Goal: Task Accomplishment & Management: Manage account settings

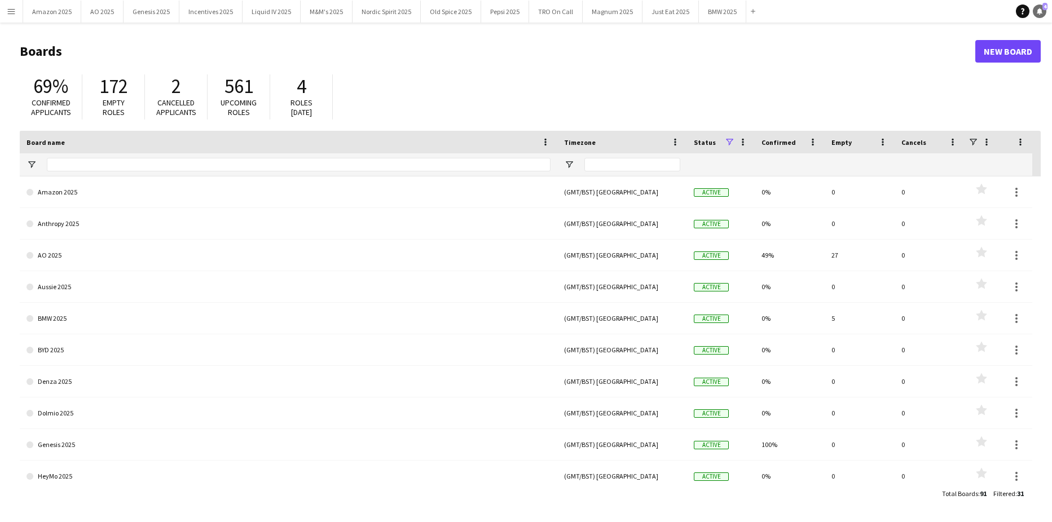
click at [1040, 15] on link "Notifications 4" at bounding box center [1040, 12] width 14 height 14
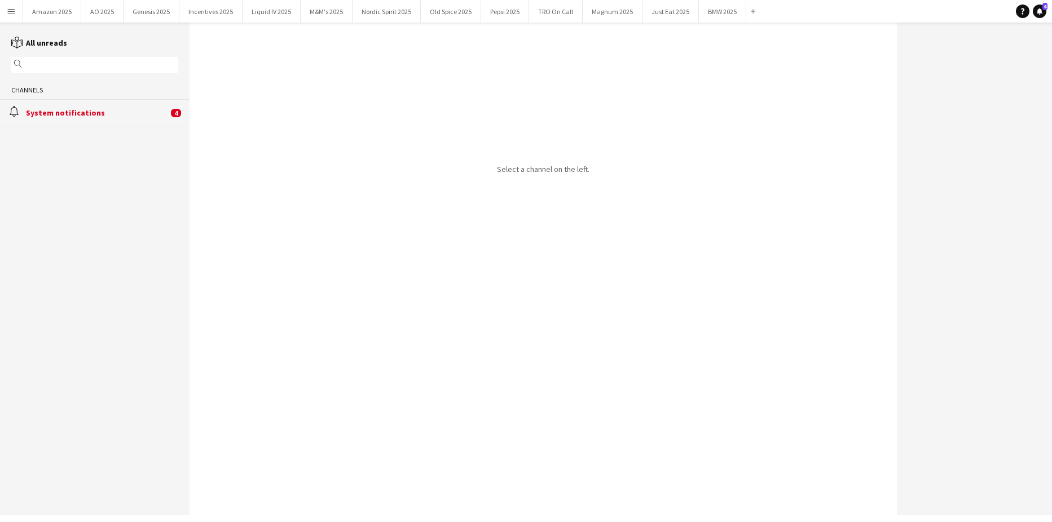
click at [108, 120] on div "alarm System notifications 4" at bounding box center [95, 112] width 190 height 27
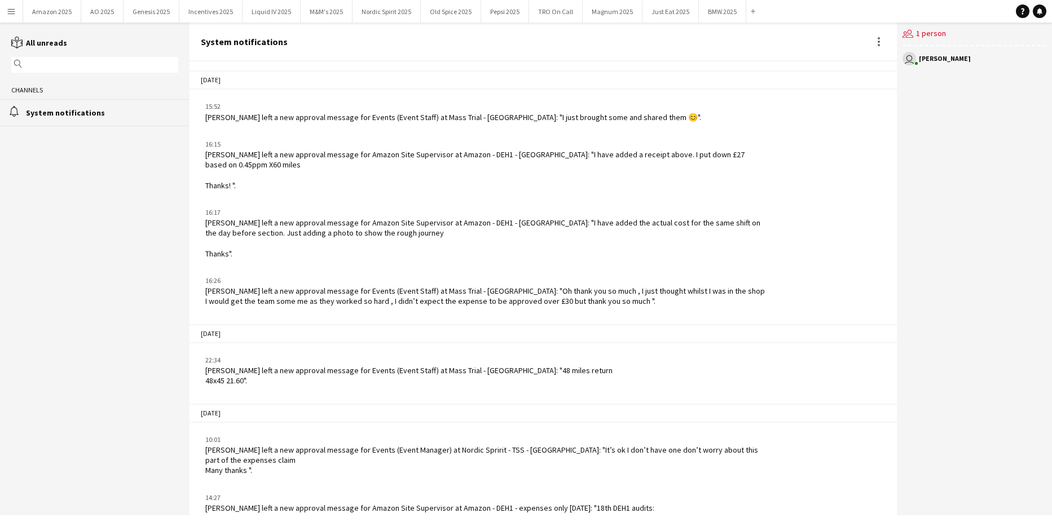
scroll to position [1479, 0]
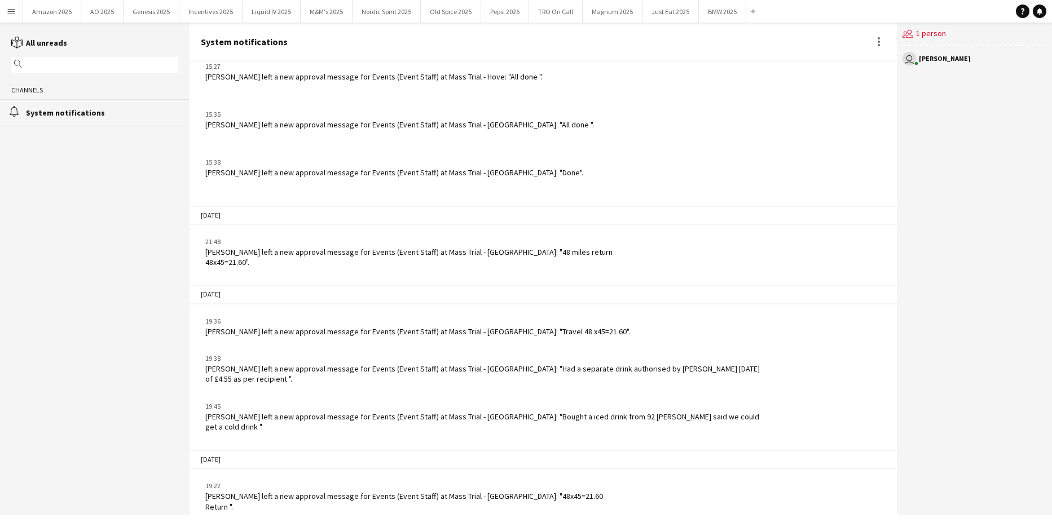
click at [11, 8] on app-icon "Menu" at bounding box center [11, 11] width 9 height 9
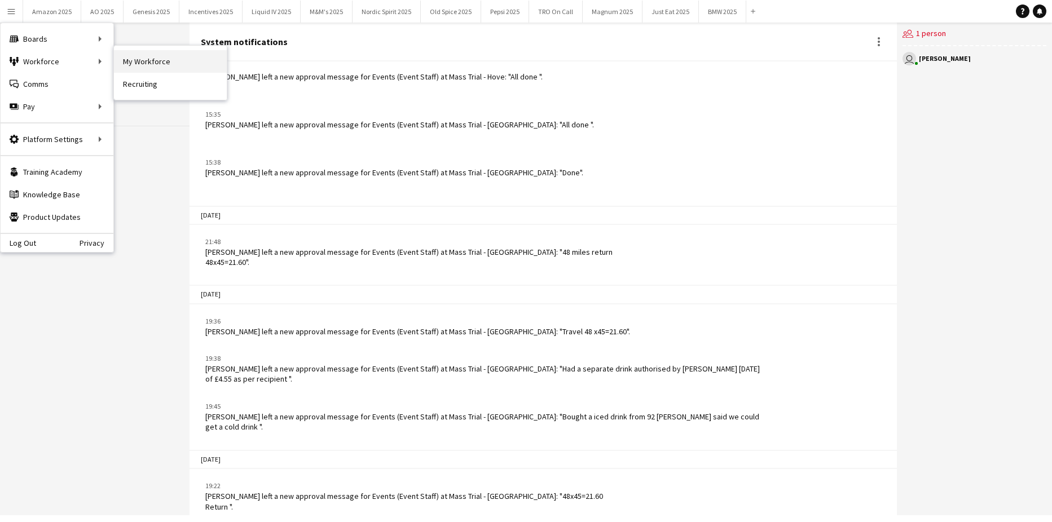
click at [125, 58] on link "My Workforce" at bounding box center [170, 61] width 113 height 23
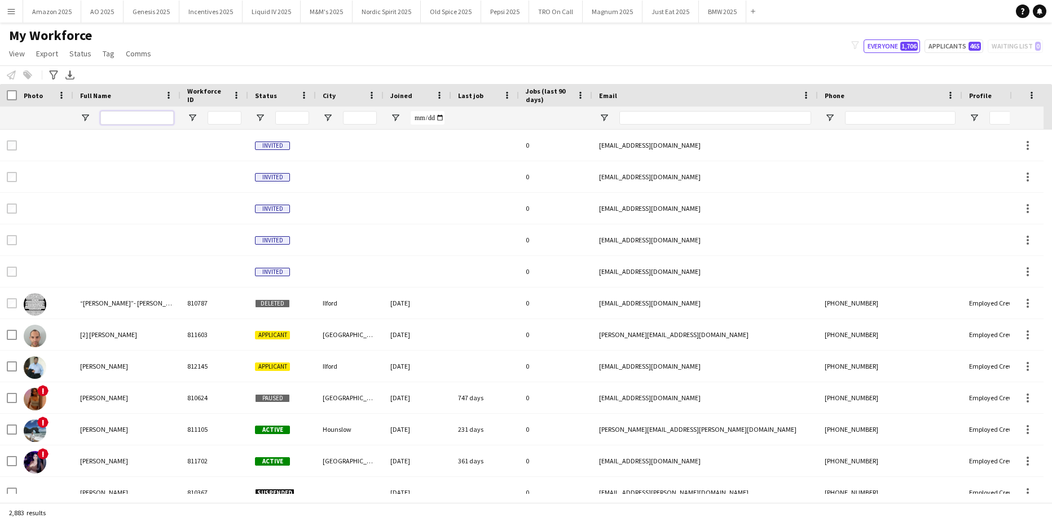
drag, startPoint x: 115, startPoint y: 115, endPoint x: 132, endPoint y: 118, distance: 17.2
click at [115, 115] on input "Full Name Filter Input" at bounding box center [136, 118] width 73 height 14
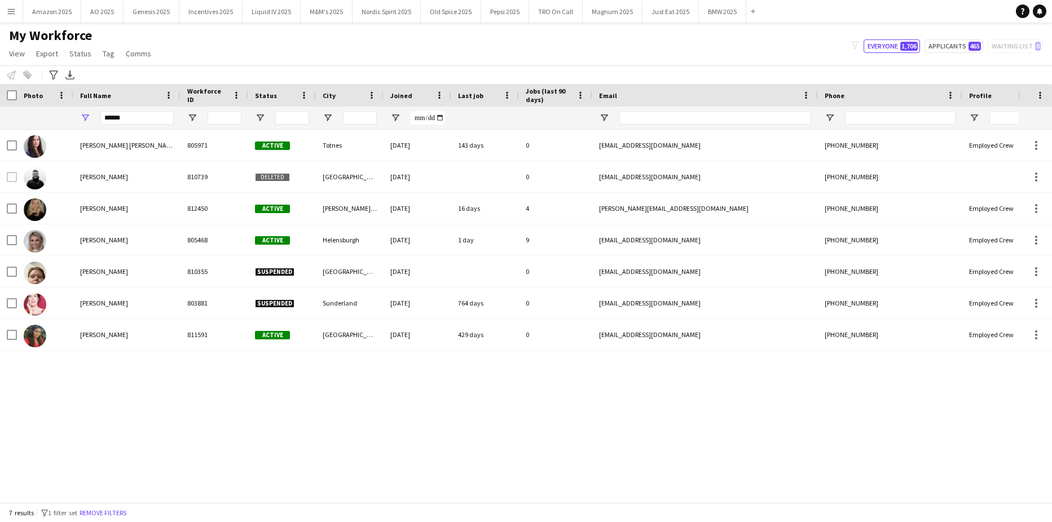
drag, startPoint x: 256, startPoint y: 469, endPoint x: 236, endPoint y: 439, distance: 35.8
click at [254, 469] on div "[PERSON_NAME] Nicolau 805971 Active Totnes [DATE] 143 days 0 [EMAIL_ADDRESS][DO…" at bounding box center [509, 312] width 1018 height 364
click at [149, 125] on input "******" at bounding box center [136, 118] width 73 height 14
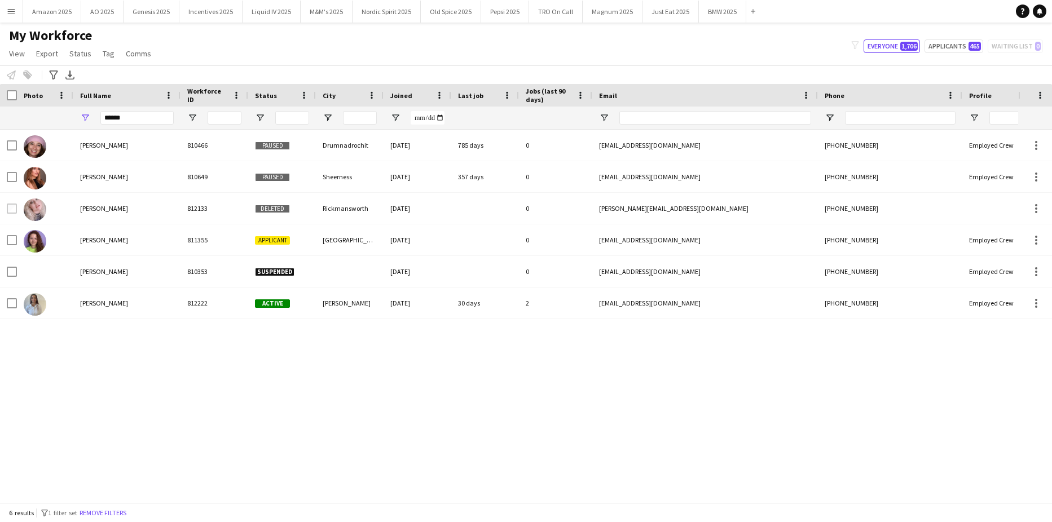
click at [130, 429] on div "[PERSON_NAME] 810466 Paused Drumnadrochit [DATE] 785 days 0 [EMAIL_ADDRESS][DOM…" at bounding box center [509, 312] width 1018 height 364
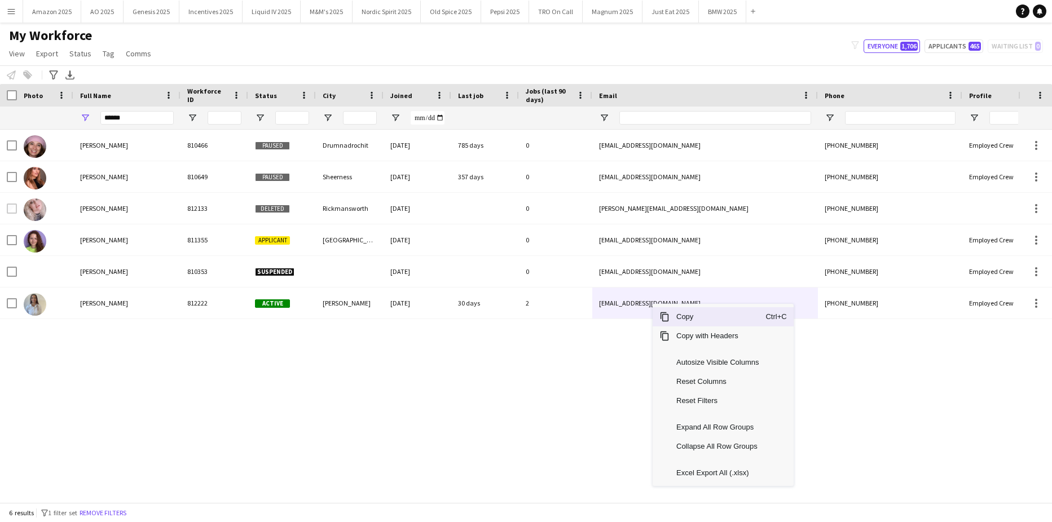
drag, startPoint x: 679, startPoint y: 319, endPoint x: 1011, endPoint y: 455, distance: 358.5
click at [689, 326] on span "Copy" at bounding box center [718, 316] width 96 height 19
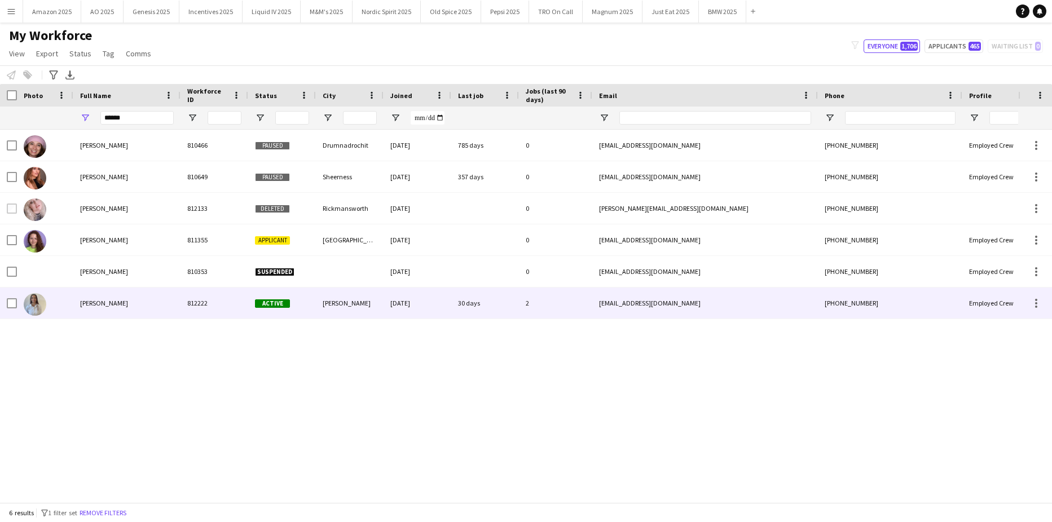
click at [117, 299] on span "[PERSON_NAME]" at bounding box center [104, 303] width 48 height 8
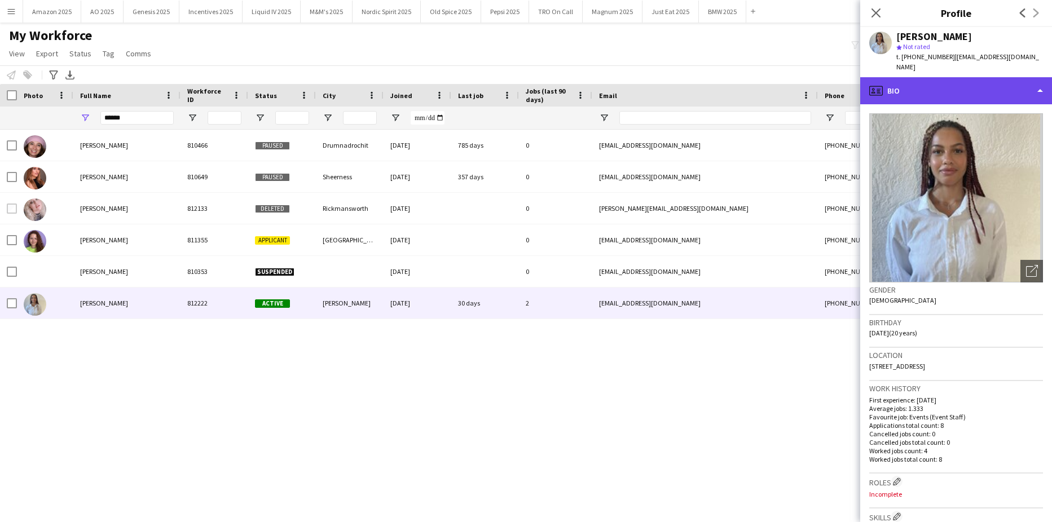
click at [984, 78] on div "profile Bio" at bounding box center [956, 90] width 192 height 27
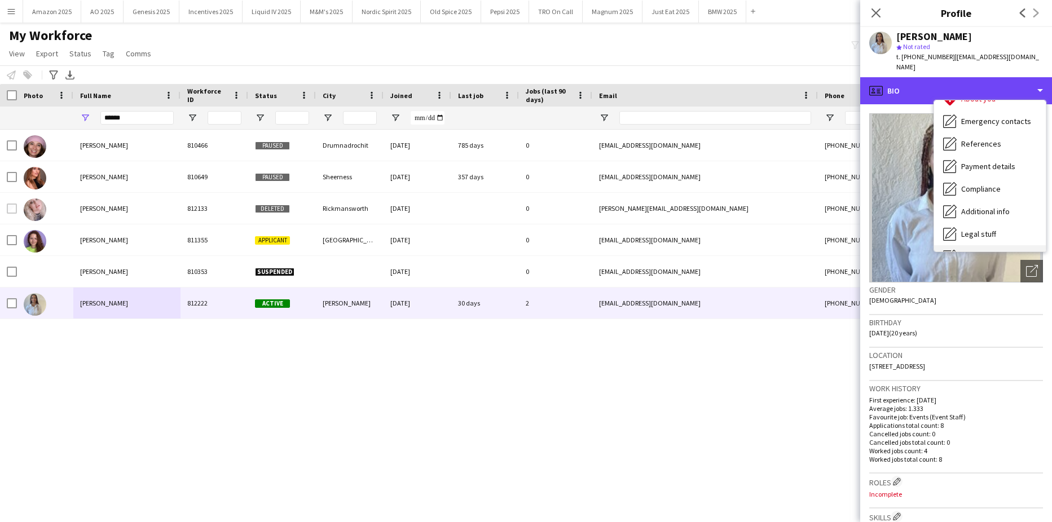
scroll to position [151, 0]
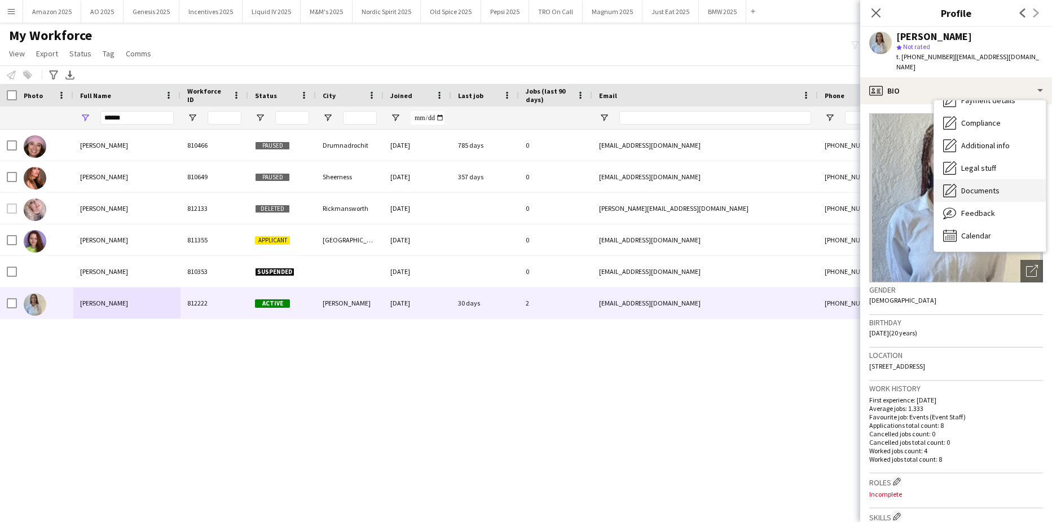
click at [979, 186] on span "Documents" at bounding box center [980, 191] width 38 height 10
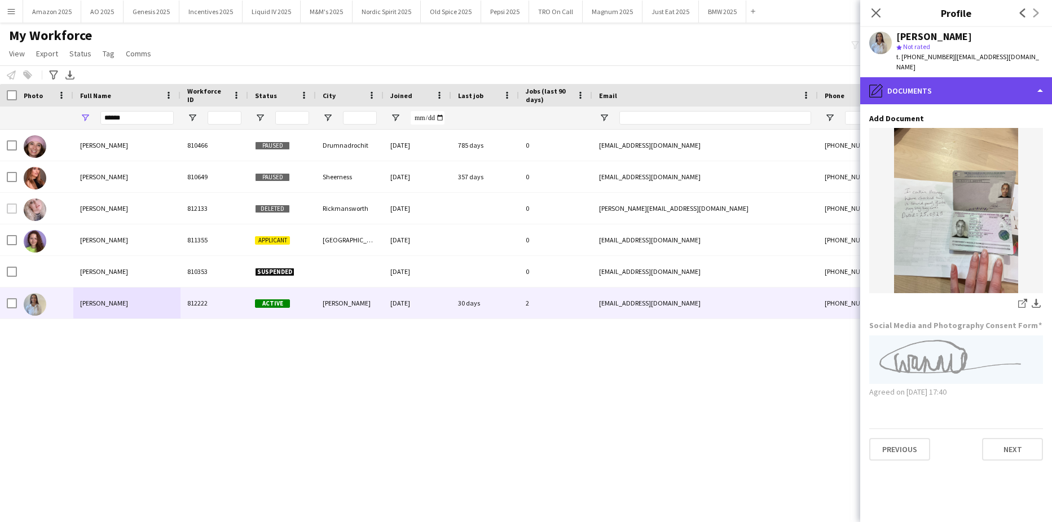
click at [1030, 81] on div "pencil4 Documents" at bounding box center [956, 90] width 192 height 27
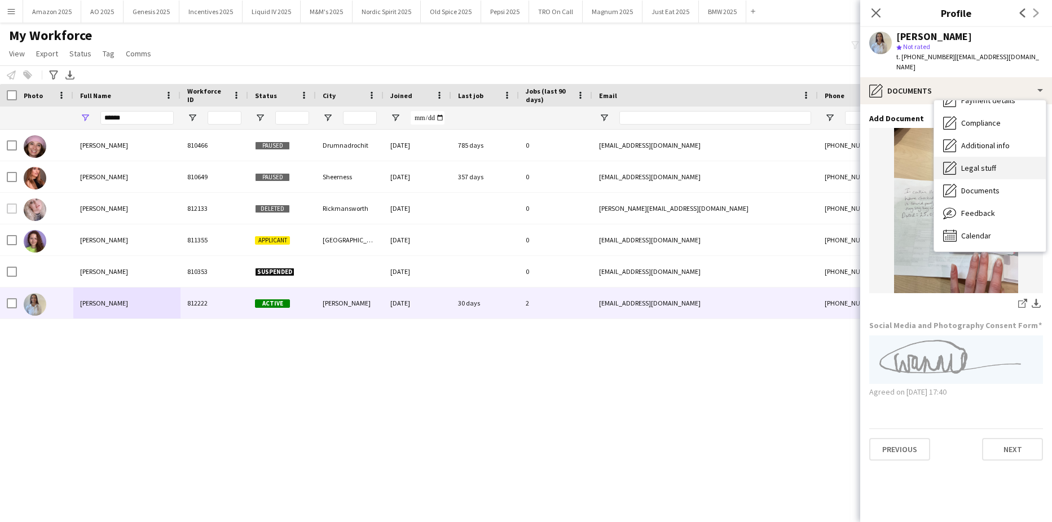
click at [994, 163] on span "Legal stuff" at bounding box center [978, 168] width 35 height 10
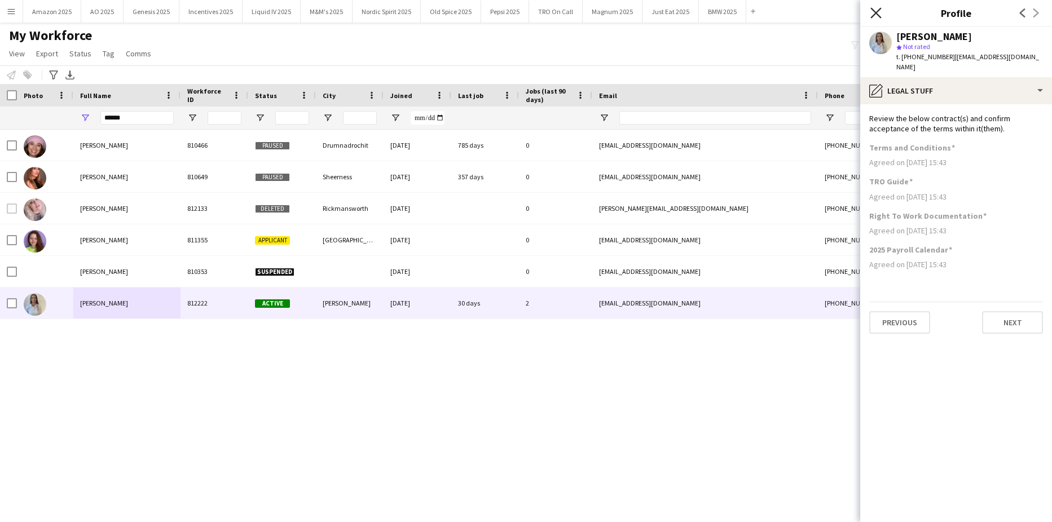
click at [875, 15] on icon "Close pop-in" at bounding box center [875, 12] width 11 height 11
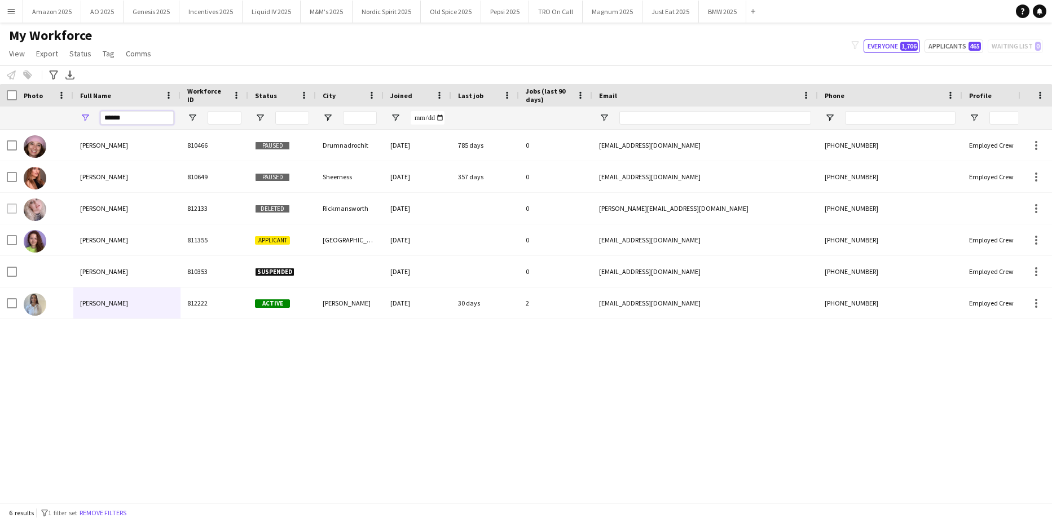
drag, startPoint x: 130, startPoint y: 118, endPoint x: -29, endPoint y: 112, distance: 158.6
click at [0, 112] on html "Menu Boards Boards Boards All jobs Status Workforce Workforce My Workforce Recr…" at bounding box center [526, 261] width 1052 height 522
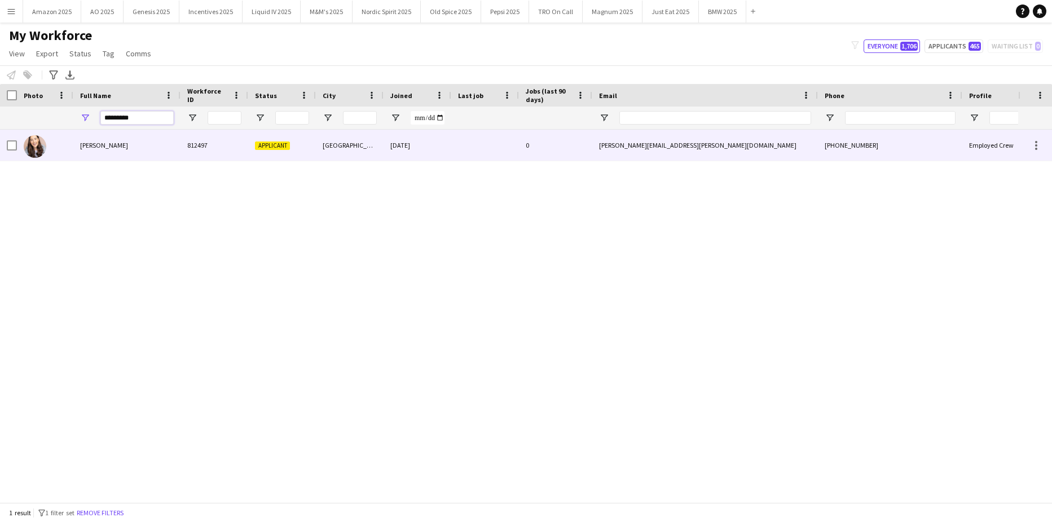
type input "*********"
drag, startPoint x: 135, startPoint y: 150, endPoint x: 134, endPoint y: 164, distance: 13.6
click at [134, 150] on div "Beth Lyons" at bounding box center [126, 145] width 107 height 31
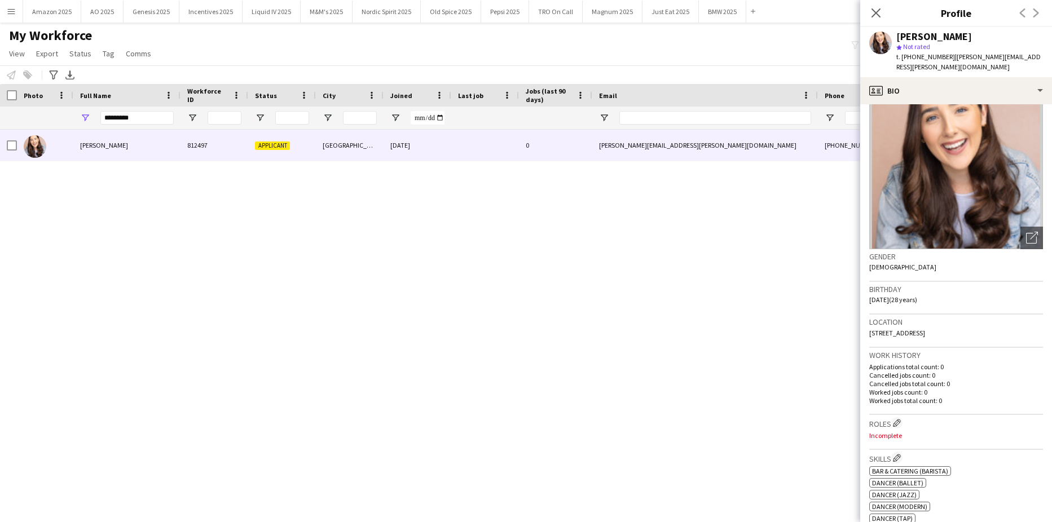
scroll to position [395, 0]
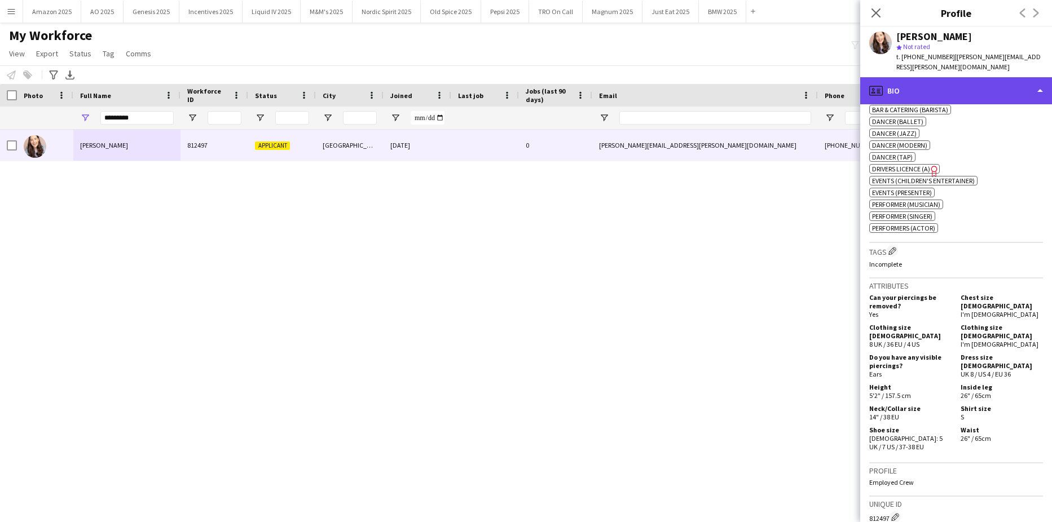
click at [969, 77] on div "profile Bio" at bounding box center [956, 90] width 192 height 27
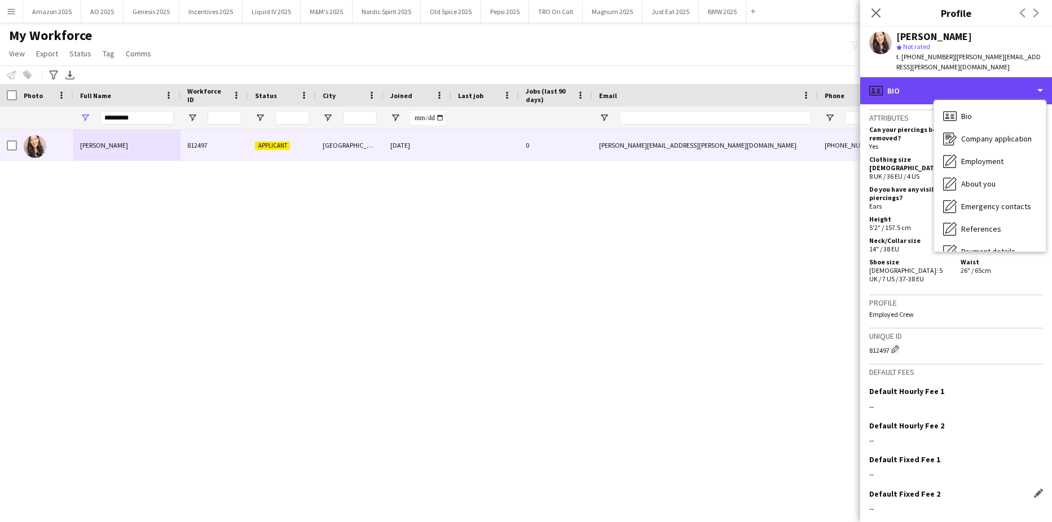
scroll to position [586, 0]
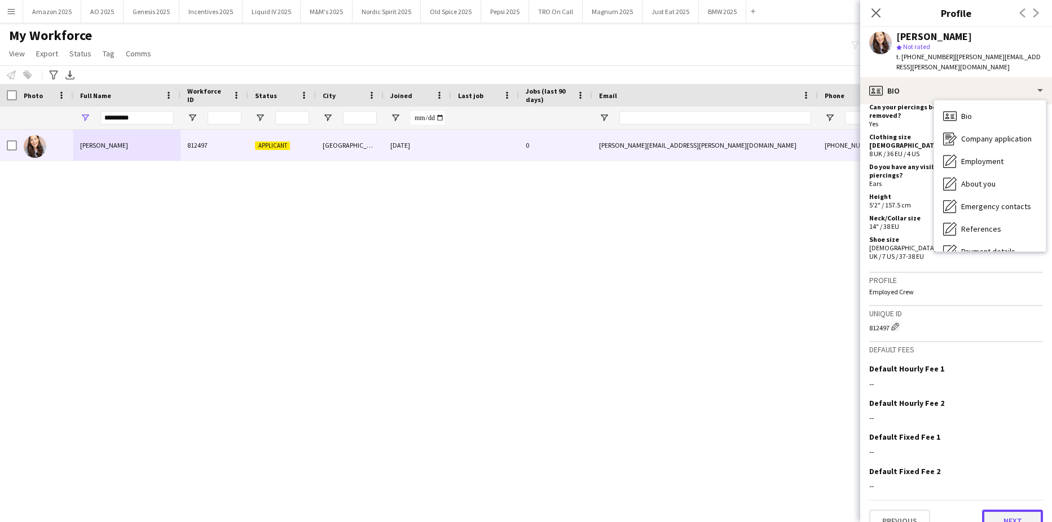
click at [996, 510] on button "Next" at bounding box center [1012, 521] width 61 height 23
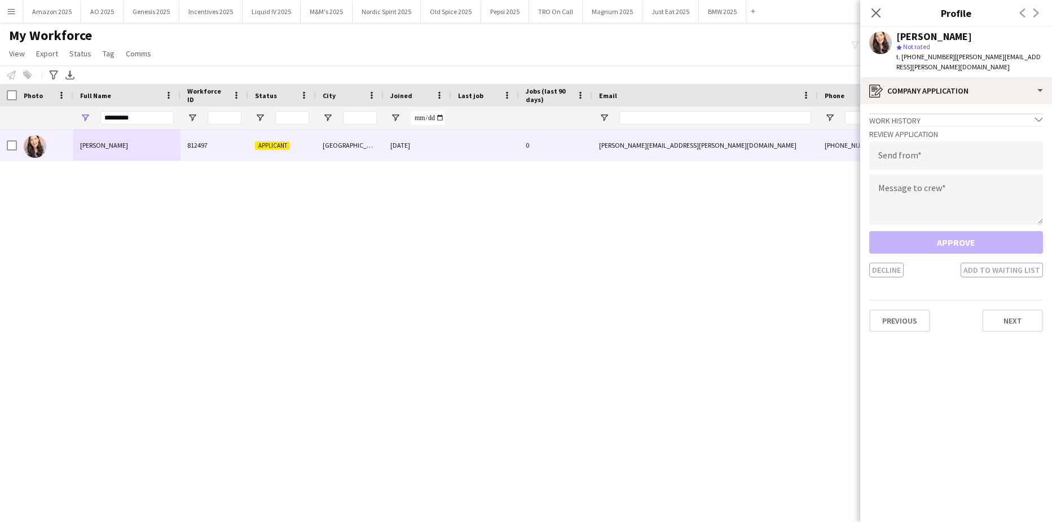
click at [997, 494] on app-crew-profile-application "Work history chevron-down Incomplete Review Application Send from Message to cr…" at bounding box center [956, 313] width 192 height 418
drag, startPoint x: 991, startPoint y: 479, endPoint x: 1014, endPoint y: 311, distance: 169.1
click at [1014, 311] on button "Next" at bounding box center [1012, 321] width 61 height 23
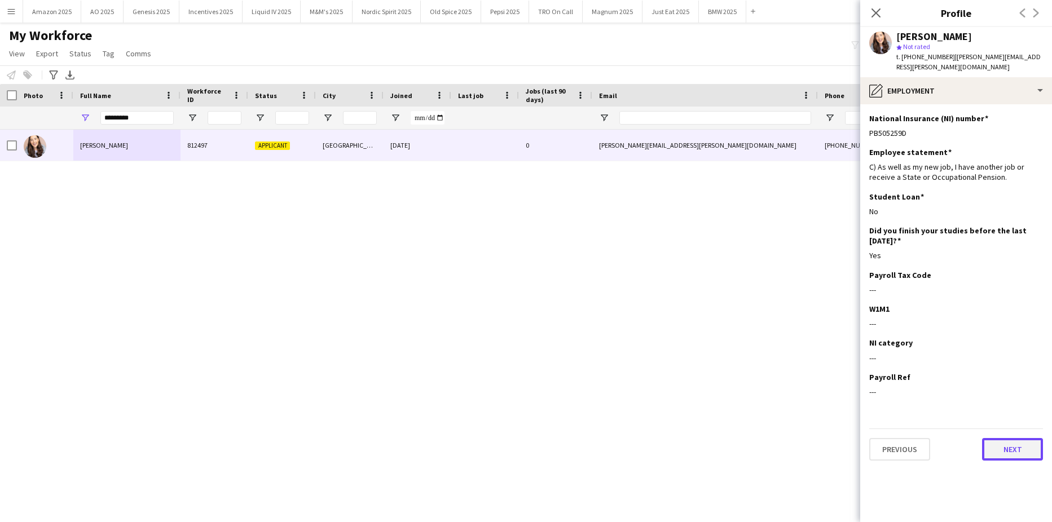
click at [1014, 438] on button "Next" at bounding box center [1012, 449] width 61 height 23
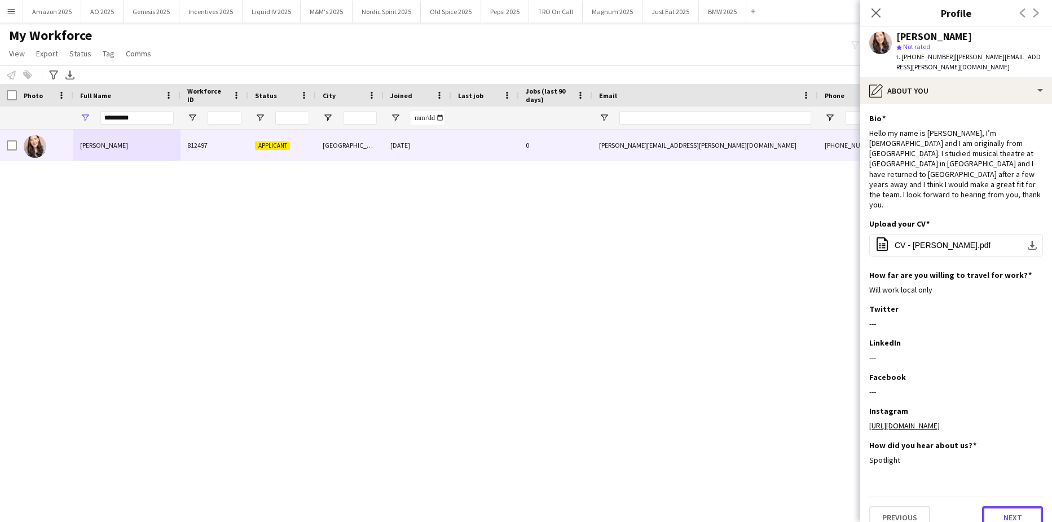
click at [1027, 507] on button "Next" at bounding box center [1012, 518] width 61 height 23
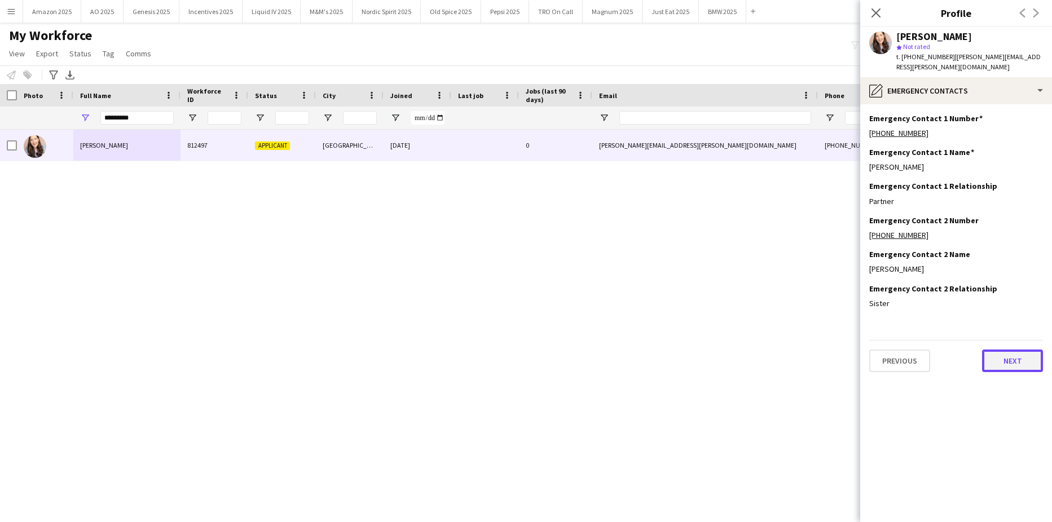
click at [1007, 358] on button "Next" at bounding box center [1012, 361] width 61 height 23
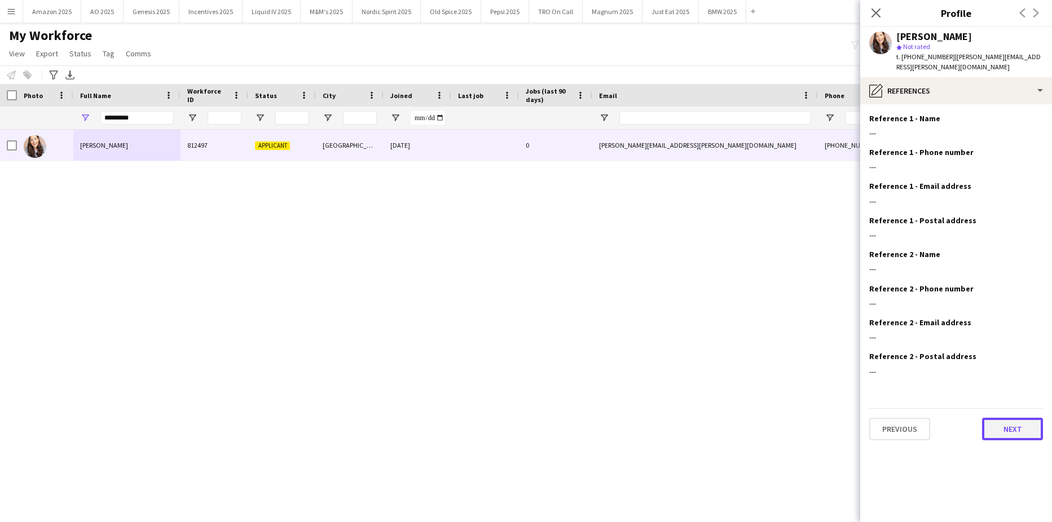
click at [1025, 425] on button "Next" at bounding box center [1012, 429] width 61 height 23
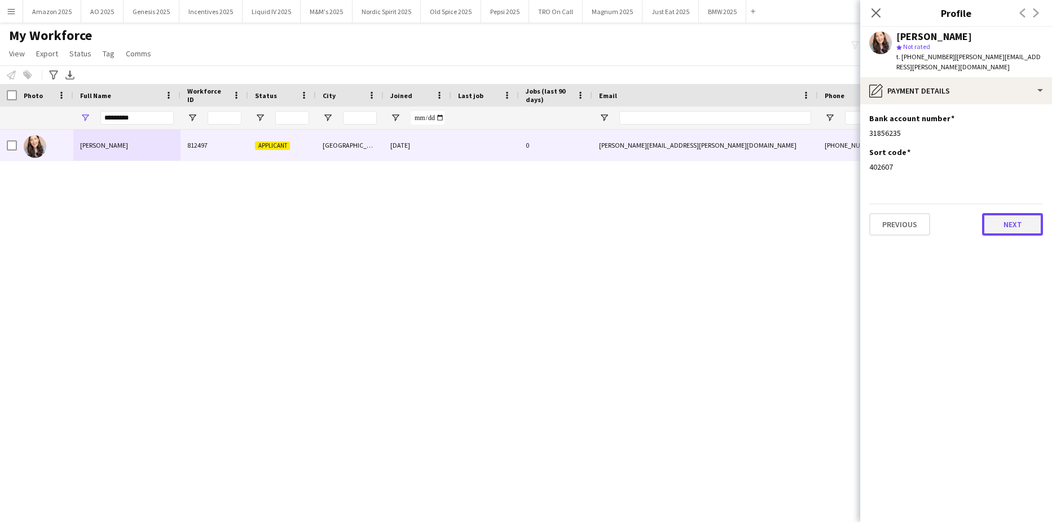
click at [1021, 217] on button "Next" at bounding box center [1012, 224] width 61 height 23
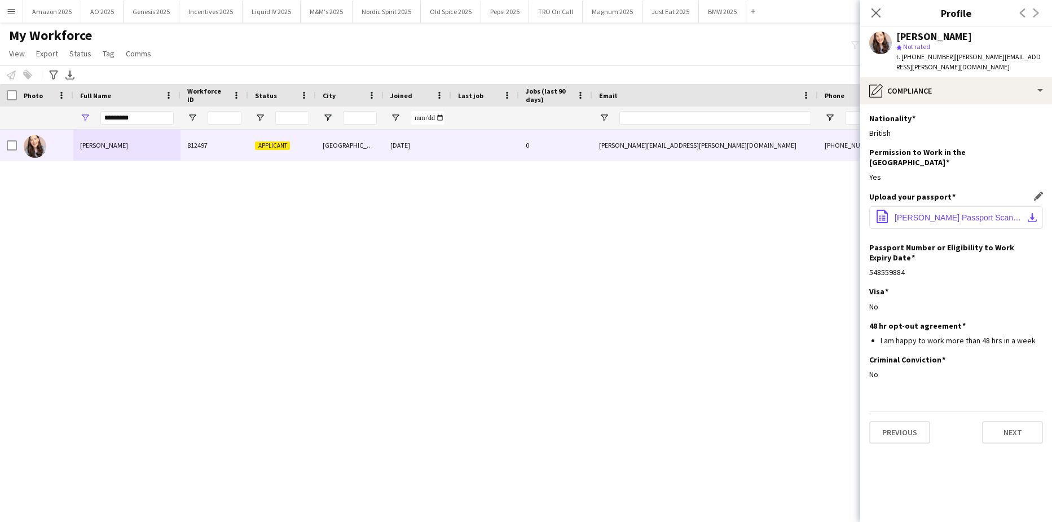
click at [904, 213] on span "Beth Lyons Passport Scan.pdf" at bounding box center [958, 217] width 127 height 9
click at [1026, 421] on button "Next" at bounding box center [1012, 432] width 61 height 23
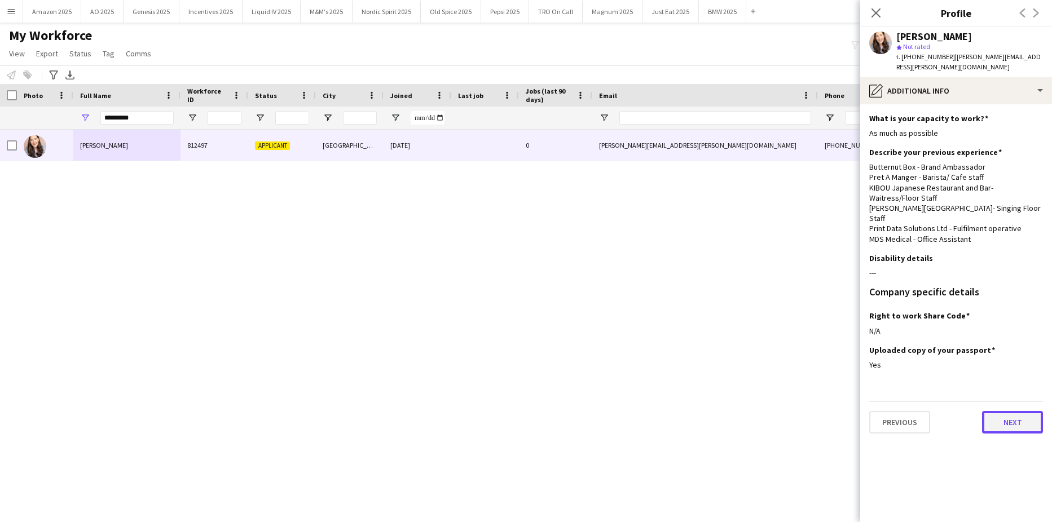
click at [1023, 411] on button "Next" at bounding box center [1012, 422] width 61 height 23
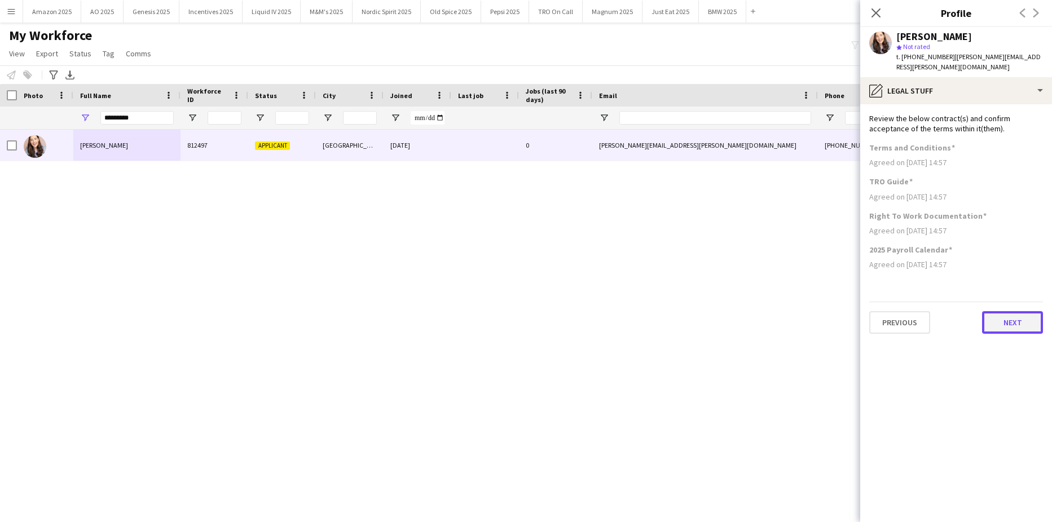
click at [990, 312] on button "Next" at bounding box center [1012, 322] width 61 height 23
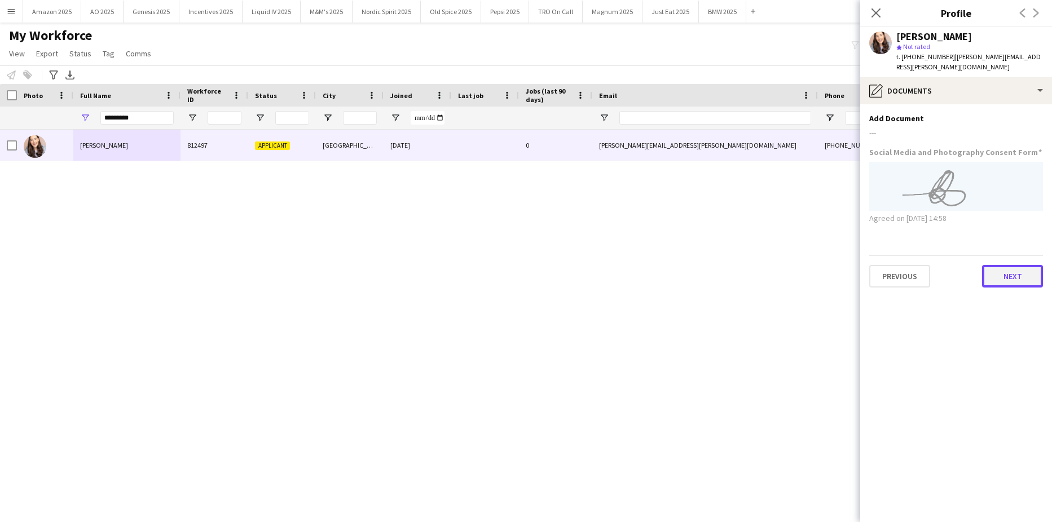
click at [1005, 269] on button "Next" at bounding box center [1012, 276] width 61 height 23
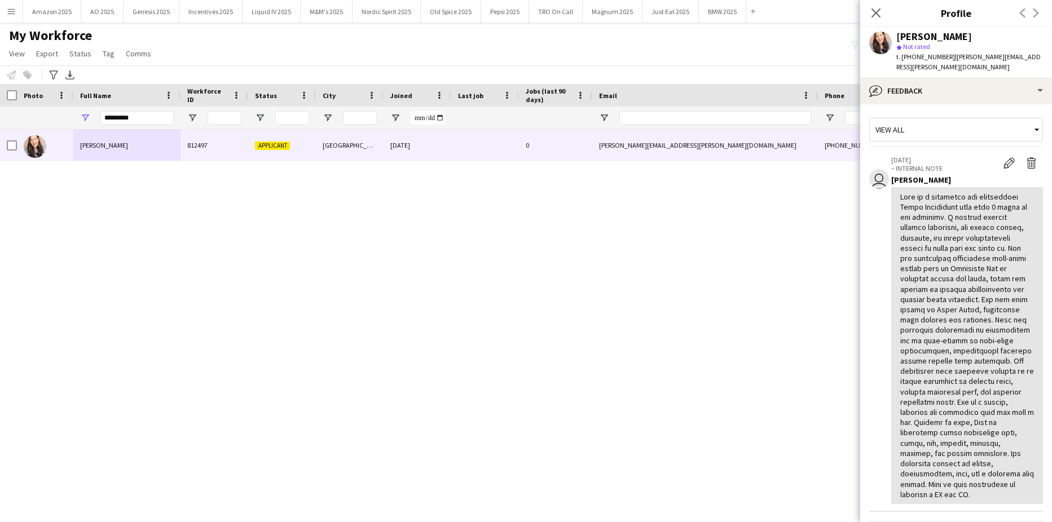
scroll to position [198, 0]
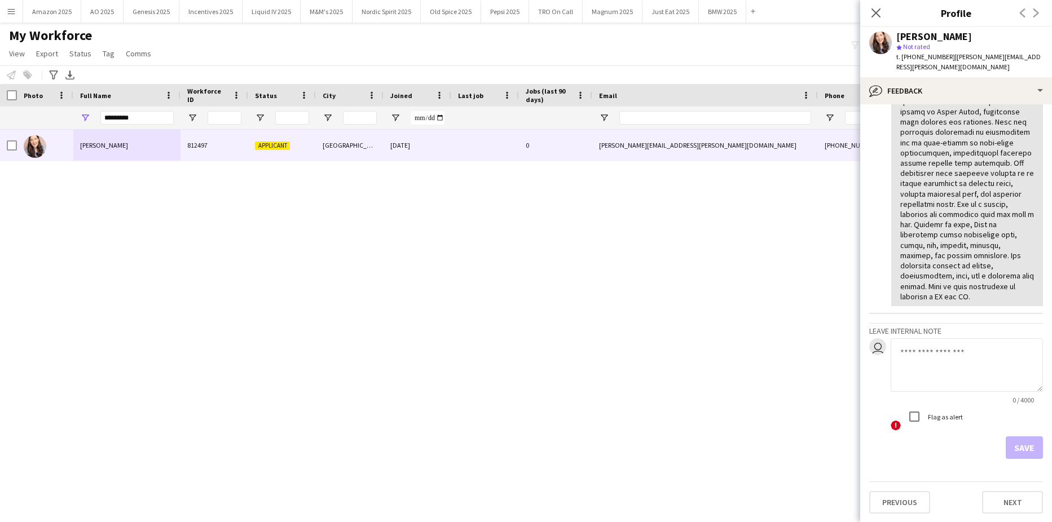
drag, startPoint x: 777, startPoint y: 362, endPoint x: 766, endPoint y: 345, distance: 20.3
click at [777, 364] on div "Beth Lyons 812497 Applicant London 05-08-2025 0 beth.lyons@hotmail.co.uk +44074…" at bounding box center [509, 312] width 1018 height 364
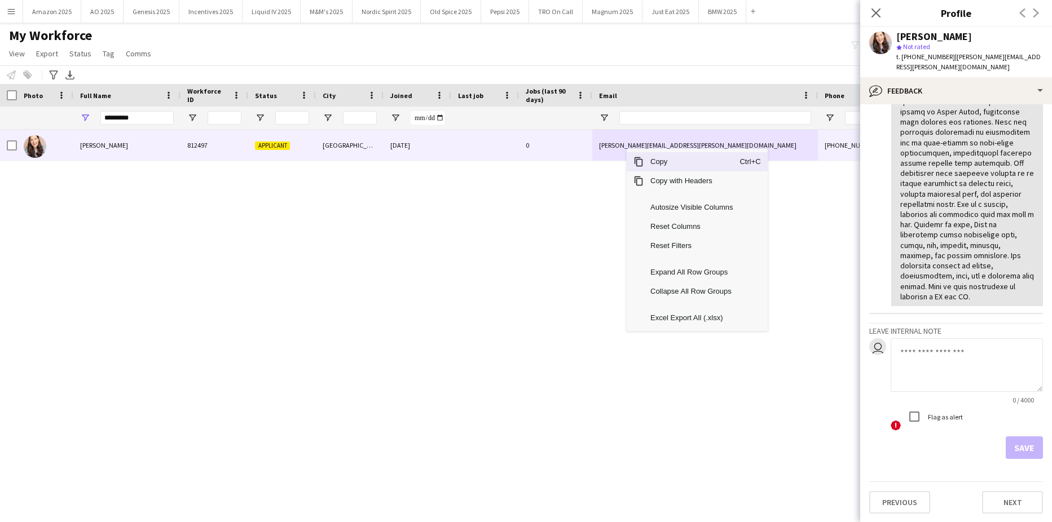
click at [650, 162] on span "Copy" at bounding box center [692, 161] width 96 height 19
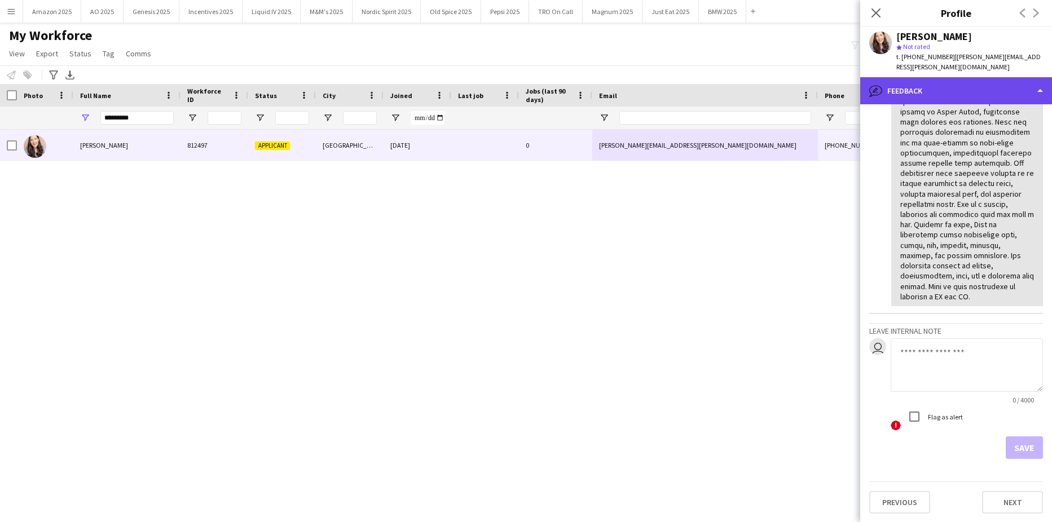
click at [971, 84] on div "bubble-pencil Feedback" at bounding box center [956, 90] width 192 height 27
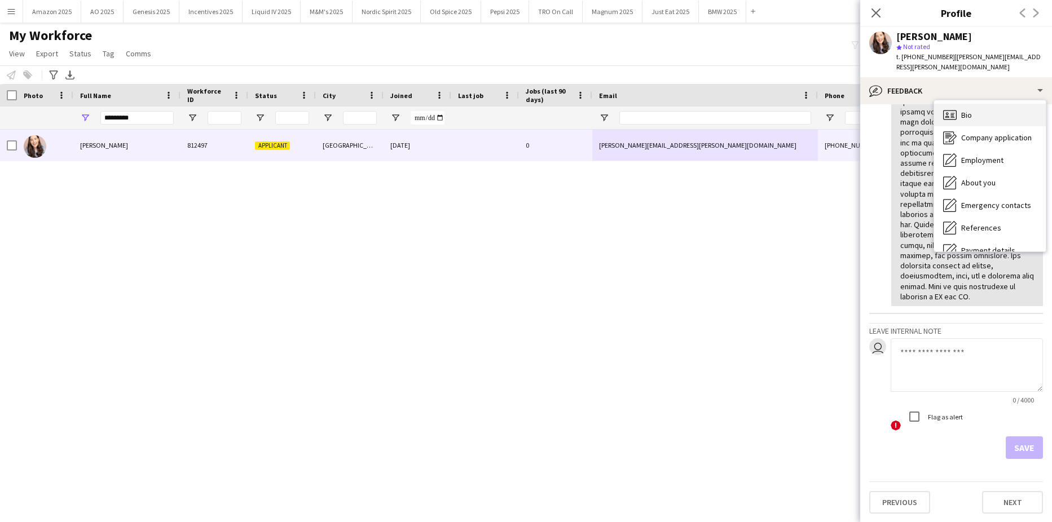
scroll to position [0, 0]
click at [978, 105] on div "Bio Bio" at bounding box center [990, 116] width 112 height 23
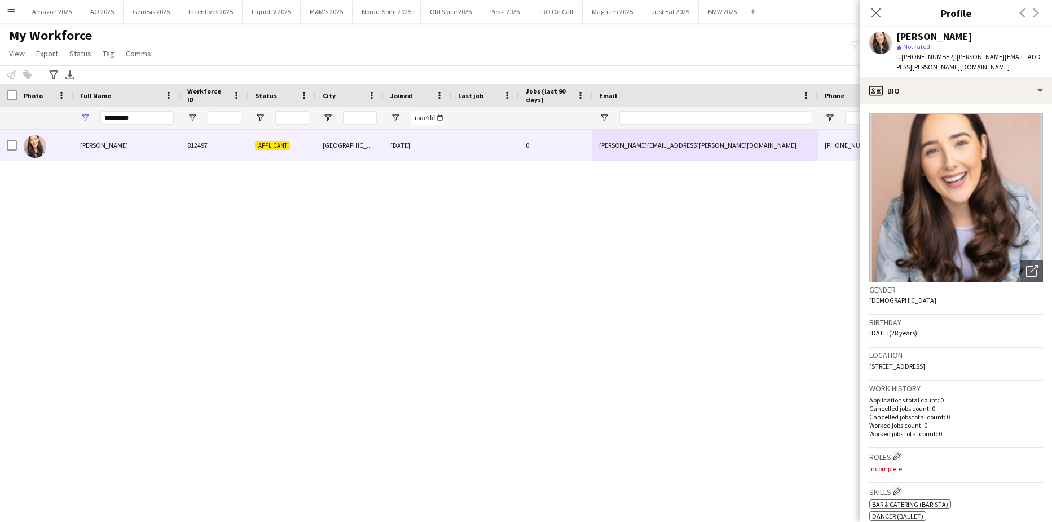
drag, startPoint x: 18, startPoint y: 98, endPoint x: 20, endPoint y: 91, distance: 6.6
click at [17, 98] on div "Photo" at bounding box center [45, 95] width 56 height 23
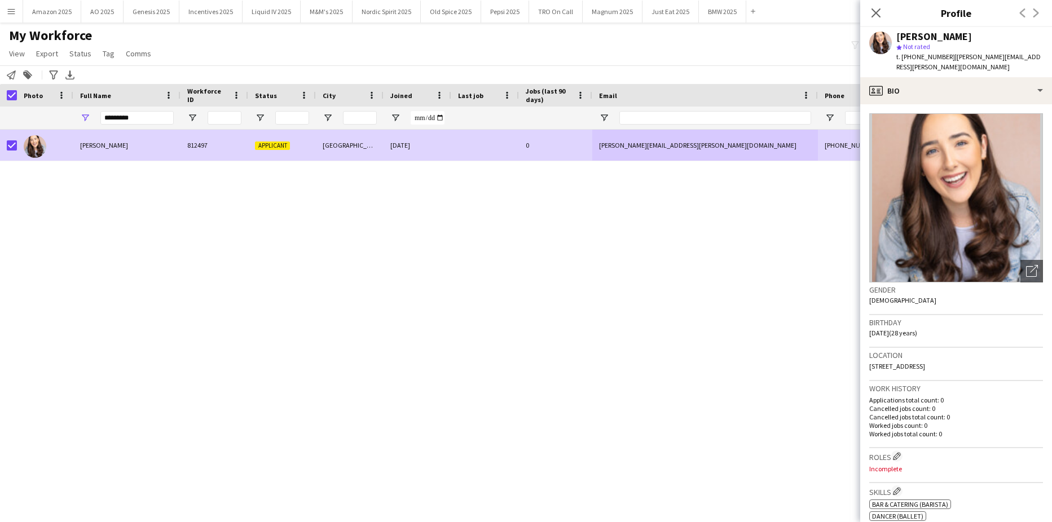
drag, startPoint x: 105, startPoint y: 52, endPoint x: 113, endPoint y: 68, distance: 17.2
click at [105, 53] on span "Tag" at bounding box center [109, 54] width 12 height 10
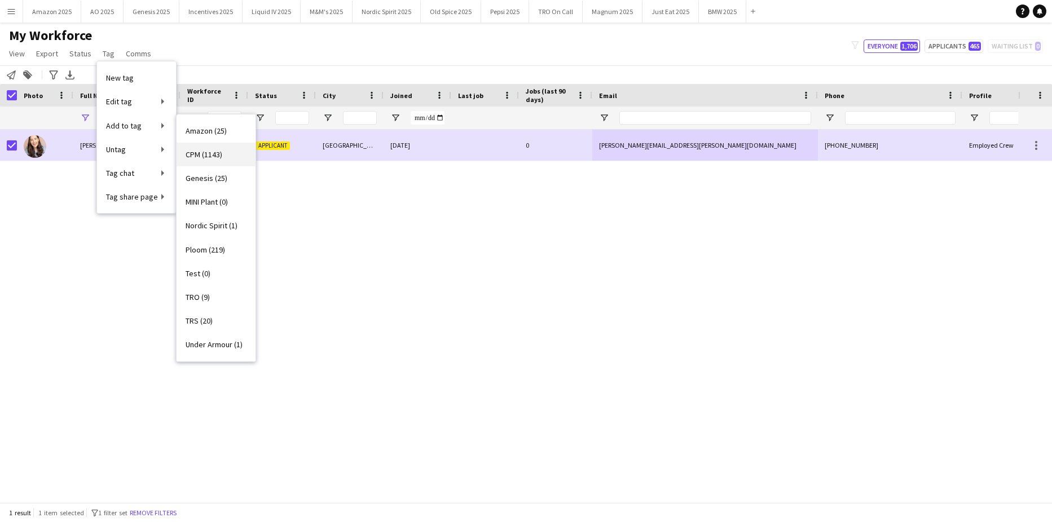
click at [191, 155] on span "CPM (1143)" at bounding box center [204, 155] width 37 height 10
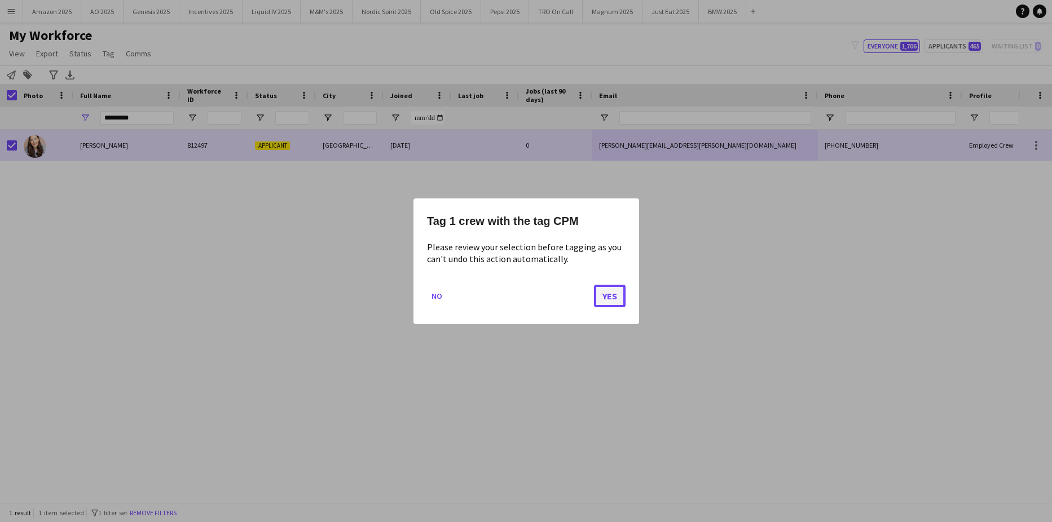
click at [595, 294] on button "Yes" at bounding box center [610, 295] width 32 height 23
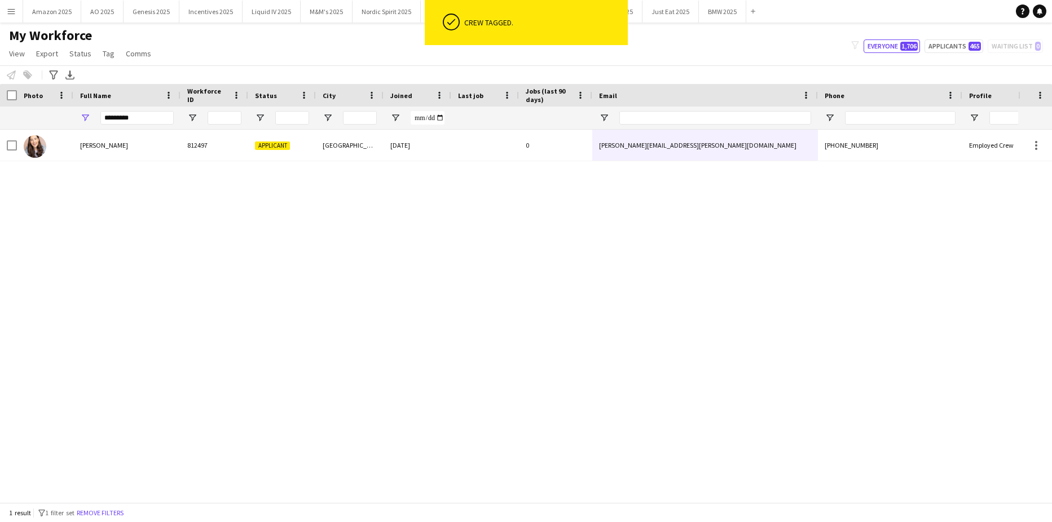
click at [603, 294] on div "Beth Lyons 812497 Applicant London 05-08-2025 0 beth.lyons@hotmail.co.uk +44074…" at bounding box center [509, 312] width 1018 height 364
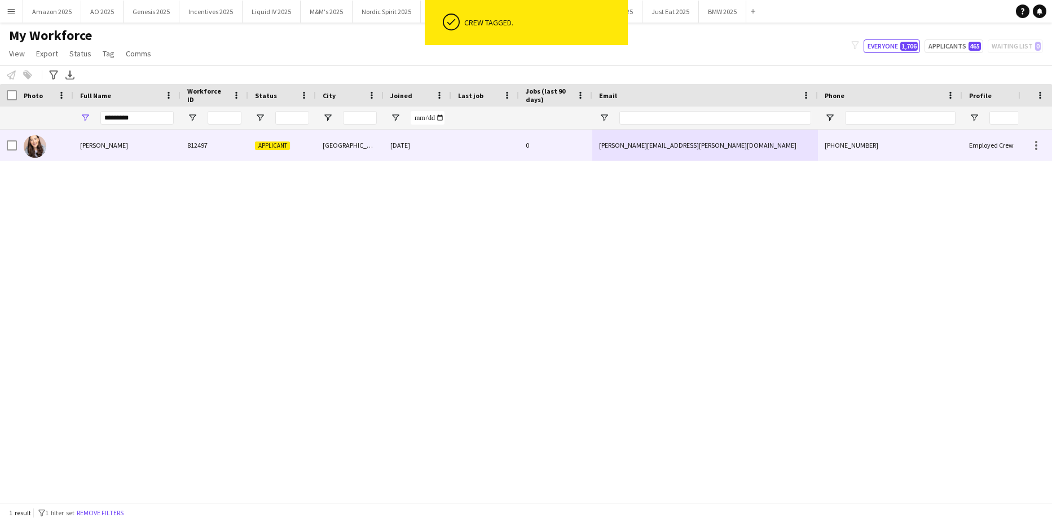
click at [100, 149] on span "Beth Lyons" at bounding box center [104, 145] width 48 height 8
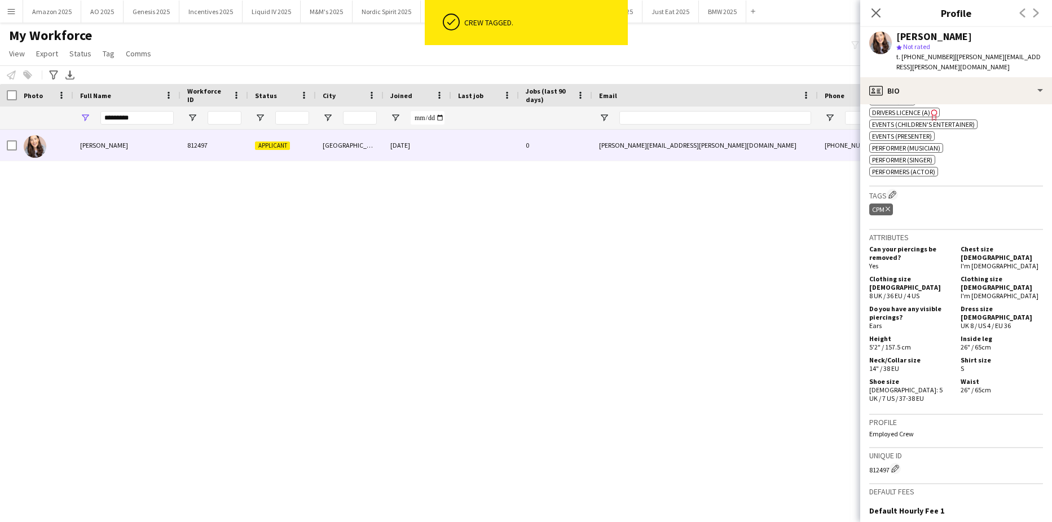
scroll to position [593, 0]
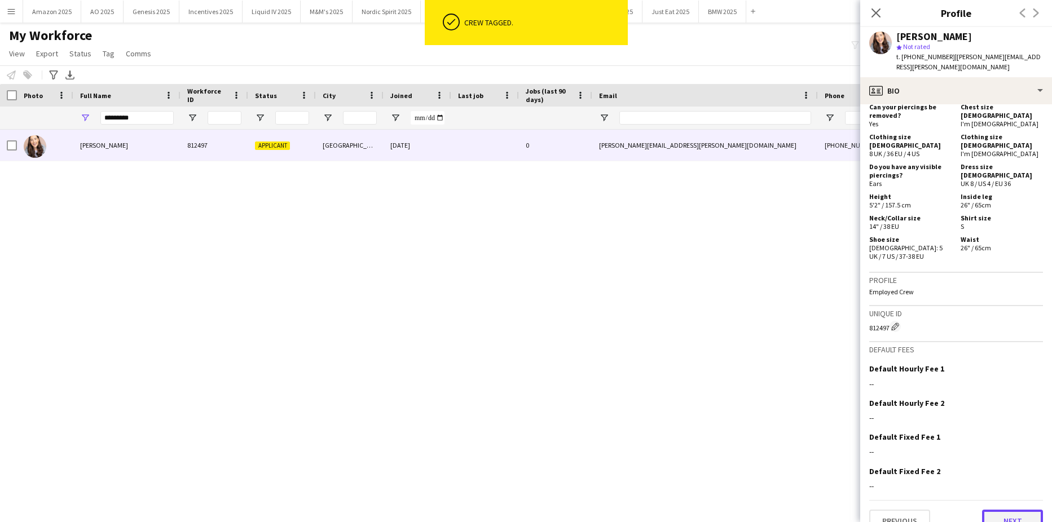
click at [1027, 510] on button "Next" at bounding box center [1012, 521] width 61 height 23
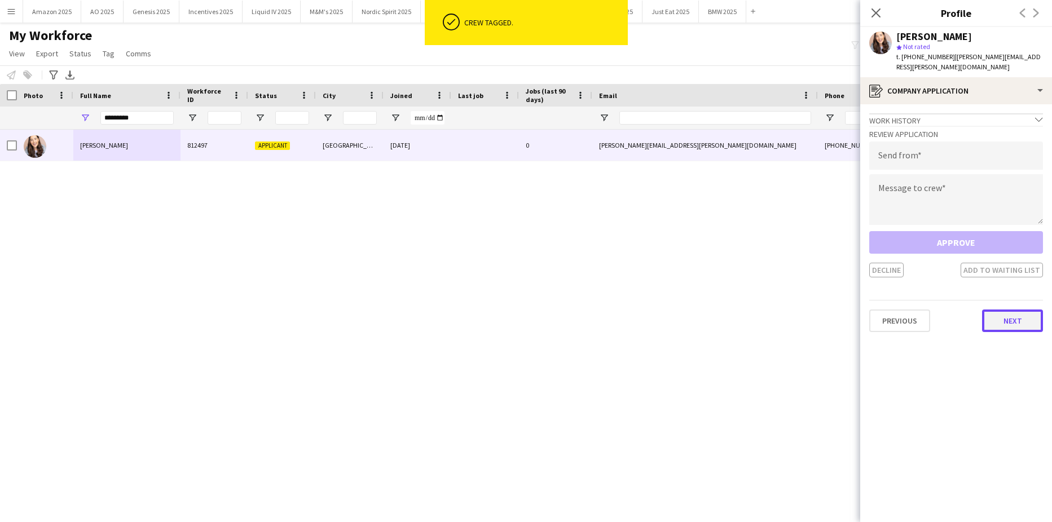
click at [1012, 314] on button "Next" at bounding box center [1012, 321] width 61 height 23
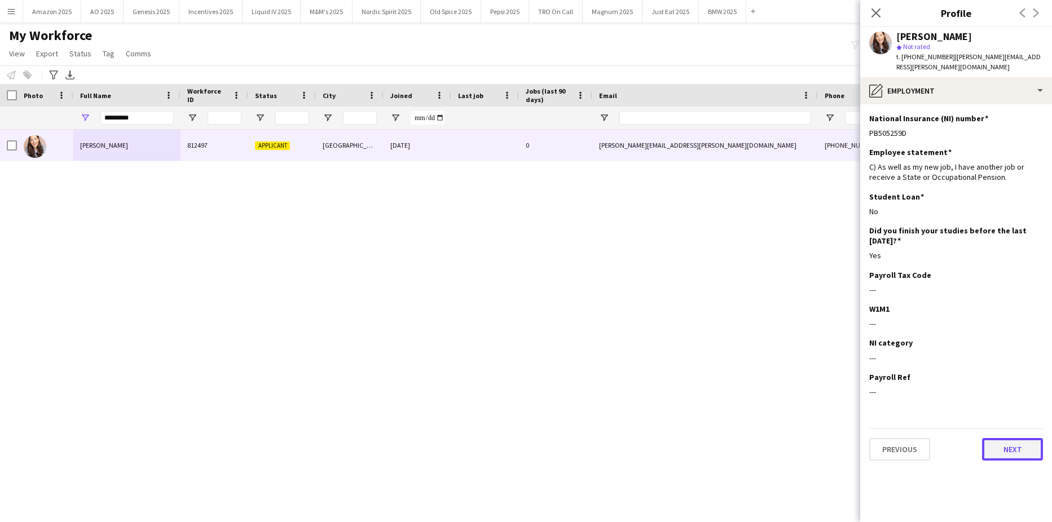
click at [1003, 438] on button "Next" at bounding box center [1012, 449] width 61 height 23
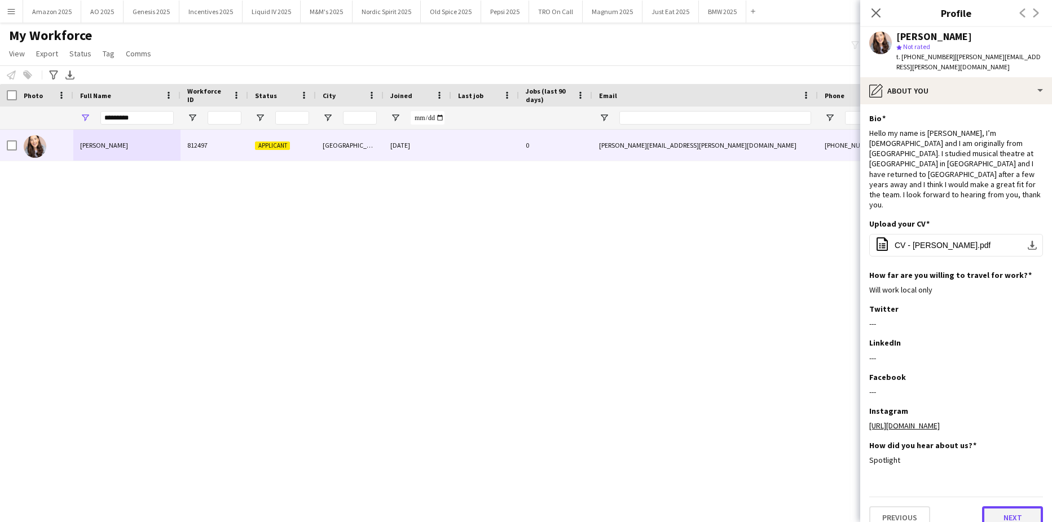
click at [1022, 507] on button "Next" at bounding box center [1012, 518] width 61 height 23
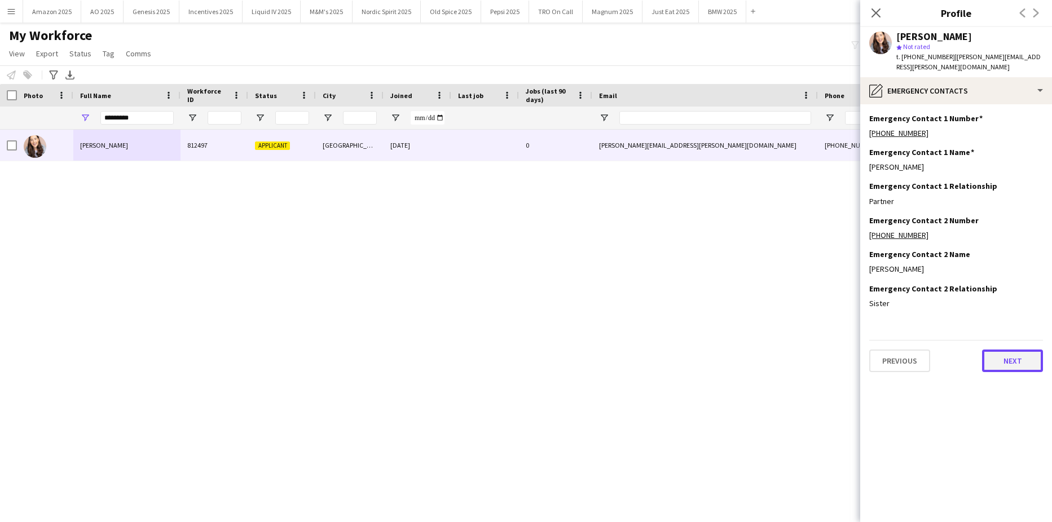
click at [1008, 353] on button "Next" at bounding box center [1012, 361] width 61 height 23
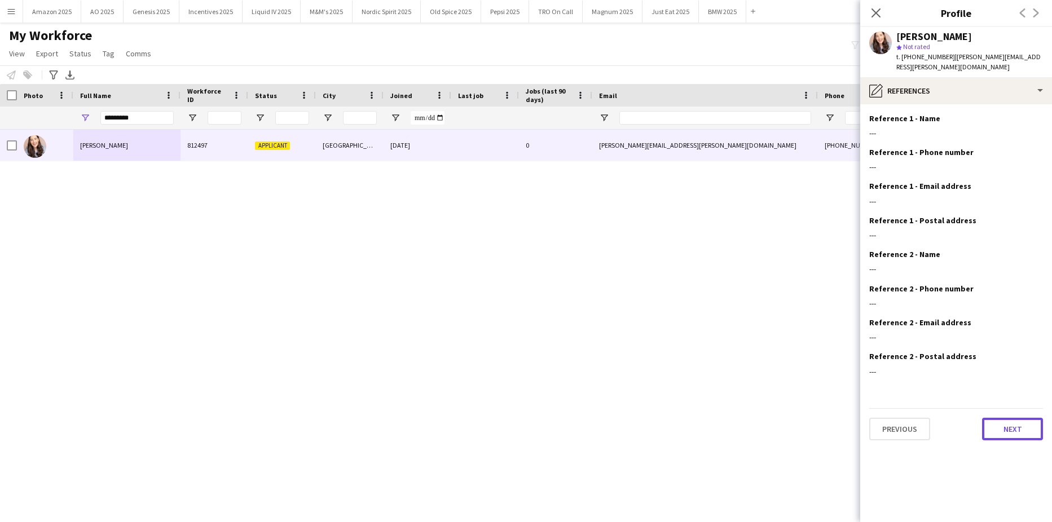
click at [1022, 418] on button "Next" at bounding box center [1012, 429] width 61 height 23
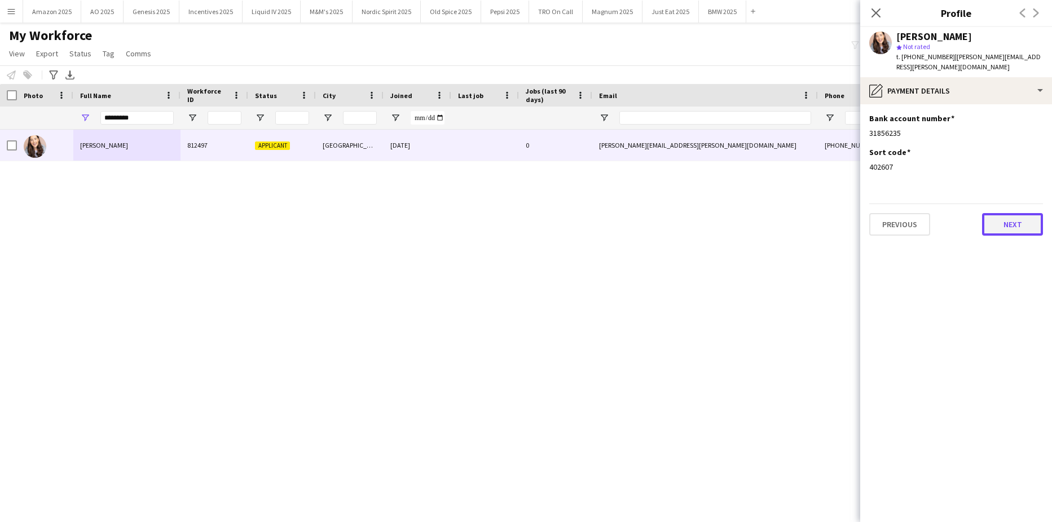
click at [1014, 225] on button "Next" at bounding box center [1012, 224] width 61 height 23
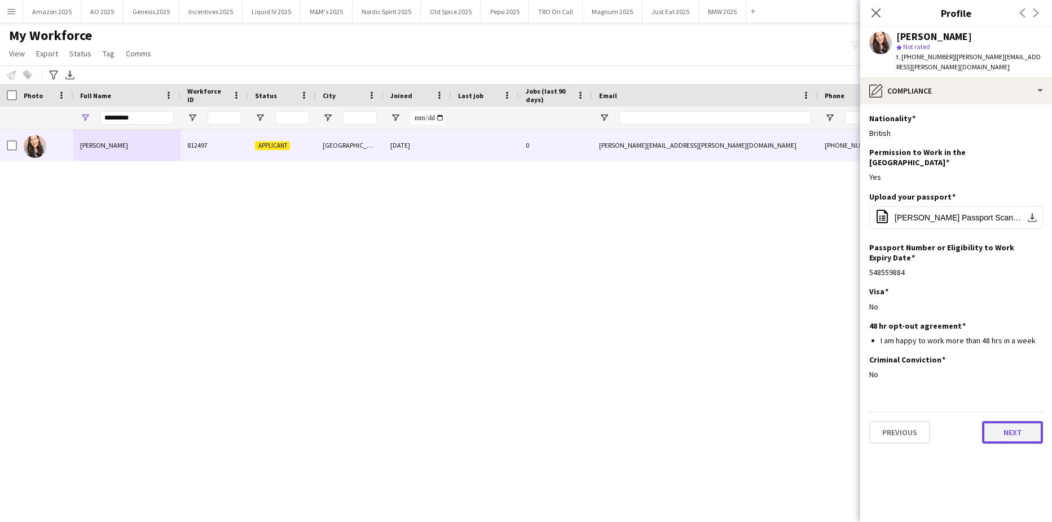
click at [1001, 421] on button "Next" at bounding box center [1012, 432] width 61 height 23
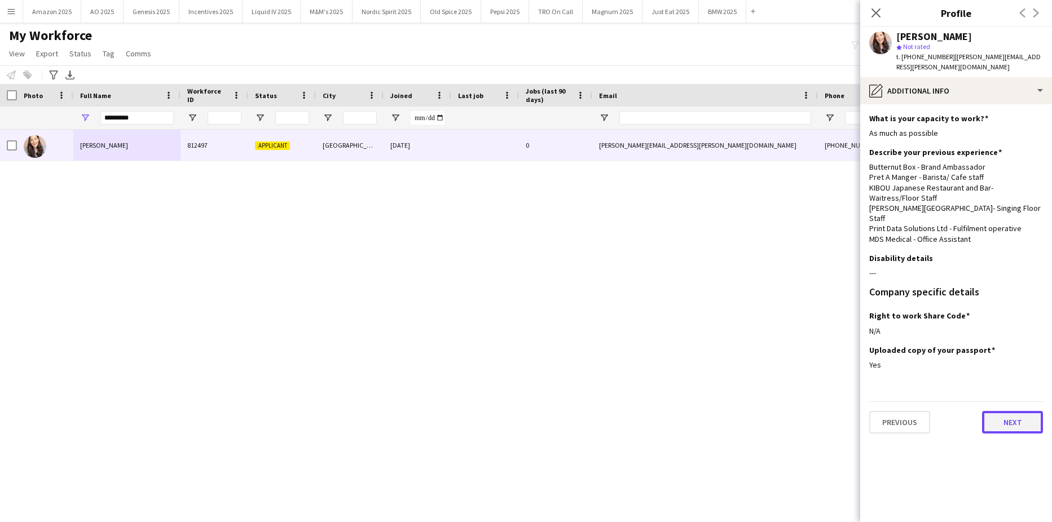
click at [1020, 411] on button "Next" at bounding box center [1012, 422] width 61 height 23
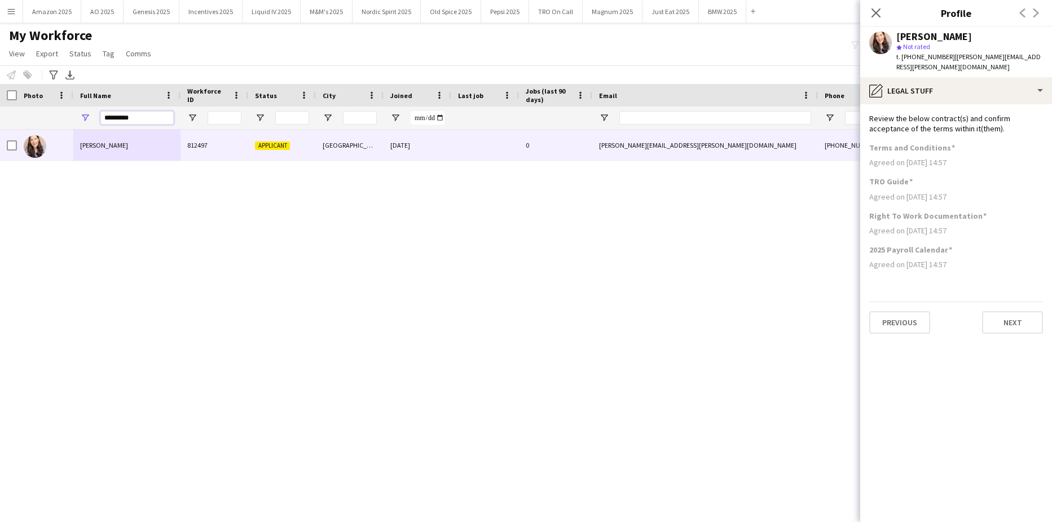
drag, startPoint x: 146, startPoint y: 121, endPoint x: -29, endPoint y: 126, distance: 175.0
click at [0, 126] on html "Menu Boards Boards Boards All jobs Status Workforce Workforce My Workforce Recr…" at bounding box center [526, 261] width 1052 height 522
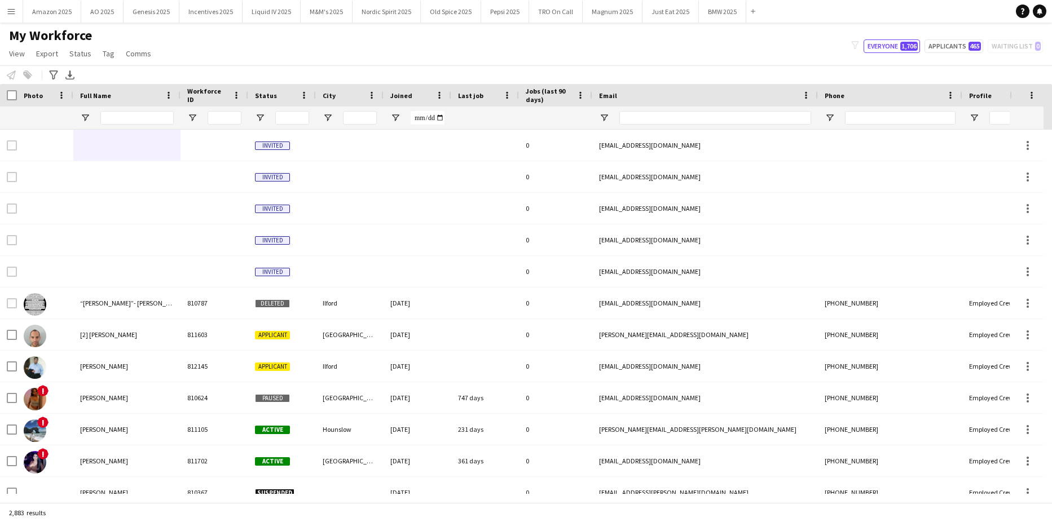
click at [9, 1] on button "Menu" at bounding box center [11, 11] width 23 height 23
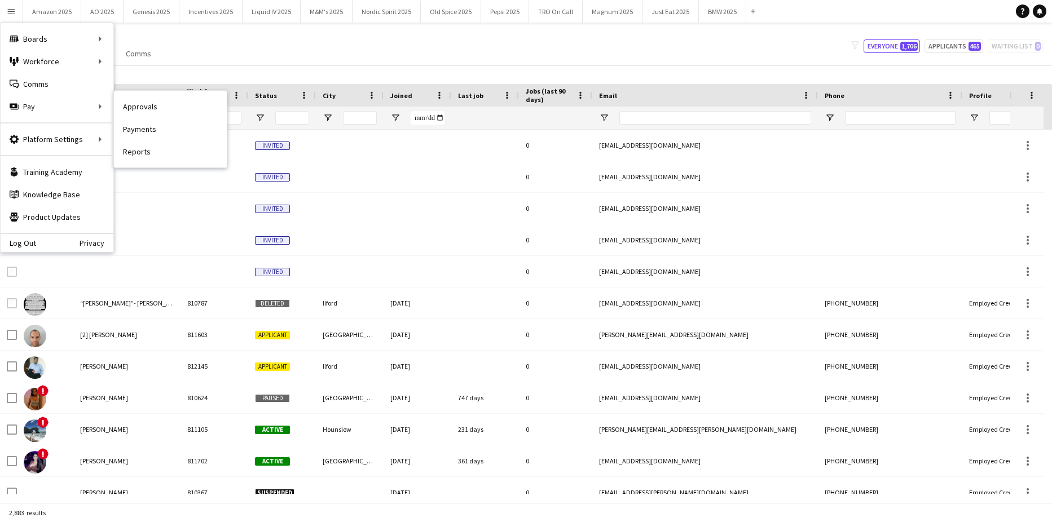
drag, startPoint x: 128, startPoint y: 106, endPoint x: 150, endPoint y: 112, distance: 22.7
click at [128, 106] on link "Approvals" at bounding box center [170, 106] width 113 height 23
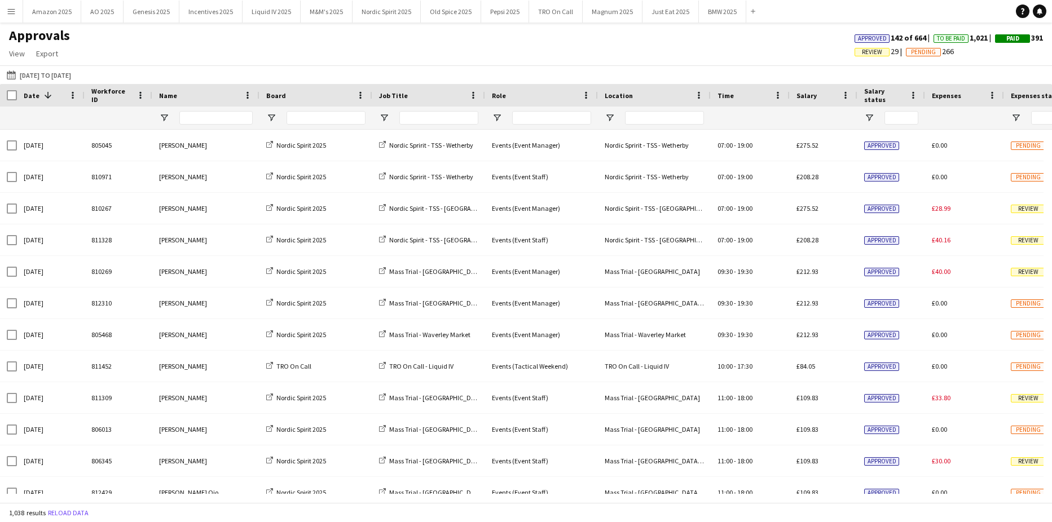
click at [873, 54] on span "Review" at bounding box center [872, 52] width 35 height 8
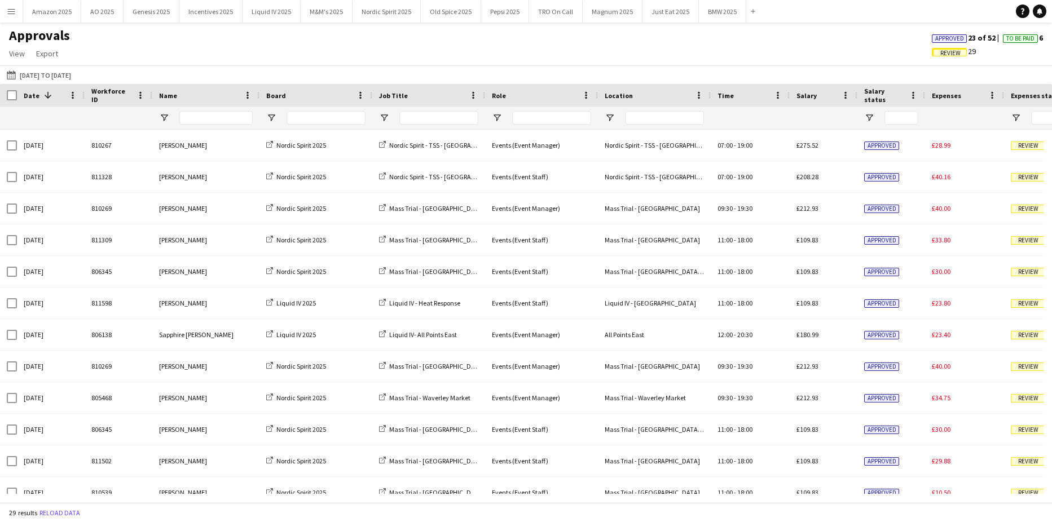
click at [278, 115] on div at bounding box center [316, 118] width 113 height 23
click at [274, 117] on span "Open Filter Menu" at bounding box center [271, 118] width 10 height 10
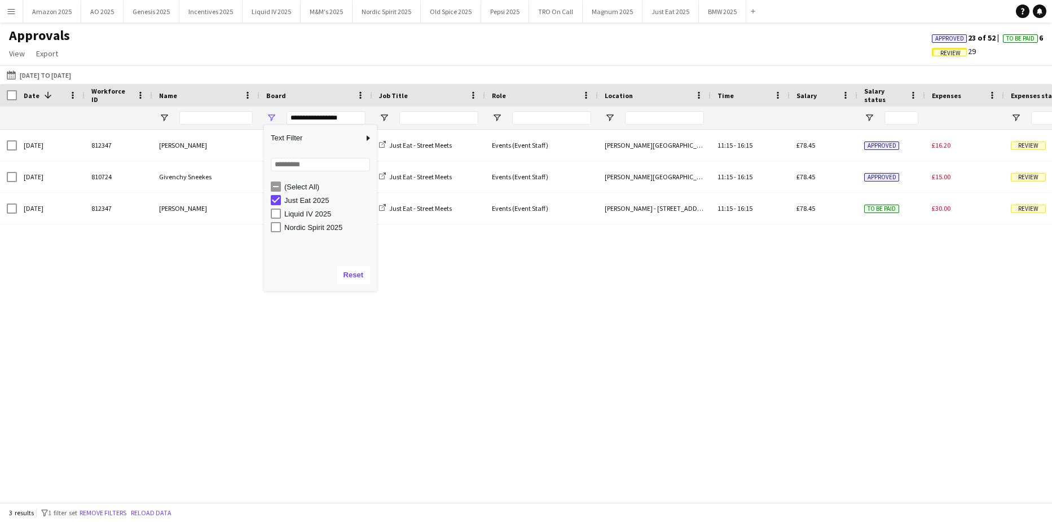
click at [407, 433] on div "Wed, 13 Aug 2025 812347 Ayaan Ahmad Just Eat 2025 Just Eat - Street Meets Event…" at bounding box center [526, 312] width 1052 height 364
click at [270, 115] on span "Open Filter Menu" at bounding box center [271, 118] width 10 height 10
click at [292, 213] on div "Liquid IV 2025" at bounding box center [328, 214] width 89 height 8
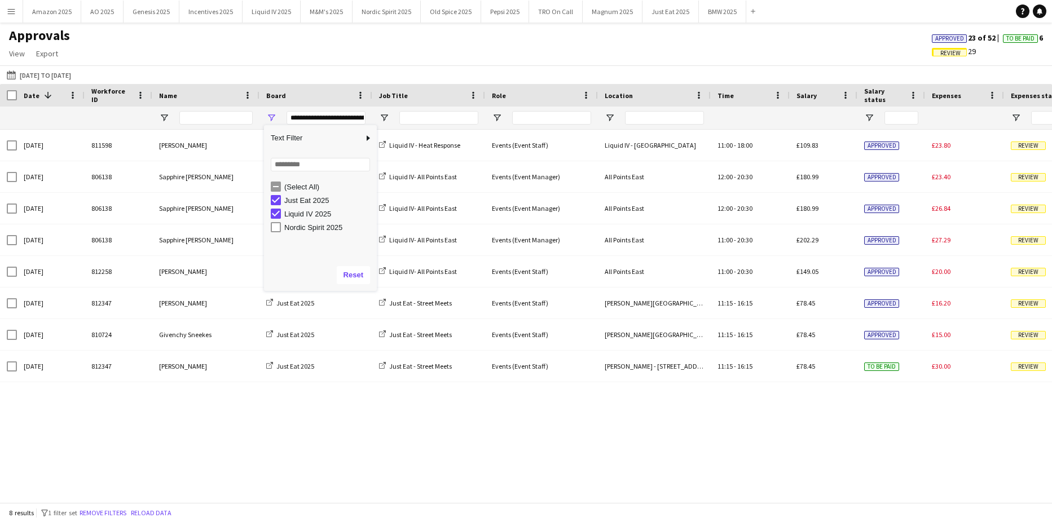
click at [281, 198] on div "Just Eat 2025" at bounding box center [324, 201] width 106 height 14
click at [273, 194] on div "Just Eat 2025" at bounding box center [324, 201] width 106 height 14
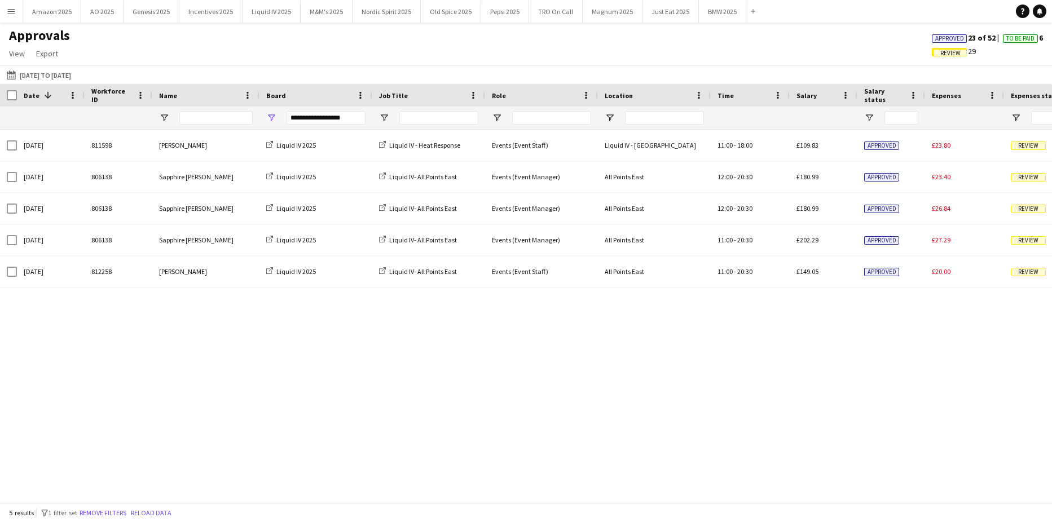
click at [342, 435] on div "Sun, 17 Aug 2025 811598 Holly Aldersley Liquid IV 2025 Liquid IV - Heat Respons…" at bounding box center [526, 312] width 1052 height 364
click at [267, 114] on span "Open Filter Menu" at bounding box center [271, 118] width 10 height 10
click at [288, 230] on div "Nordic Spirit 2025" at bounding box center [328, 227] width 89 height 8
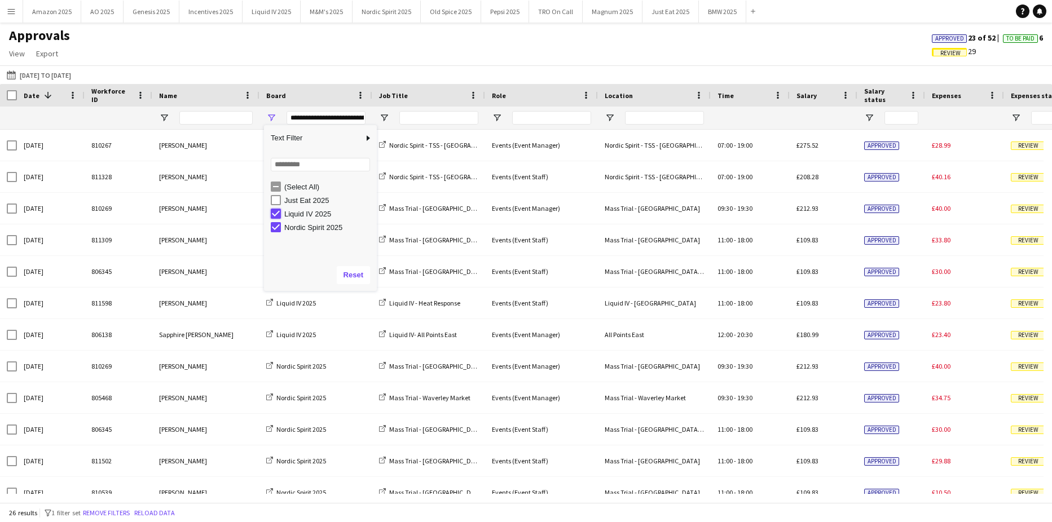
type input "**********"
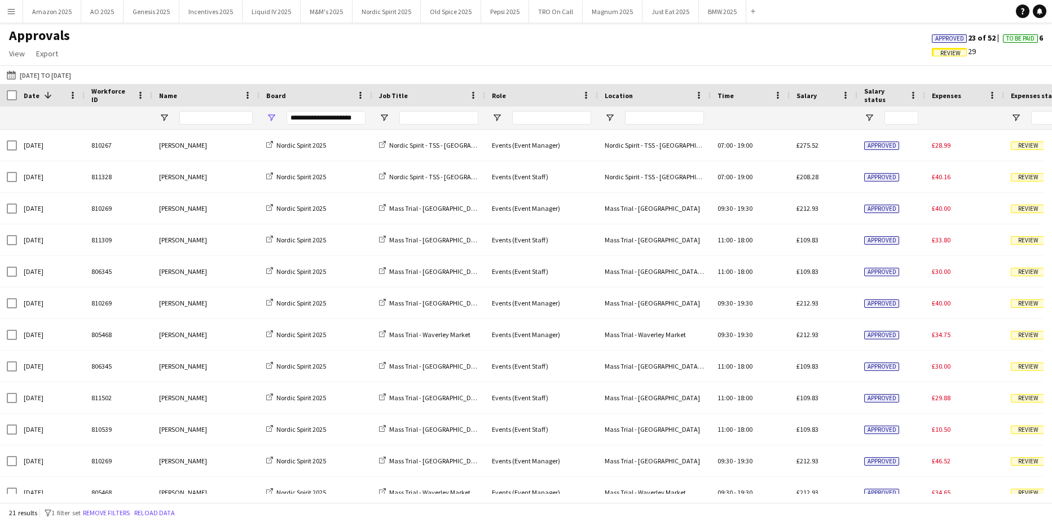
click at [425, 45] on div "Approvals View Customise view Customise filters Reset Filters Reset View Reset …" at bounding box center [526, 46] width 1052 height 38
click at [415, 117] on input "Job Title Filter Input" at bounding box center [438, 118] width 79 height 14
type input "***"
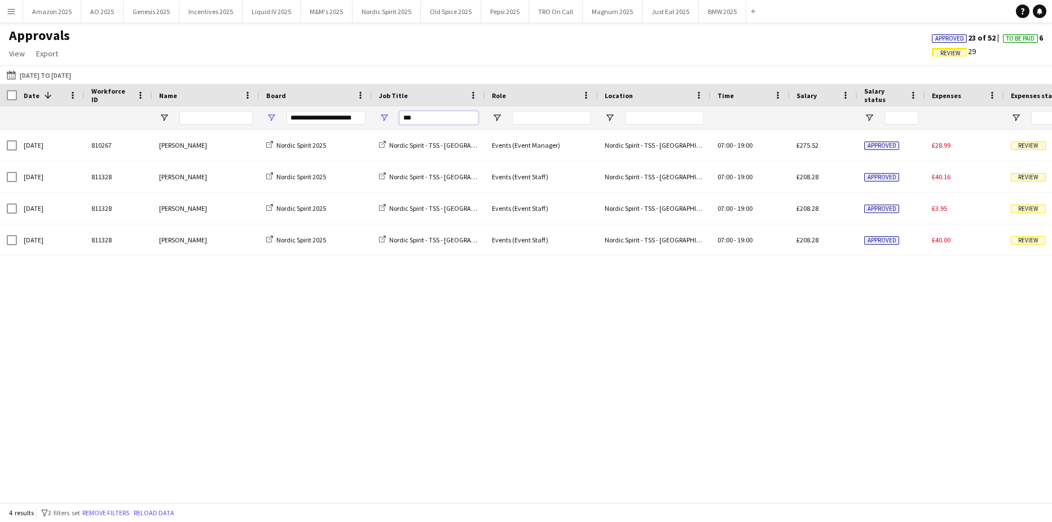
drag, startPoint x: 423, startPoint y: 118, endPoint x: 328, endPoint y: 133, distance: 96.4
click at [328, 133] on div "Workforce ID Date 1 Name -" at bounding box center [526, 293] width 1052 height 419
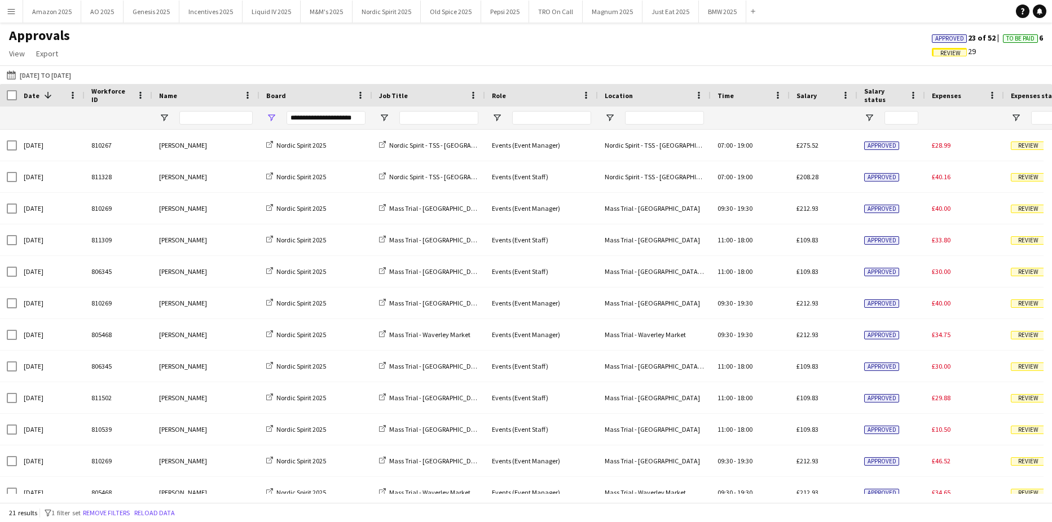
click at [936, 36] on span "Approved" at bounding box center [949, 38] width 29 height 7
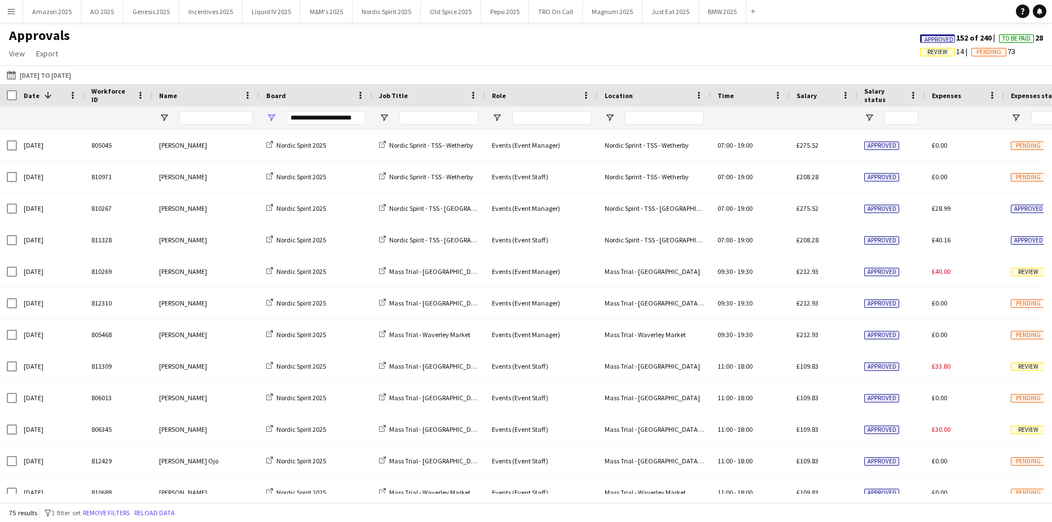
click at [936, 40] on span "Approved" at bounding box center [939, 39] width 29 height 7
click at [872, 52] on span "Review" at bounding box center [872, 52] width 20 height 7
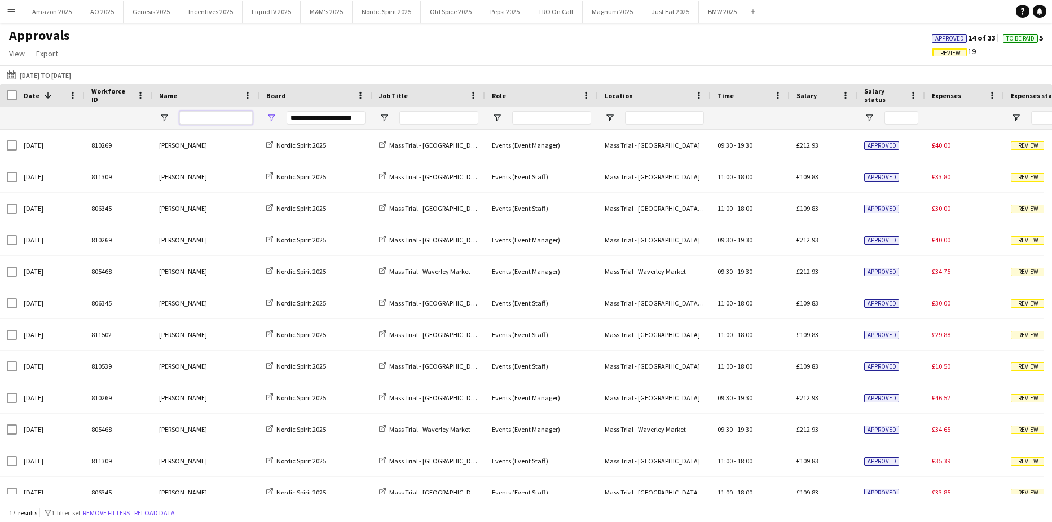
click at [196, 116] on input "Name Filter Input" at bounding box center [215, 118] width 73 height 14
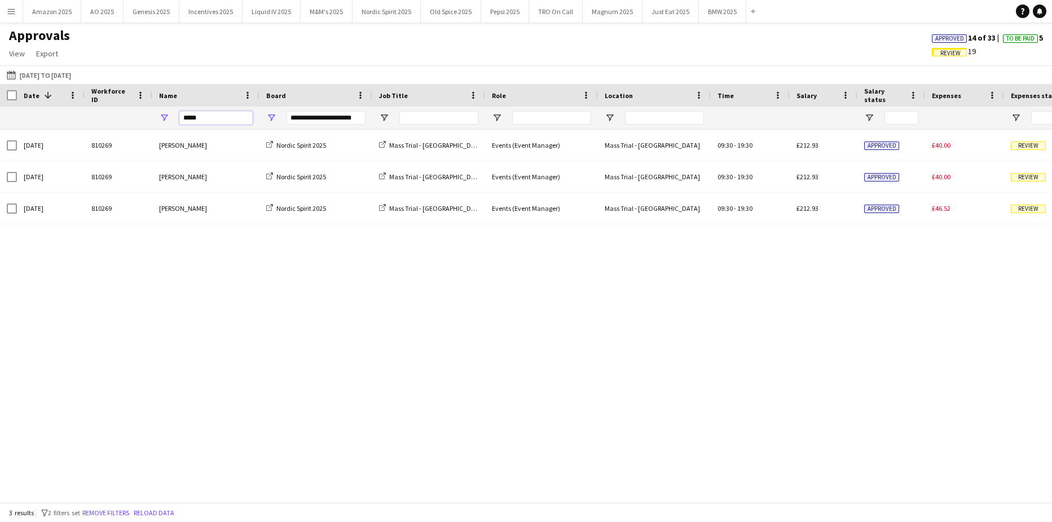
type input "*****"
drag, startPoint x: 206, startPoint y: 117, endPoint x: -29, endPoint y: 89, distance: 236.9
click at [0, 89] on html "Menu Boards Boards Boards All jobs Status Workforce Workforce My Workforce Recr…" at bounding box center [526, 261] width 1052 height 522
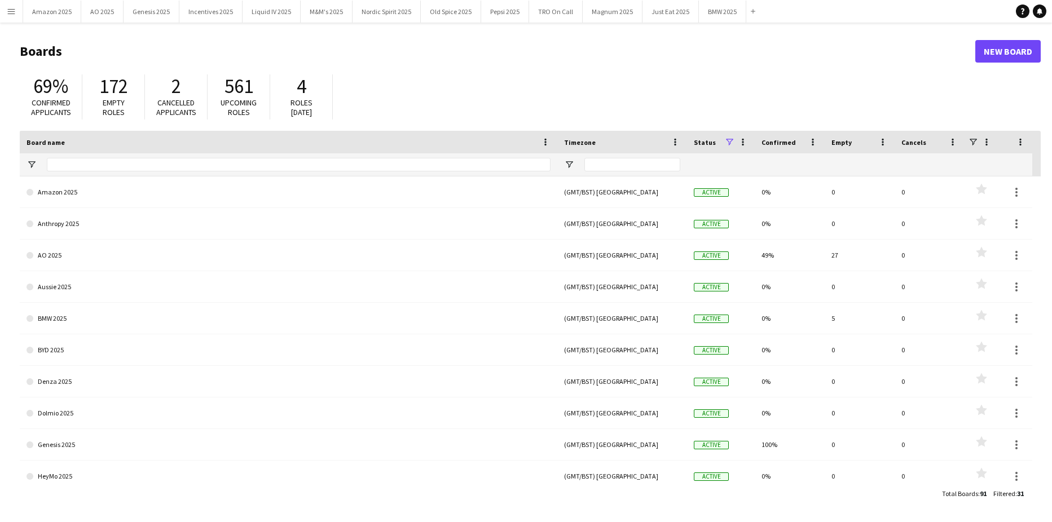
click at [6, 8] on button "Menu" at bounding box center [11, 11] width 23 height 23
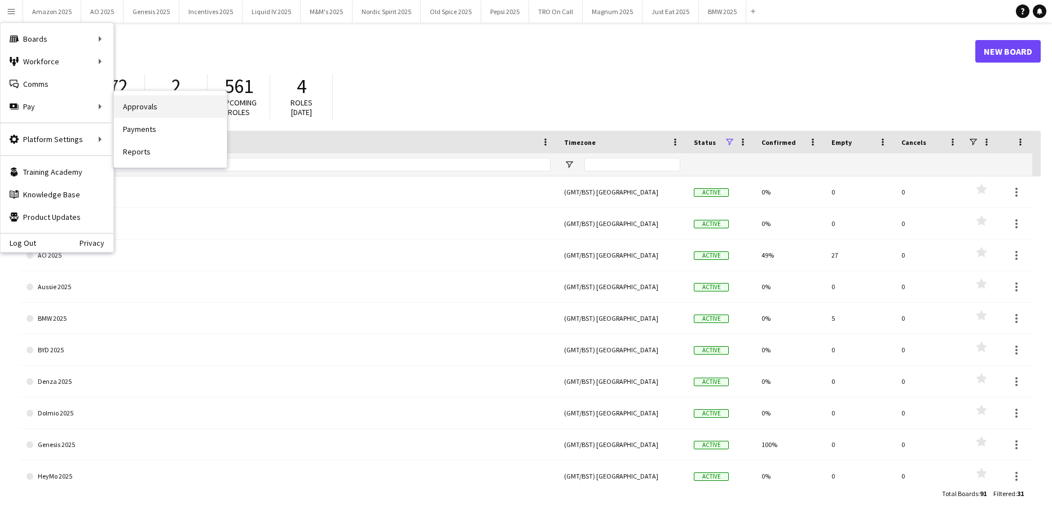
click at [125, 106] on link "Approvals" at bounding box center [170, 106] width 113 height 23
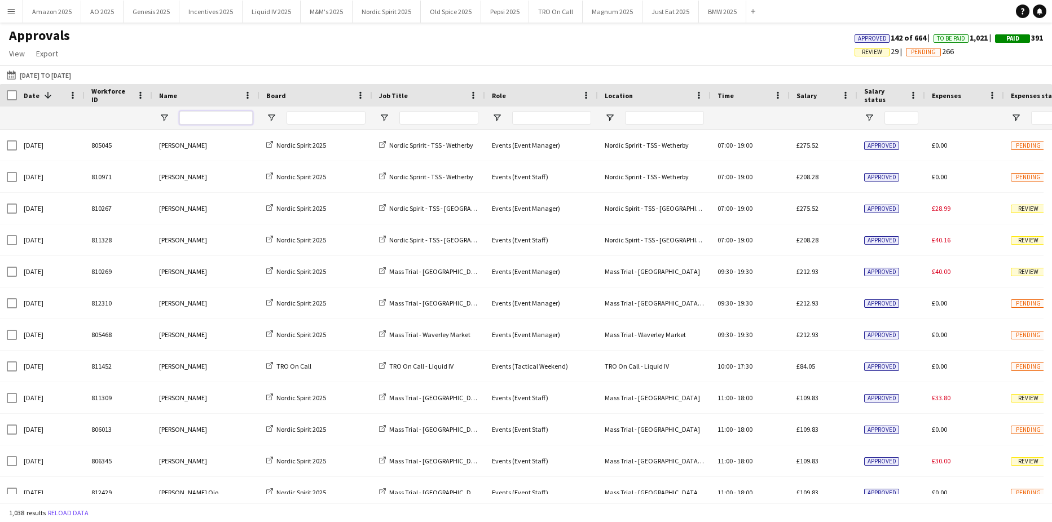
click at [186, 120] on input "Name Filter Input" at bounding box center [215, 118] width 73 height 14
type input "*"
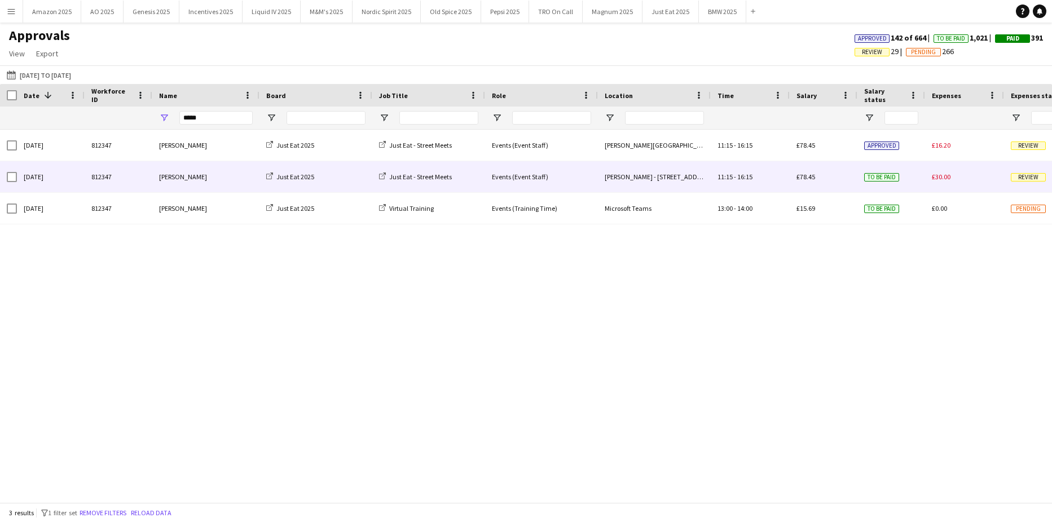
click at [1027, 175] on span "Review" at bounding box center [1028, 177] width 35 height 8
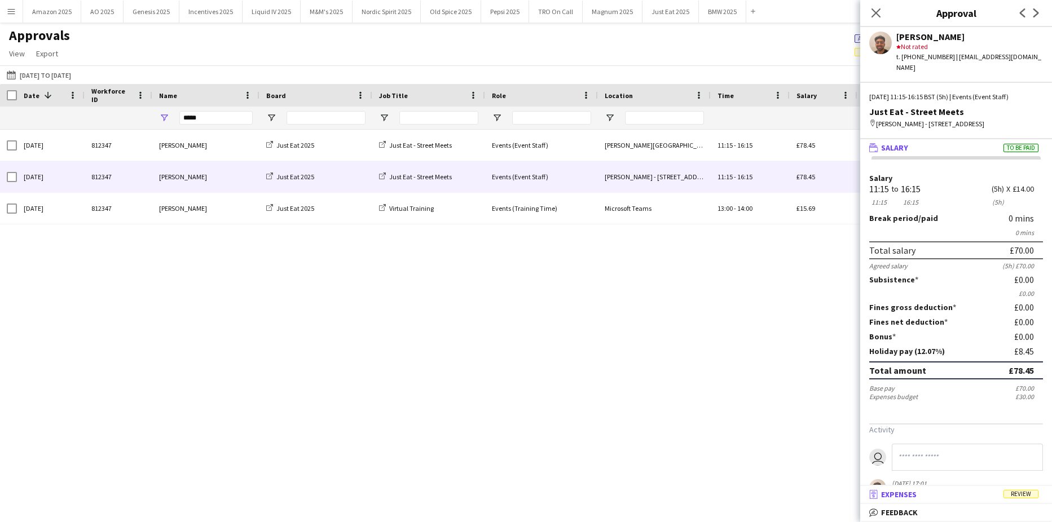
click at [1028, 489] on mat-expansion-panel-header "receipt Expenses Review" at bounding box center [956, 494] width 192 height 17
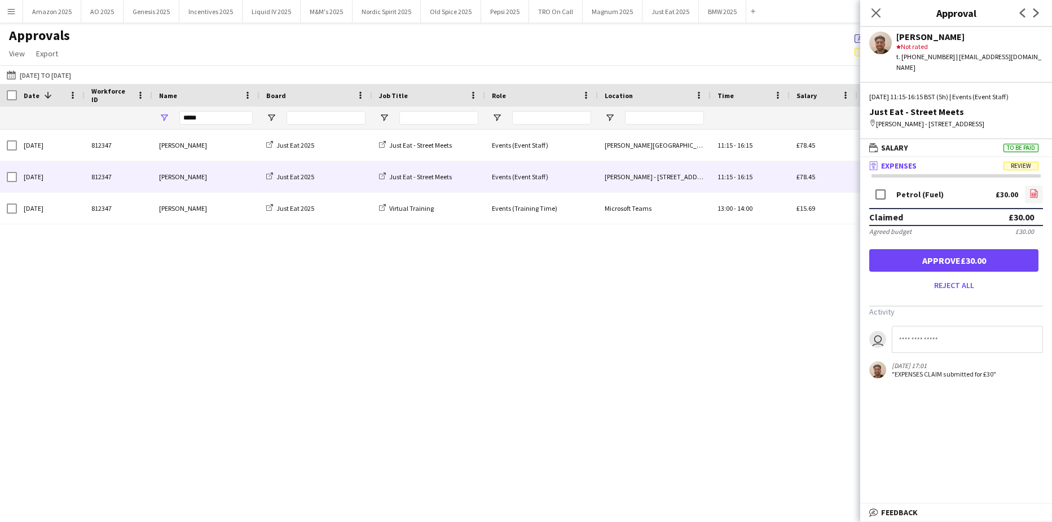
click at [1036, 191] on icon "file-image" at bounding box center [1034, 193] width 9 height 9
click at [1001, 262] on button "Approve £30.00" at bounding box center [953, 260] width 169 height 23
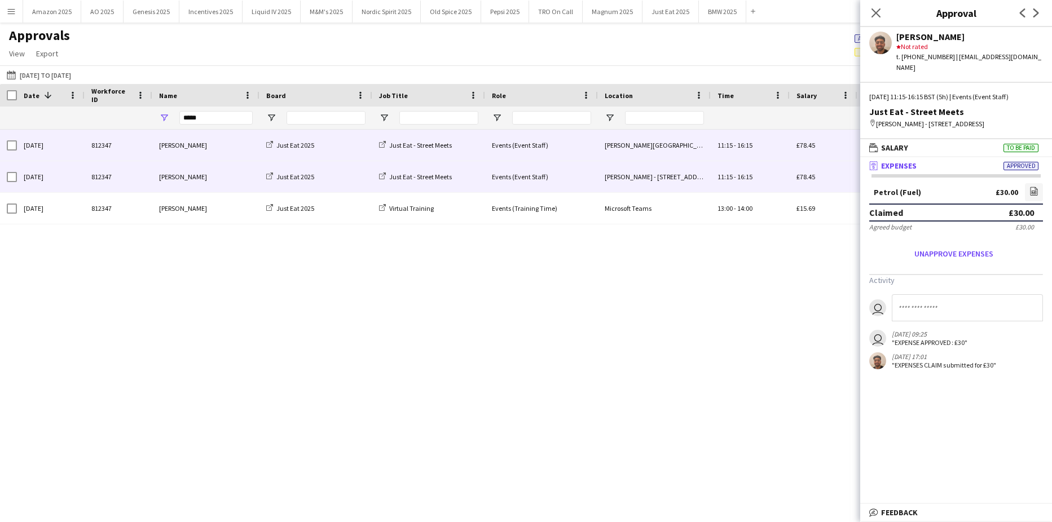
click at [772, 147] on div "11:15 - 16:15" at bounding box center [750, 145] width 79 height 31
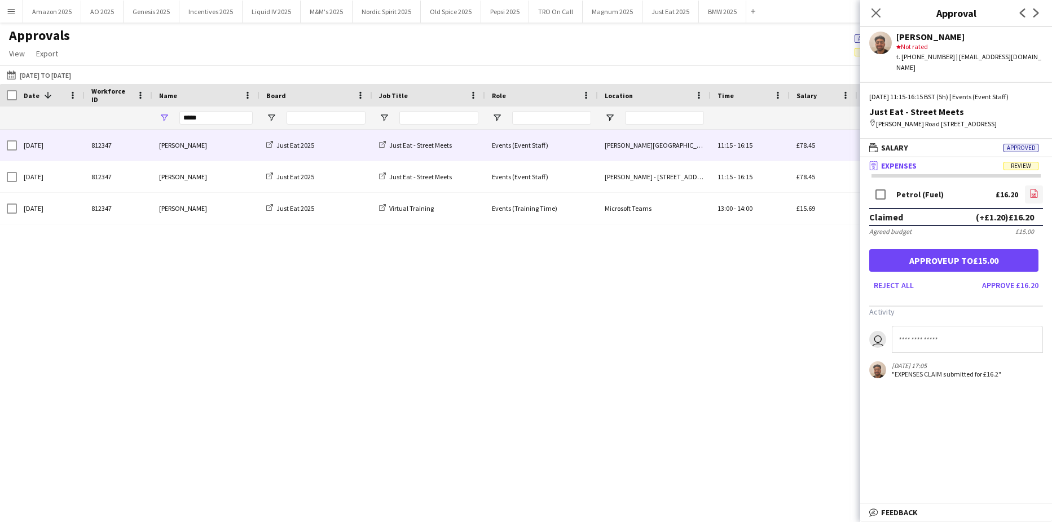
click at [1035, 192] on icon at bounding box center [1034, 194] width 7 height 8
click at [943, 270] on button "Approve up to £15.00" at bounding box center [953, 260] width 169 height 23
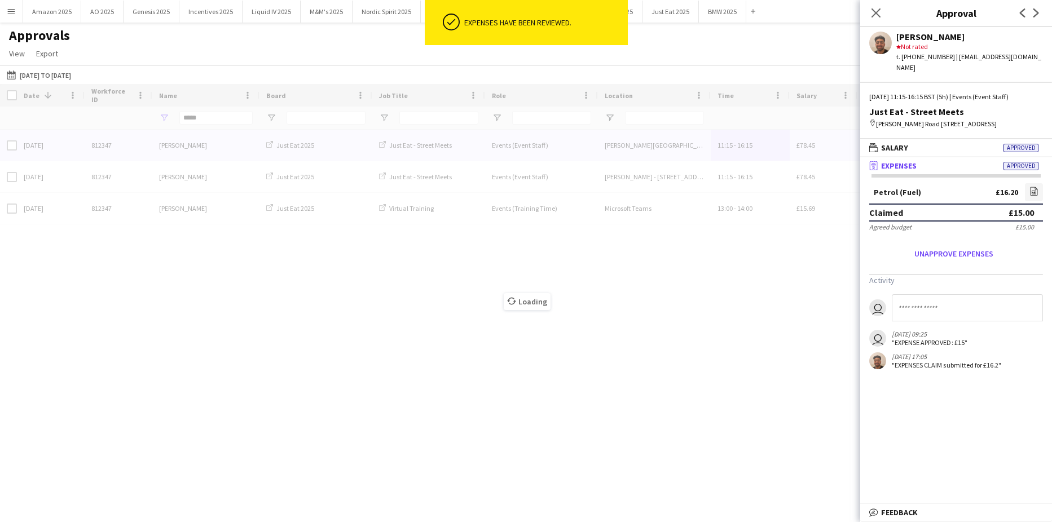
click at [684, 172] on div "Loading" at bounding box center [526, 293] width 1052 height 419
click at [683, 176] on div "Loading" at bounding box center [526, 293] width 1052 height 419
click at [674, 179] on div "Loading" at bounding box center [526, 293] width 1052 height 419
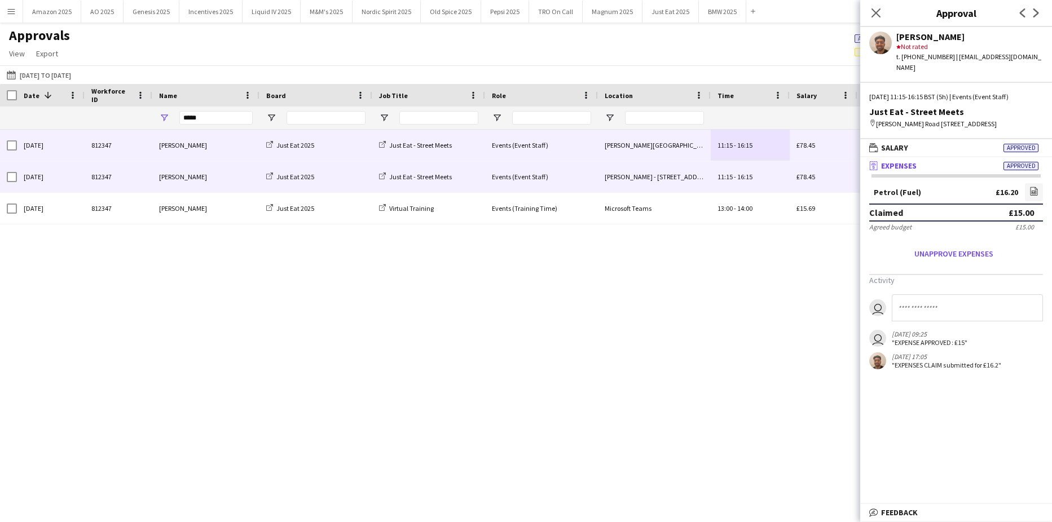
click at [669, 177] on div "[PERSON_NAME] - [STREET_ADDRESS]" at bounding box center [654, 176] width 113 height 31
click at [670, 153] on div "[PERSON_NAME][GEOGRAPHIC_DATA][STREET_ADDRESS]" at bounding box center [654, 145] width 113 height 31
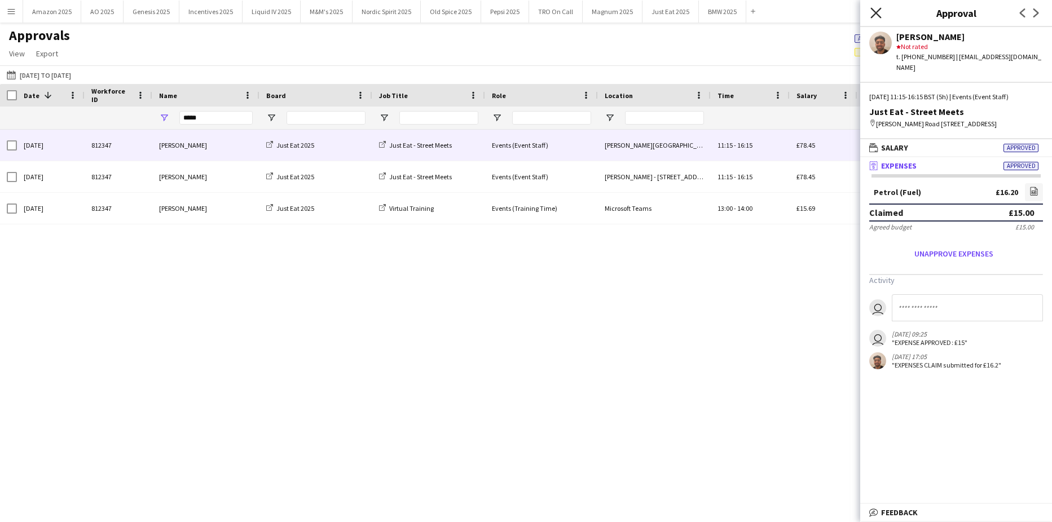
click at [873, 15] on icon "Close pop-in" at bounding box center [875, 12] width 11 height 11
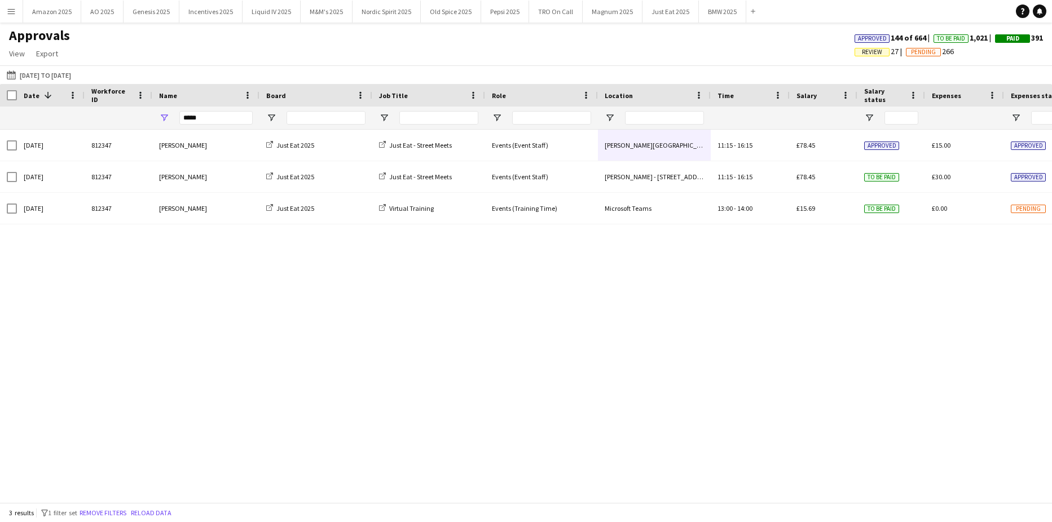
click at [954, 372] on div "Wed, 13 Aug 2025 812347 Ayaan Ahmad Just Eat 2025 Just Eat - Street Meets Event…" at bounding box center [526, 312] width 1052 height 364
drag, startPoint x: 219, startPoint y: 115, endPoint x: -160, endPoint y: 111, distance: 379.1
click at [0, 111] on html "Menu Boards Boards Boards All jobs Status Workforce Workforce My Workforce Recr…" at bounding box center [526, 261] width 1052 height 522
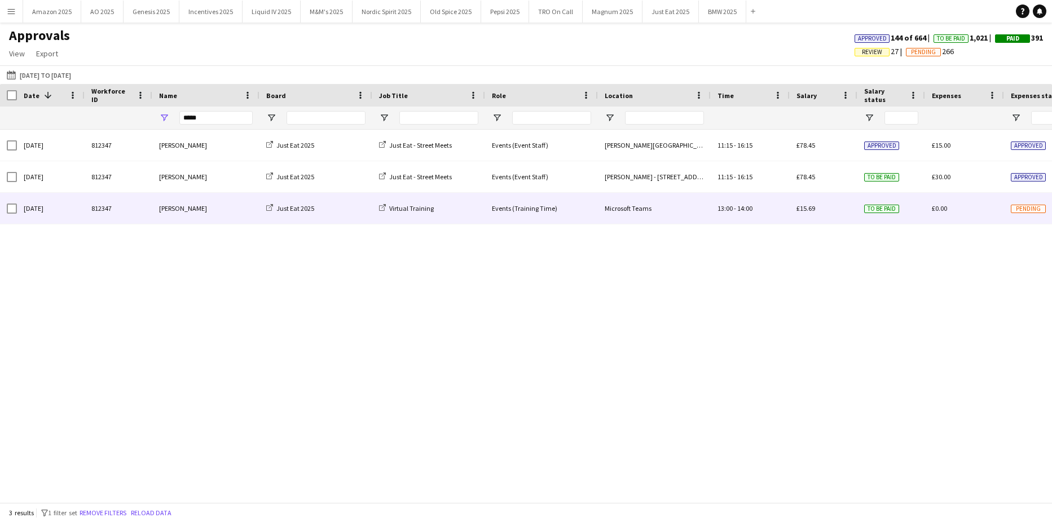
click at [950, 210] on div "£0.00" at bounding box center [964, 208] width 79 height 31
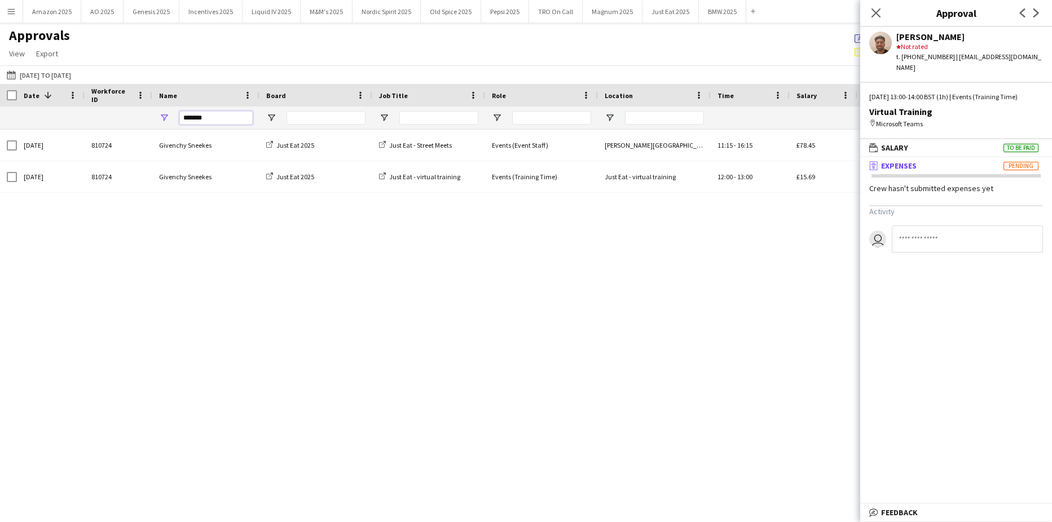
type input "*******"
drag, startPoint x: 902, startPoint y: 13, endPoint x: 894, endPoint y: 15, distance: 8.1
click at [896, 15] on h3 "Approval" at bounding box center [956, 13] width 192 height 15
click at [880, 11] on app-icon "Close pop-in" at bounding box center [876, 13] width 16 height 16
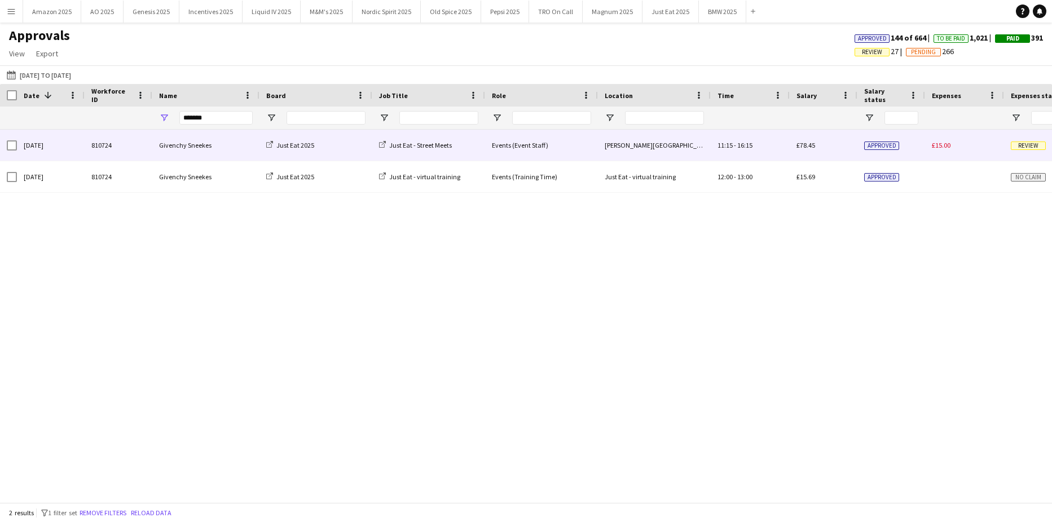
click at [1016, 143] on span "Review" at bounding box center [1028, 146] width 35 height 8
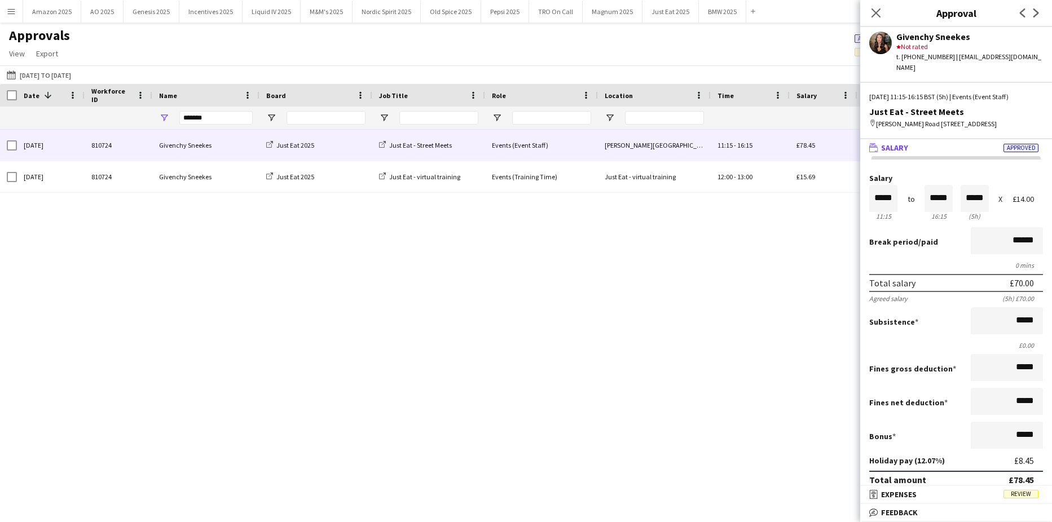
click at [1022, 482] on div "£78.45" at bounding box center [1021, 479] width 25 height 11
click at [1023, 492] on span "Review" at bounding box center [1021, 494] width 35 height 8
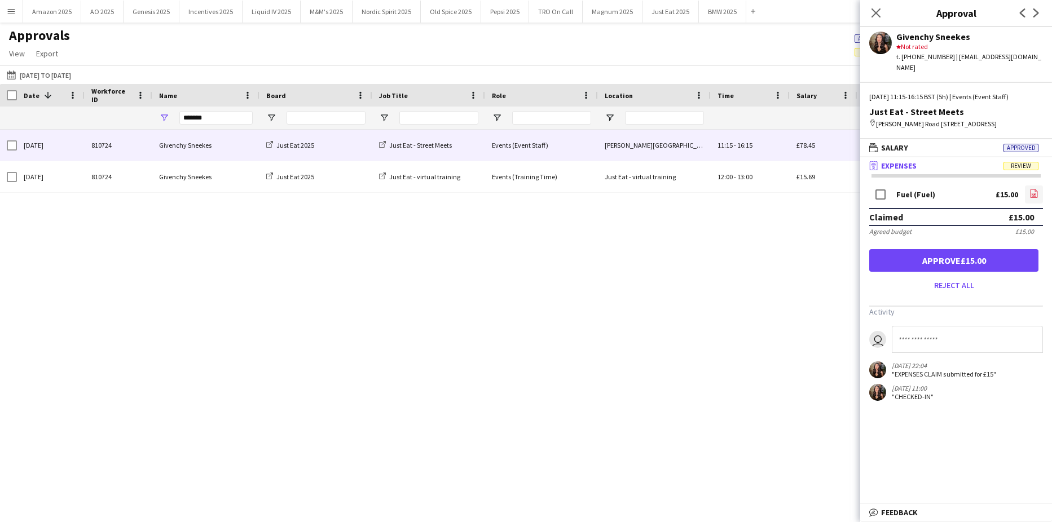
click at [1031, 195] on icon "file-image" at bounding box center [1034, 193] width 9 height 9
click at [912, 341] on input at bounding box center [967, 339] width 151 height 27
drag, startPoint x: 995, startPoint y: 346, endPoint x: 1050, endPoint y: 341, distance: 56.1
click at [995, 346] on input "**********" at bounding box center [967, 339] width 151 height 27
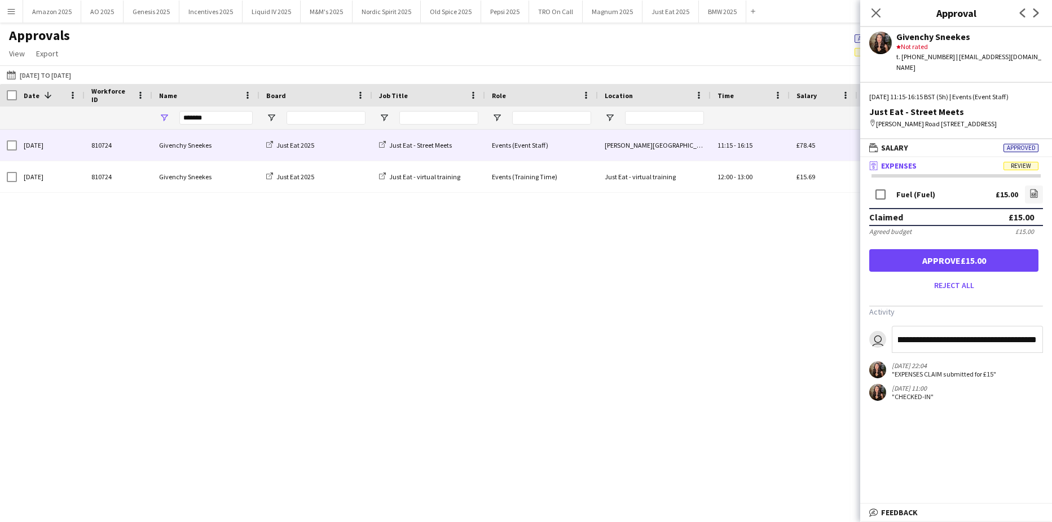
type input "**********"
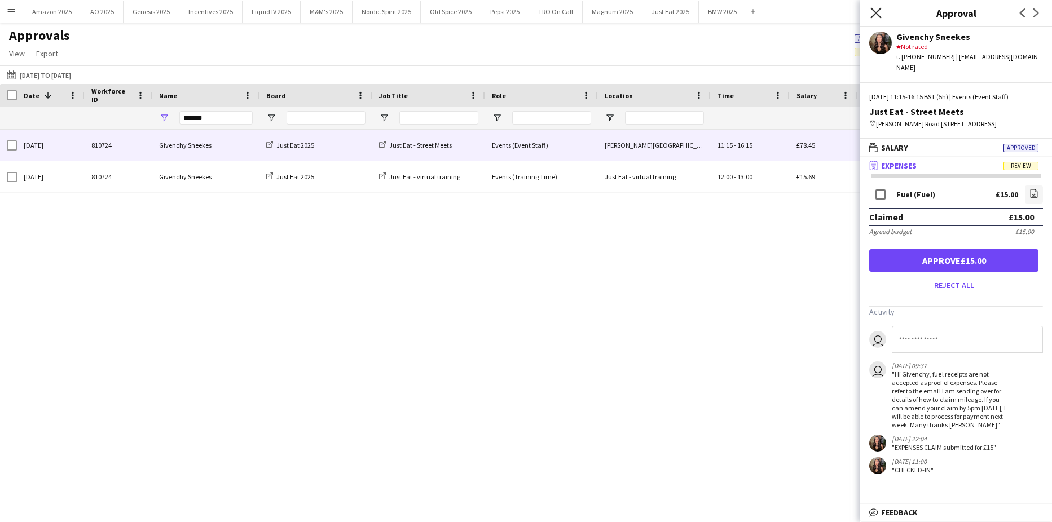
click at [876, 11] on icon "Close pop-in" at bounding box center [875, 12] width 11 height 11
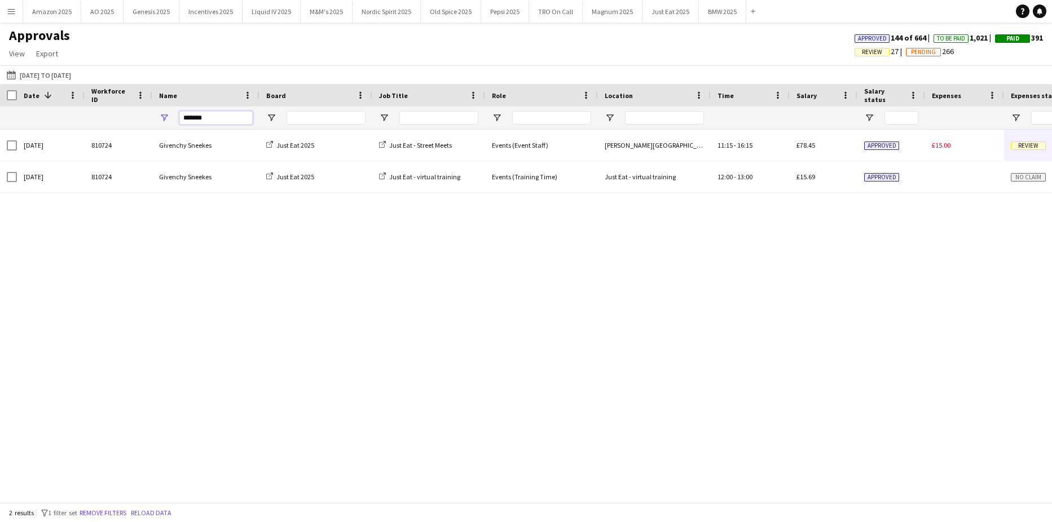
drag, startPoint x: 238, startPoint y: 117, endPoint x: -157, endPoint y: 144, distance: 395.8
click at [0, 144] on html "Menu Boards Boards Boards All jobs Status Workforce Workforce My Workforce Recr…" at bounding box center [526, 261] width 1052 height 522
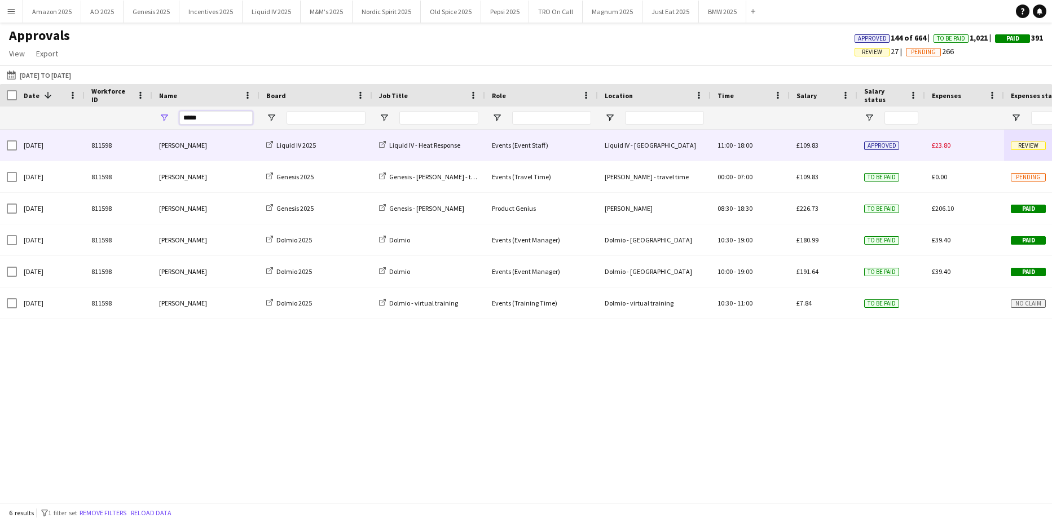
type input "*****"
click at [1024, 147] on span "Review" at bounding box center [1028, 146] width 35 height 8
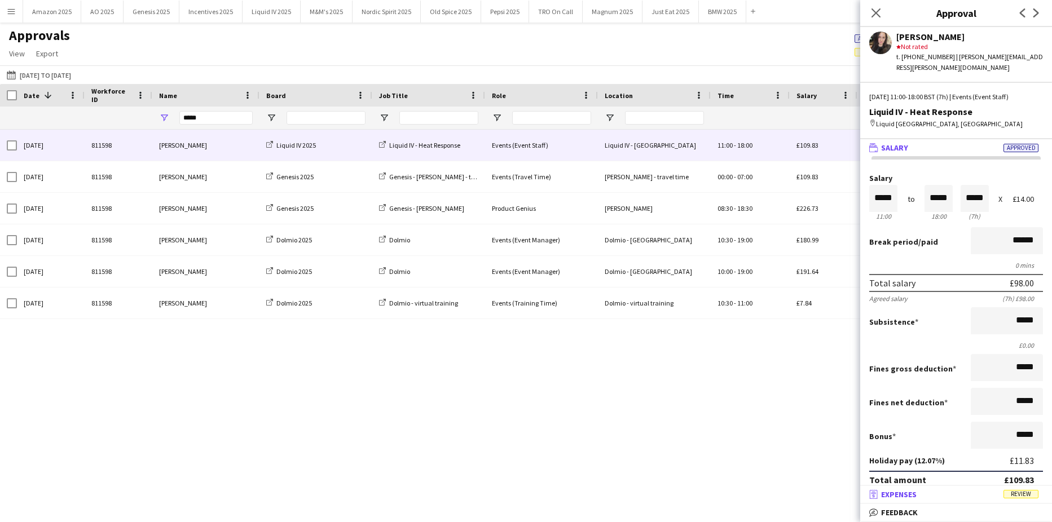
click at [1020, 491] on span "Review" at bounding box center [1021, 494] width 35 height 8
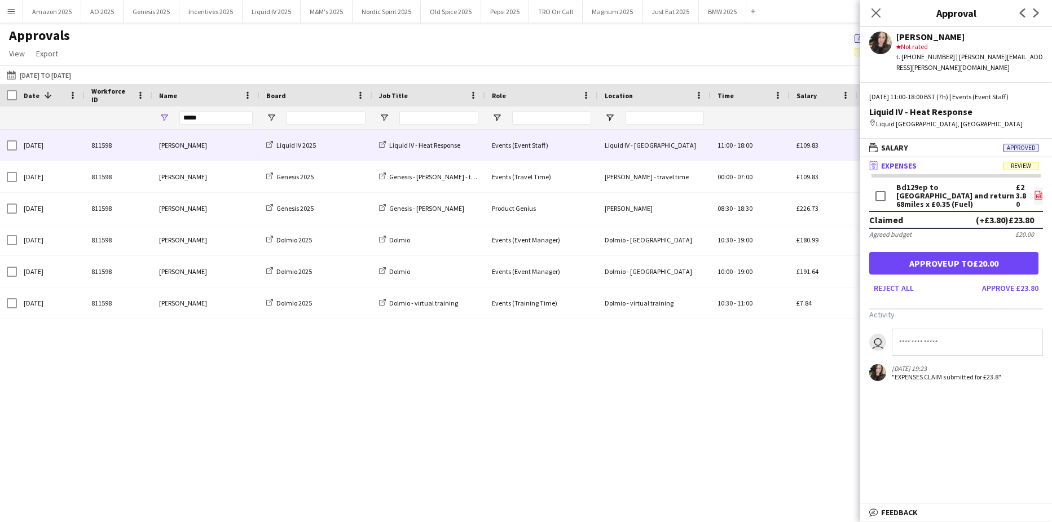
click at [1034, 193] on icon "file-image" at bounding box center [1038, 195] width 9 height 9
click at [908, 337] on input at bounding box center [967, 342] width 151 height 27
click at [1034, 191] on icon "file-image" at bounding box center [1038, 195] width 9 height 9
drag, startPoint x: 904, startPoint y: 336, endPoint x: 925, endPoint y: 332, distance: 21.7
click at [904, 336] on input at bounding box center [967, 342] width 151 height 27
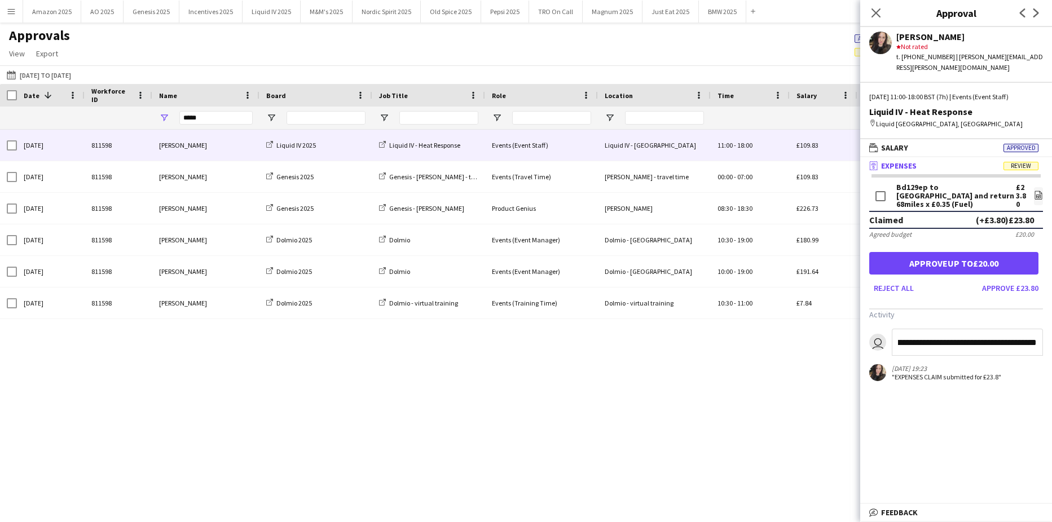
scroll to position [0, 168]
type input "**********"
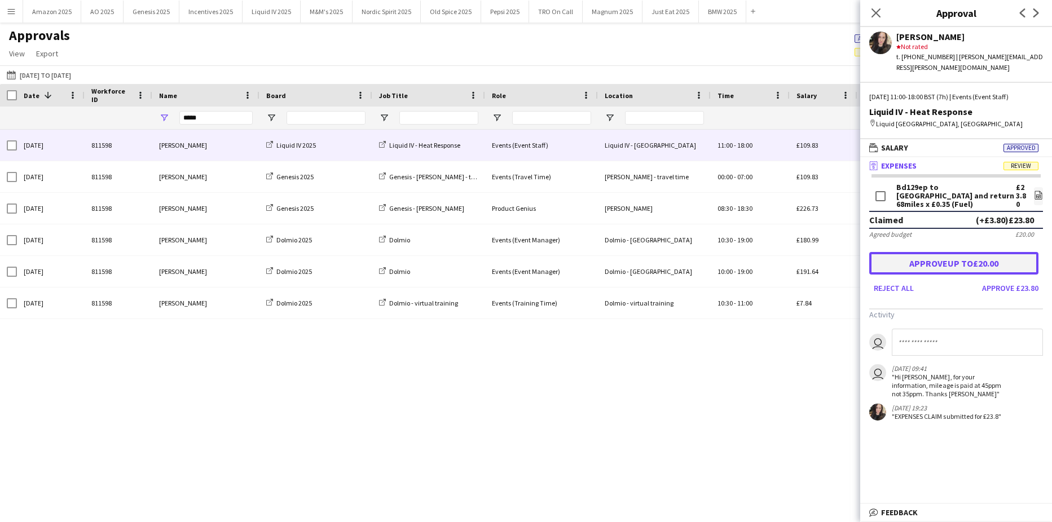
click at [917, 258] on button "Approve up to £20.00" at bounding box center [953, 263] width 169 height 23
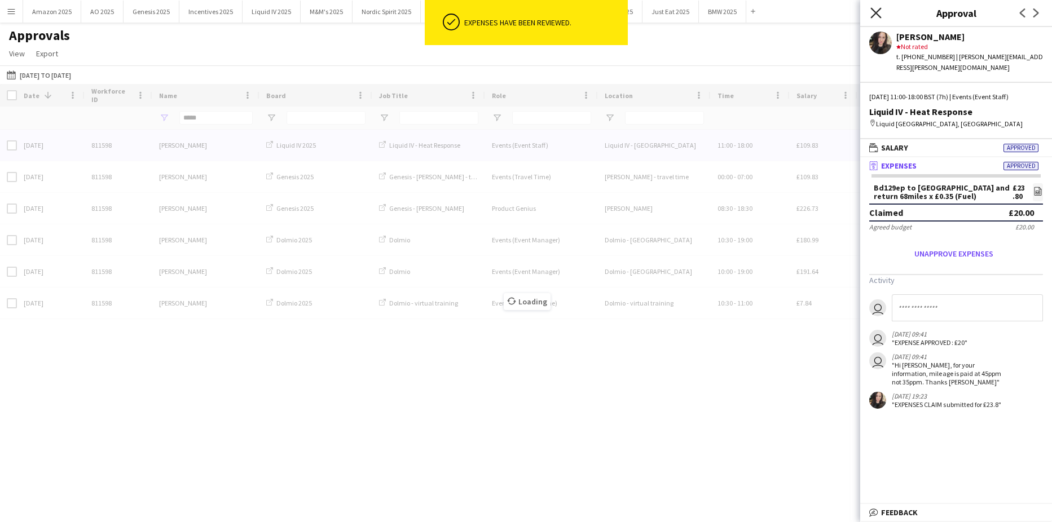
click at [879, 14] on icon "Close pop-in" at bounding box center [875, 12] width 11 height 11
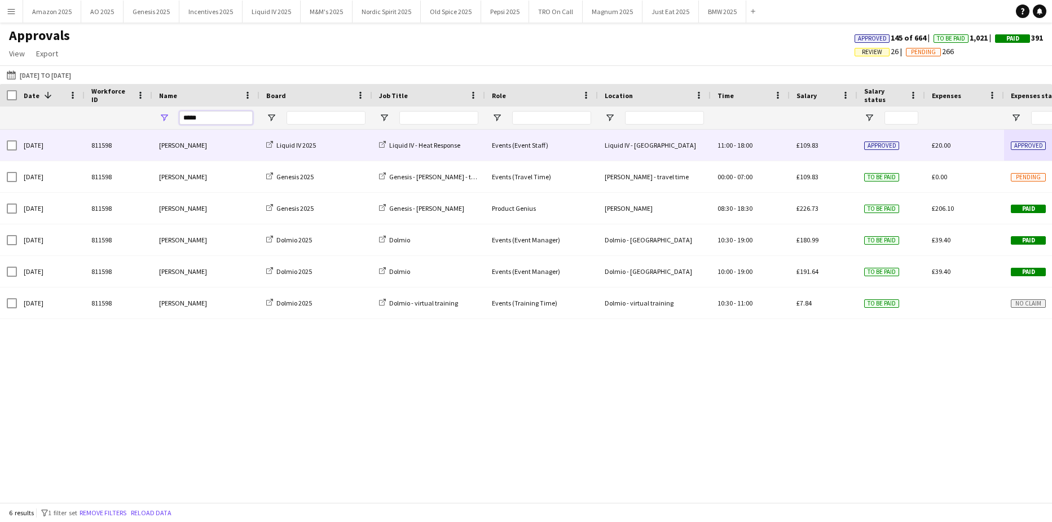
drag, startPoint x: 225, startPoint y: 115, endPoint x: -62, endPoint y: 141, distance: 287.8
click at [0, 141] on html "Menu Boards Boards Boards All jobs Status Workforce Workforce My Workforce Recr…" at bounding box center [526, 261] width 1052 height 522
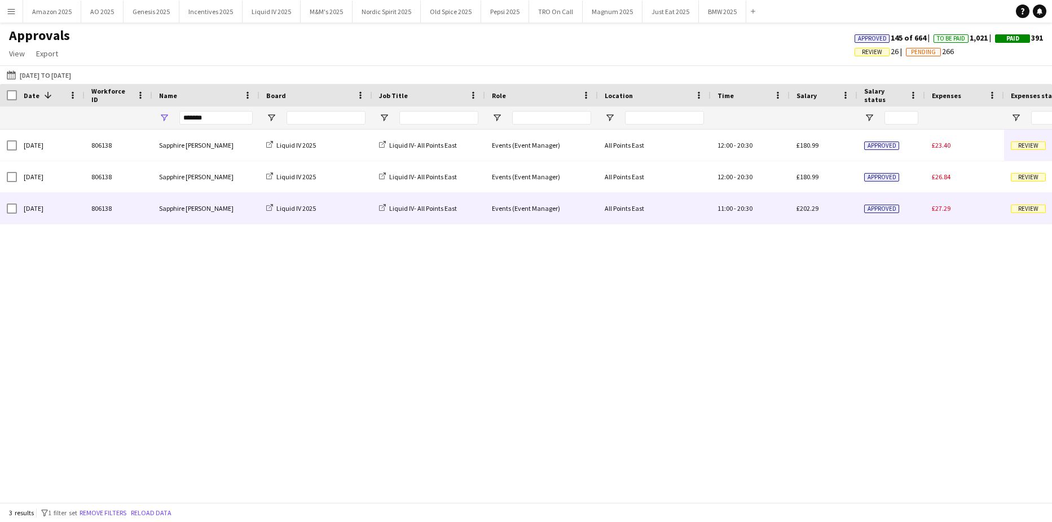
click at [1030, 206] on span "Review" at bounding box center [1028, 209] width 35 height 8
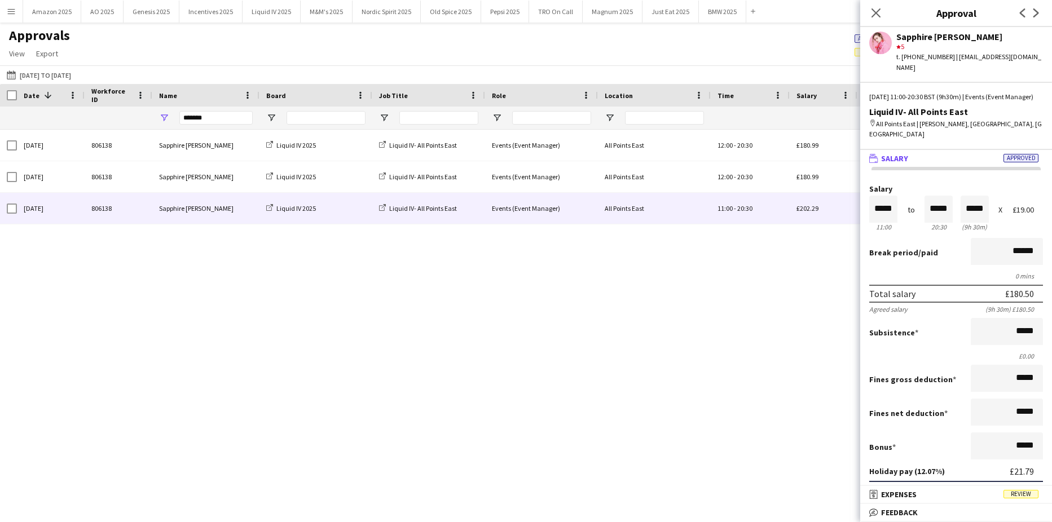
click at [1017, 495] on span "Review" at bounding box center [1021, 494] width 35 height 8
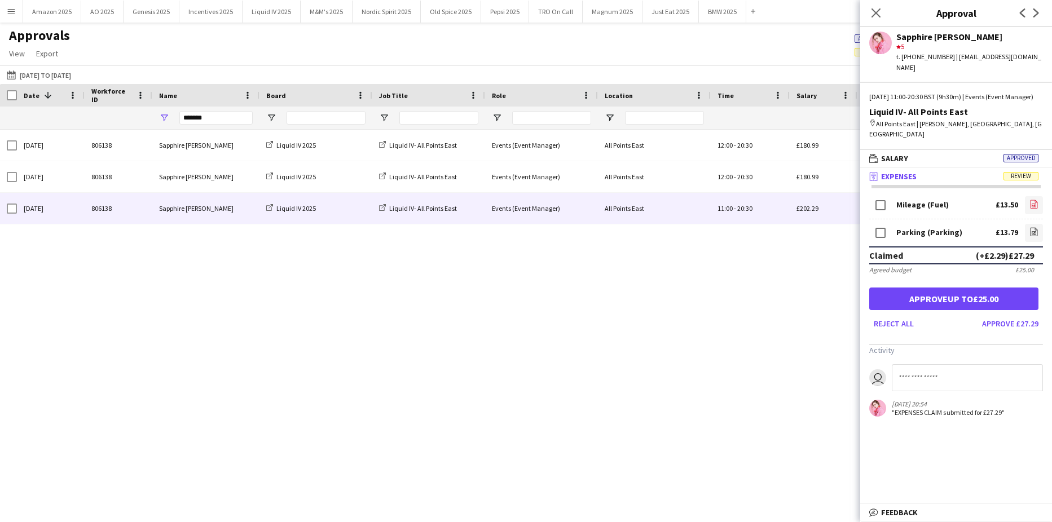
click at [1030, 200] on app-icon "file-image" at bounding box center [1034, 205] width 9 height 11
click at [1030, 224] on link "file-image" at bounding box center [1034, 233] width 18 height 18
click at [1032, 231] on icon at bounding box center [1034, 232] width 5 height 3
click at [923, 288] on button "Approve up to £25.00" at bounding box center [953, 299] width 169 height 23
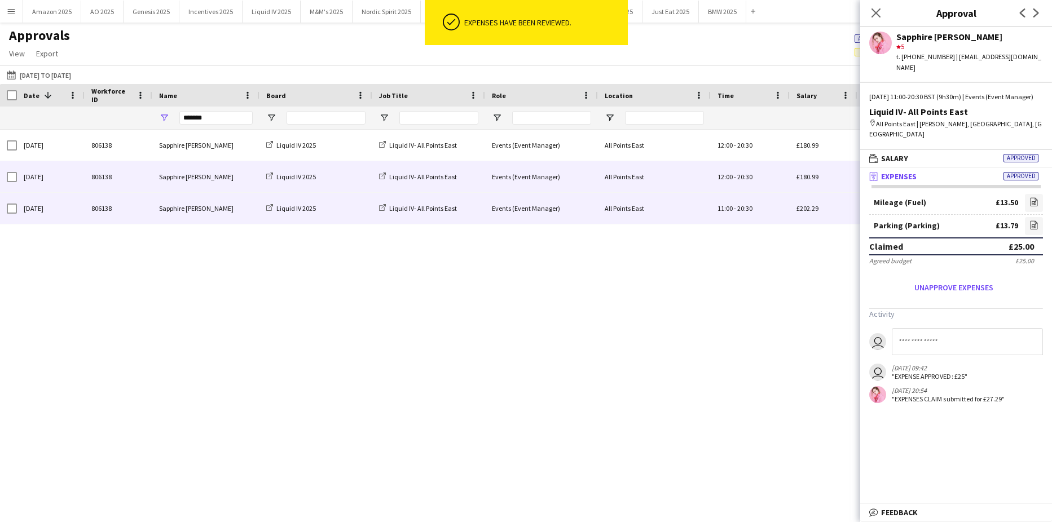
click at [794, 169] on div "£180.99" at bounding box center [824, 176] width 68 height 31
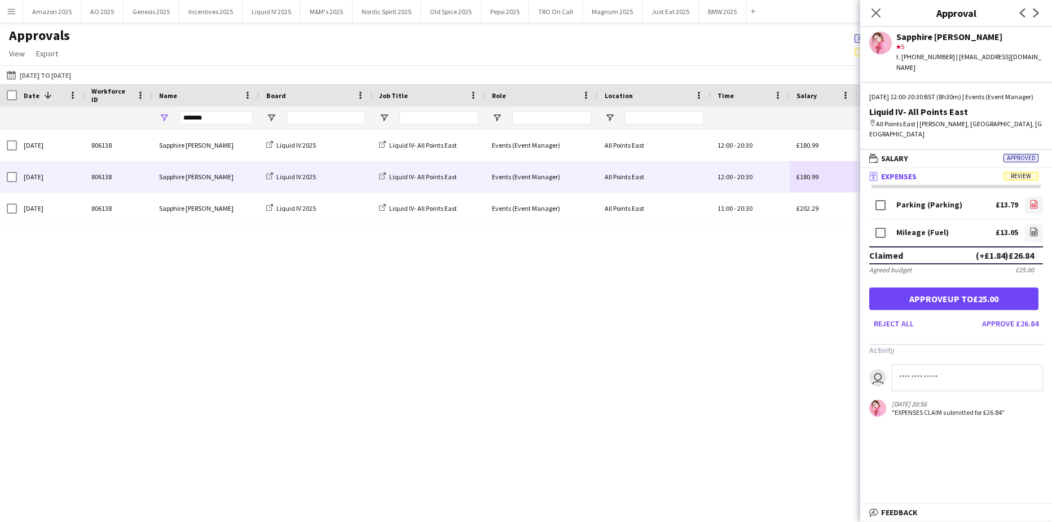
click at [1035, 200] on icon "file-image" at bounding box center [1034, 204] width 9 height 9
click at [1034, 227] on icon "file-image" at bounding box center [1034, 231] width 9 height 9
click at [962, 289] on button "Approve up to £25.00" at bounding box center [953, 299] width 169 height 23
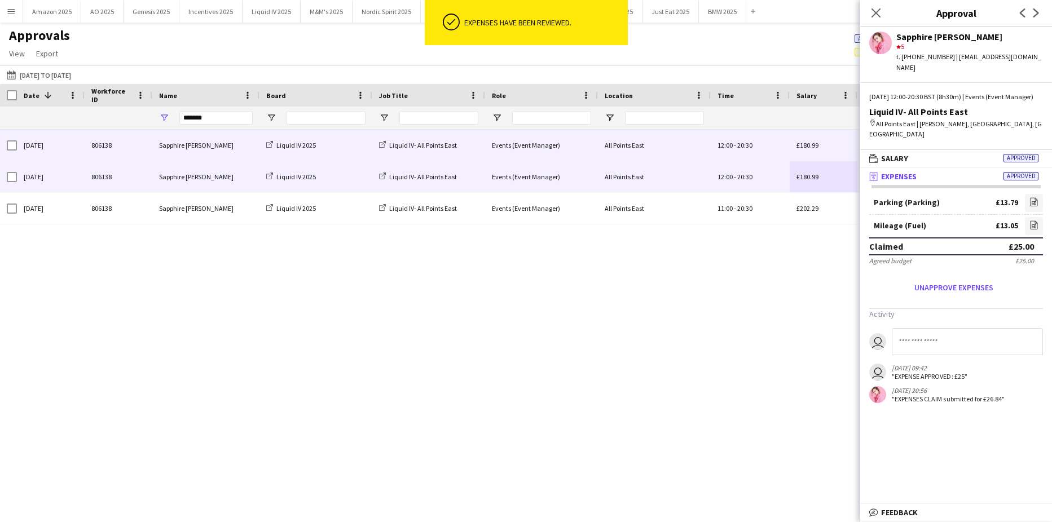
click at [805, 146] on span "£180.99" at bounding box center [808, 145] width 22 height 8
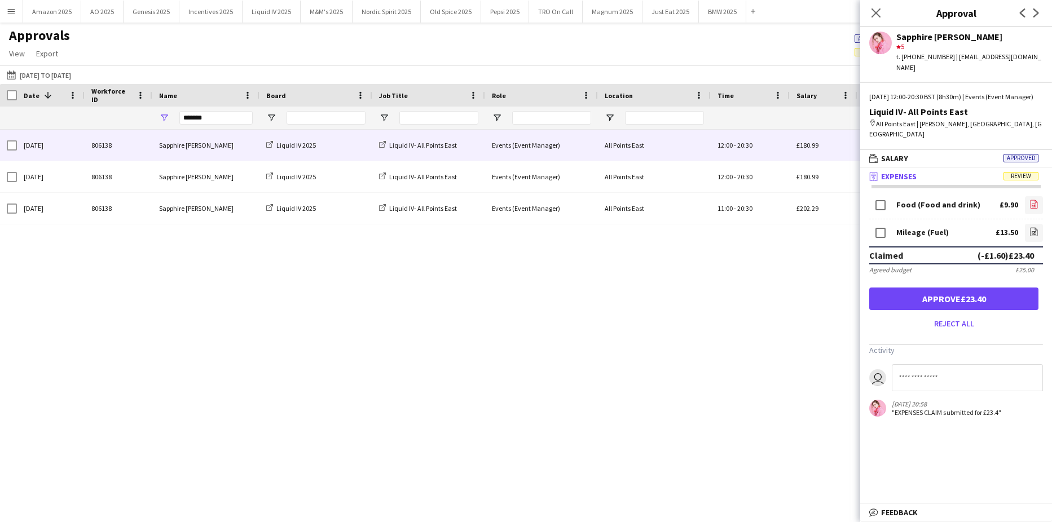
click at [1030, 200] on icon "file-image" at bounding box center [1034, 204] width 9 height 9
click at [1020, 154] on span "Approved" at bounding box center [1021, 158] width 35 height 8
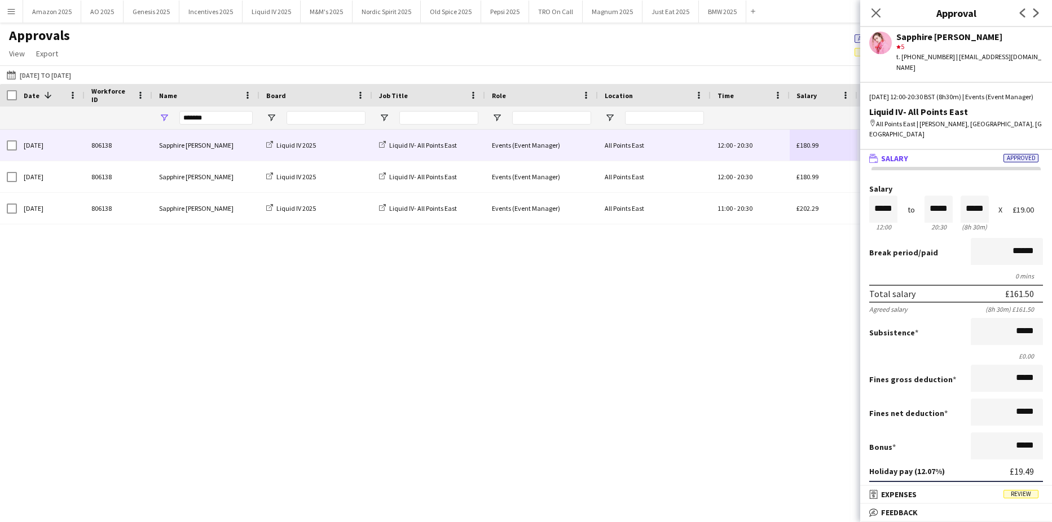
click at [1020, 154] on span "Approved" at bounding box center [1021, 158] width 35 height 8
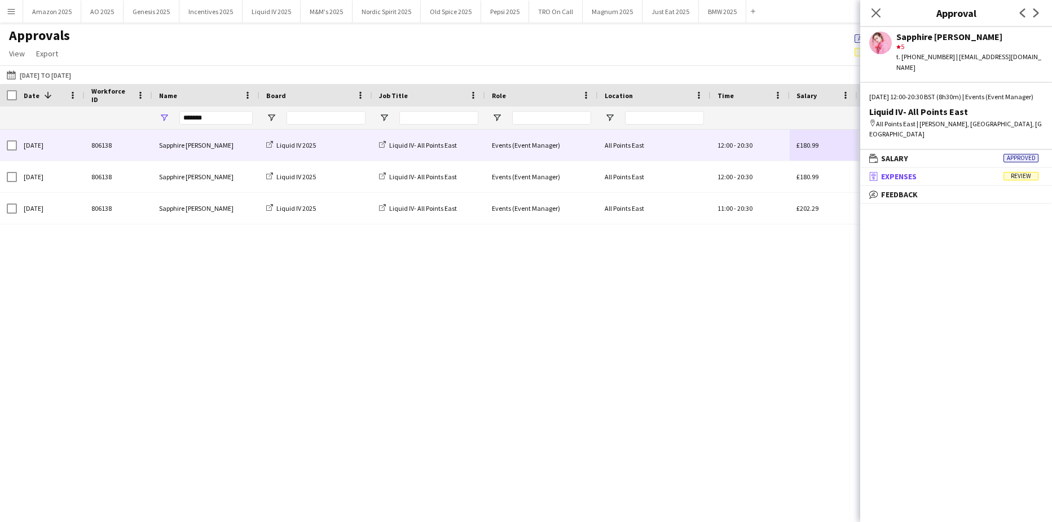
click at [1023, 172] on mat-panel-title "receipt Expenses Review" at bounding box center [953, 177] width 187 height 10
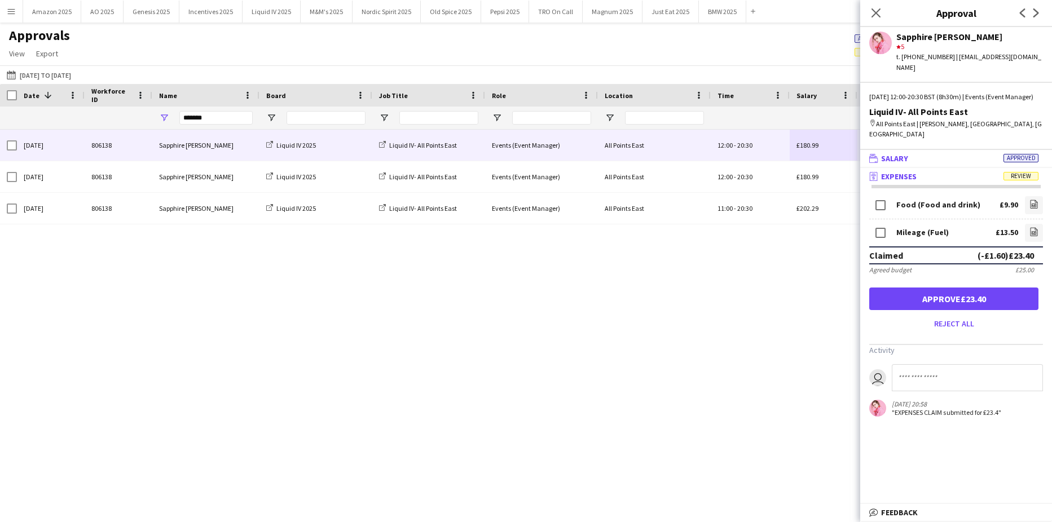
click at [1013, 154] on span "Approved" at bounding box center [1021, 158] width 35 height 8
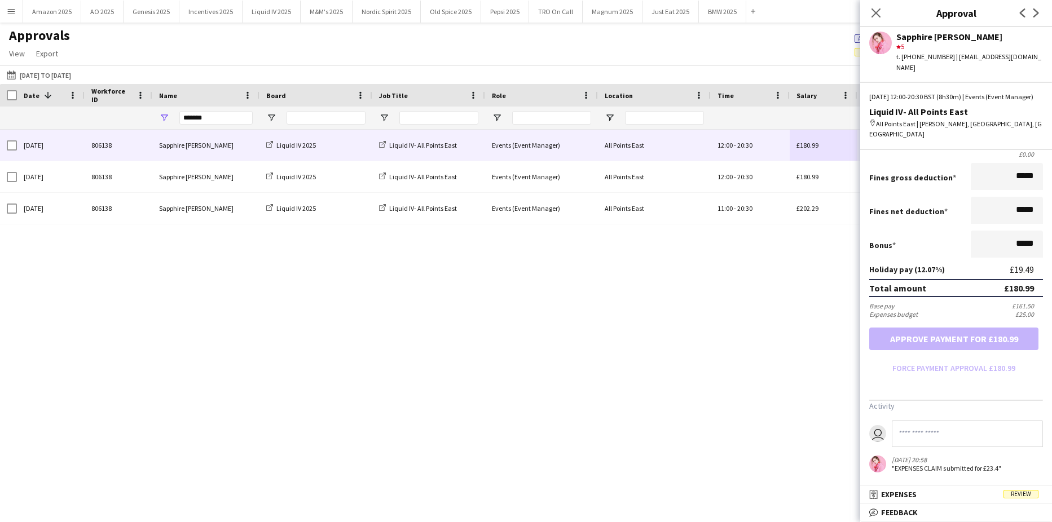
drag, startPoint x: 1023, startPoint y: 494, endPoint x: 1022, endPoint y: 459, distance: 35.0
click at [1024, 494] on span "Review" at bounding box center [1021, 494] width 35 height 8
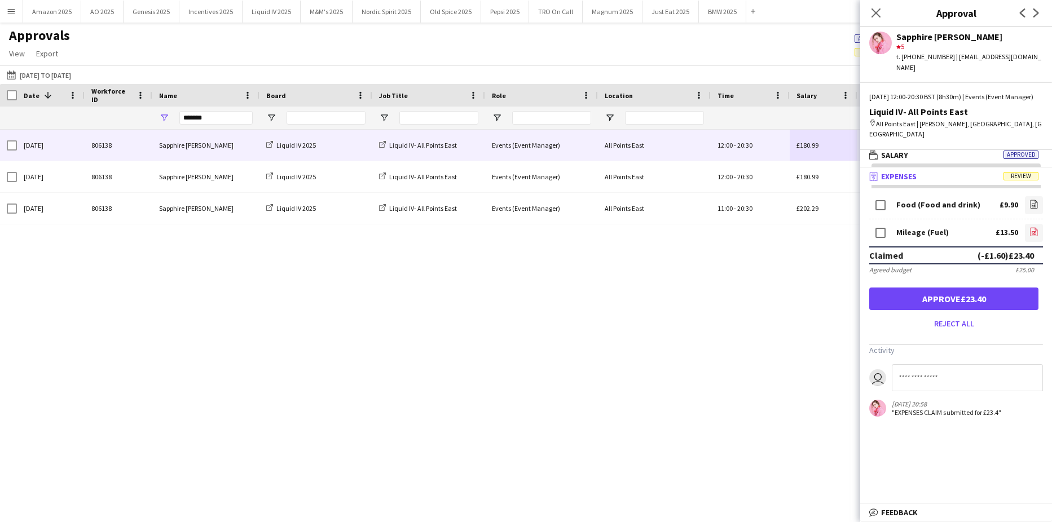
click at [1031, 227] on icon at bounding box center [1034, 231] width 7 height 8
click at [957, 289] on button "Approve £23.40" at bounding box center [953, 299] width 169 height 23
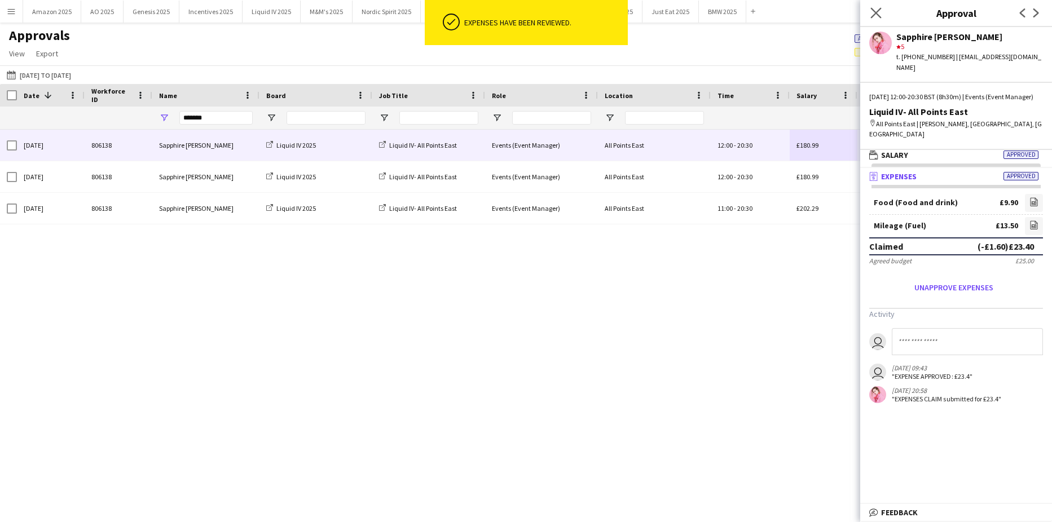
click at [870, 11] on icon "Close pop-in" at bounding box center [875, 12] width 11 height 11
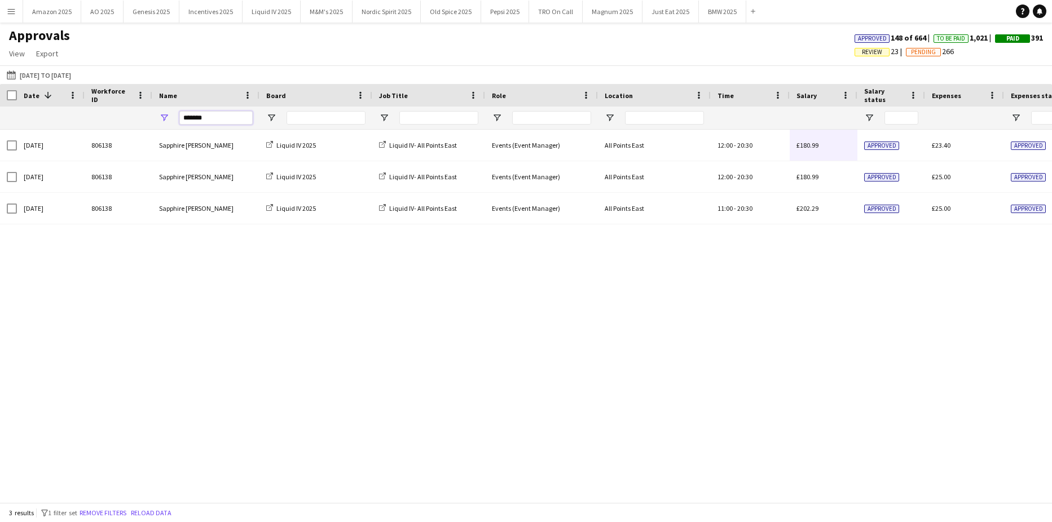
drag, startPoint x: 206, startPoint y: 119, endPoint x: -107, endPoint y: 152, distance: 314.8
click at [0, 152] on html "Menu Boards Boards Boards All jobs Status Workforce Workforce My Workforce Recr…" at bounding box center [526, 261] width 1052 height 522
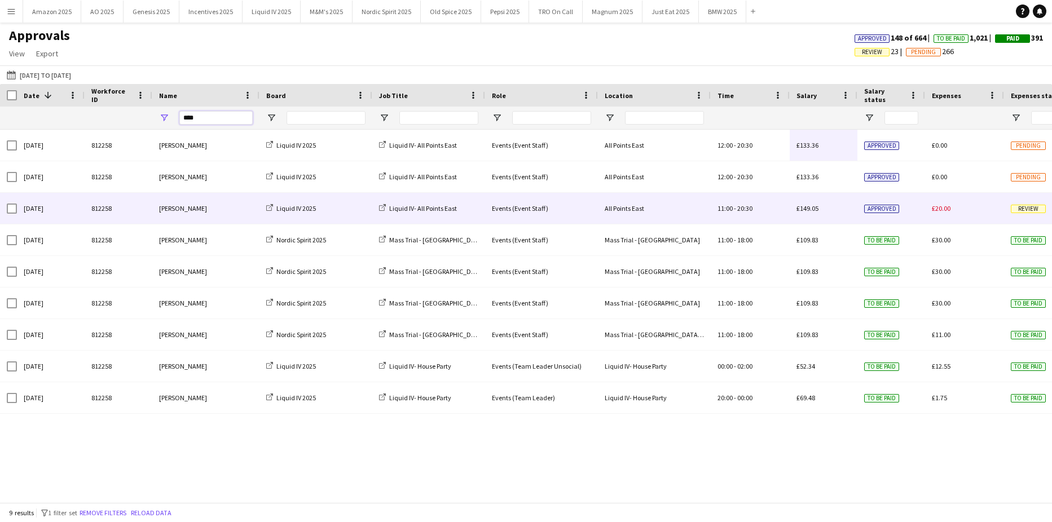
type input "****"
click at [1011, 209] on span "Review" at bounding box center [1028, 209] width 35 height 8
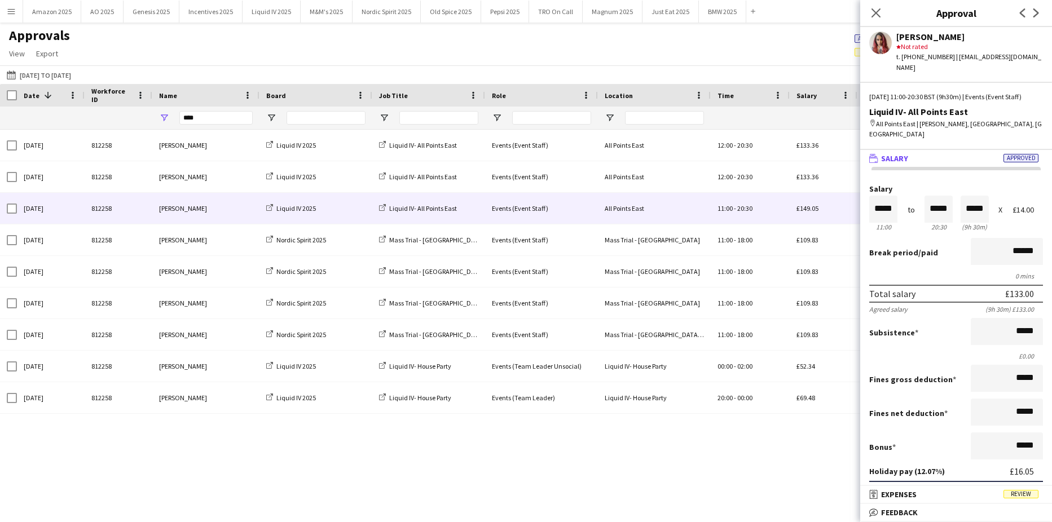
click at [1029, 502] on mat-expansion-panel-header "receipt Expenses Review" at bounding box center [956, 494] width 192 height 17
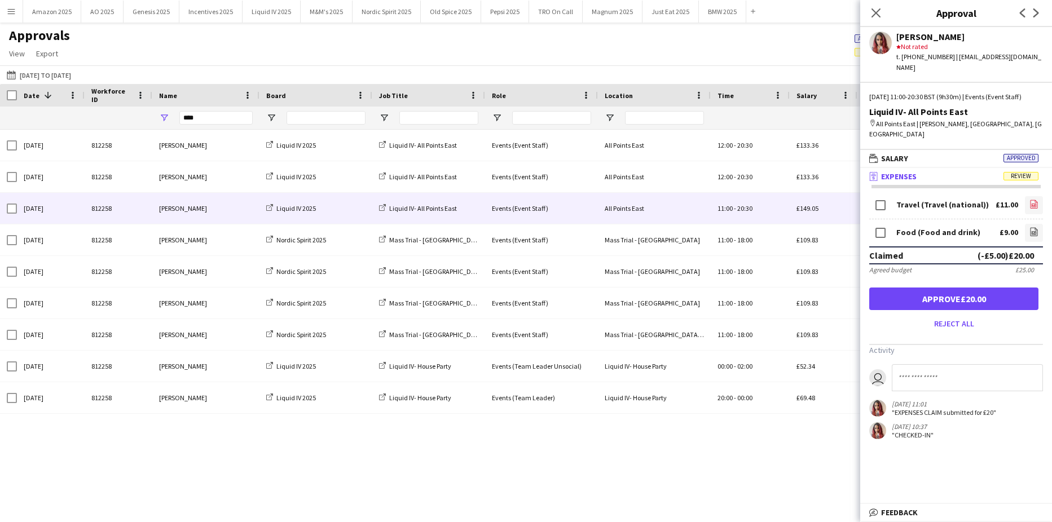
click at [1035, 201] on icon "file-image" at bounding box center [1034, 204] width 9 height 9
click at [1035, 235] on icon "file-image" at bounding box center [1034, 231] width 9 height 9
click at [917, 378] on input at bounding box center [967, 377] width 151 height 27
click at [965, 380] on input "**********" at bounding box center [967, 377] width 151 height 27
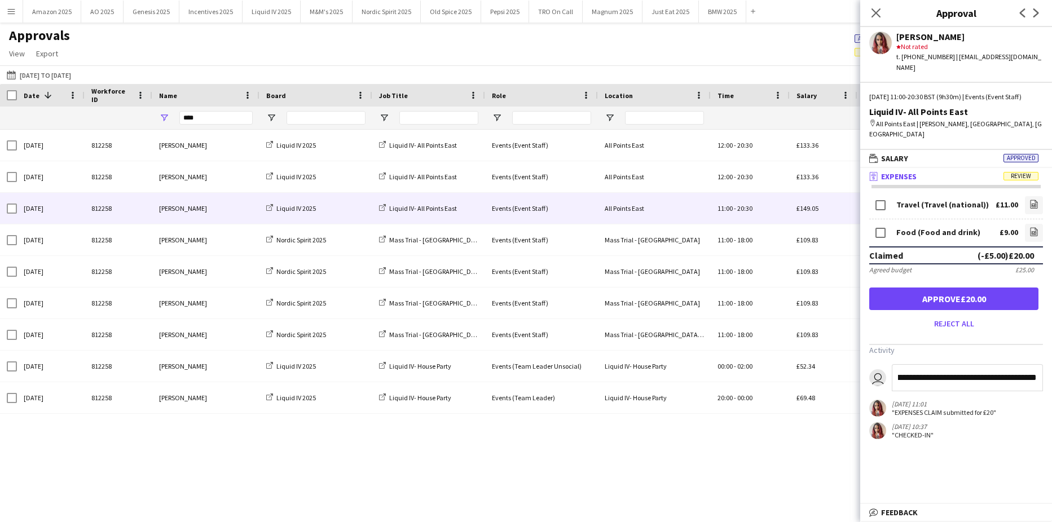
scroll to position [0, 1040]
type input "**********"
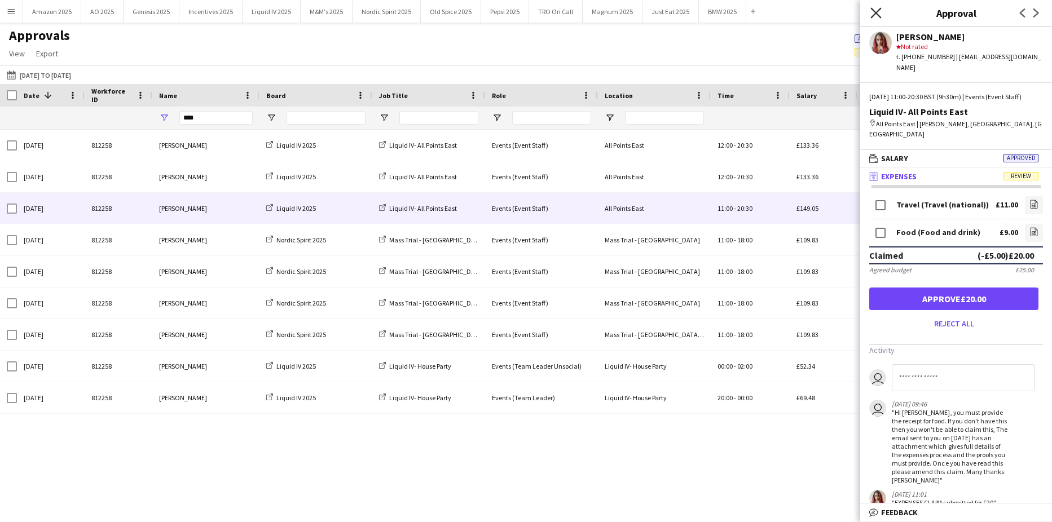
click at [872, 10] on icon "Close pop-in" at bounding box center [875, 12] width 11 height 11
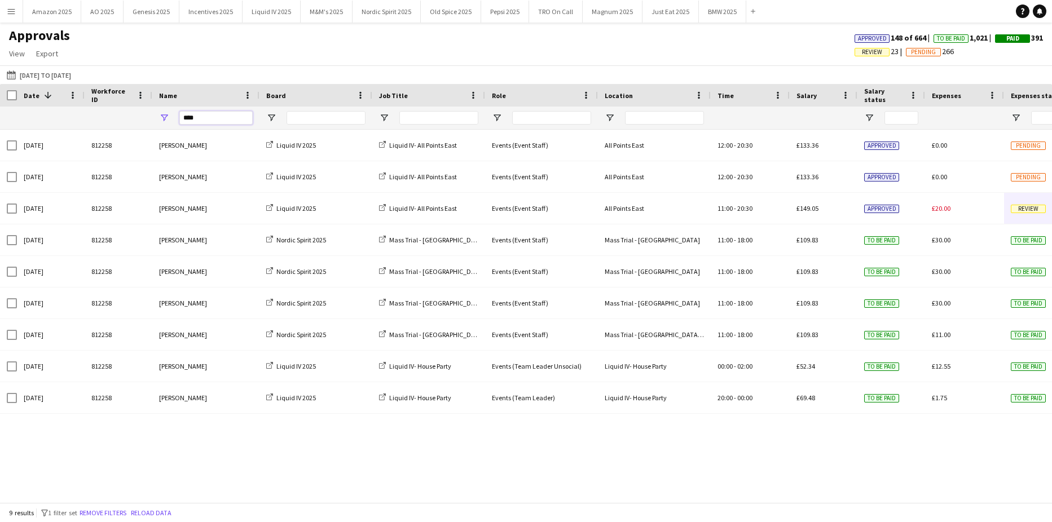
drag, startPoint x: 212, startPoint y: 114, endPoint x: -241, endPoint y: 143, distance: 454.5
click at [0, 143] on html "Menu Boards Boards Boards All jobs Status Workforce Workforce My Workforce Recr…" at bounding box center [526, 261] width 1052 height 522
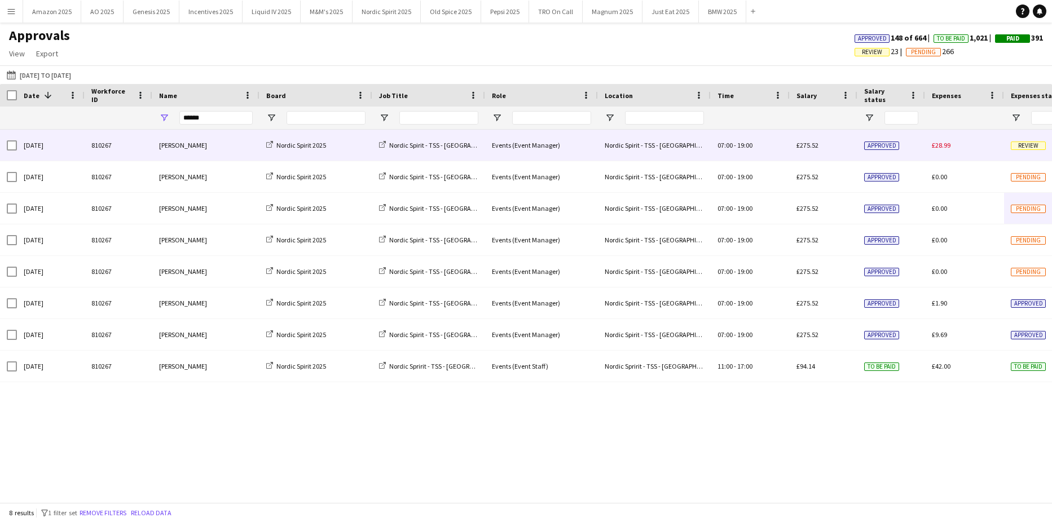
click at [1026, 148] on span "Review" at bounding box center [1028, 146] width 35 height 8
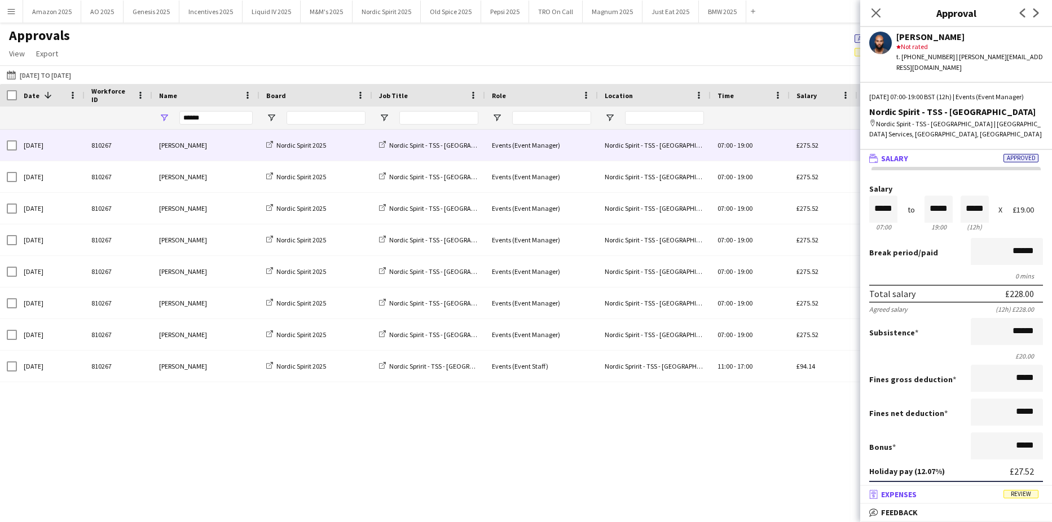
click at [1015, 493] on span "Review" at bounding box center [1021, 494] width 35 height 8
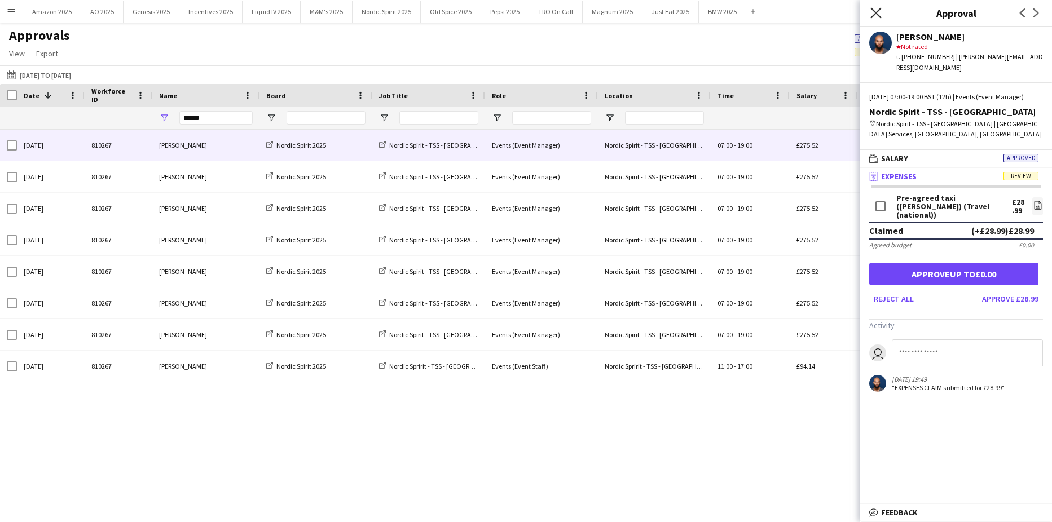
click at [881, 12] on icon "Close pop-in" at bounding box center [875, 12] width 11 height 11
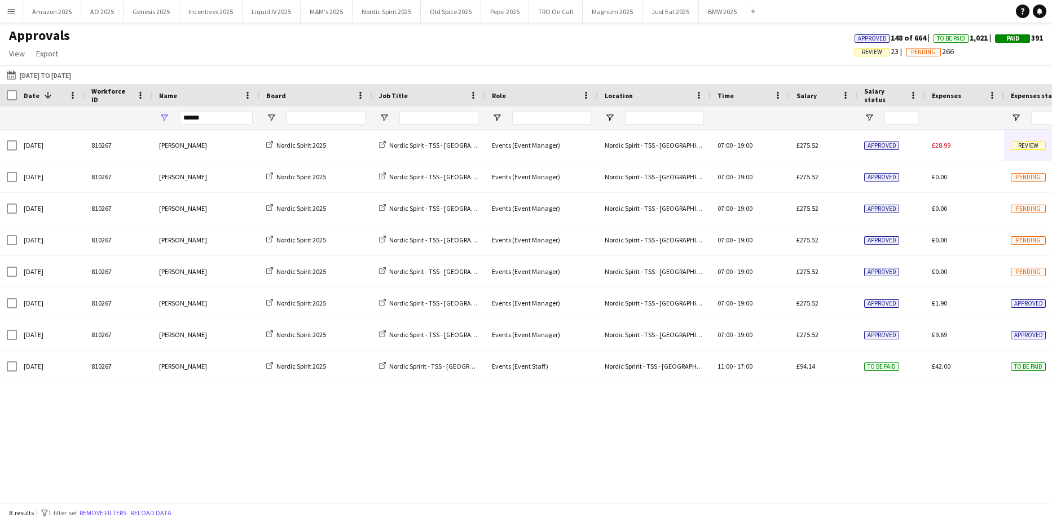
click at [873, 440] on div "Sun, 17 Aug 2025 810267 Marcus Balogun Nordic Spirit 2025 Nordic Spirit - TSS -…" at bounding box center [526, 312] width 1052 height 364
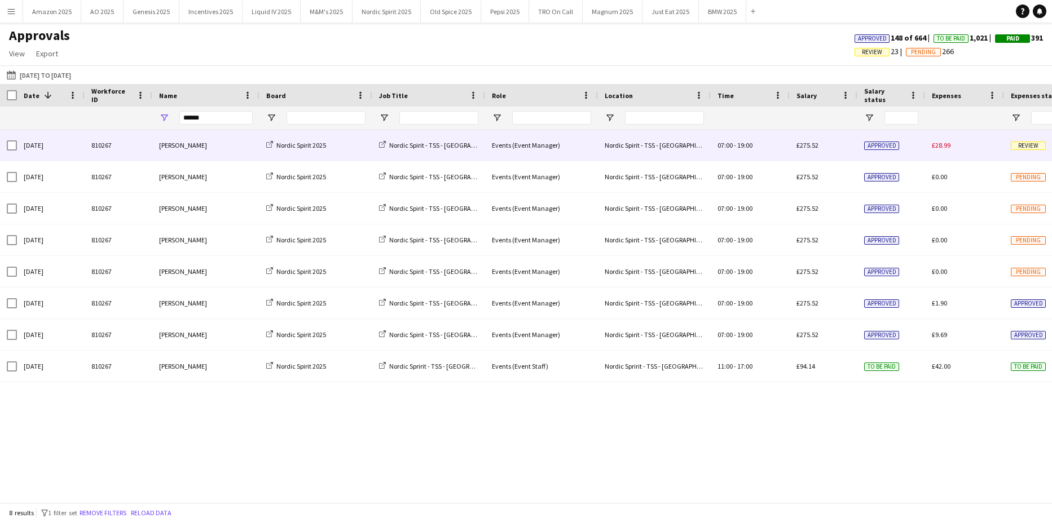
click at [1031, 142] on span "Review" at bounding box center [1028, 146] width 35 height 8
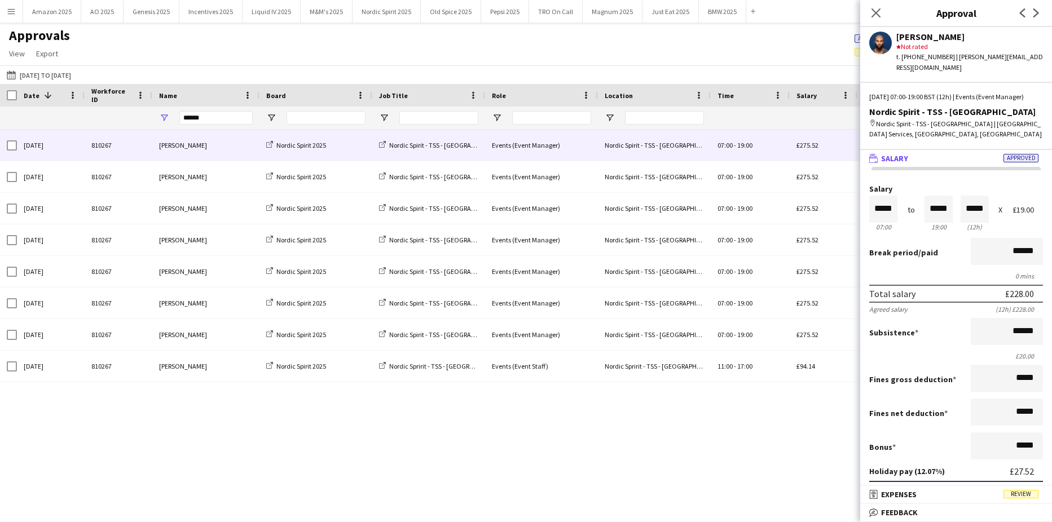
click at [1021, 503] on mat-expansion-panel "receipt Expenses Review Activity user 17-08-2025 19:49 "EXPENSES CLAIM submitte…" at bounding box center [956, 495] width 192 height 18
click at [1022, 483] on div "Total amount £275.52" at bounding box center [956, 490] width 174 height 18
click at [1022, 495] on span "Review" at bounding box center [1021, 494] width 35 height 8
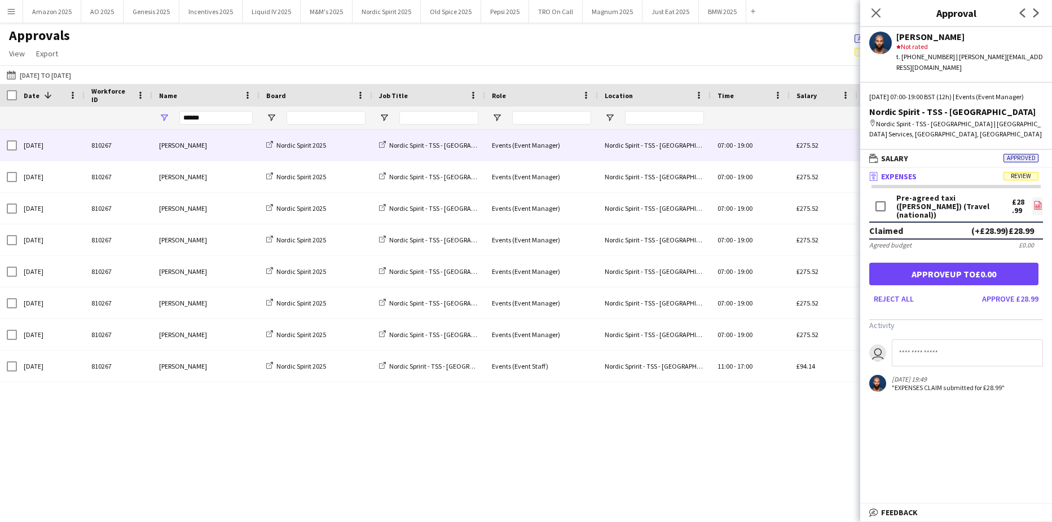
click at [1034, 206] on icon "file-image" at bounding box center [1038, 205] width 9 height 9
drag, startPoint x: 768, startPoint y: 473, endPoint x: 768, endPoint y: 478, distance: 5.7
click at [768, 475] on div "Sun, 17 Aug 2025 810267 Marcus Balogun Nordic Spirit 2025 Nordic Spirit - TSS -…" at bounding box center [526, 312] width 1052 height 364
click at [881, 17] on icon "Close pop-in" at bounding box center [875, 12] width 11 height 11
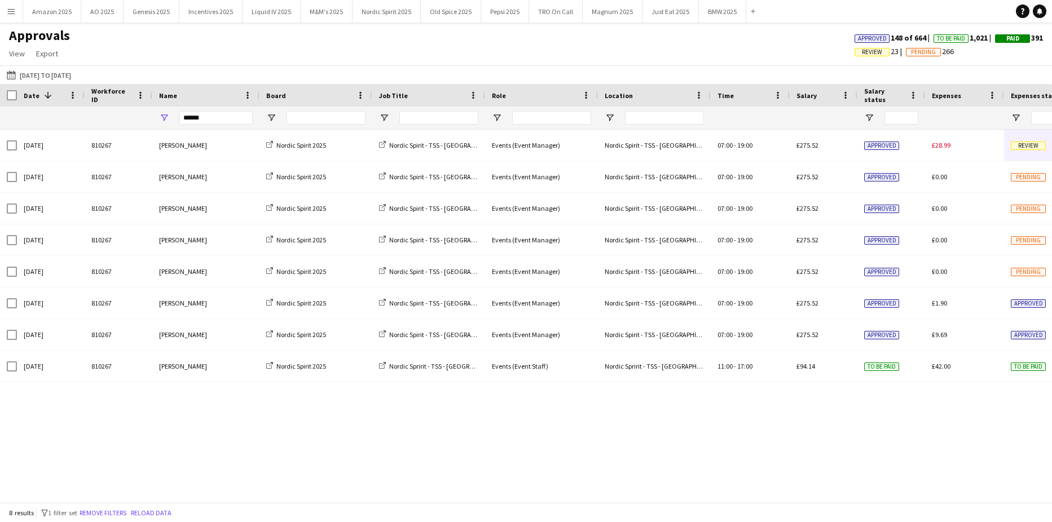
drag, startPoint x: 592, startPoint y: 475, endPoint x: 586, endPoint y: 471, distance: 7.7
click at [592, 475] on div "Sun, 17 Aug 2025 810267 Marcus Balogun Nordic Spirit 2025 Nordic Spirit - TSS -…" at bounding box center [526, 312] width 1052 height 364
click at [906, 476] on div "Sun, 17 Aug 2025 810267 Marcus Balogun Nordic Spirit 2025 Nordic Spirit - TSS -…" at bounding box center [526, 312] width 1052 height 364
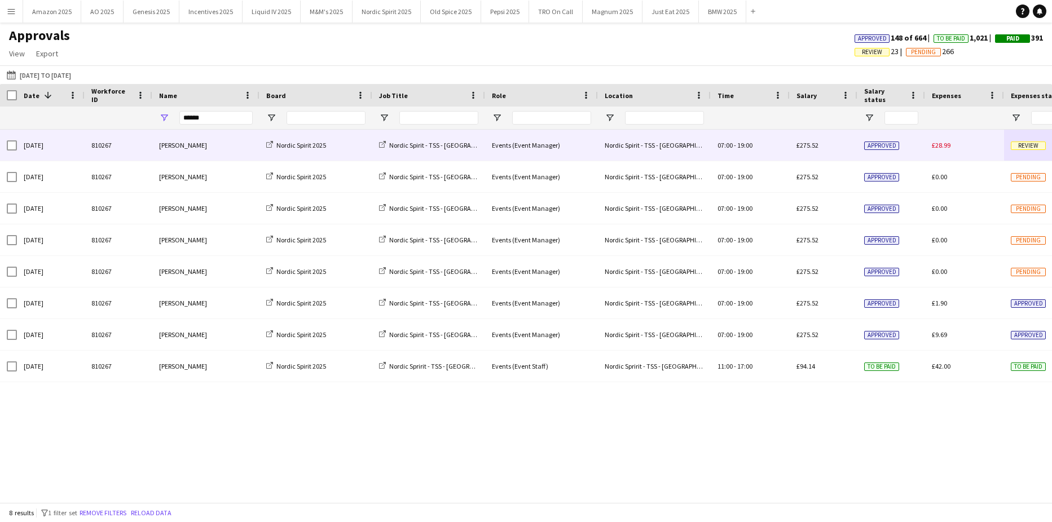
click at [1020, 147] on span "Review" at bounding box center [1028, 146] width 35 height 8
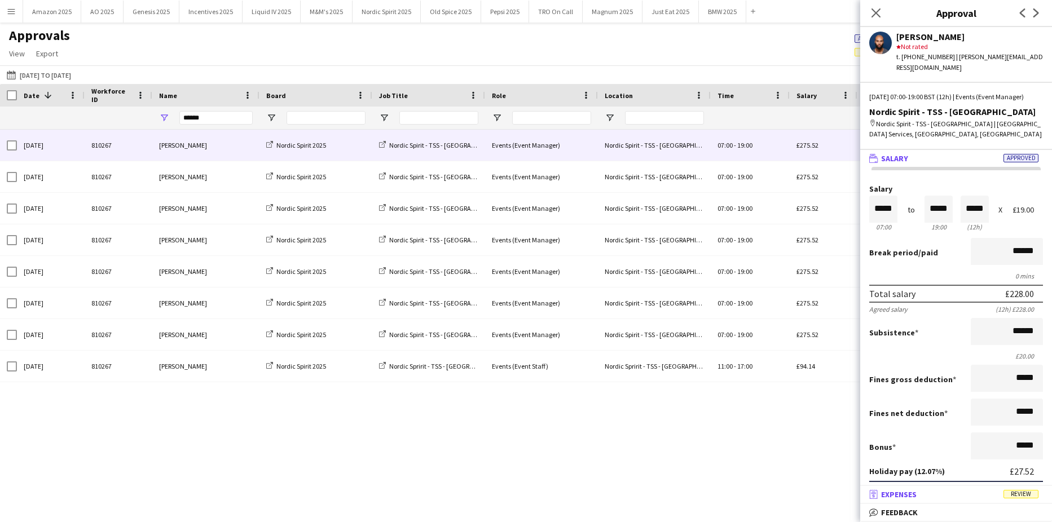
click at [1026, 488] on mat-accordion "wallet Salary Approved Salary ***** 07:00 to ***** 19:00 ***** (12h) X £19.00 B…" at bounding box center [956, 335] width 192 height 373
click at [1026, 492] on span "Review" at bounding box center [1021, 494] width 35 height 8
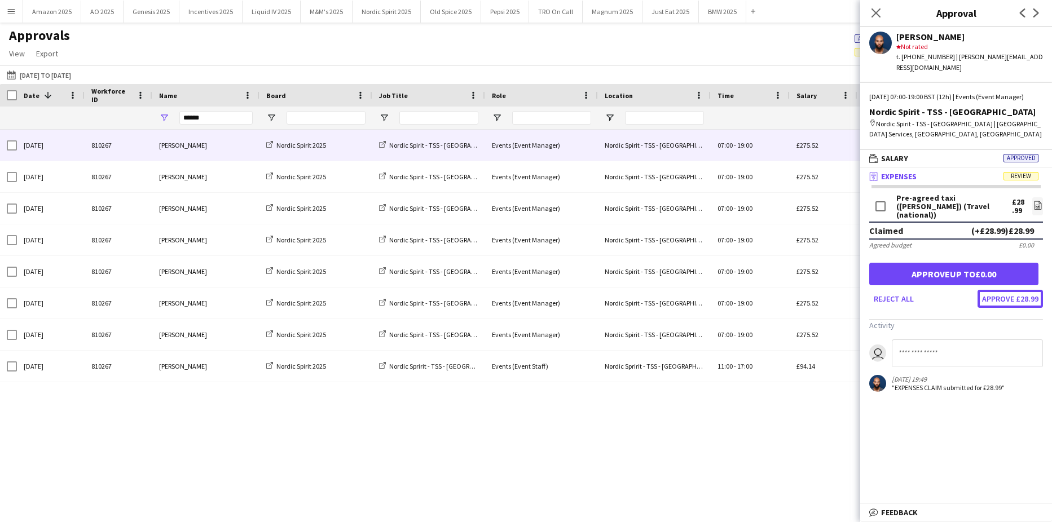
drag, startPoint x: 974, startPoint y: 294, endPoint x: 965, endPoint y: 243, distance: 52.0
click at [978, 294] on button "Approve £28.99" at bounding box center [1010, 299] width 65 height 18
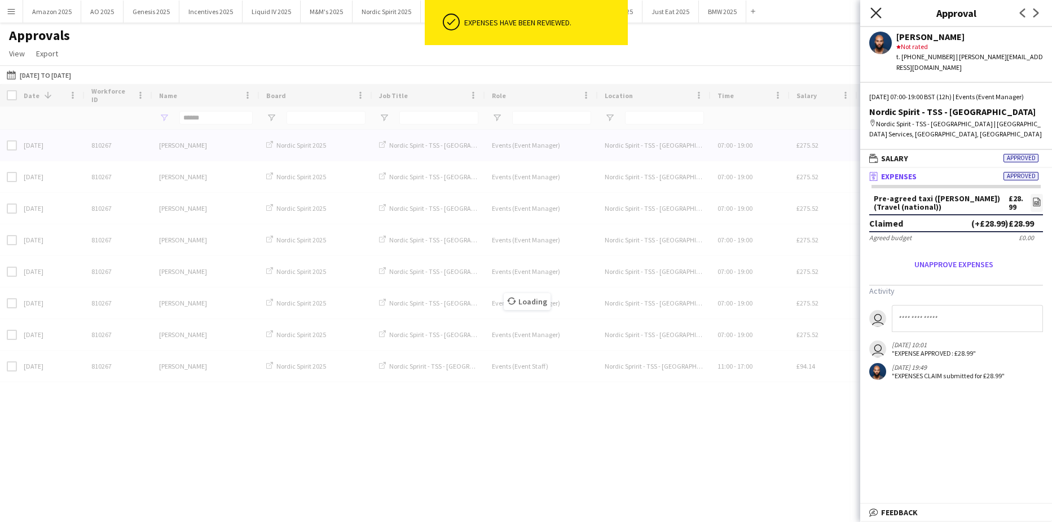
click at [880, 14] on icon "Close pop-in" at bounding box center [875, 12] width 11 height 11
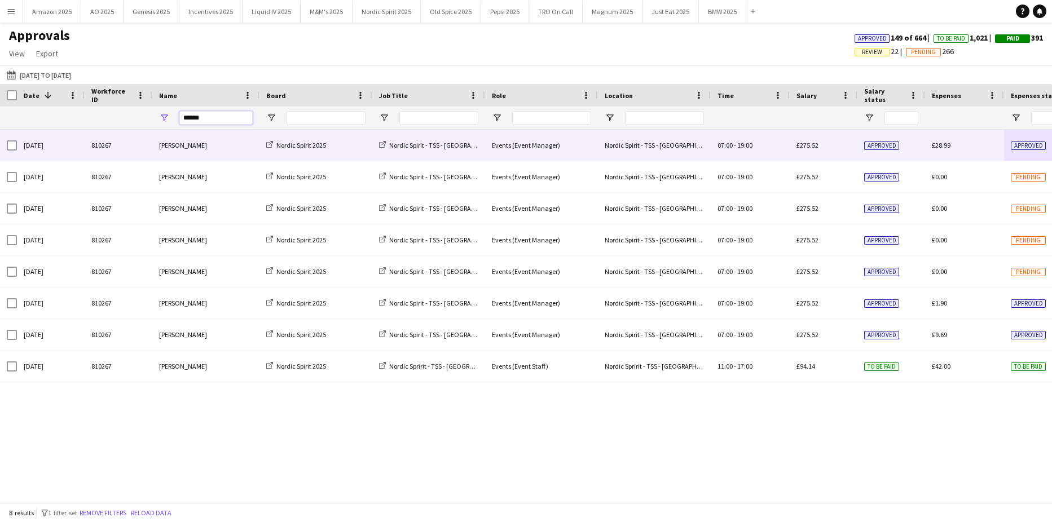
drag, startPoint x: 227, startPoint y: 122, endPoint x: -47, endPoint y: 109, distance: 275.0
click at [0, 109] on html "Menu Boards Boards Boards All jobs Status Workforce Workforce My Workforce Recr…" at bounding box center [526, 261] width 1052 height 522
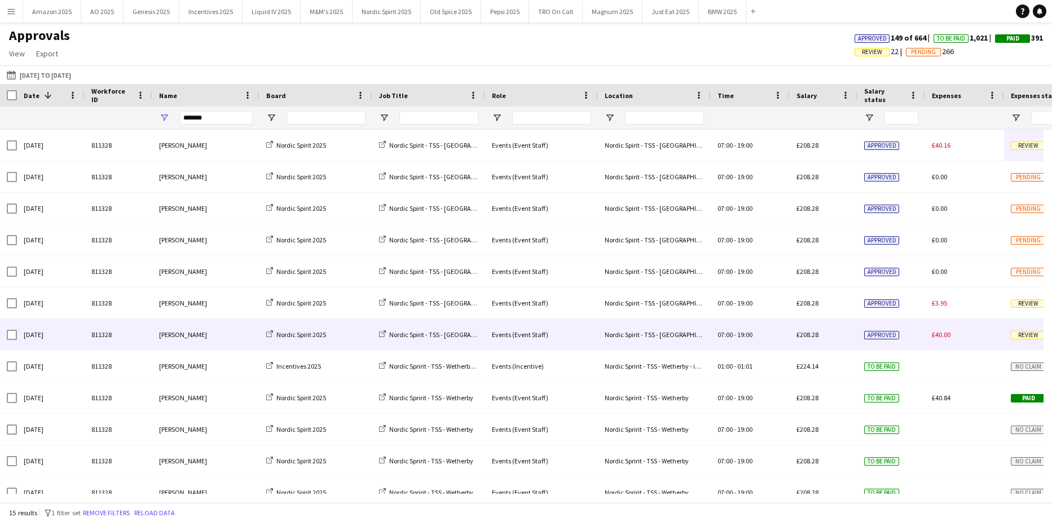
click at [1021, 337] on span "Review" at bounding box center [1028, 335] width 35 height 8
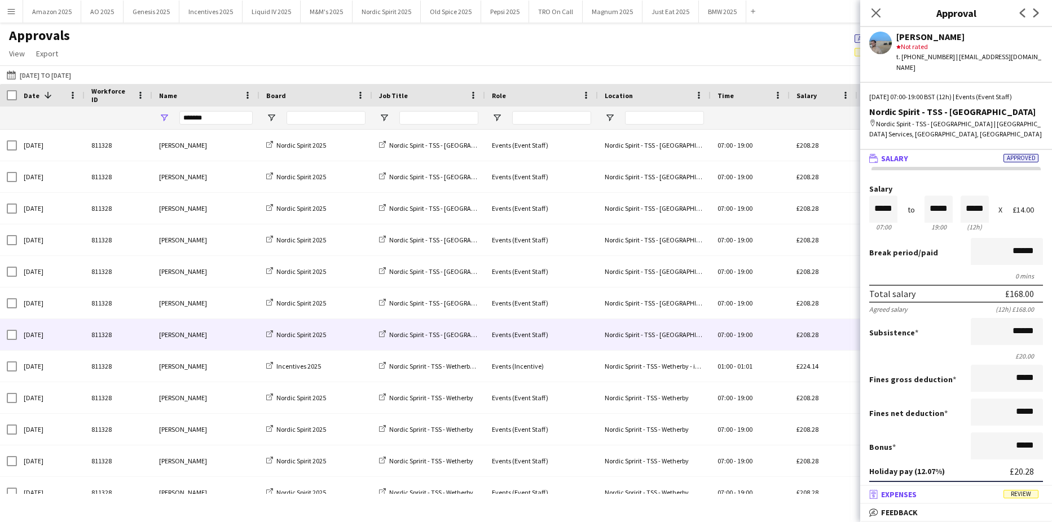
click at [1018, 495] on span "Review" at bounding box center [1021, 494] width 35 height 8
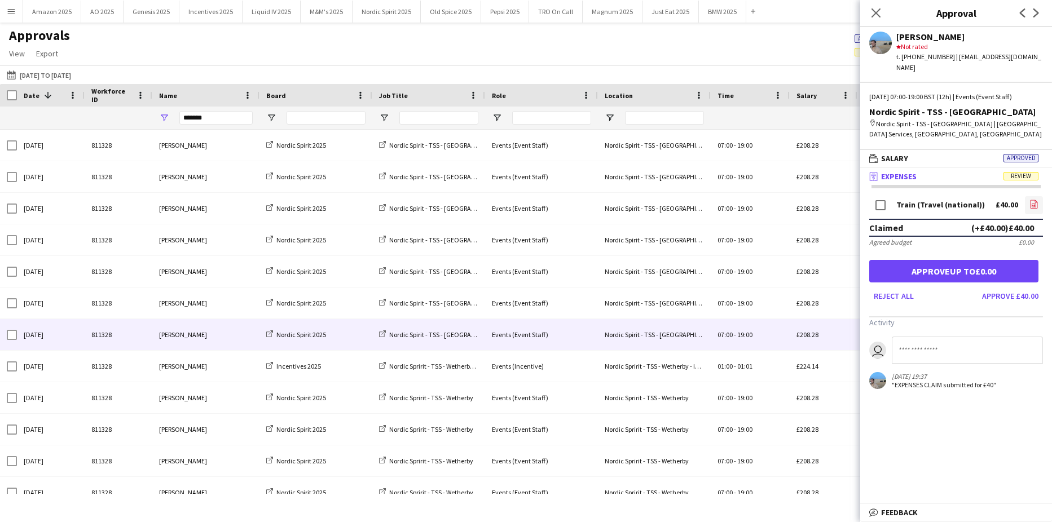
click at [1030, 200] on icon "file-image" at bounding box center [1034, 204] width 9 height 9
click at [877, 13] on icon at bounding box center [875, 12] width 11 height 11
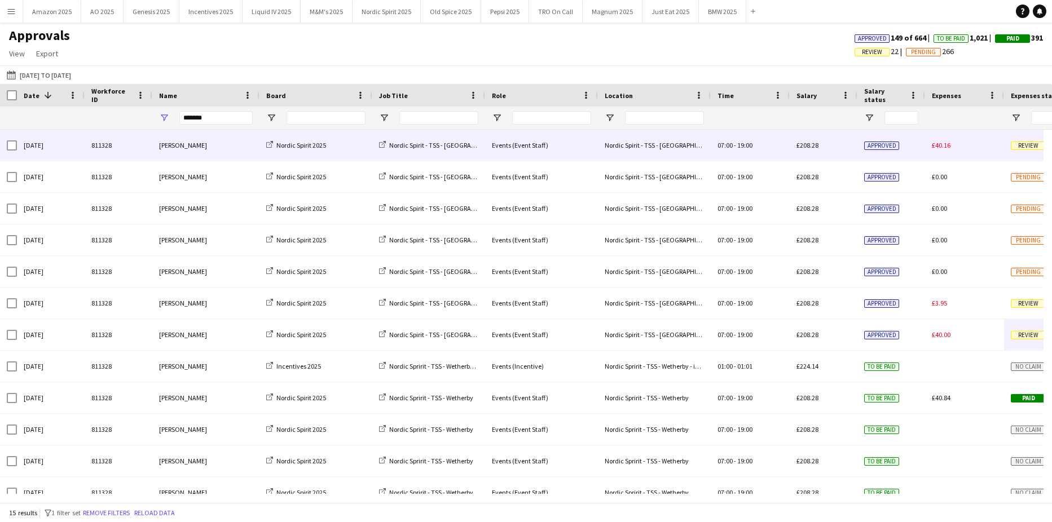
click at [1023, 146] on span "Review" at bounding box center [1028, 146] width 35 height 8
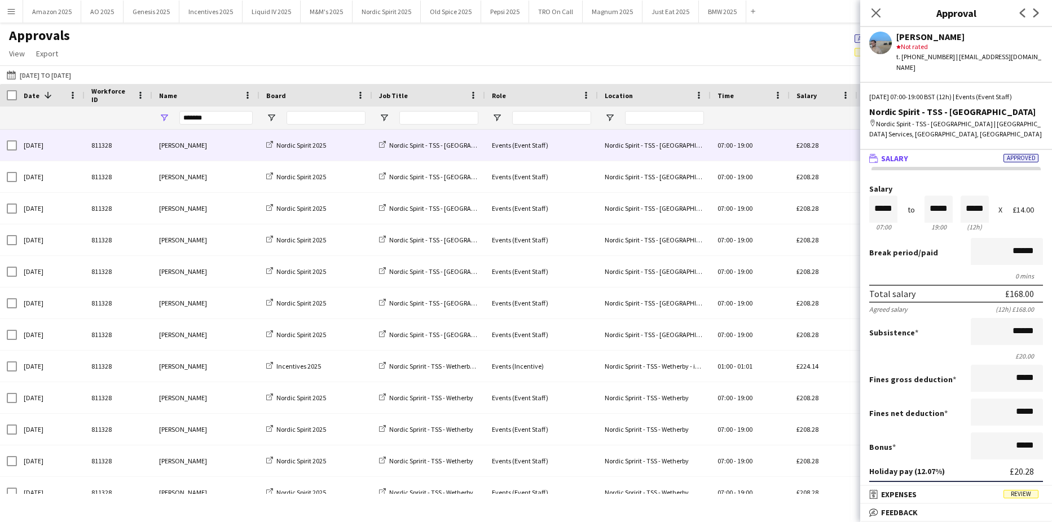
click at [1027, 496] on span "Review" at bounding box center [1021, 494] width 35 height 8
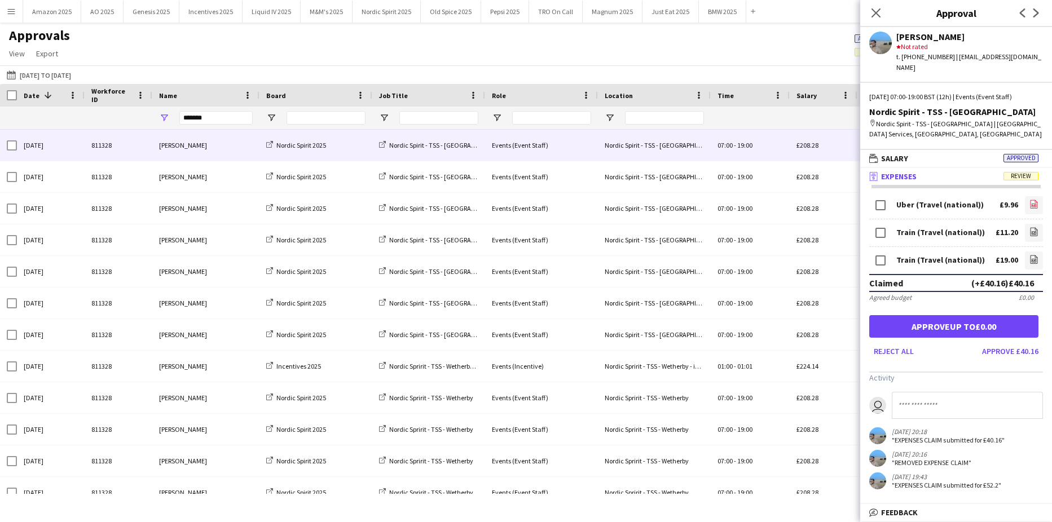
click at [1030, 200] on app-icon "file-image" at bounding box center [1034, 205] width 9 height 11
click at [1032, 231] on icon at bounding box center [1034, 232] width 5 height 3
click at [1032, 259] on icon at bounding box center [1034, 260] width 5 height 3
click at [882, 11] on app-icon "Close pop-in" at bounding box center [876, 13] width 16 height 16
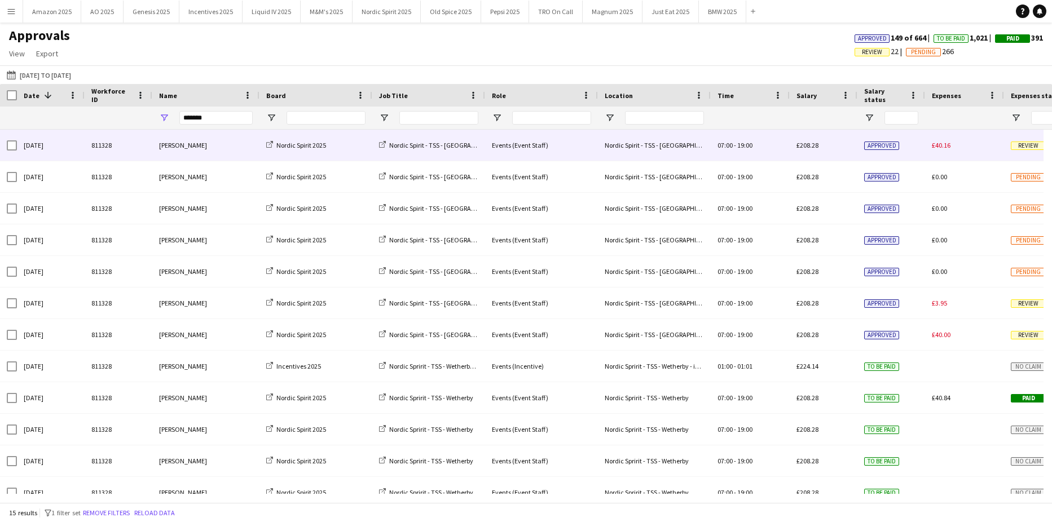
click at [1015, 141] on span "Review" at bounding box center [1028, 145] width 35 height 8
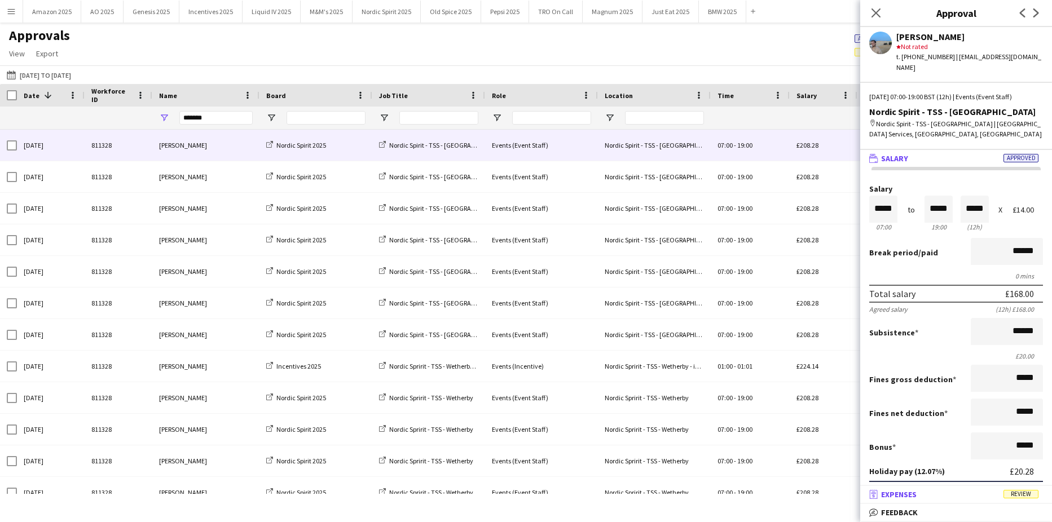
click at [1015, 493] on span "Review" at bounding box center [1021, 494] width 35 height 8
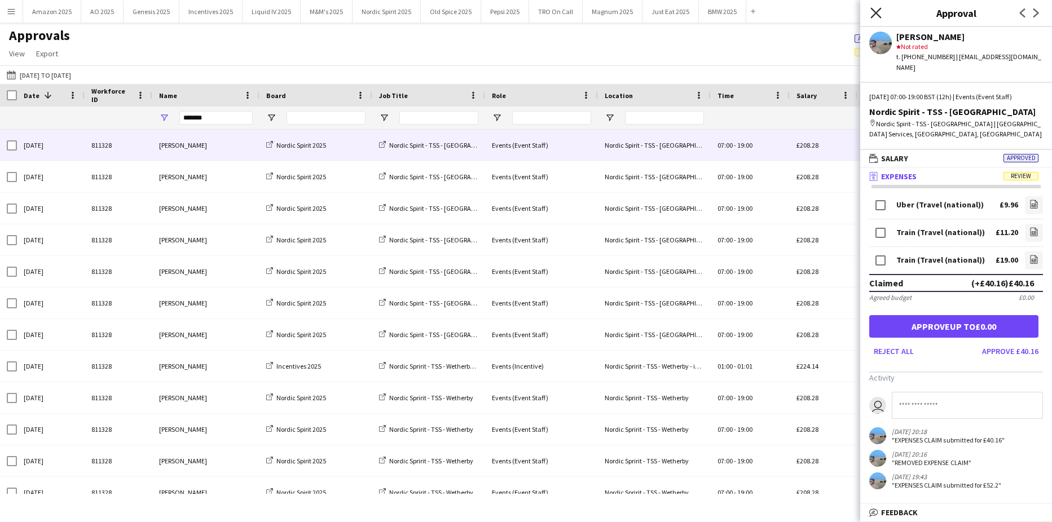
click at [875, 14] on icon at bounding box center [875, 12] width 11 height 11
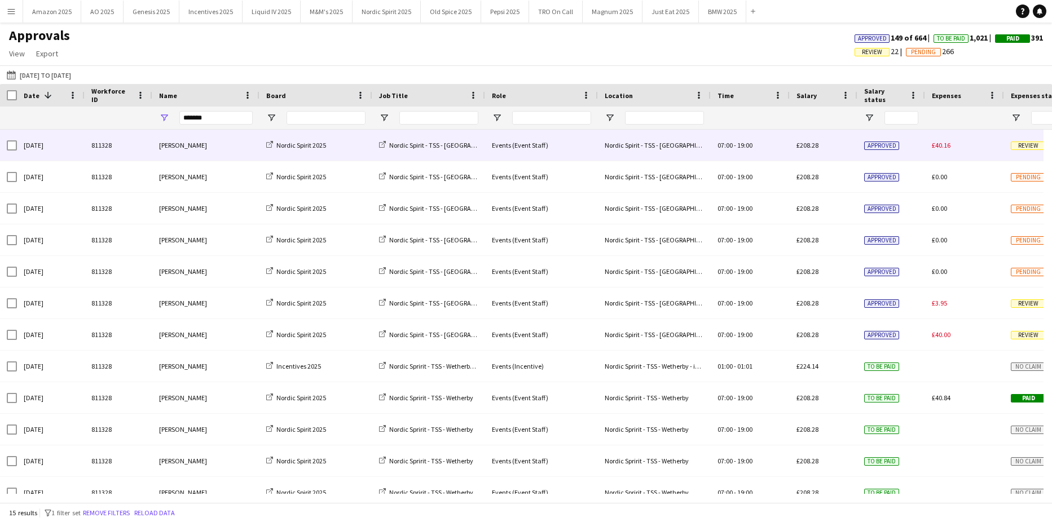
click at [1020, 147] on span "Review" at bounding box center [1028, 146] width 35 height 8
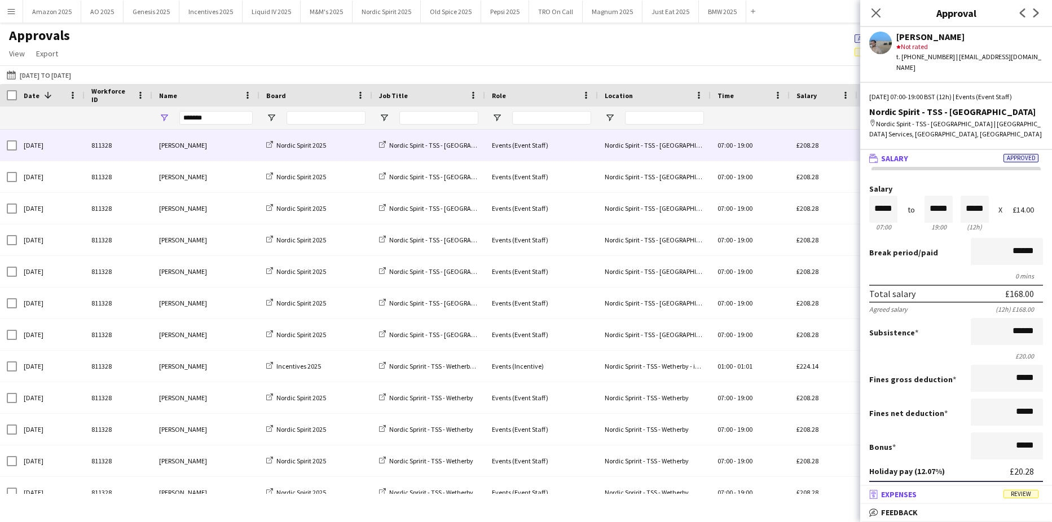
click at [1028, 496] on span "Review" at bounding box center [1021, 494] width 35 height 8
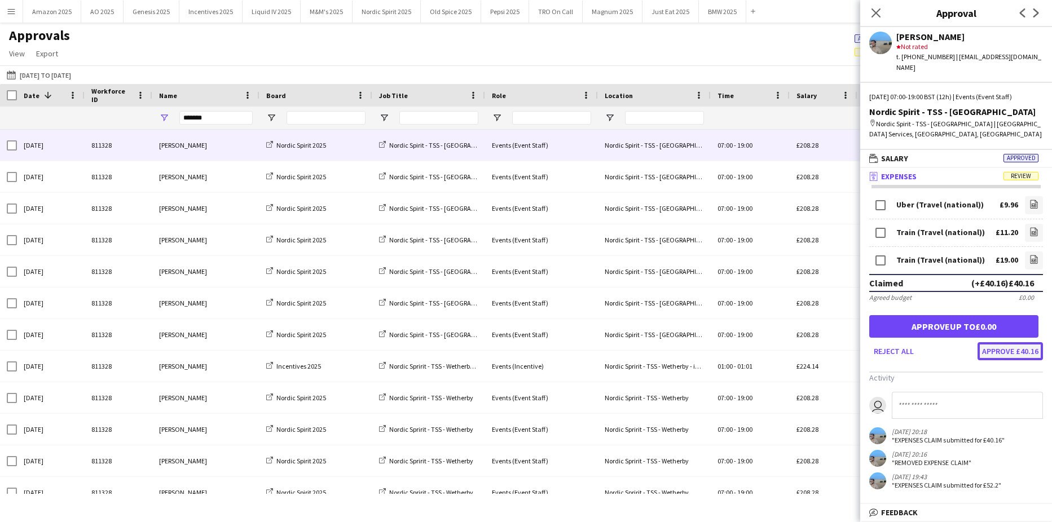
click at [984, 342] on button "Approve £40.16" at bounding box center [1010, 351] width 65 height 18
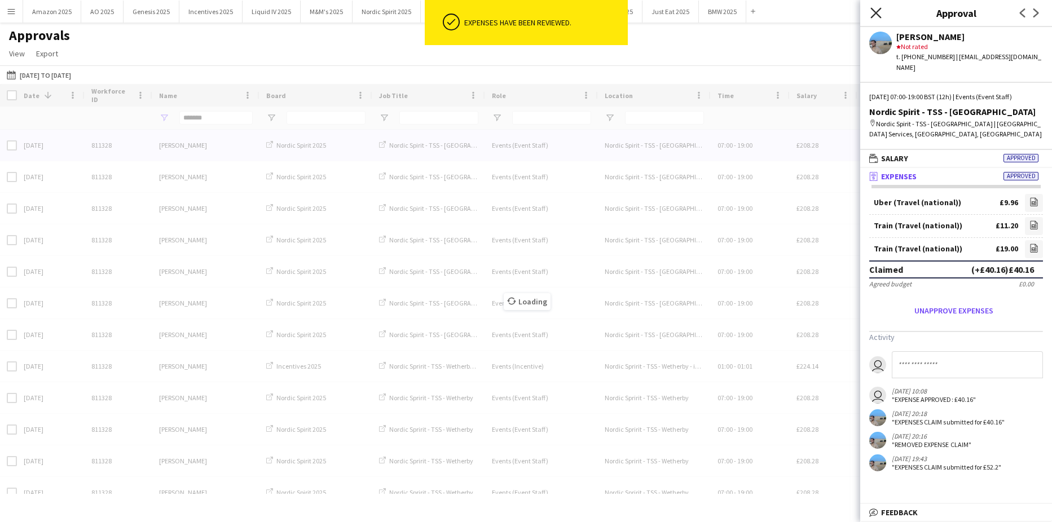
click at [872, 14] on icon "Close pop-in" at bounding box center [875, 12] width 11 height 11
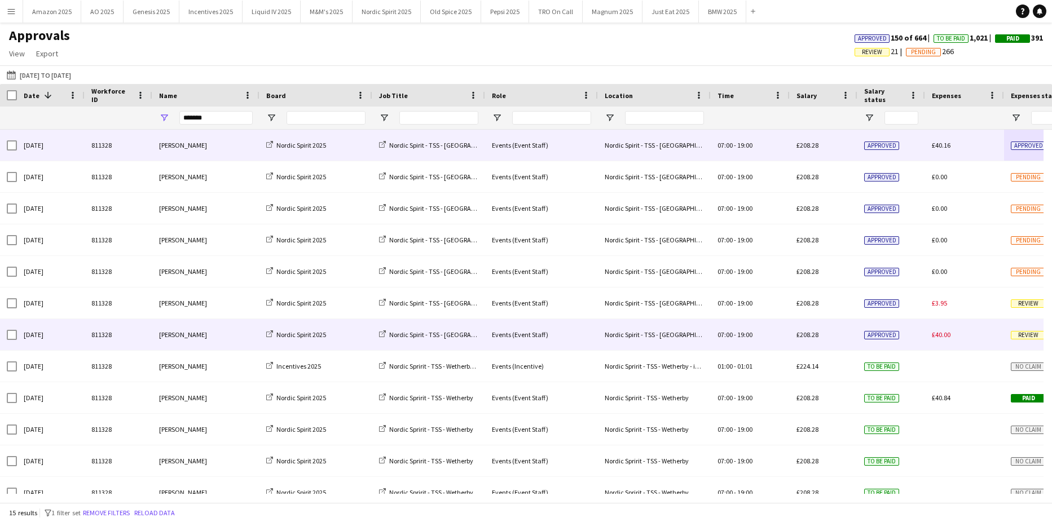
click at [1018, 338] on span "Review" at bounding box center [1028, 335] width 35 height 8
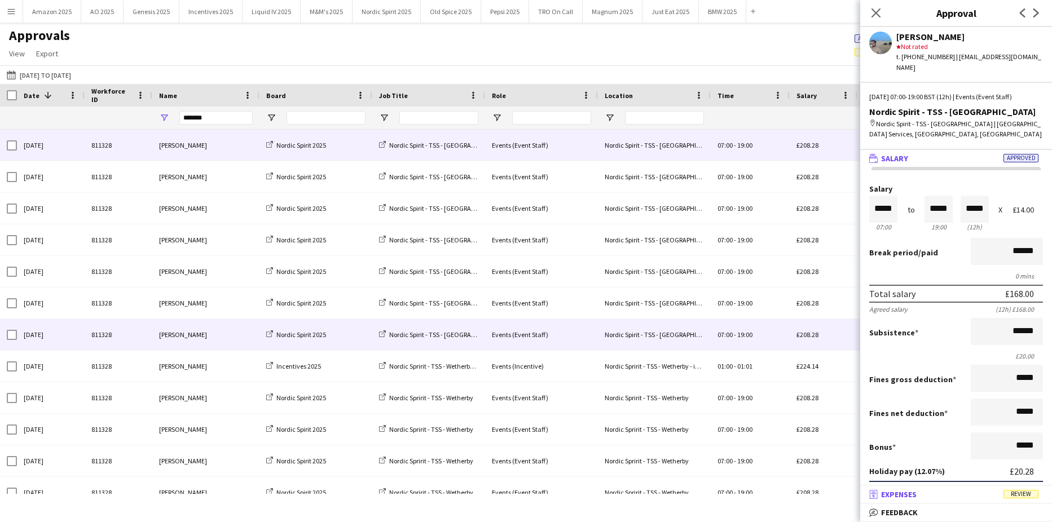
click at [1031, 494] on span "Review" at bounding box center [1021, 494] width 35 height 8
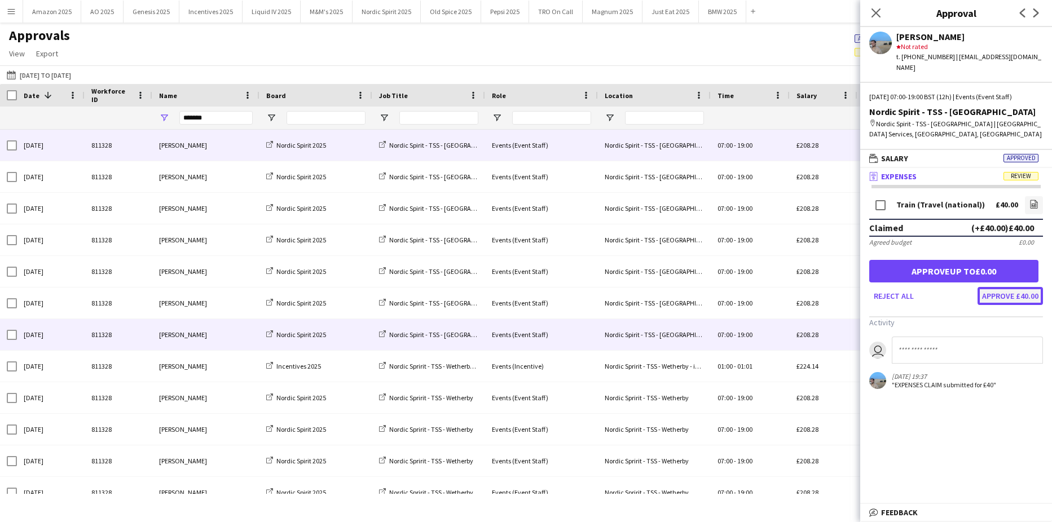
click at [1011, 287] on button "Approve £40.00" at bounding box center [1010, 296] width 65 height 18
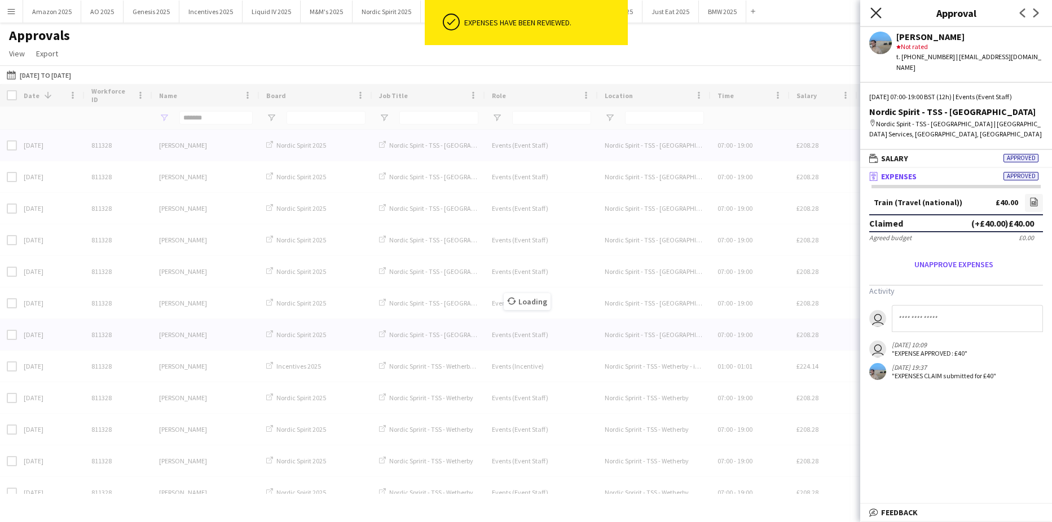
click at [878, 14] on icon "Close pop-in" at bounding box center [875, 12] width 11 height 11
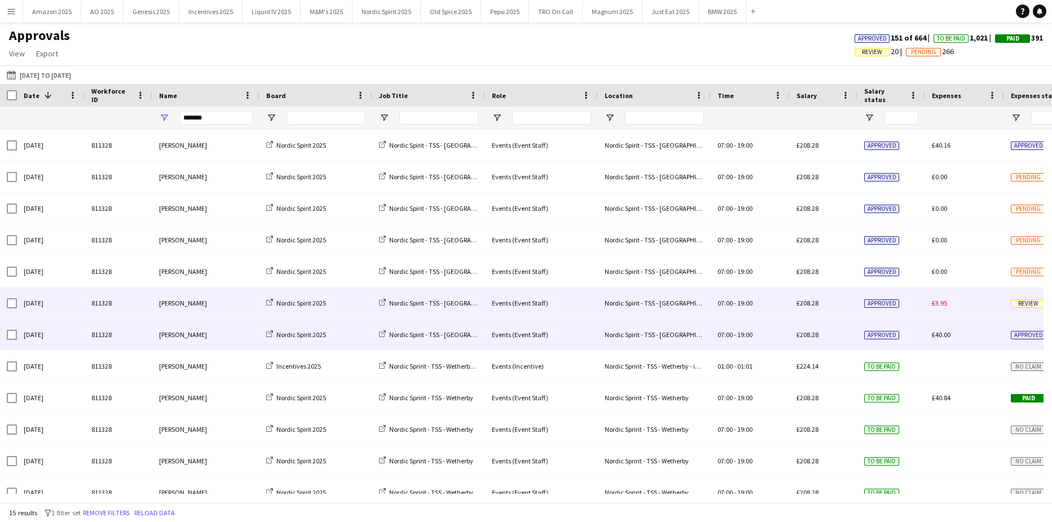
click at [1034, 303] on span "Review" at bounding box center [1028, 304] width 35 height 8
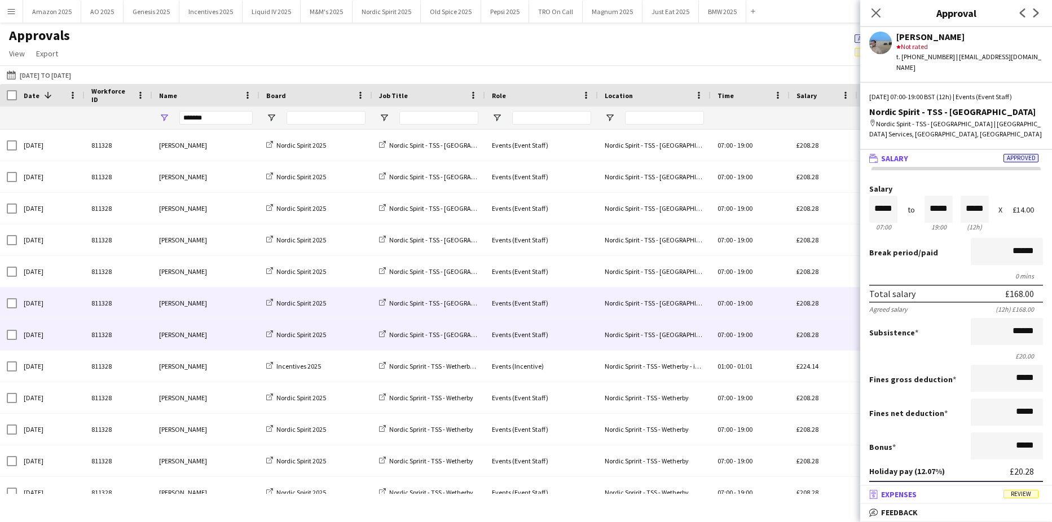
click at [1020, 496] on span "Review" at bounding box center [1021, 494] width 35 height 8
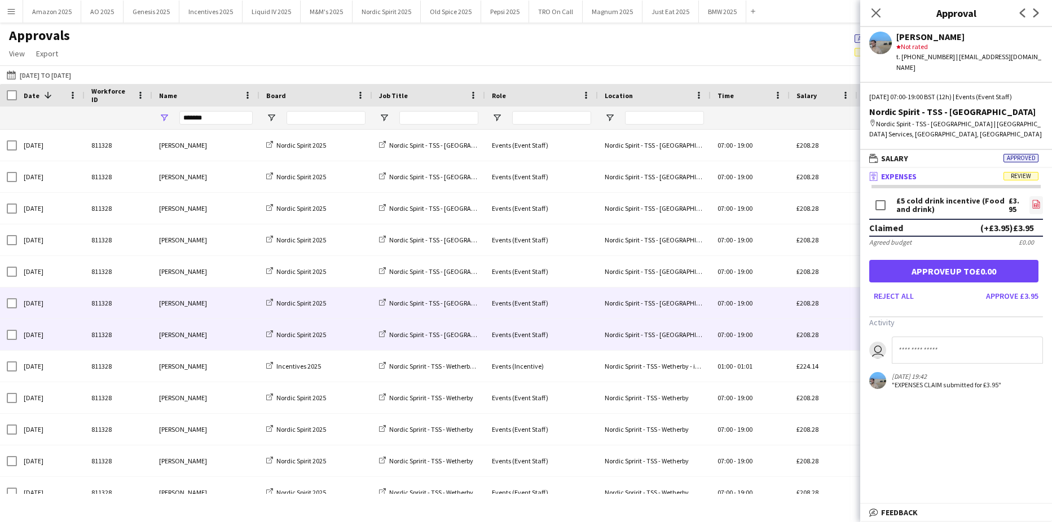
click at [1032, 200] on icon "file-image" at bounding box center [1036, 204] width 9 height 9
click at [986, 287] on button "Approve £3.95" at bounding box center [1012, 296] width 61 height 18
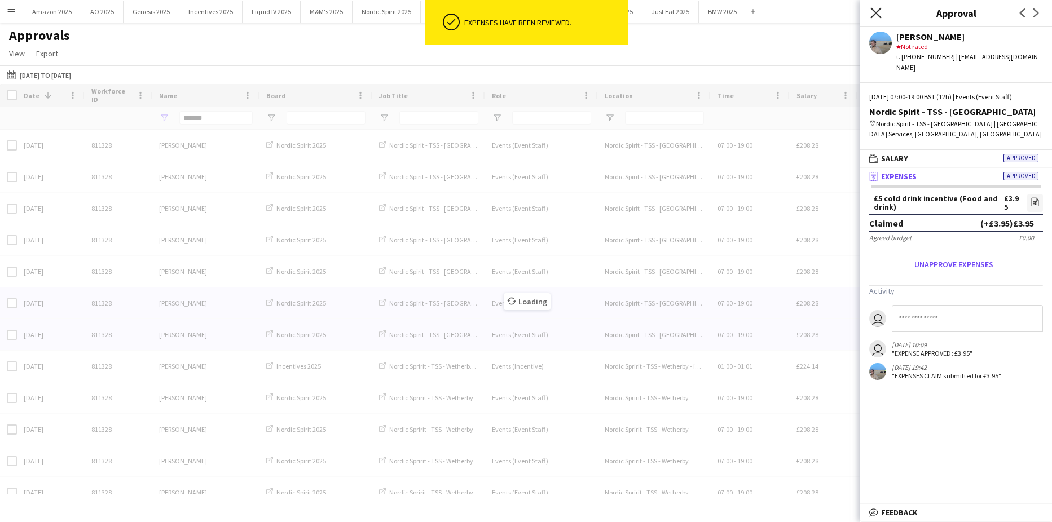
click at [876, 15] on icon "Close pop-in" at bounding box center [875, 12] width 11 height 11
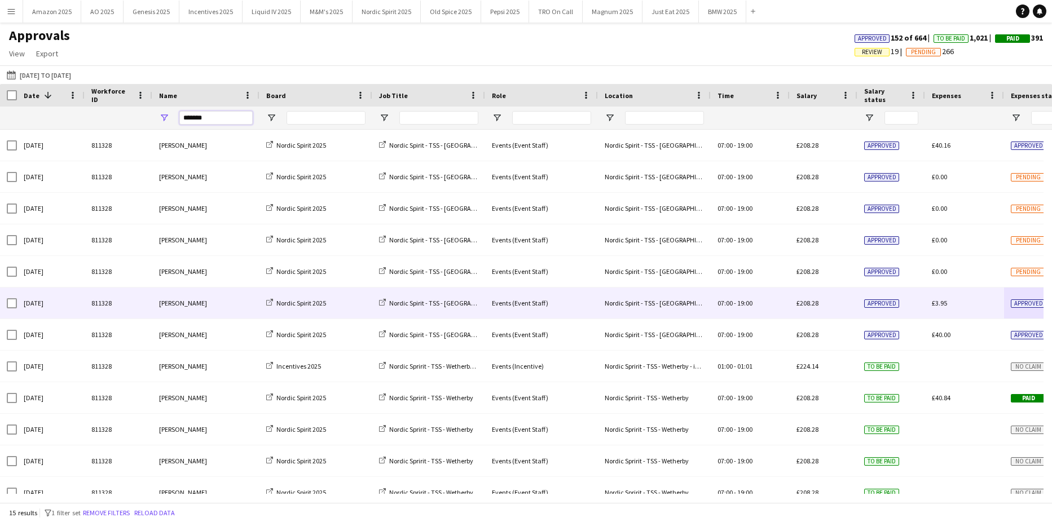
drag, startPoint x: 207, startPoint y: 118, endPoint x: -164, endPoint y: 178, distance: 376.0
click at [0, 178] on html "Menu Boards Boards Boards All jobs Status Workforce Workforce My Workforce Recr…" at bounding box center [526, 261] width 1052 height 522
type input "*"
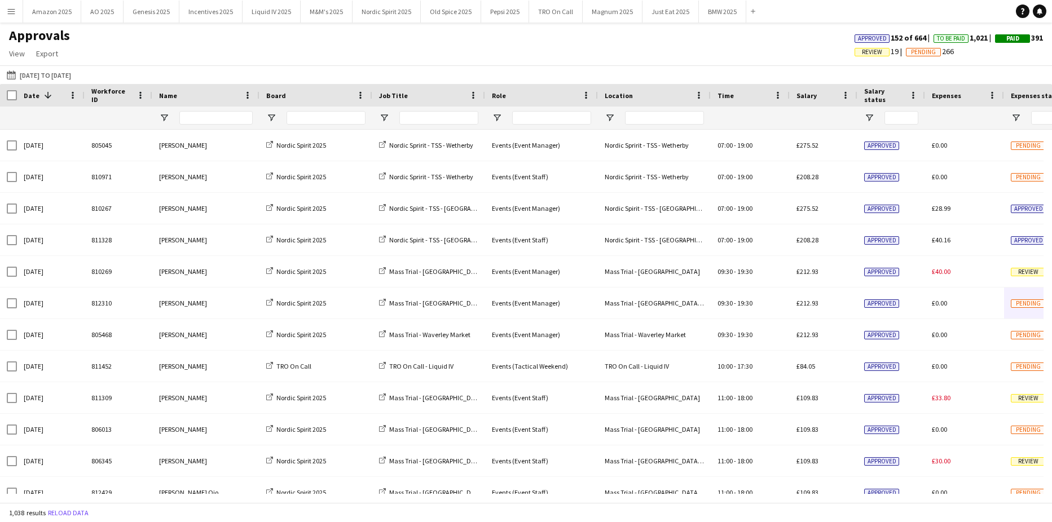
click at [948, 67] on div "07-07-2025 to 17-08-2025 07-07-2025 to 17-08-2025 Today This Week This Month Ye…" at bounding box center [526, 74] width 1052 height 19
click at [200, 120] on input "Name Filter Input" at bounding box center [215, 118] width 73 height 14
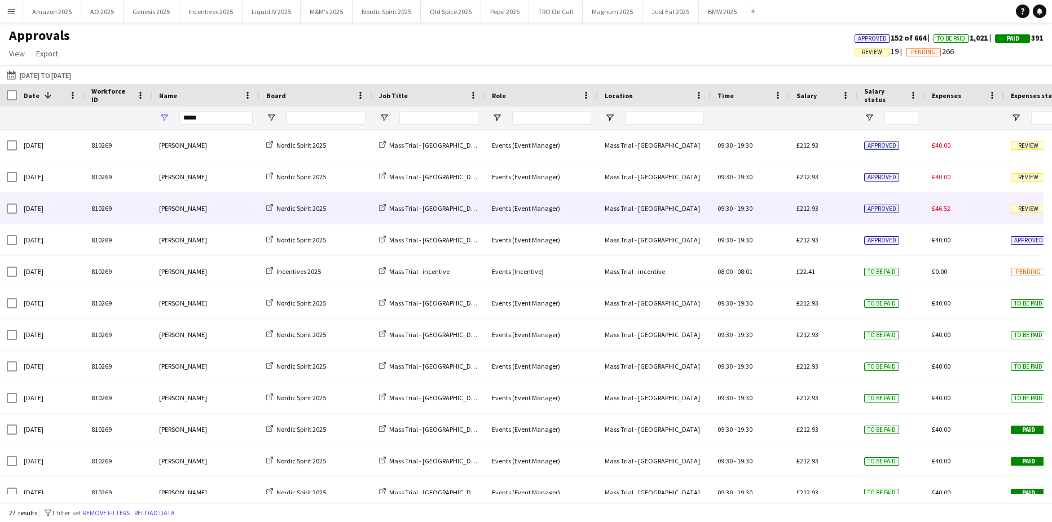
click at [1023, 209] on span "Review" at bounding box center [1028, 209] width 35 height 8
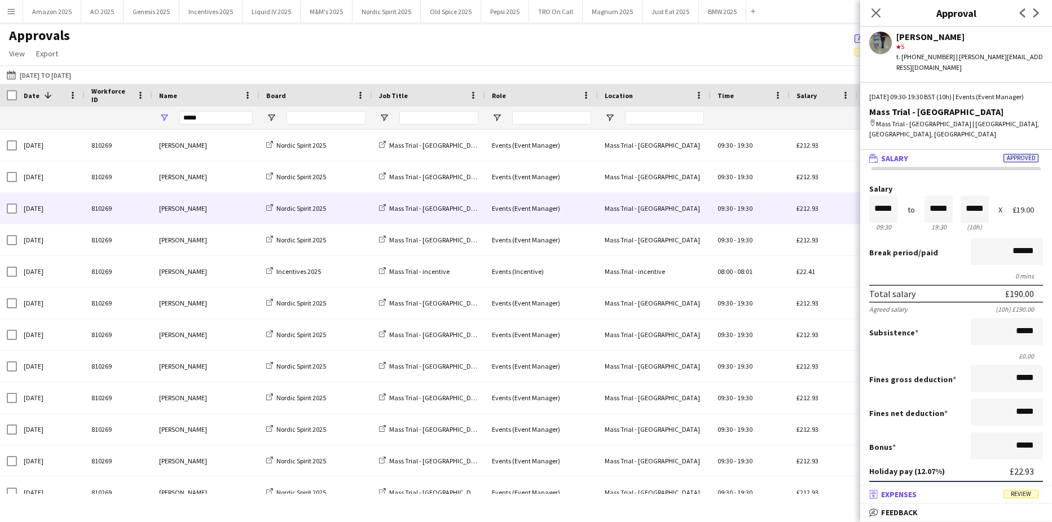
click at [1017, 491] on span "Review" at bounding box center [1021, 494] width 35 height 8
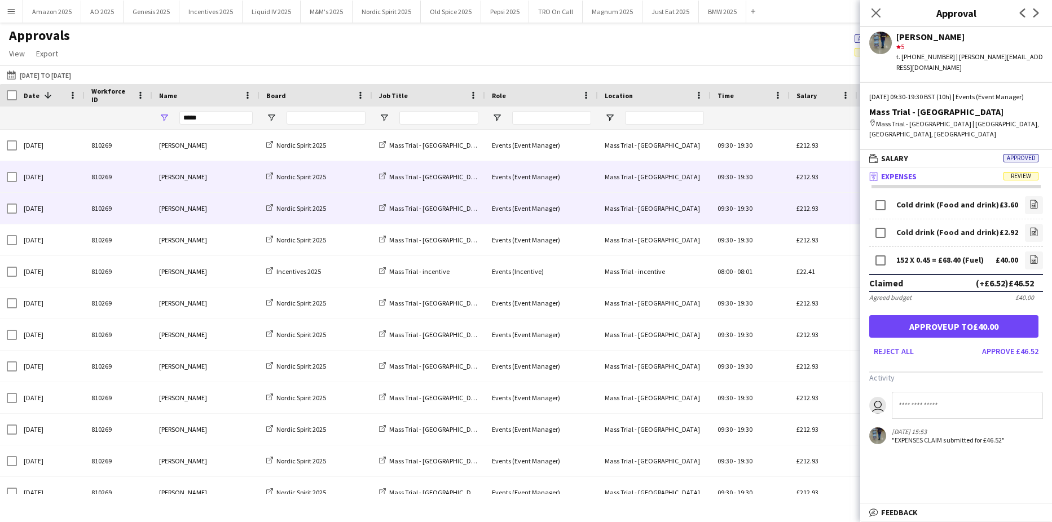
click at [757, 183] on div "09:30 - 19:30" at bounding box center [750, 176] width 79 height 31
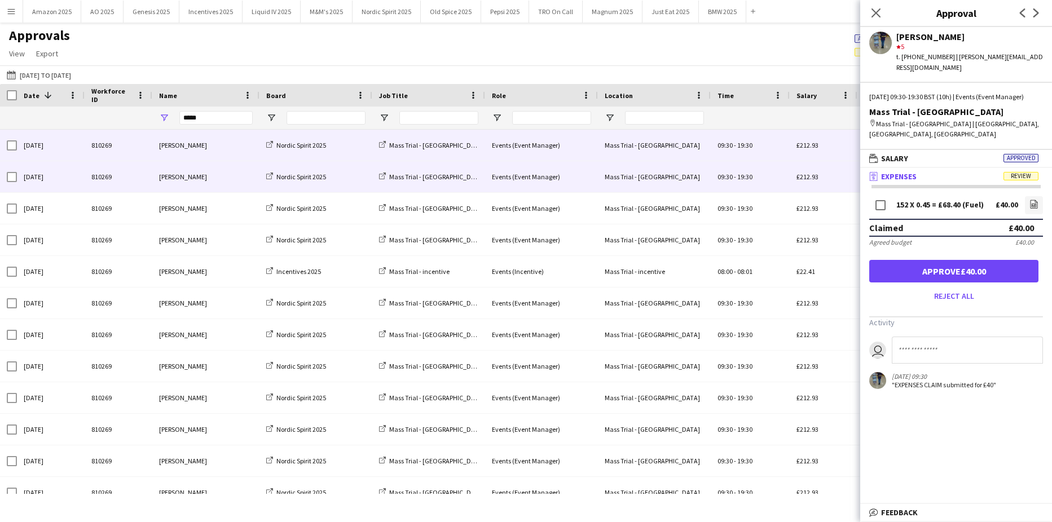
click at [758, 145] on div "09:30 - 19:30" at bounding box center [750, 145] width 79 height 31
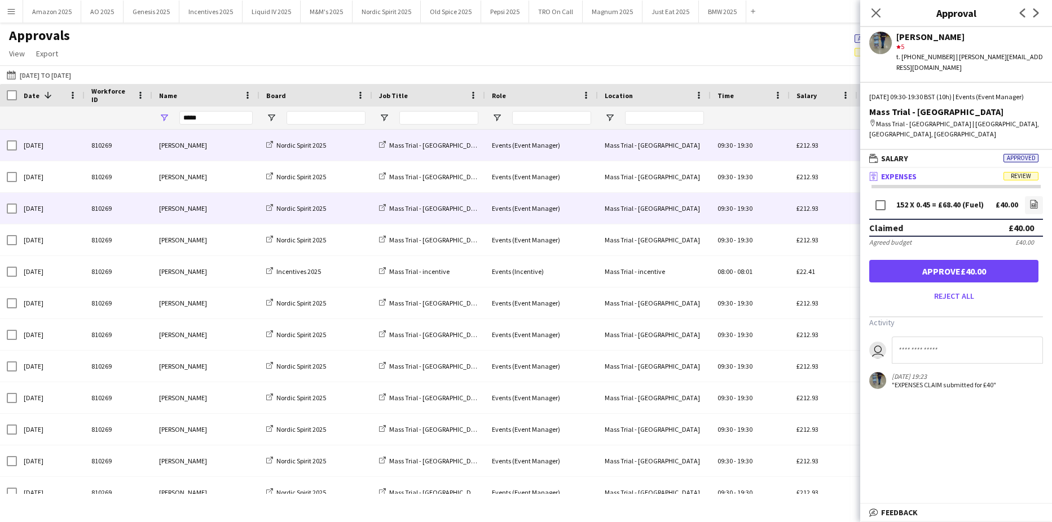
click at [735, 213] on span "-" at bounding box center [735, 208] width 2 height 8
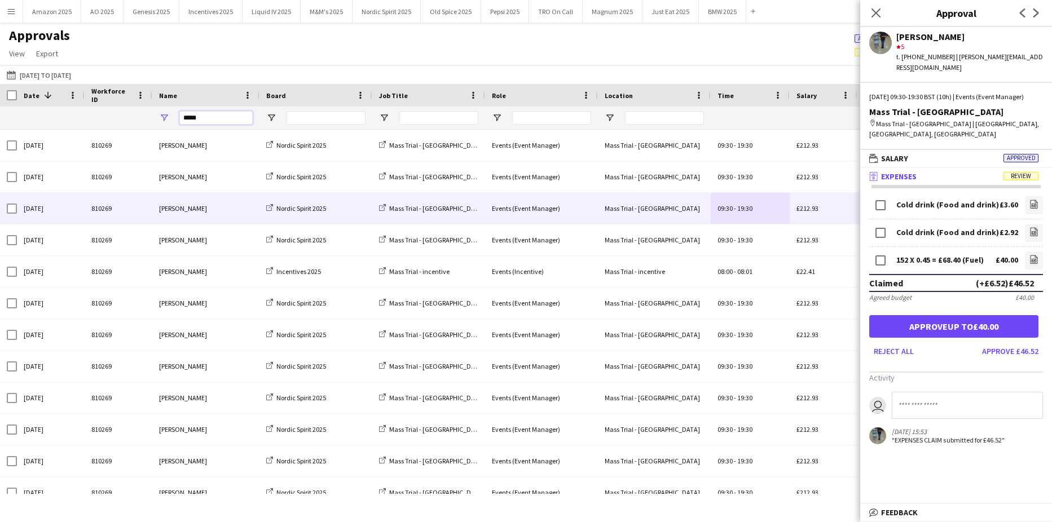
drag, startPoint x: 209, startPoint y: 115, endPoint x: -63, endPoint y: 137, distance: 272.8
click at [0, 137] on html "Menu Boards Boards Boards All jobs Status Workforce Workforce My Workforce Recr…" at bounding box center [526, 261] width 1052 height 522
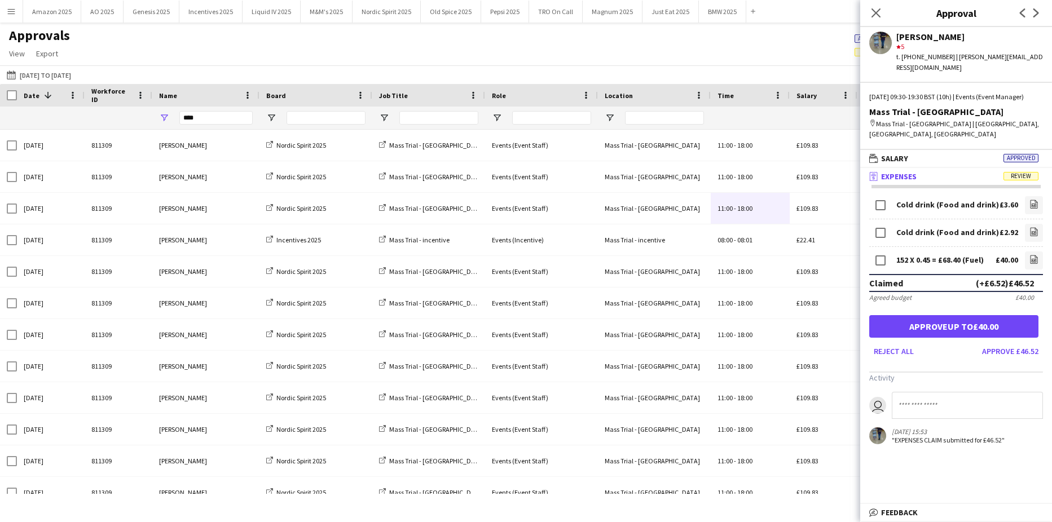
click at [885, 10] on div "Close pop-in" at bounding box center [876, 13] width 32 height 26
drag, startPoint x: 878, startPoint y: 11, endPoint x: 706, endPoint y: 475, distance: 494.8
click at [878, 14] on icon at bounding box center [876, 12] width 9 height 9
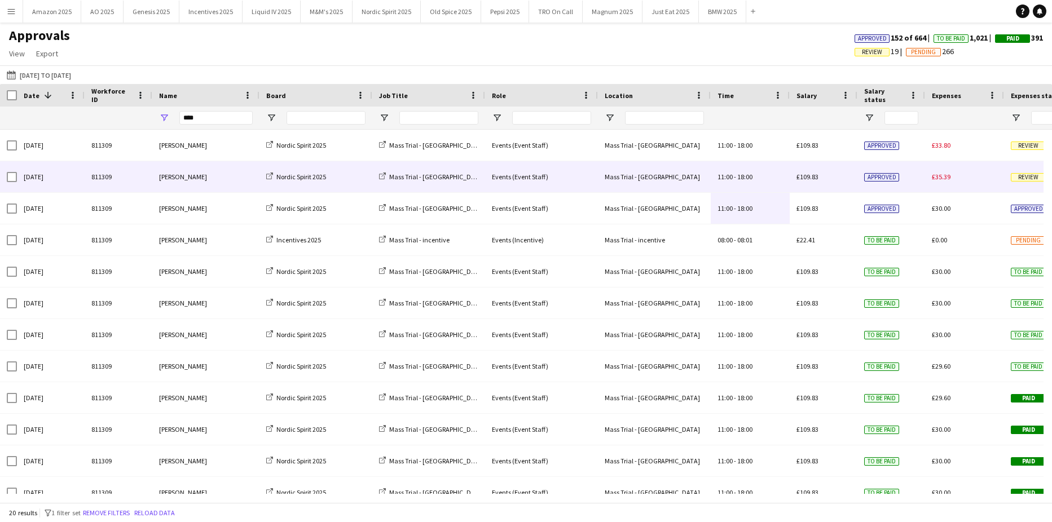
click at [1015, 175] on span "Review" at bounding box center [1028, 177] width 35 height 8
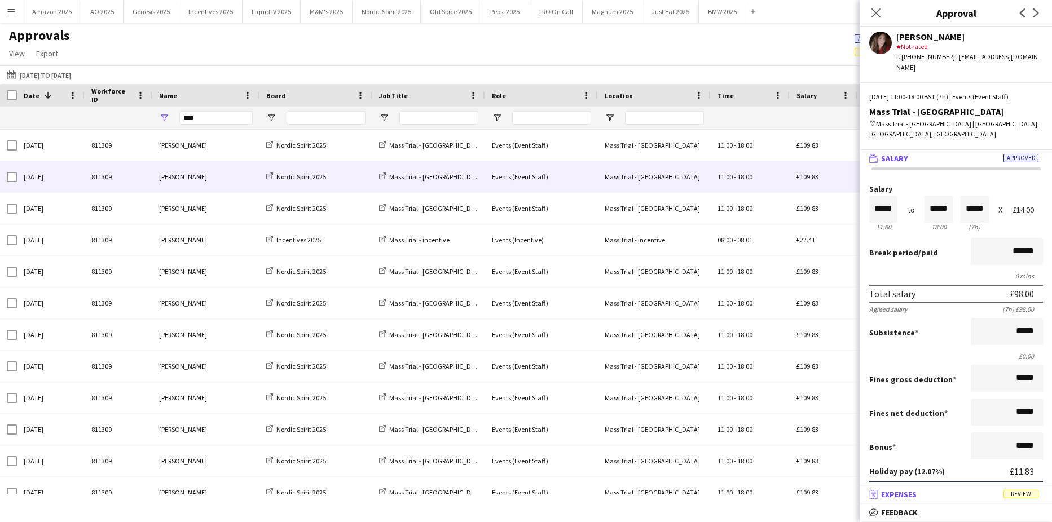
click at [1023, 493] on span "Review" at bounding box center [1021, 494] width 35 height 8
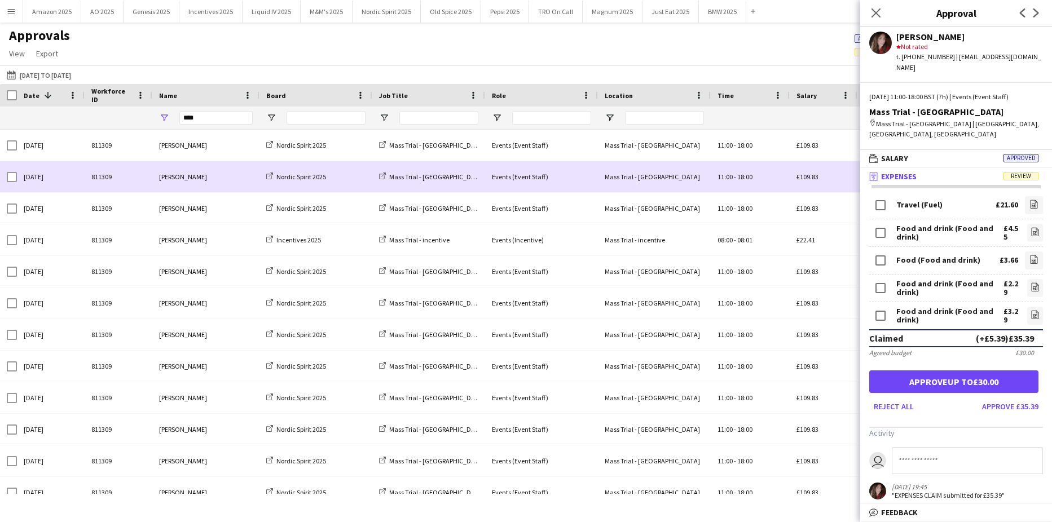
click at [637, 186] on div "Mass Trial - [GEOGRAPHIC_DATA]" at bounding box center [654, 176] width 113 height 31
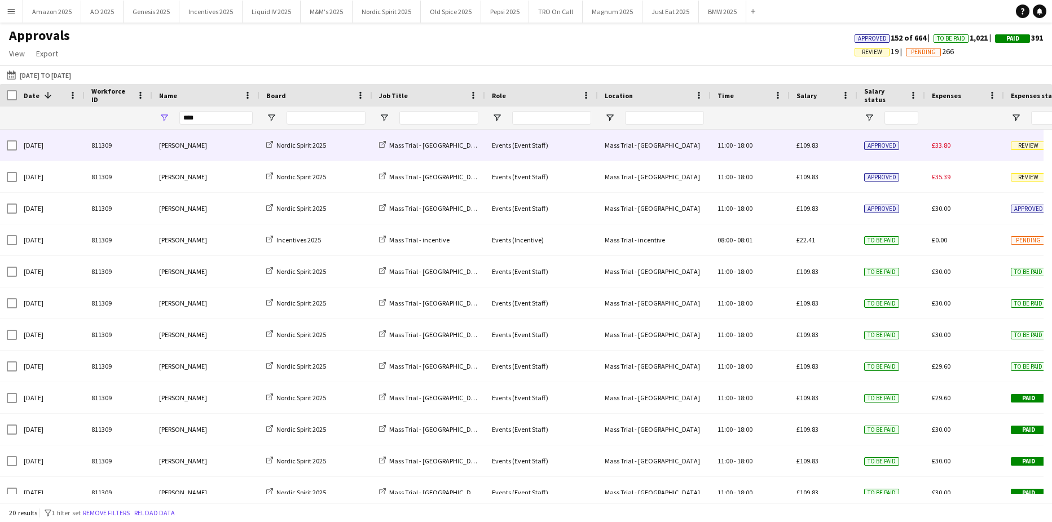
click at [966, 143] on div "£33.80" at bounding box center [964, 145] width 79 height 31
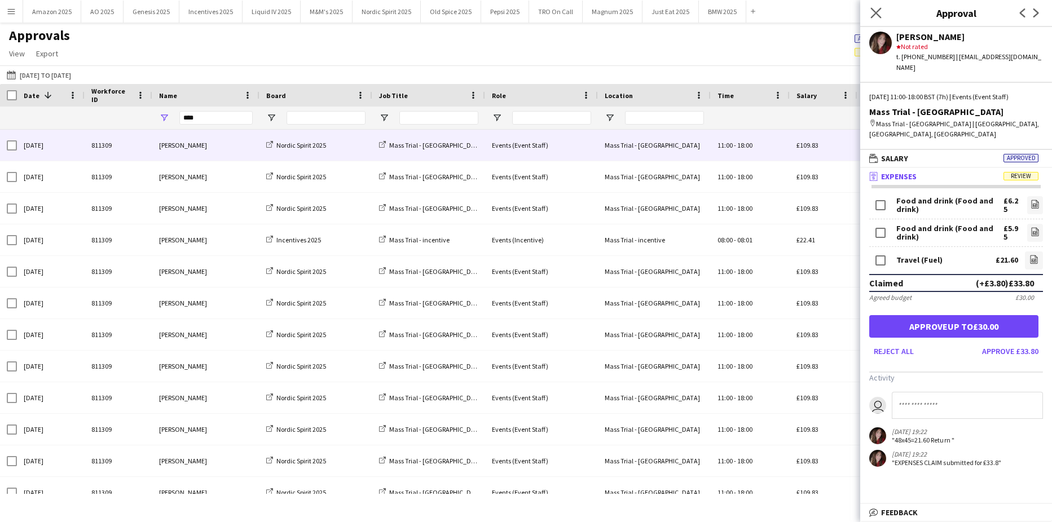
click at [882, 15] on div "Close pop-in" at bounding box center [876, 13] width 32 height 26
click at [875, 15] on icon "Close pop-in" at bounding box center [875, 12] width 11 height 11
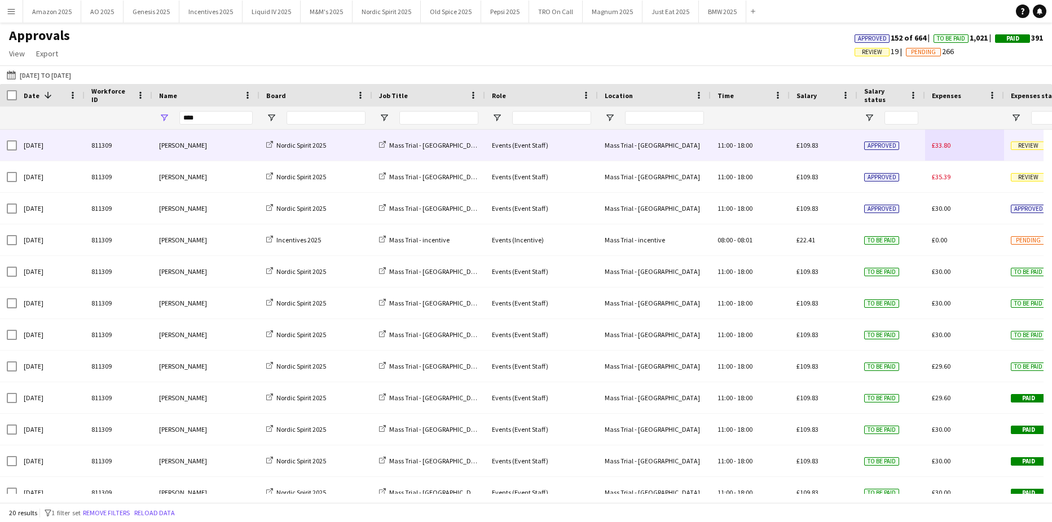
click at [1028, 147] on span "Review" at bounding box center [1028, 146] width 35 height 8
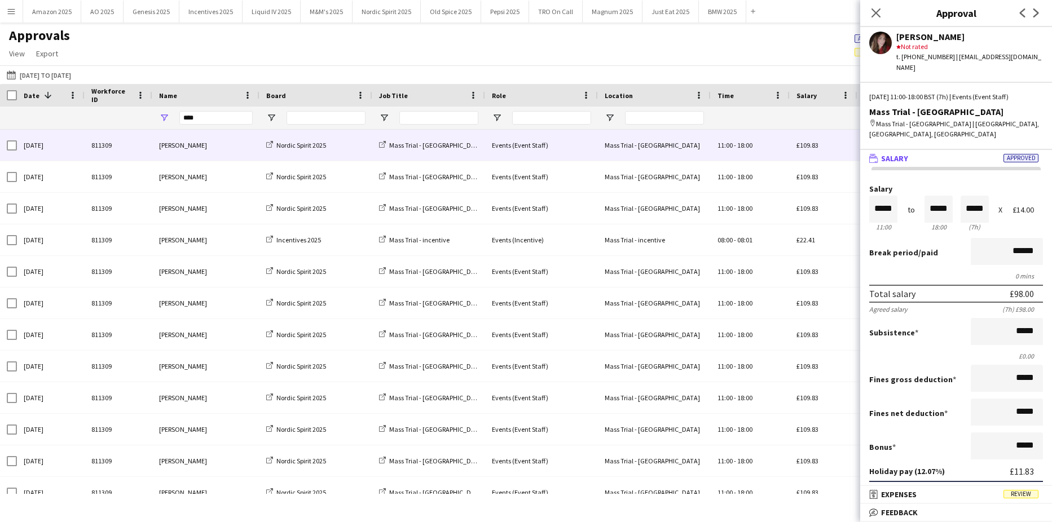
scroll to position [214, 0]
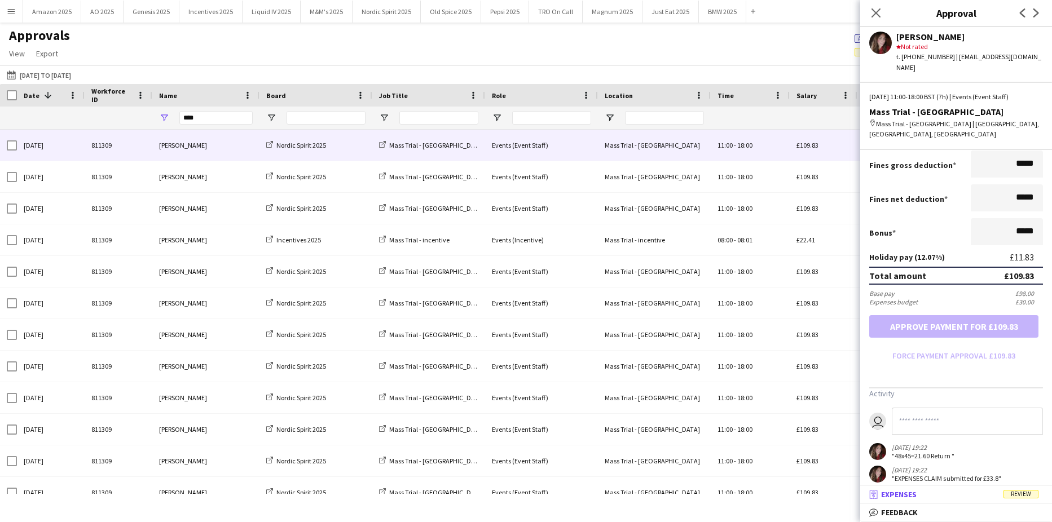
click at [1027, 494] on span "Review" at bounding box center [1021, 494] width 35 height 8
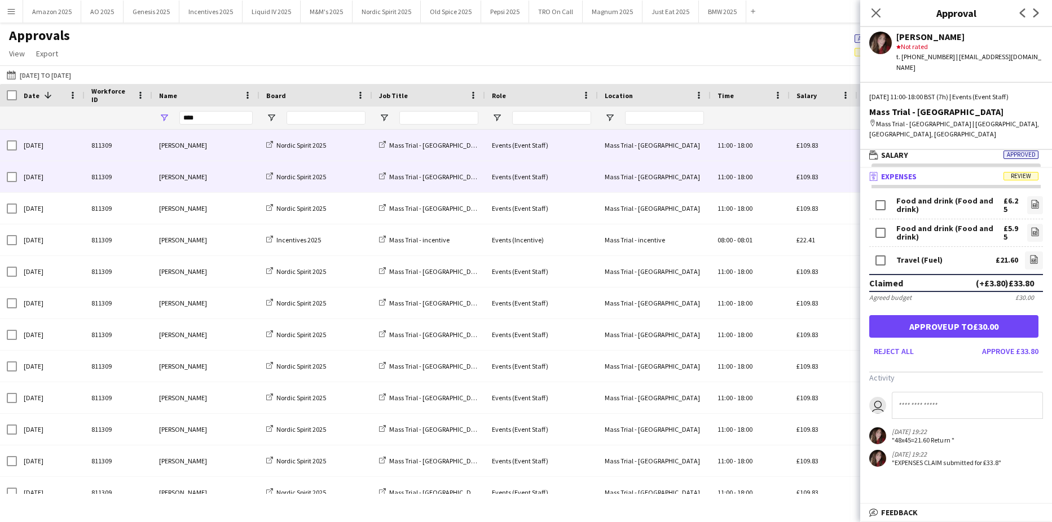
click at [822, 186] on div "£109.83" at bounding box center [824, 176] width 68 height 31
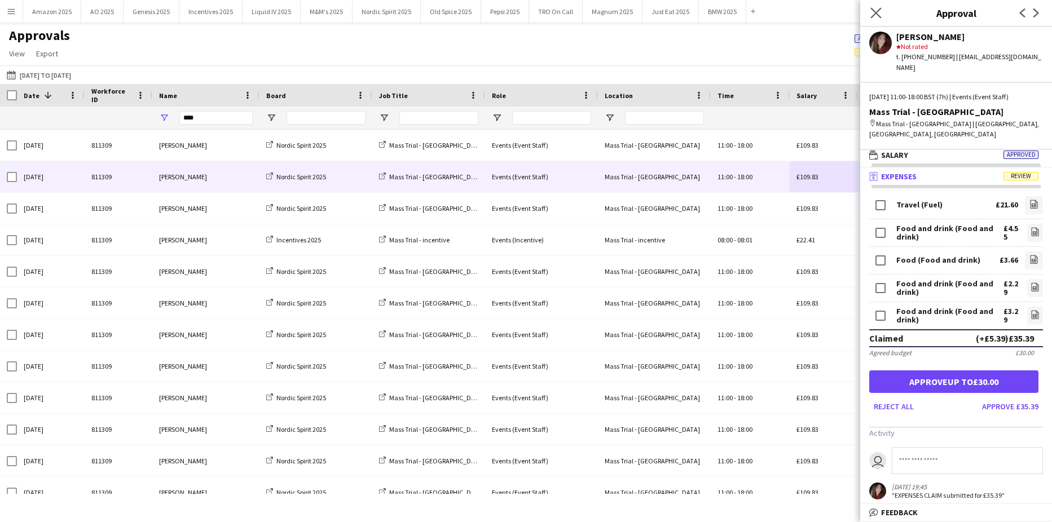
click at [870, 16] on icon "Close pop-in" at bounding box center [875, 12] width 11 height 11
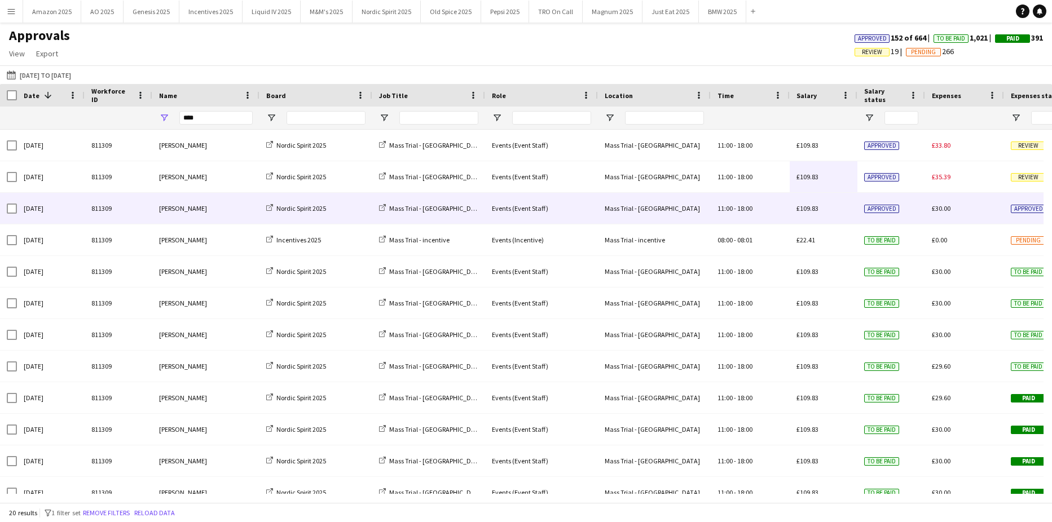
click at [1018, 212] on span "Approved" at bounding box center [1028, 209] width 35 height 8
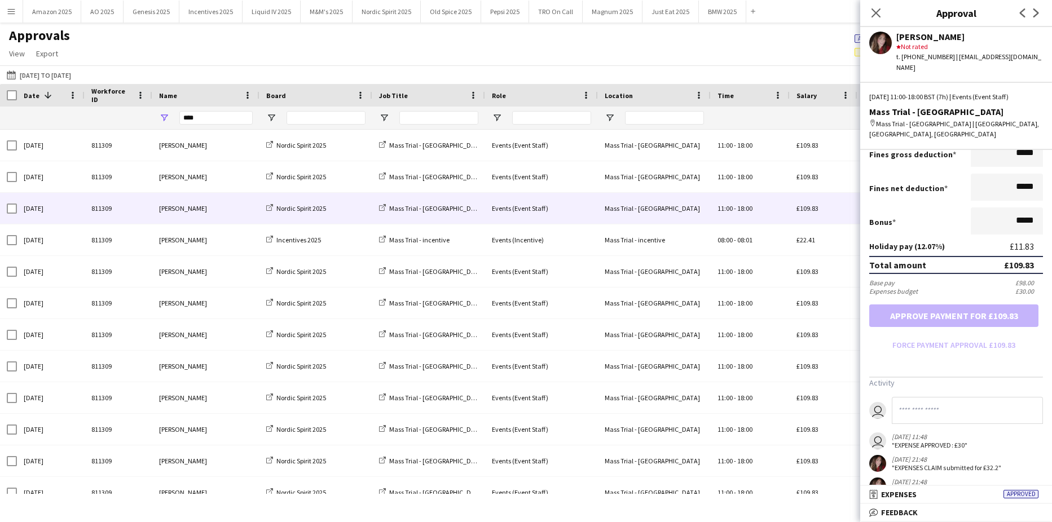
scroll to position [237, 0]
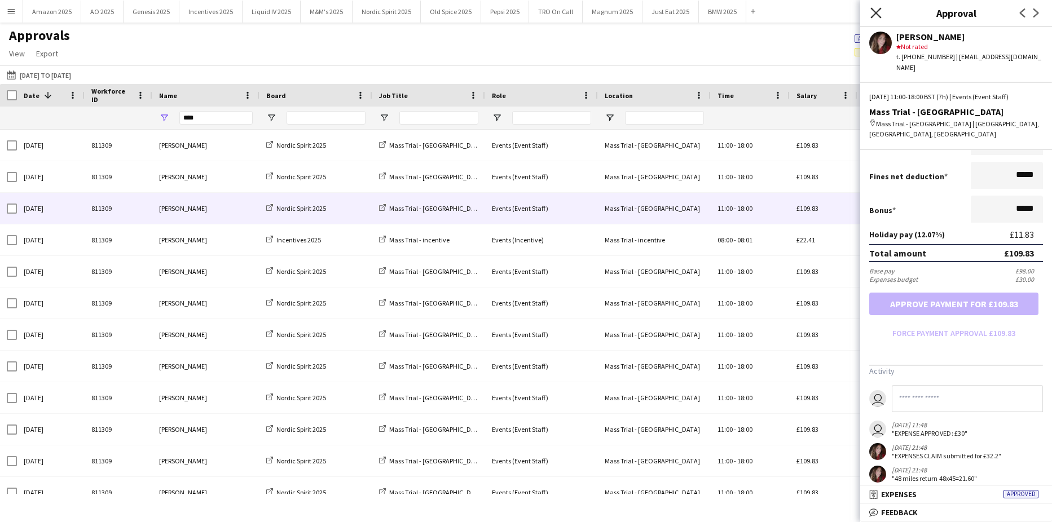
click at [878, 14] on icon at bounding box center [875, 12] width 11 height 11
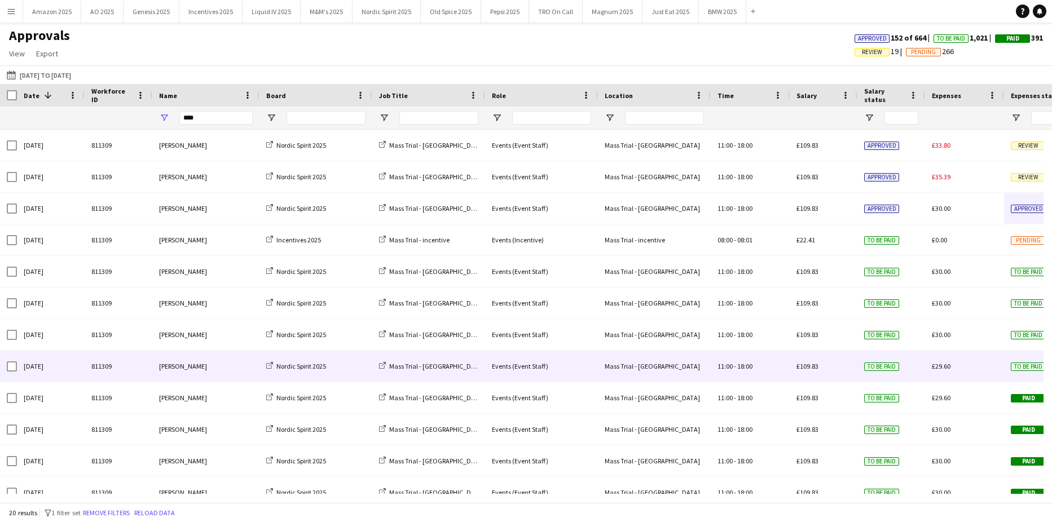
scroll to position [0, 0]
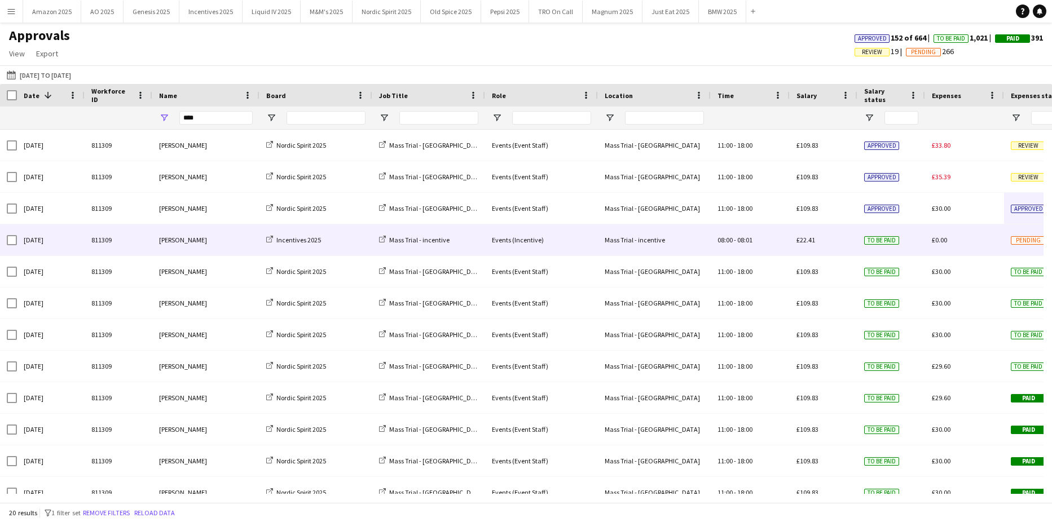
click at [1014, 241] on span "Pending" at bounding box center [1028, 240] width 35 height 8
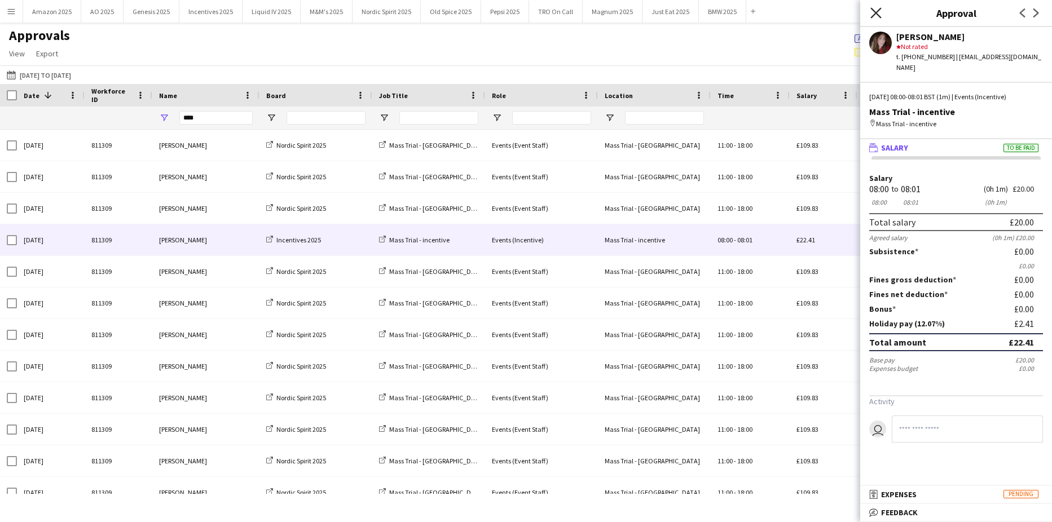
click at [878, 12] on icon "Close pop-in" at bounding box center [875, 12] width 11 height 11
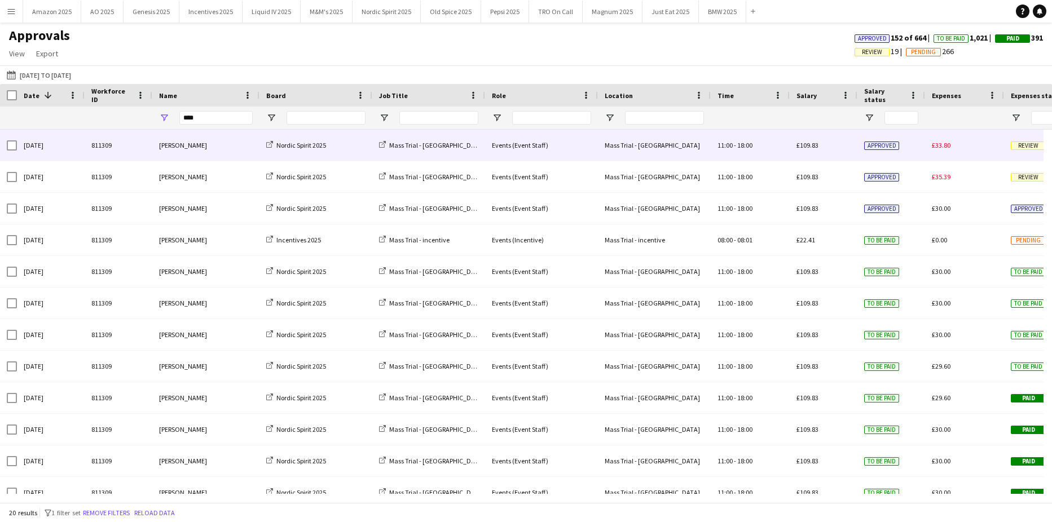
click at [1030, 147] on span "Review" at bounding box center [1028, 146] width 35 height 8
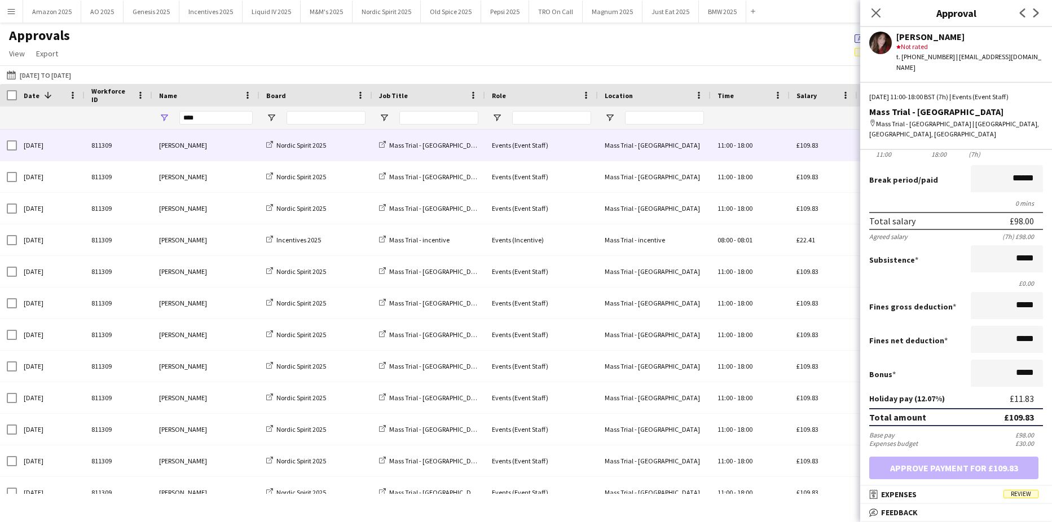
scroll to position [113, 0]
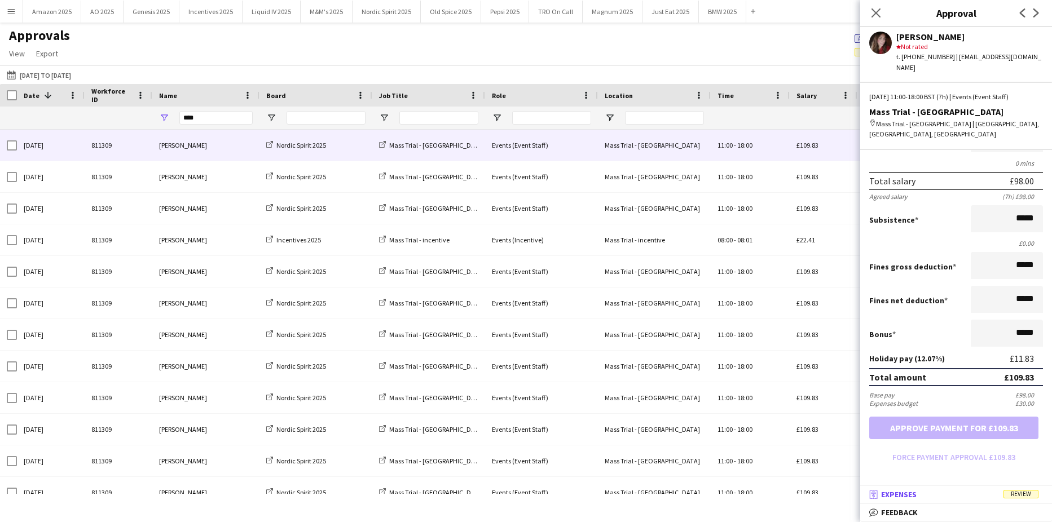
click at [1018, 490] on mat-panel-title "receipt Expenses Review" at bounding box center [953, 495] width 187 height 10
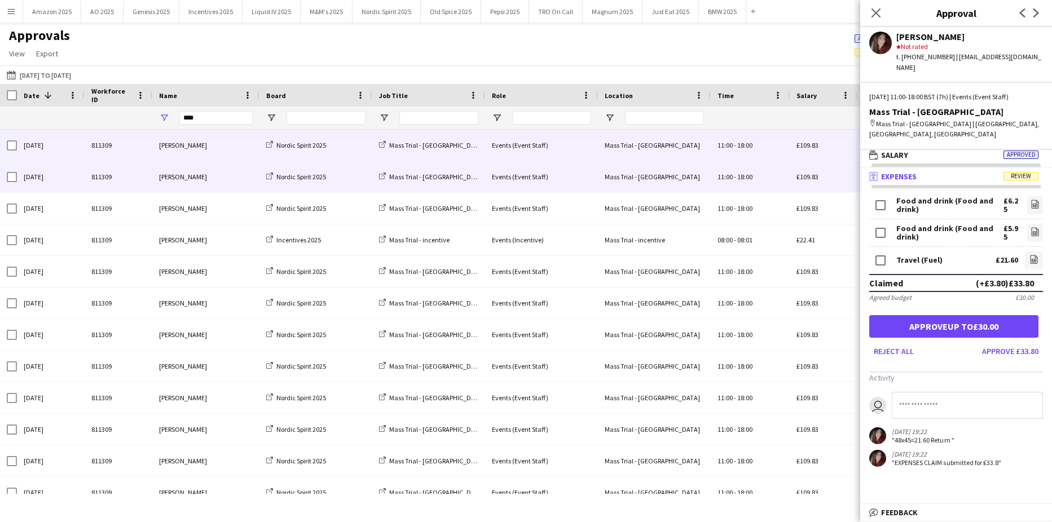
click at [819, 179] on div "£109.83" at bounding box center [824, 176] width 68 height 31
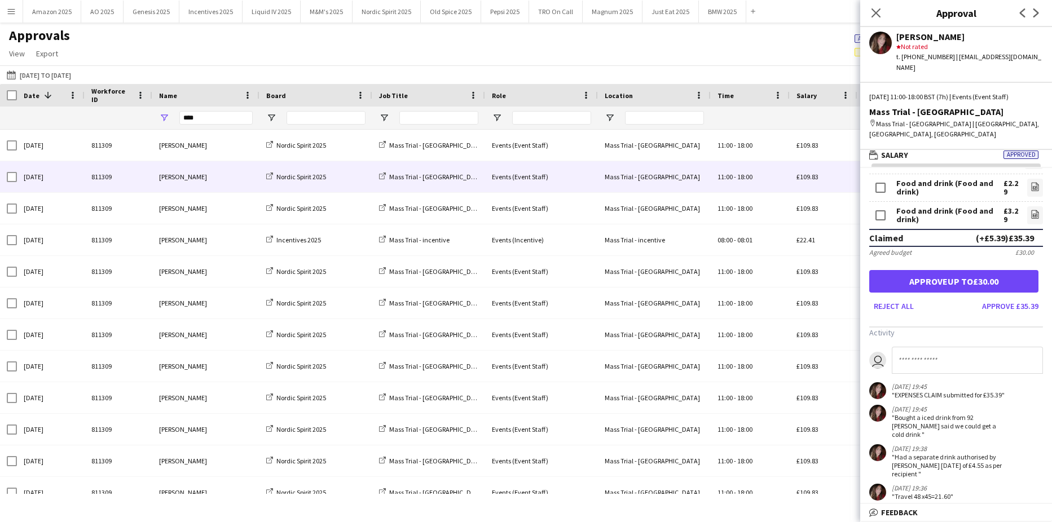
scroll to position [0, 0]
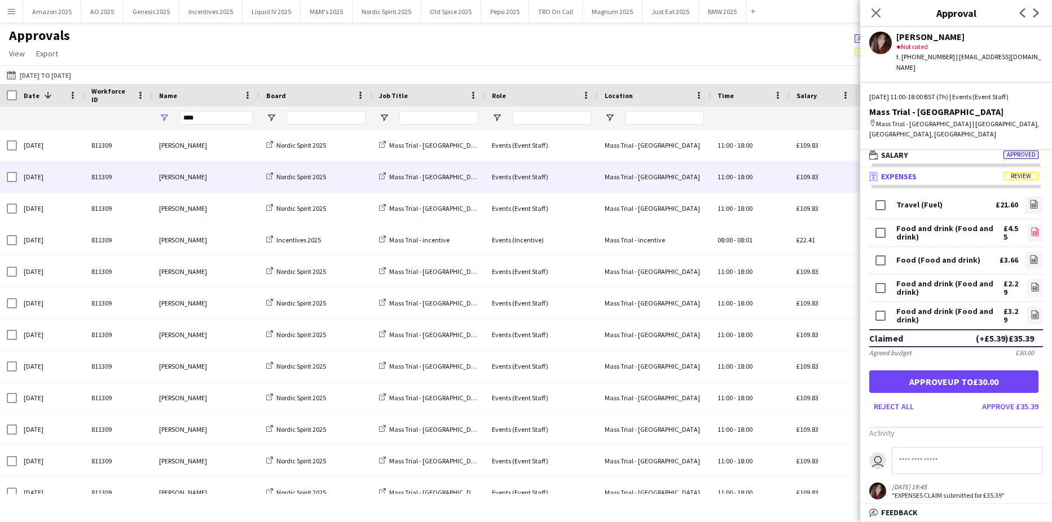
click at [1031, 227] on icon "file-image" at bounding box center [1035, 231] width 9 height 9
click at [1032, 252] on link "file-image" at bounding box center [1034, 261] width 18 height 18
click at [1032, 259] on icon at bounding box center [1034, 260] width 5 height 3
click at [1035, 287] on icon at bounding box center [1035, 287] width 1 height 1
click at [1031, 310] on icon "file-image" at bounding box center [1035, 314] width 9 height 9
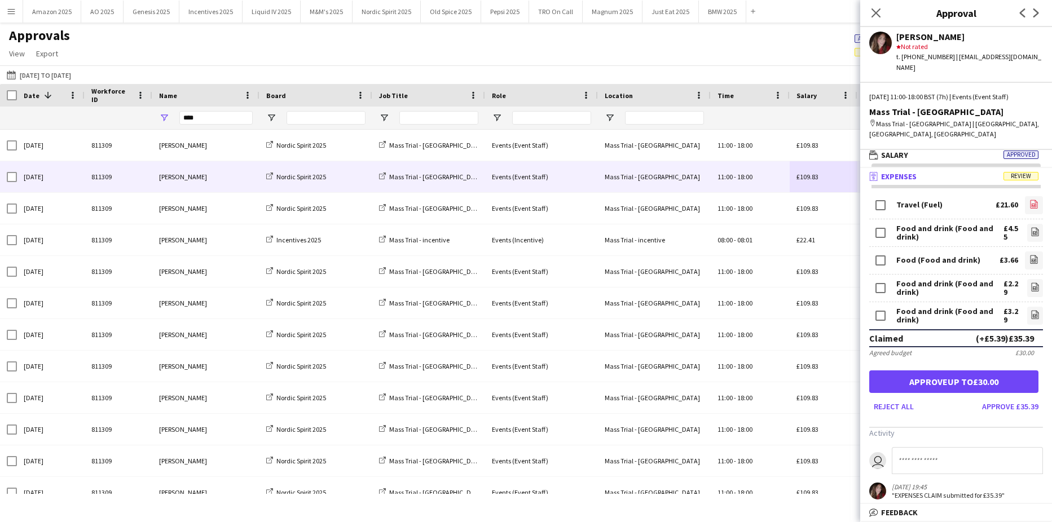
click at [1030, 200] on app-icon "file-image" at bounding box center [1034, 205] width 9 height 11
click at [996, 398] on button "Approve £35.39" at bounding box center [1010, 407] width 65 height 18
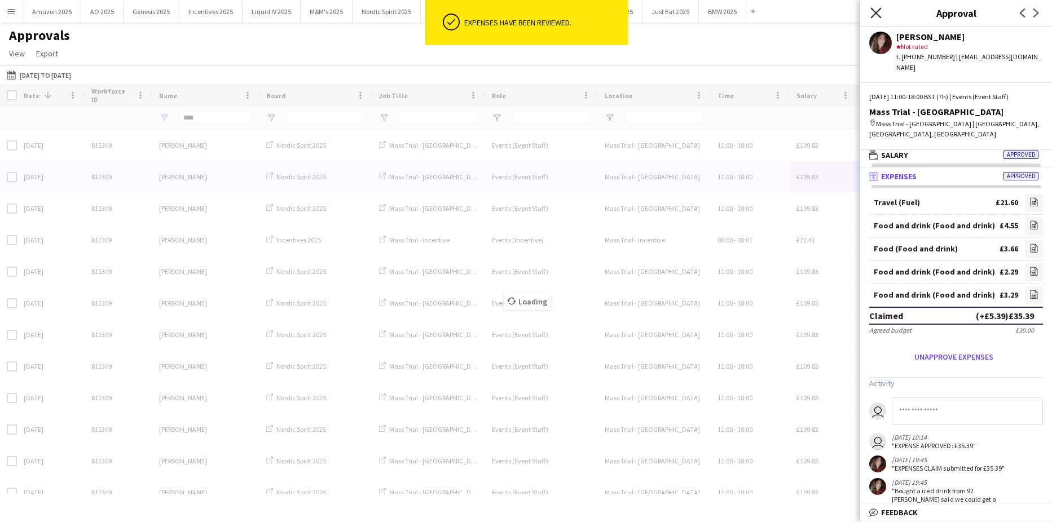
click at [878, 17] on icon "Close pop-in" at bounding box center [875, 12] width 11 height 11
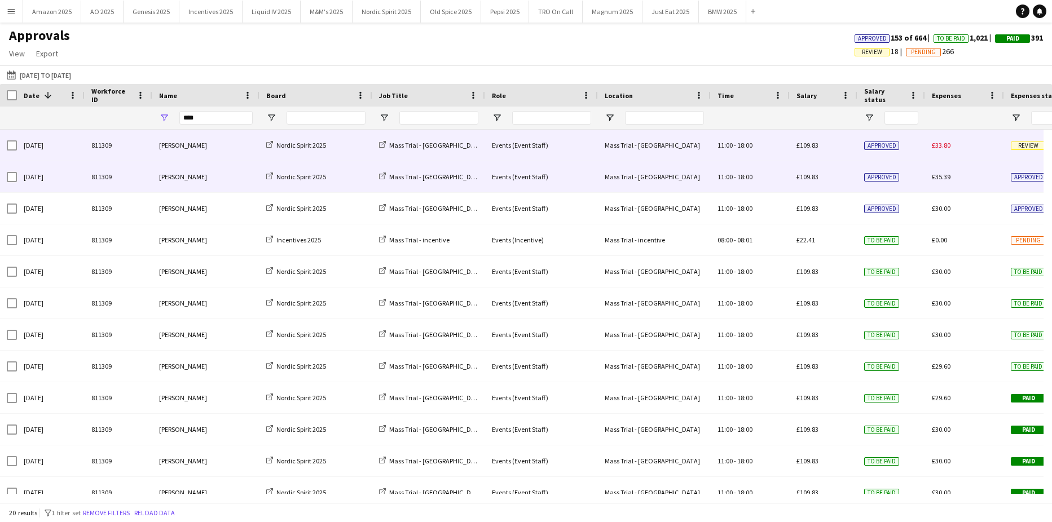
click at [1026, 146] on span "Review" at bounding box center [1028, 146] width 35 height 8
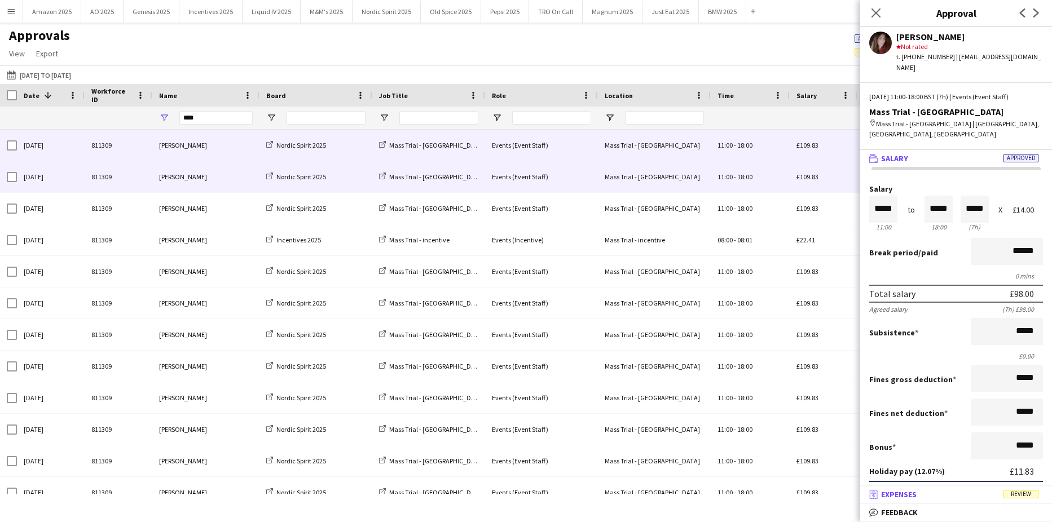
click at [1034, 494] on span "Review" at bounding box center [1021, 494] width 35 height 8
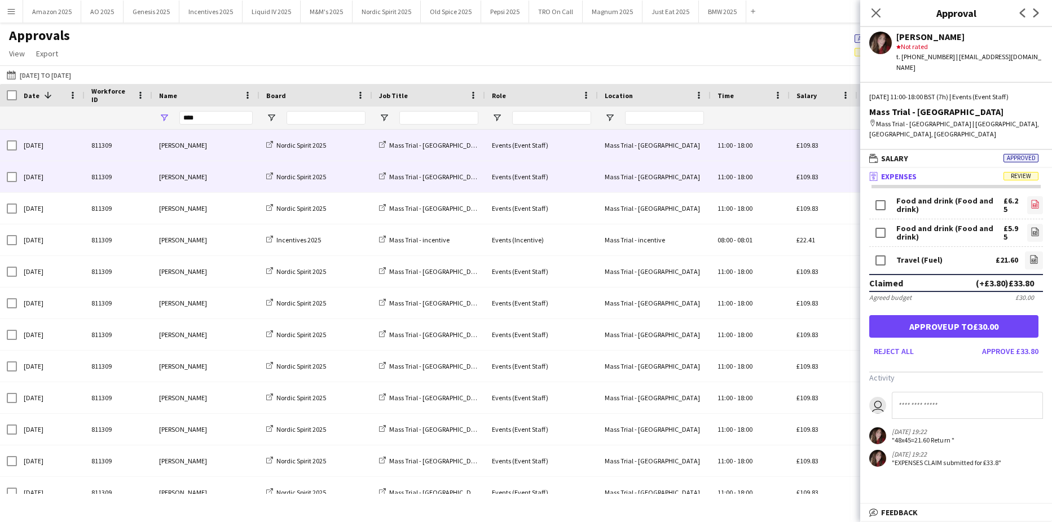
click at [1031, 200] on icon "file-image" at bounding box center [1035, 204] width 9 height 9
click at [1031, 227] on icon "file-image" at bounding box center [1035, 231] width 9 height 9
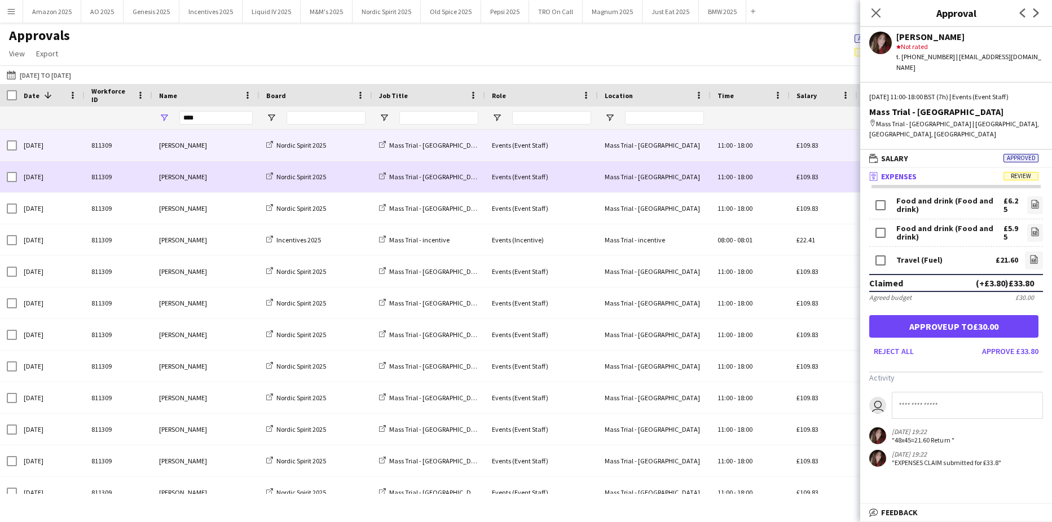
click at [829, 183] on div "£109.83" at bounding box center [824, 176] width 68 height 31
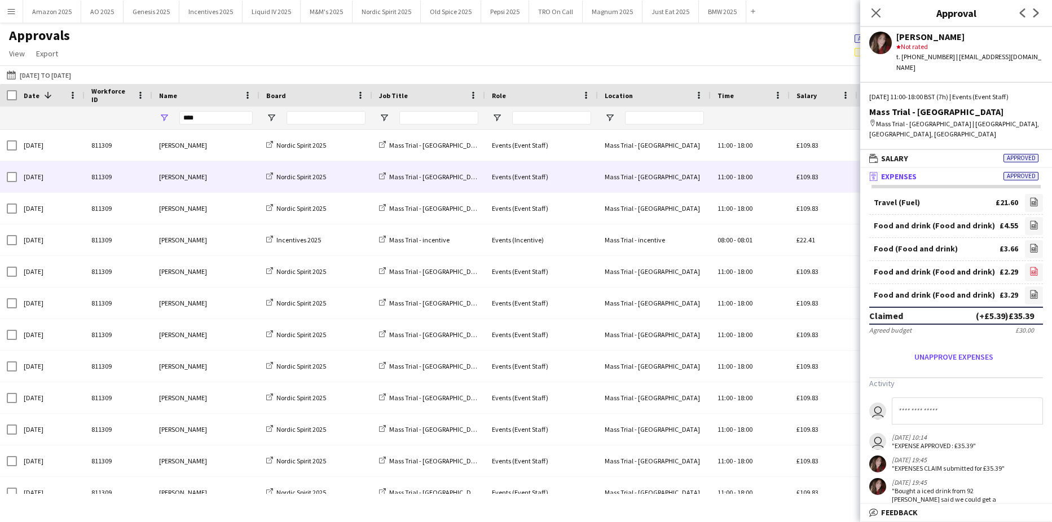
click at [1032, 271] on icon at bounding box center [1034, 272] width 5 height 3
click at [869, 9] on div "Close pop-in" at bounding box center [876, 13] width 32 height 26
click at [868, 9] on div "Close pop-in" at bounding box center [876, 13] width 32 height 26
click at [878, 12] on icon "Close pop-in" at bounding box center [875, 12] width 11 height 11
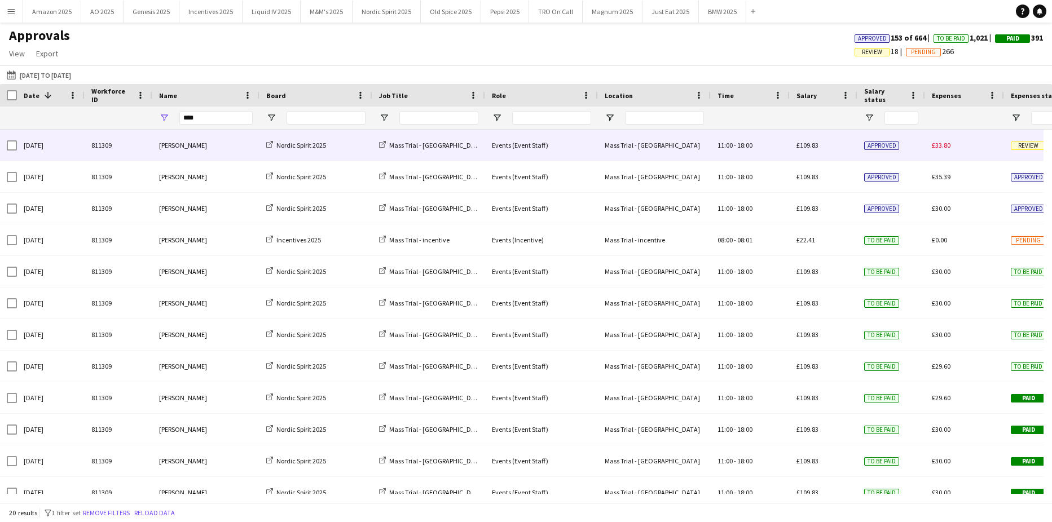
click at [1026, 140] on div "Review" at bounding box center [1043, 145] width 79 height 31
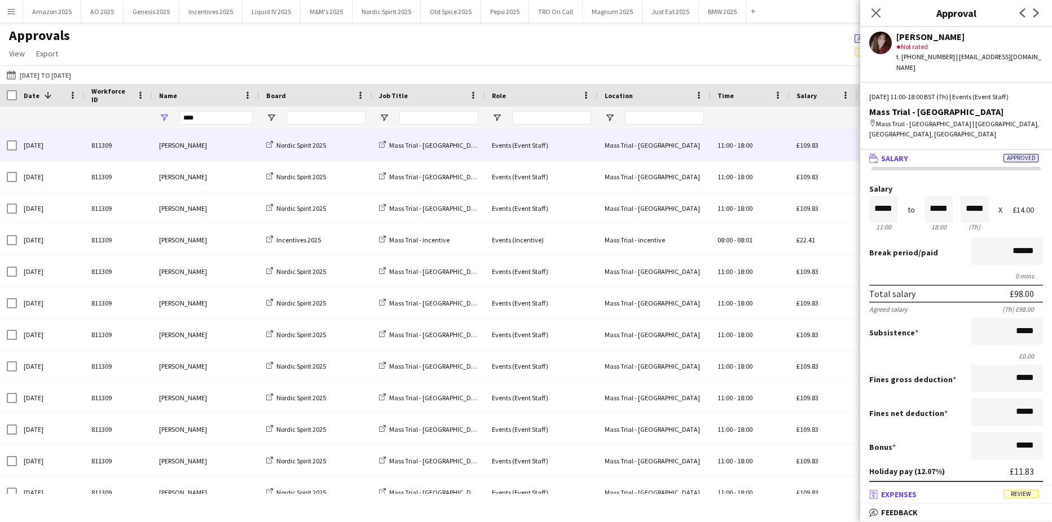
click at [1033, 494] on span "Review" at bounding box center [1021, 494] width 35 height 8
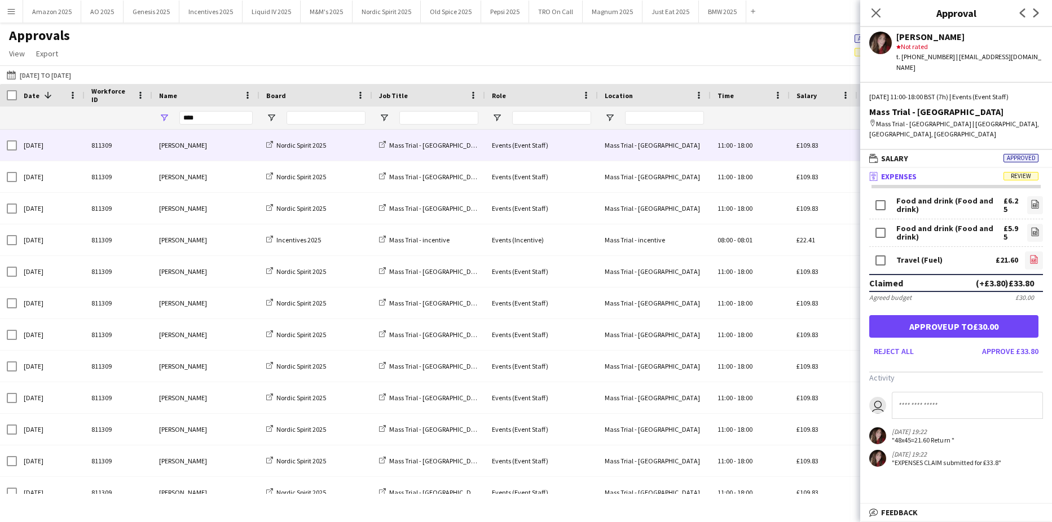
click at [1030, 252] on link "file-image" at bounding box center [1034, 261] width 18 height 18
click at [1031, 227] on icon "file-image" at bounding box center [1035, 231] width 9 height 9
click at [956, 315] on button "Approve up to £30.00" at bounding box center [953, 326] width 169 height 23
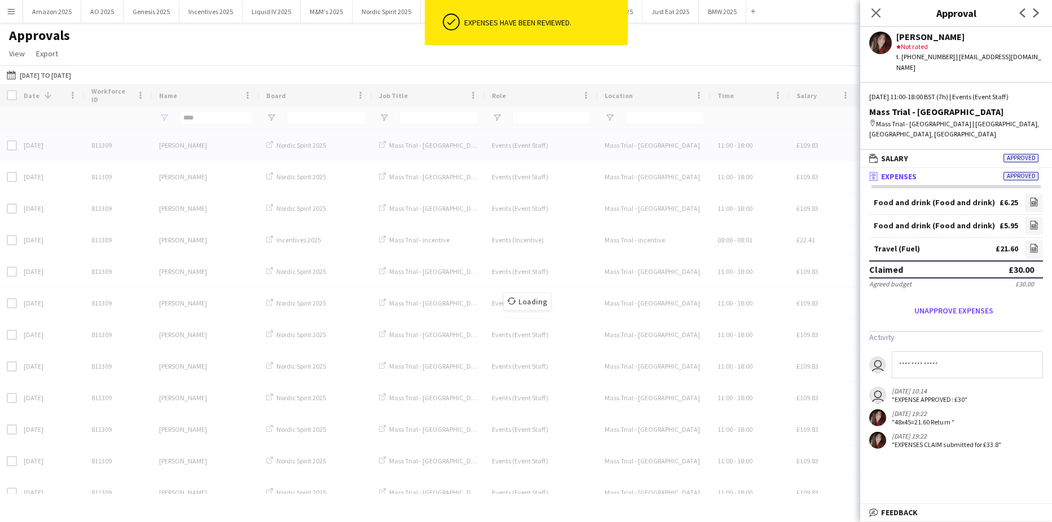
click at [876, 21] on div "Close pop-in" at bounding box center [876, 13] width 32 height 26
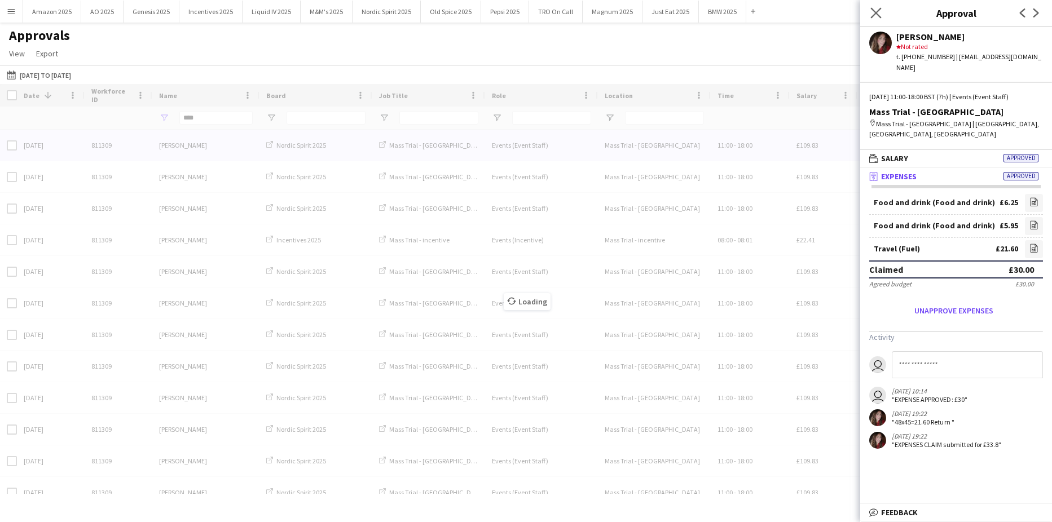
click at [869, 10] on app-icon "Close pop-in" at bounding box center [876, 13] width 16 height 16
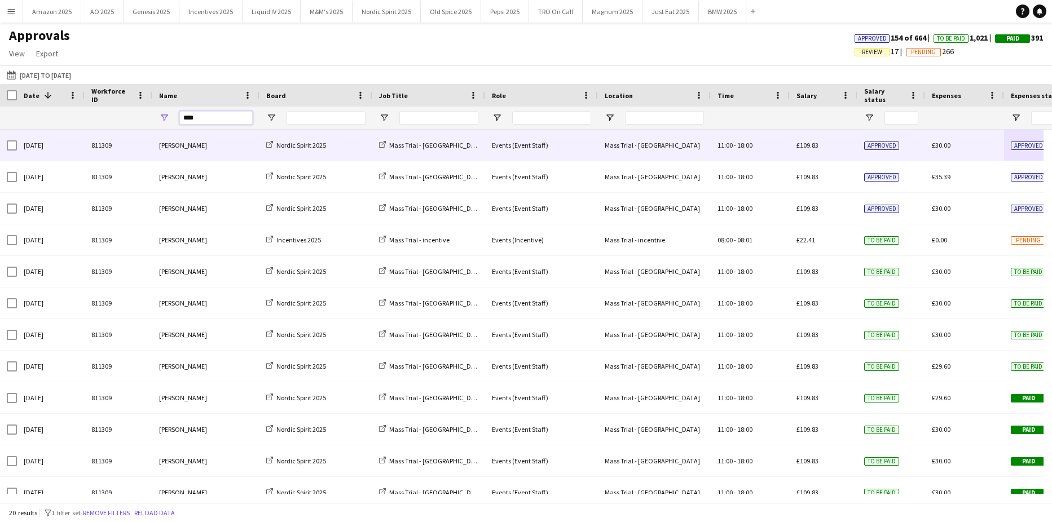
drag, startPoint x: 204, startPoint y: 117, endPoint x: -192, endPoint y: 153, distance: 397.7
click at [0, 153] on html "Menu Boards Boards Boards All jobs Status Workforce Workforce My Workforce Recr…" at bounding box center [526, 261] width 1052 height 522
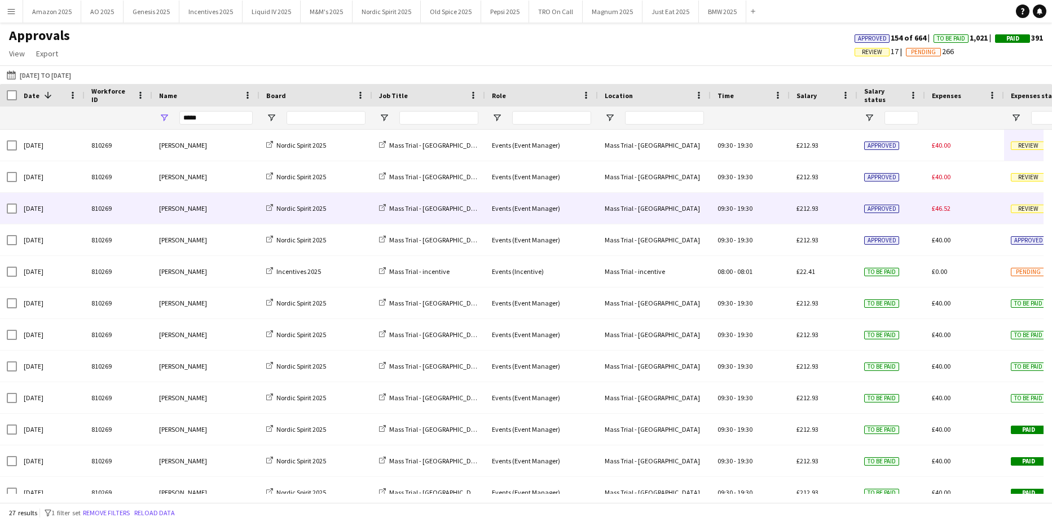
click at [1014, 213] on span "Review" at bounding box center [1028, 209] width 35 height 8
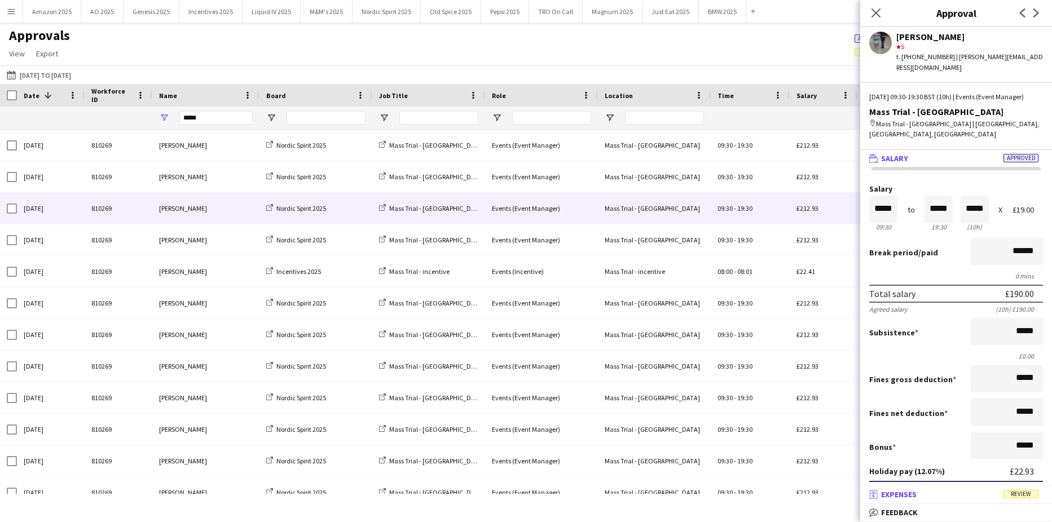
click at [1024, 494] on span "Review" at bounding box center [1021, 494] width 35 height 8
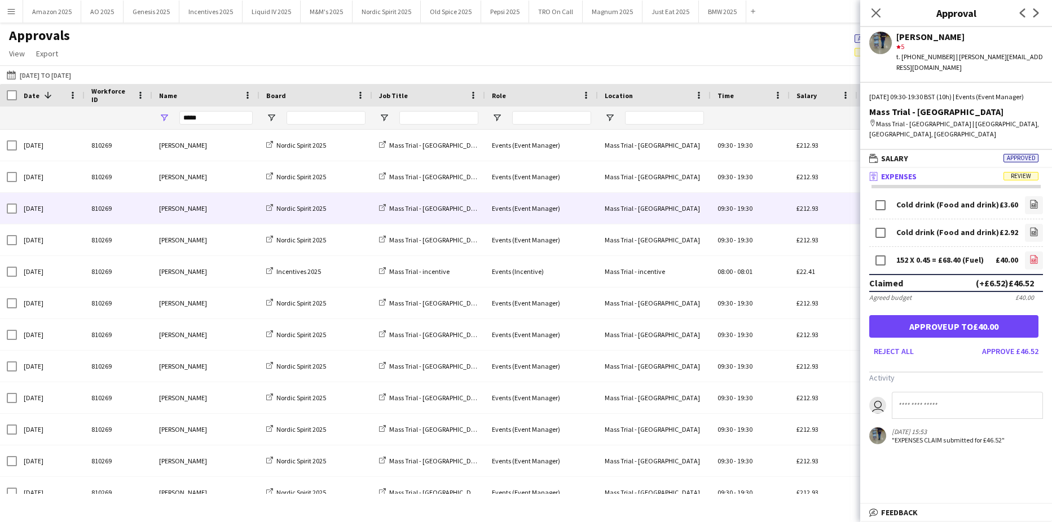
click at [1032, 259] on icon at bounding box center [1034, 260] width 5 height 3
click at [1030, 227] on icon "file-image" at bounding box center [1034, 231] width 9 height 9
click at [1030, 200] on icon "file-image" at bounding box center [1034, 204] width 9 height 9
click at [981, 346] on button "Approve £46.52" at bounding box center [1010, 351] width 65 height 18
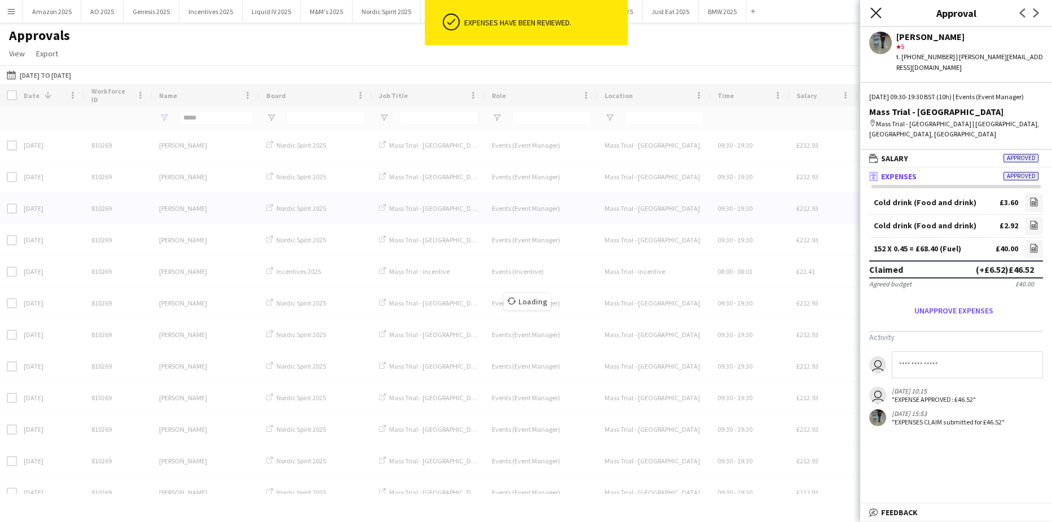
click at [873, 10] on icon at bounding box center [875, 12] width 11 height 11
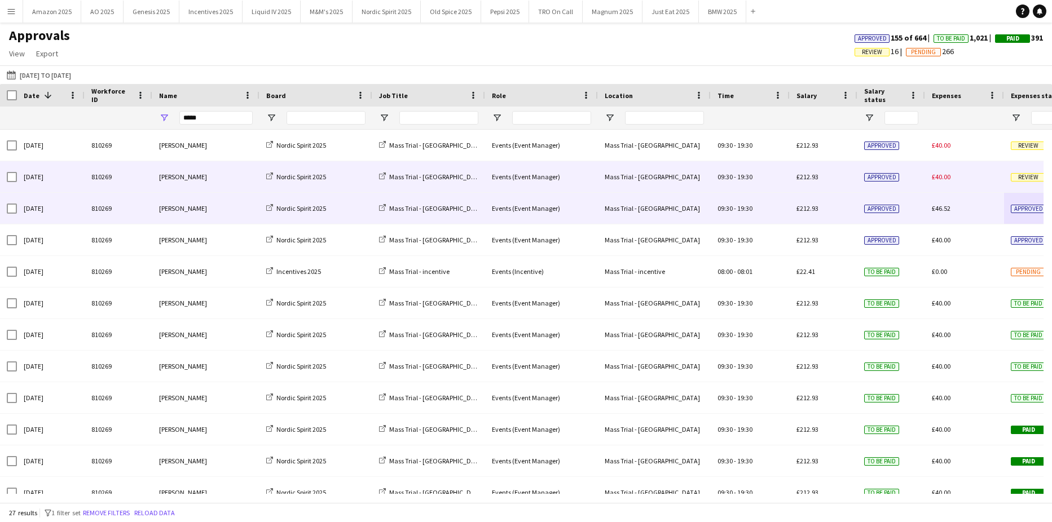
click at [1027, 174] on span "Review" at bounding box center [1028, 177] width 35 height 8
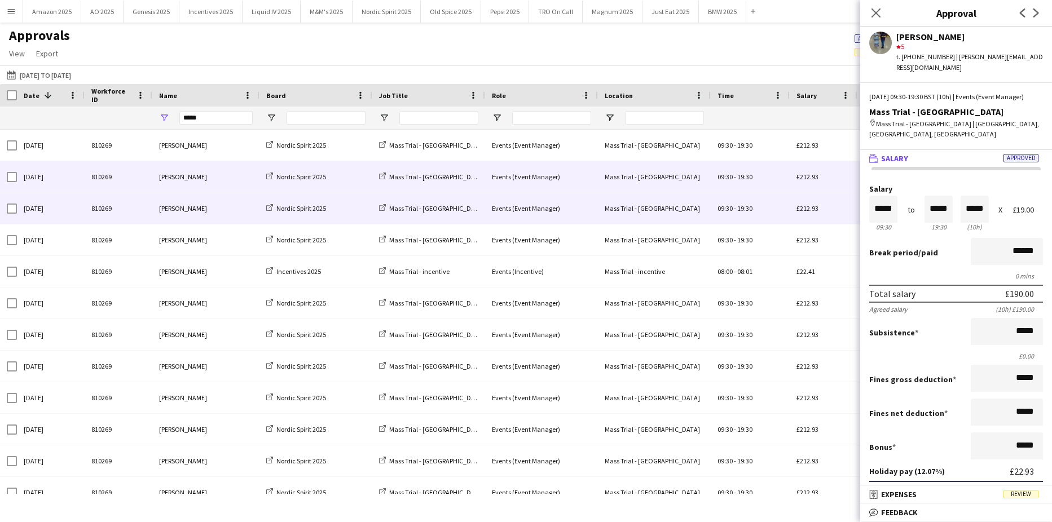
drag, startPoint x: 1020, startPoint y: 493, endPoint x: 1023, endPoint y: 447, distance: 45.2
click at [1021, 493] on span "Review" at bounding box center [1021, 494] width 35 height 8
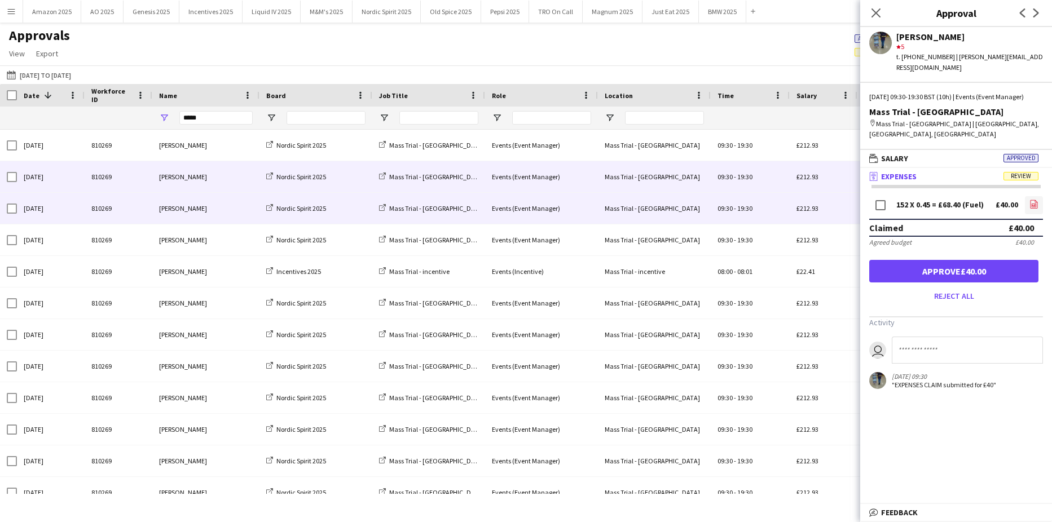
click at [1030, 200] on icon "file-image" at bounding box center [1034, 204] width 9 height 9
click at [929, 260] on button "Approve £40.00" at bounding box center [953, 271] width 169 height 23
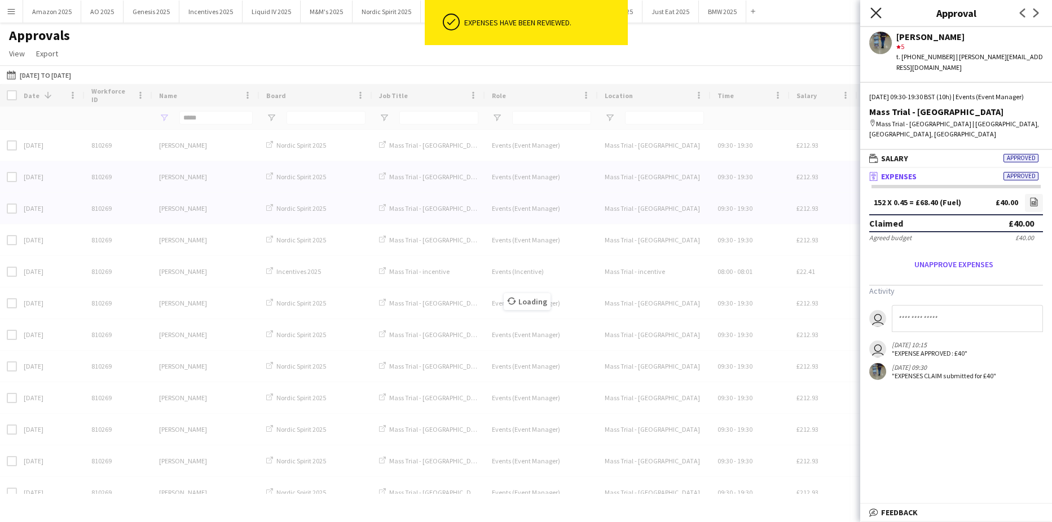
click at [876, 8] on icon "Close pop-in" at bounding box center [875, 12] width 11 height 11
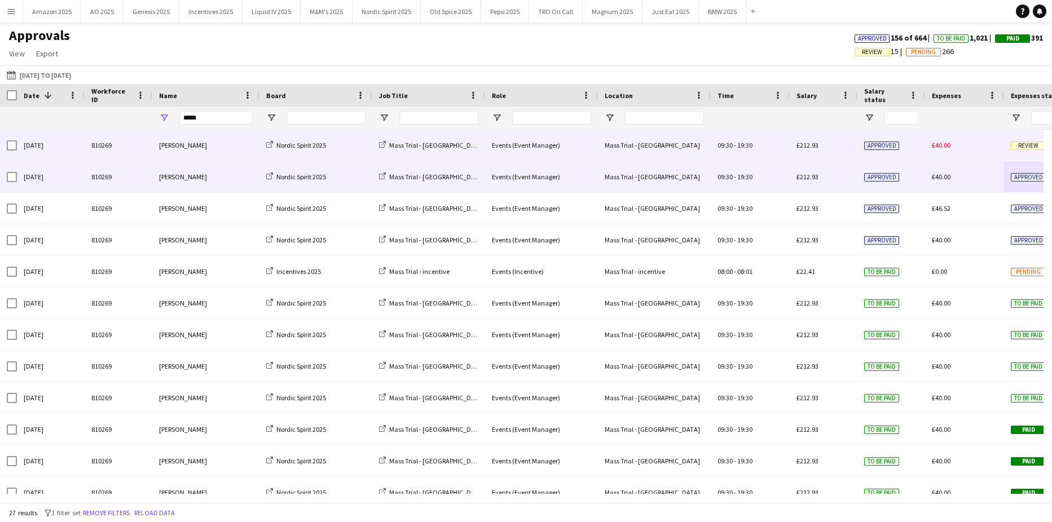
click at [1025, 146] on span "Review" at bounding box center [1028, 146] width 35 height 8
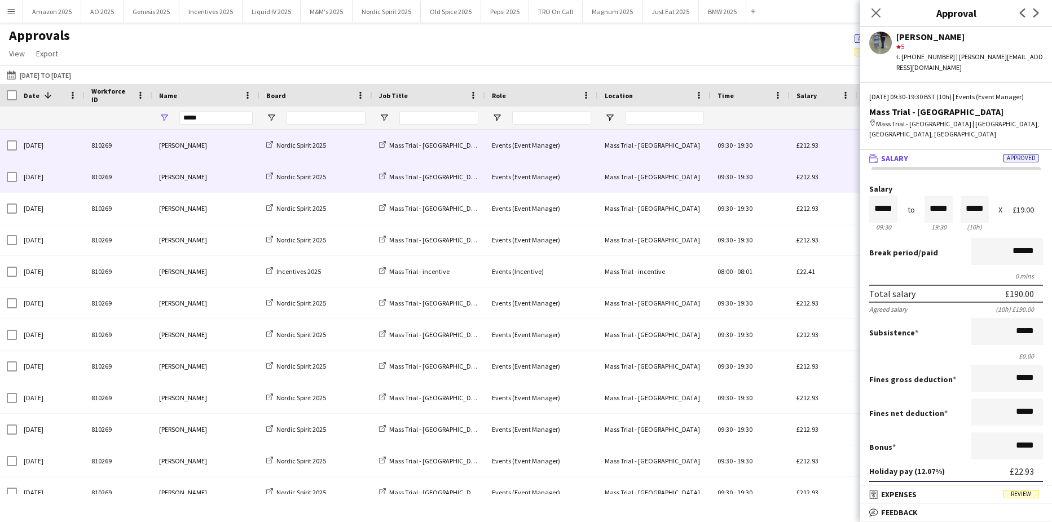
drag, startPoint x: 1006, startPoint y: 490, endPoint x: 1006, endPoint y: 473, distance: 16.4
click at [1006, 490] on mat-panel-title "receipt Expenses Review" at bounding box center [953, 495] width 187 height 10
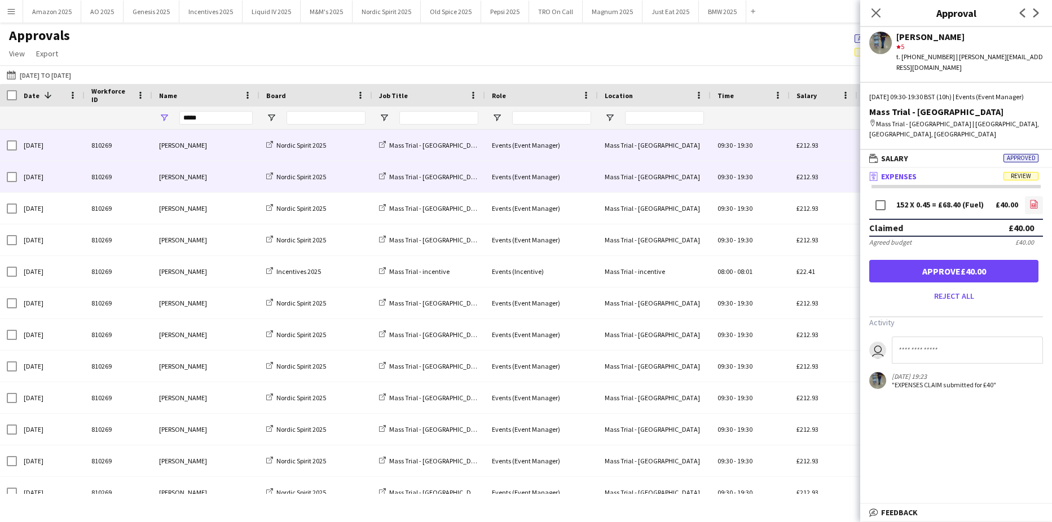
click at [1030, 200] on icon "file-image" at bounding box center [1034, 204] width 9 height 9
click at [936, 260] on button "Approve £40.00" at bounding box center [953, 271] width 169 height 23
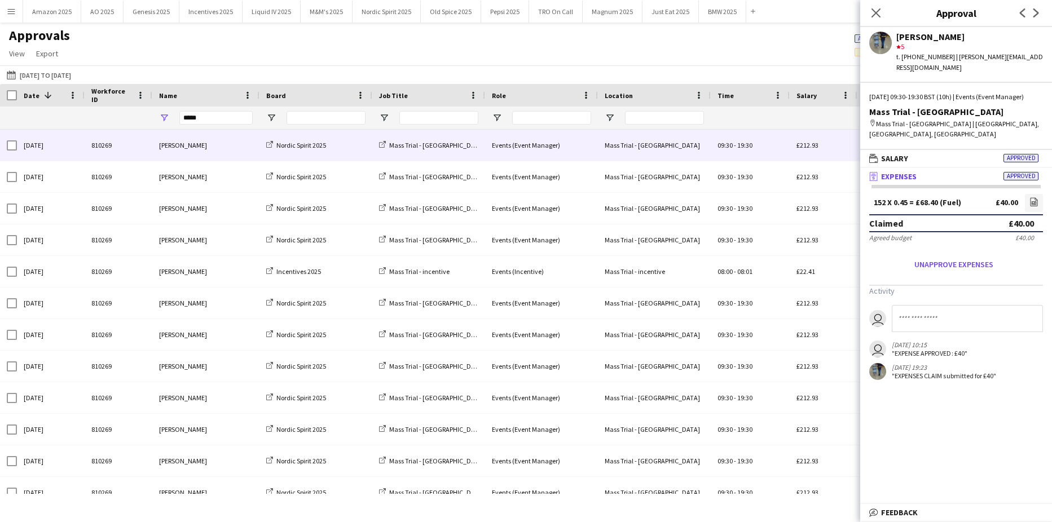
drag, startPoint x: 875, startPoint y: 14, endPoint x: 835, endPoint y: 8, distance: 40.5
click at [874, 12] on icon "Close pop-in" at bounding box center [876, 12] width 9 height 9
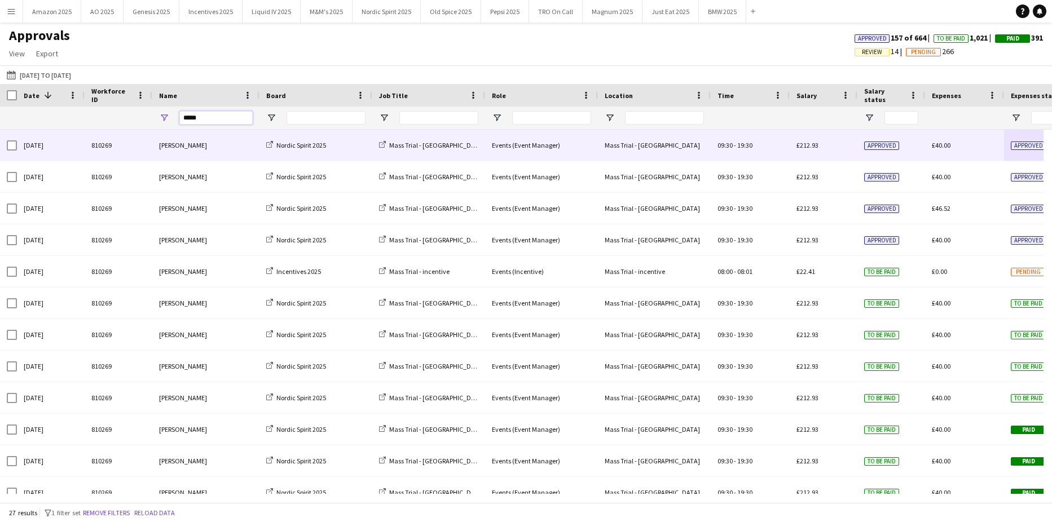
drag, startPoint x: 195, startPoint y: 121, endPoint x: -132, endPoint y: 175, distance: 331.7
click at [0, 175] on html "Menu Boards Boards Boards All jobs Status Workforce Workforce My Workforce Recr…" at bounding box center [526, 261] width 1052 height 522
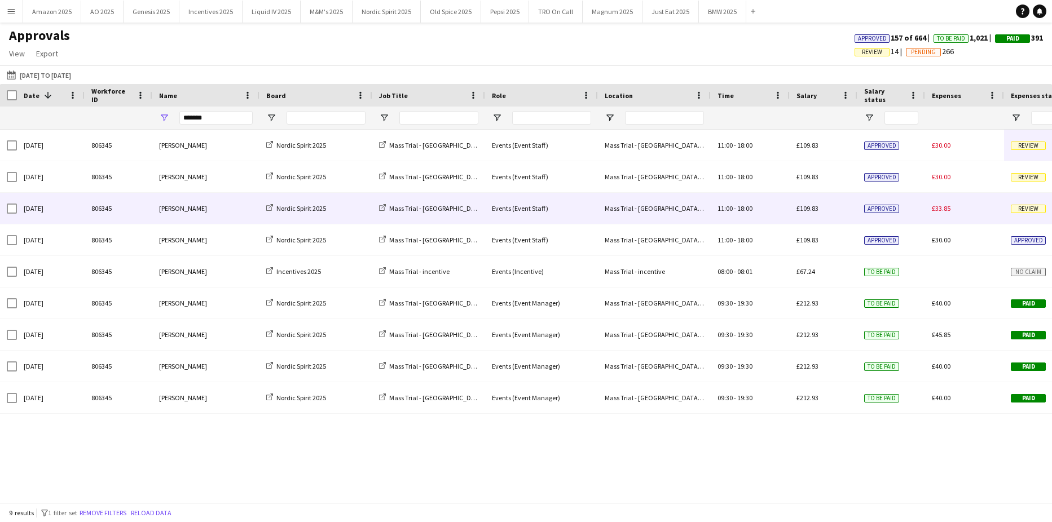
click at [1026, 202] on div "Review" at bounding box center [1043, 208] width 79 height 31
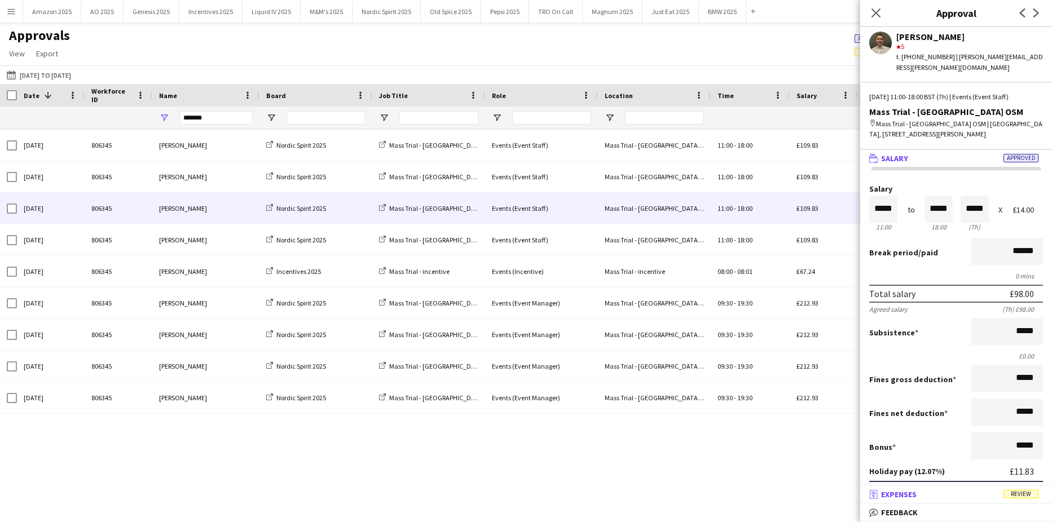
click at [1019, 498] on span "Review" at bounding box center [1021, 494] width 35 height 8
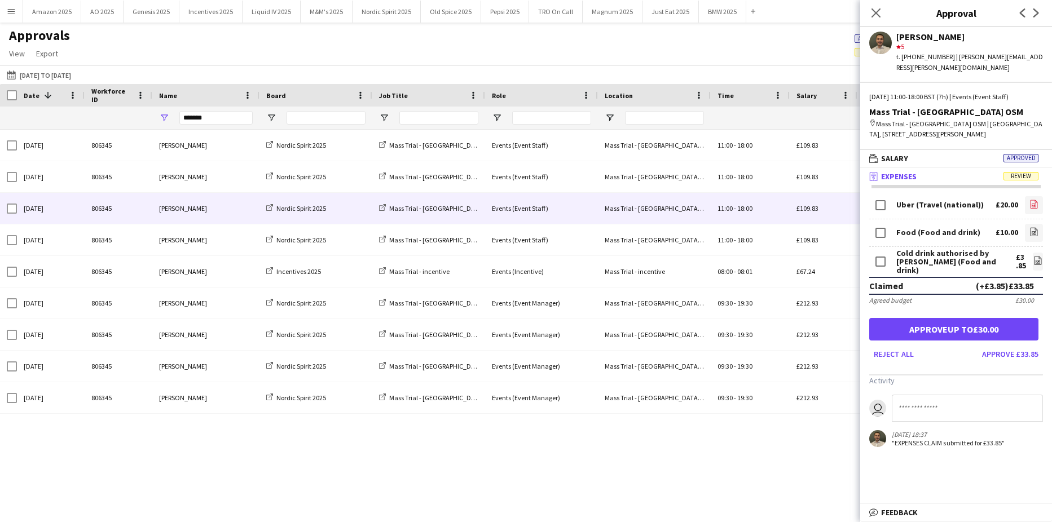
click at [1030, 200] on icon "file-image" at bounding box center [1034, 204] width 9 height 9
click at [1030, 227] on icon "file-image" at bounding box center [1034, 231] width 9 height 9
click at [1034, 256] on icon "file-image" at bounding box center [1038, 260] width 9 height 9
click at [1002, 345] on button "Approve £33.85" at bounding box center [1010, 354] width 65 height 18
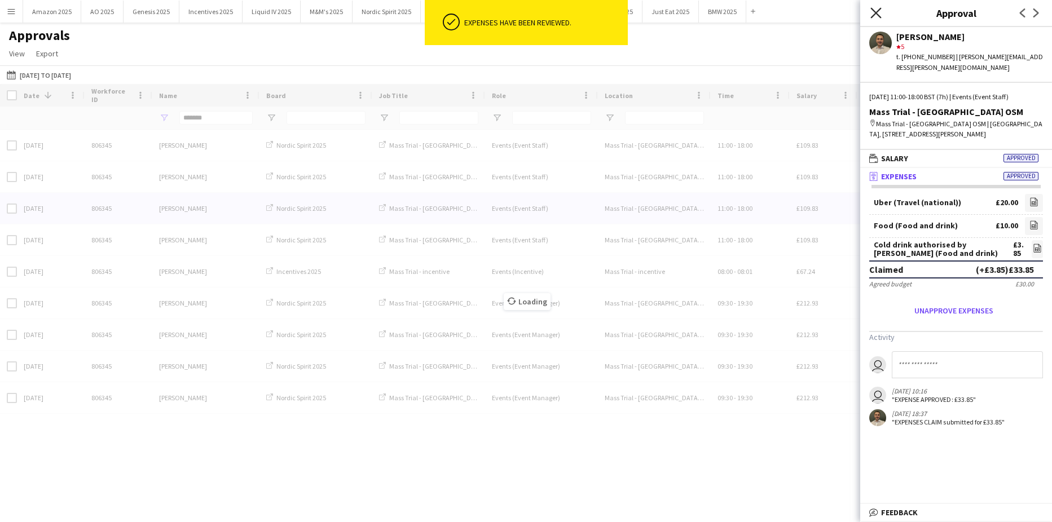
click at [877, 14] on icon at bounding box center [875, 12] width 11 height 11
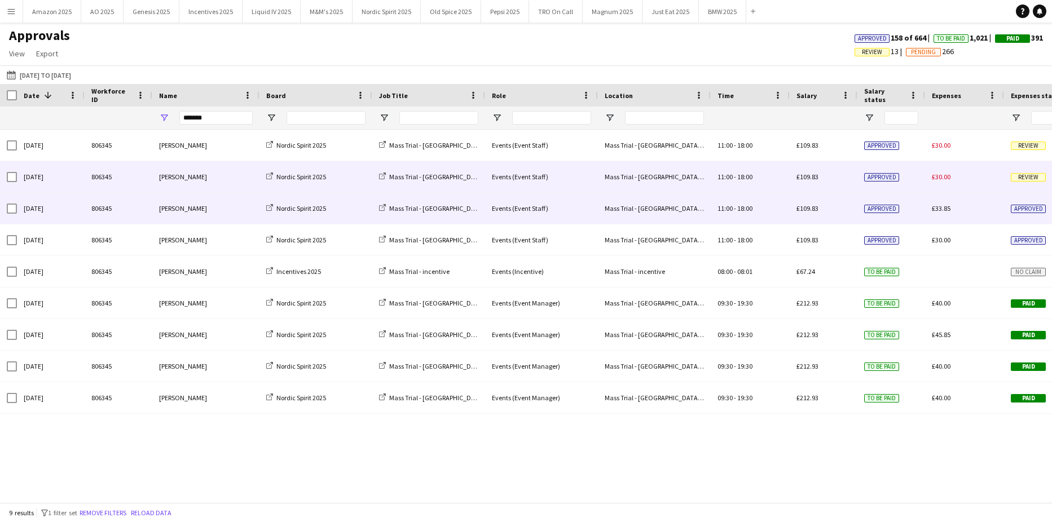
click at [1009, 177] on div "Review" at bounding box center [1043, 176] width 79 height 31
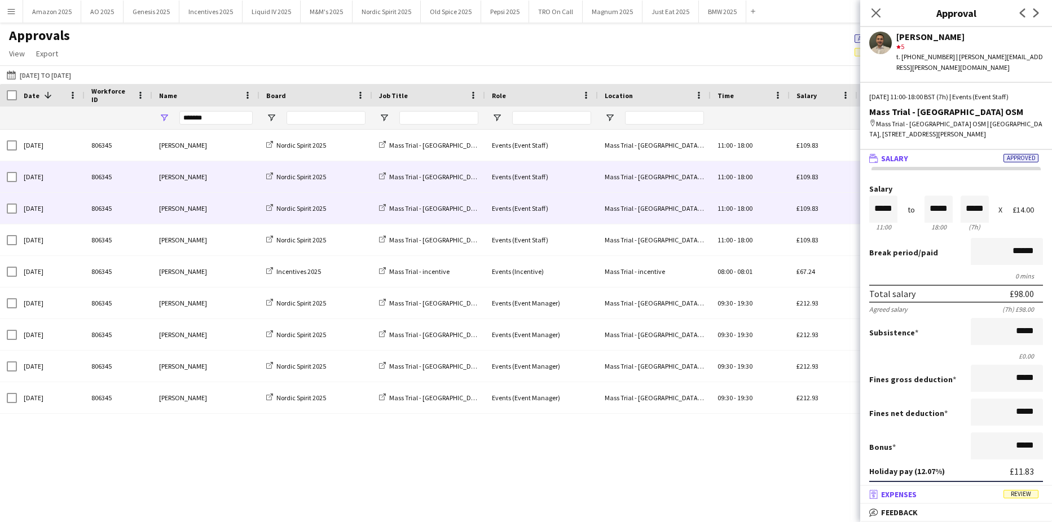
click at [1018, 490] on mat-panel-title "receipt Expenses Review" at bounding box center [953, 495] width 187 height 10
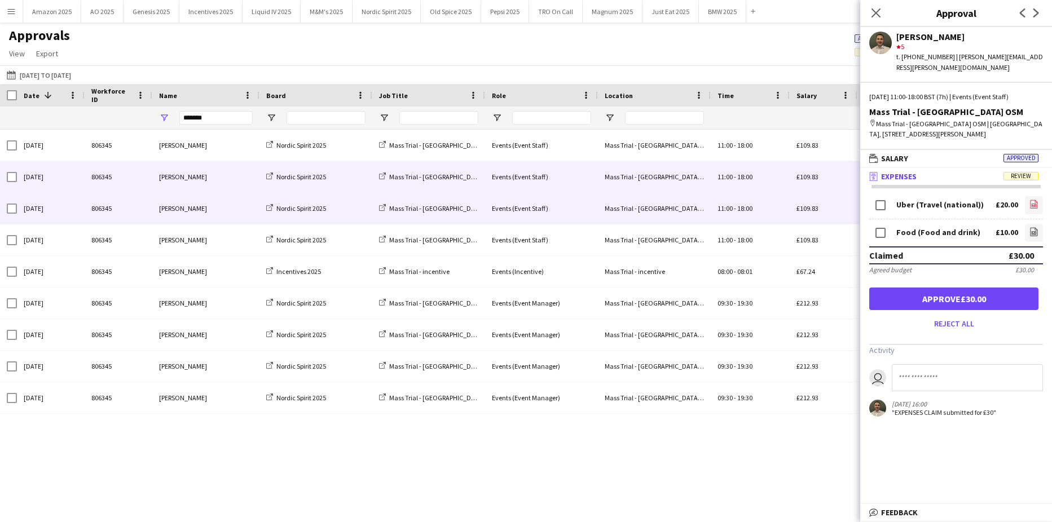
click at [1028, 196] on link "file-image" at bounding box center [1034, 205] width 18 height 18
click at [1040, 224] on link "file-image" at bounding box center [1034, 233] width 18 height 18
click at [975, 292] on button "Approve £30.00" at bounding box center [953, 299] width 169 height 23
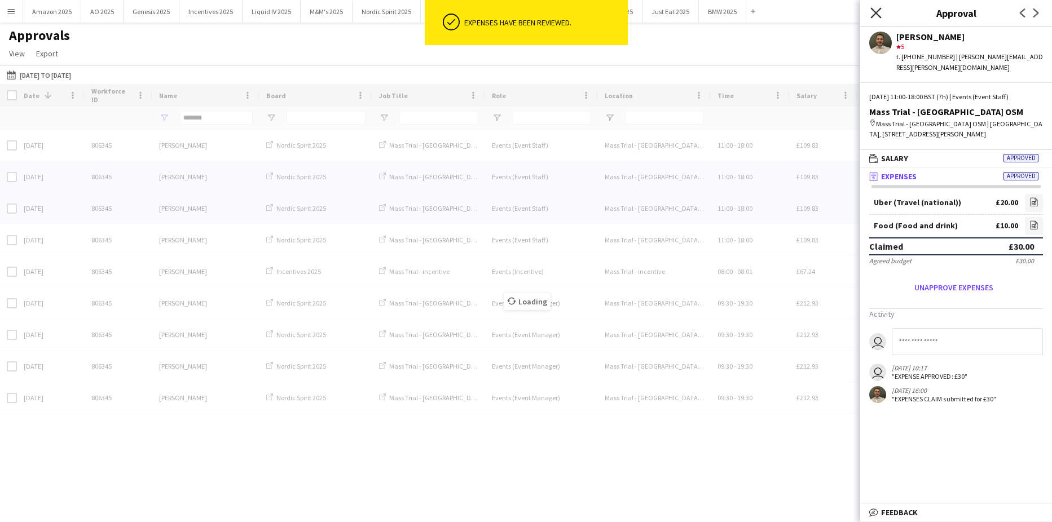
click at [874, 11] on icon at bounding box center [875, 12] width 11 height 11
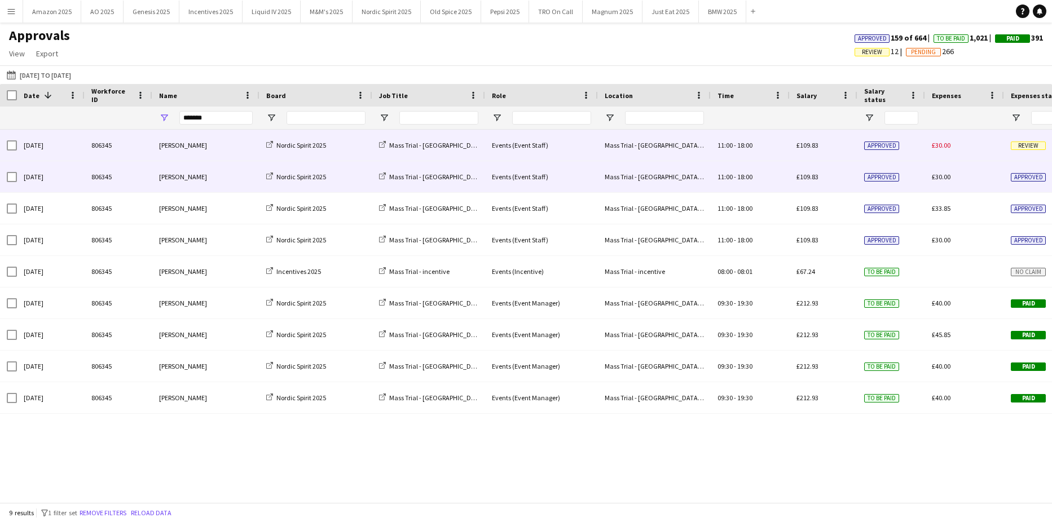
click at [1000, 150] on div "£30.00" at bounding box center [964, 145] width 79 height 31
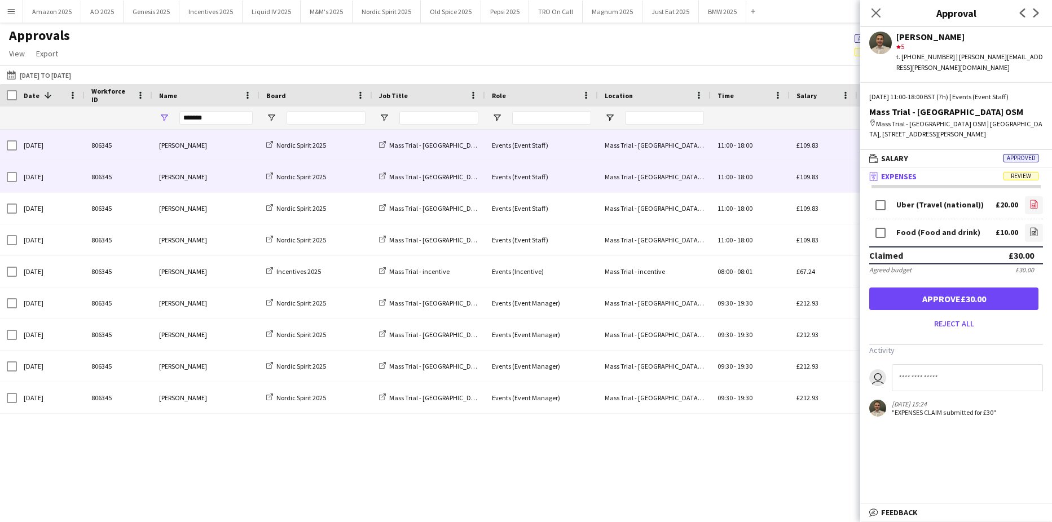
click at [1030, 200] on icon "file-image" at bounding box center [1034, 204] width 9 height 9
click at [1032, 227] on icon "file-image" at bounding box center [1034, 231] width 9 height 9
drag, startPoint x: 999, startPoint y: 294, endPoint x: 986, endPoint y: 269, distance: 28.3
click at [998, 294] on button "Approve £30.00" at bounding box center [953, 299] width 169 height 23
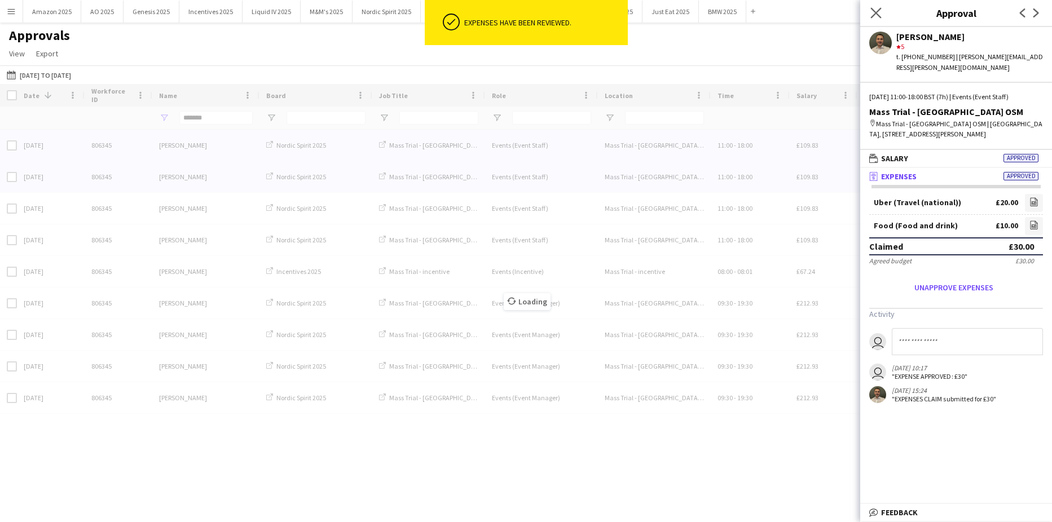
click at [876, 19] on app-icon "Close pop-in" at bounding box center [876, 13] width 16 height 16
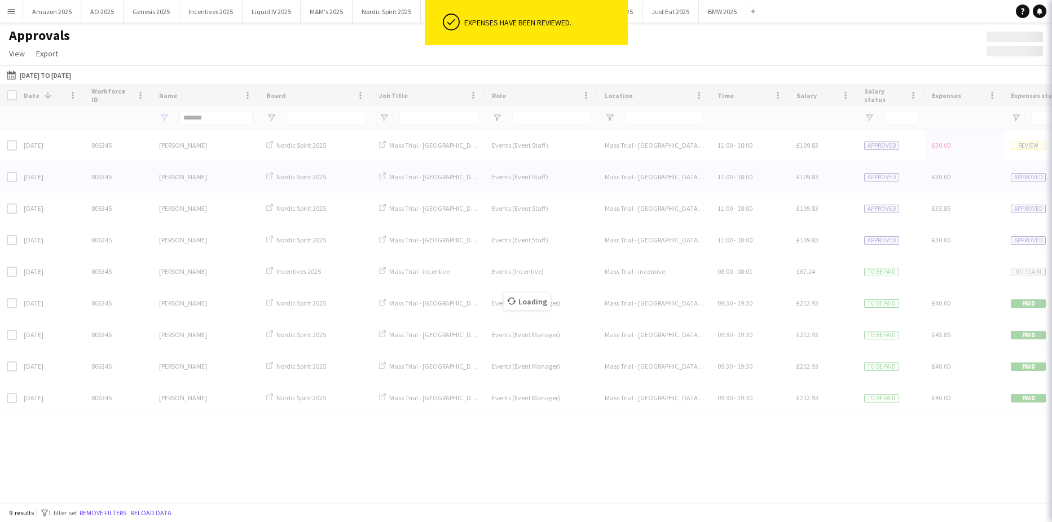
click at [876, 10] on app-navbar "Menu Boards Boards Boards All jobs Status Workforce Workforce My Workforce Recr…" at bounding box center [526, 11] width 1052 height 23
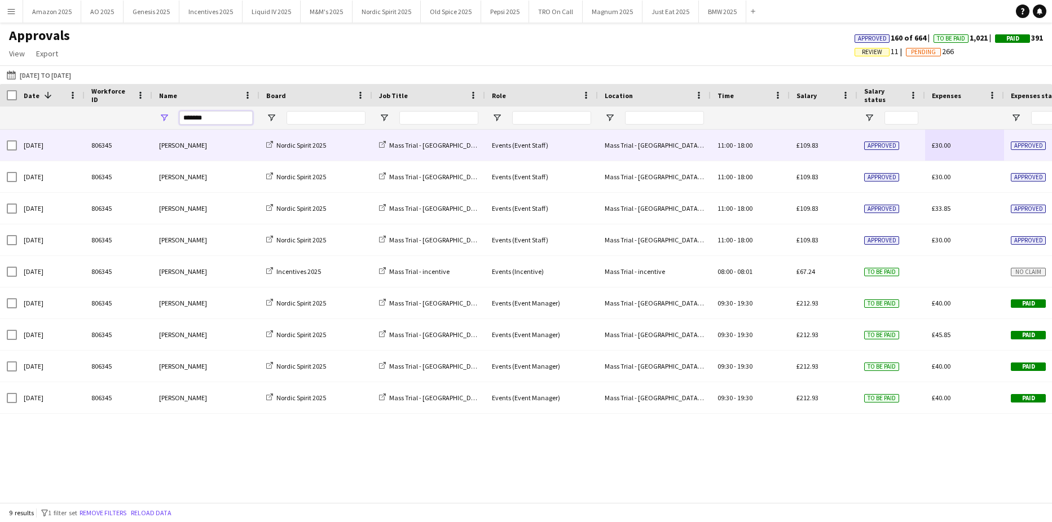
drag, startPoint x: 215, startPoint y: 119, endPoint x: -68, endPoint y: 113, distance: 282.7
click at [0, 113] on html "Menu Boards Boards Boards All jobs Status Workforce Workforce My Workforce Recr…" at bounding box center [526, 261] width 1052 height 522
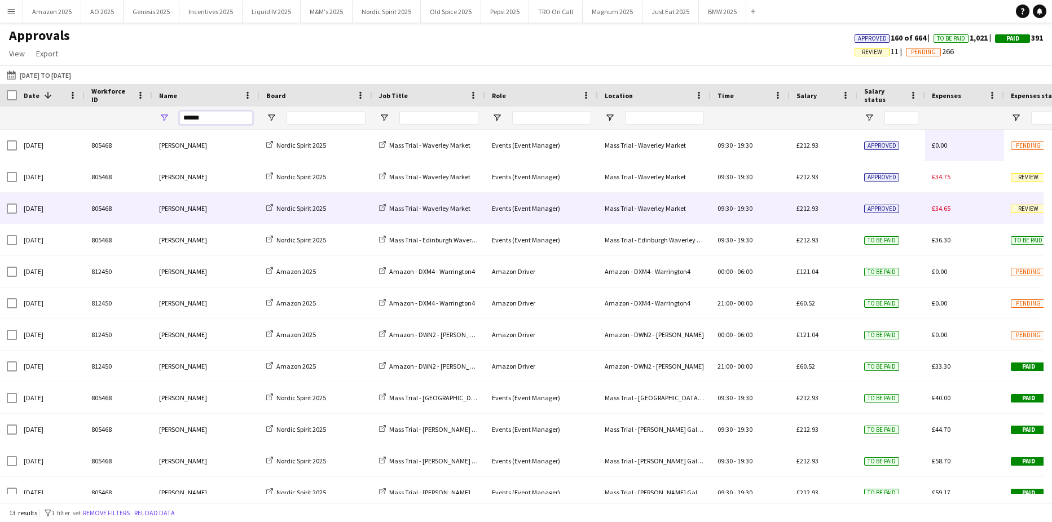
type input "******"
click at [1030, 209] on span "Review" at bounding box center [1028, 209] width 35 height 8
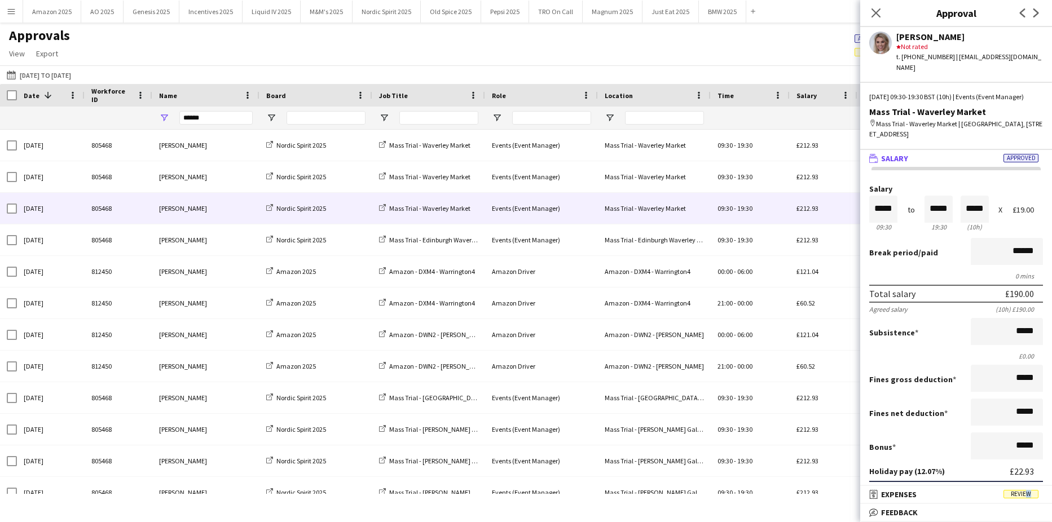
click at [1025, 495] on span "Review" at bounding box center [1021, 494] width 35 height 8
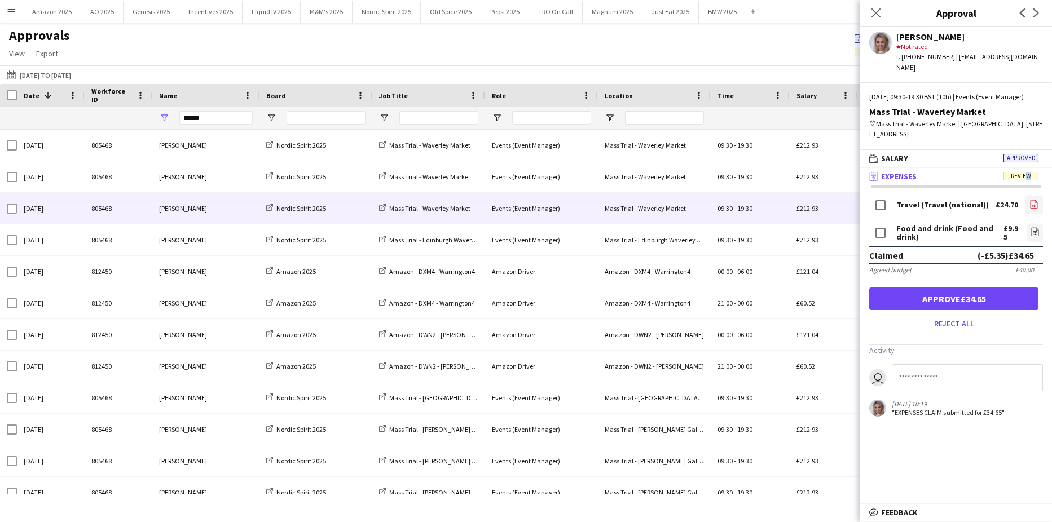
click at [1032, 206] on icon at bounding box center [1034, 205] width 5 height 3
click at [1031, 228] on icon "file-image" at bounding box center [1035, 231] width 9 height 9
drag, startPoint x: 951, startPoint y: 302, endPoint x: 945, endPoint y: 286, distance: 16.8
click at [951, 302] on button "Approve £34.65" at bounding box center [953, 299] width 169 height 23
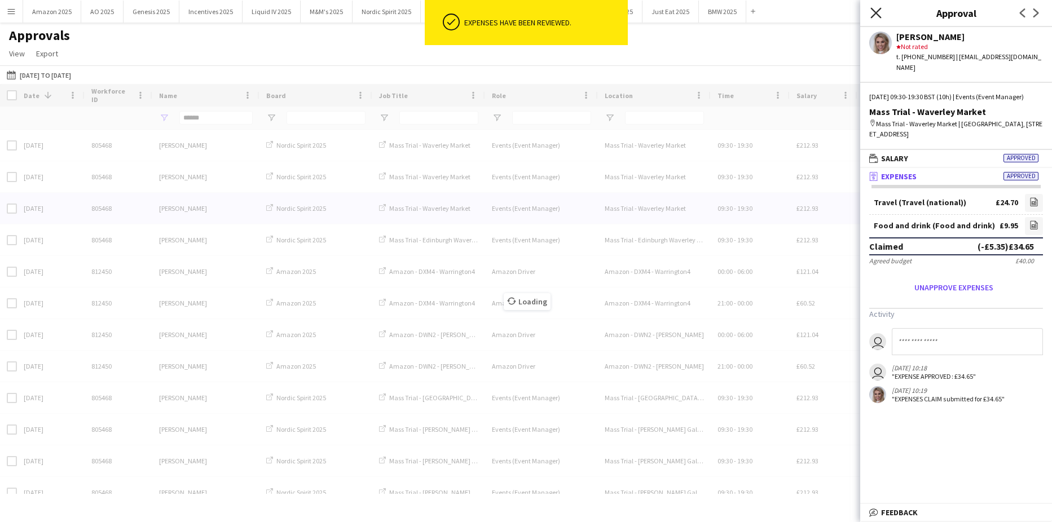
click at [875, 14] on icon at bounding box center [875, 12] width 11 height 11
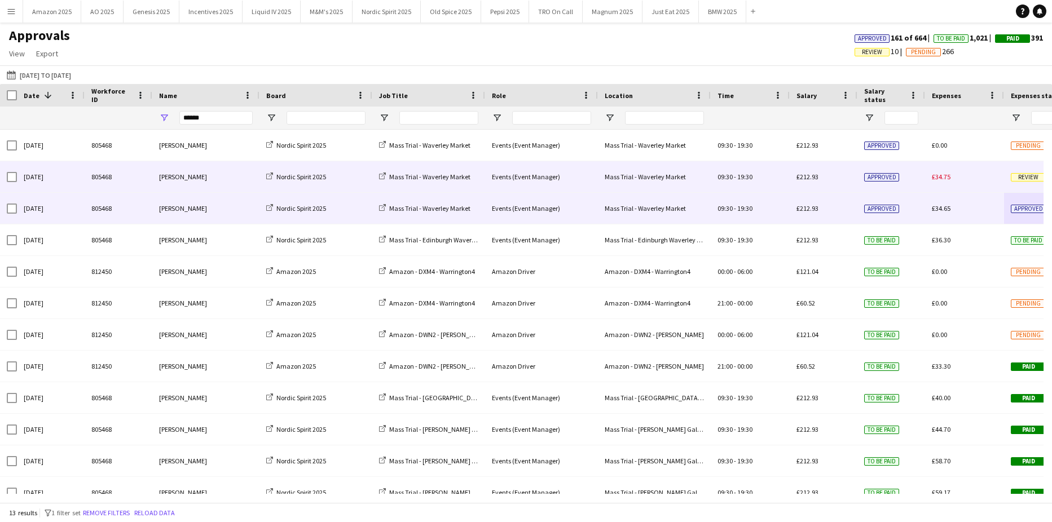
click at [1026, 176] on span "Review" at bounding box center [1028, 177] width 35 height 8
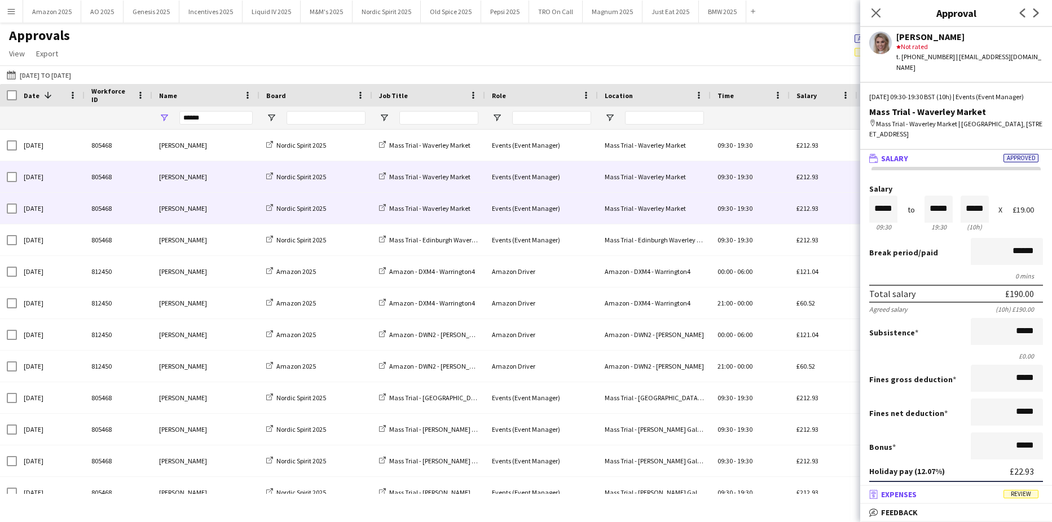
click at [1021, 497] on span "Review" at bounding box center [1021, 494] width 35 height 8
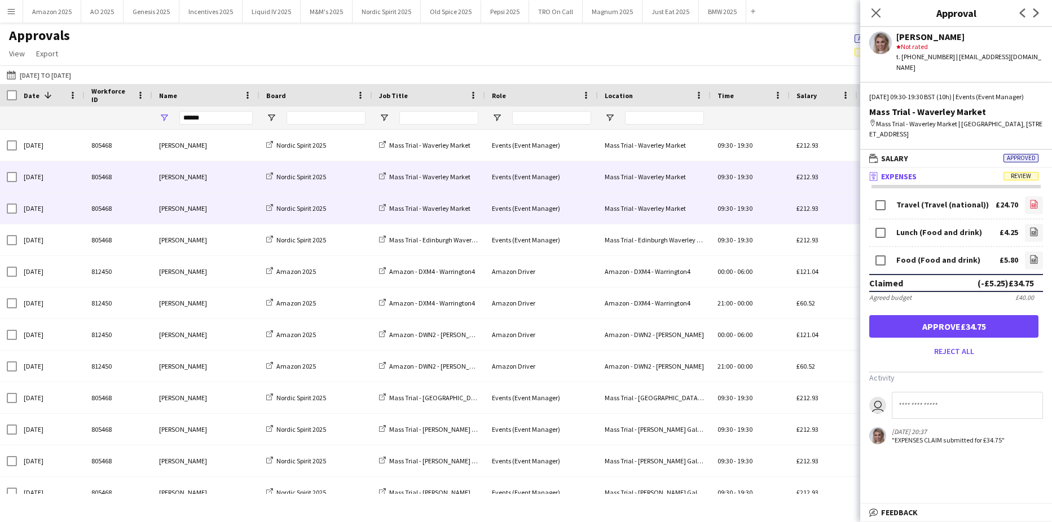
click at [1030, 206] on icon "file-image" at bounding box center [1034, 204] width 9 height 9
click at [1034, 233] on icon at bounding box center [1034, 232] width 1 height 1
click at [1030, 261] on icon "file-image" at bounding box center [1034, 259] width 9 height 9
click at [870, 17] on app-icon "Close pop-in" at bounding box center [876, 13] width 16 height 16
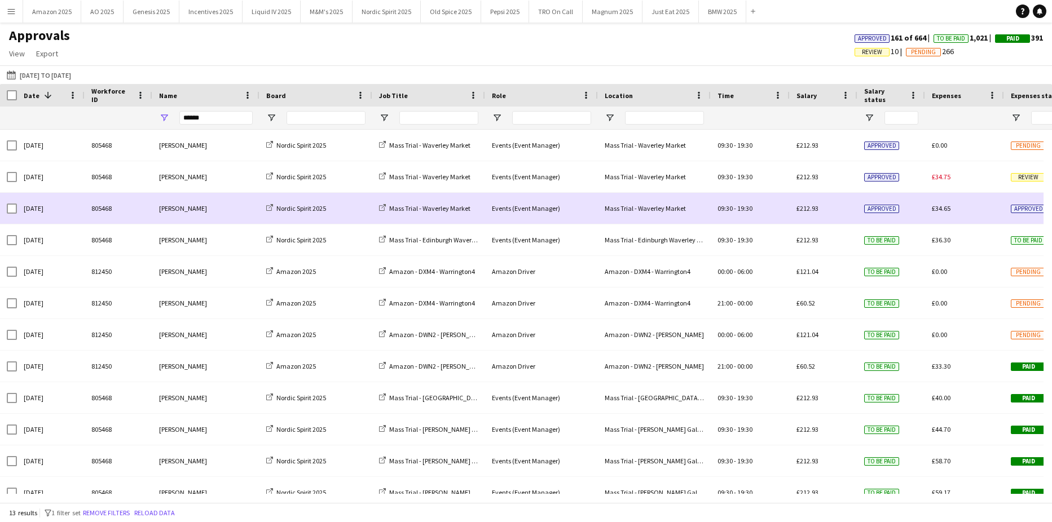
click at [1016, 209] on span "Approved" at bounding box center [1028, 209] width 35 height 8
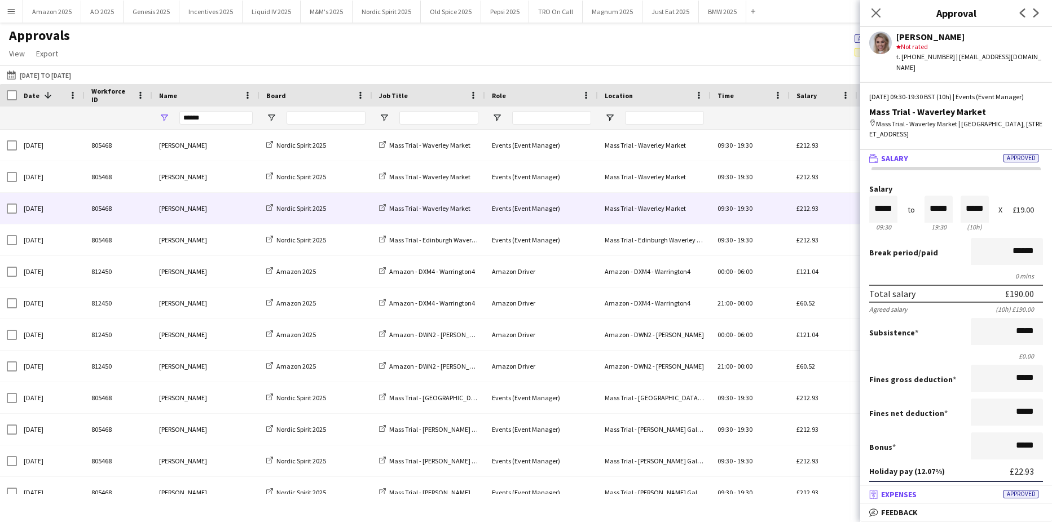
click at [1014, 502] on mat-expansion-panel-header "receipt Expenses Approved" at bounding box center [956, 494] width 192 height 17
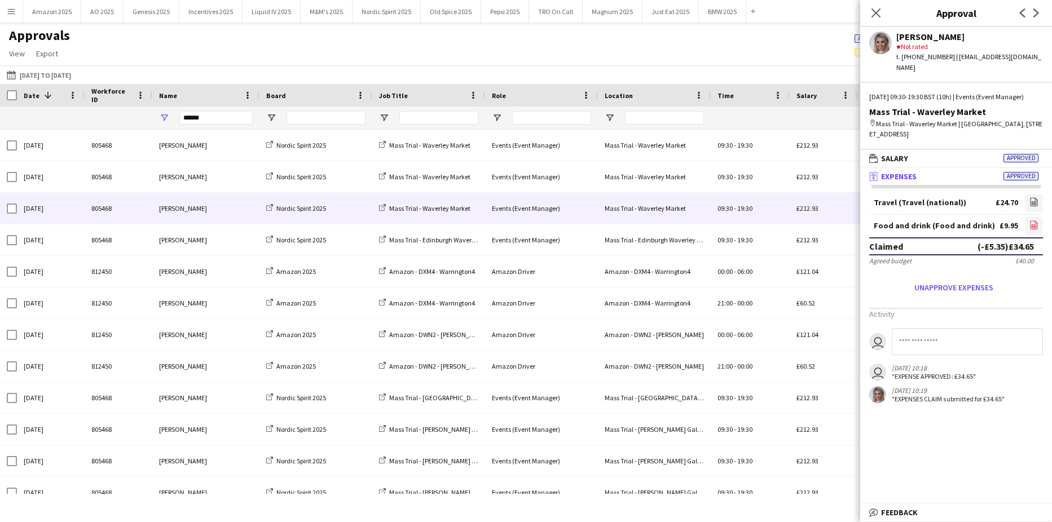
click at [1032, 227] on icon at bounding box center [1034, 226] width 5 height 3
click at [909, 338] on input at bounding box center [967, 341] width 151 height 27
type input "*"
click at [878, 14] on icon at bounding box center [875, 12] width 11 height 11
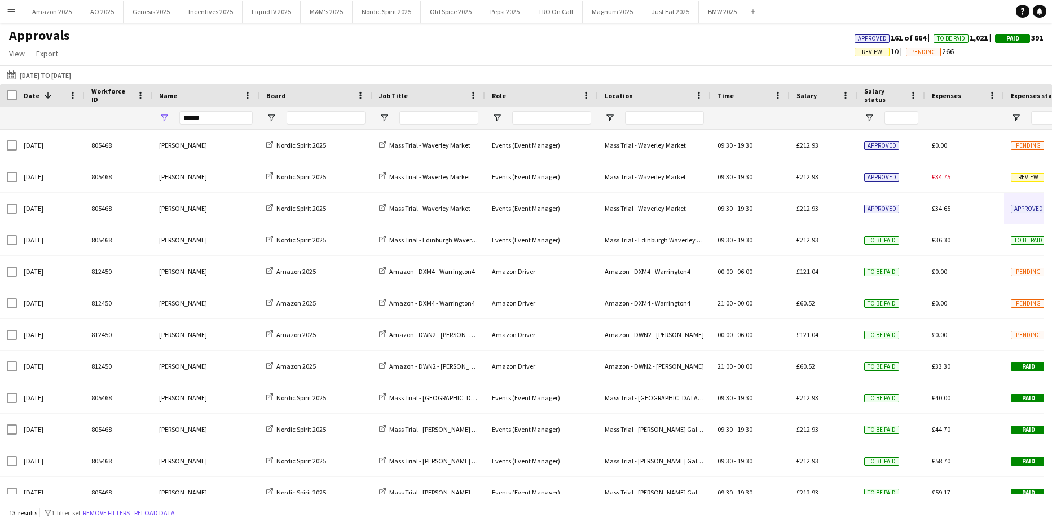
click at [1039, 178] on span "Review" at bounding box center [1028, 177] width 35 height 8
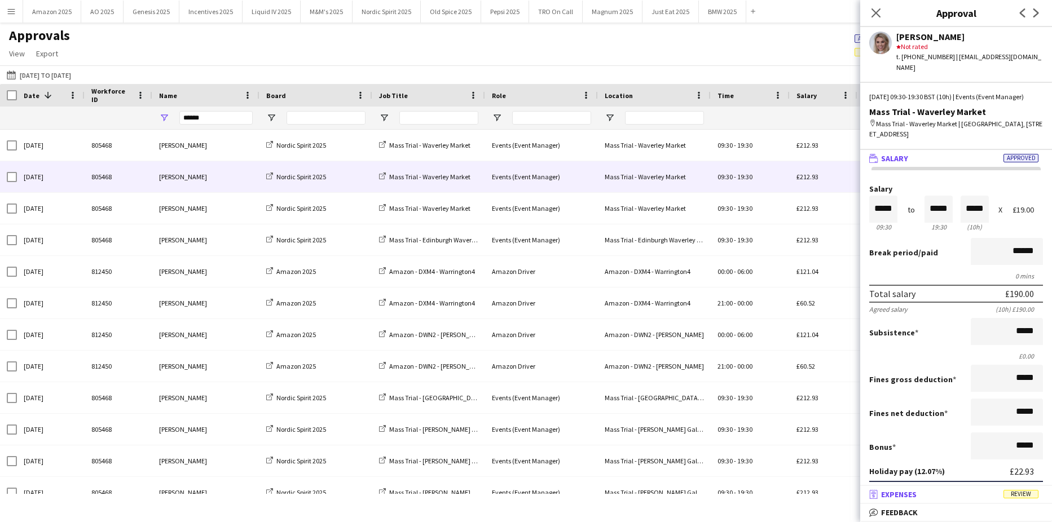
click at [1015, 490] on mat-panel-title "receipt Expenses Review" at bounding box center [953, 495] width 187 height 10
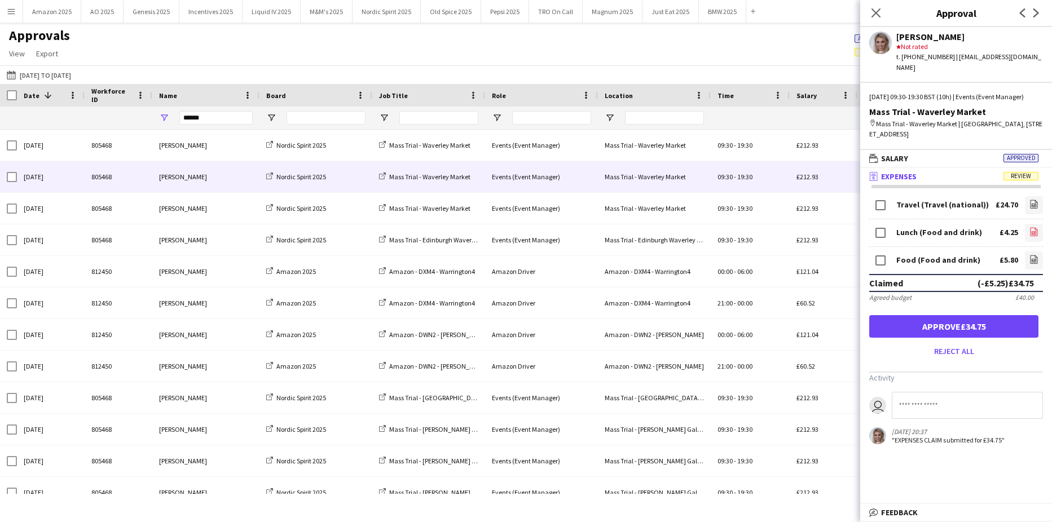
click at [1030, 232] on icon "file-image" at bounding box center [1034, 231] width 9 height 9
click at [1030, 260] on icon "file-image" at bounding box center [1034, 259] width 9 height 9
click at [937, 402] on input at bounding box center [967, 405] width 151 height 27
type input "*"
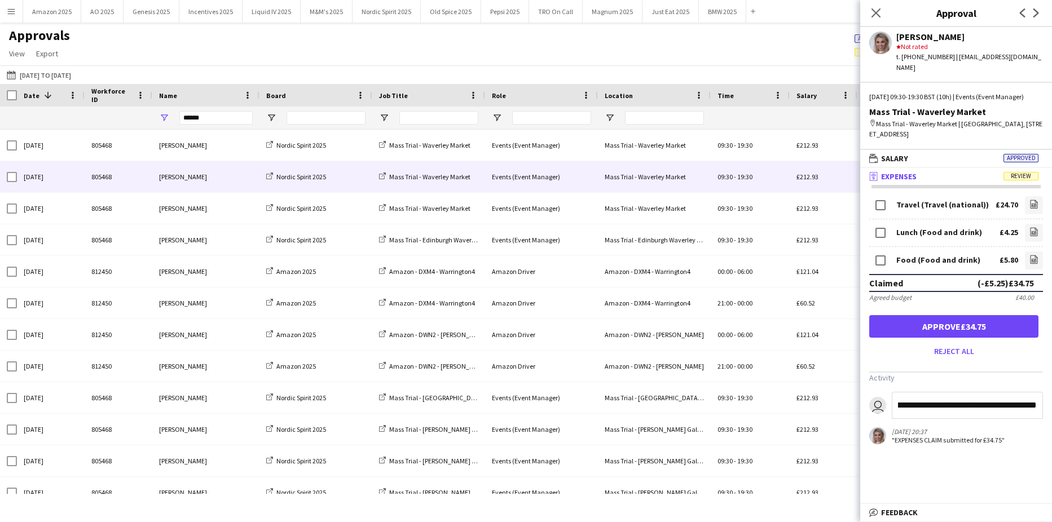
type input "**********"
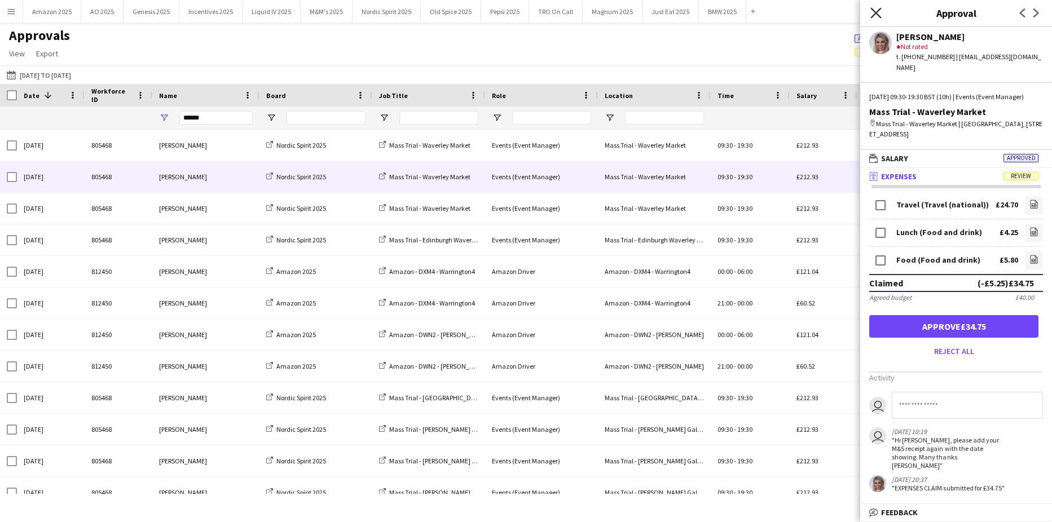
click at [872, 11] on icon "Close pop-in" at bounding box center [875, 12] width 11 height 11
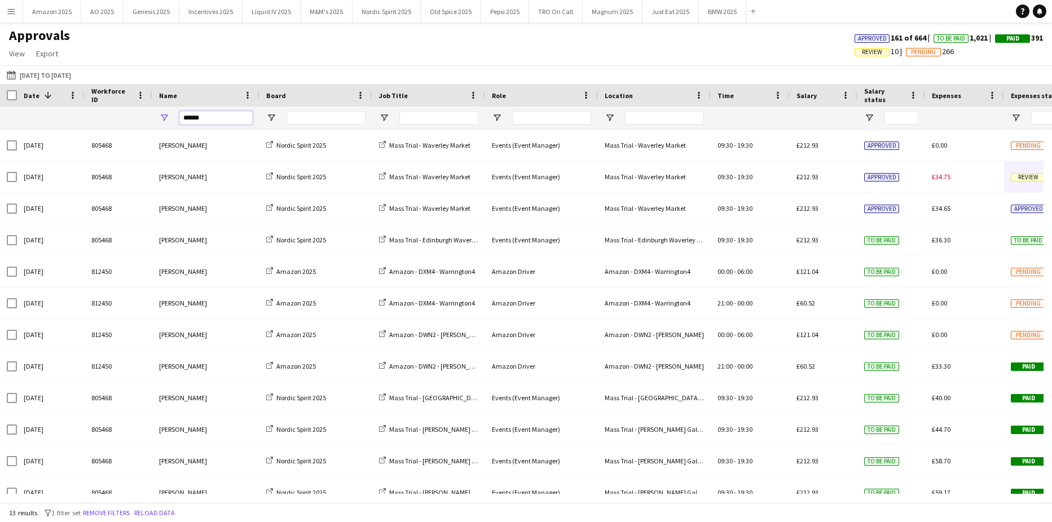
drag, startPoint x: 205, startPoint y: 117, endPoint x: -26, endPoint y: 126, distance: 230.9
click at [0, 126] on html "Menu Boards Boards Boards All jobs Status Workforce Workforce My Workforce Recr…" at bounding box center [526, 261] width 1052 height 522
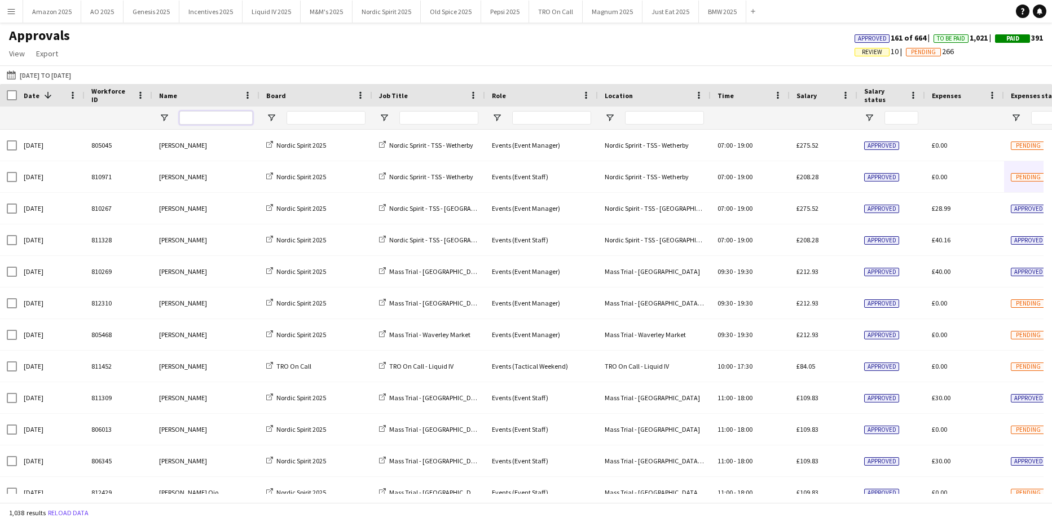
click at [202, 118] on input "Name Filter Input" at bounding box center [215, 118] width 73 height 14
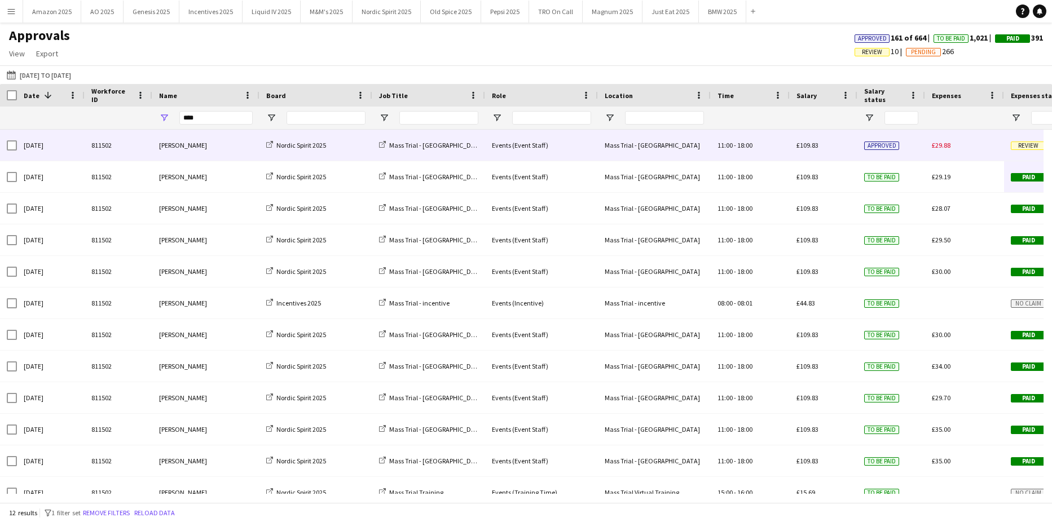
click at [1020, 144] on span "Review" at bounding box center [1028, 146] width 35 height 8
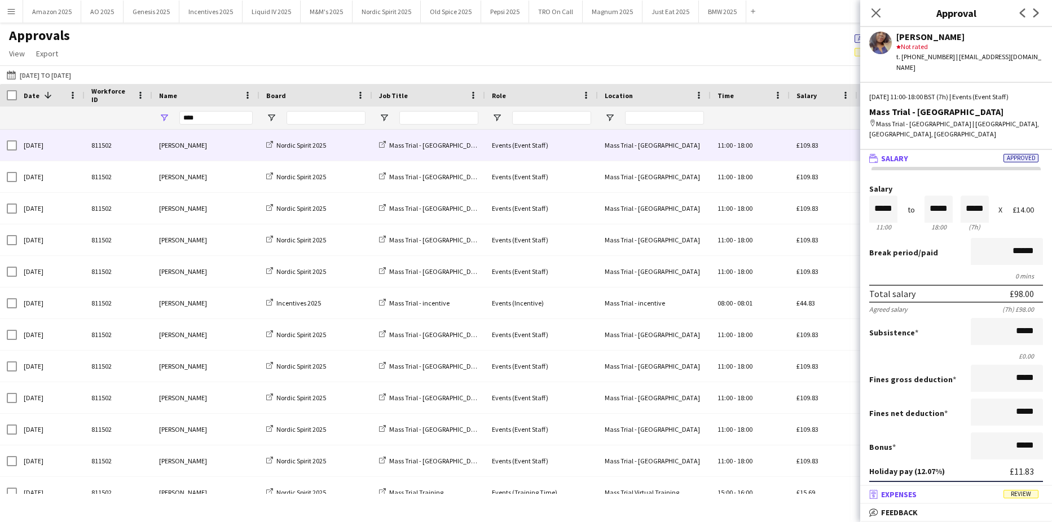
click at [1028, 496] on span "Review" at bounding box center [1021, 494] width 35 height 8
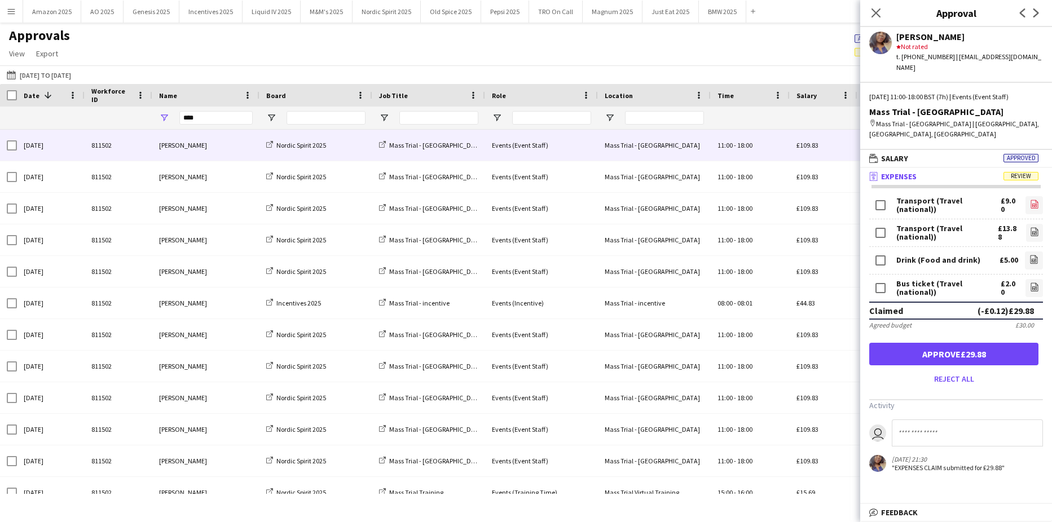
click at [1030, 200] on icon "file-image" at bounding box center [1034, 204] width 9 height 9
click at [1030, 227] on icon "file-image" at bounding box center [1034, 231] width 9 height 9
click at [1030, 255] on icon "file-image" at bounding box center [1034, 259] width 9 height 9
click at [1030, 283] on app-icon "file-image" at bounding box center [1034, 288] width 9 height 11
click at [967, 343] on button "Approve £29.88" at bounding box center [953, 354] width 169 height 23
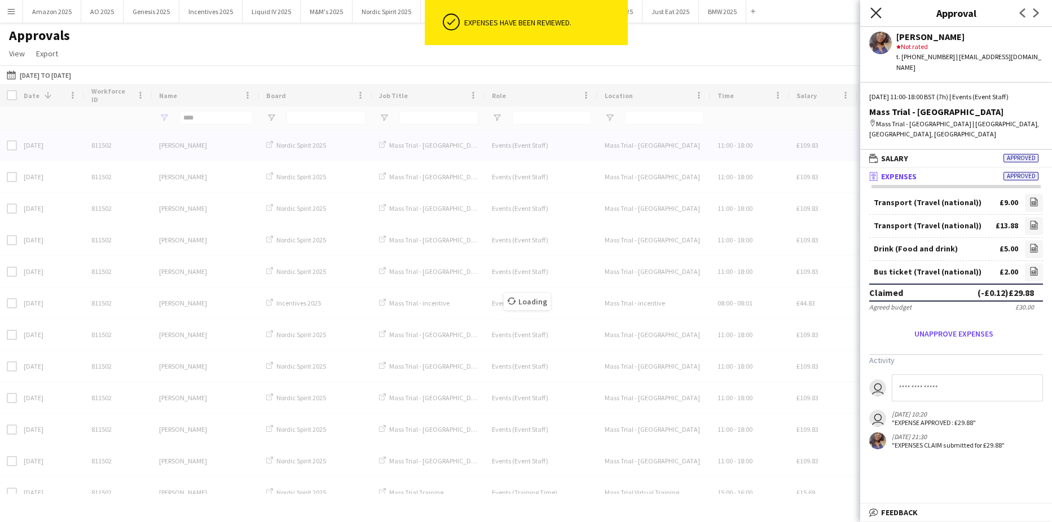
click at [877, 9] on icon "Close pop-in" at bounding box center [875, 12] width 11 height 11
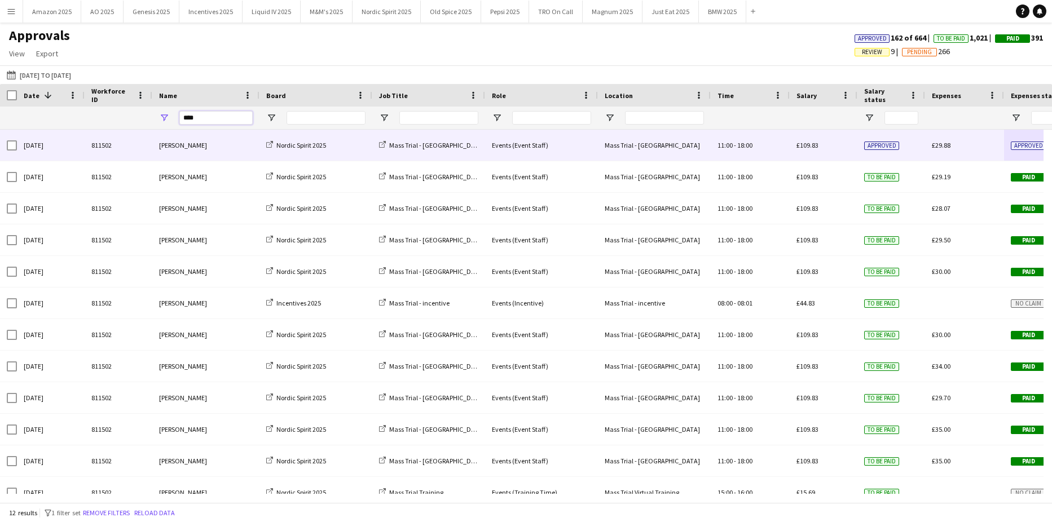
drag, startPoint x: 203, startPoint y: 120, endPoint x: -10, endPoint y: 133, distance: 213.6
click at [0, 133] on html "Menu Boards Boards Boards All jobs Status Workforce Workforce My Workforce Recr…" at bounding box center [526, 261] width 1052 height 522
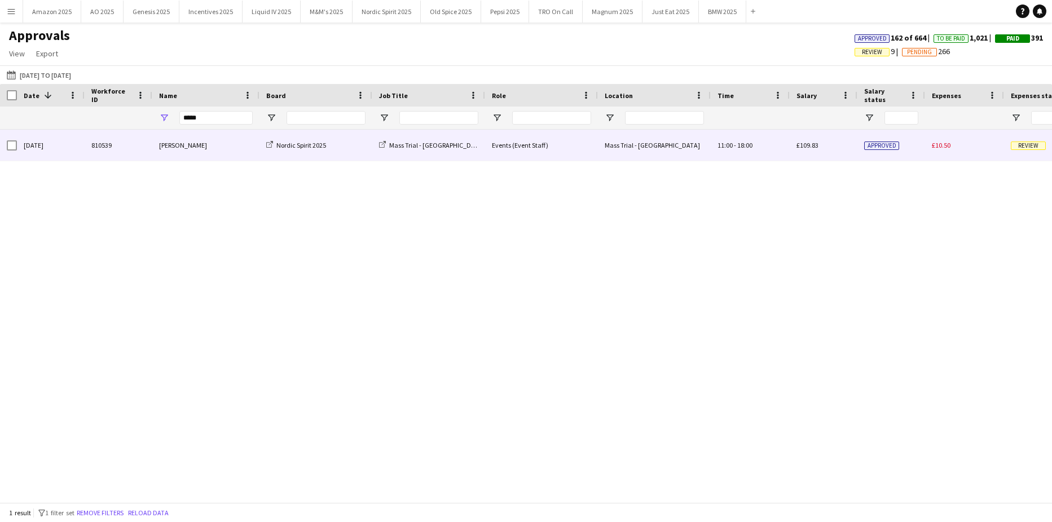
click at [1015, 147] on span "Review" at bounding box center [1028, 146] width 35 height 8
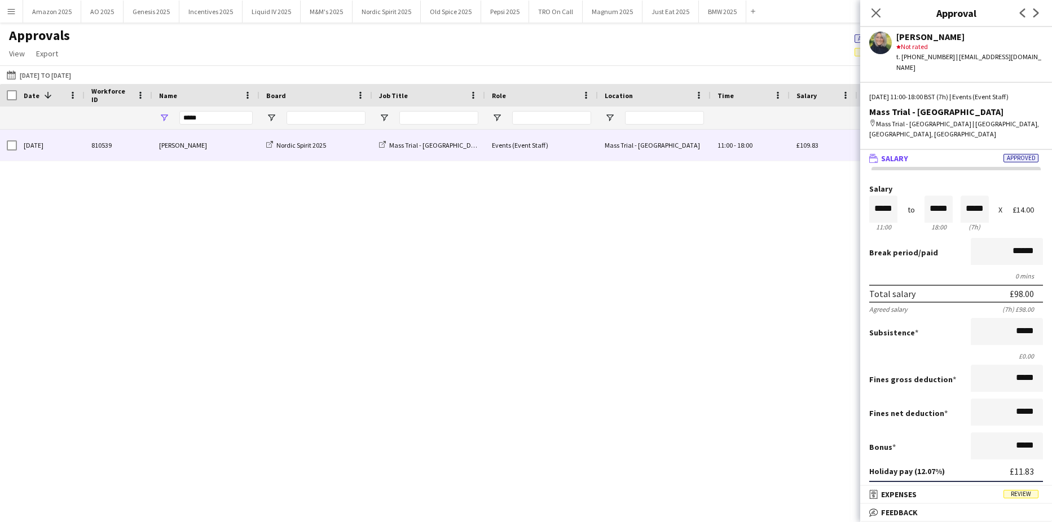
click at [1016, 494] on span "Review" at bounding box center [1021, 494] width 35 height 8
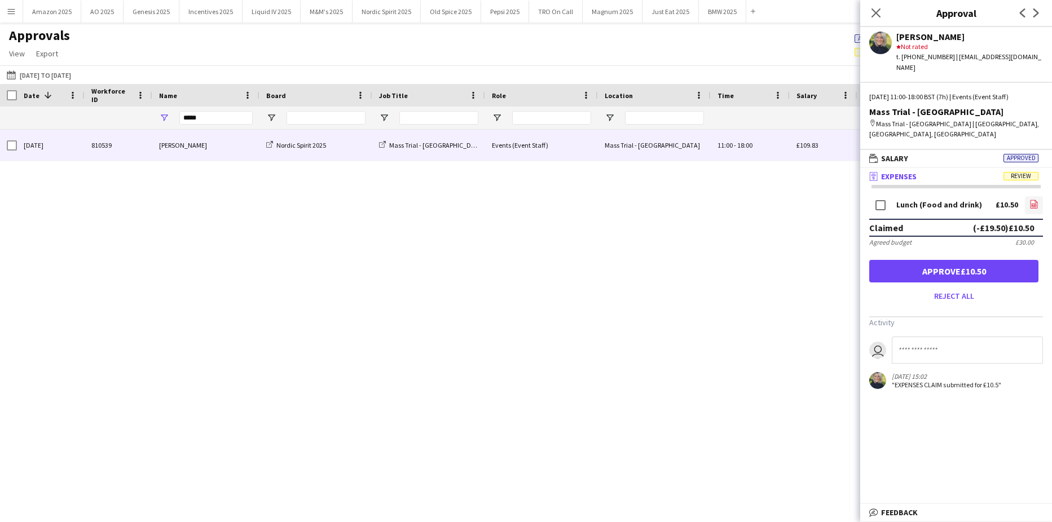
click at [1030, 196] on link "file-image" at bounding box center [1034, 205] width 18 height 18
click at [935, 260] on button "Approve £10.50" at bounding box center [953, 271] width 169 height 23
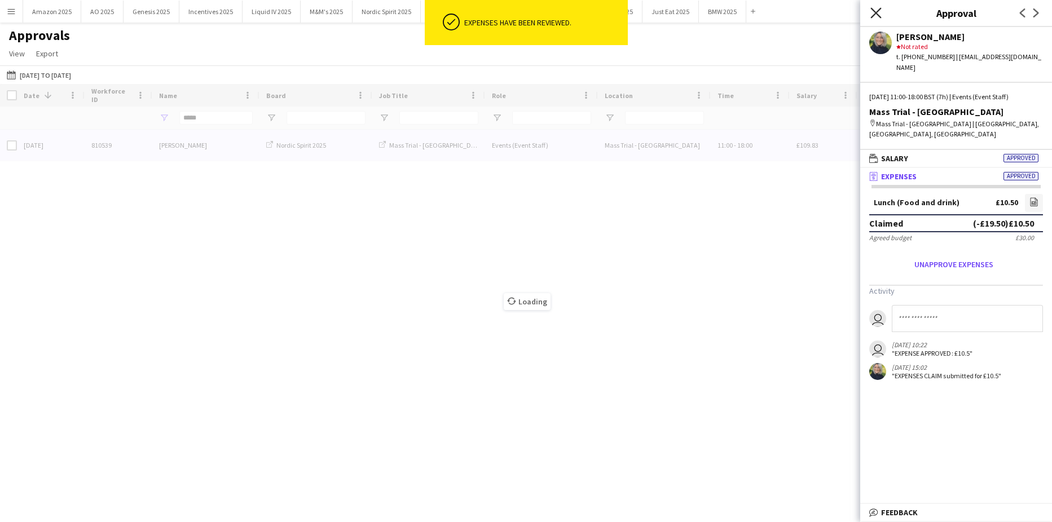
click at [873, 11] on icon "Close pop-in" at bounding box center [875, 12] width 11 height 11
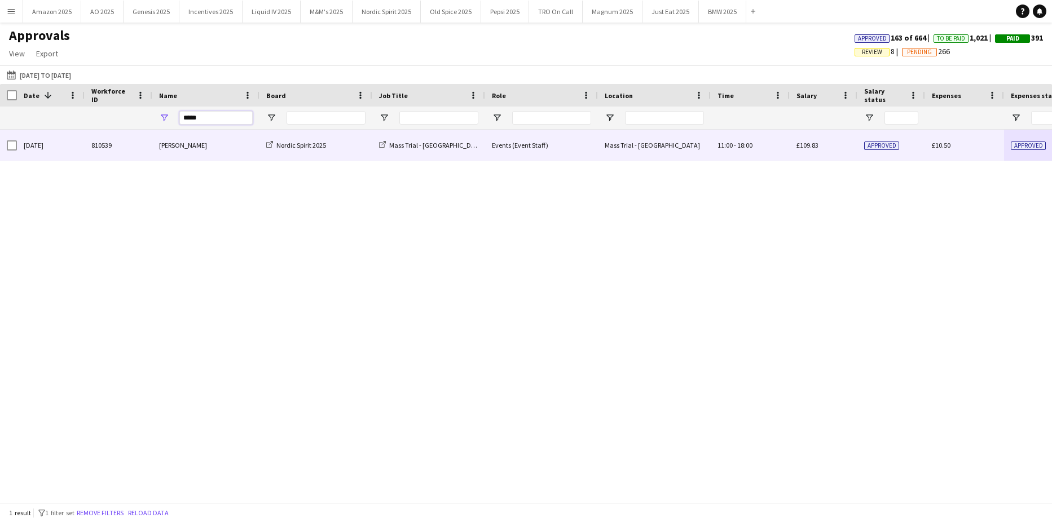
drag, startPoint x: 209, startPoint y: 120, endPoint x: -313, endPoint y: 131, distance: 522.5
click at [0, 131] on html "Menu Boards Boards Boards All jobs Status Workforce Workforce My Workforce Recr…" at bounding box center [526, 261] width 1052 height 522
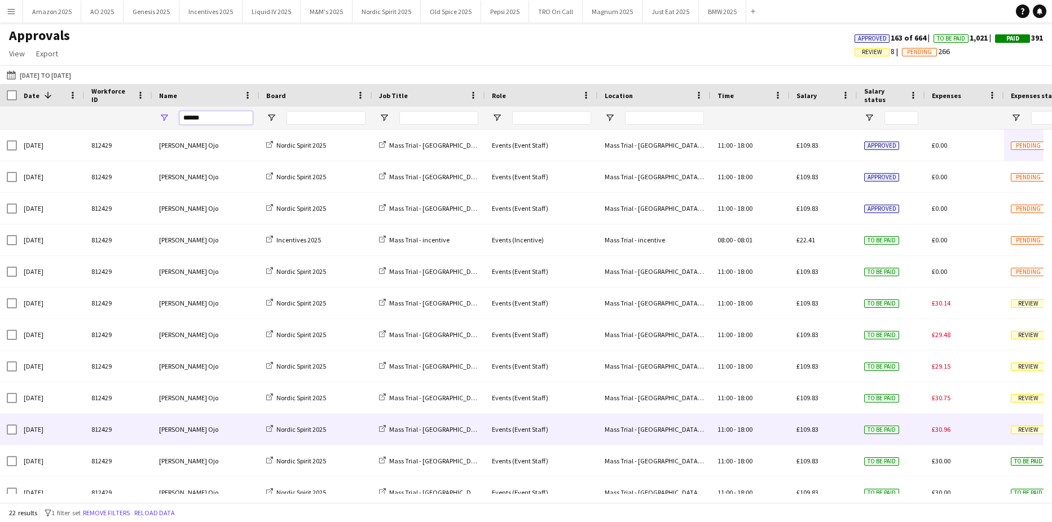
type input "******"
click at [1015, 432] on span "Review" at bounding box center [1028, 430] width 35 height 8
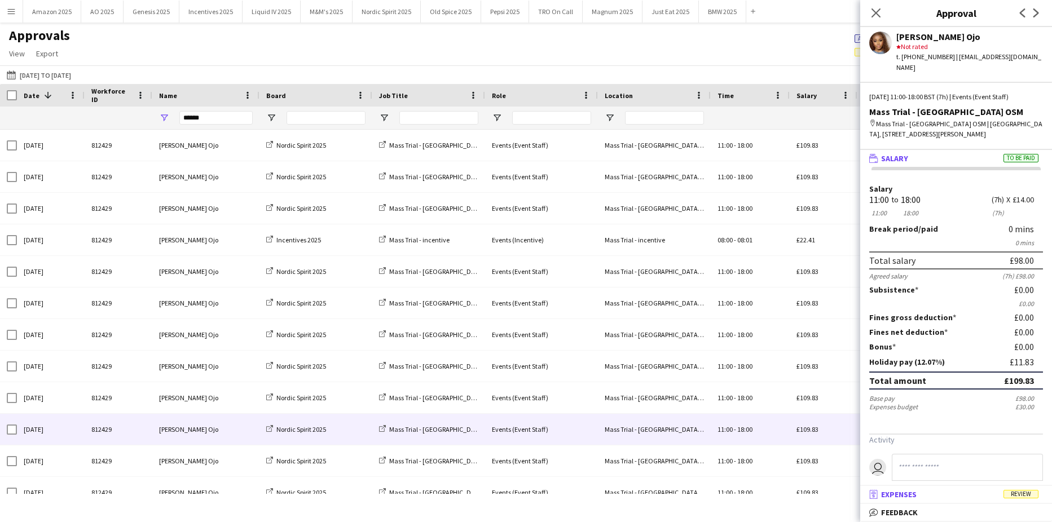
click at [1030, 496] on span "Review" at bounding box center [1021, 494] width 35 height 8
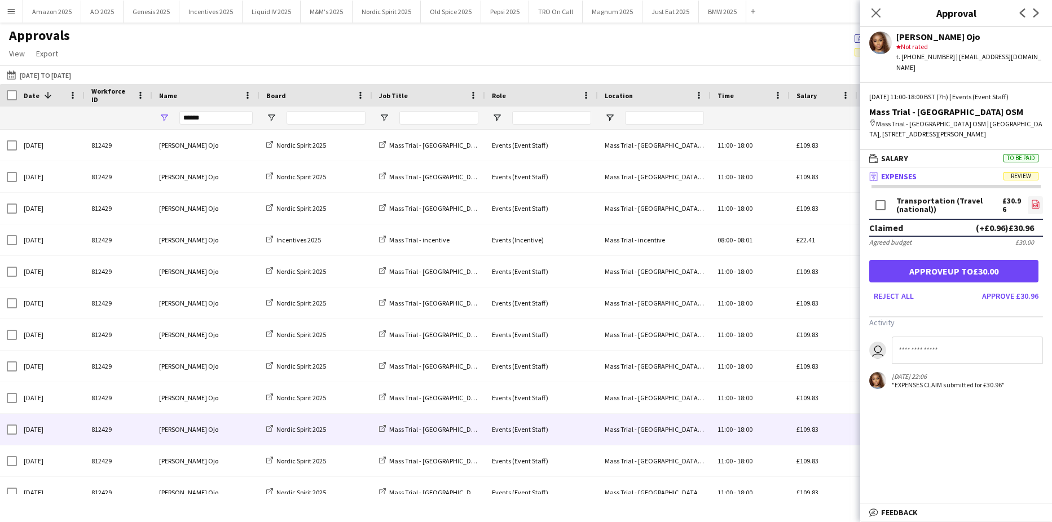
click at [1031, 200] on icon "file-image" at bounding box center [1035, 204] width 9 height 9
click at [919, 260] on button "Approve up to £30.00" at bounding box center [953, 271] width 169 height 23
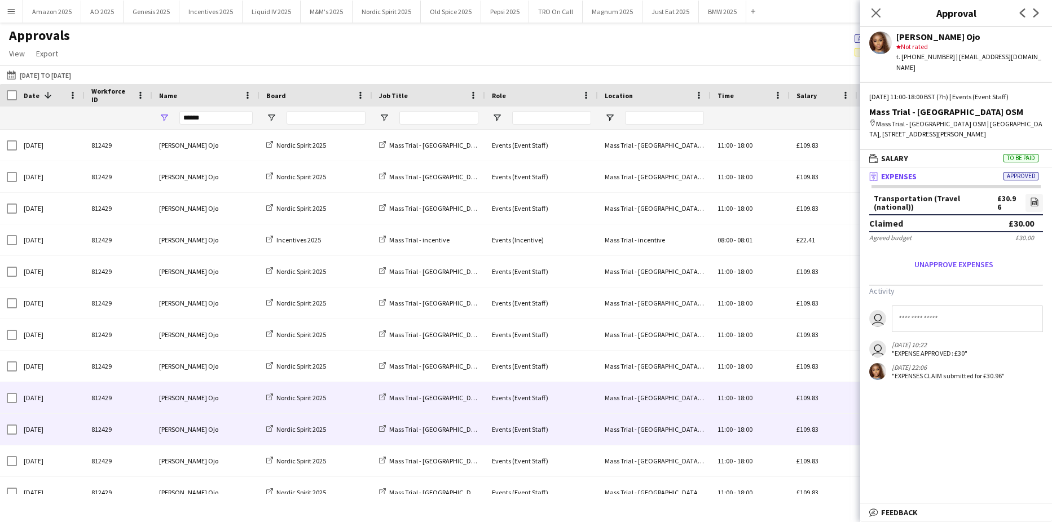
click at [771, 390] on div "11:00 - 18:00" at bounding box center [750, 397] width 79 height 31
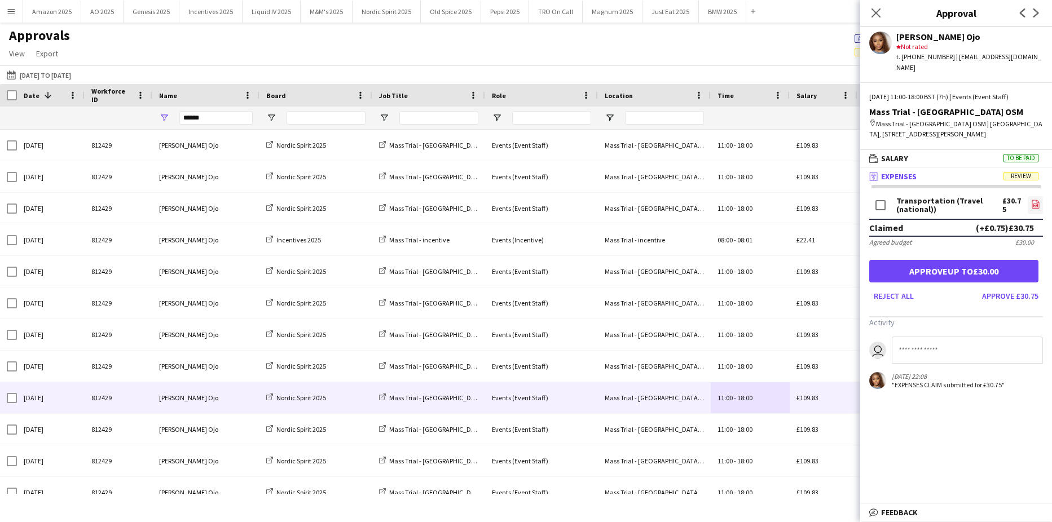
click at [1031, 200] on icon "file-image" at bounding box center [1035, 204] width 9 height 9
click at [932, 260] on button "Approve up to £30.00" at bounding box center [953, 271] width 169 height 23
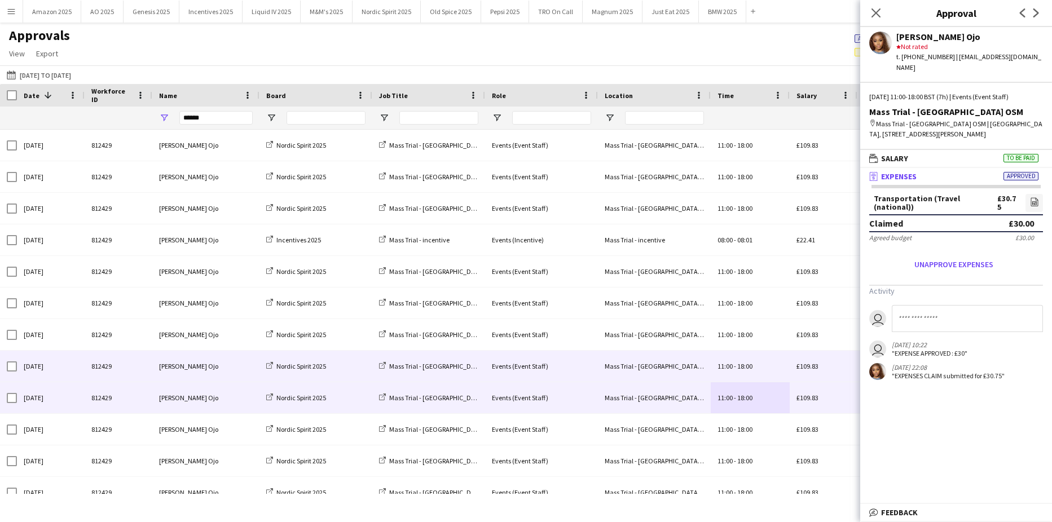
click at [766, 369] on div "11:00 - 18:00" at bounding box center [750, 366] width 79 height 31
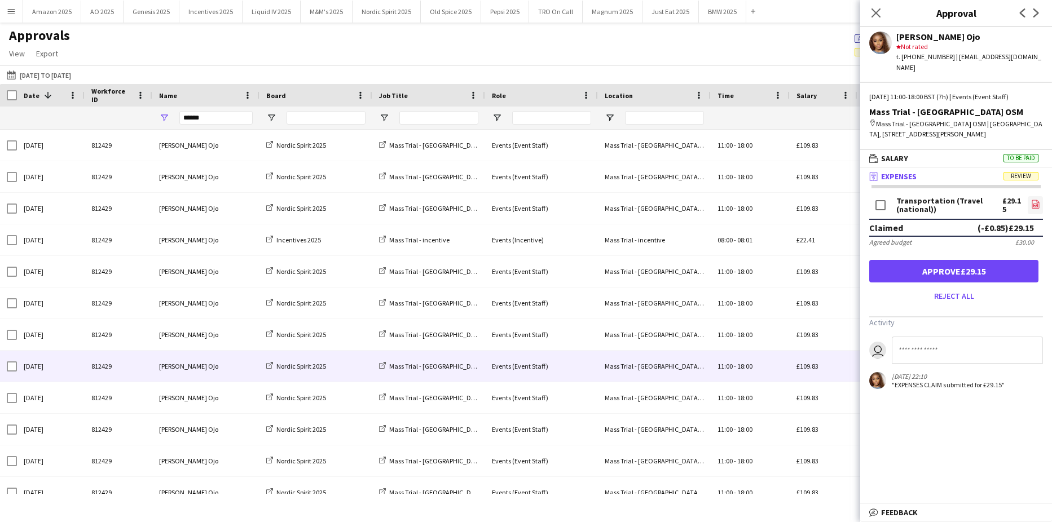
click at [1031, 200] on icon "file-image" at bounding box center [1035, 204] width 9 height 9
click at [944, 266] on button "Approve £29.15" at bounding box center [953, 271] width 169 height 23
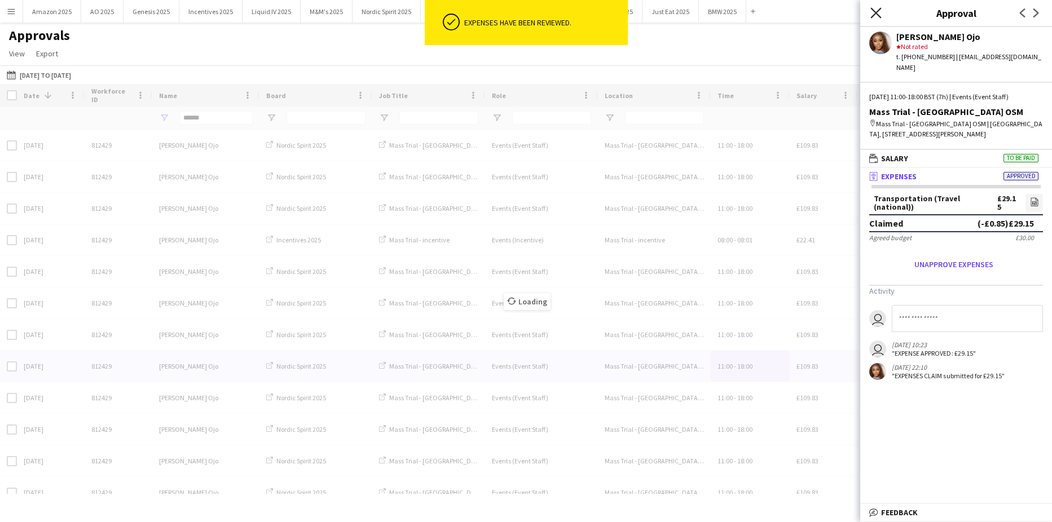
click at [876, 15] on icon "Close pop-in" at bounding box center [875, 12] width 11 height 11
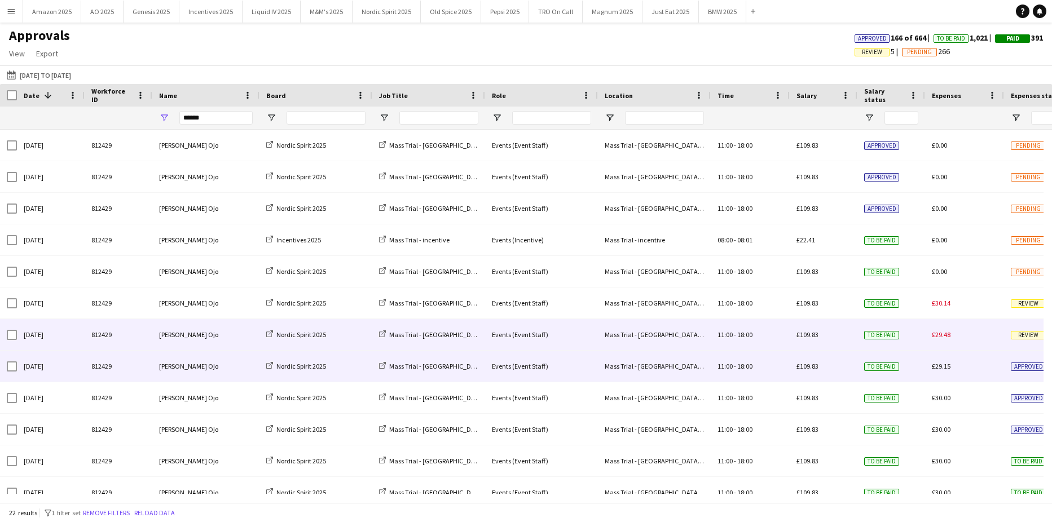
click at [978, 340] on div "£29.48" at bounding box center [964, 334] width 79 height 31
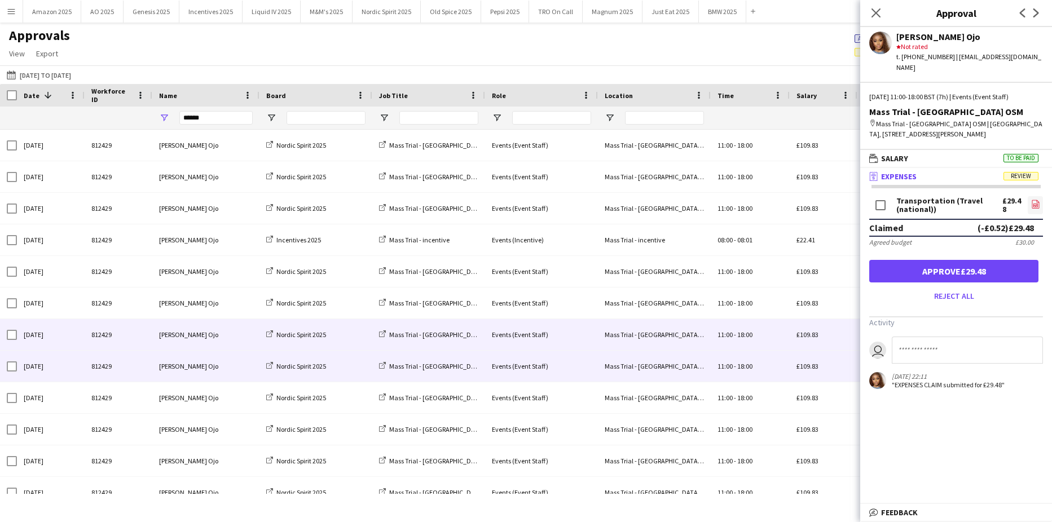
click at [1031, 200] on icon "file-image" at bounding box center [1035, 204] width 9 height 9
click at [978, 260] on button "Approve £29.48" at bounding box center [953, 271] width 169 height 23
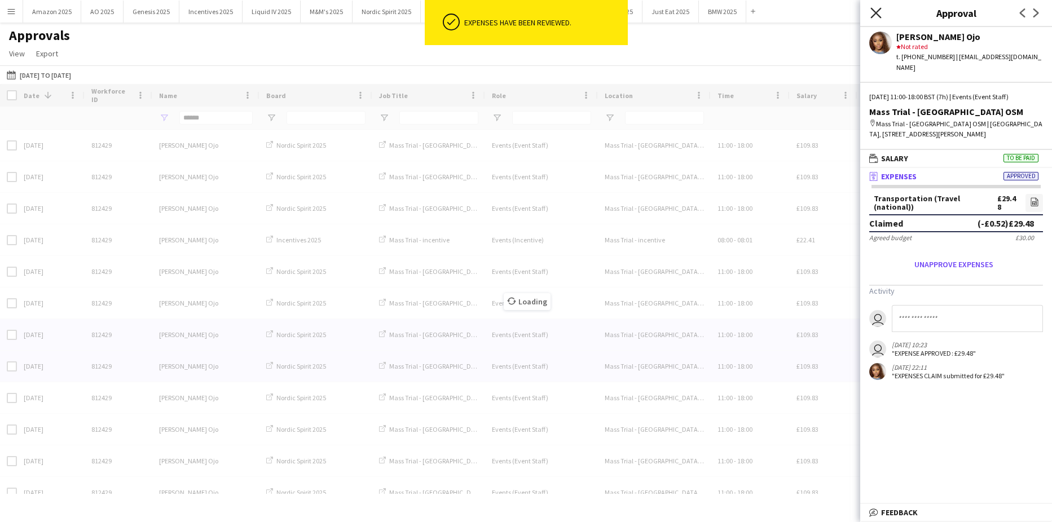
click at [876, 12] on icon at bounding box center [875, 12] width 11 height 11
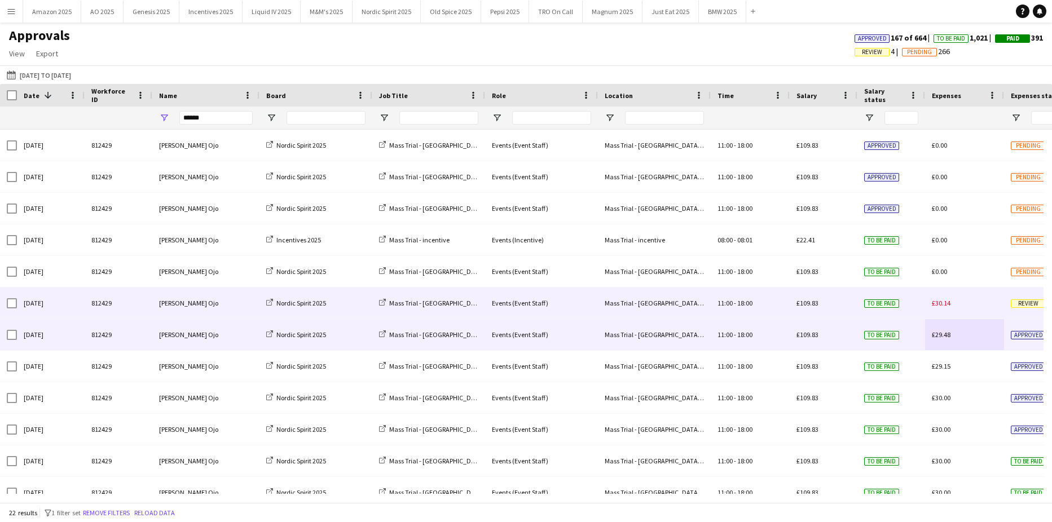
click at [980, 305] on div "£30.14" at bounding box center [964, 303] width 79 height 31
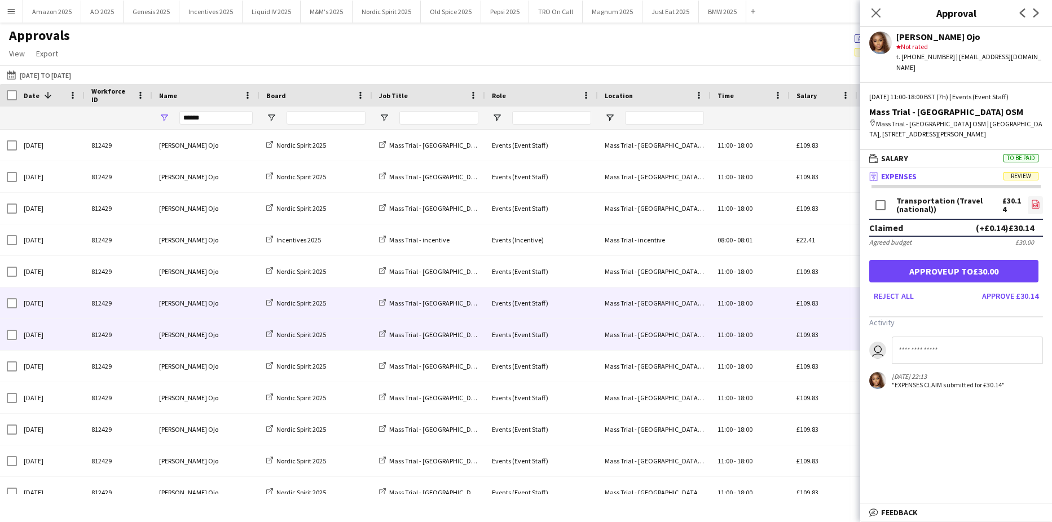
click at [1031, 201] on link "file-image" at bounding box center [1035, 205] width 15 height 18
drag, startPoint x: 927, startPoint y: 258, endPoint x: 911, endPoint y: 224, distance: 38.3
click at [927, 260] on button "Approve up to £30.00" at bounding box center [953, 271] width 169 height 23
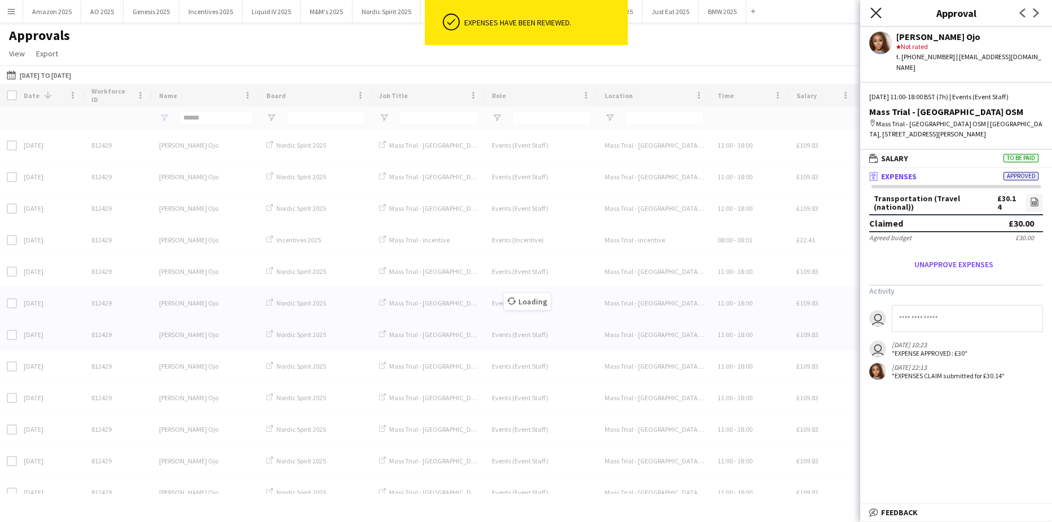
click at [871, 12] on icon "Close pop-in" at bounding box center [875, 12] width 11 height 11
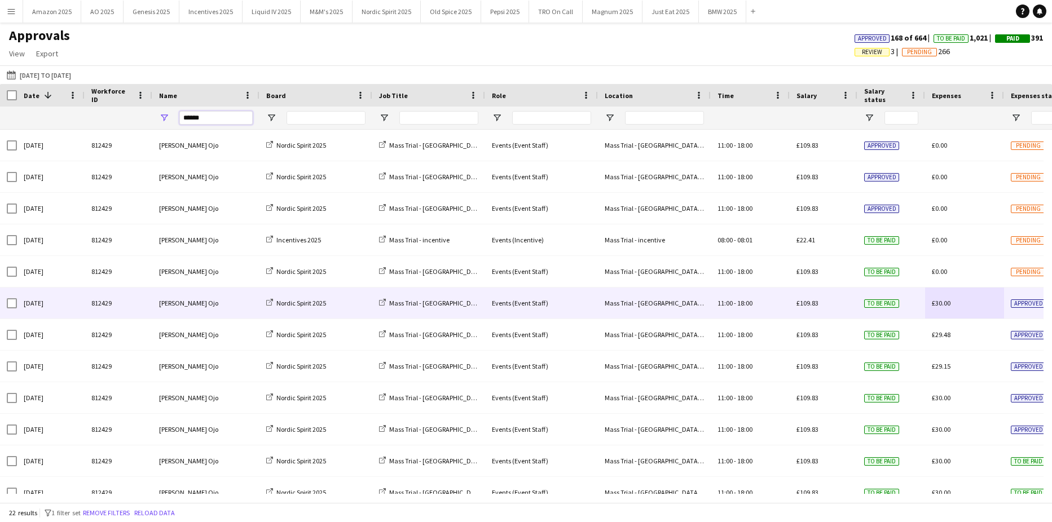
drag, startPoint x: 217, startPoint y: 121, endPoint x: 17, endPoint y: 131, distance: 199.4
click at [17, 131] on div "Workforce ID Date 1 Name -" at bounding box center [526, 293] width 1052 height 419
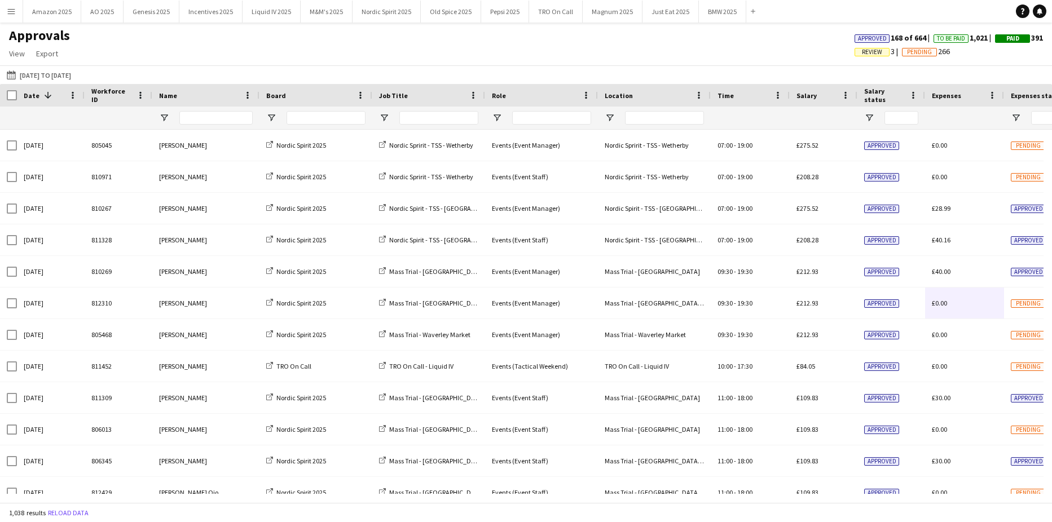
drag, startPoint x: 5, startPoint y: 8, endPoint x: 20, endPoint y: 20, distance: 19.3
click at [5, 8] on button "Menu" at bounding box center [11, 11] width 23 height 23
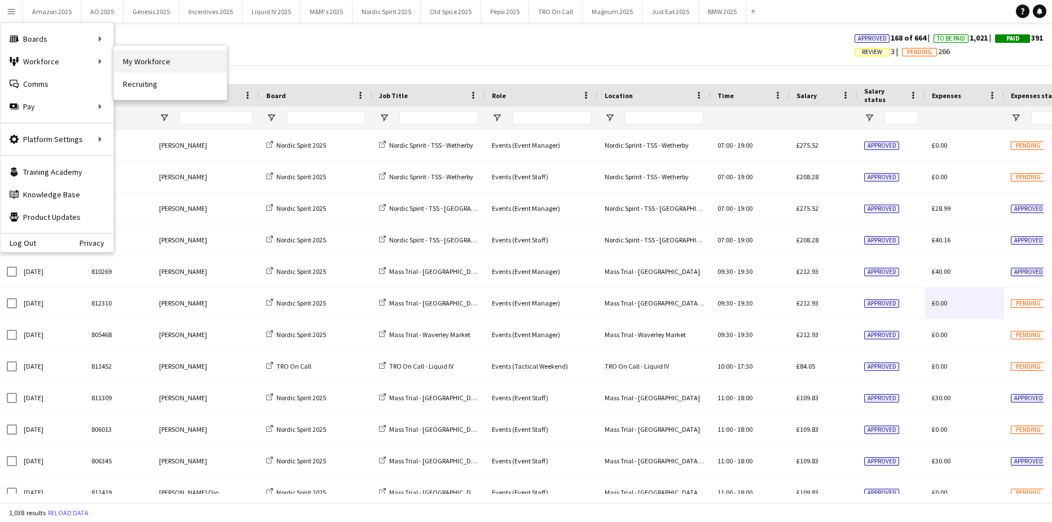
click at [145, 61] on link "My Workforce" at bounding box center [170, 61] width 113 height 23
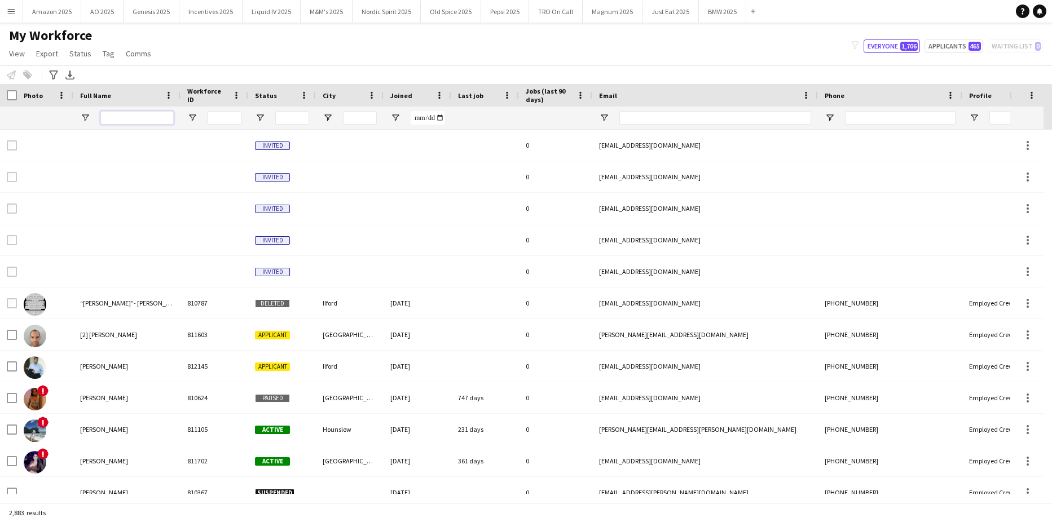
click at [124, 113] on input "Full Name Filter Input" at bounding box center [136, 118] width 73 height 14
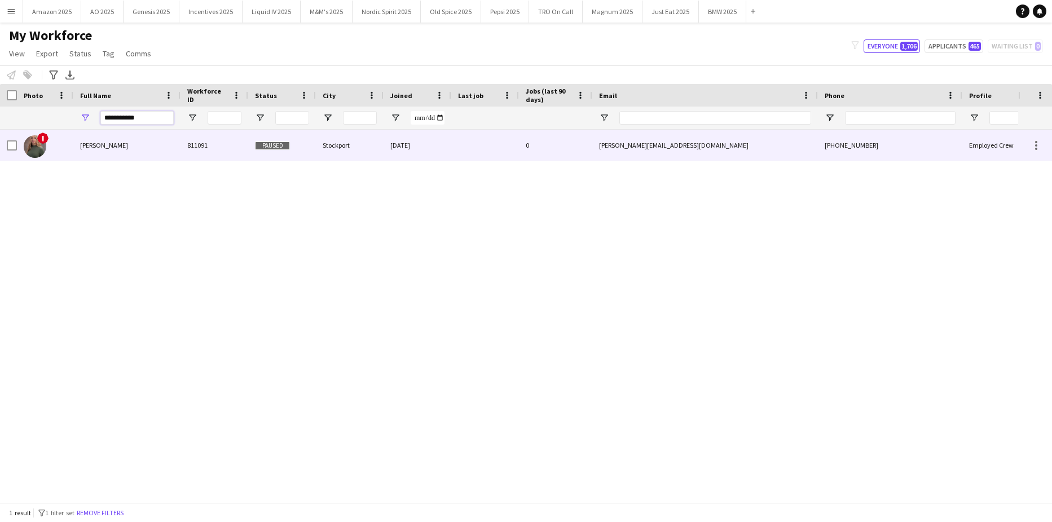
type input "**********"
click at [115, 147] on div "Tanya Riley" at bounding box center [126, 145] width 107 height 31
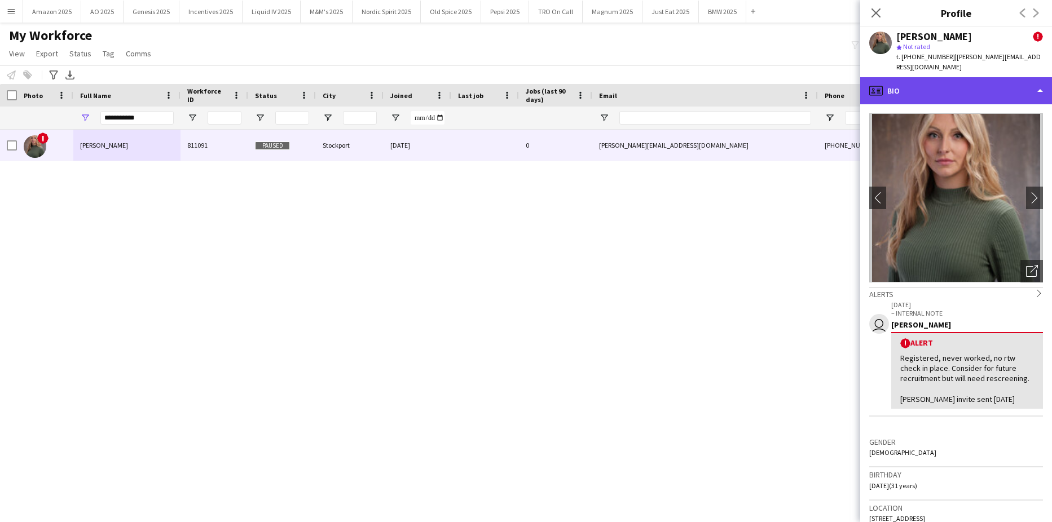
click at [997, 87] on div "profile Bio" at bounding box center [956, 90] width 192 height 27
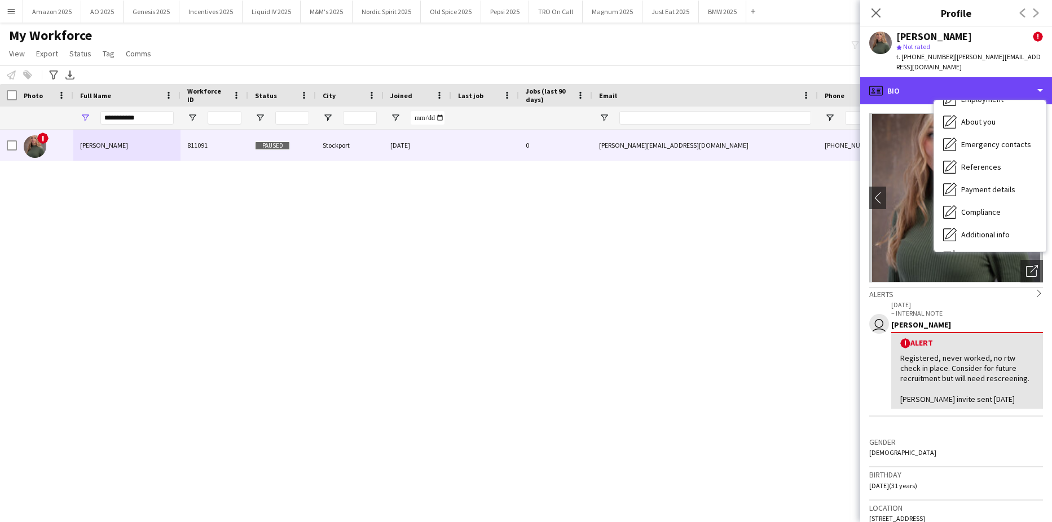
scroll to position [151, 0]
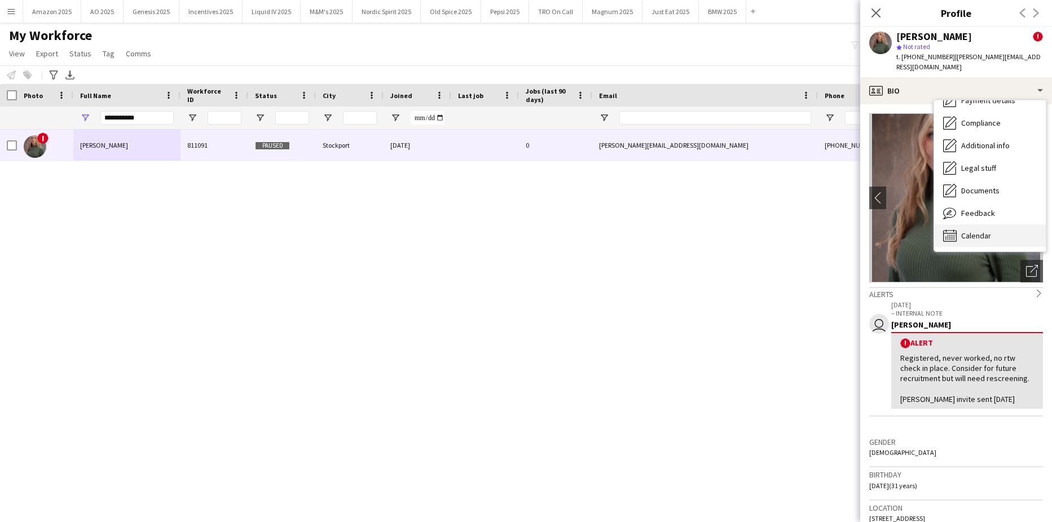
click at [975, 231] on span "Calendar" at bounding box center [976, 236] width 30 height 10
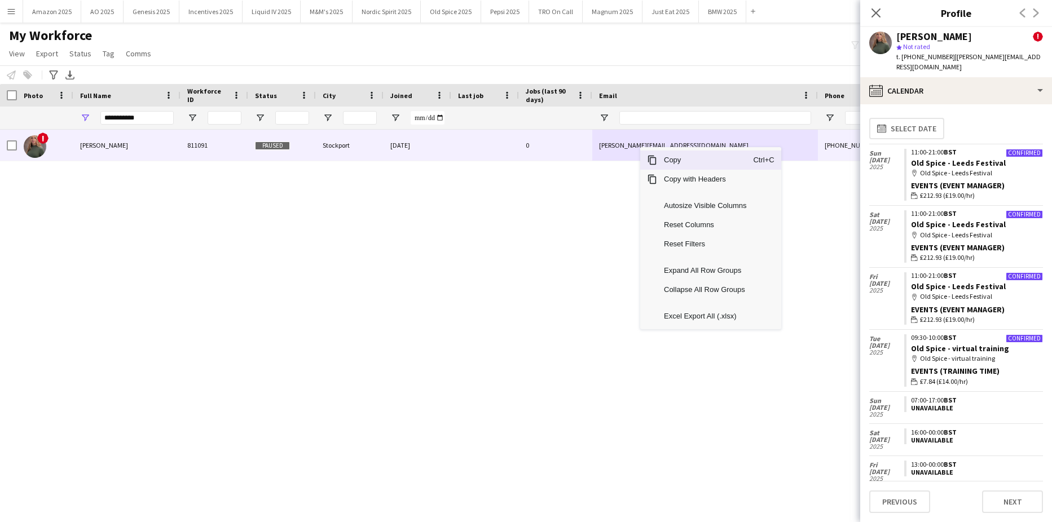
click at [665, 161] on span "Copy" at bounding box center [705, 160] width 96 height 19
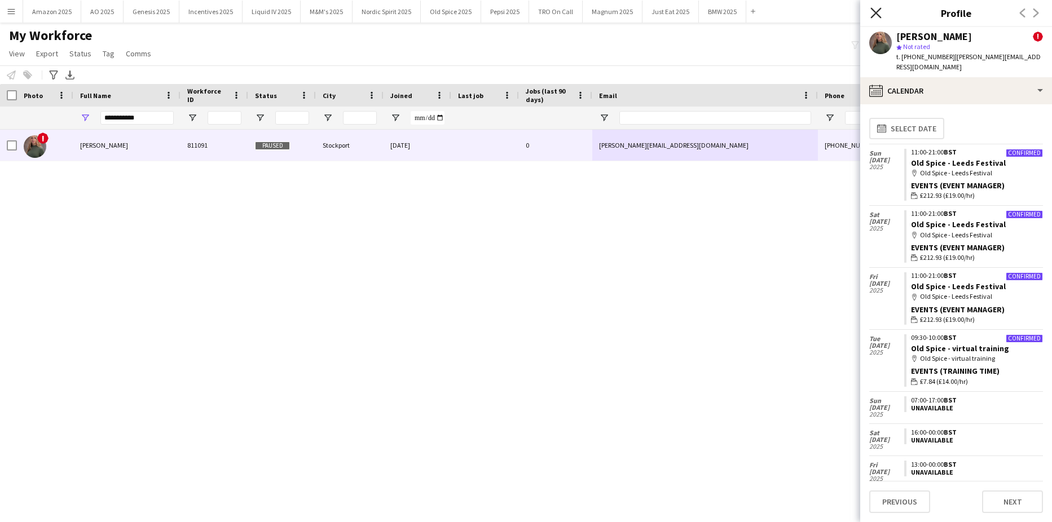
click at [872, 15] on icon "Close pop-in" at bounding box center [875, 12] width 11 height 11
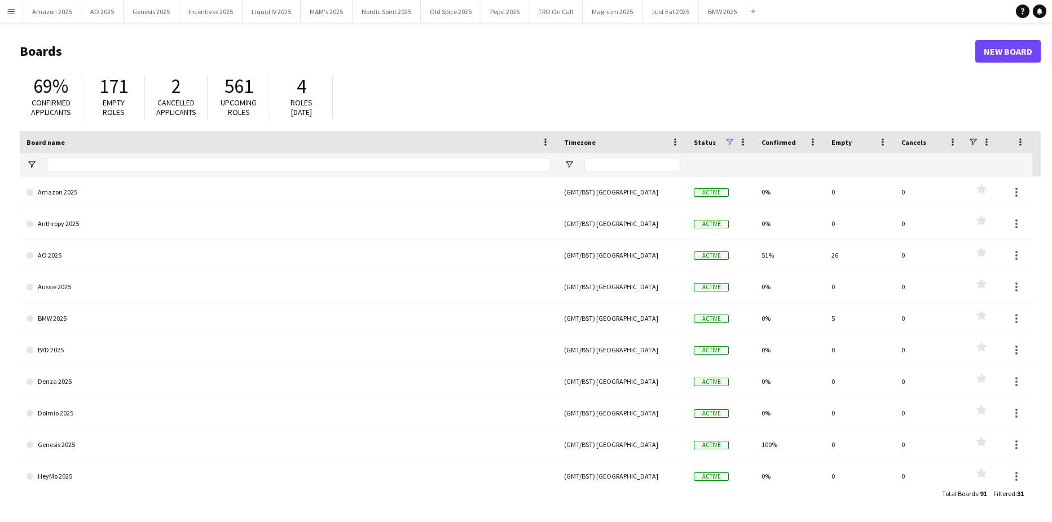
drag, startPoint x: 15, startPoint y: 5, endPoint x: 29, endPoint y: 54, distance: 50.9
click at [15, 6] on button "Menu" at bounding box center [11, 11] width 23 height 23
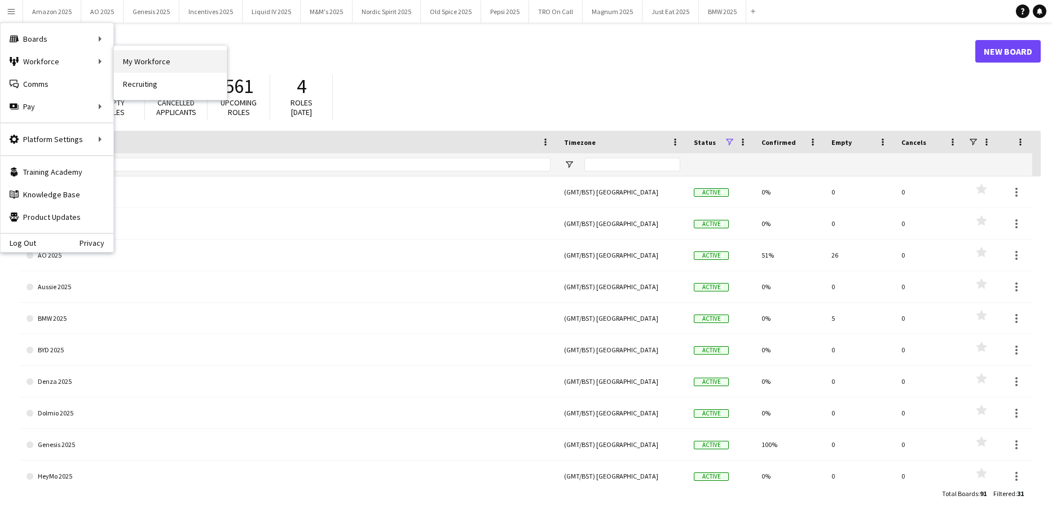
click at [134, 55] on link "My Workforce" at bounding box center [170, 61] width 113 height 23
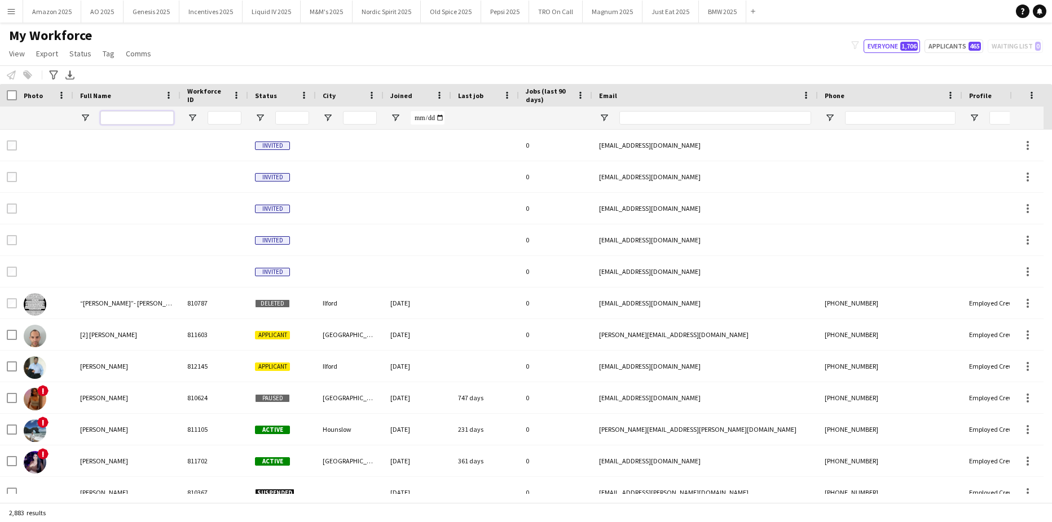
click at [148, 121] on input "Full Name Filter Input" at bounding box center [136, 118] width 73 height 14
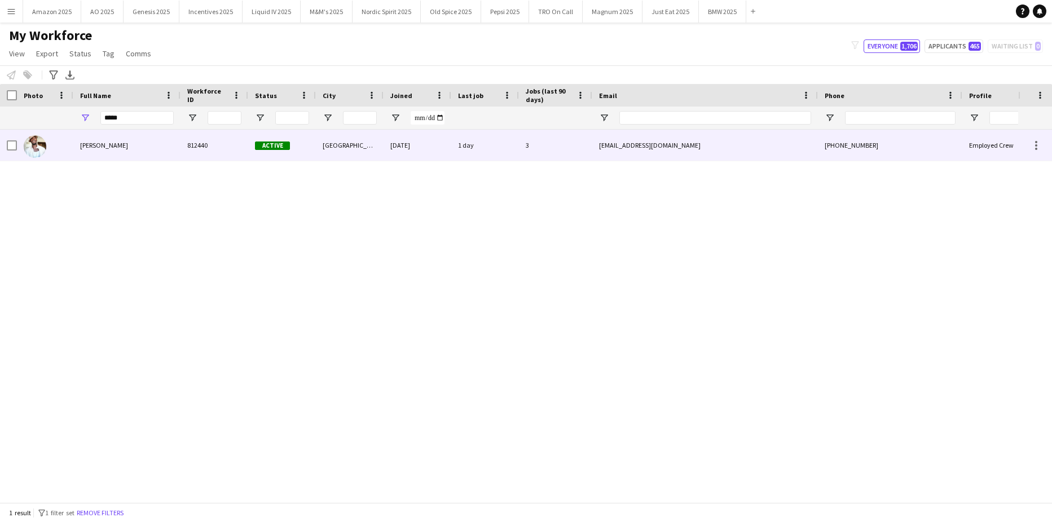
click at [107, 140] on div "[PERSON_NAME]" at bounding box center [126, 145] width 107 height 31
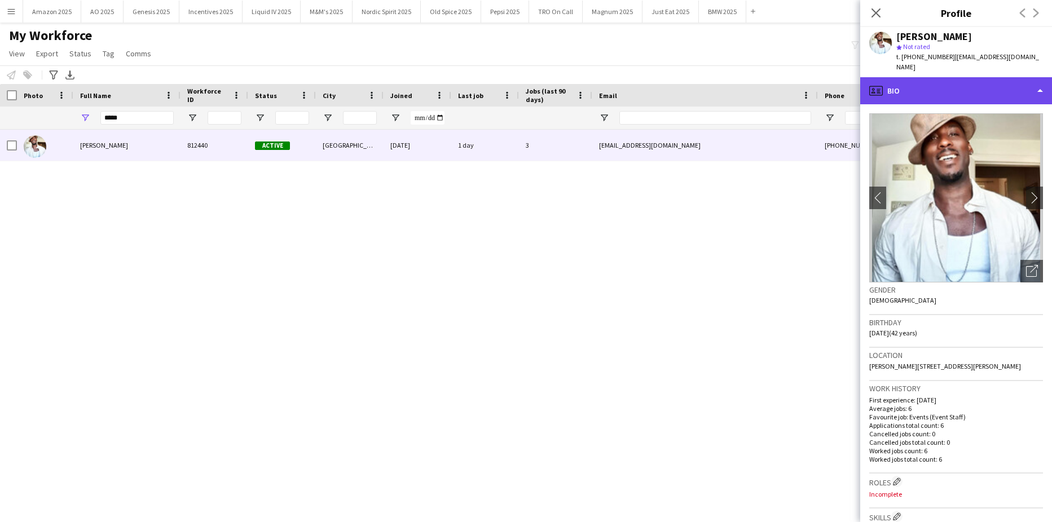
click at [951, 77] on div "profile Bio" at bounding box center [956, 90] width 192 height 27
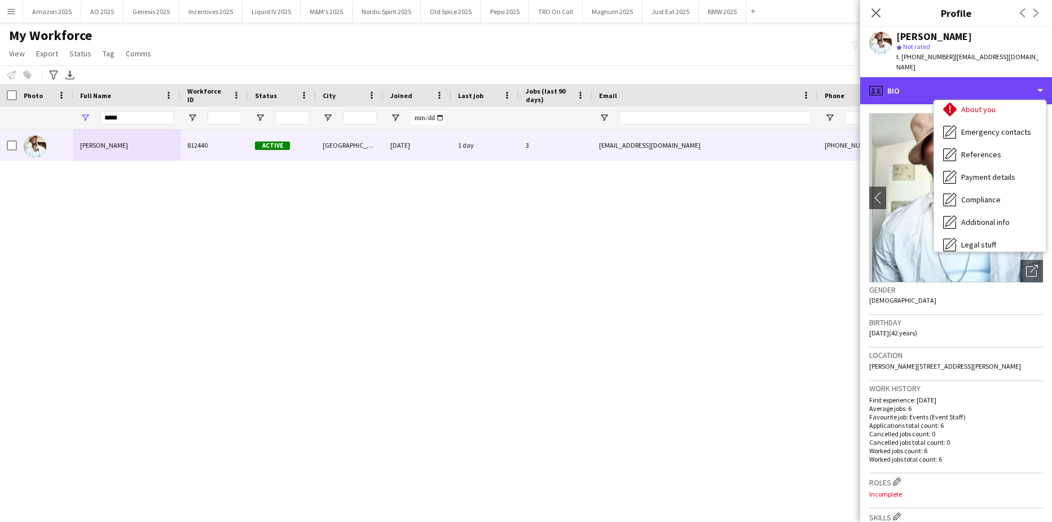
scroll to position [151, 0]
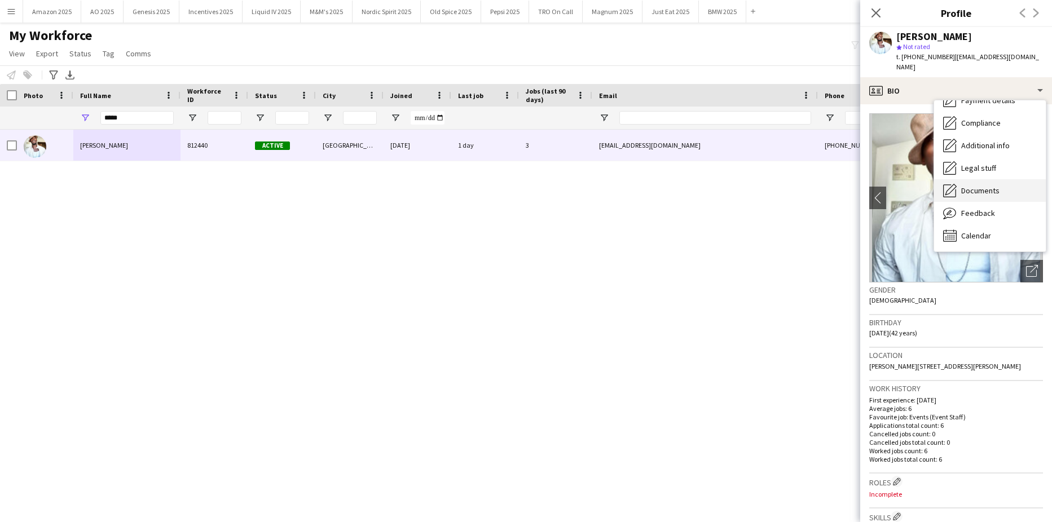
click at [996, 186] on span "Documents" at bounding box center [980, 191] width 38 height 10
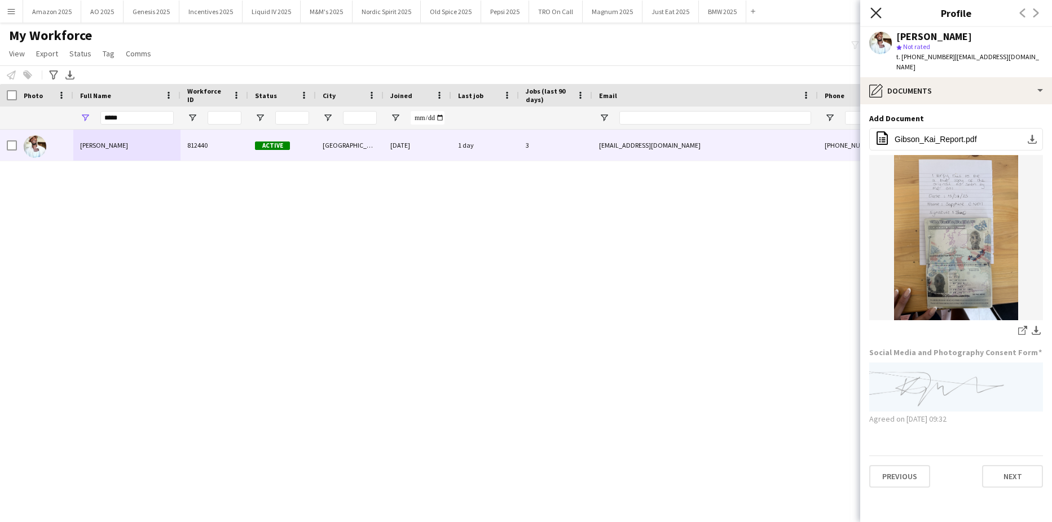
click at [880, 14] on icon "Close pop-in" at bounding box center [875, 12] width 11 height 11
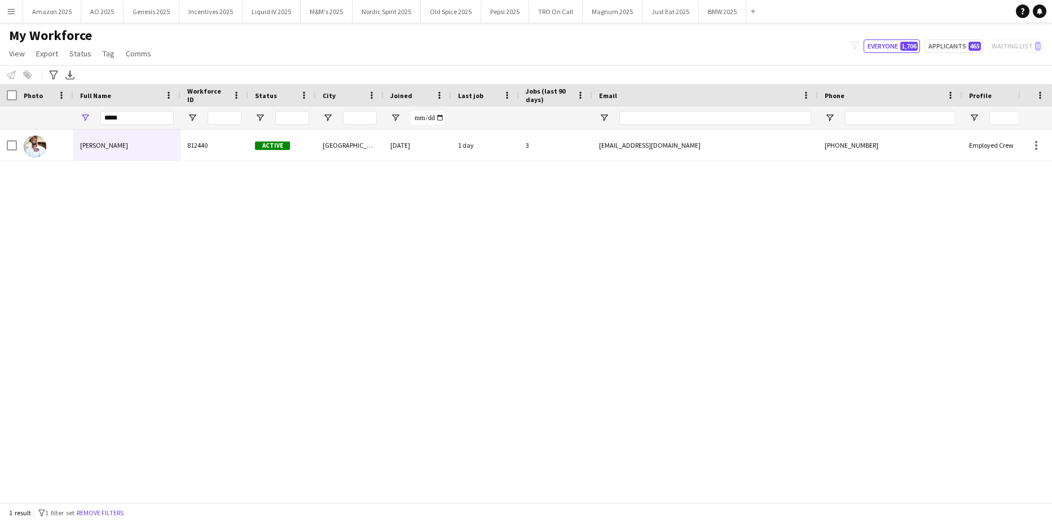
drag, startPoint x: 134, startPoint y: 125, endPoint x: -29, endPoint y: 148, distance: 164.7
click at [0, 148] on html "Menu Boards Boards Boards All jobs Status Workforce Workforce My Workforce Recr…" at bounding box center [526, 261] width 1052 height 522
drag, startPoint x: -29, startPoint y: 147, endPoint x: 89, endPoint y: 154, distance: 118.1
click at [0, 164] on html "Menu Boards Boards Boards All jobs Status Workforce Workforce My Workforce Recr…" at bounding box center [526, 261] width 1052 height 522
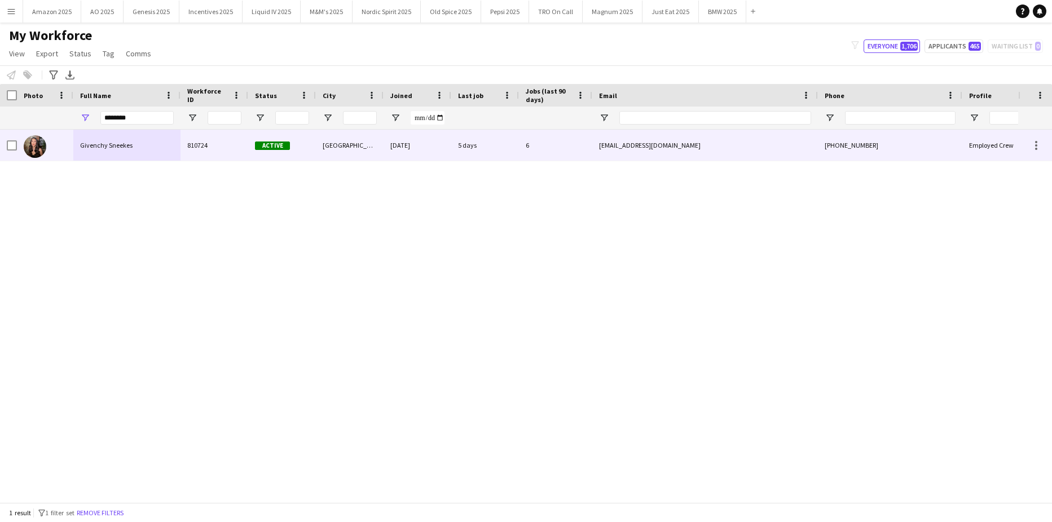
click at [78, 143] on div "Givenchy Sneekes" at bounding box center [126, 145] width 107 height 31
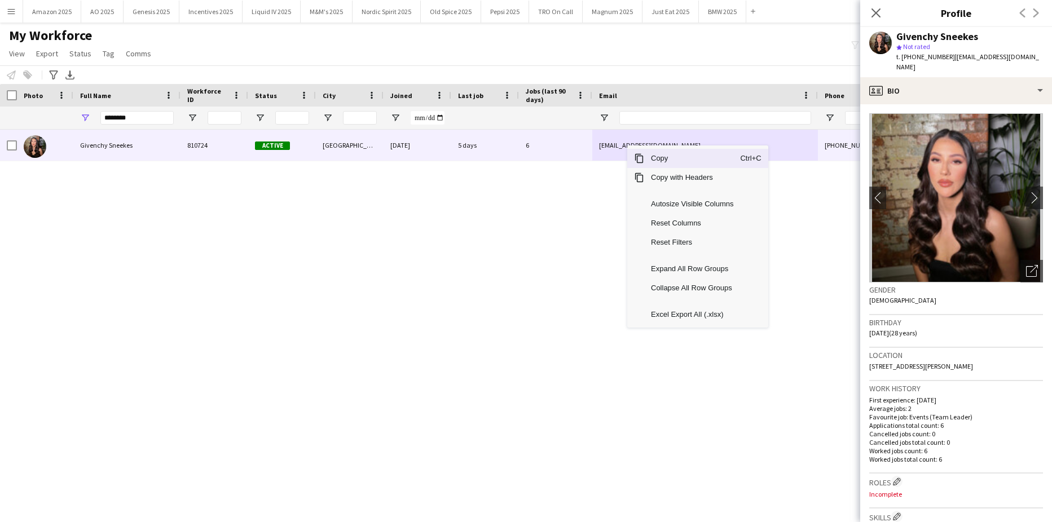
click at [654, 158] on span "Copy" at bounding box center [692, 158] width 96 height 19
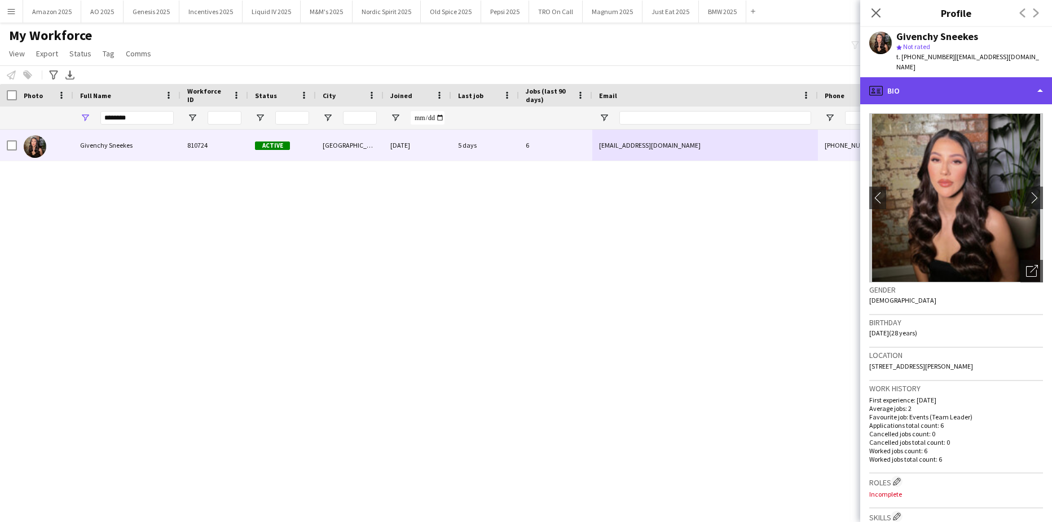
click at [990, 85] on div "profile Bio" at bounding box center [956, 90] width 192 height 27
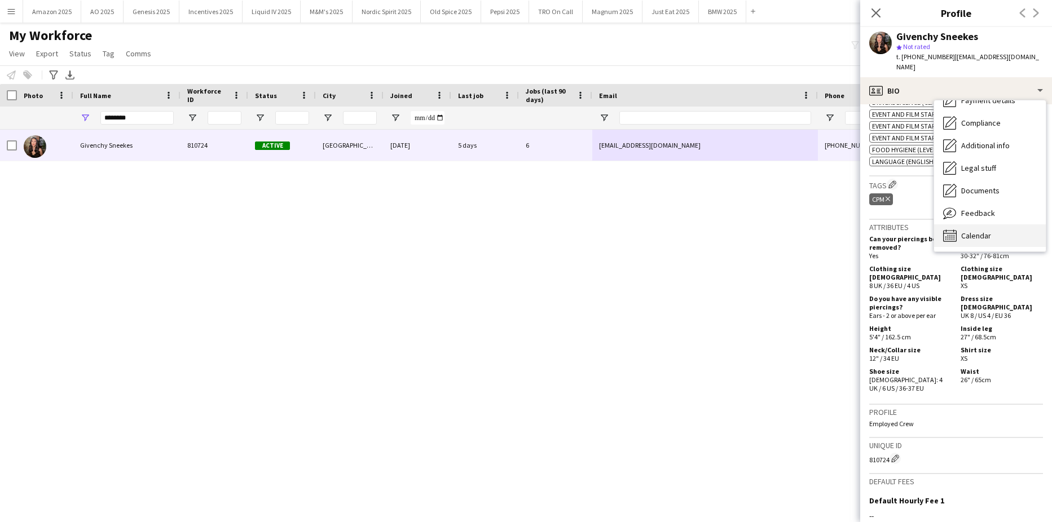
click at [992, 225] on div "Calendar Calendar" at bounding box center [990, 236] width 112 height 23
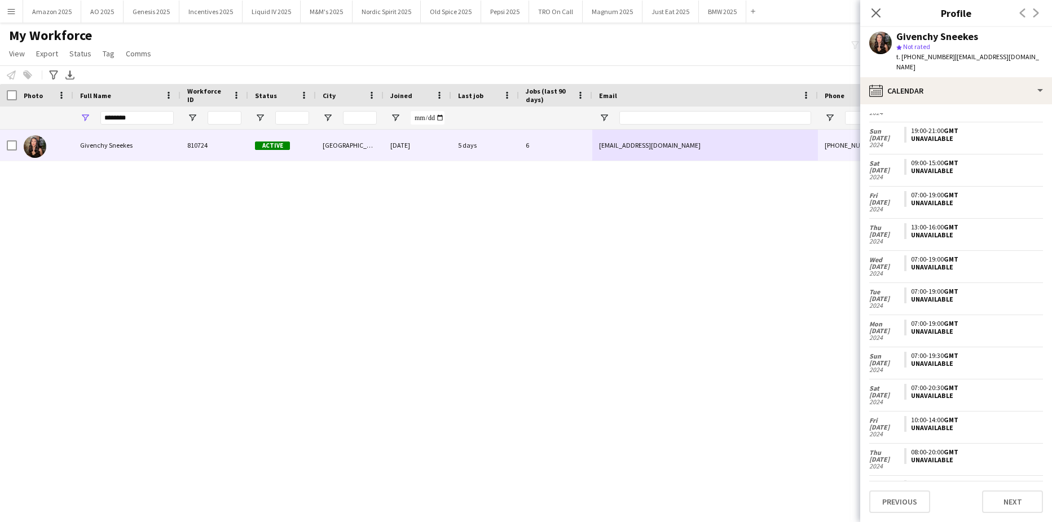
scroll to position [2969, 0]
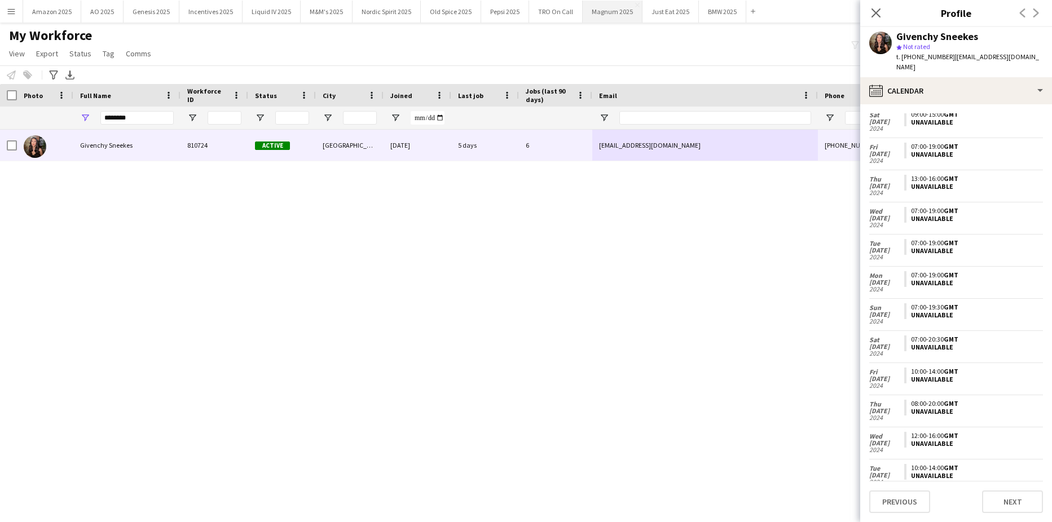
drag, startPoint x: 876, startPoint y: 9, endPoint x: 625, endPoint y: 11, distance: 250.5
click at [876, 9] on icon "Close pop-in" at bounding box center [876, 12] width 9 height 9
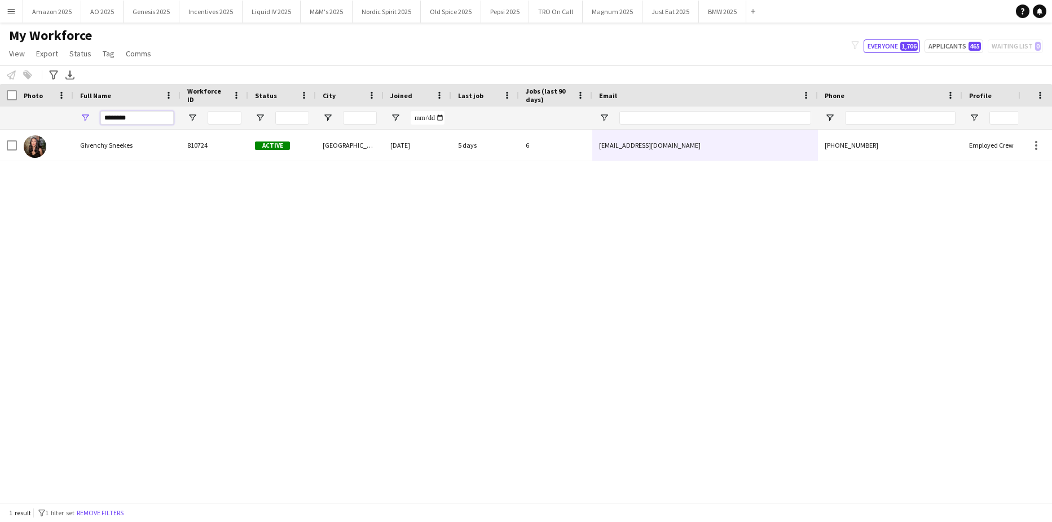
drag, startPoint x: 147, startPoint y: 121, endPoint x: -29, endPoint y: 176, distance: 183.8
click at [0, 176] on html "Menu Boards Boards Boards All jobs Status Workforce Workforce My Workforce Recr…" at bounding box center [526, 261] width 1052 height 522
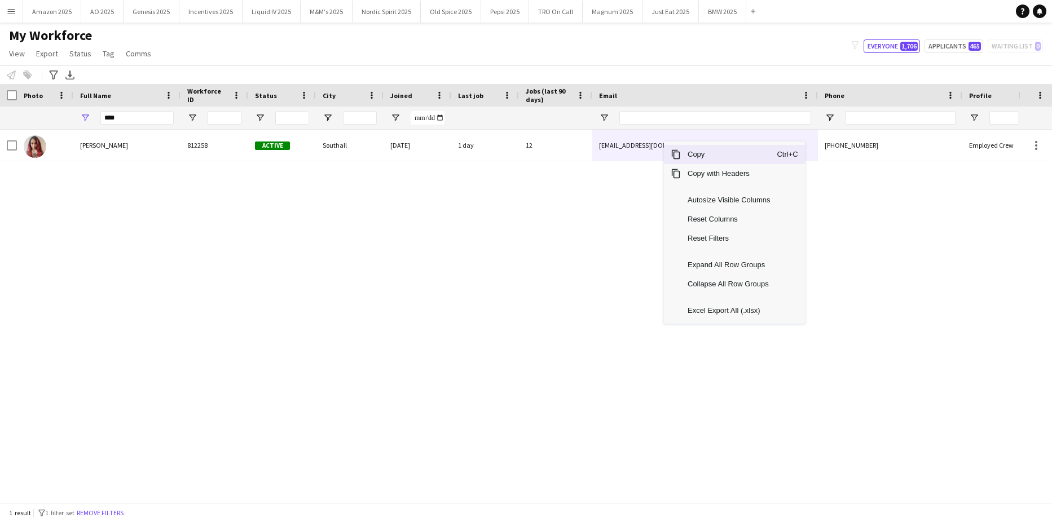
drag, startPoint x: 686, startPoint y: 155, endPoint x: 1004, endPoint y: 313, distance: 355.0
click at [688, 155] on span "Copy" at bounding box center [729, 154] width 96 height 19
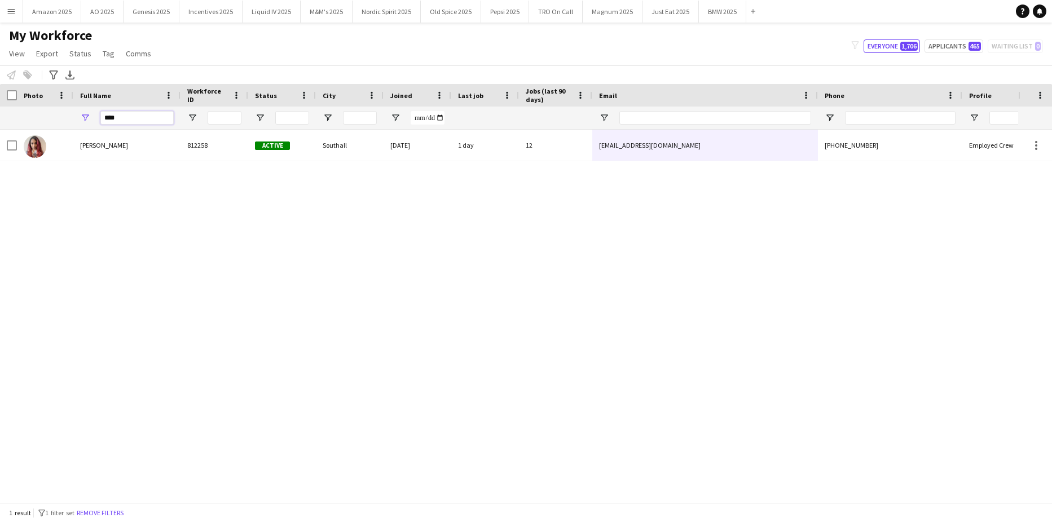
drag, startPoint x: 145, startPoint y: 115, endPoint x: -29, endPoint y: 143, distance: 176.1
click at [0, 143] on html "Menu Boards Boards Boards All jobs Status Workforce Workforce My Workforce Recr…" at bounding box center [526, 261] width 1052 height 522
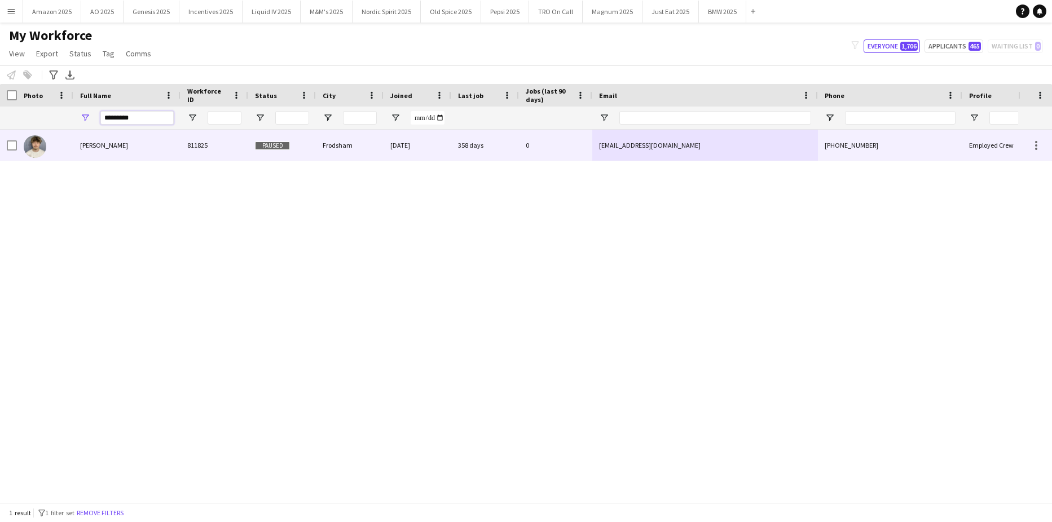
type input "*********"
click at [94, 147] on span "Ben Riley" at bounding box center [104, 145] width 48 height 8
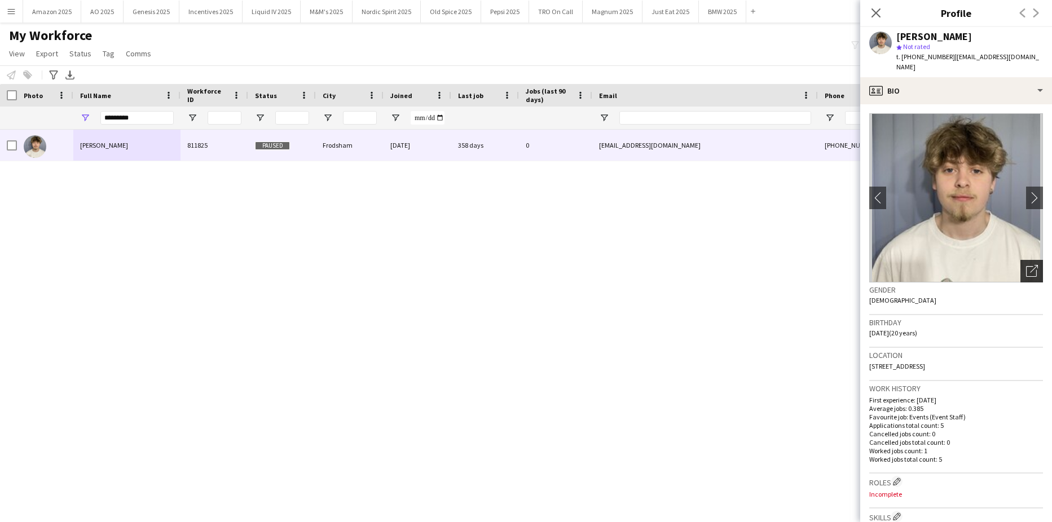
click at [1026, 265] on icon "Open photos pop-in" at bounding box center [1032, 271] width 12 height 12
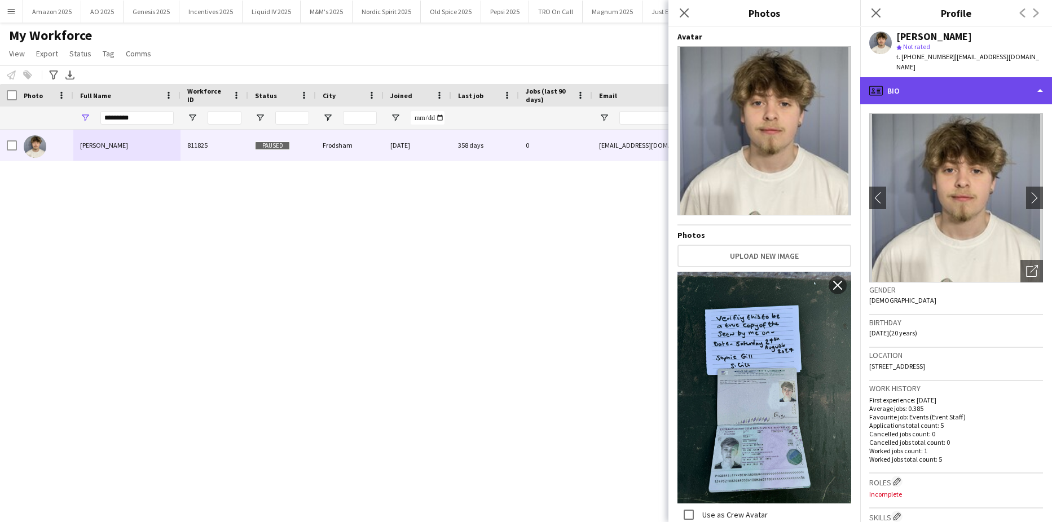
click at [984, 85] on div "profile Bio" at bounding box center [956, 90] width 192 height 27
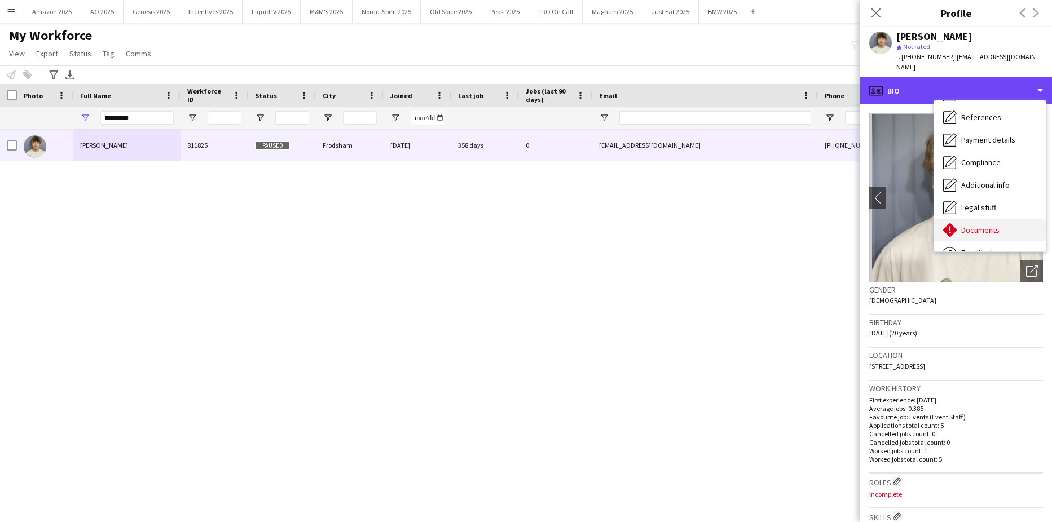
scroll to position [151, 0]
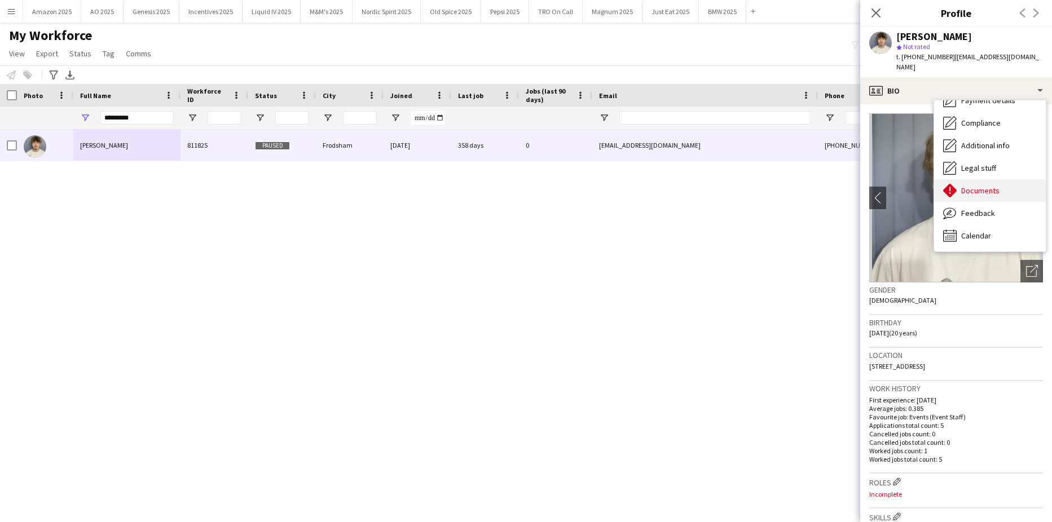
click at [995, 186] on span "Documents" at bounding box center [980, 191] width 38 height 10
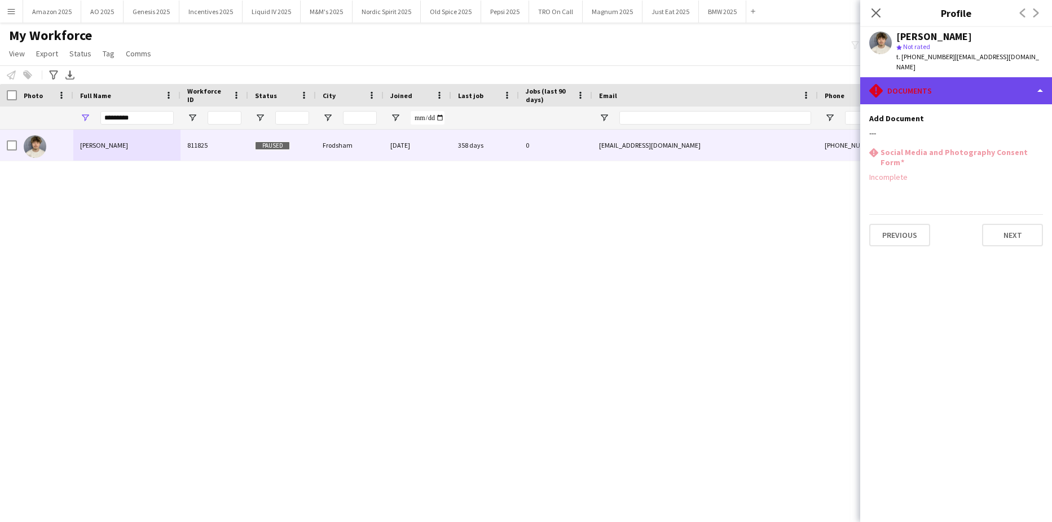
click at [1041, 77] on div "rhombus-alert Documents" at bounding box center [956, 90] width 192 height 27
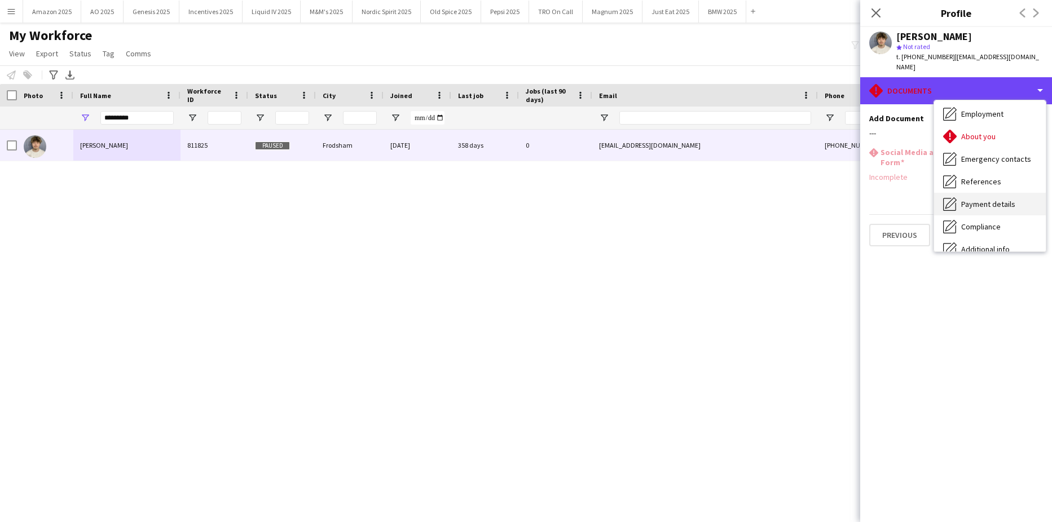
scroll to position [0, 0]
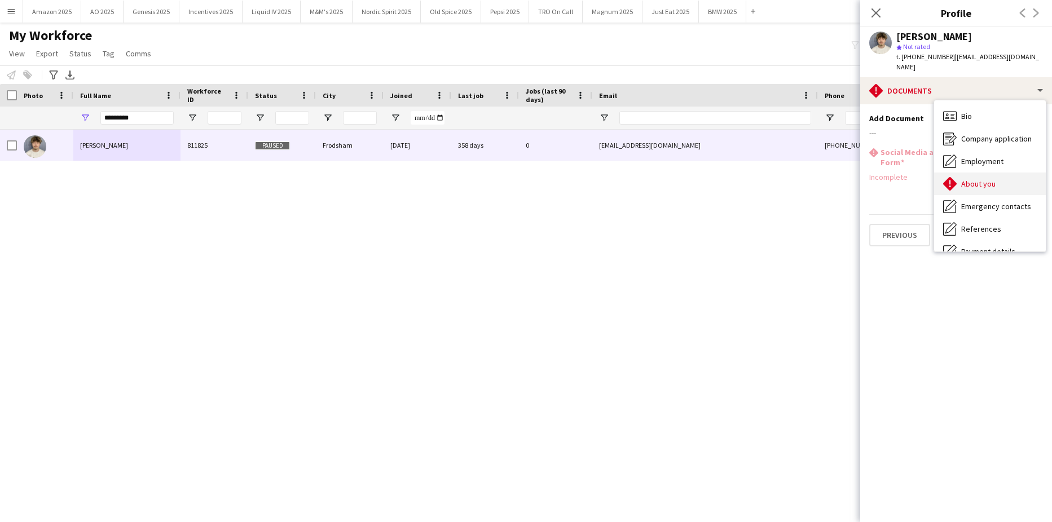
click at [1004, 173] on div "About you About you" at bounding box center [990, 184] width 112 height 23
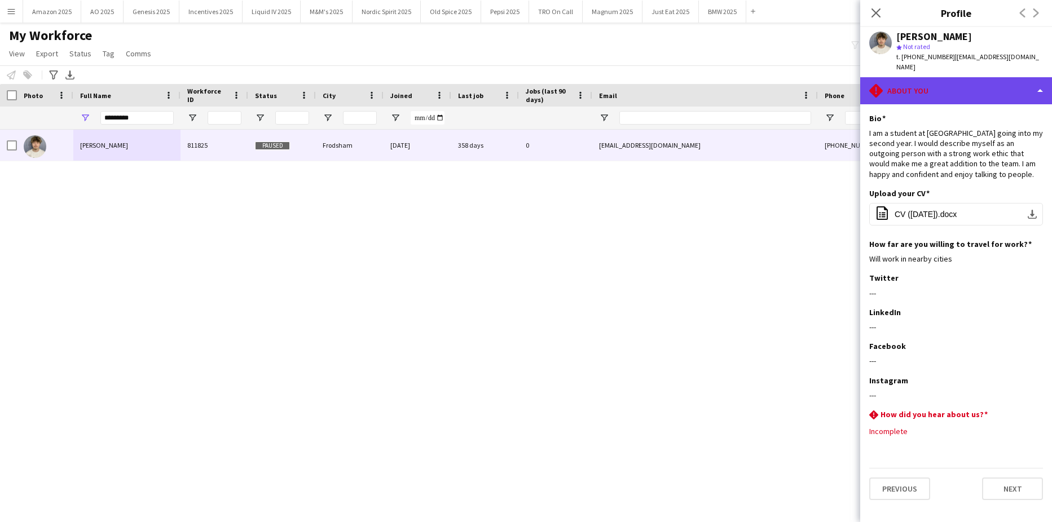
click at [990, 82] on div "rhombus-alert About you" at bounding box center [956, 90] width 192 height 27
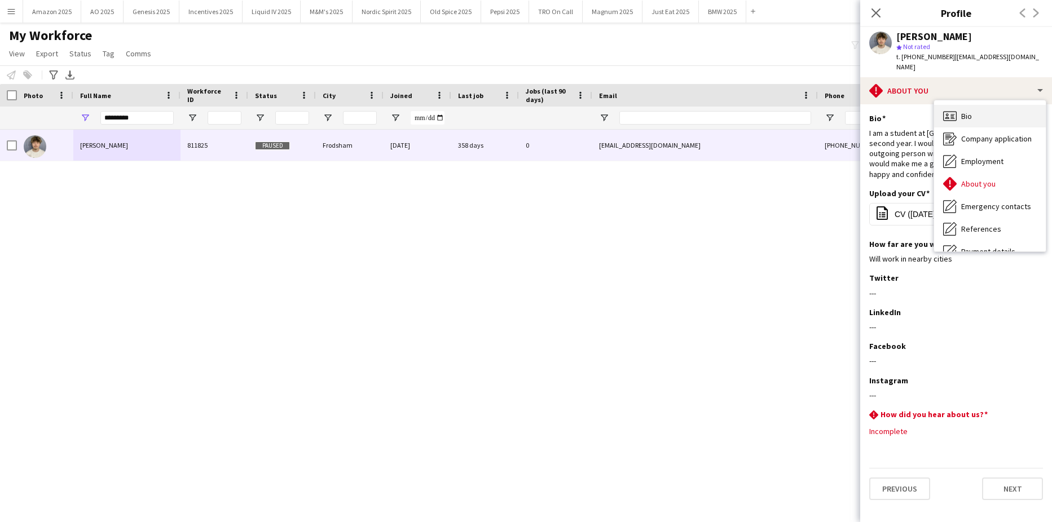
click at [987, 105] on div "Bio Bio" at bounding box center [990, 116] width 112 height 23
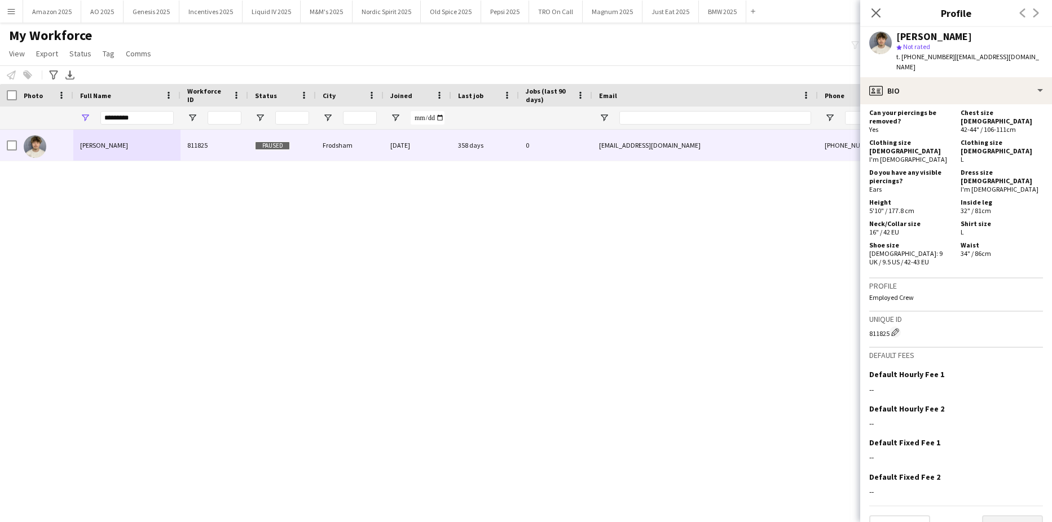
scroll to position [524, 0]
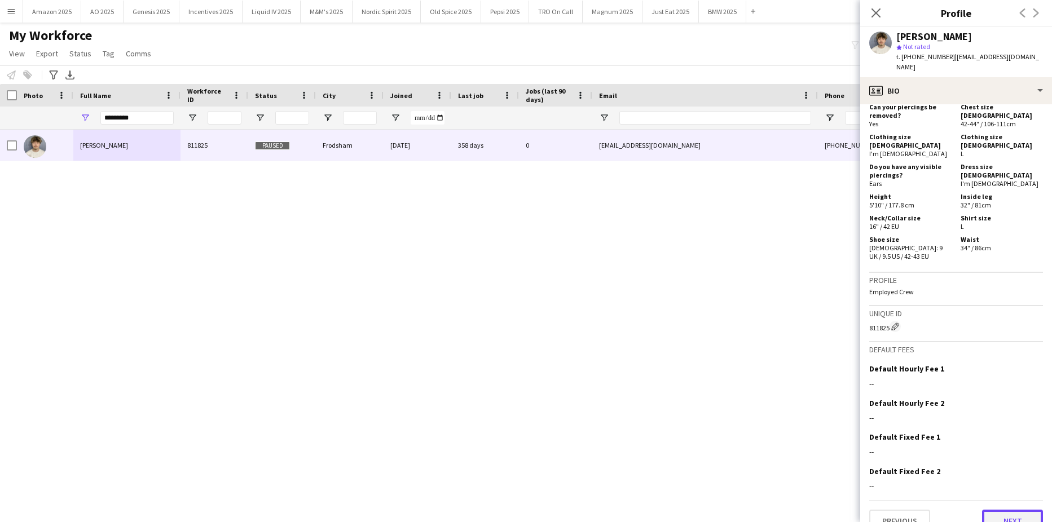
click at [1008, 510] on button "Next" at bounding box center [1012, 521] width 61 height 23
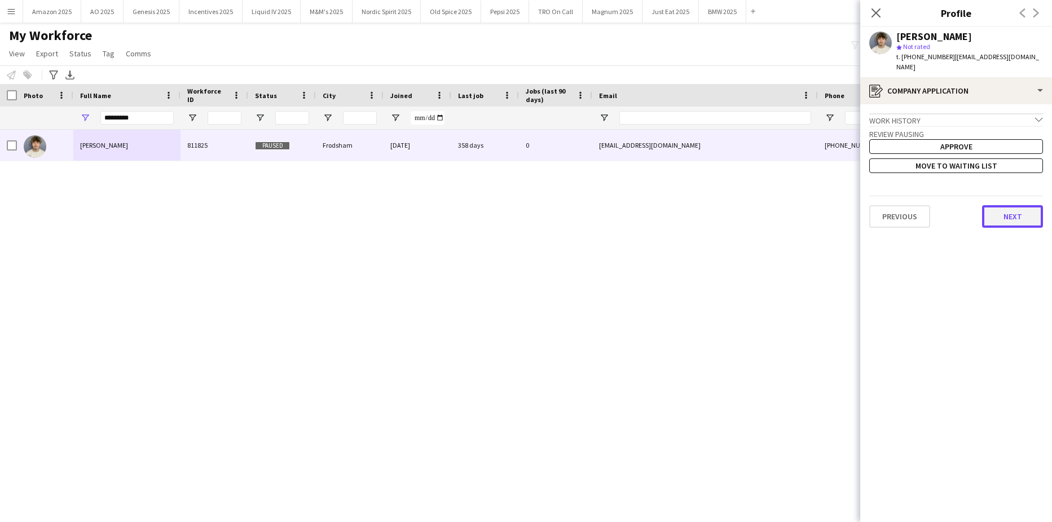
click at [1012, 211] on button "Next" at bounding box center [1012, 216] width 61 height 23
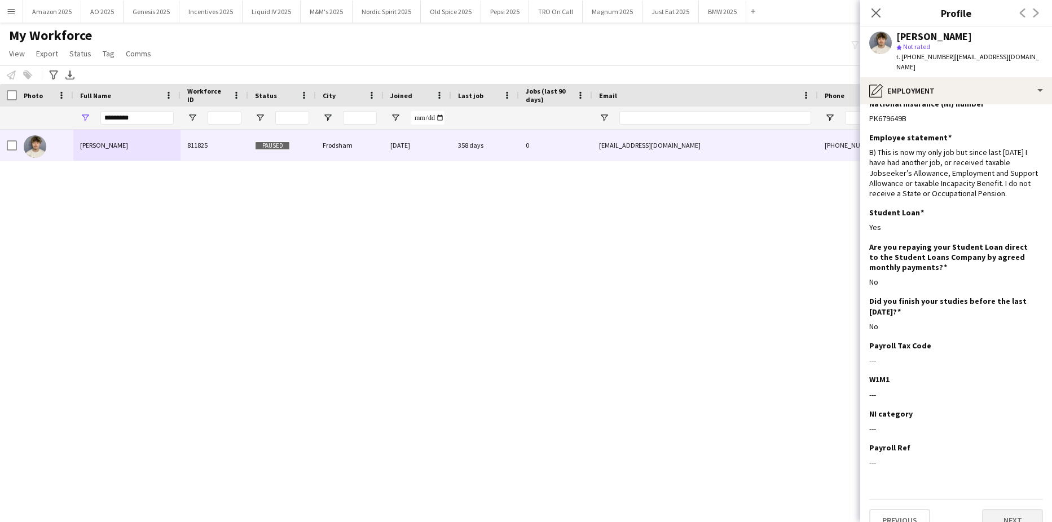
scroll to position [23, 0]
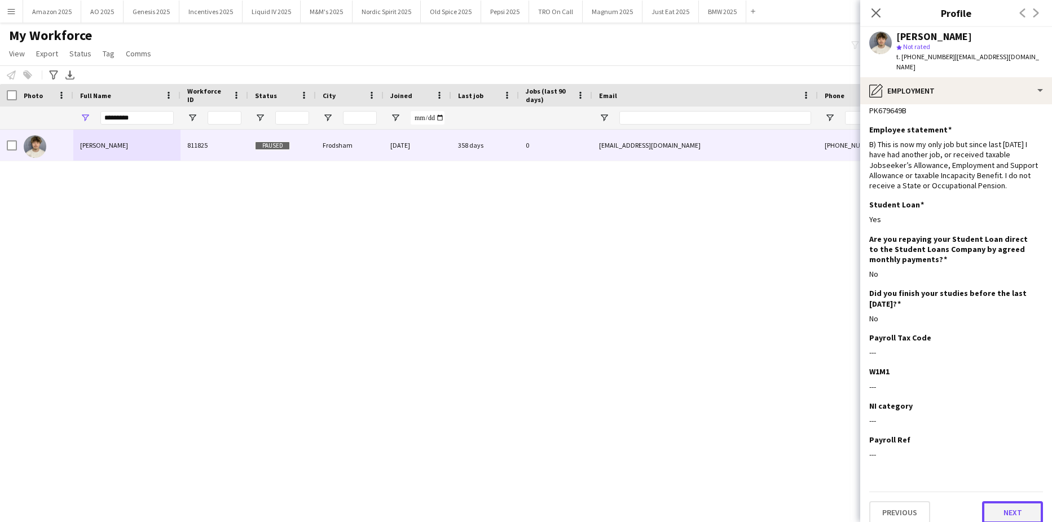
click at [1000, 502] on button "Next" at bounding box center [1012, 513] width 61 height 23
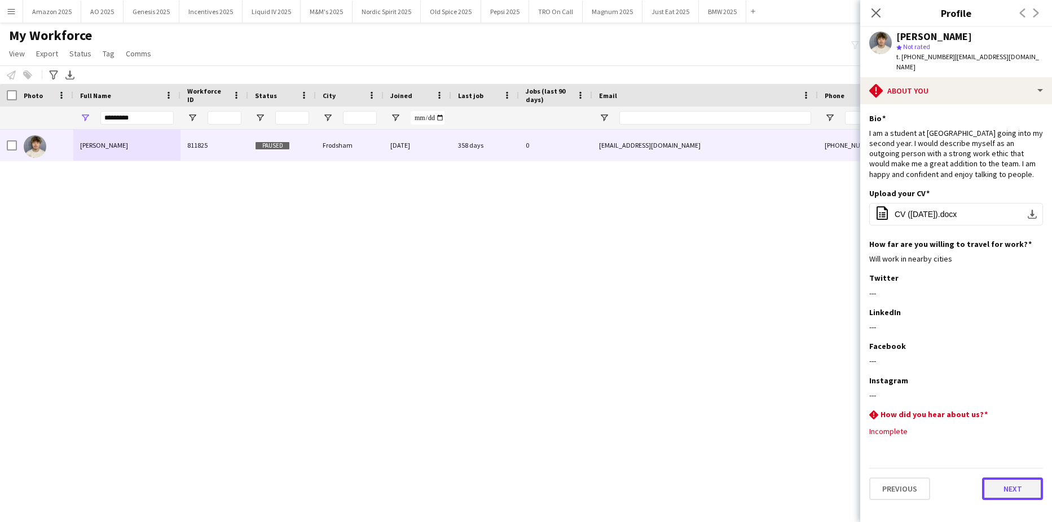
click at [1021, 478] on button "Next" at bounding box center [1012, 489] width 61 height 23
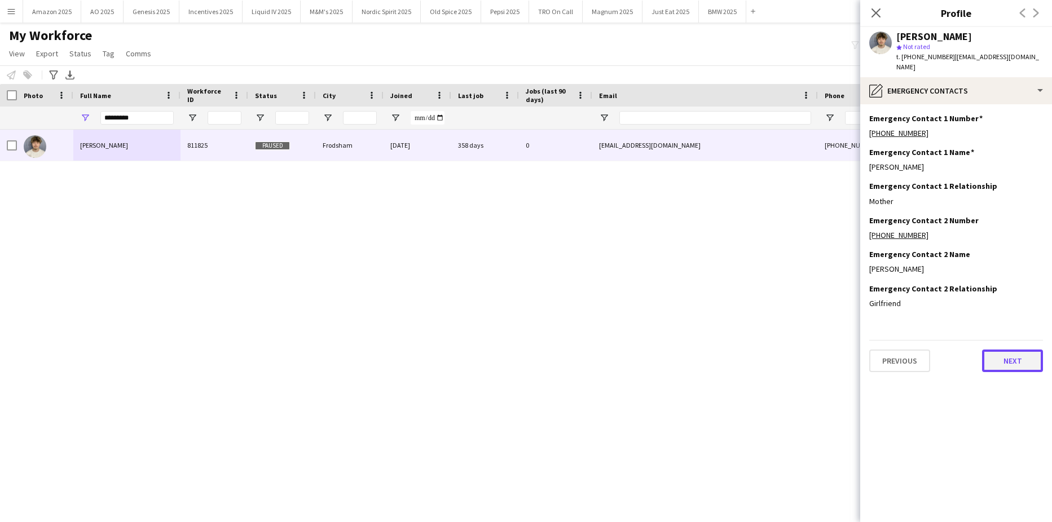
click at [1013, 350] on button "Next" at bounding box center [1012, 361] width 61 height 23
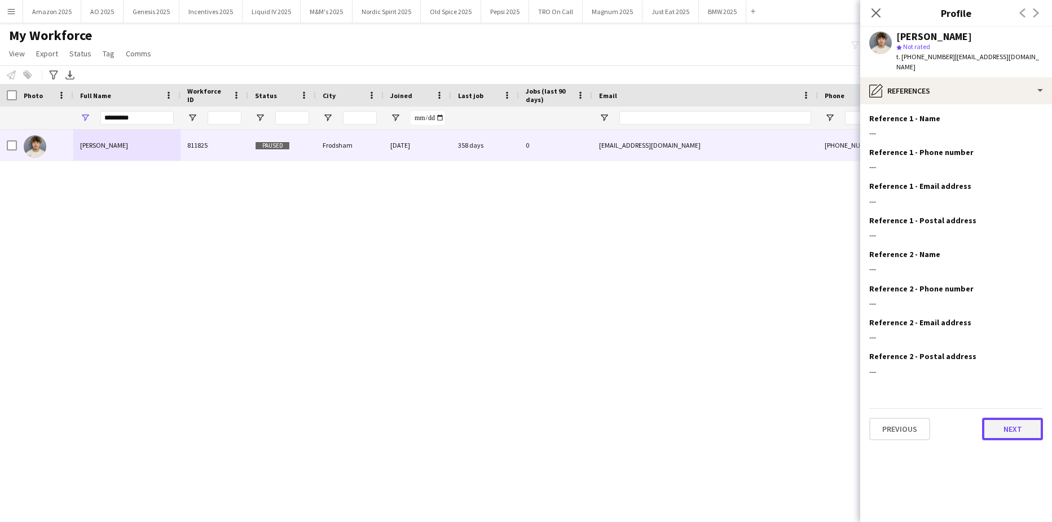
click at [1000, 418] on button "Next" at bounding box center [1012, 429] width 61 height 23
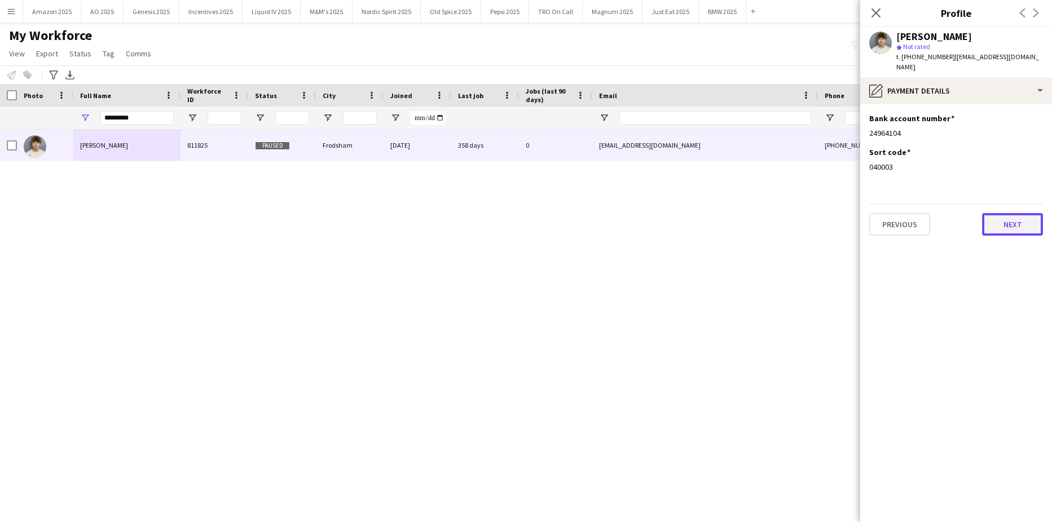
click at [1015, 213] on button "Next" at bounding box center [1012, 224] width 61 height 23
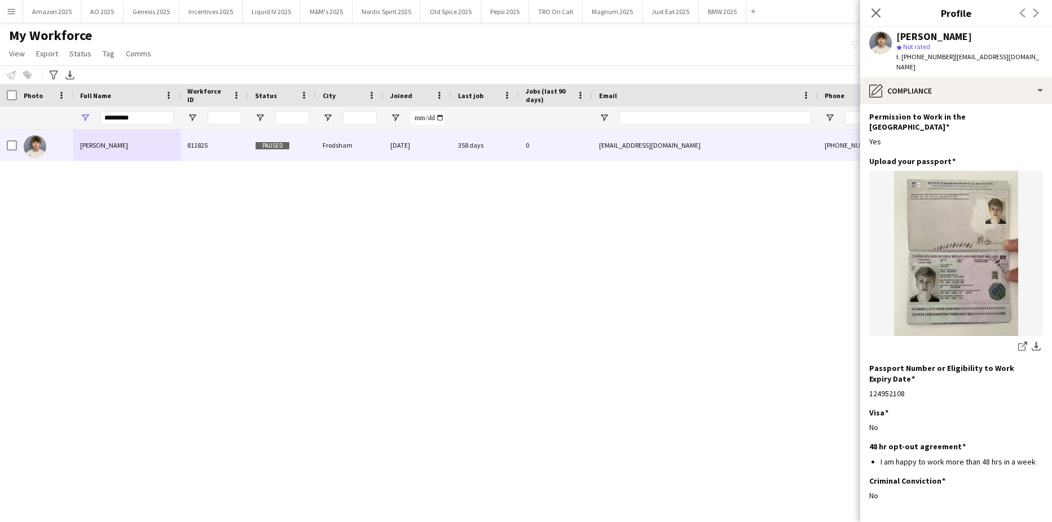
scroll to position [66, 0]
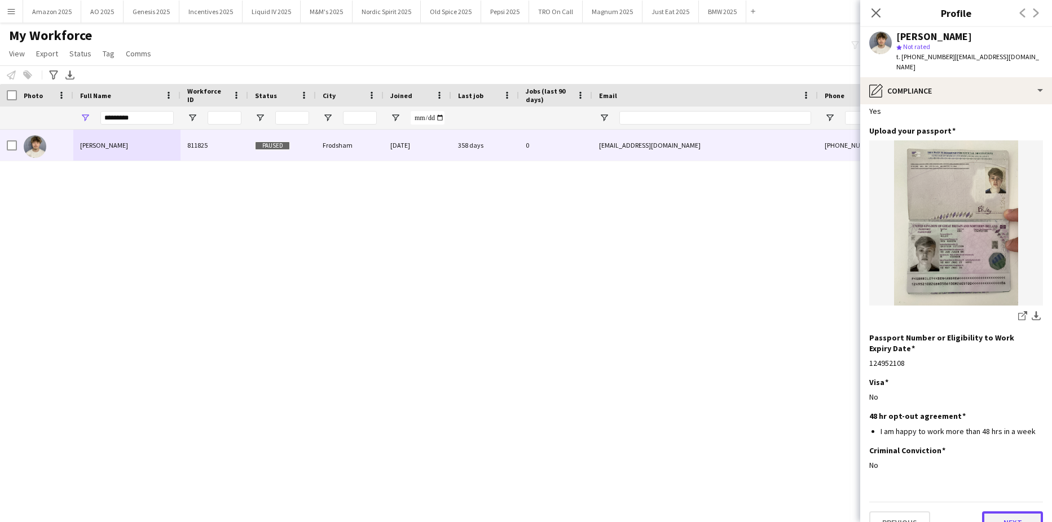
click at [1006, 512] on button "Next" at bounding box center [1012, 523] width 61 height 23
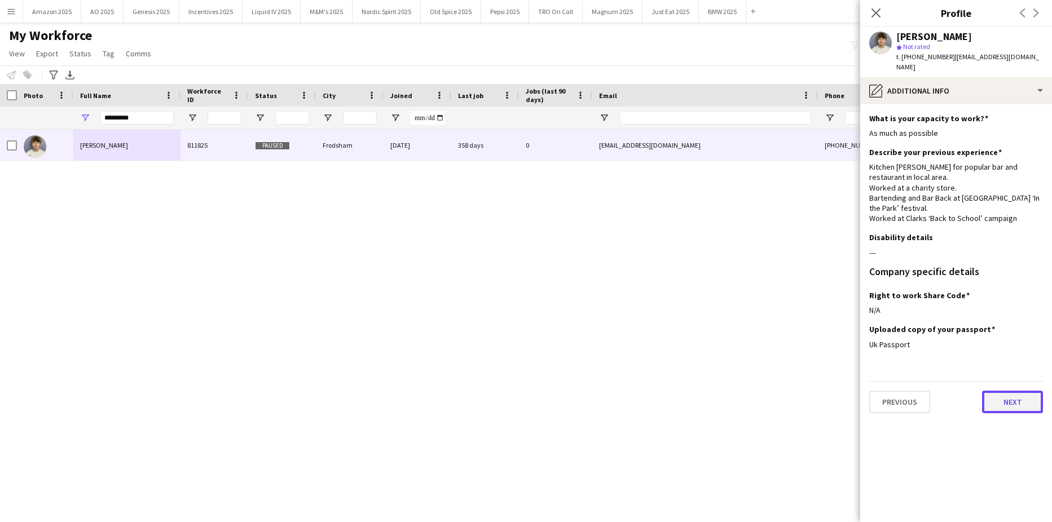
click at [1012, 399] on button "Next" at bounding box center [1012, 402] width 61 height 23
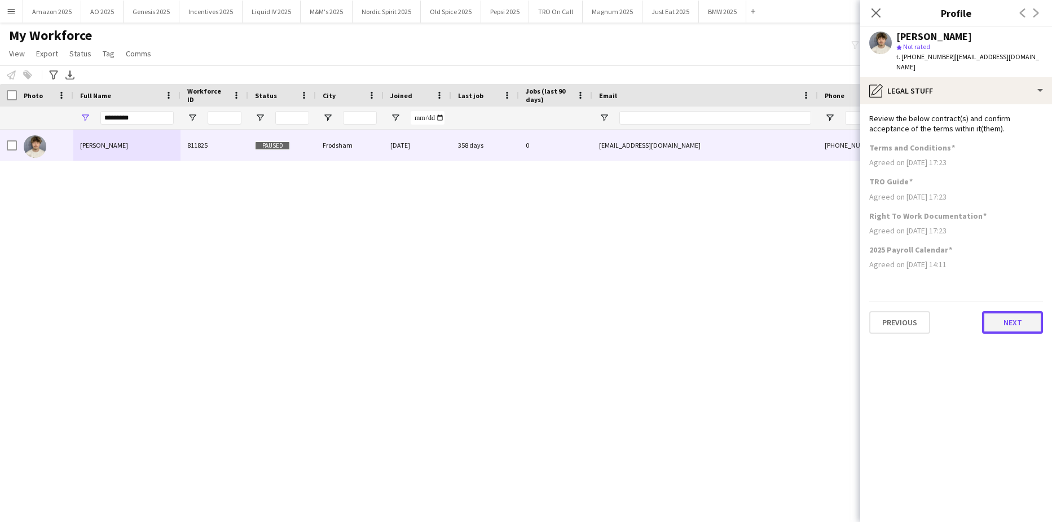
click at [1020, 311] on button "Next" at bounding box center [1012, 322] width 61 height 23
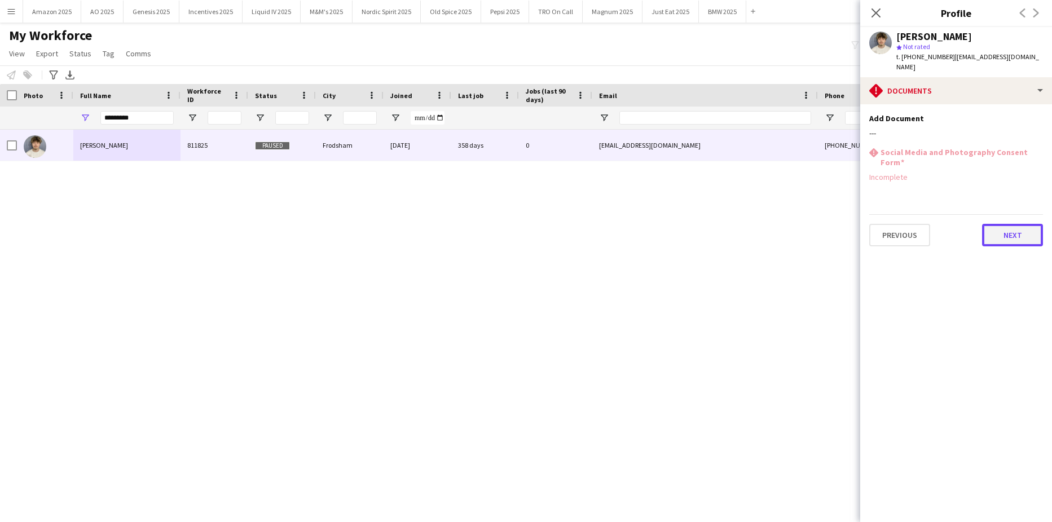
click at [1010, 224] on button "Next" at bounding box center [1012, 235] width 61 height 23
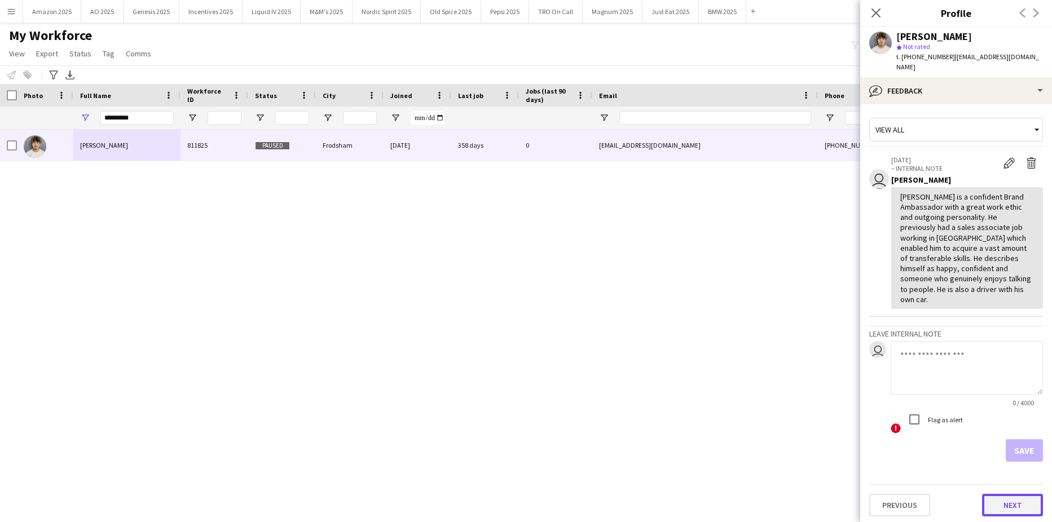
click at [1014, 494] on button "Next" at bounding box center [1012, 505] width 61 height 23
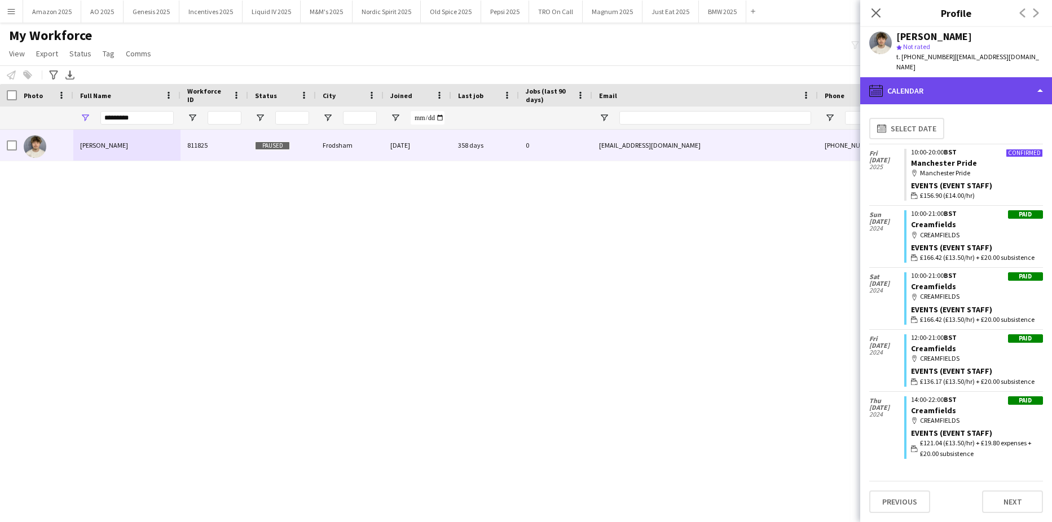
click at [1002, 77] on div "calendar-full Calendar" at bounding box center [956, 90] width 192 height 27
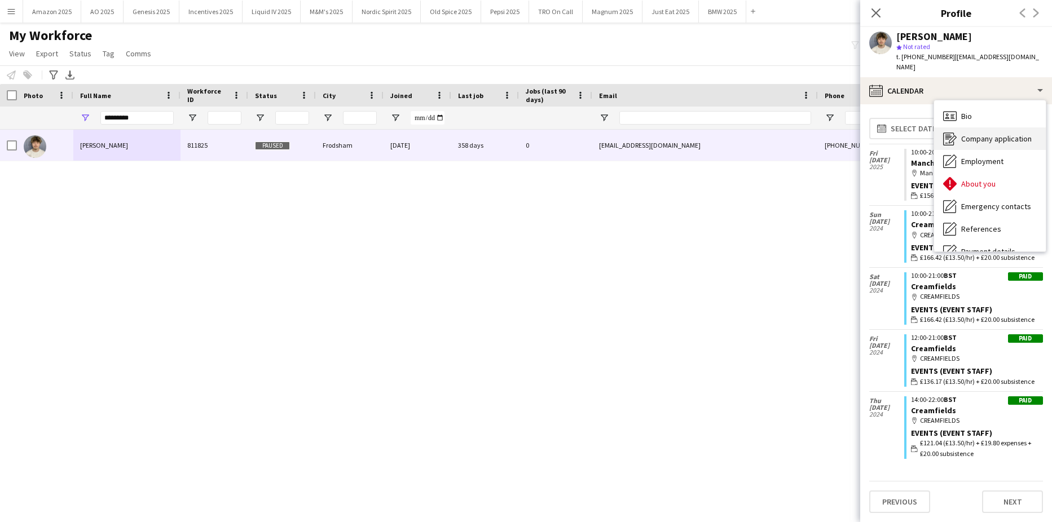
click at [992, 134] on span "Company application" at bounding box center [996, 139] width 71 height 10
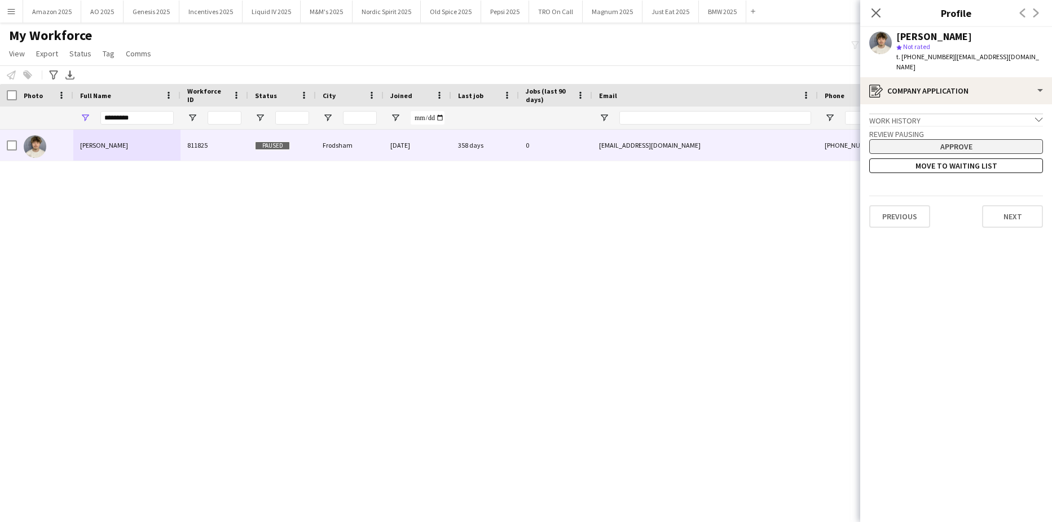
click at [978, 139] on button "Approve" at bounding box center [956, 146] width 174 height 15
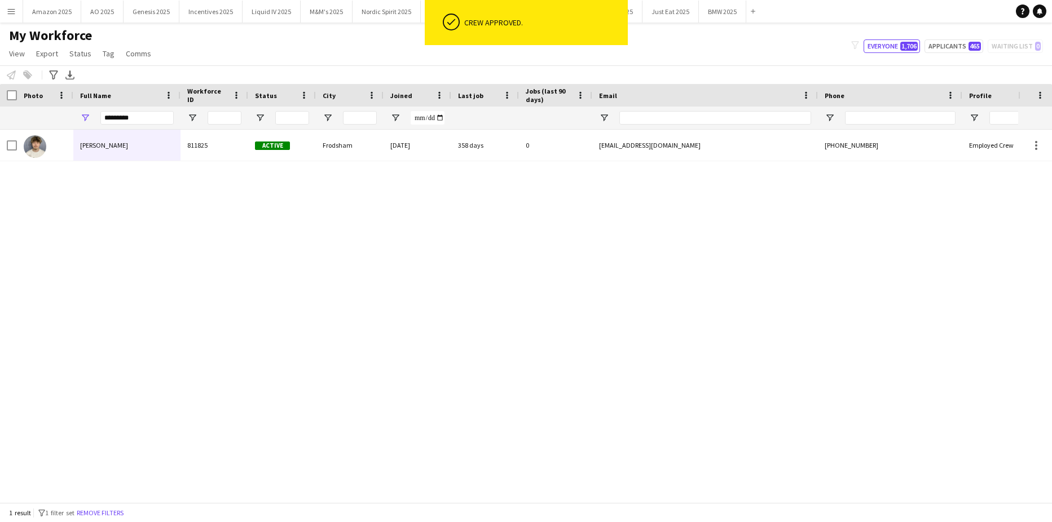
click at [745, 232] on div "Ben Riley 811825 Active Frodsham 20-08-2024 358 days 0 benriley05@yahoo.com +44…" at bounding box center [509, 312] width 1018 height 364
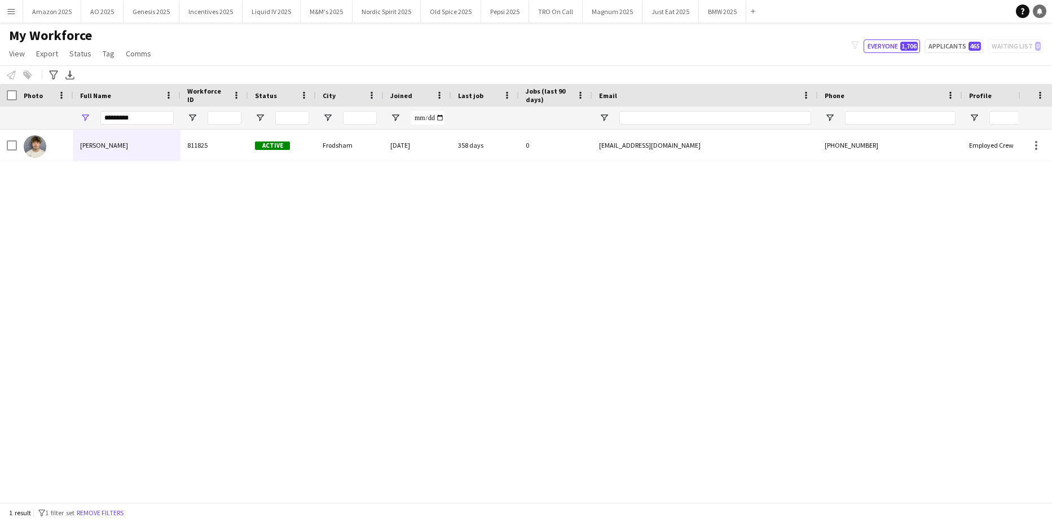
click at [1039, 12] on icon at bounding box center [1040, 11] width 6 height 6
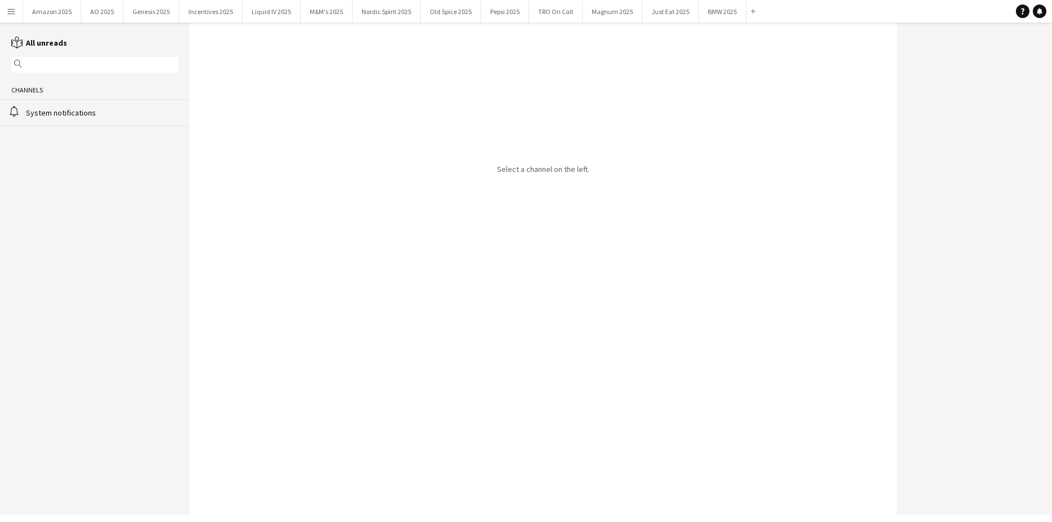
click at [43, 115] on div "System notifications" at bounding box center [102, 113] width 152 height 10
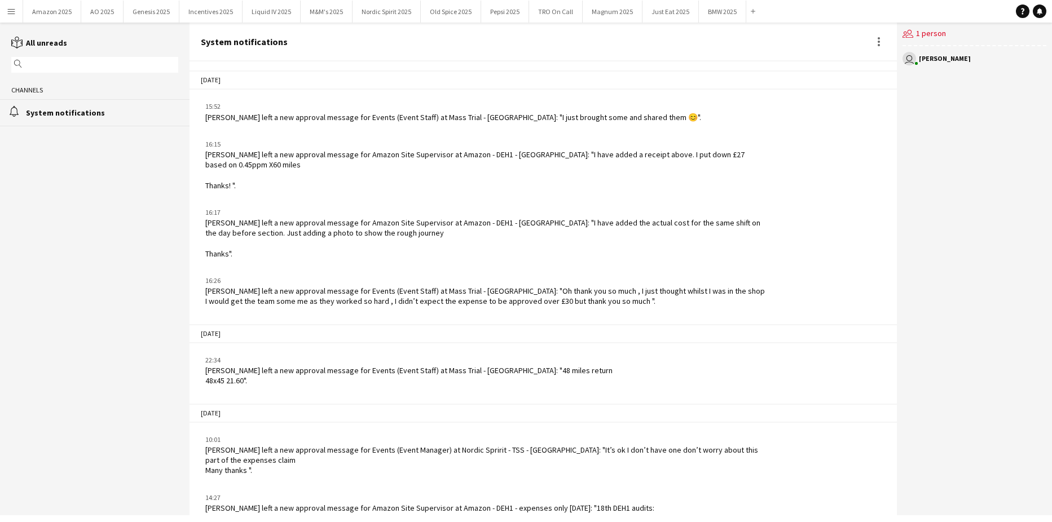
scroll to position [1479, 0]
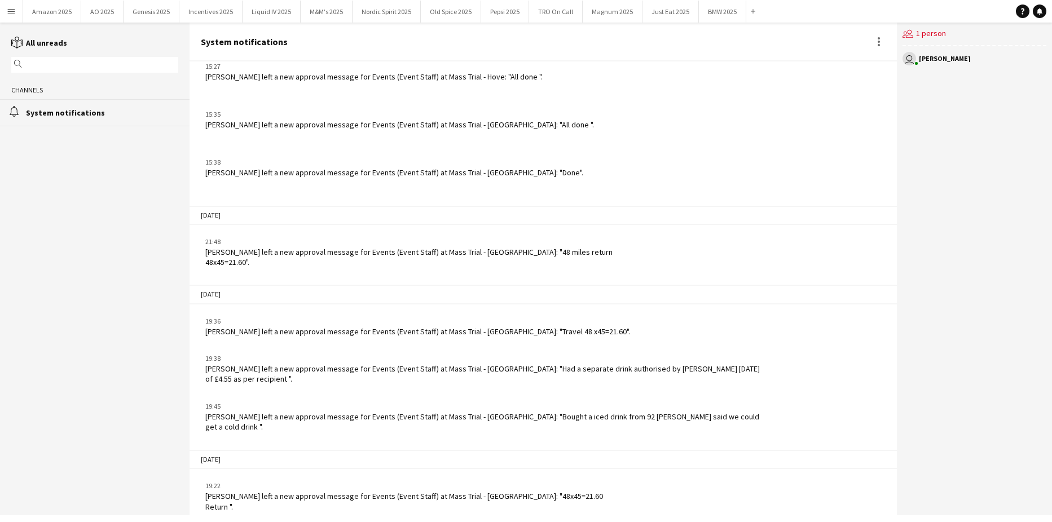
click at [19, 12] on button "Menu" at bounding box center [11, 11] width 23 height 23
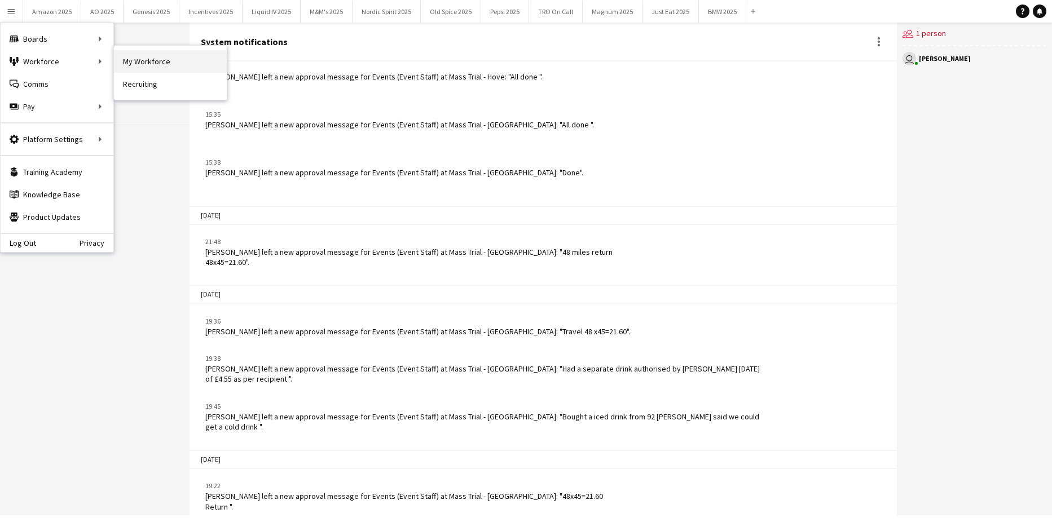
click at [131, 61] on link "My Workforce" at bounding box center [170, 61] width 113 height 23
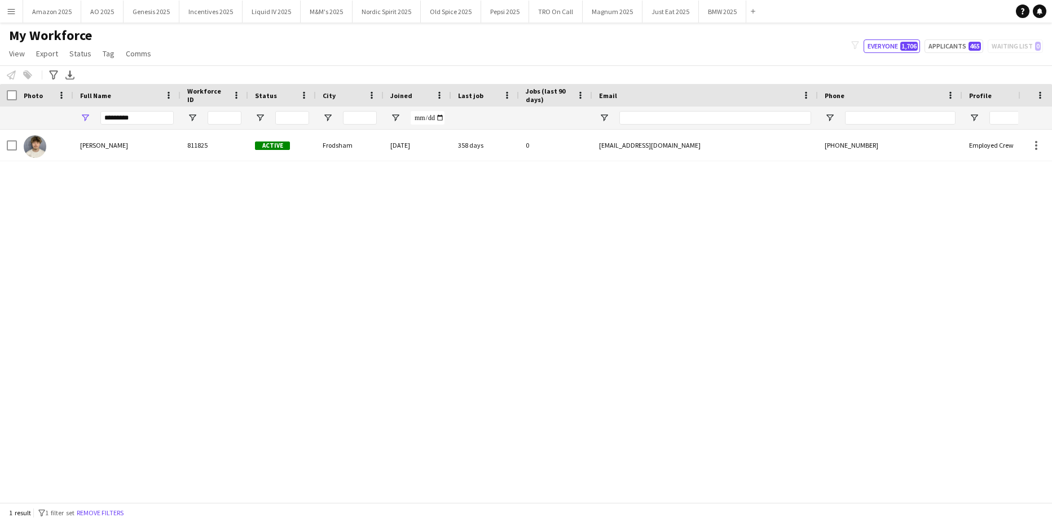
drag, startPoint x: 148, startPoint y: 110, endPoint x: 97, endPoint y: 119, distance: 51.6
click at [97, 119] on div "*********" at bounding box center [126, 118] width 107 height 23
drag, startPoint x: 148, startPoint y: 117, endPoint x: -29, endPoint y: 138, distance: 178.4
click at [0, 138] on html "Menu Boards Boards Boards All jobs Status Workforce Workforce My Workforce Recr…" at bounding box center [526, 261] width 1052 height 522
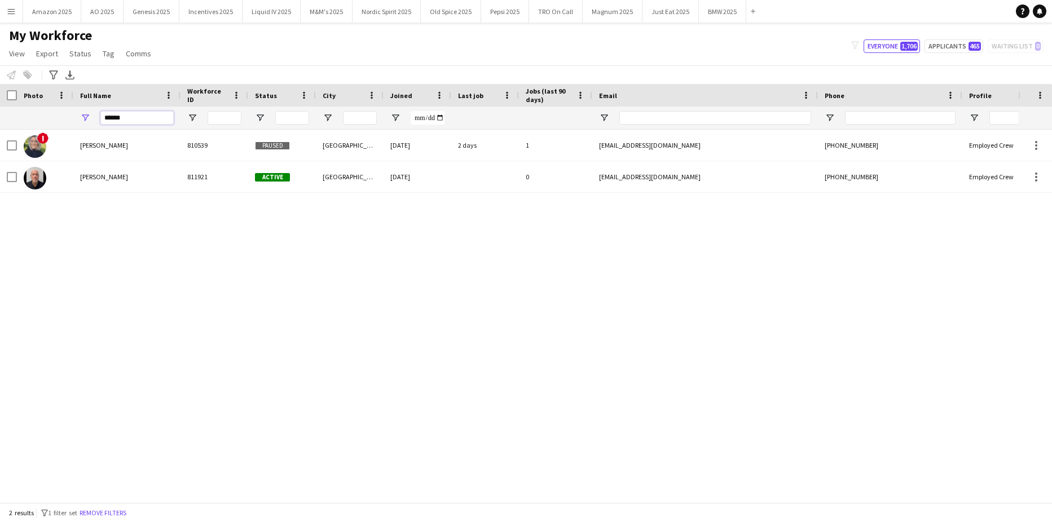
type input "******"
click at [139, 282] on div "! Charlotte Tilley 810539 Paused Leeds 15-06-2023 2 days 1 charlottetilley9987@…" at bounding box center [509, 312] width 1018 height 364
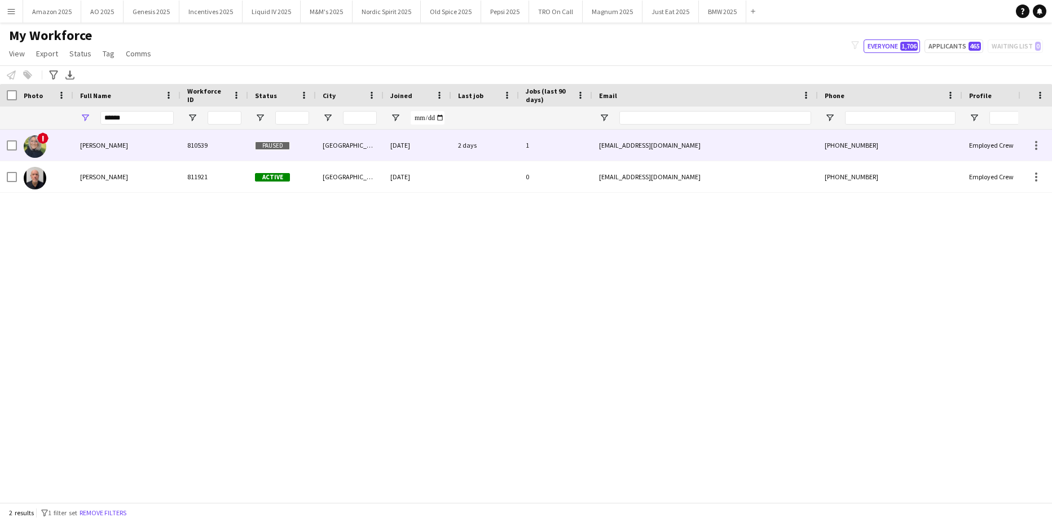
click at [114, 142] on span "[PERSON_NAME]" at bounding box center [104, 145] width 48 height 8
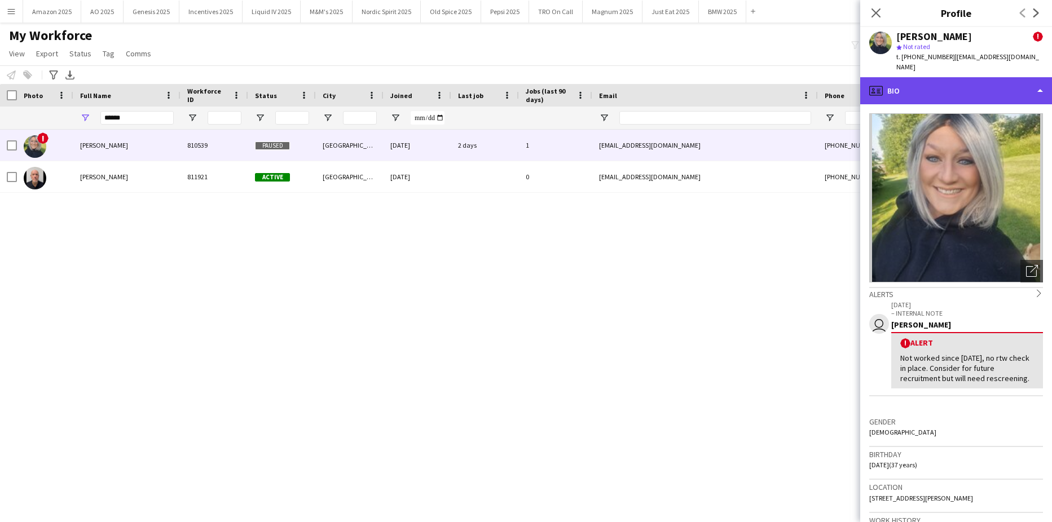
click at [1002, 79] on div "profile Bio" at bounding box center [956, 90] width 192 height 27
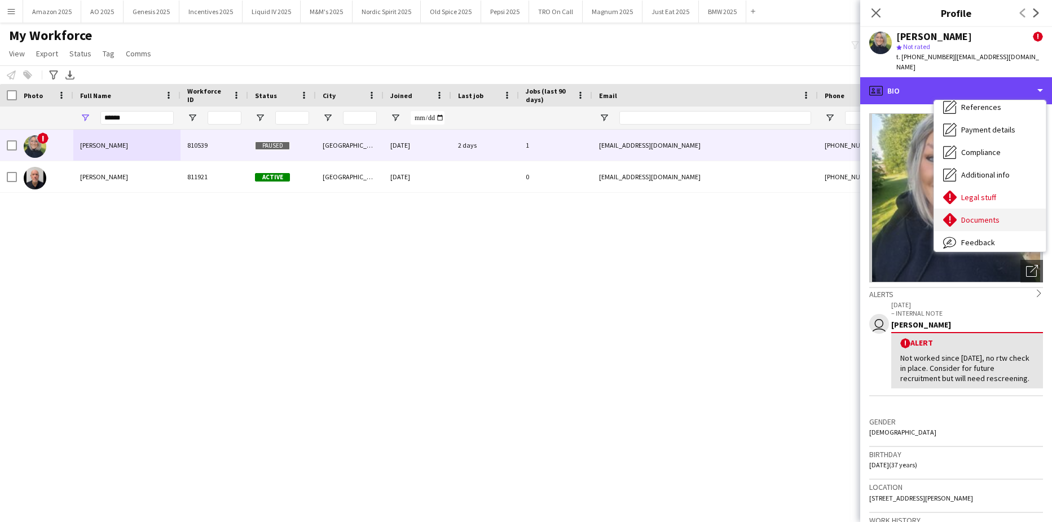
scroll to position [151, 0]
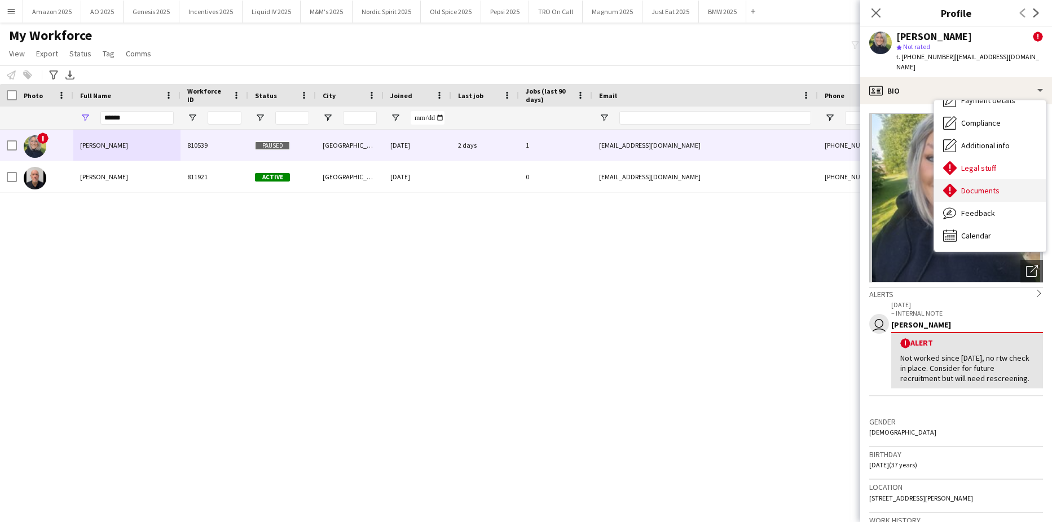
click at [980, 186] on span "Documents" at bounding box center [980, 191] width 38 height 10
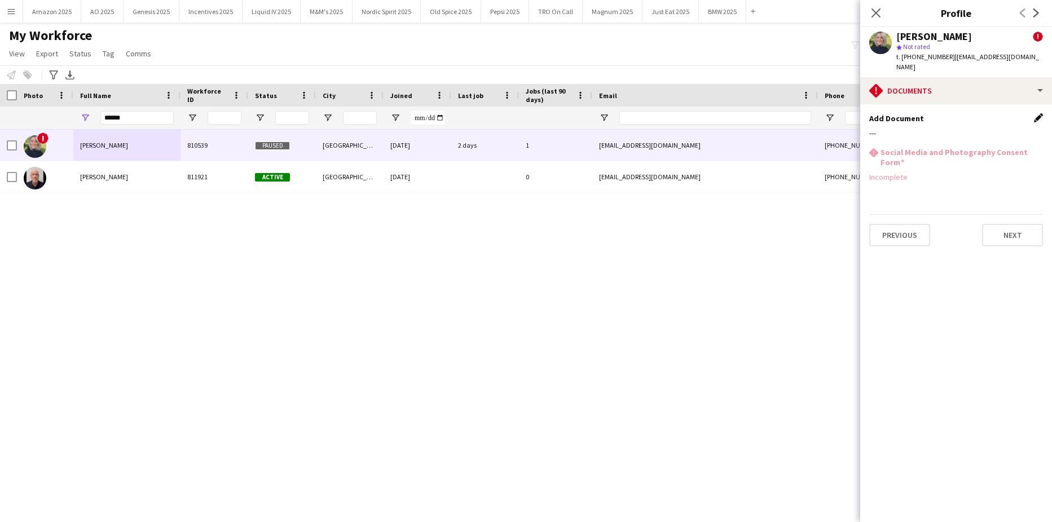
click at [1037, 113] on app-icon "Edit this field" at bounding box center [1038, 117] width 9 height 9
click at [1022, 128] on button "Upload new file" at bounding box center [1008, 137] width 71 height 18
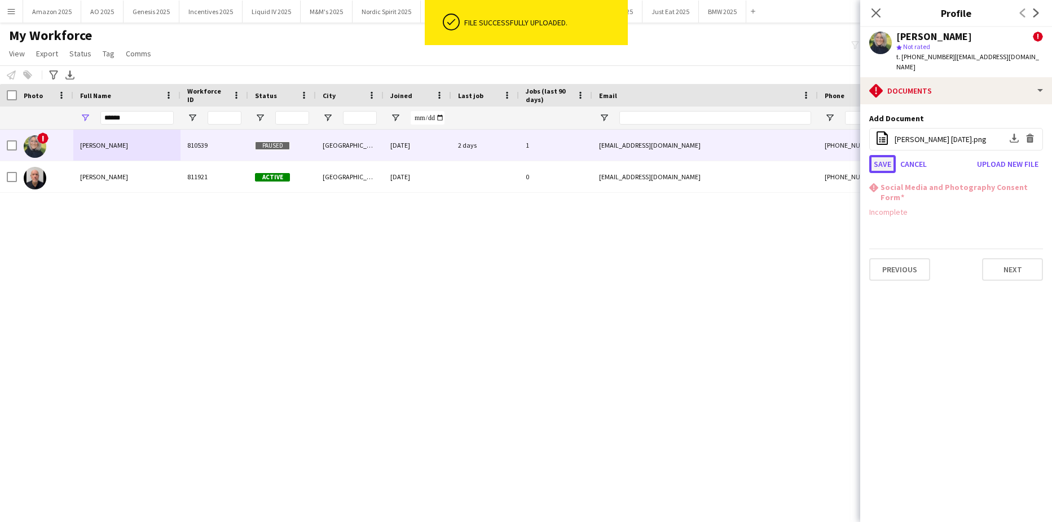
click at [877, 155] on button "Save" at bounding box center [882, 164] width 27 height 18
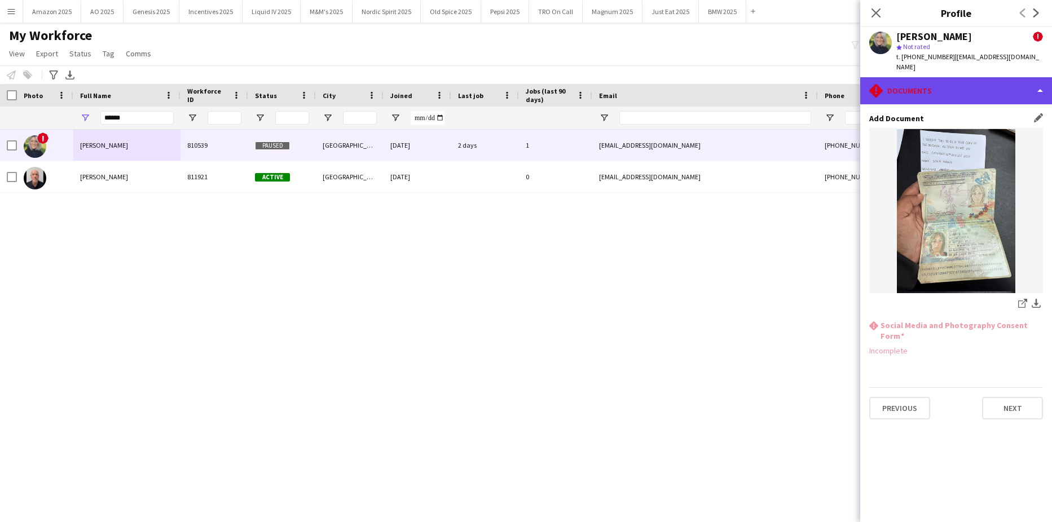
drag, startPoint x: 984, startPoint y: 70, endPoint x: 984, endPoint y: 78, distance: 7.9
click at [984, 77] on div "rhombus-alert Documents" at bounding box center [956, 90] width 192 height 27
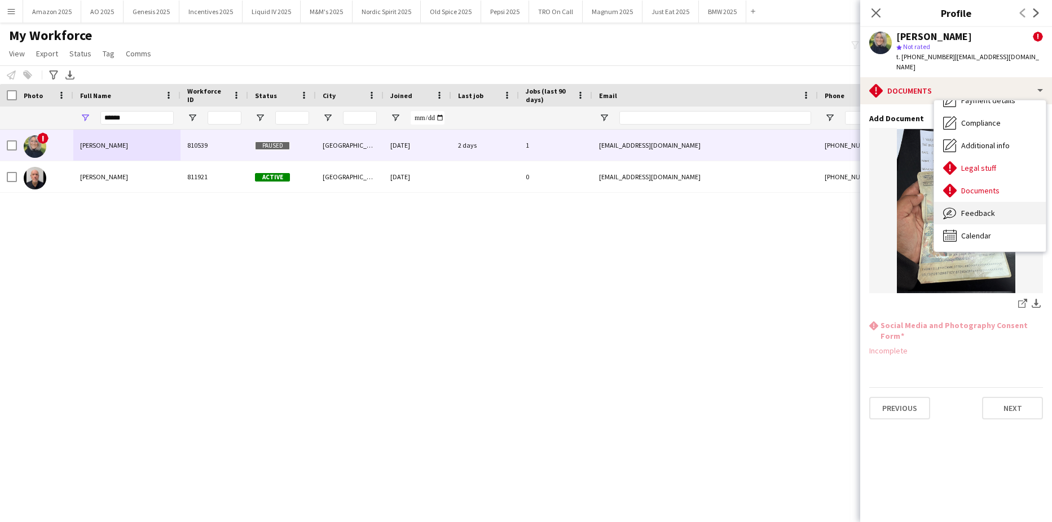
click at [1002, 206] on div "Feedback Feedback" at bounding box center [990, 213] width 112 height 23
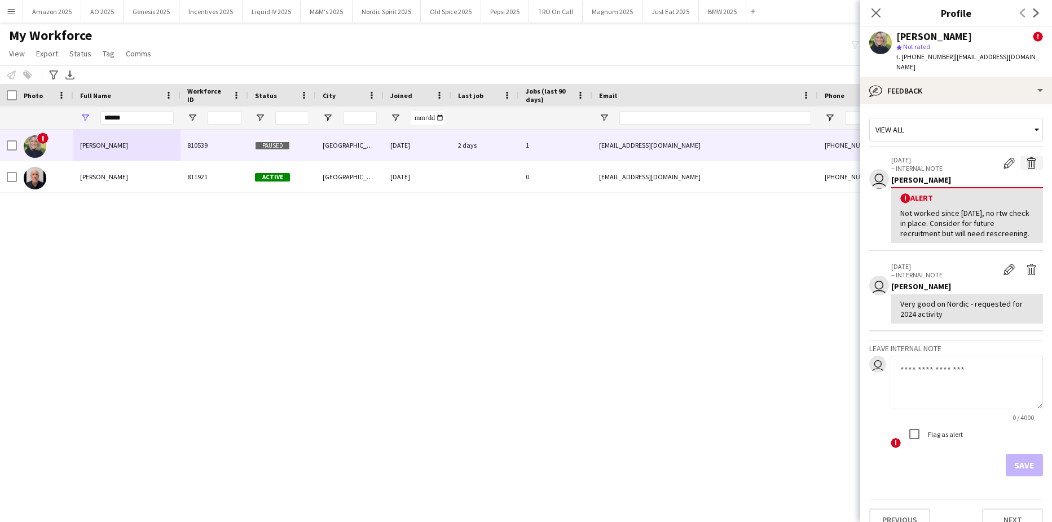
click at [1026, 157] on app-icon "Delete alert" at bounding box center [1031, 162] width 11 height 11
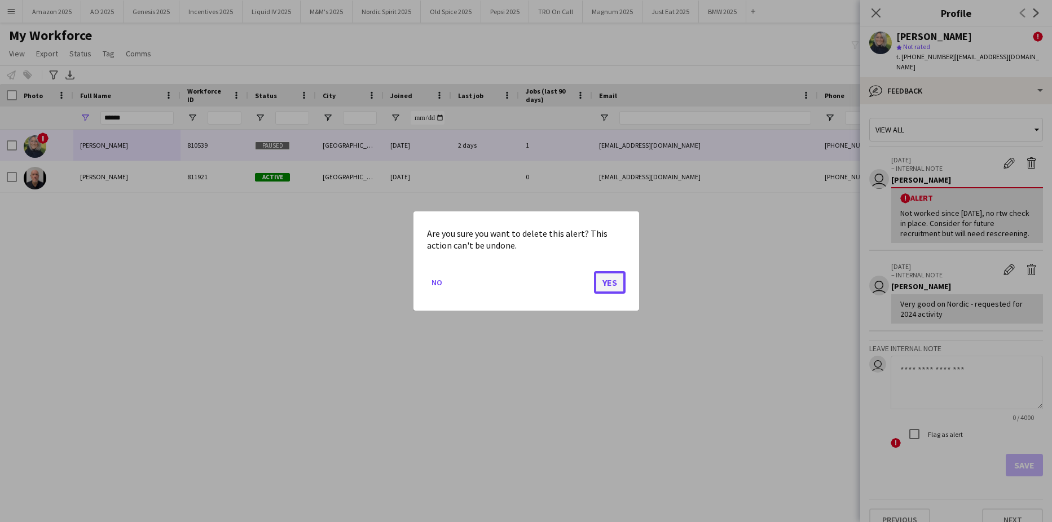
click at [610, 280] on button "Yes" at bounding box center [610, 282] width 32 height 23
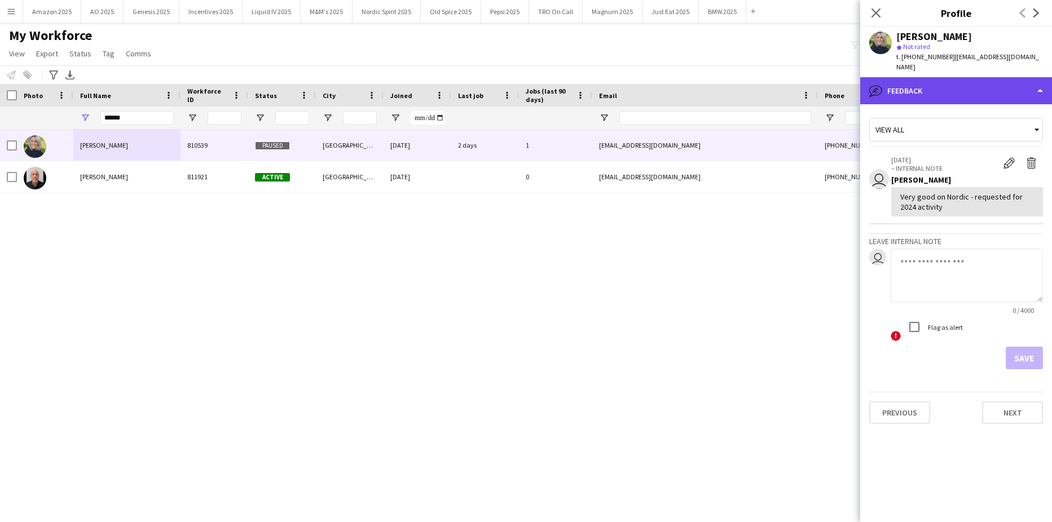
click at [996, 77] on div "bubble-pencil Feedback" at bounding box center [956, 90] width 192 height 27
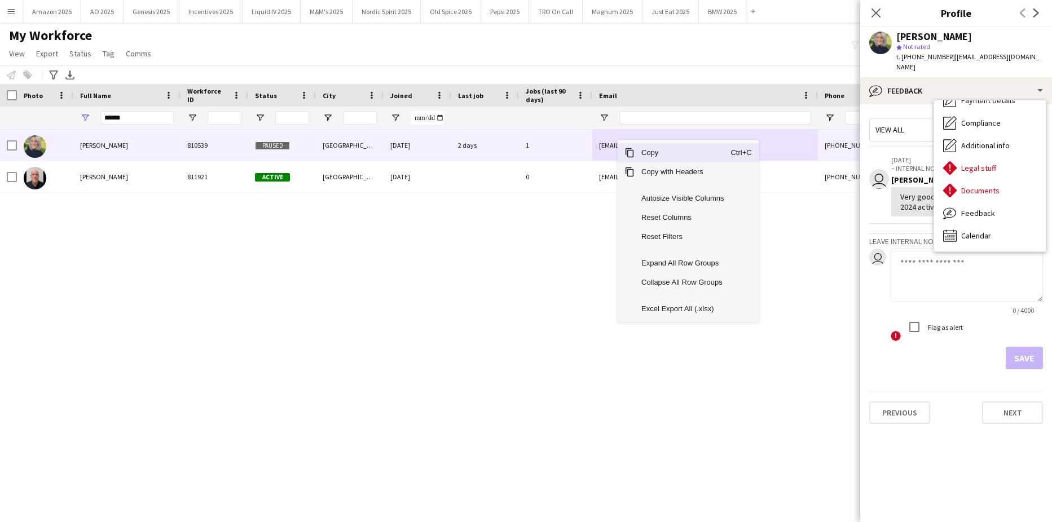
click at [650, 153] on span "Copy" at bounding box center [683, 152] width 96 height 19
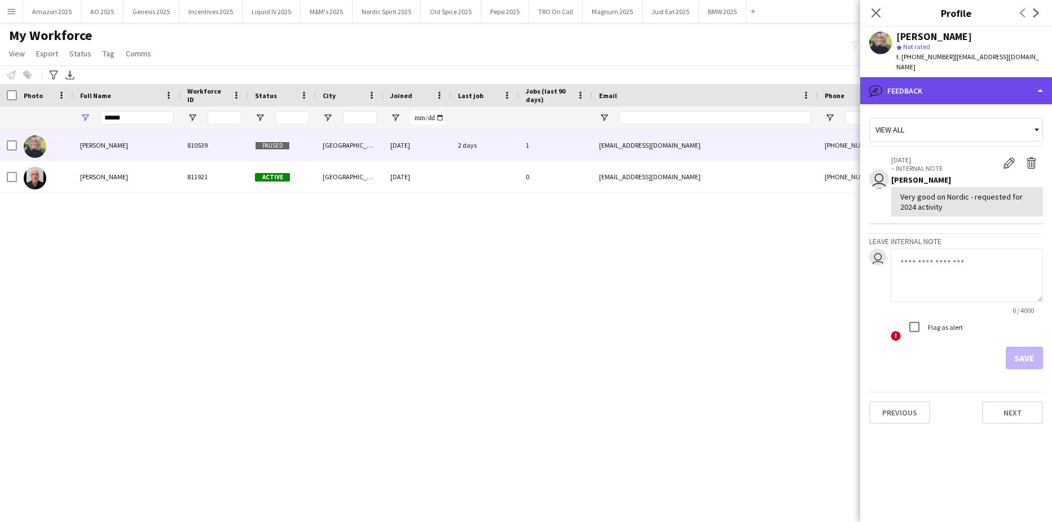
click at [1012, 79] on div "bubble-pencil Feedback" at bounding box center [956, 90] width 192 height 27
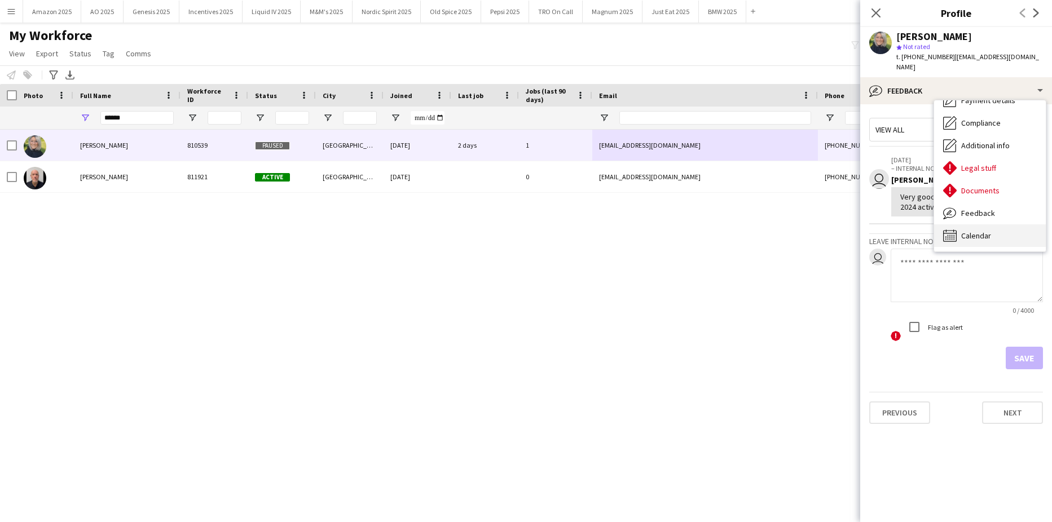
click at [993, 229] on div "Calendar Calendar" at bounding box center [990, 236] width 112 height 23
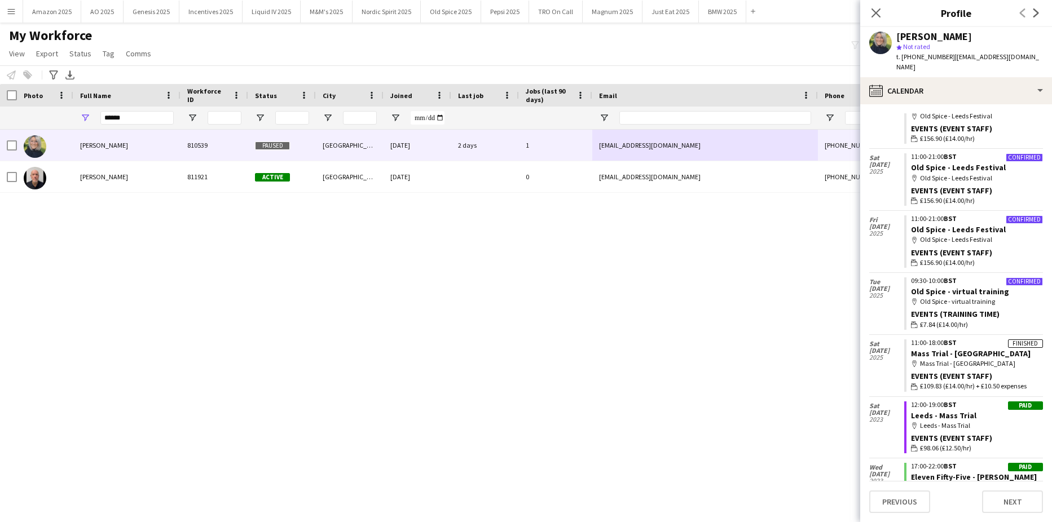
scroll to position [56, 0]
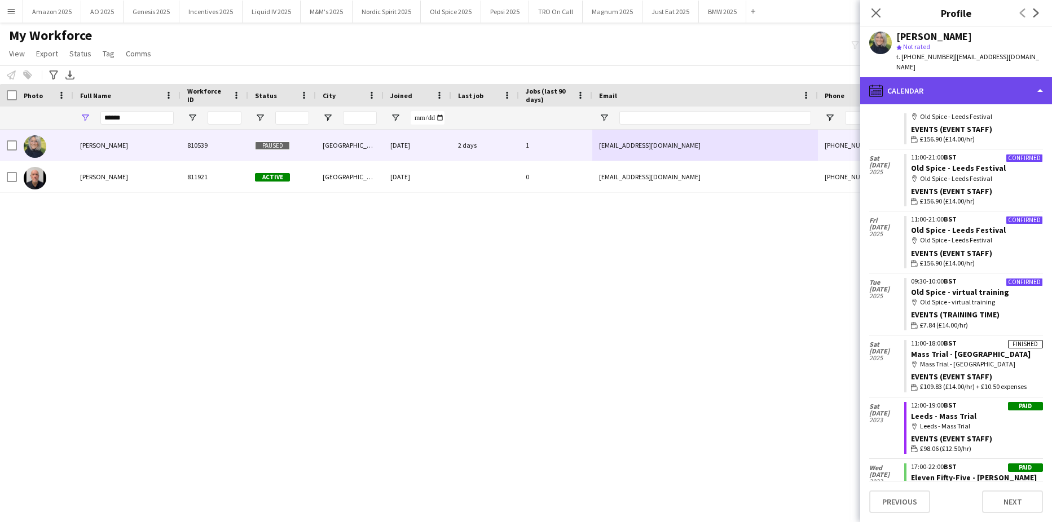
click at [1028, 79] on div "calendar-full Calendar" at bounding box center [956, 90] width 192 height 27
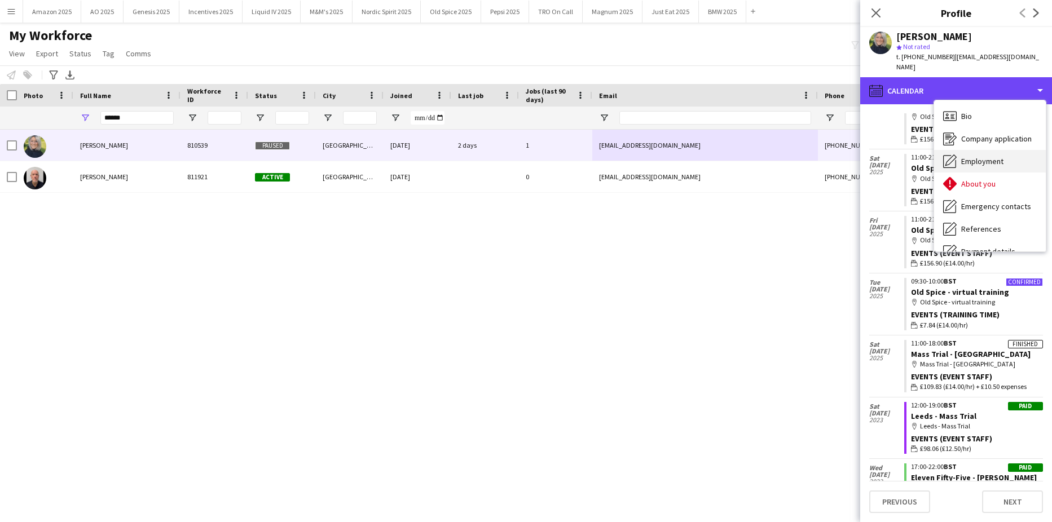
scroll to position [151, 0]
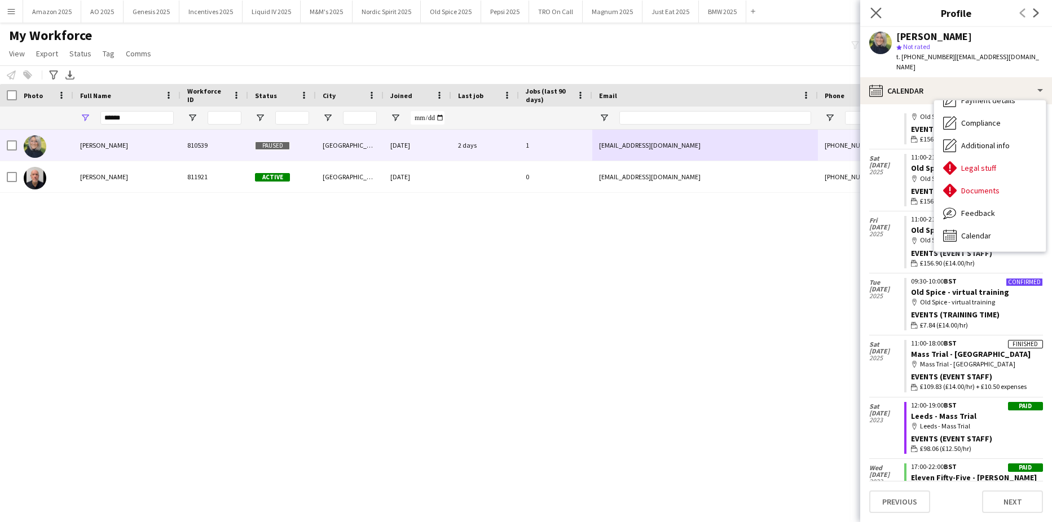
click at [876, 7] on div "Close pop-in" at bounding box center [876, 13] width 32 height 26
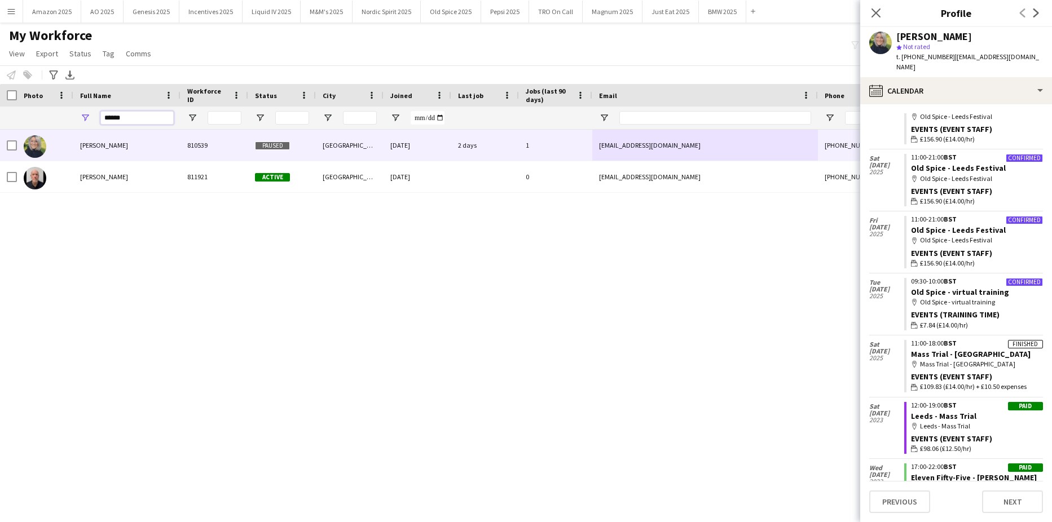
drag, startPoint x: 129, startPoint y: 120, endPoint x: -29, endPoint y: 130, distance: 158.3
click at [0, 130] on html "Menu Boards Boards Boards All jobs Status Workforce Workforce My Workforce Recr…" at bounding box center [526, 261] width 1052 height 522
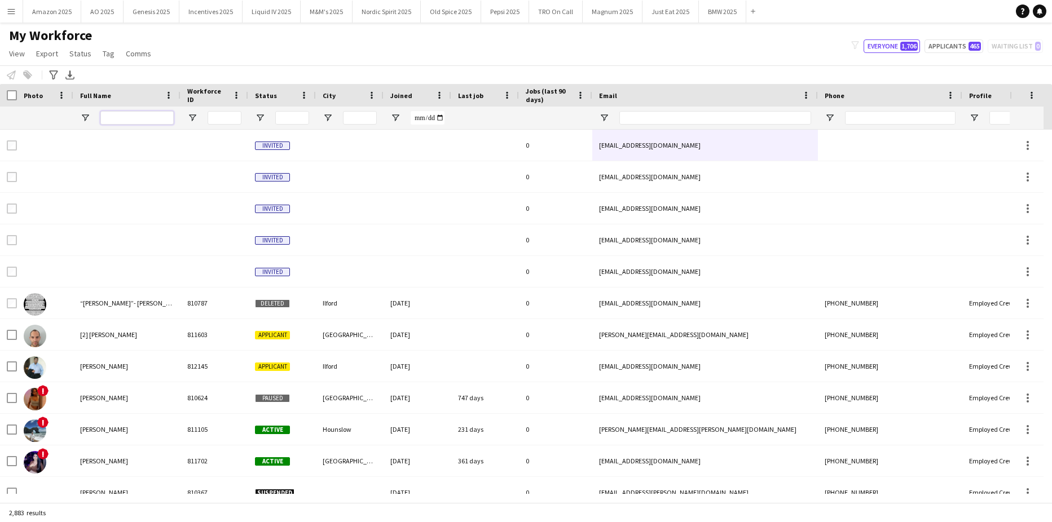
click at [131, 121] on input "Full Name Filter Input" at bounding box center [136, 118] width 73 height 14
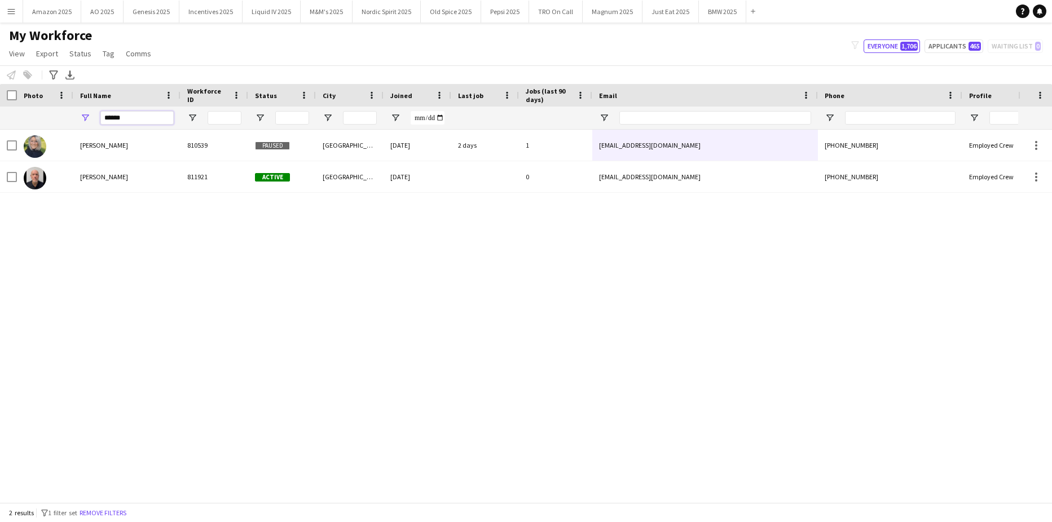
type input "******"
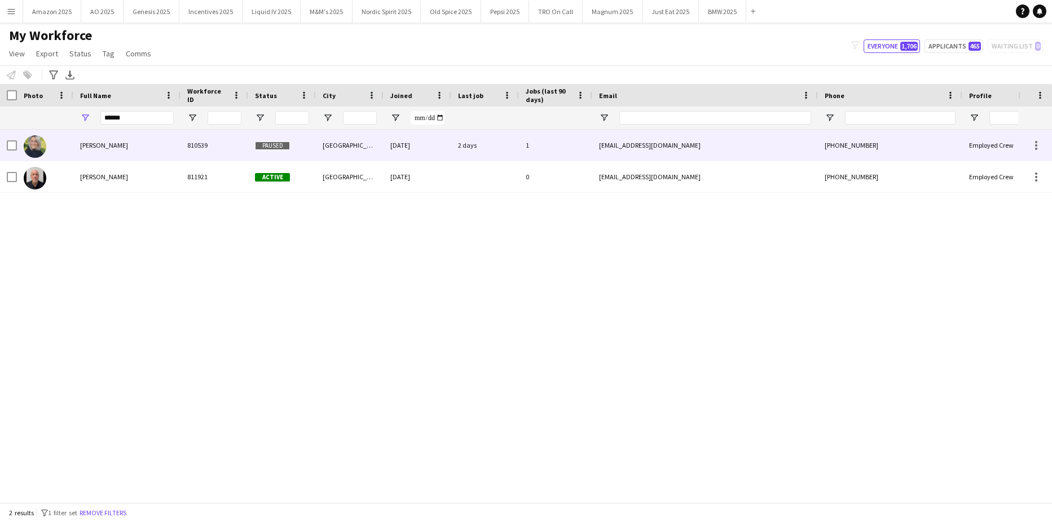
drag, startPoint x: 107, startPoint y: 144, endPoint x: 122, endPoint y: 147, distance: 16.0
click at [105, 144] on span "[PERSON_NAME]" at bounding box center [104, 145] width 48 height 8
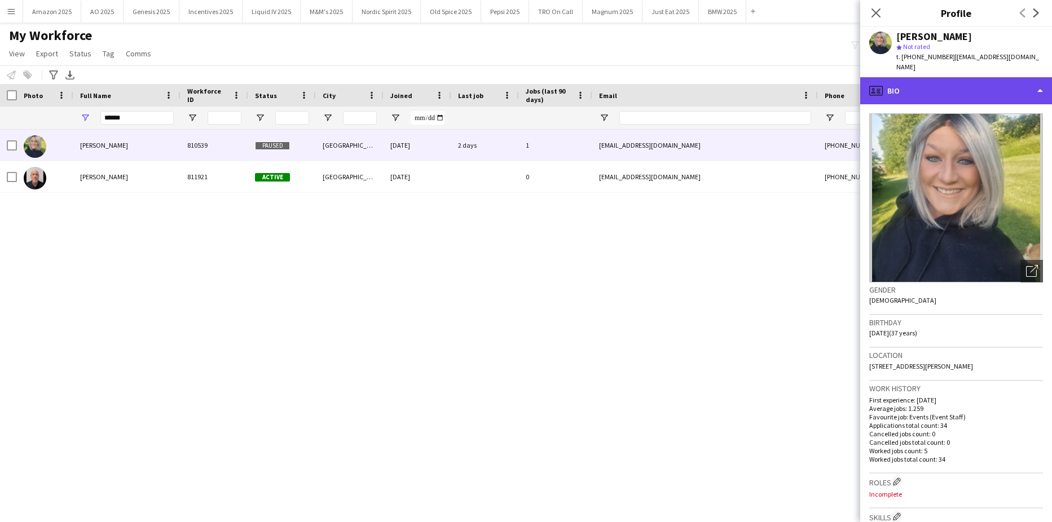
click at [997, 82] on div "profile Bio" at bounding box center [956, 90] width 192 height 27
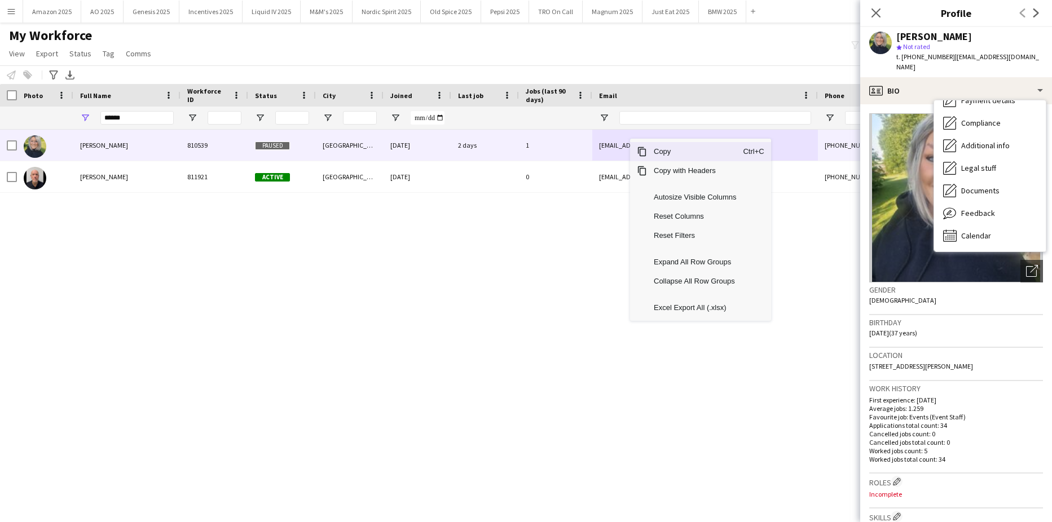
click at [660, 155] on span "Copy" at bounding box center [695, 151] width 96 height 19
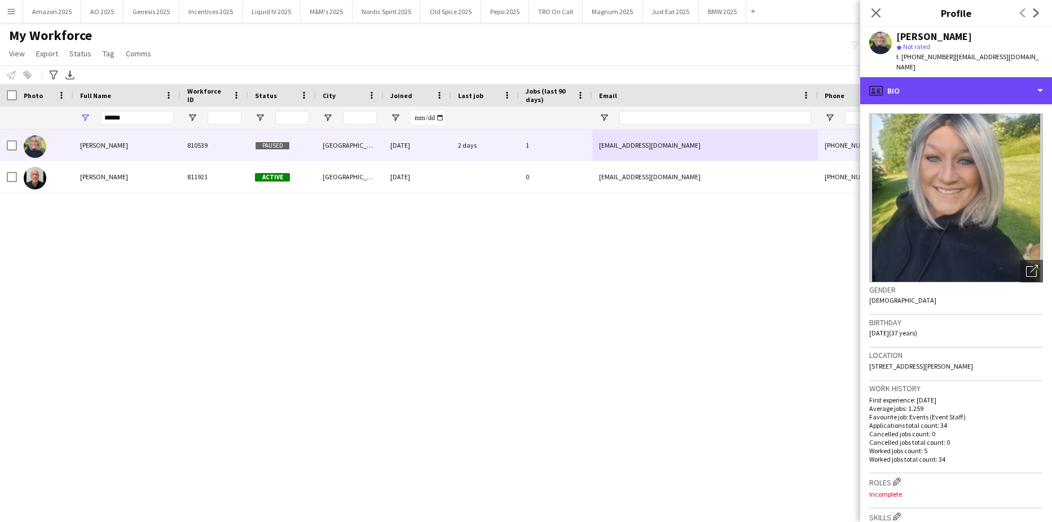
drag, startPoint x: 1013, startPoint y: 83, endPoint x: 1013, endPoint y: 99, distance: 15.8
click at [1013, 83] on div "profile Bio" at bounding box center [956, 90] width 192 height 27
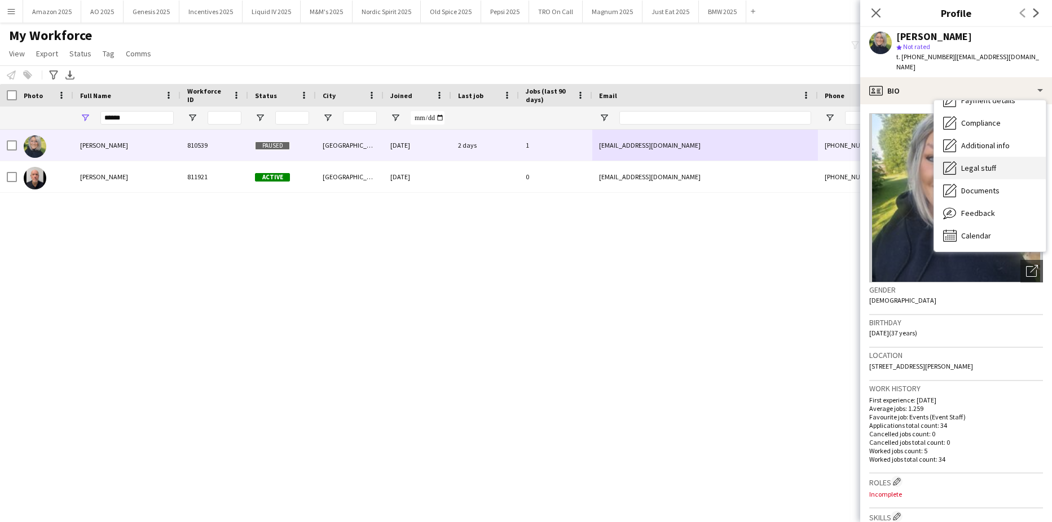
click at [998, 158] on div "Legal stuff Legal stuff" at bounding box center [990, 168] width 112 height 23
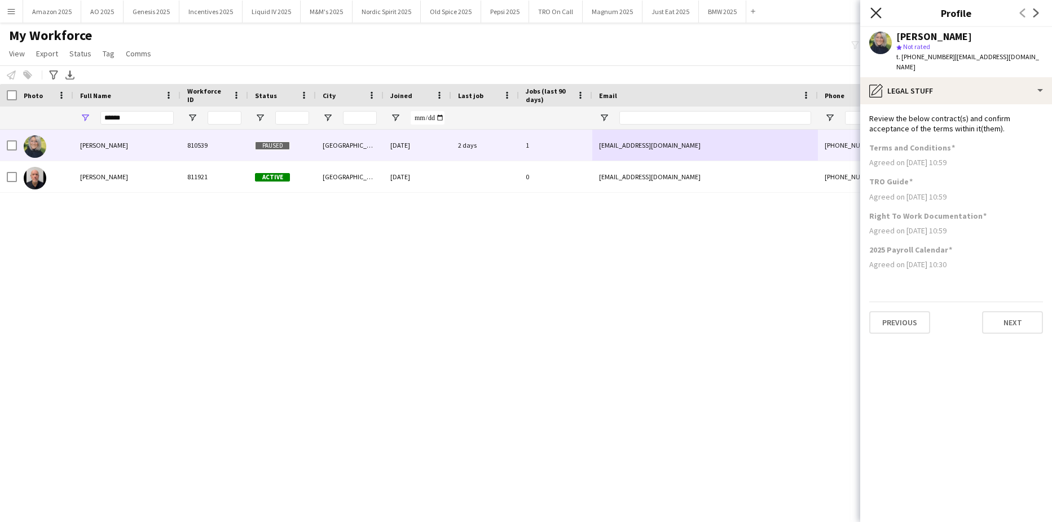
drag, startPoint x: 877, startPoint y: 15, endPoint x: 891, endPoint y: 14, distance: 14.1
click at [877, 14] on icon "Close pop-in" at bounding box center [875, 12] width 11 height 11
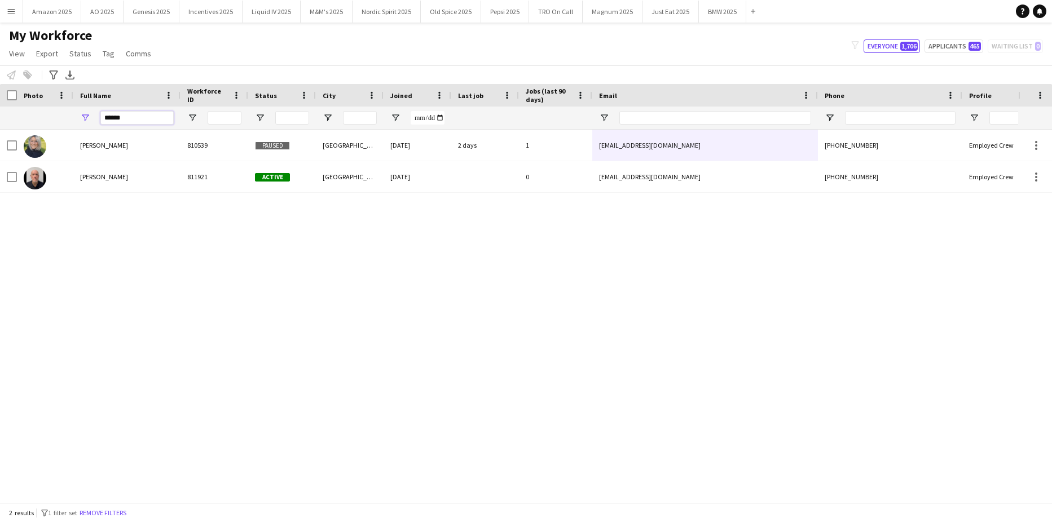
drag, startPoint x: 142, startPoint y: 125, endPoint x: -19, endPoint y: 125, distance: 160.2
click at [0, 125] on html "Menu Boards Boards Boards All jobs Status Workforce Workforce My Workforce Recr…" at bounding box center [526, 261] width 1052 height 522
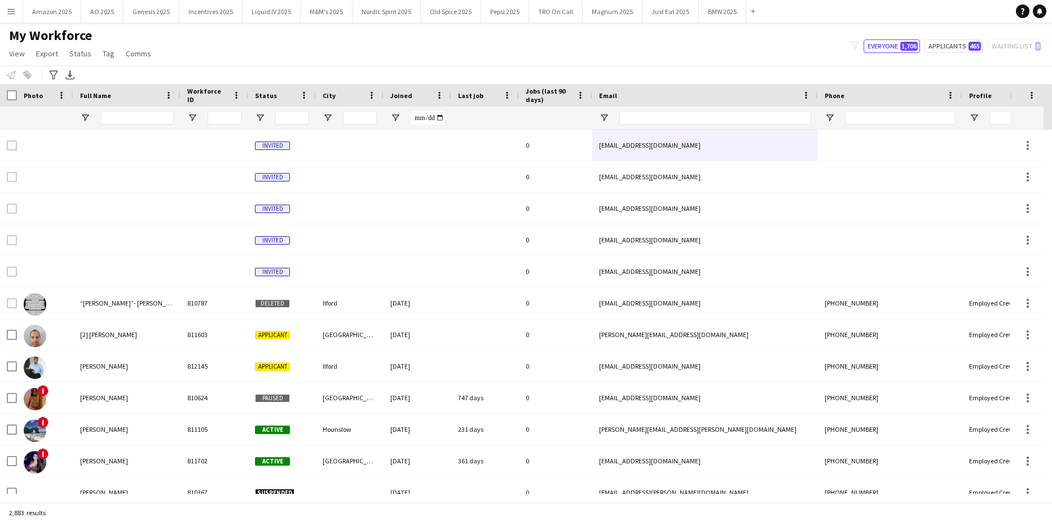
click at [11, 16] on button "Menu" at bounding box center [11, 11] width 23 height 23
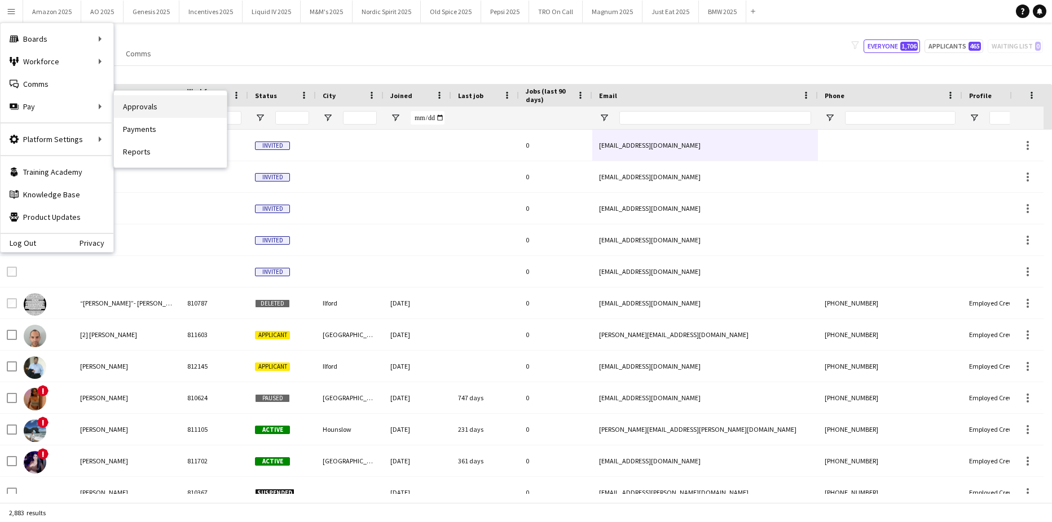
click at [122, 105] on link "Approvals" at bounding box center [170, 106] width 113 height 23
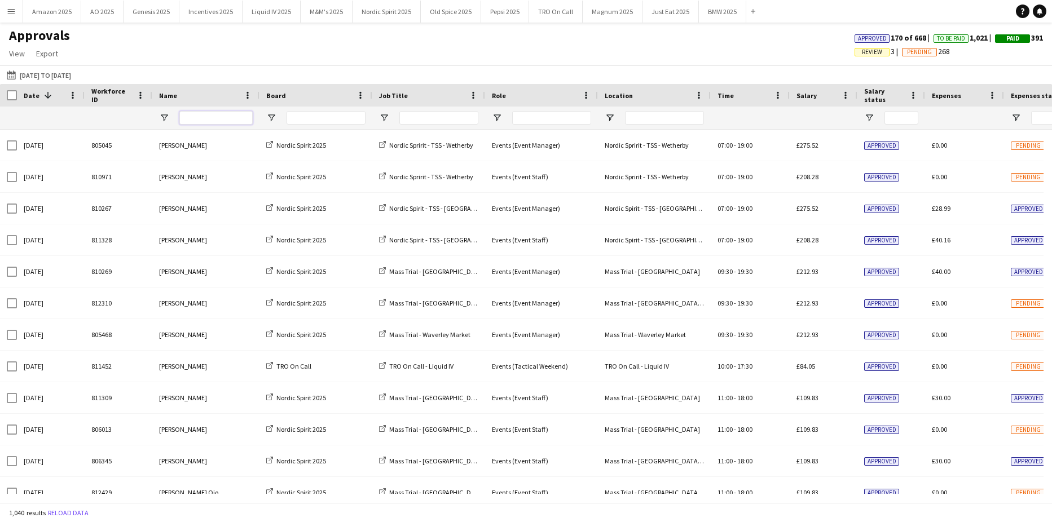
click at [194, 112] on input "Name Filter Input" at bounding box center [215, 118] width 73 height 14
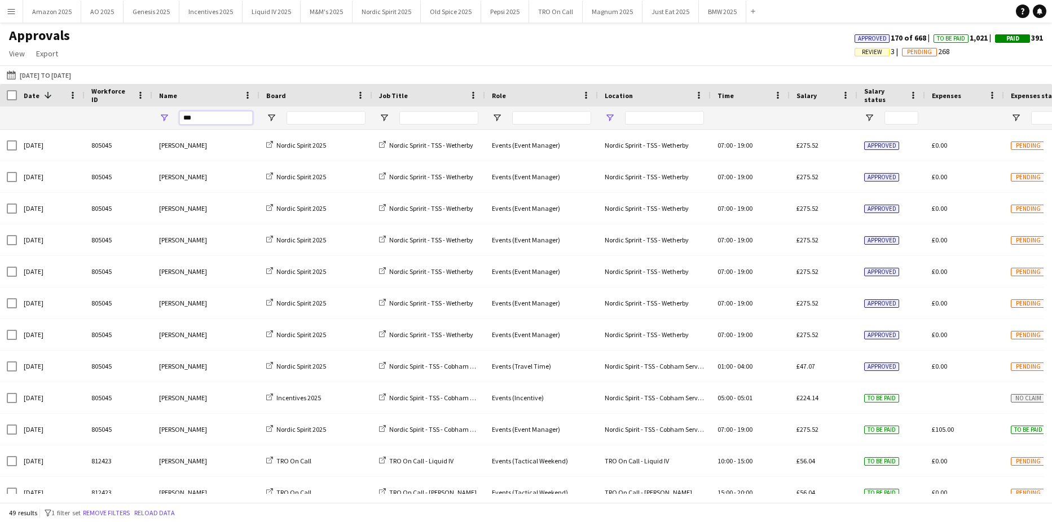
type input "***"
click at [610, 118] on span "Open Filter Menu" at bounding box center [610, 118] width 10 height 10
click at [496, 120] on span "Open Filter Menu" at bounding box center [497, 118] width 10 height 10
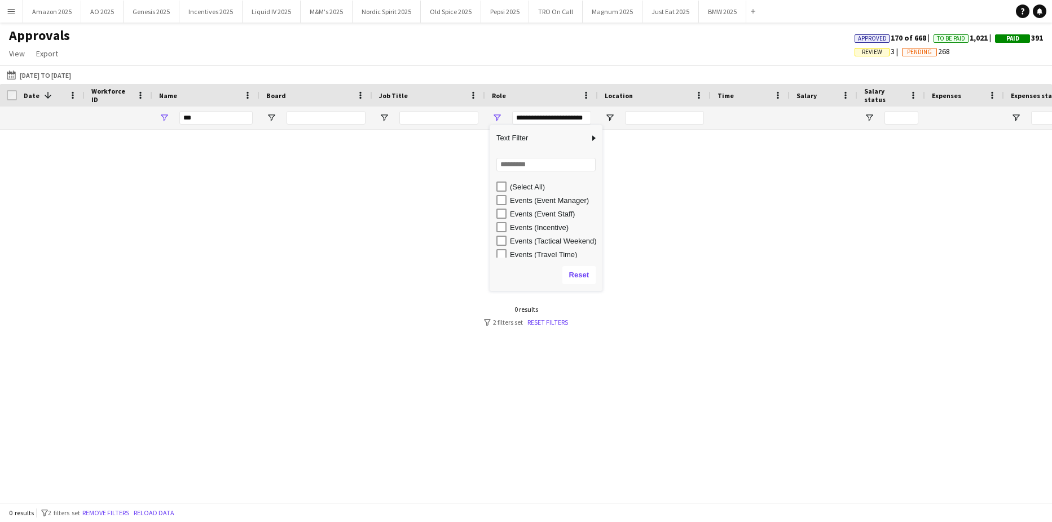
scroll to position [3, 0]
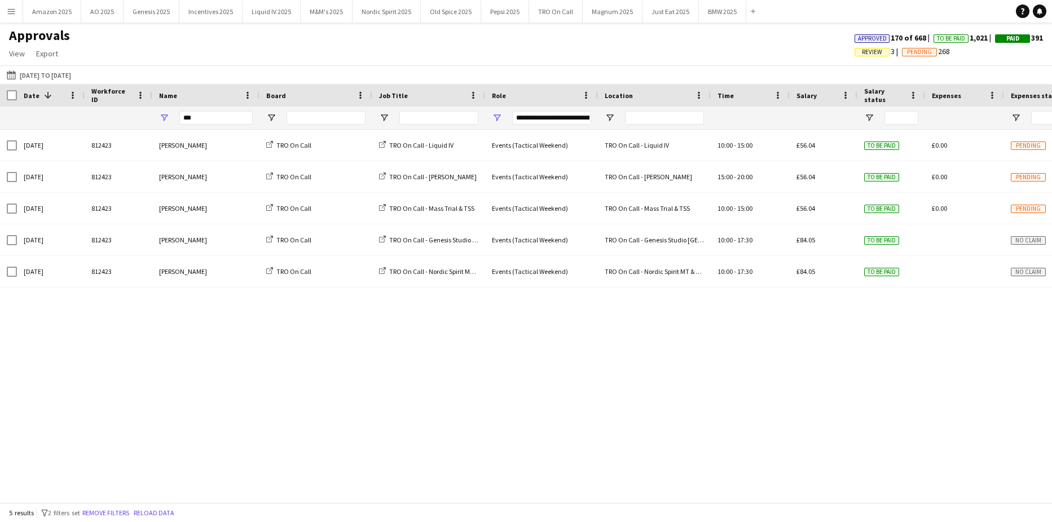
click at [487, 386] on div "Sun, 10 Aug 2025 812423 Jonathan Daniels TRO On Call TRO On Call - Liquid IV Ev…" at bounding box center [526, 312] width 1052 height 364
click at [499, 116] on span "Open Filter Menu" at bounding box center [497, 118] width 10 height 10
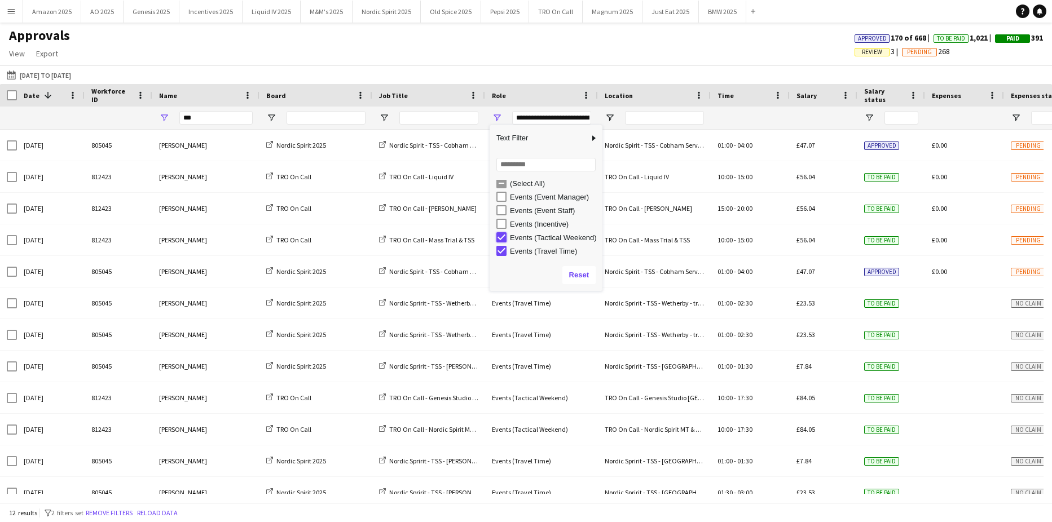
type input "**********"
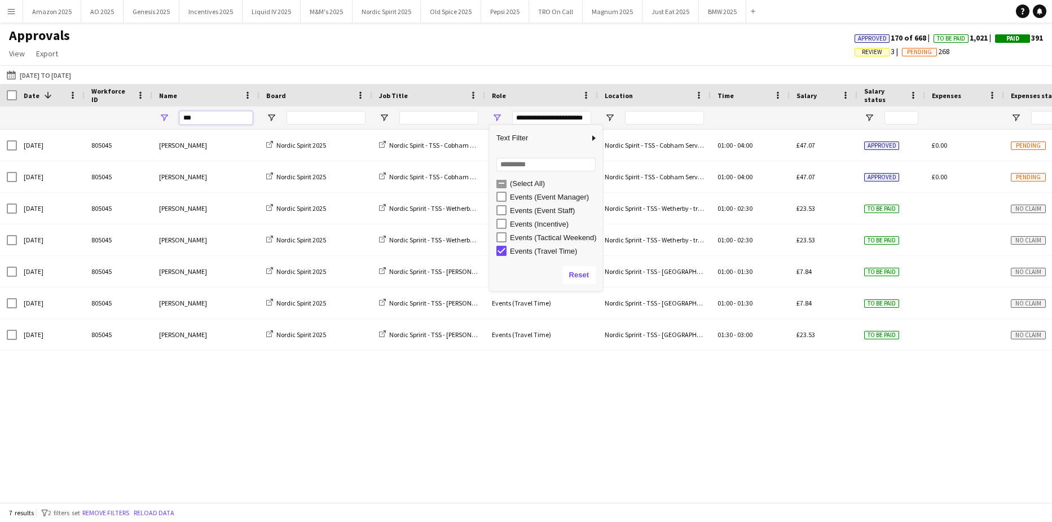
click at [214, 118] on input "***" at bounding box center [215, 118] width 73 height 14
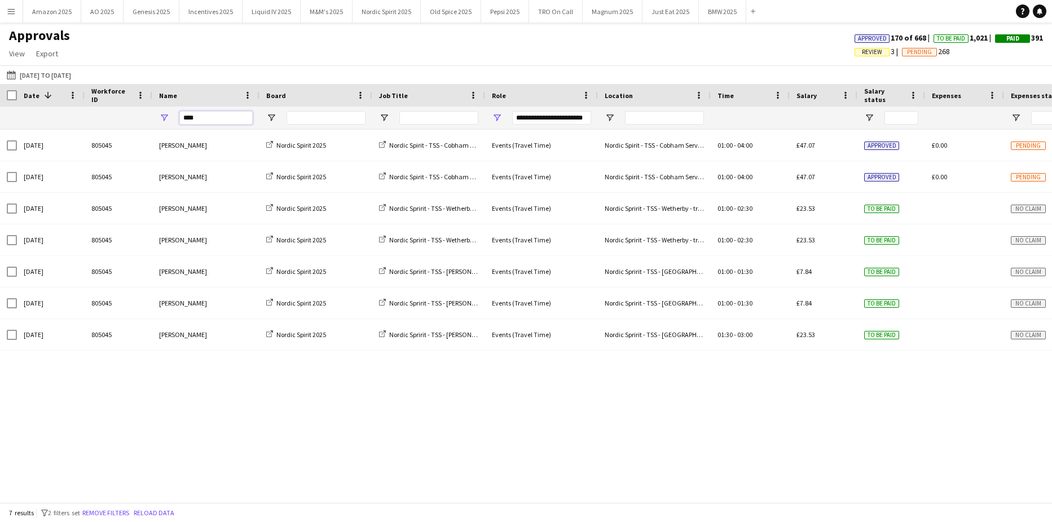
type input "*****"
type input "***"
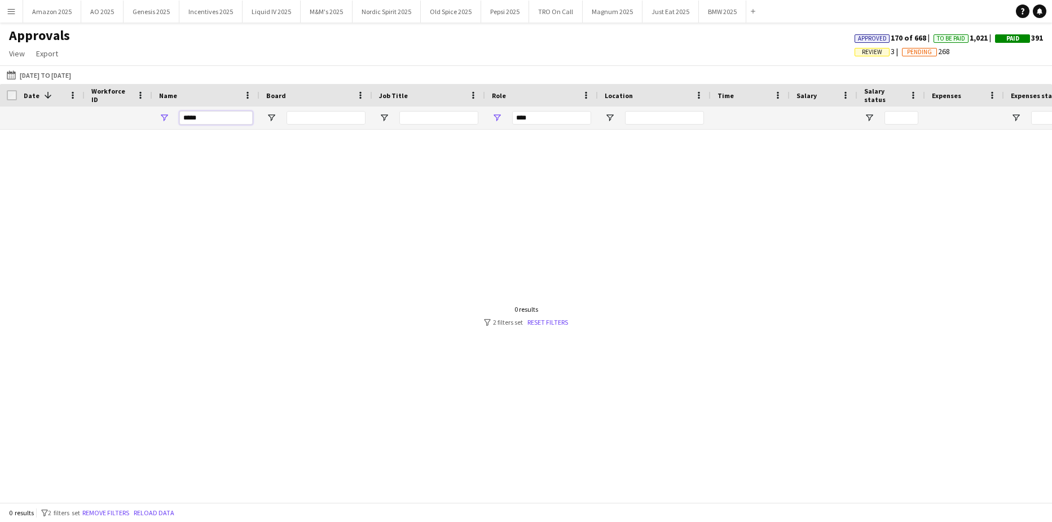
drag, startPoint x: 210, startPoint y: 120, endPoint x: 221, endPoint y: 119, distance: 10.8
click at [212, 120] on input "*****" at bounding box center [215, 118] width 73 height 14
type input "*****"
type input "**********"
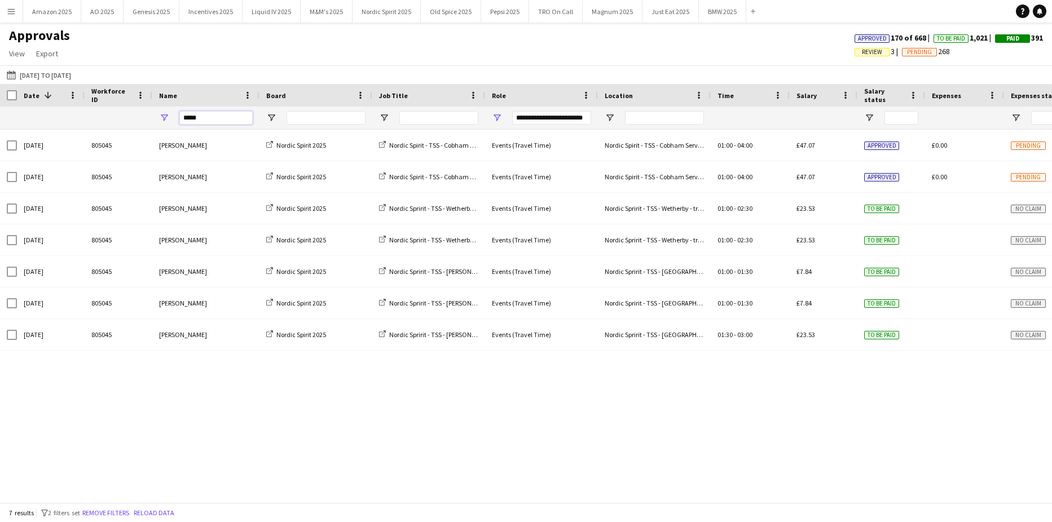
type input "*****"
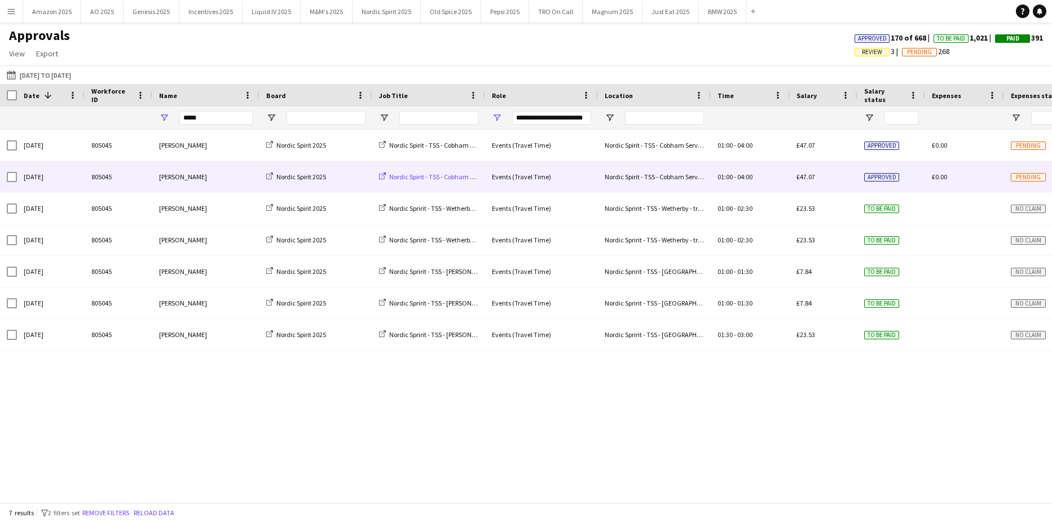
click at [438, 177] on span "Nordic Spirit - TSS - Cobham Services - travel time" at bounding box center [459, 177] width 140 height 8
click at [1016, 179] on span "Pending" at bounding box center [1028, 177] width 35 height 8
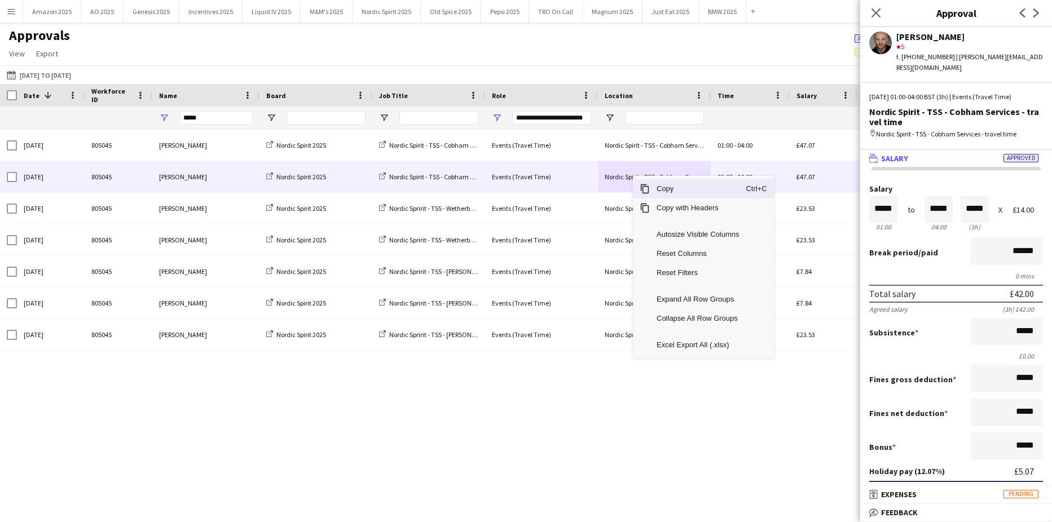
click at [670, 188] on span "Copy" at bounding box center [698, 188] width 96 height 19
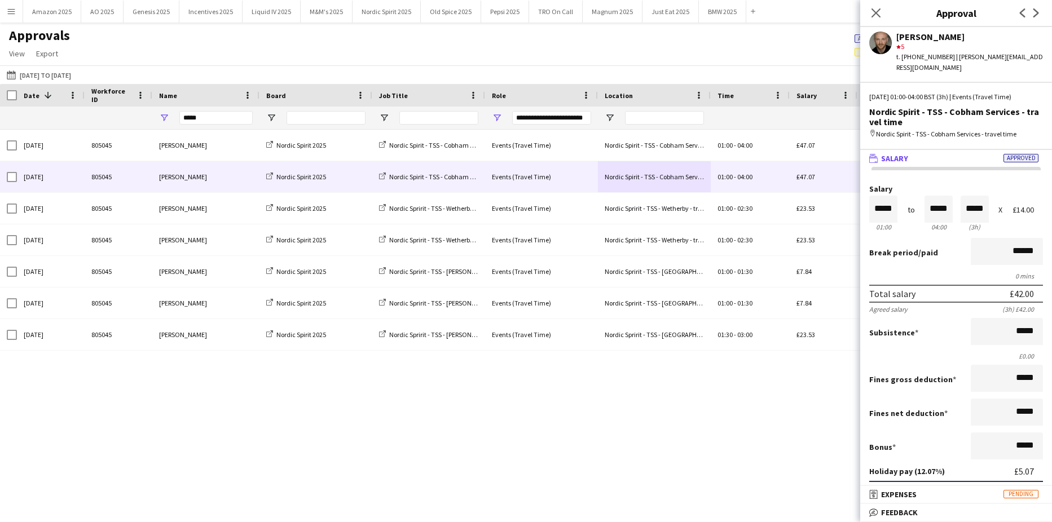
drag, startPoint x: 879, startPoint y: 14, endPoint x: 900, endPoint y: 44, distance: 36.8
click at [879, 14] on icon "Close pop-in" at bounding box center [876, 12] width 9 height 9
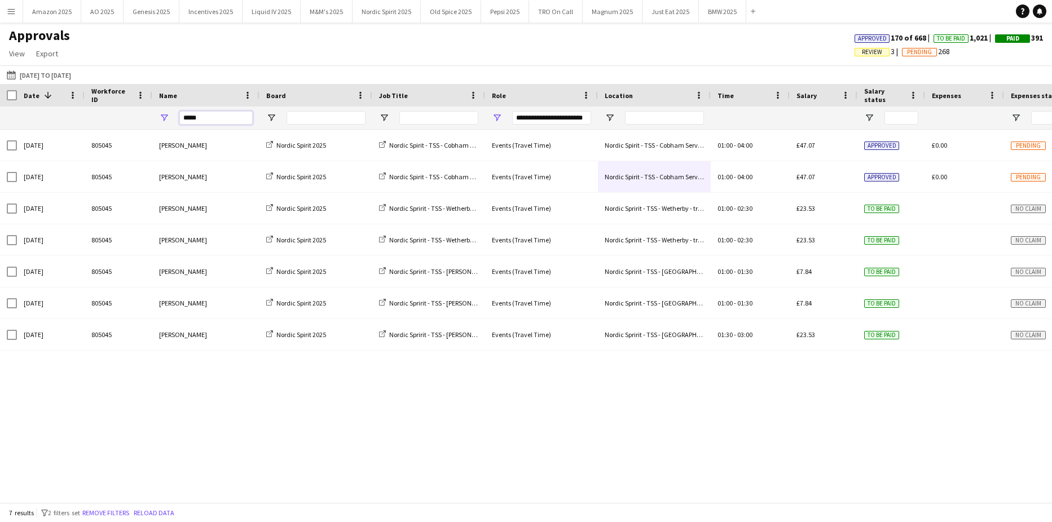
drag, startPoint x: 199, startPoint y: 113, endPoint x: -29, endPoint y: 155, distance: 231.7
click at [0, 155] on html "Menu Boards Boards Boards All jobs Status Workforce Workforce My Workforce Recr…" at bounding box center [526, 261] width 1052 height 522
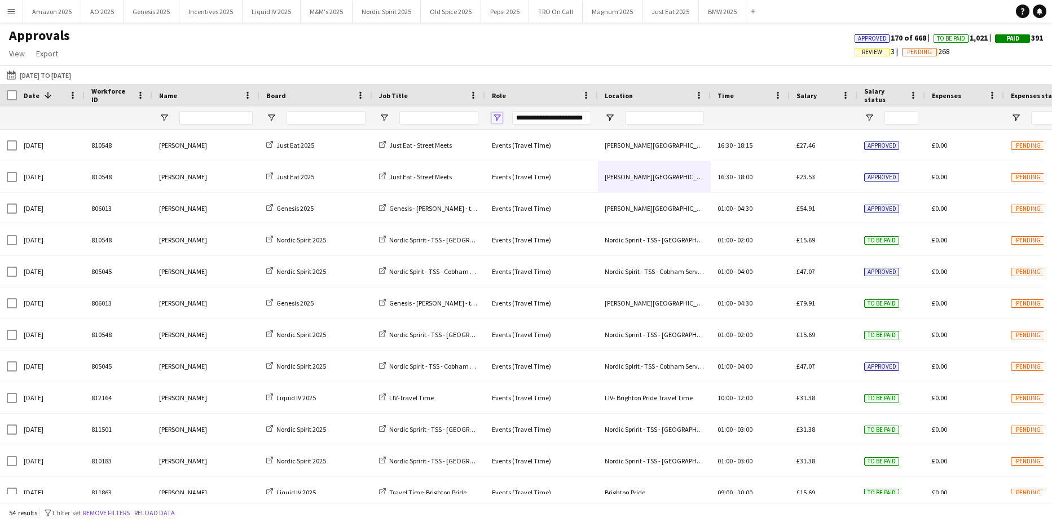
click at [498, 118] on span "Open Filter Menu" at bounding box center [497, 118] width 10 height 10
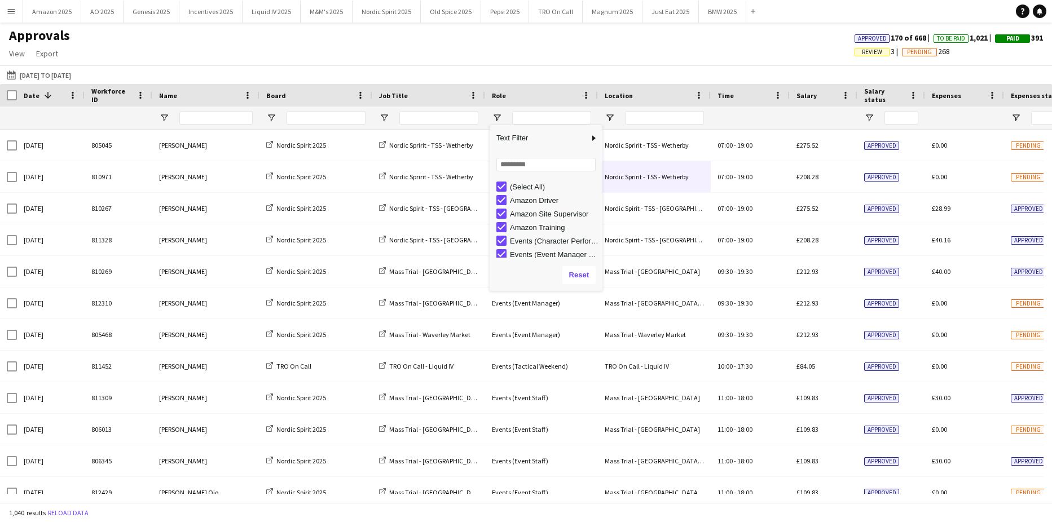
click at [441, 54] on div "Approvals View Customise view Customise filters Reset Filters Reset View Reset …" at bounding box center [526, 46] width 1052 height 38
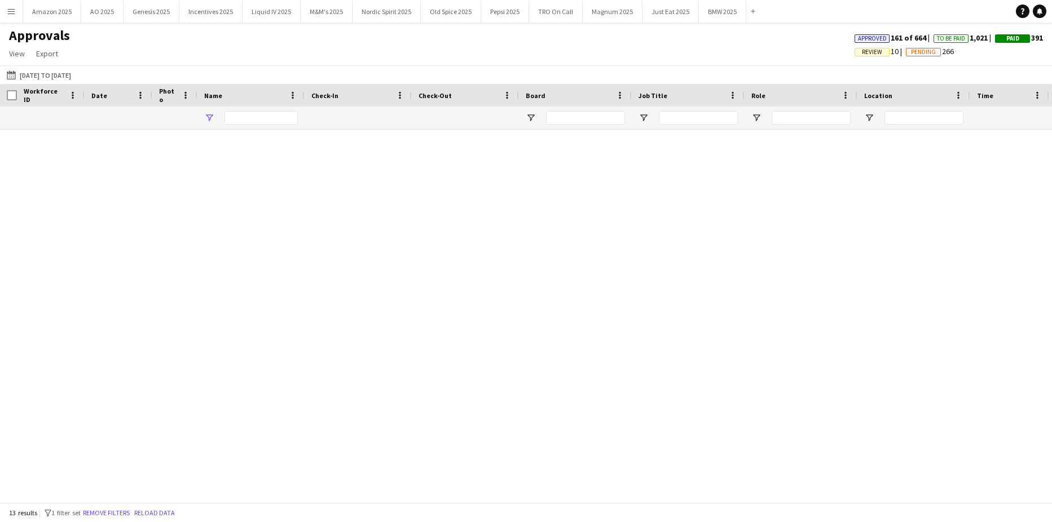
type input "******"
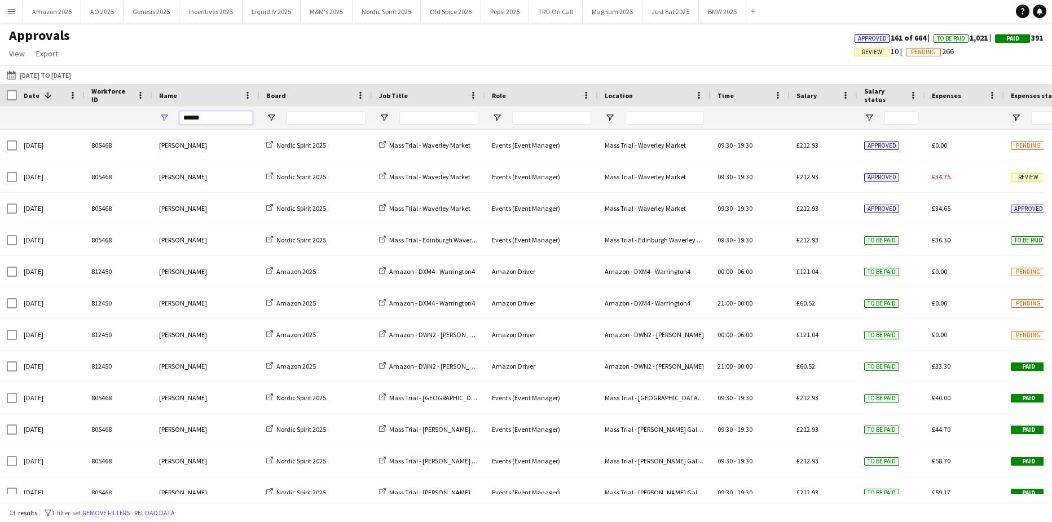
drag, startPoint x: 209, startPoint y: 121, endPoint x: 30, endPoint y: 118, distance: 178.3
click at [39, 118] on div "******" at bounding box center [722, 118] width 1444 height 23
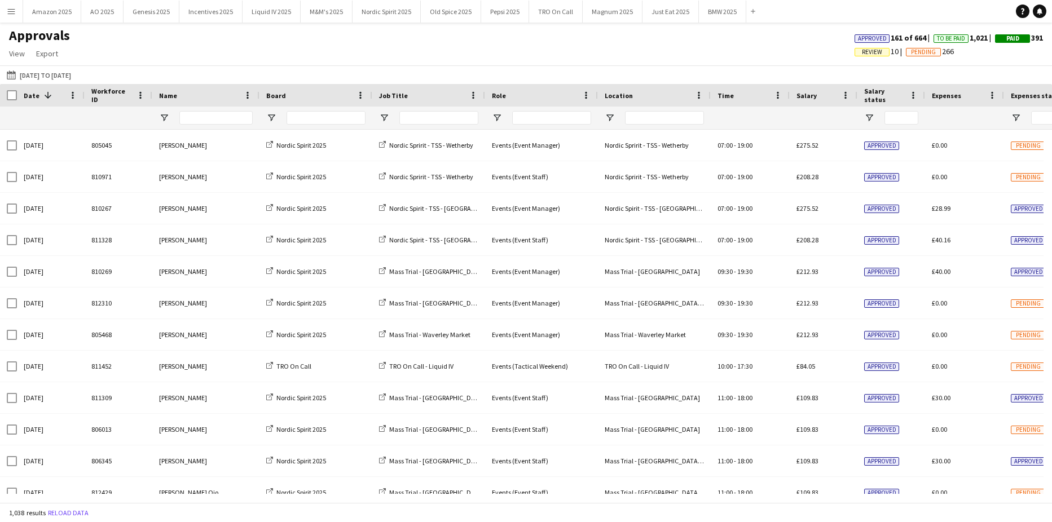
click at [862, 50] on span "Review" at bounding box center [872, 52] width 20 height 7
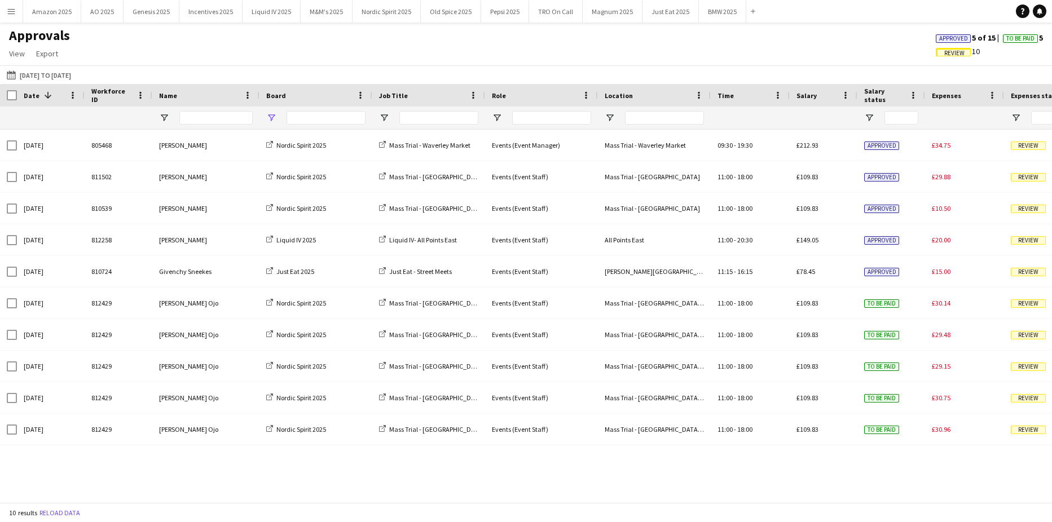
click at [272, 118] on div at bounding box center [316, 118] width 113 height 23
click at [272, 118] on span "Open Filter Menu" at bounding box center [271, 118] width 10 height 10
click at [274, 180] on div "(Select All)" at bounding box center [324, 187] width 106 height 14
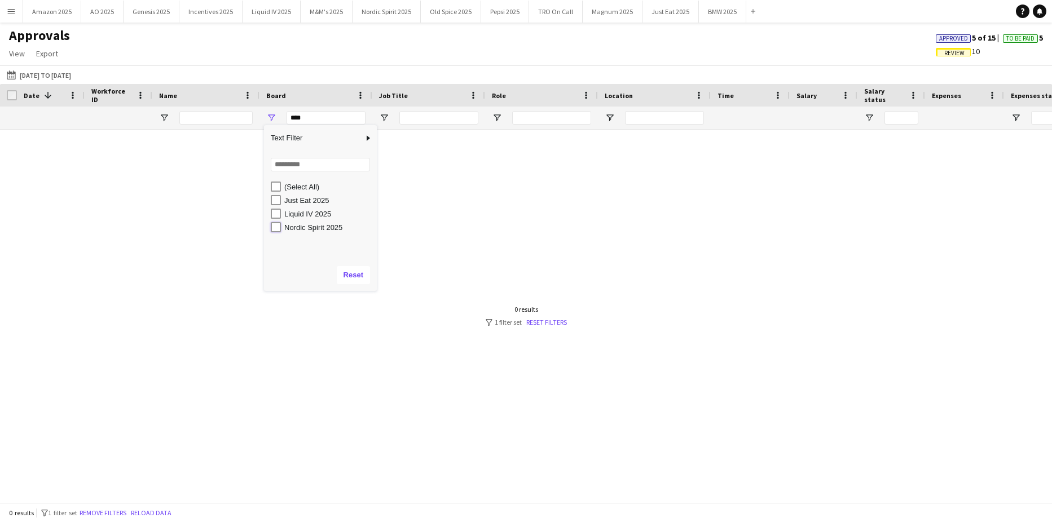
type input "**********"
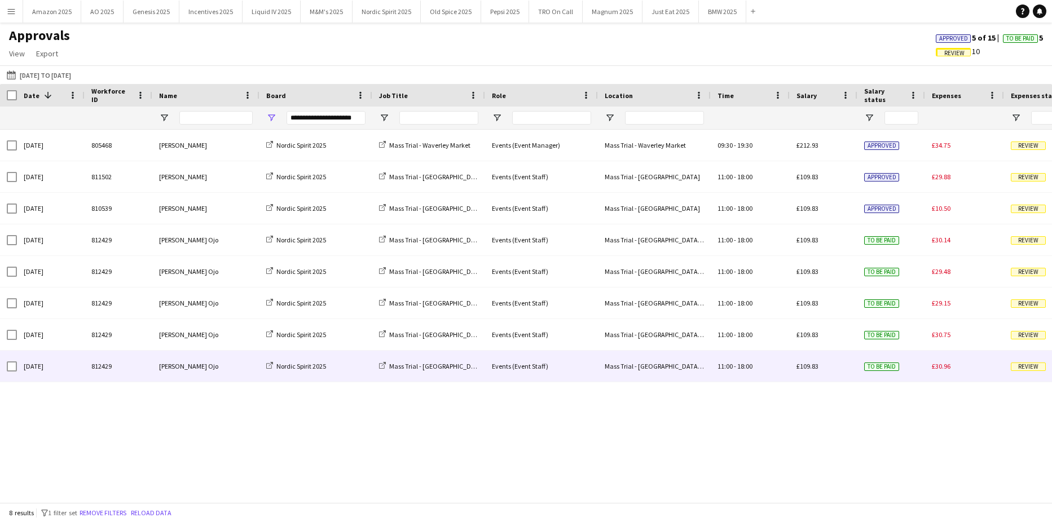
click at [354, 377] on div "Nordic Spirit 2025" at bounding box center [316, 366] width 113 height 31
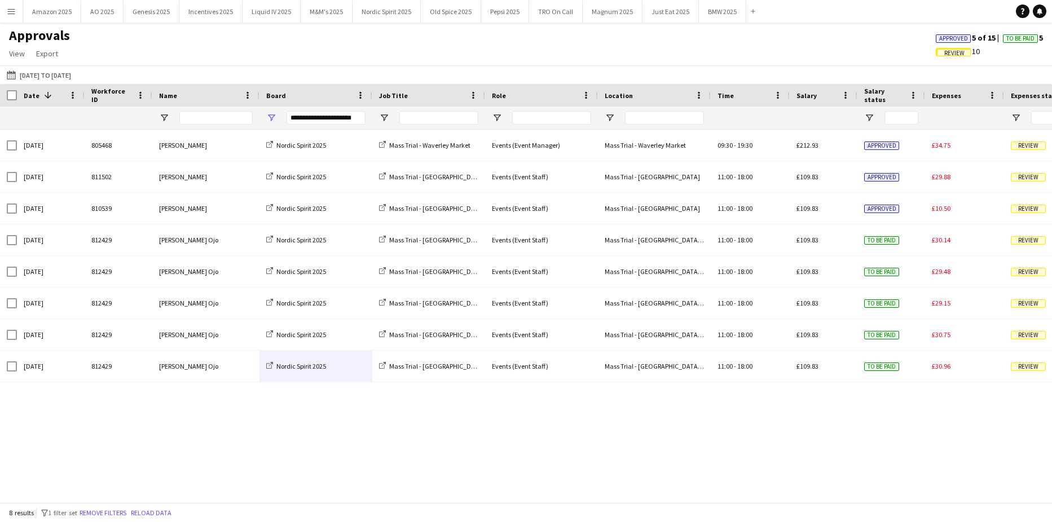
click at [276, 117] on div "**********" at bounding box center [316, 118] width 113 height 23
click at [272, 120] on span "Open Filter Menu" at bounding box center [271, 118] width 10 height 10
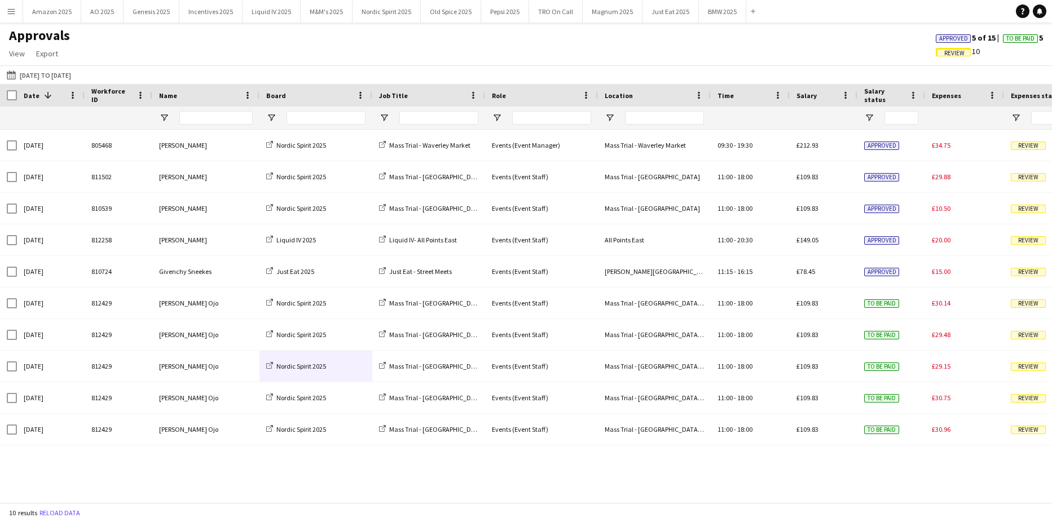
click at [468, 34] on div "Approvals View Customise view Customise filters Reset Filters Reset View Reset …" at bounding box center [526, 46] width 1052 height 38
click at [949, 35] on span "Approved" at bounding box center [953, 38] width 29 height 7
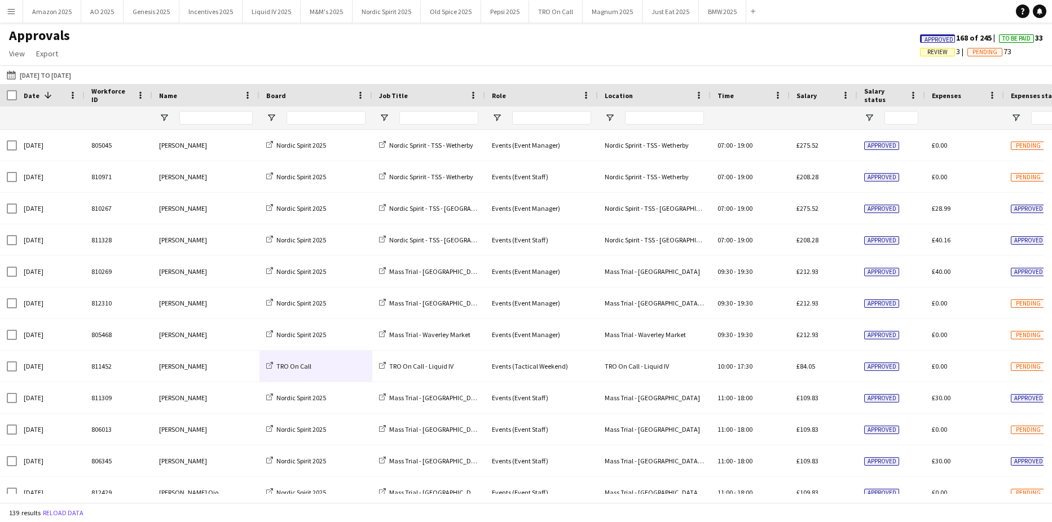
click at [938, 38] on span "Approved" at bounding box center [939, 39] width 29 height 7
click at [862, 50] on span "Review" at bounding box center [872, 52] width 20 height 7
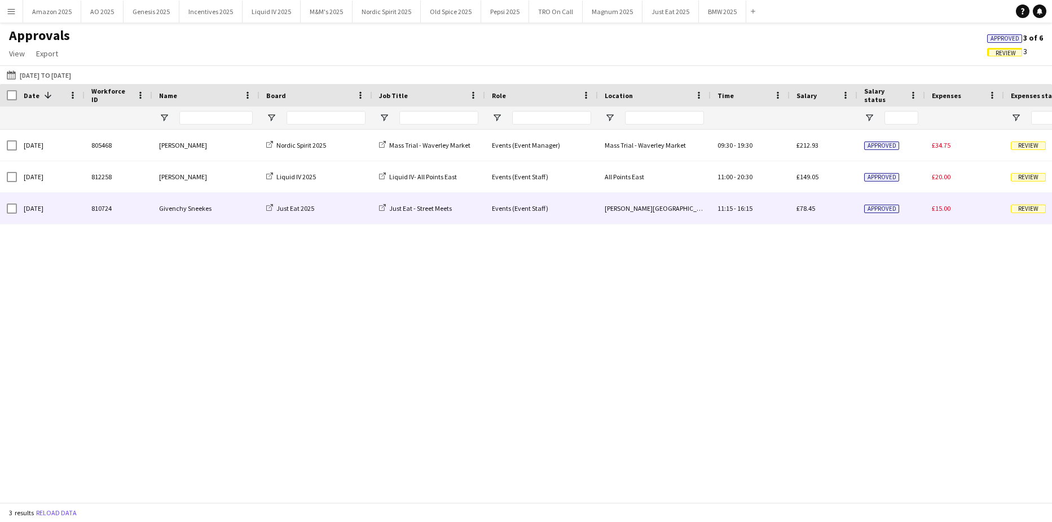
click at [1025, 212] on span "Review" at bounding box center [1028, 209] width 35 height 8
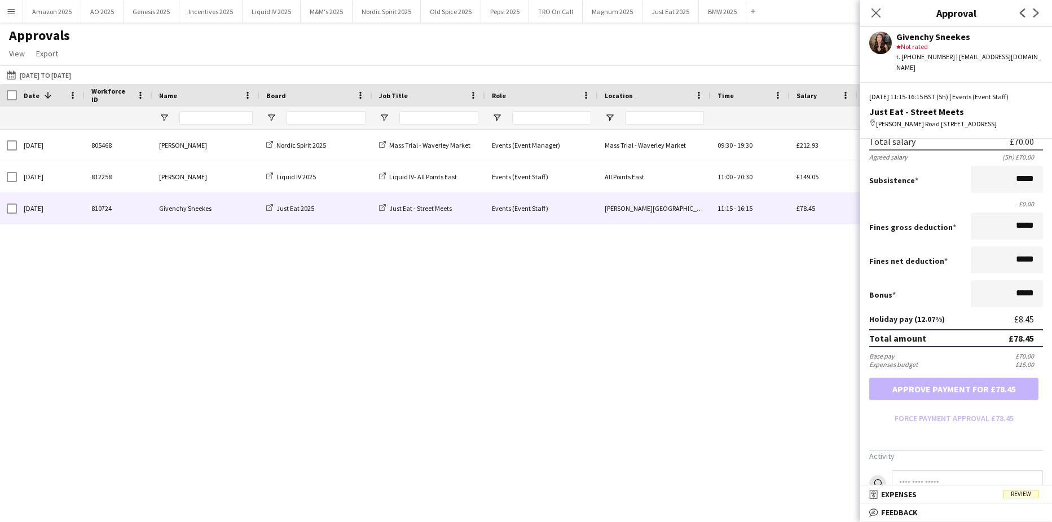
scroll to position [282, 0]
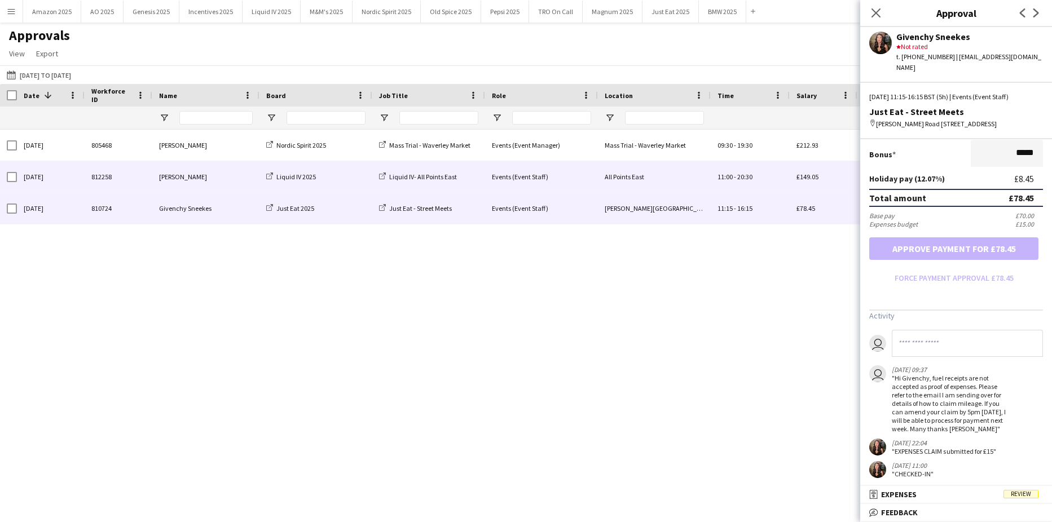
click at [804, 178] on span "£149.05" at bounding box center [808, 177] width 22 height 8
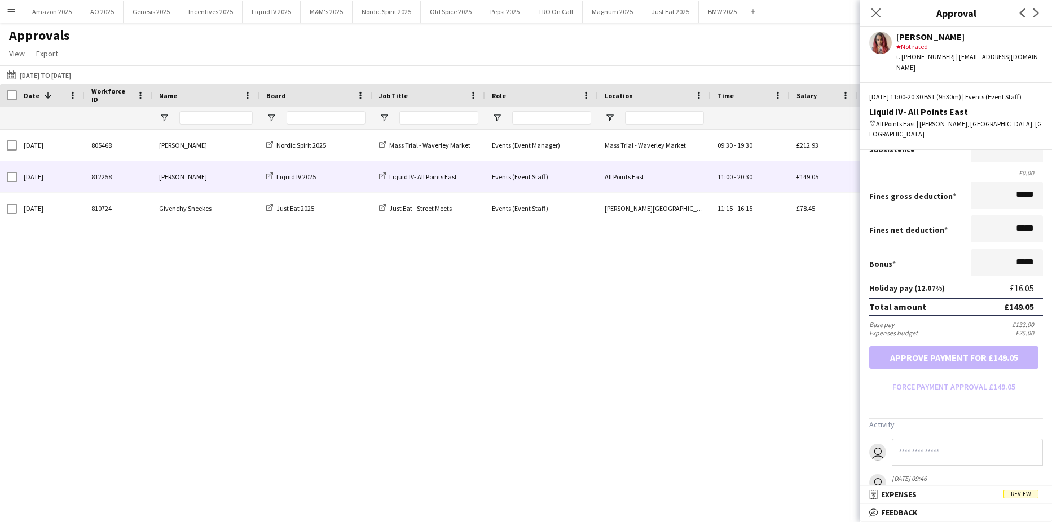
scroll to position [317, 0]
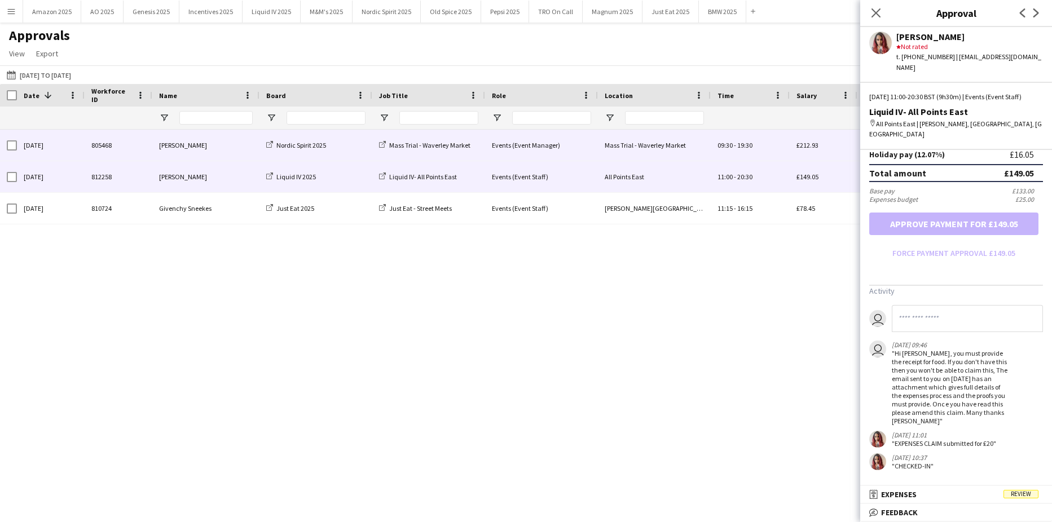
click at [749, 146] on span "19:30" at bounding box center [744, 145] width 15 height 8
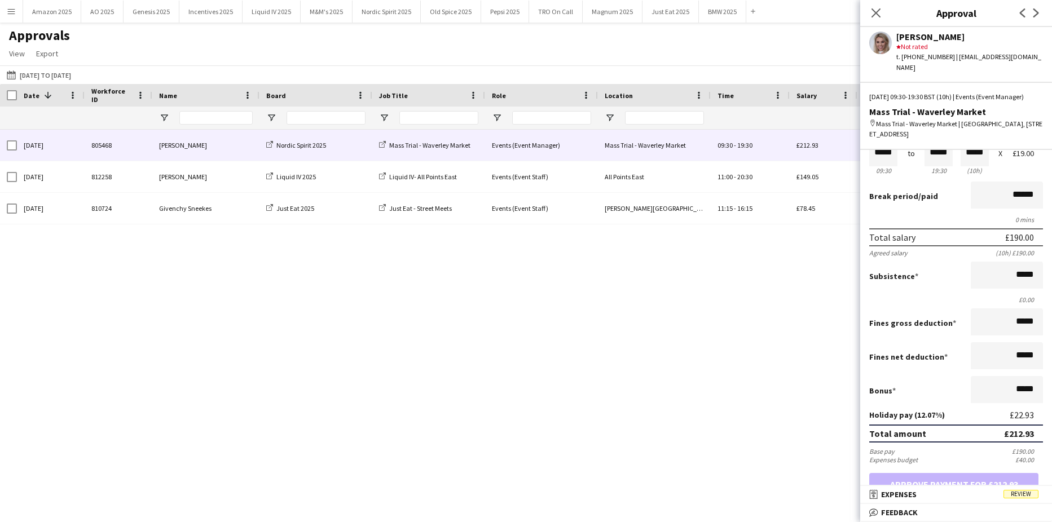
scroll to position [252, 0]
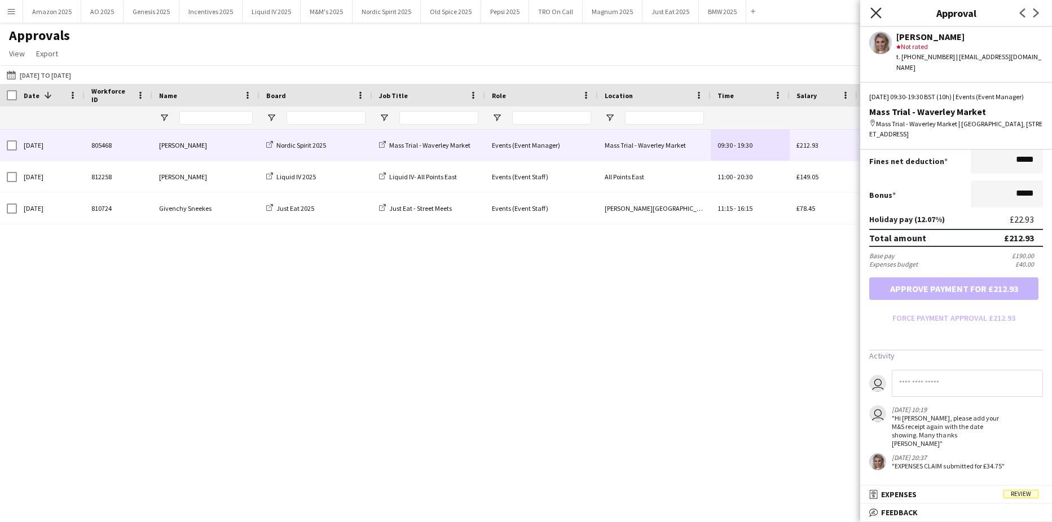
click at [876, 11] on icon "Close pop-in" at bounding box center [875, 12] width 11 height 11
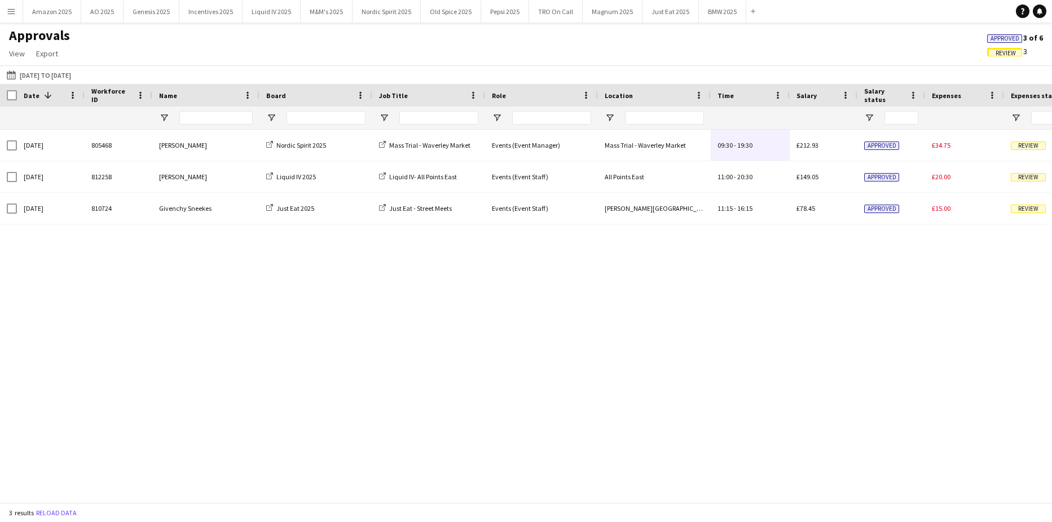
click at [991, 39] on span "Approved" at bounding box center [1005, 38] width 29 height 7
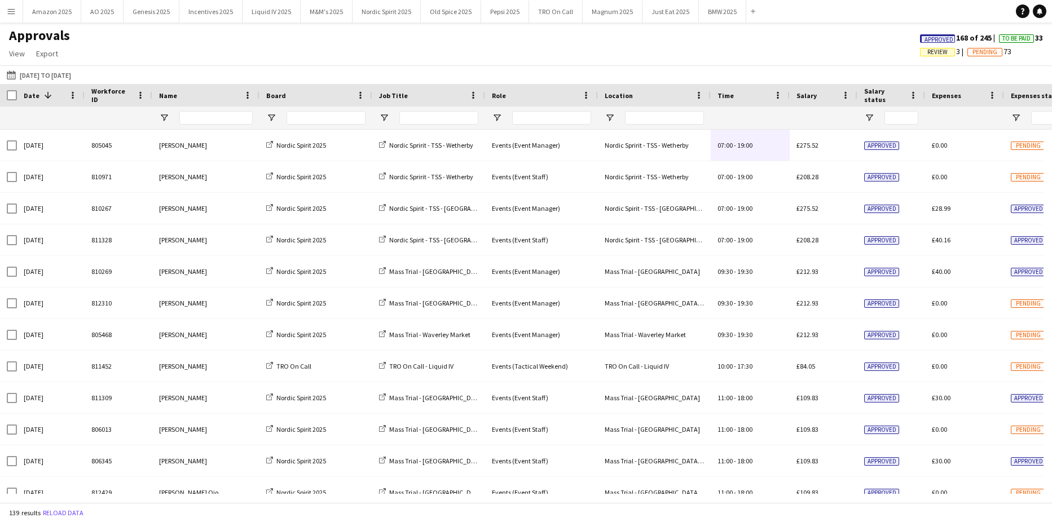
click at [929, 41] on span "Approved" at bounding box center [939, 39] width 29 height 7
click at [862, 52] on span "Review" at bounding box center [872, 52] width 20 height 7
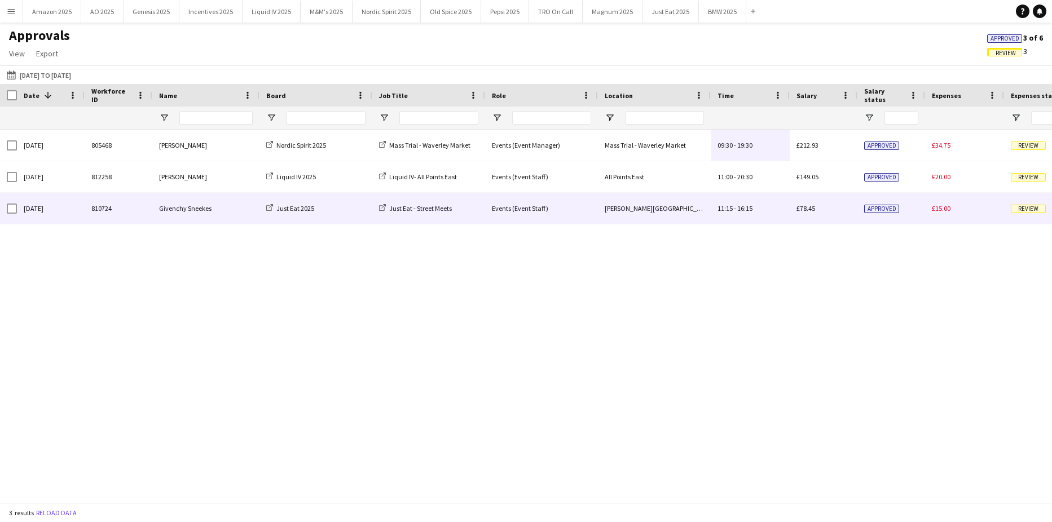
click at [1010, 212] on div "Review" at bounding box center [1043, 208] width 79 height 31
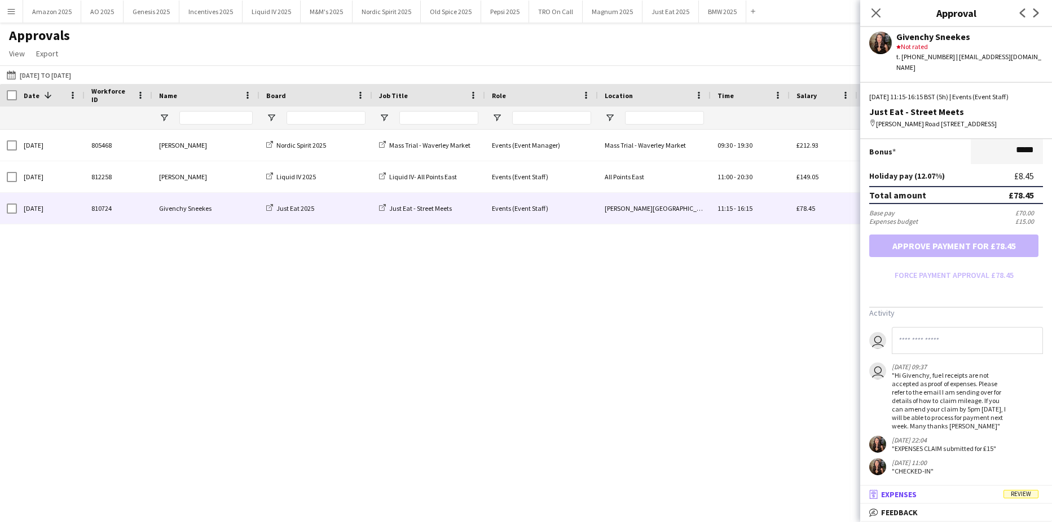
scroll to position [289, 0]
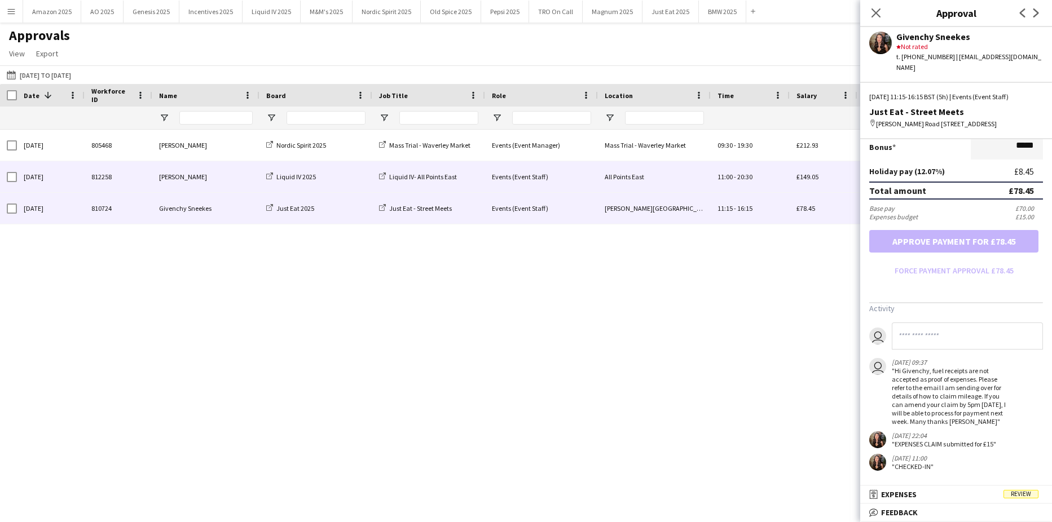
click at [784, 180] on div "11:00 - 20:30" at bounding box center [750, 176] width 79 height 31
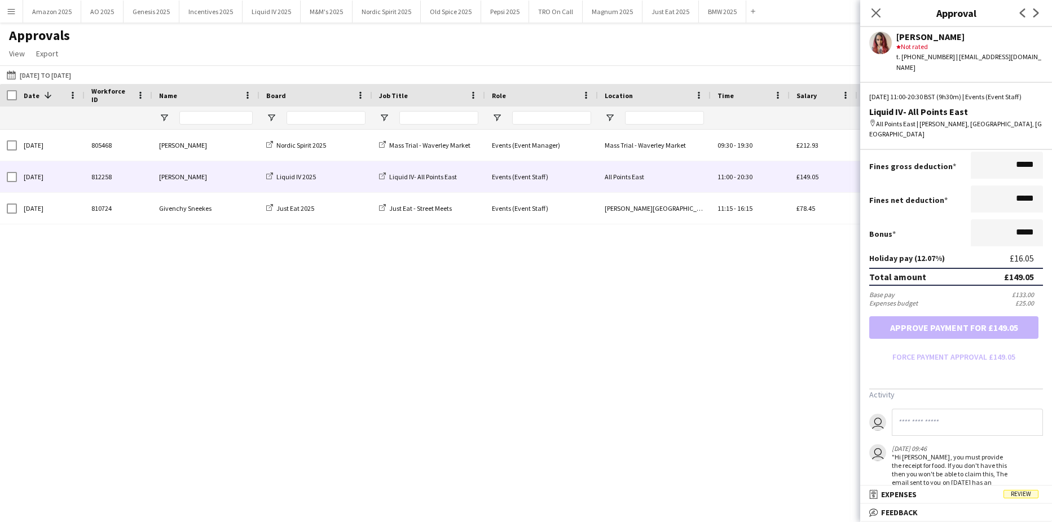
scroll to position [317, 0]
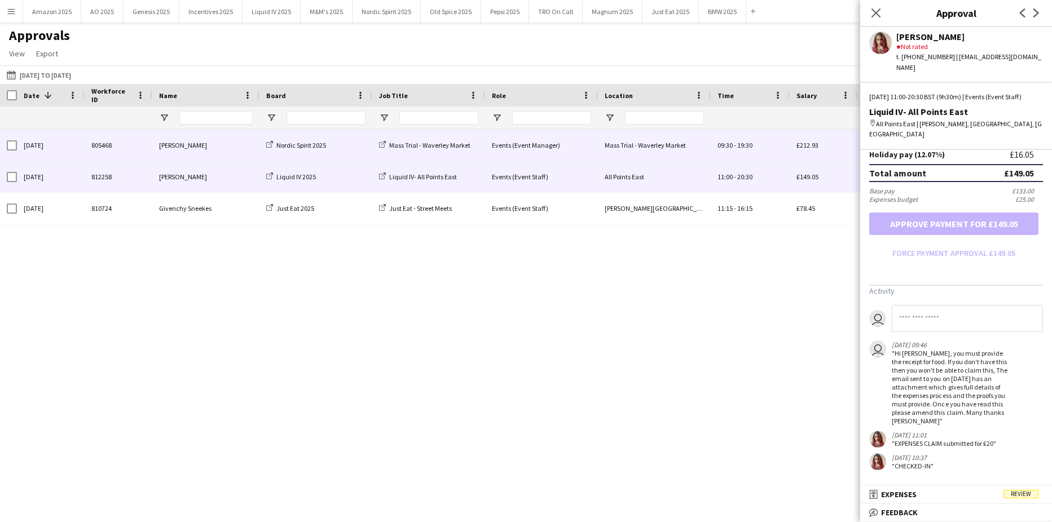
click at [745, 147] on span "19:30" at bounding box center [744, 145] width 15 height 8
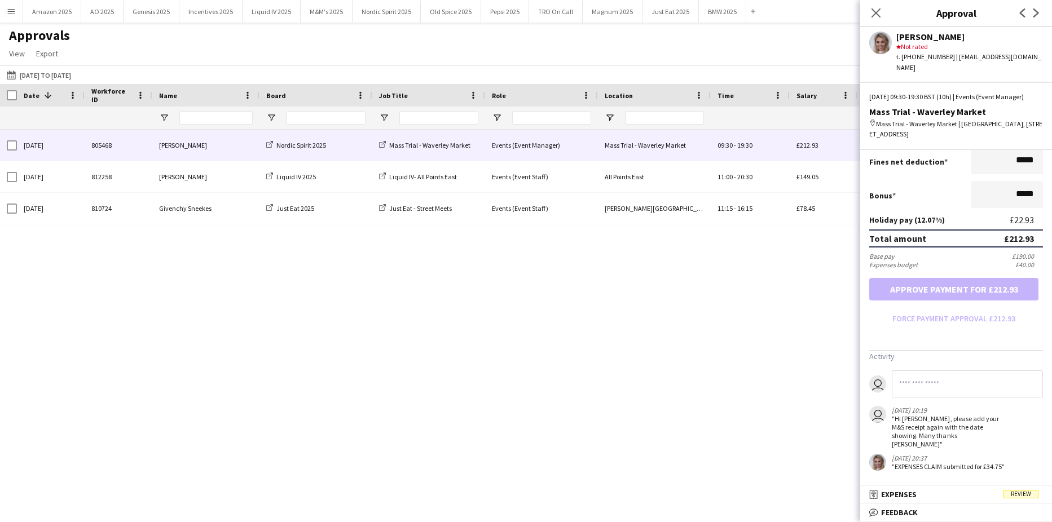
scroll to position [252, 0]
click at [873, 11] on icon "Close pop-in" at bounding box center [875, 12] width 11 height 11
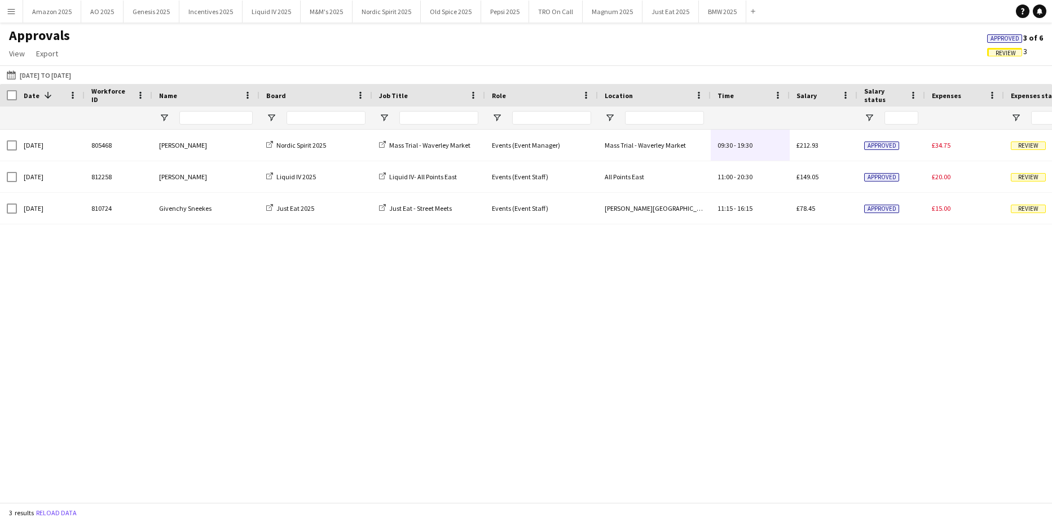
click at [997, 37] on span "Approved" at bounding box center [1005, 38] width 29 height 7
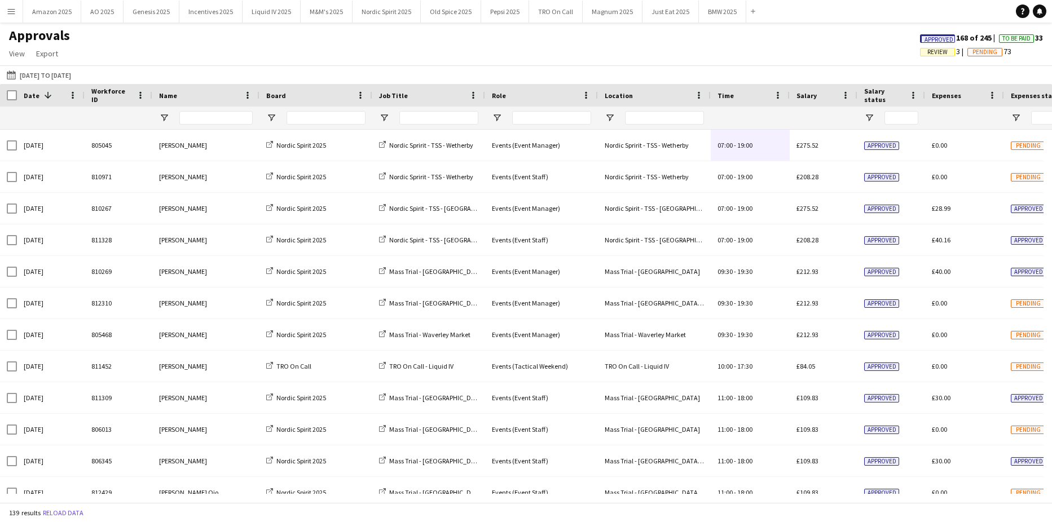
click at [934, 37] on span "Approved" at bounding box center [939, 39] width 29 height 7
click at [391, 8] on button "Nordic Spirit 2025 Close" at bounding box center [387, 12] width 68 height 22
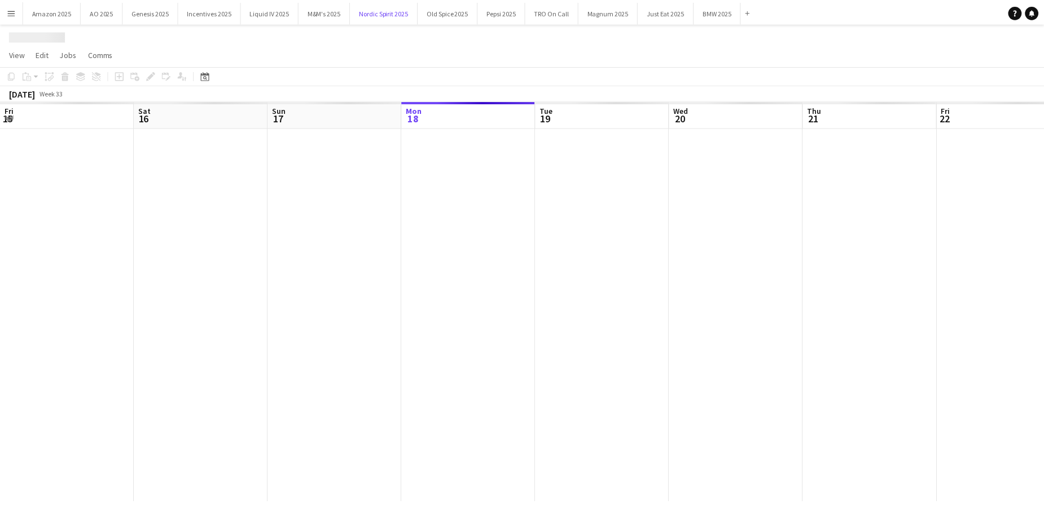
scroll to position [0, 270]
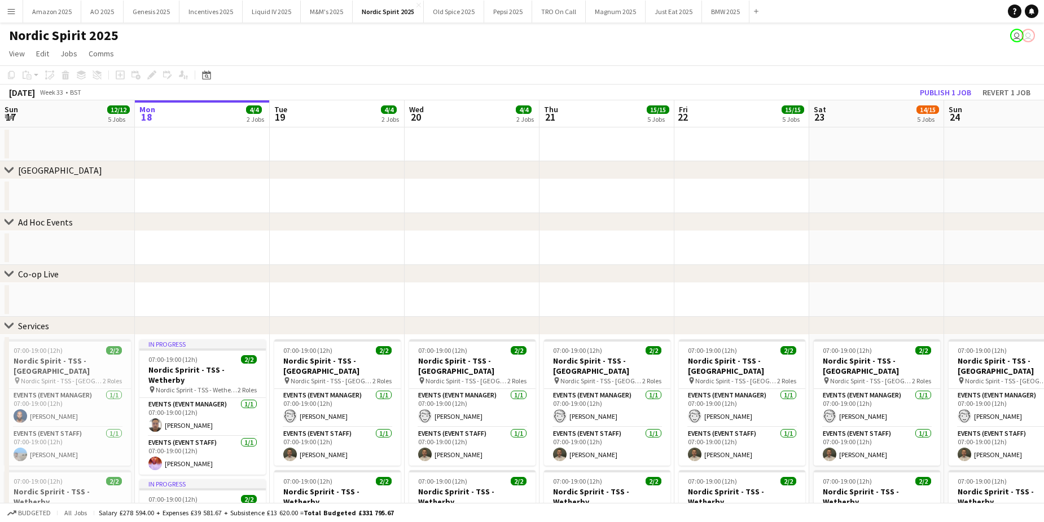
click at [3, 116] on span "17" at bounding box center [10, 117] width 15 height 13
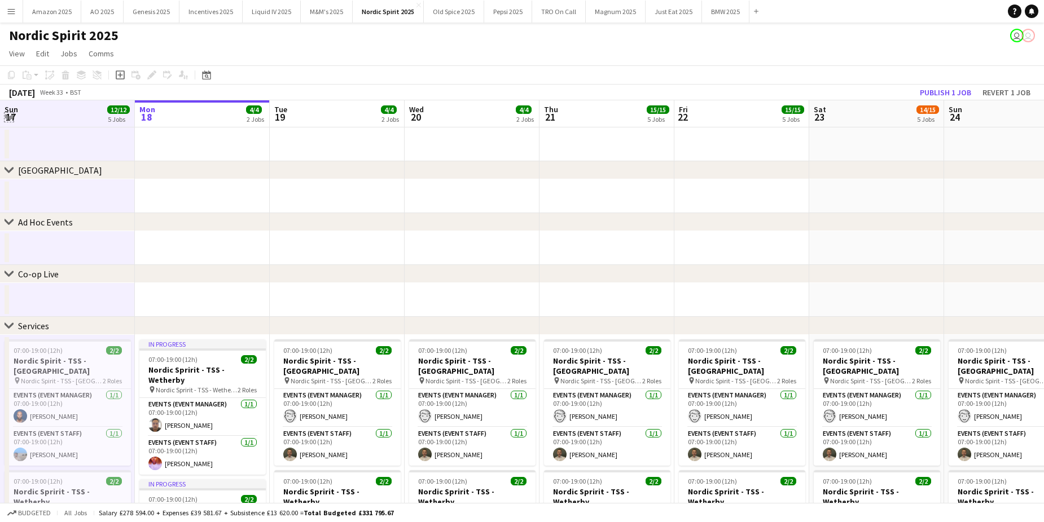
click at [8, 114] on app-icon "Expand/collapse" at bounding box center [9, 116] width 9 height 11
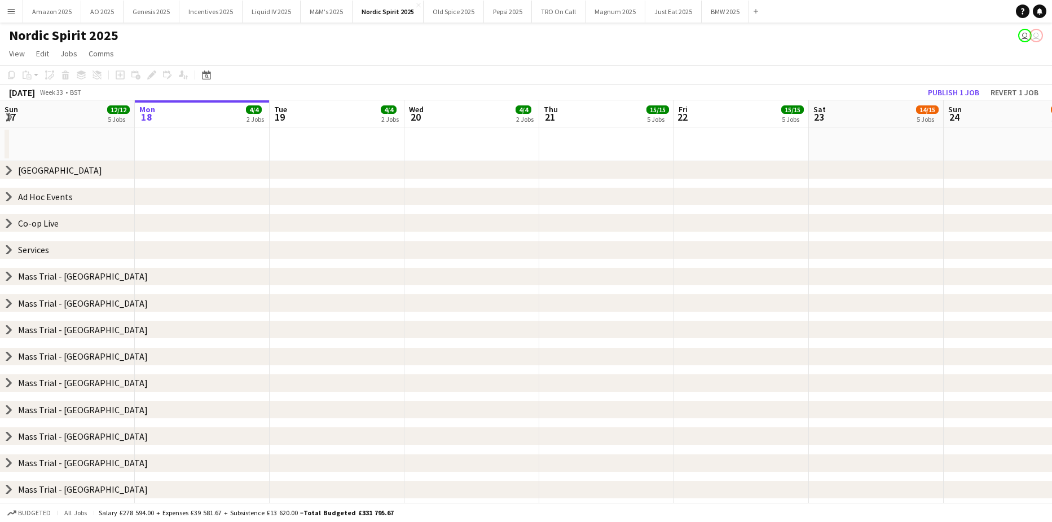
click at [4, 245] on div "chevron-right Services" at bounding box center [526, 250] width 1052 height 18
click at [7, 250] on icon "chevron-right" at bounding box center [9, 249] width 9 height 9
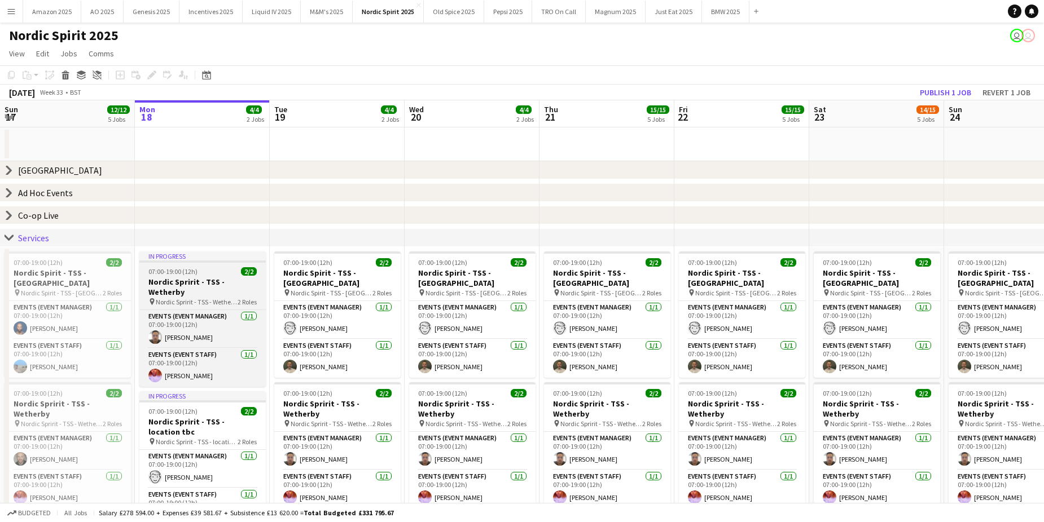
click at [215, 275] on div "07:00-19:00 (12h) 2/2" at bounding box center [202, 271] width 126 height 8
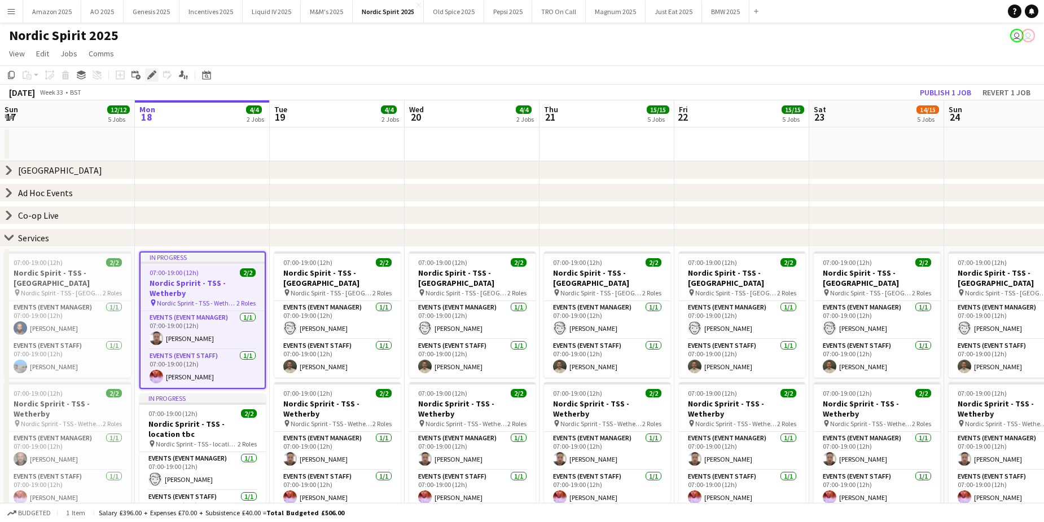
click at [146, 75] on div "Edit" at bounding box center [152, 75] width 14 height 14
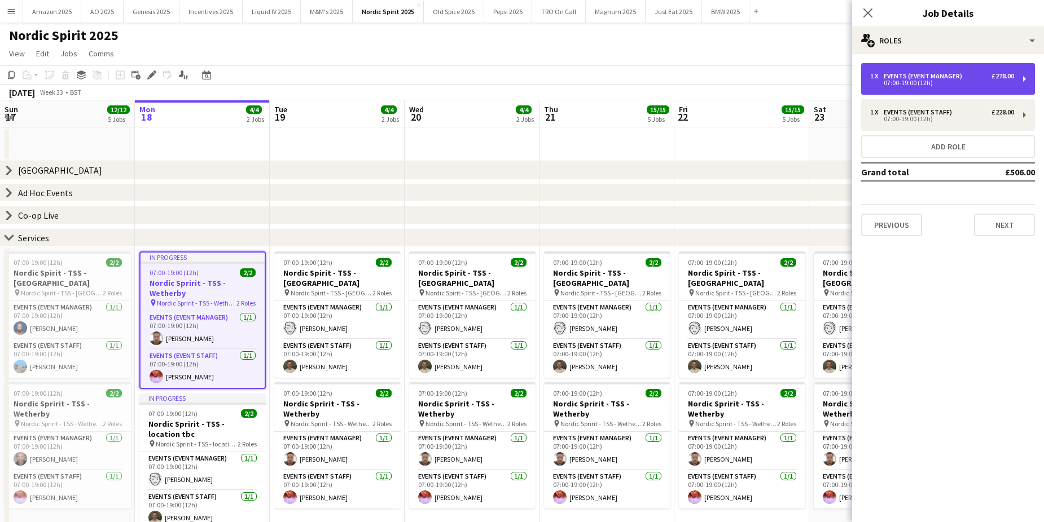
click at [939, 81] on div "07:00-19:00 (12h)" at bounding box center [942, 83] width 144 height 6
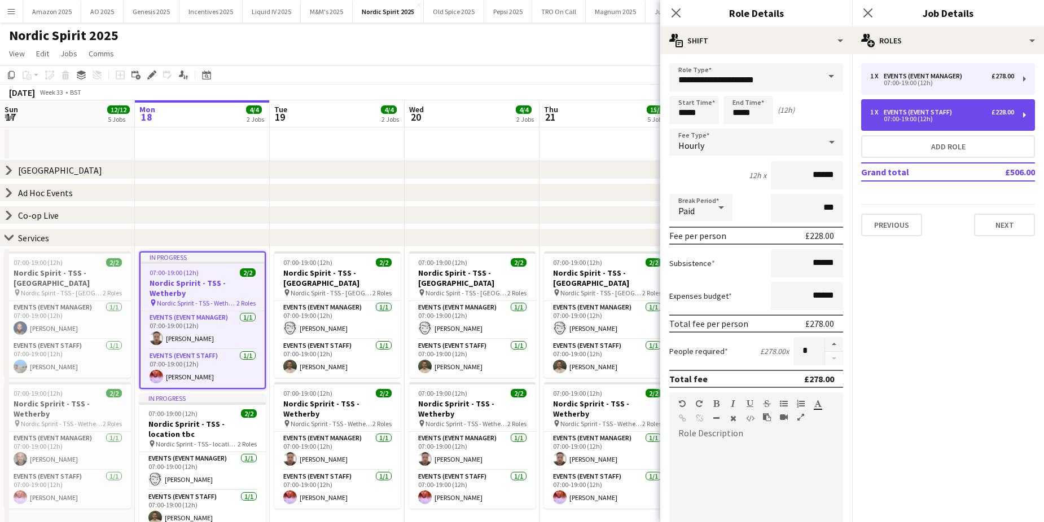
click at [930, 121] on div "07:00-19:00 (12h)" at bounding box center [942, 119] width 144 height 6
type input "**********"
type input "******"
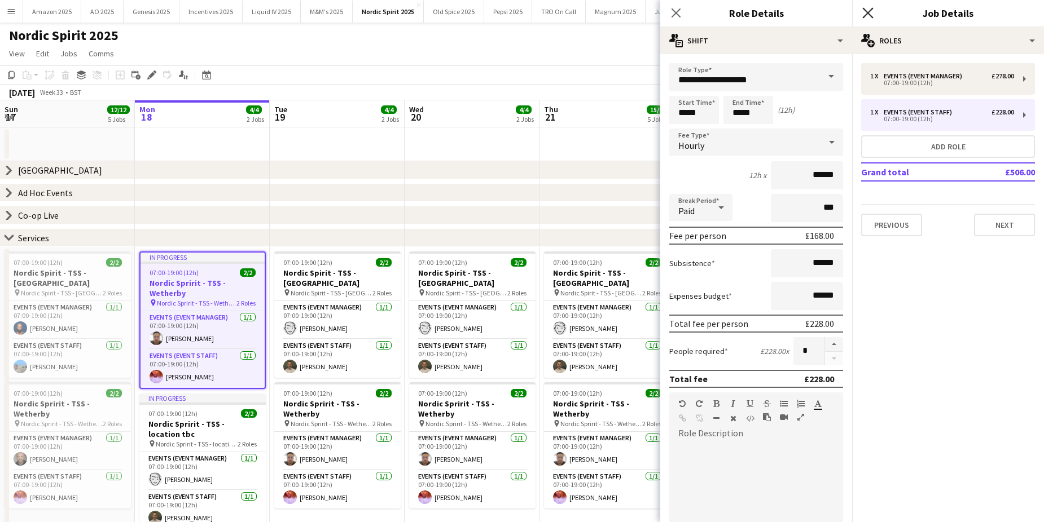
click at [864, 15] on icon "Close pop-in" at bounding box center [867, 12] width 11 height 11
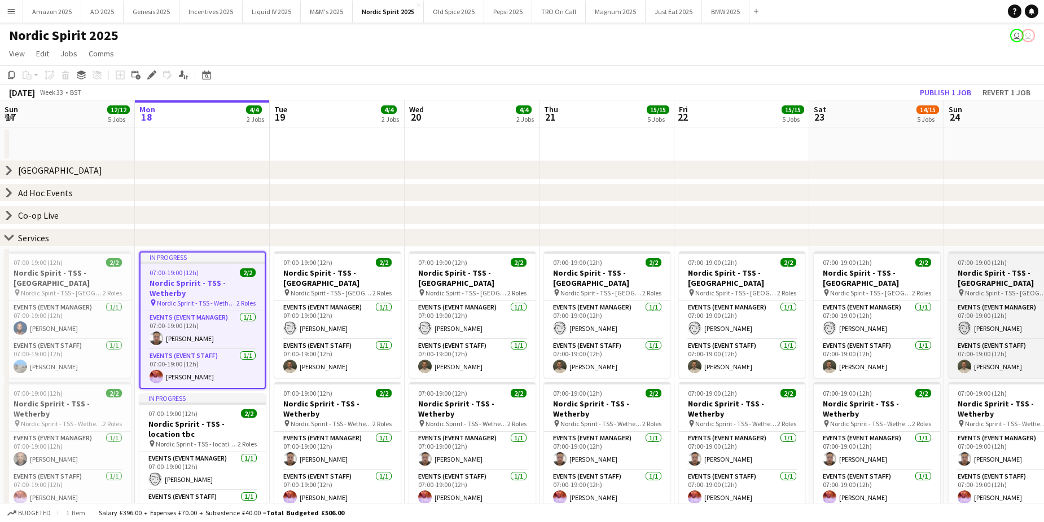
click at [985, 277] on h3 "Nordic Spirit - TSS - [GEOGRAPHIC_DATA]" at bounding box center [1011, 278] width 126 height 20
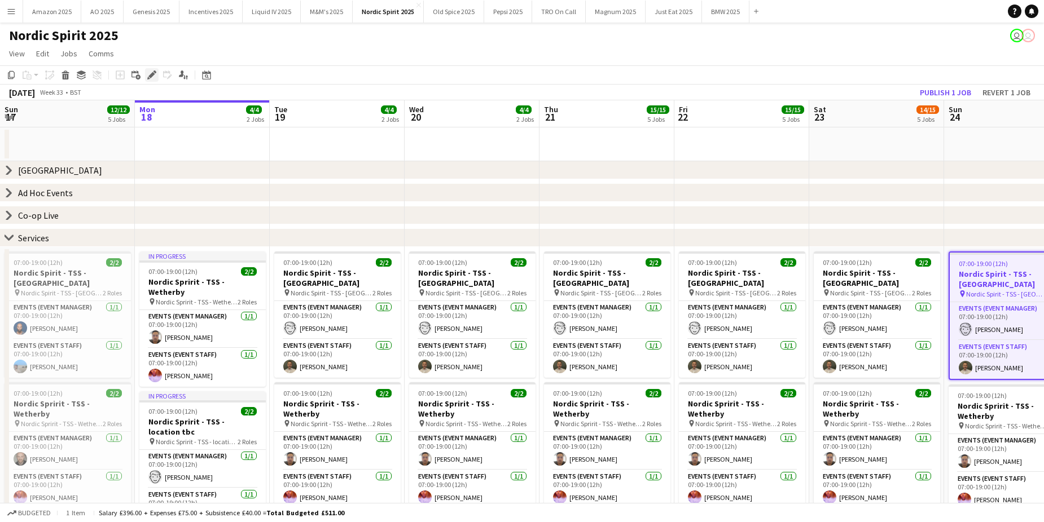
click at [158, 74] on div "Edit" at bounding box center [152, 75] width 14 height 14
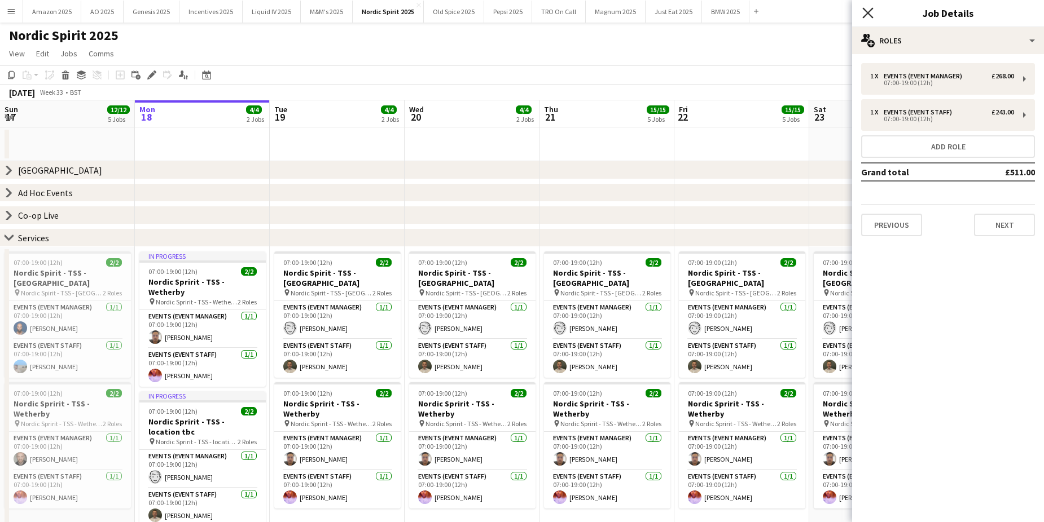
click at [872, 15] on icon "Close pop-in" at bounding box center [867, 12] width 11 height 11
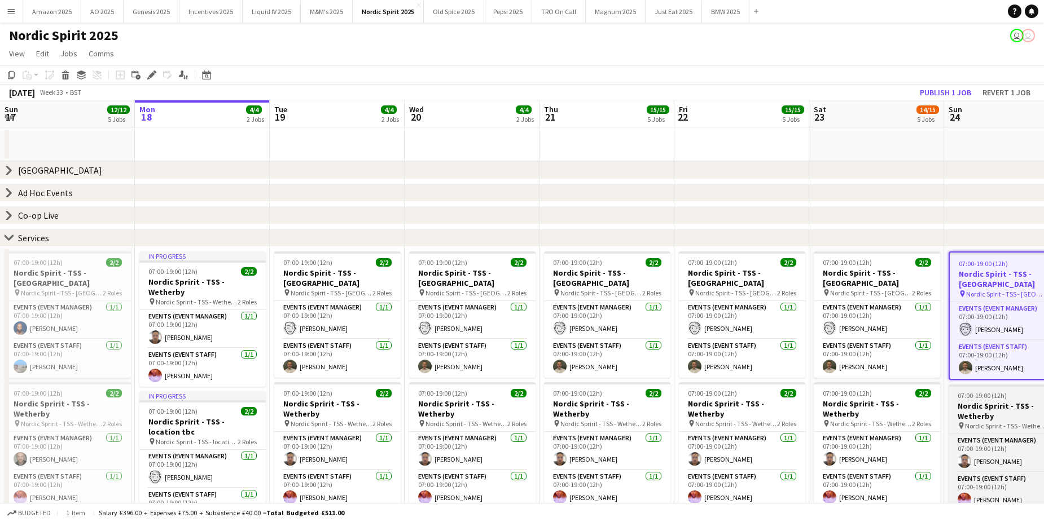
click at [1007, 401] on h3 "Nordic Spririt - TSS - Wetherby" at bounding box center [1011, 411] width 126 height 20
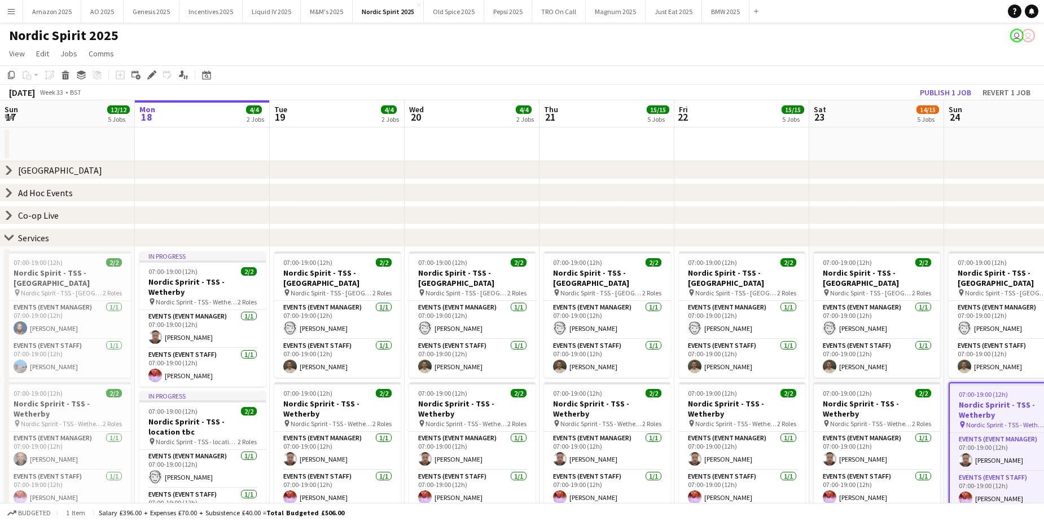
click at [154, 76] on icon "Edit" at bounding box center [151, 75] width 9 height 9
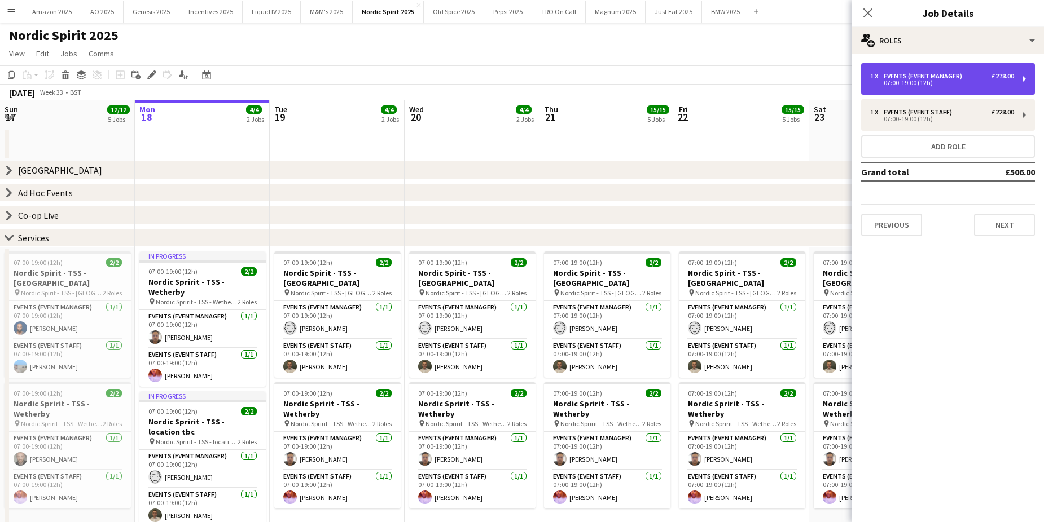
click at [891, 75] on div "Events (Event Manager)" at bounding box center [924, 76] width 83 height 8
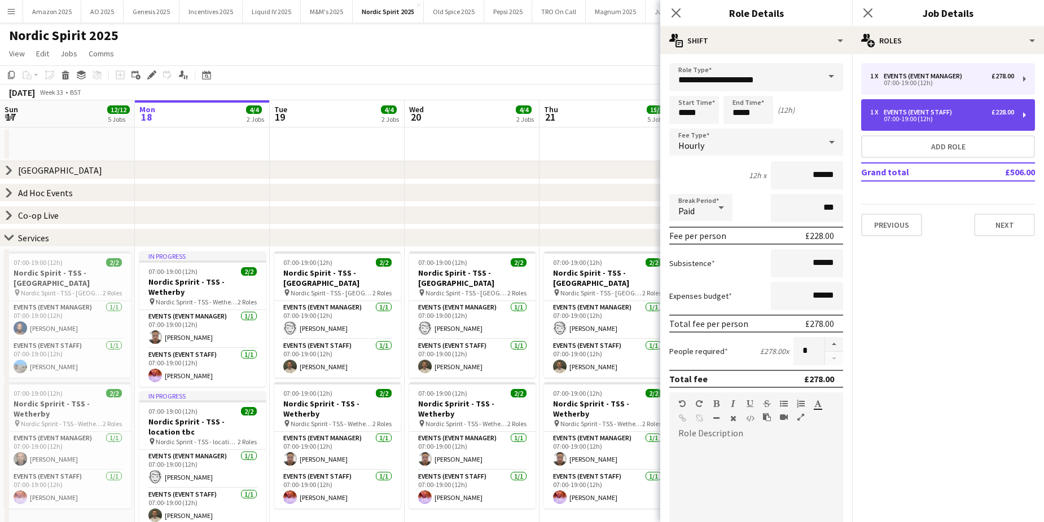
click at [902, 116] on div "07:00-19:00 (12h)" at bounding box center [942, 119] width 144 height 6
type input "**********"
type input "******"
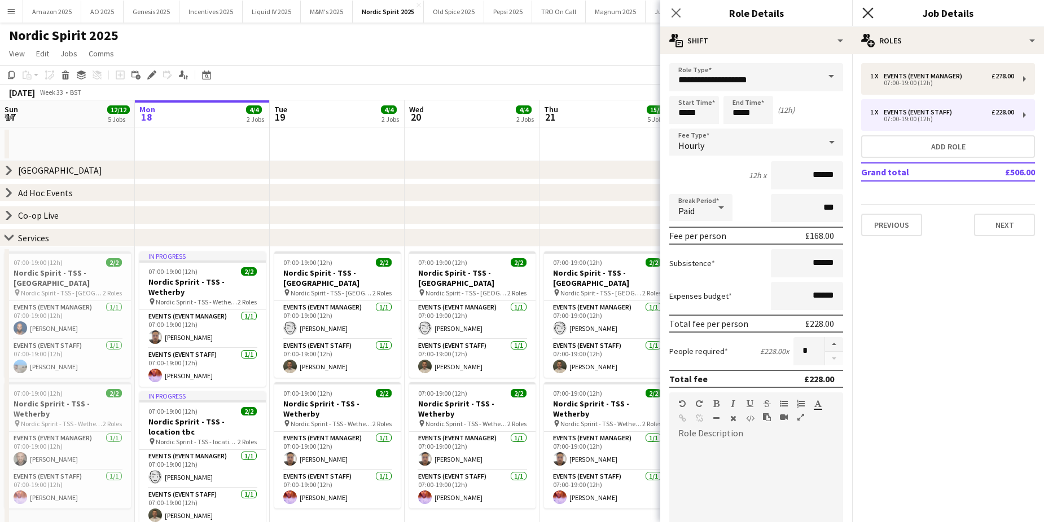
click at [865, 11] on icon at bounding box center [867, 12] width 11 height 11
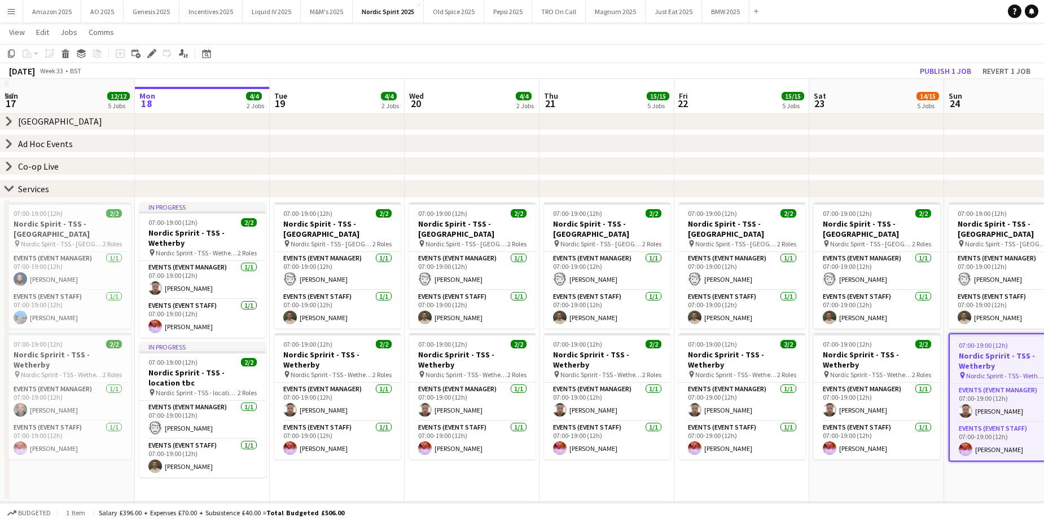
scroll to position [56, 0]
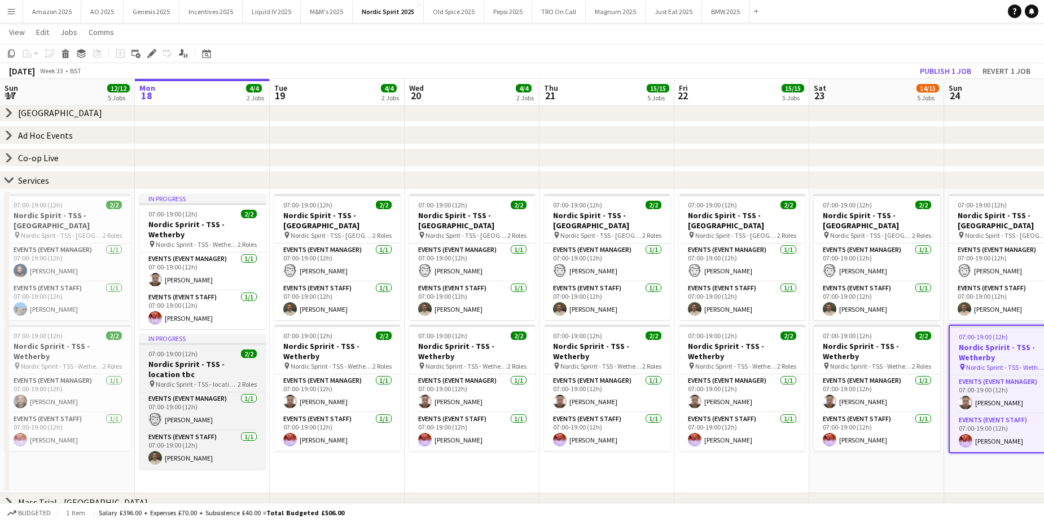
click at [205, 343] on div at bounding box center [202, 344] width 126 height 2
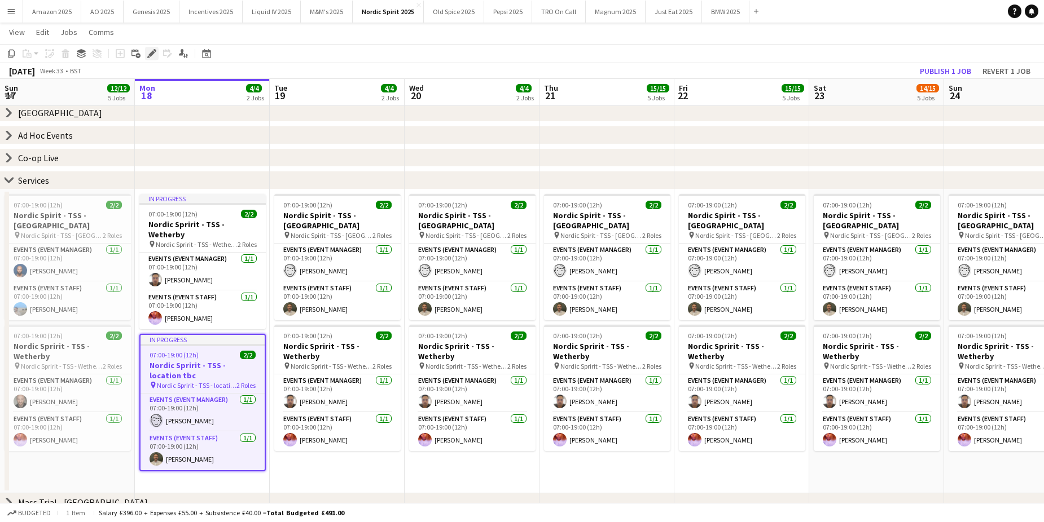
click at [155, 52] on icon "Edit" at bounding box center [151, 53] width 9 height 9
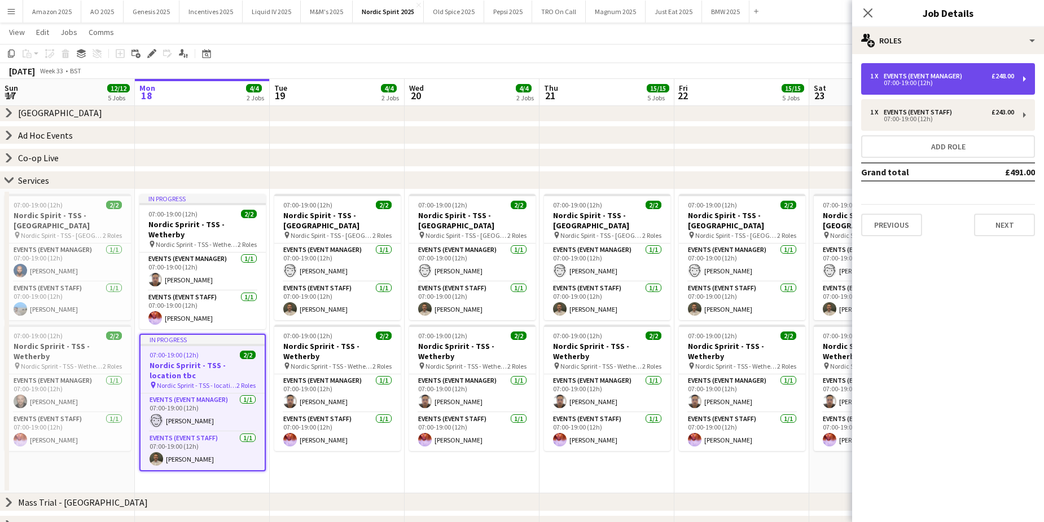
click at [911, 83] on div "07:00-19:00 (12h)" at bounding box center [942, 83] width 144 height 6
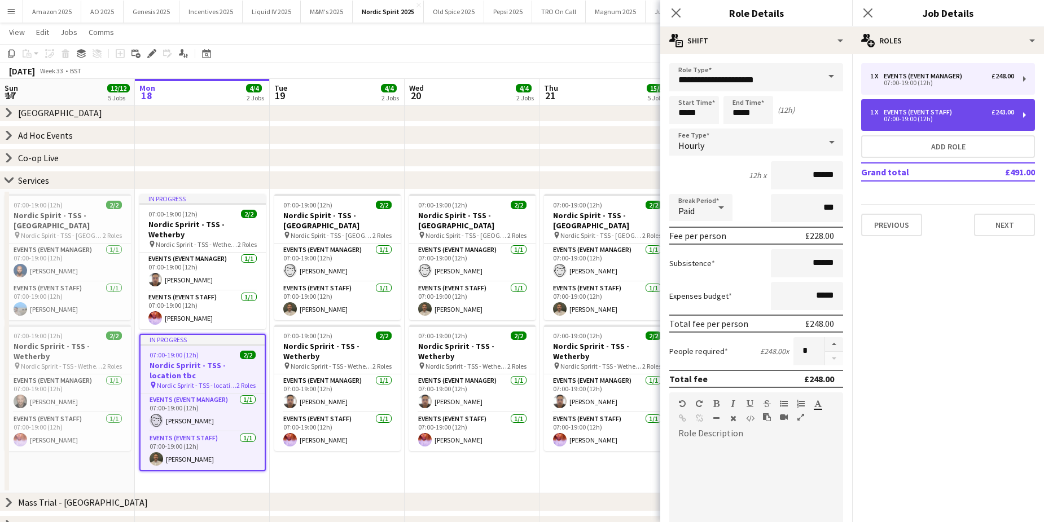
click at [921, 116] on div "07:00-19:00 (12h)" at bounding box center [942, 119] width 144 height 6
type input "**********"
type input "******"
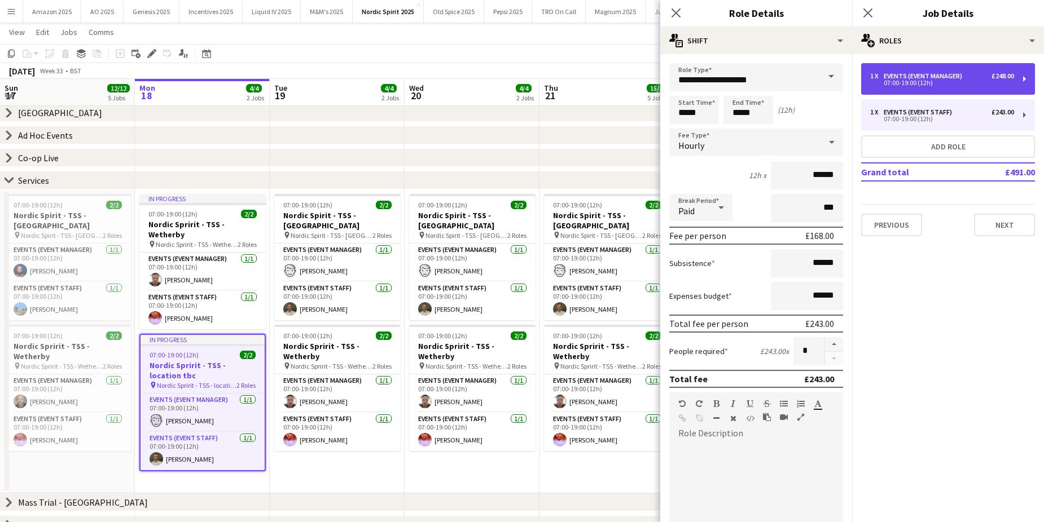
click at [934, 72] on div "1 x Events (Event Manager) £248.00 07:00-19:00 (12h)" at bounding box center [948, 79] width 174 height 32
type input "**********"
type input "******"
type input "*****"
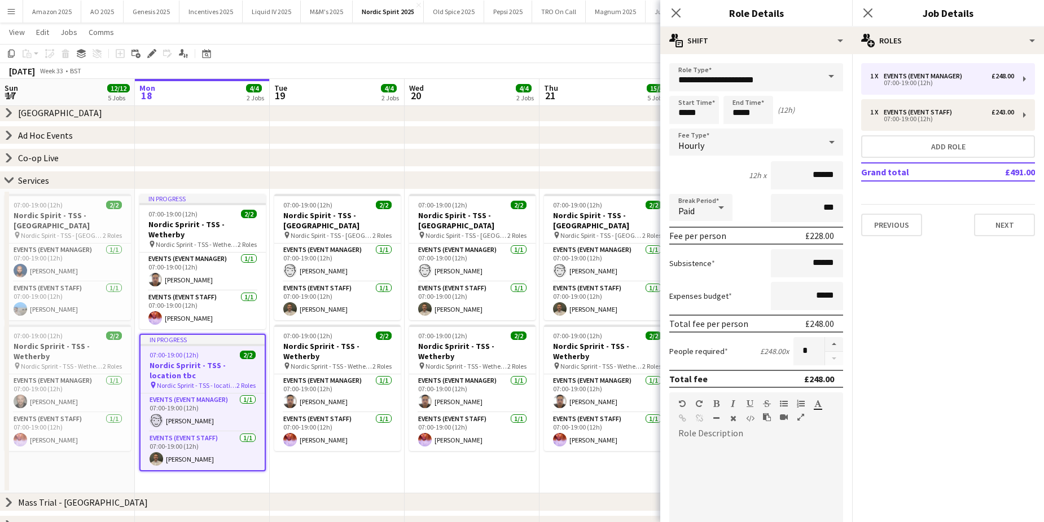
click at [600, 474] on app-date-cell "07:00-19:00 (12h) 2/2 Nordic Spirit - TSS - Beaconsfield pin Nordic Spirit - TS…" at bounding box center [606, 342] width 135 height 304
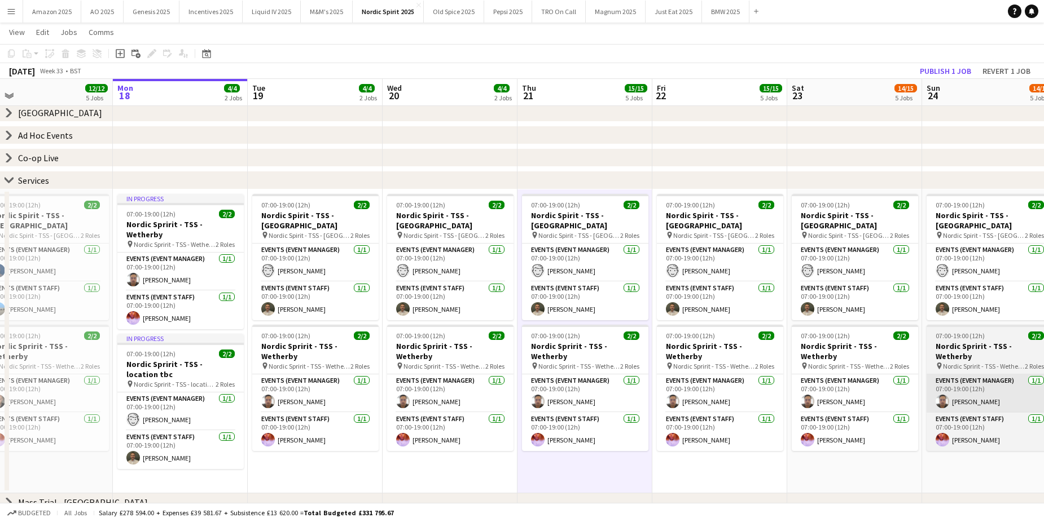
scroll to position [0, 292]
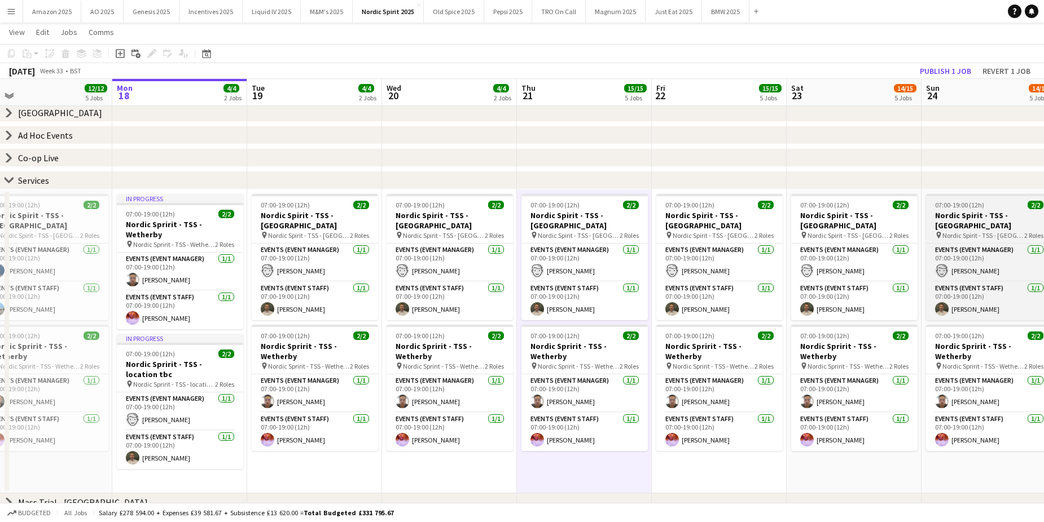
click at [980, 218] on h3 "Nordic Spirit - TSS - [GEOGRAPHIC_DATA]" at bounding box center [989, 220] width 126 height 20
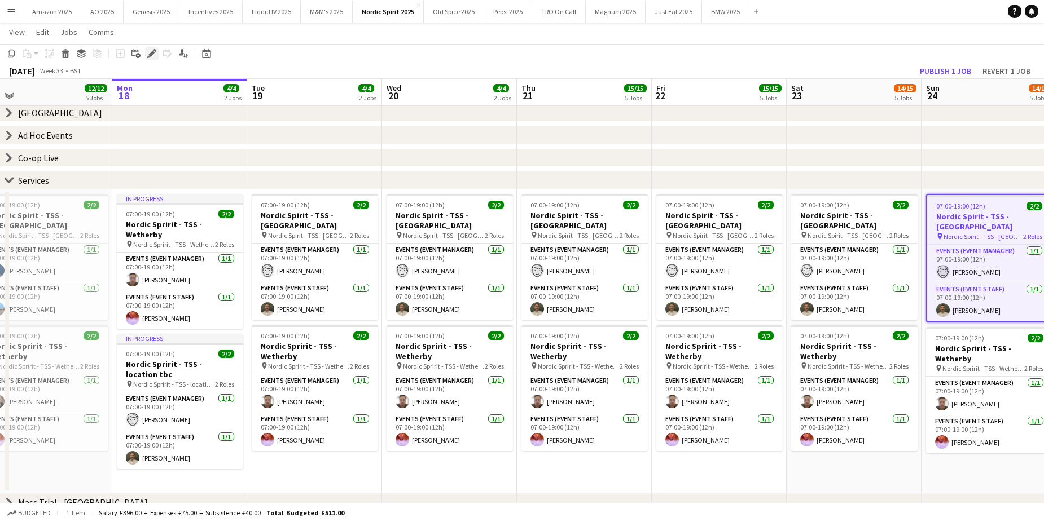
click at [153, 55] on icon "Edit" at bounding box center [151, 53] width 9 height 9
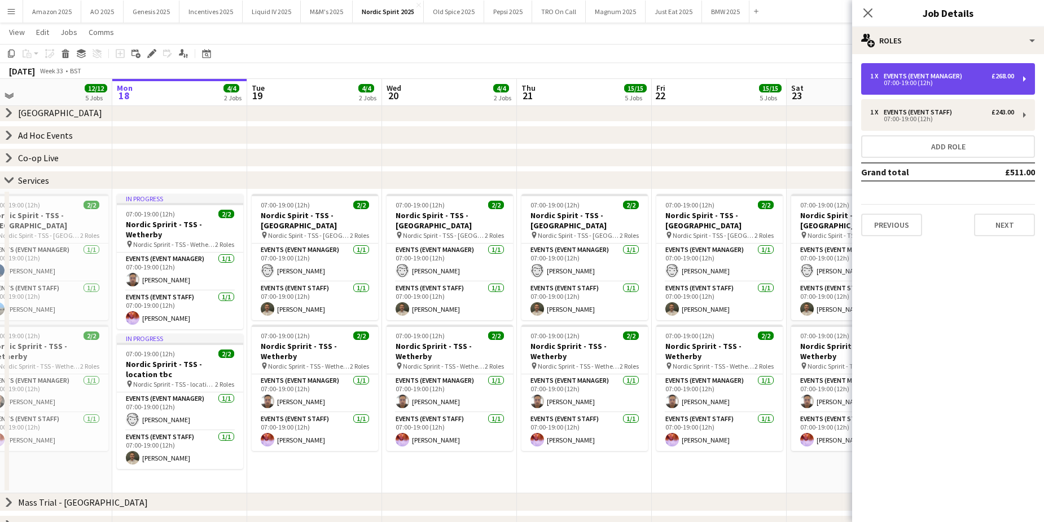
click at [933, 73] on div "Events (Event Manager)" at bounding box center [924, 76] width 83 height 8
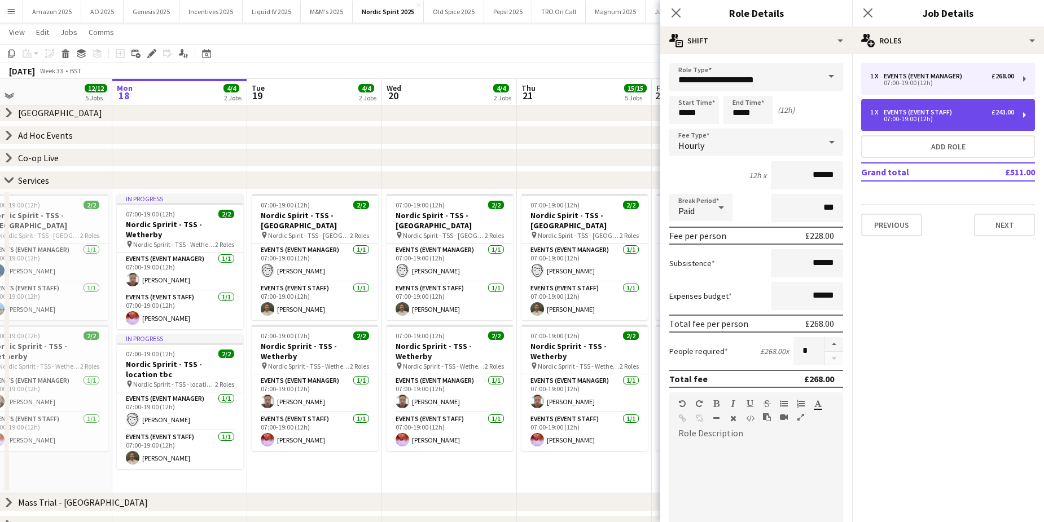
drag, startPoint x: 933, startPoint y: 75, endPoint x: 938, endPoint y: 118, distance: 43.8
click at [938, 118] on div "07:00-19:00 (12h)" at bounding box center [942, 119] width 144 height 6
type input "**********"
type input "******"
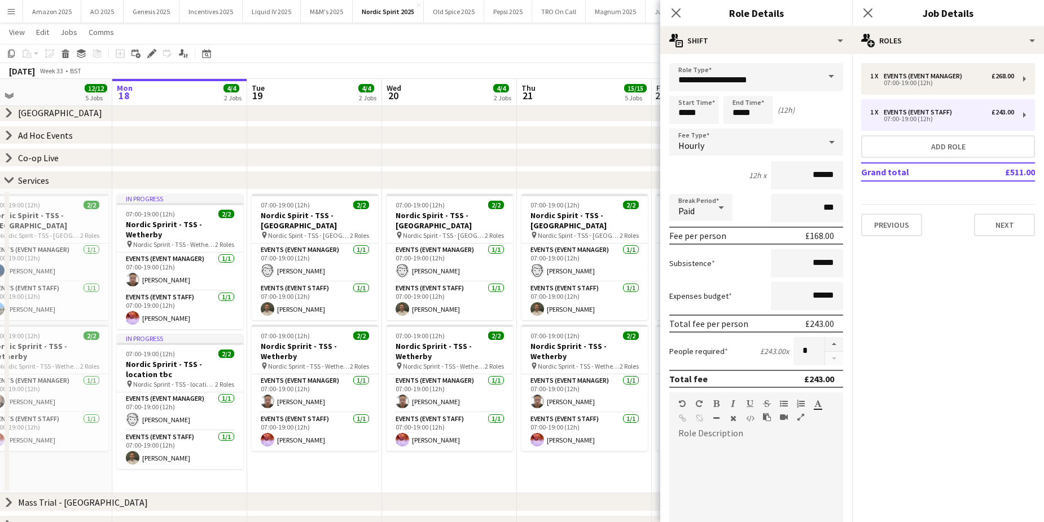
click at [556, 461] on app-date-cell "07:00-19:00 (12h) 2/2 Nordic Spirit - TSS - Beaconsfield pin Nordic Spirit - TS…" at bounding box center [584, 342] width 135 height 304
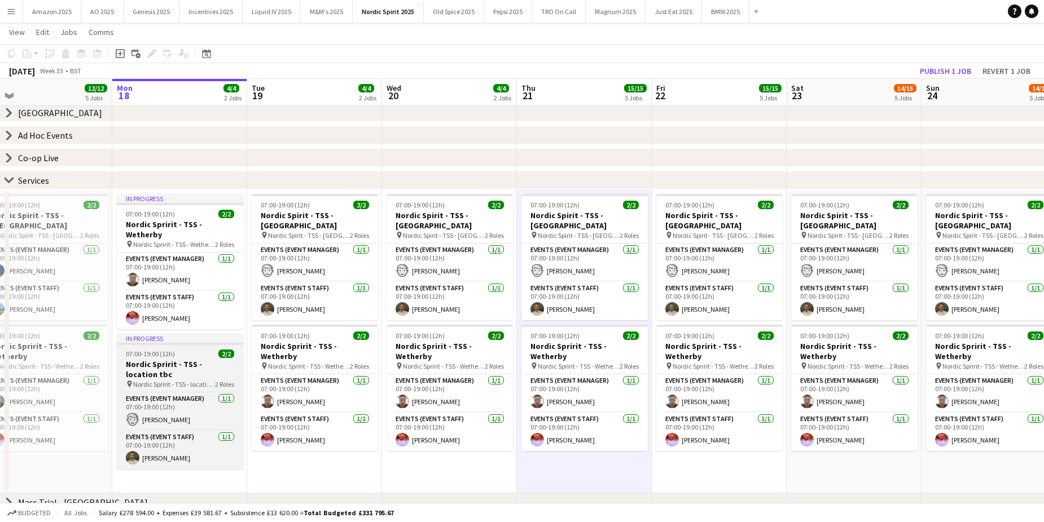
click at [172, 359] on h3 "Nordic Spririt - TSS - location tbc" at bounding box center [180, 369] width 126 height 20
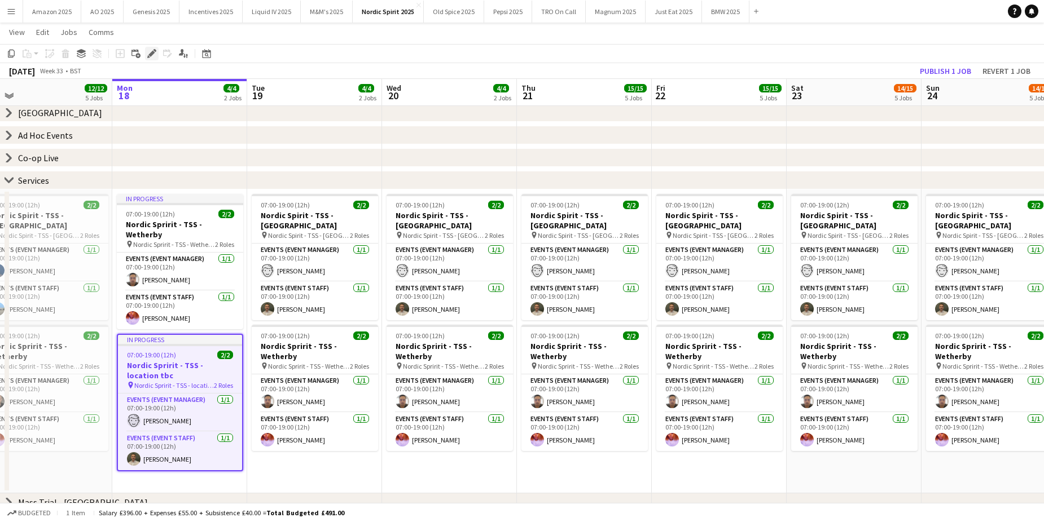
click at [151, 58] on icon "Edit" at bounding box center [151, 53] width 9 height 9
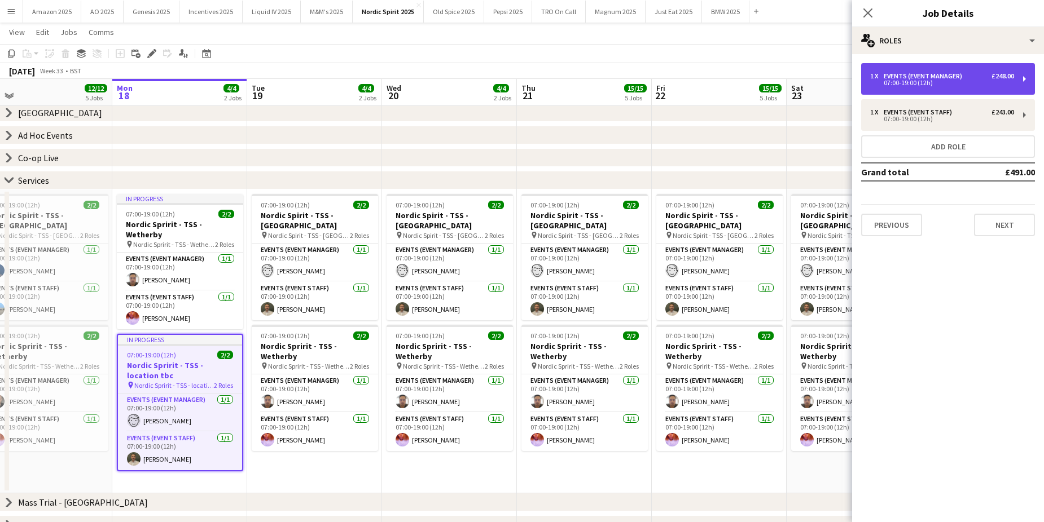
click at [942, 73] on div "Events (Event Manager)" at bounding box center [924, 76] width 83 height 8
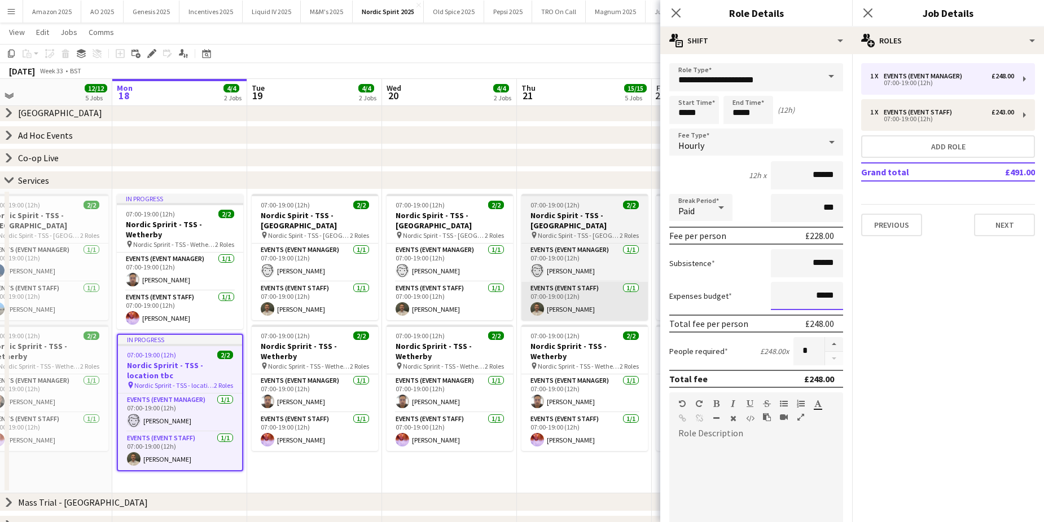
drag, startPoint x: 828, startPoint y: 300, endPoint x: 638, endPoint y: 302, distance: 189.6
click at [642, 302] on body "Menu Boards Boards Boards All jobs Status Workforce Workforce My Workforce Recr…" at bounding box center [522, 328] width 1044 height 768
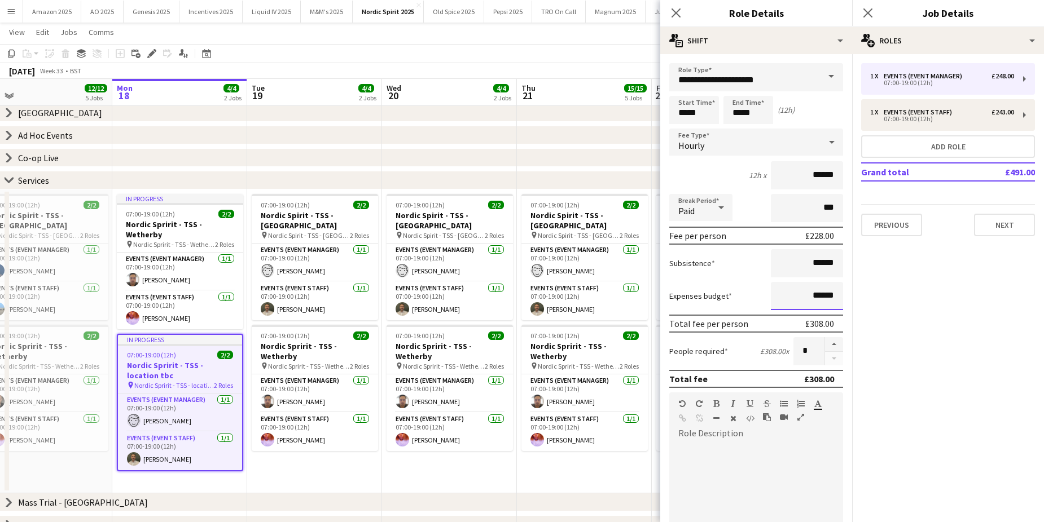
type input "******"
click at [358, 473] on app-date-cell "07:00-19:00 (12h) 2/2 Nordic Spirit - TSS - Beaconsfield pin Nordic Spirit - TS…" at bounding box center [314, 342] width 135 height 304
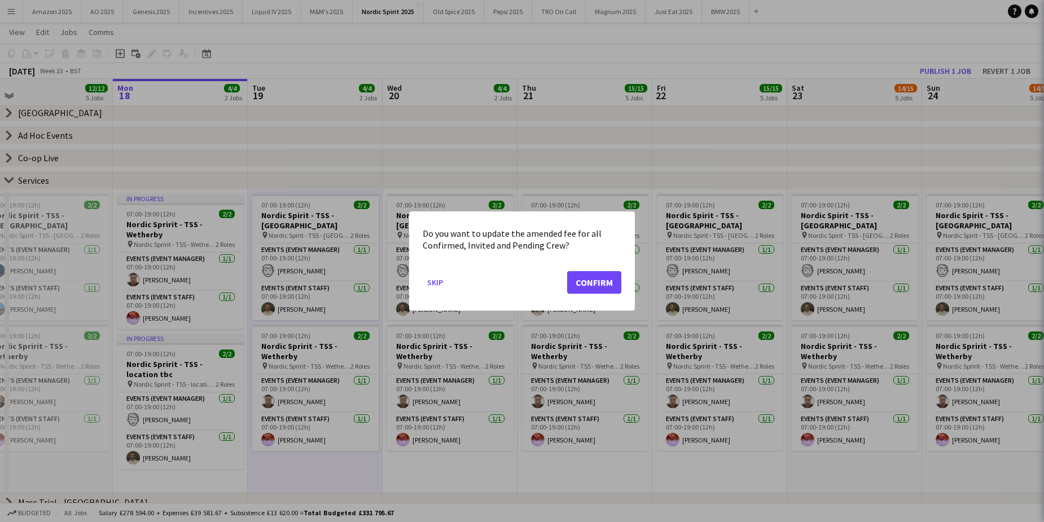
scroll to position [0, 0]
click at [613, 286] on button "Confirm" at bounding box center [594, 282] width 54 height 23
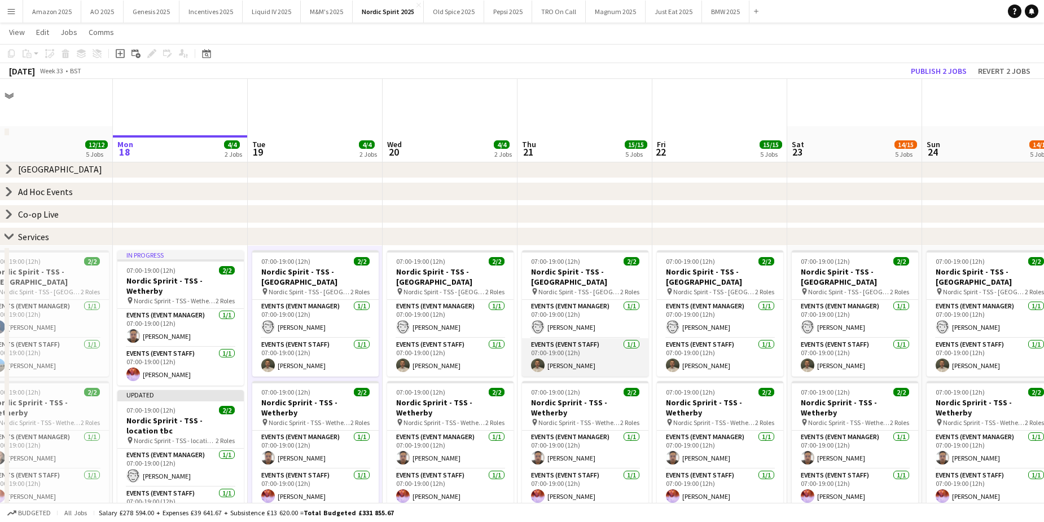
scroll to position [56, 0]
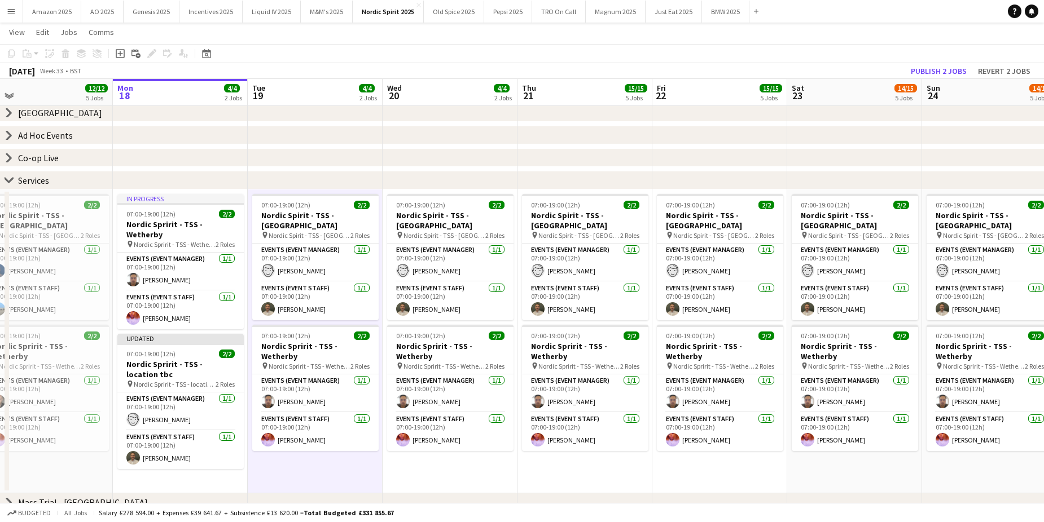
click at [593, 467] on app-date-cell "07:00-19:00 (12h) 2/2 Nordic Spirit - TSS - Beaconsfield pin Nordic Spirit - TS…" at bounding box center [584, 342] width 135 height 304
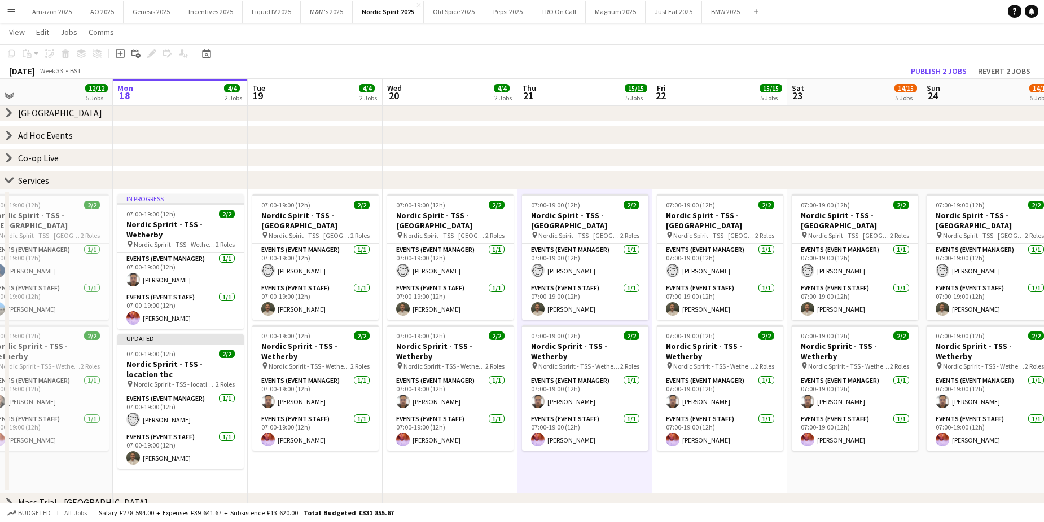
click at [872, 483] on app-date-cell "07:00-19:00 (12h) 2/2 Nordic Spirit - TSS - Beaconsfield pin Nordic Spirit - TS…" at bounding box center [854, 342] width 135 height 304
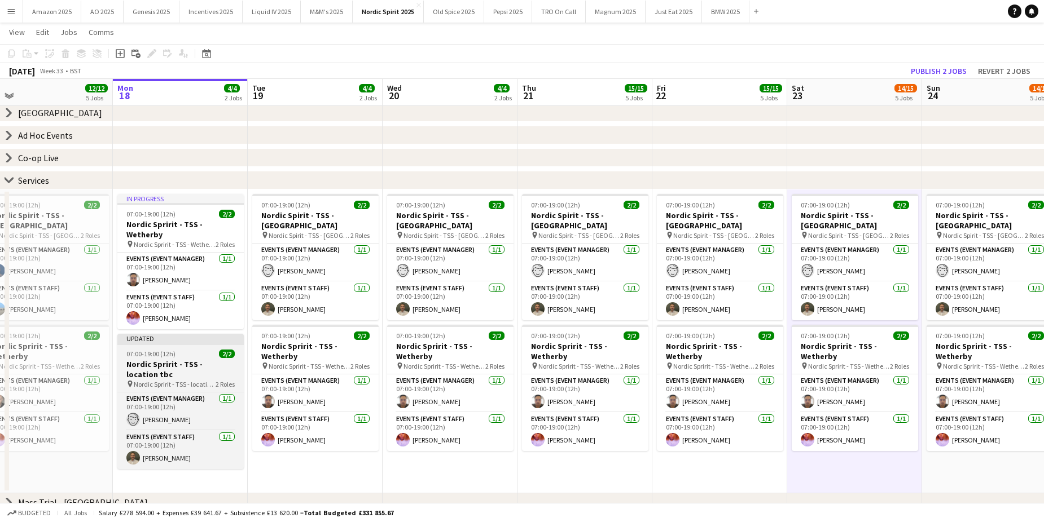
click at [154, 359] on h3 "Nordic Spririt - TSS - location tbc" at bounding box center [180, 369] width 126 height 20
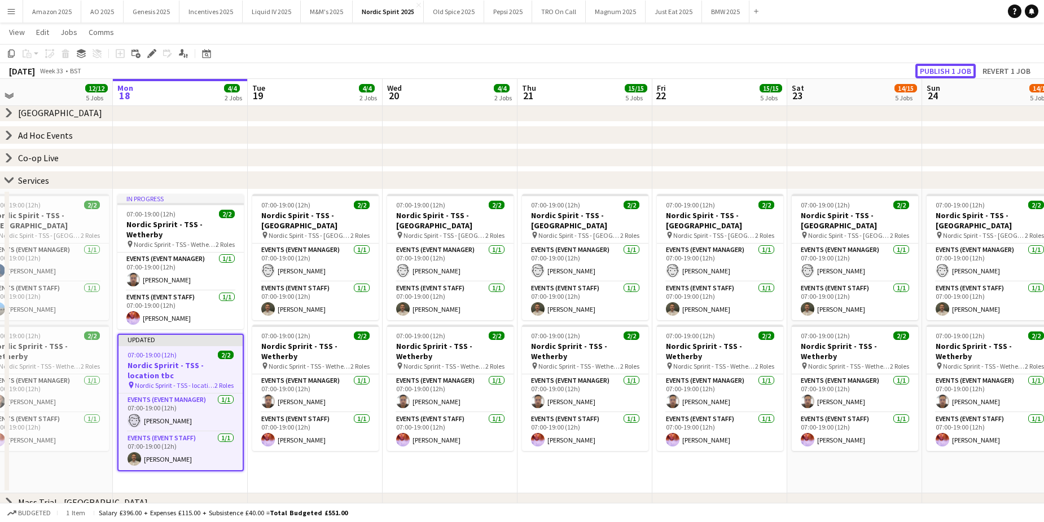
click at [945, 67] on button "Publish 1 job" at bounding box center [945, 71] width 60 height 15
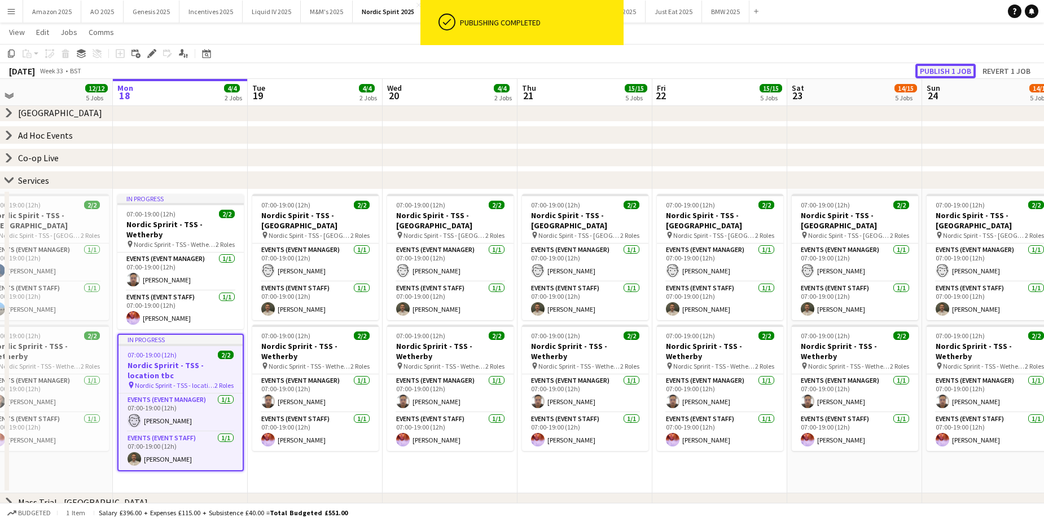
click at [935, 72] on button "Publish 1 job" at bounding box center [945, 71] width 60 height 15
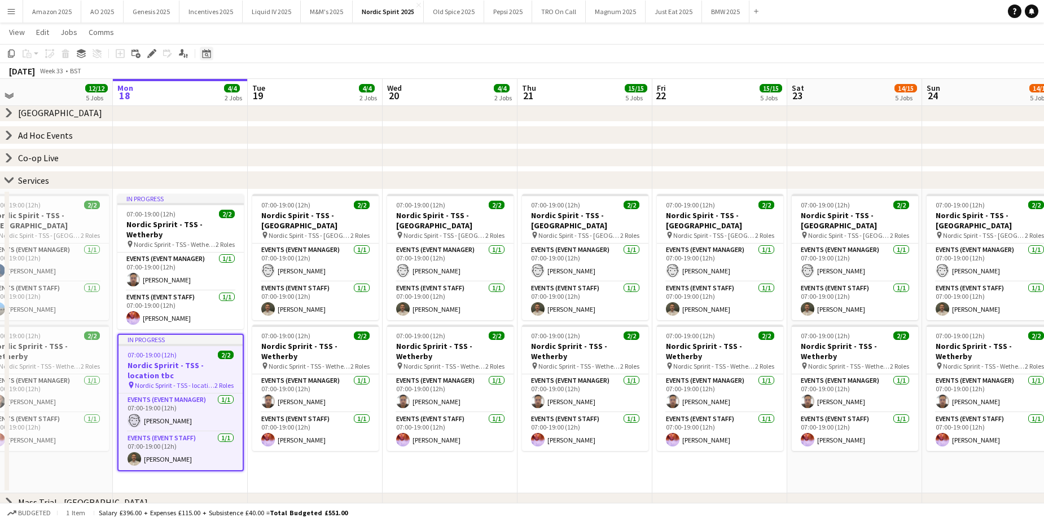
click at [209, 57] on icon "Date picker" at bounding box center [206, 53] width 9 height 9
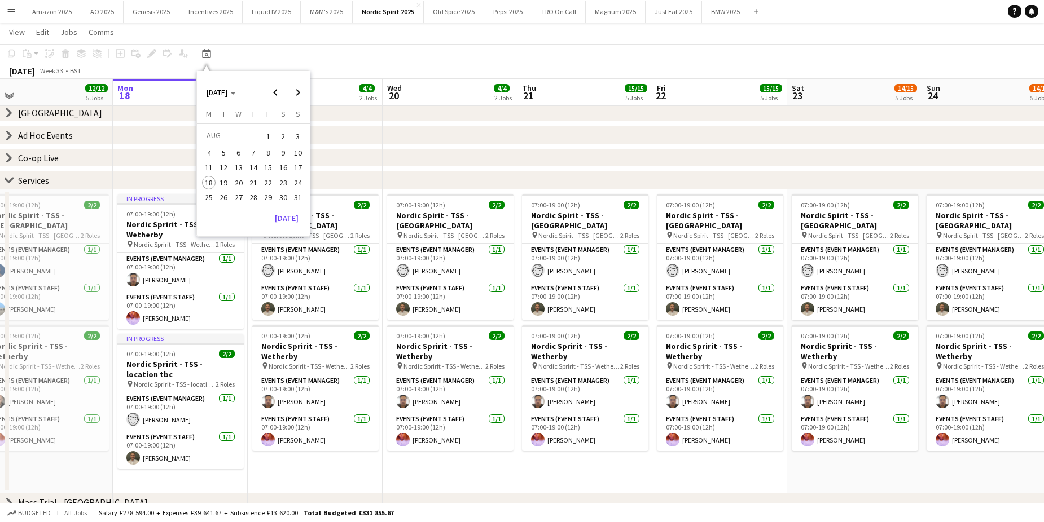
click at [208, 149] on span "4" at bounding box center [209, 153] width 14 height 14
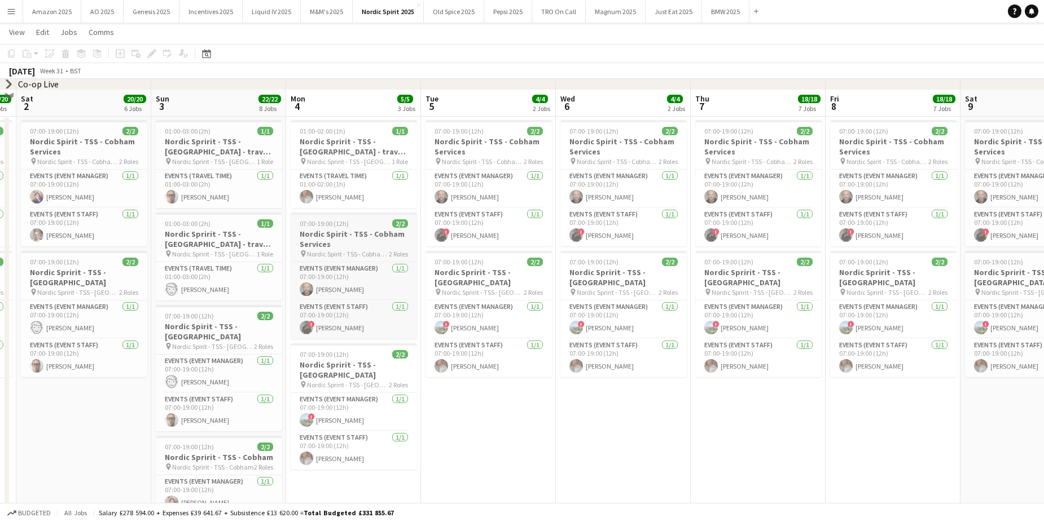
scroll to position [113, 0]
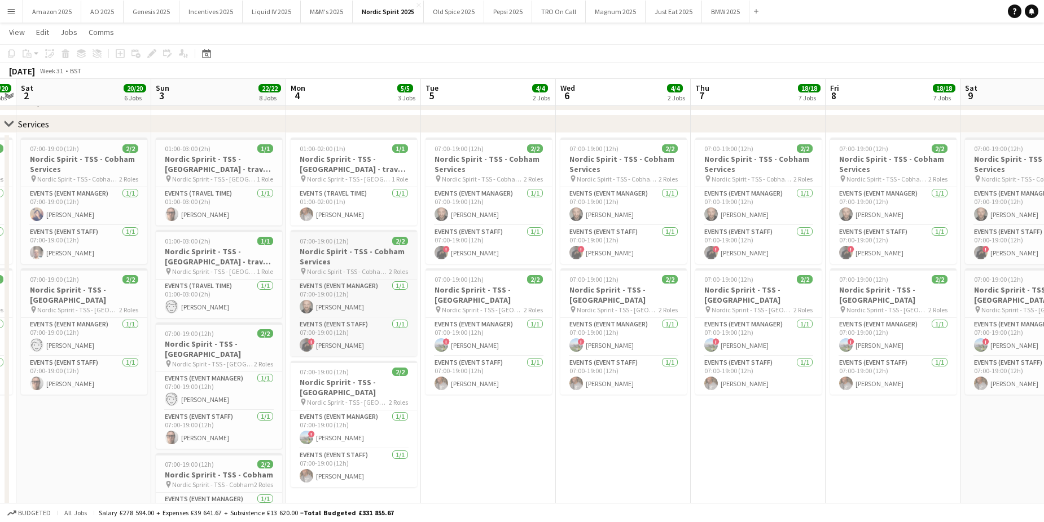
click at [350, 250] on h3 "Nordic Spirit - TSS - Cobham Services" at bounding box center [354, 257] width 126 height 20
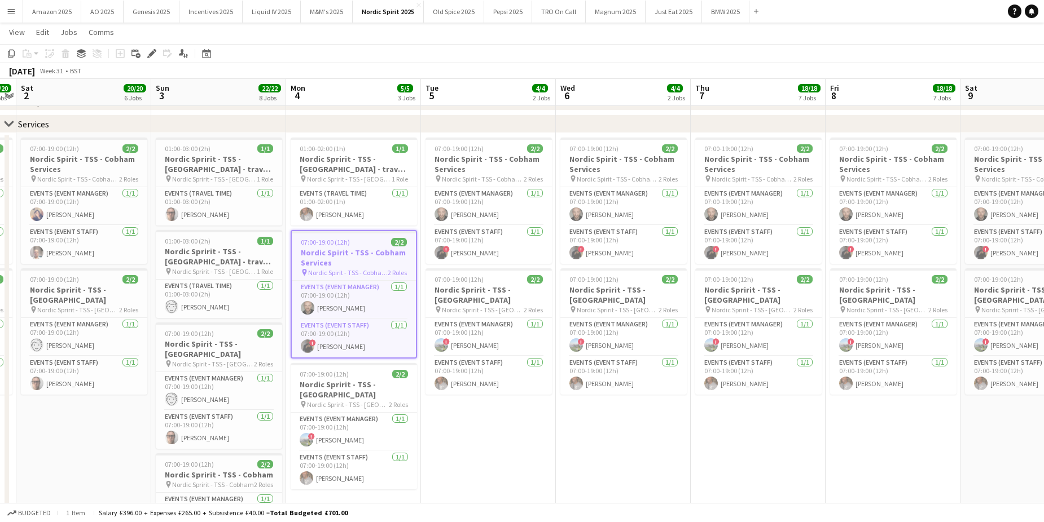
click at [350, 250] on h3 "Nordic Spirit - TSS - Cobham Services" at bounding box center [354, 258] width 124 height 20
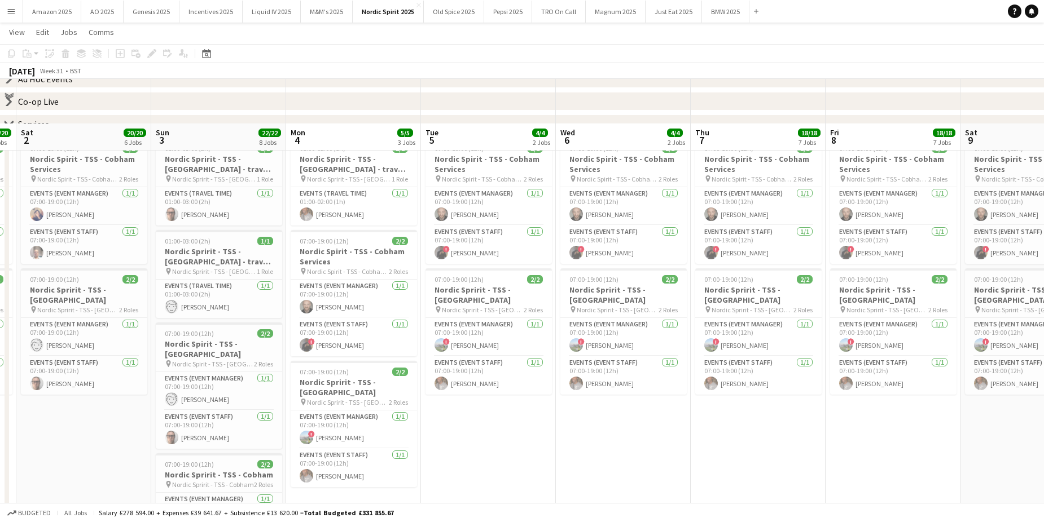
scroll to position [395, 0]
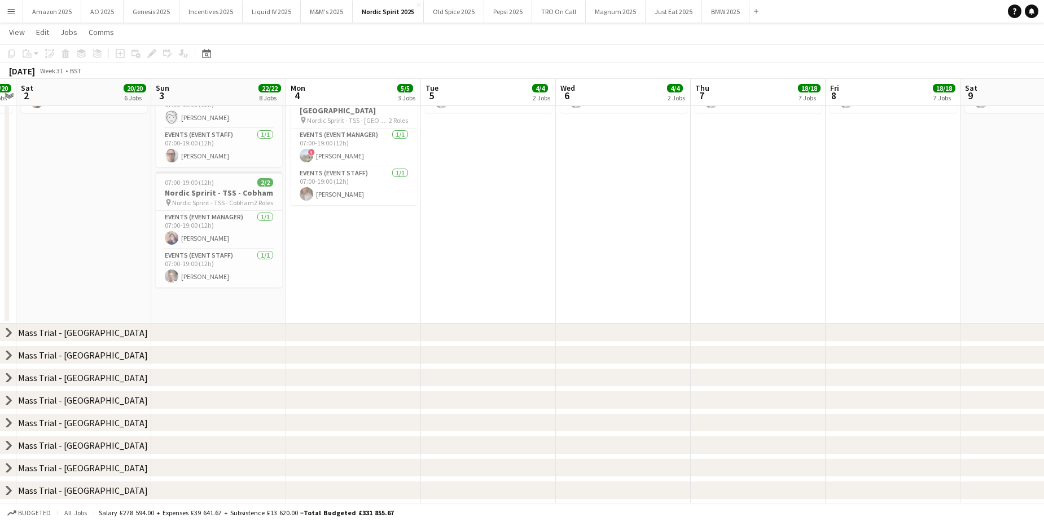
click at [326, 238] on app-date-cell "01:00-02:00 (1h) 1/1 Nordic Spririt - TSS - Cherwell Valley - travel time pin N…" at bounding box center [353, 87] width 135 height 473
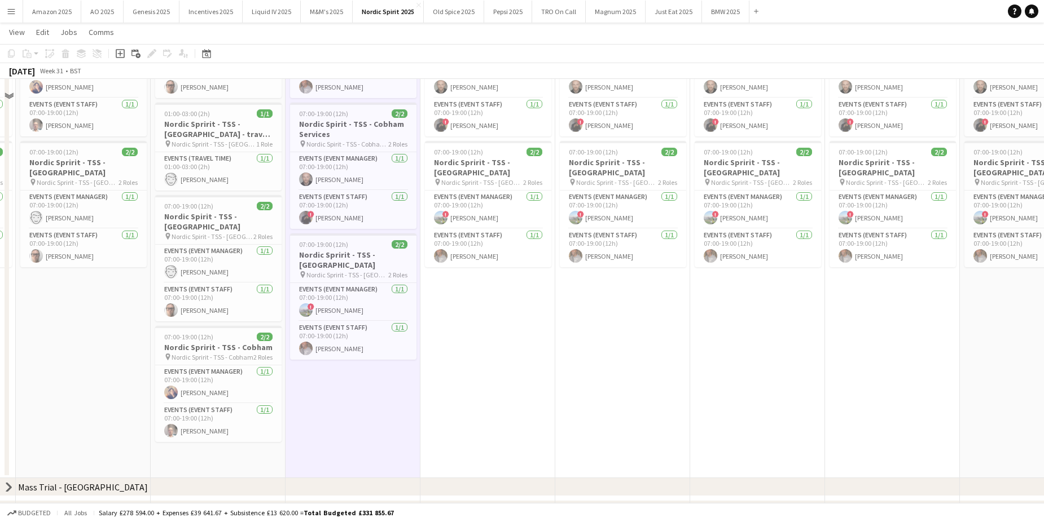
scroll to position [113, 0]
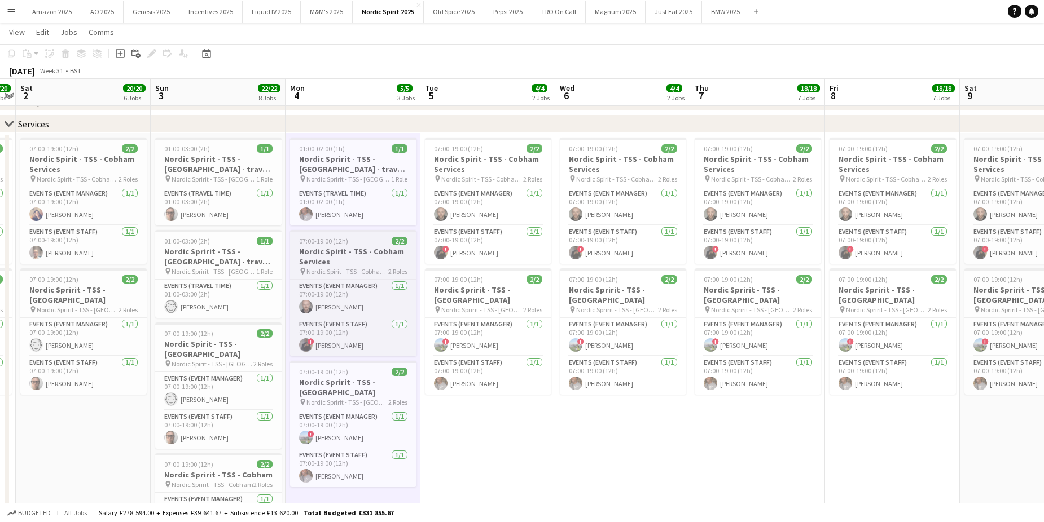
click at [343, 249] on h3 "Nordic Spirit - TSS - Cobham Services" at bounding box center [353, 257] width 126 height 20
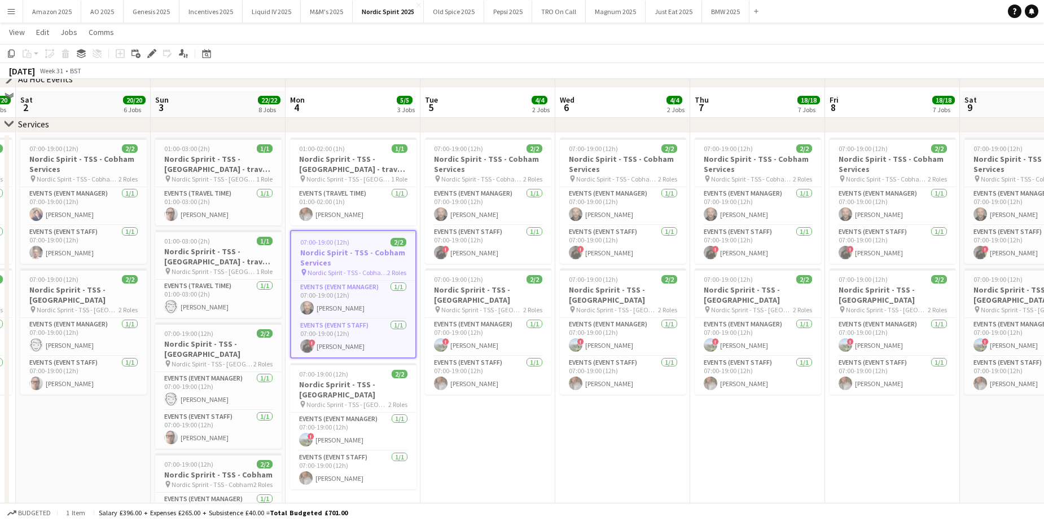
scroll to position [282, 0]
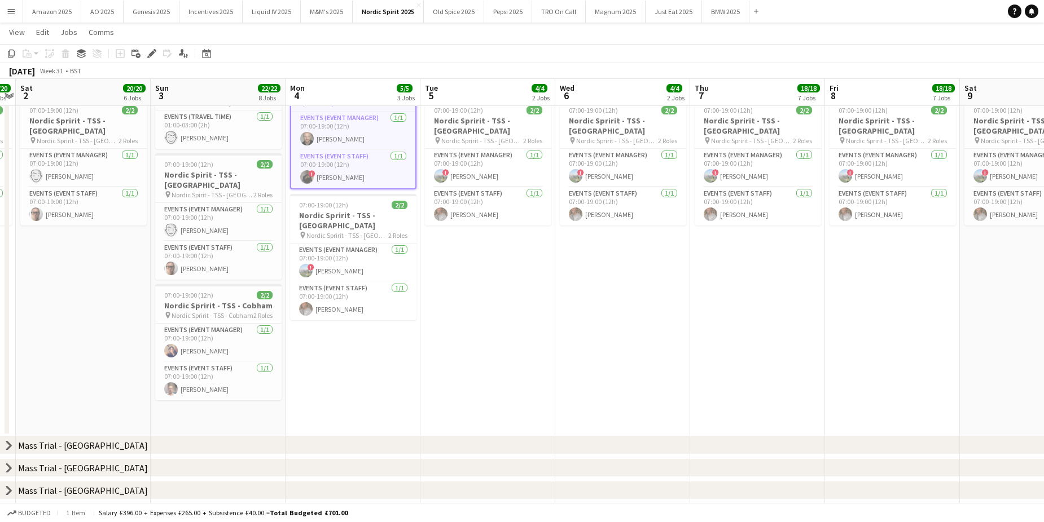
click at [349, 360] on app-date-cell "01:00-02:00 (1h) 1/1 Nordic Spririt - TSS - Cherwell Valley - travel time pin N…" at bounding box center [352, 200] width 135 height 473
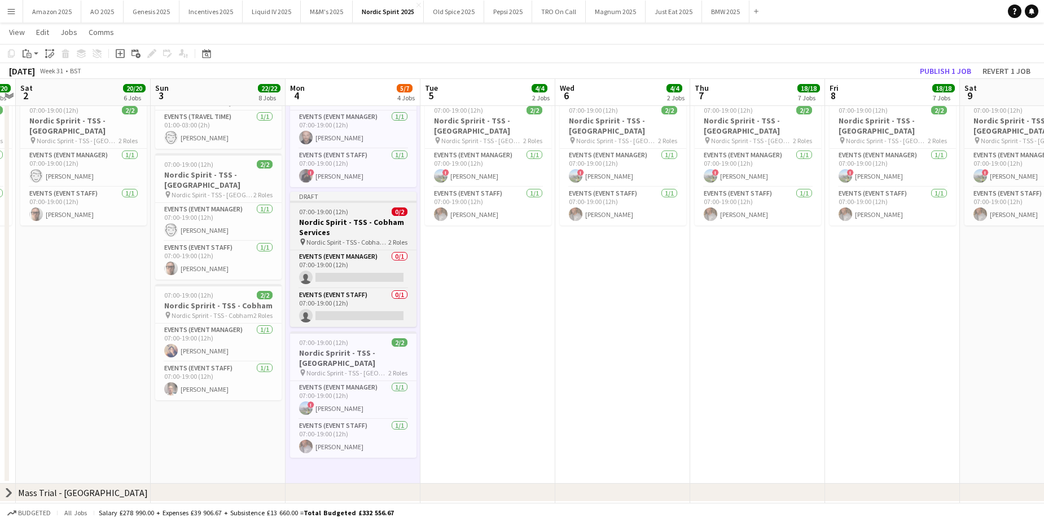
click at [328, 220] on h3 "Nordic Spirit - TSS - Cobham Services" at bounding box center [353, 227] width 126 height 20
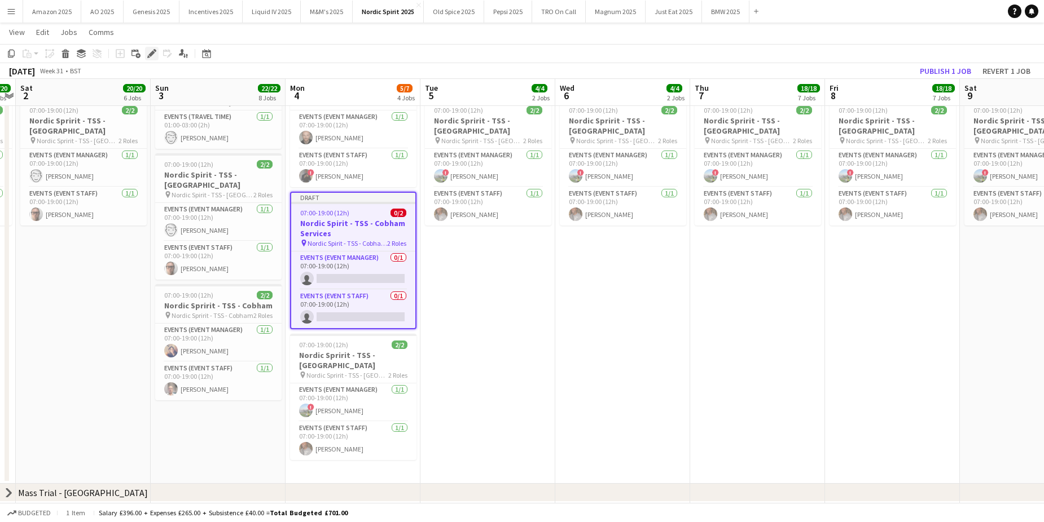
click at [152, 52] on icon at bounding box center [151, 54] width 6 height 6
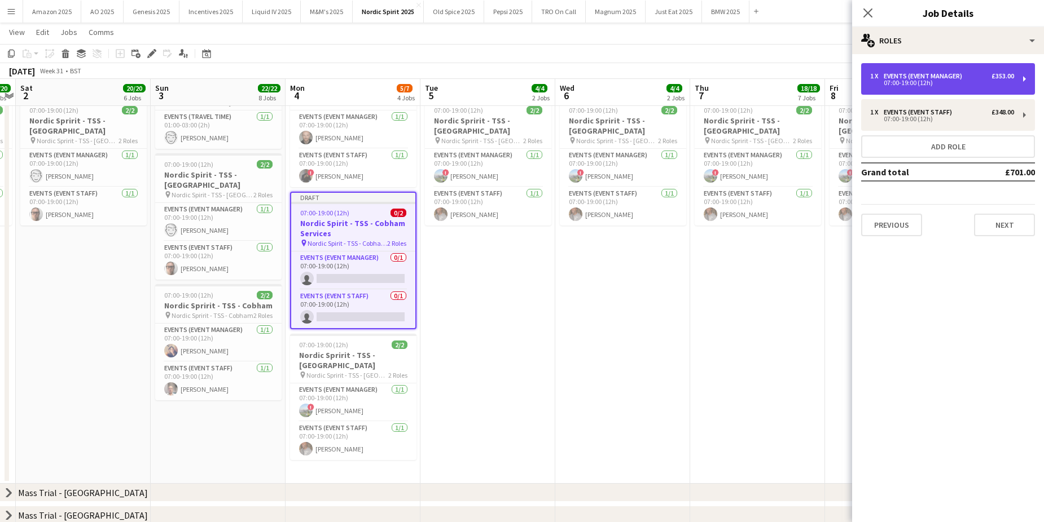
click at [971, 76] on div "1 x Events (Event Manager) £353.00" at bounding box center [942, 76] width 144 height 8
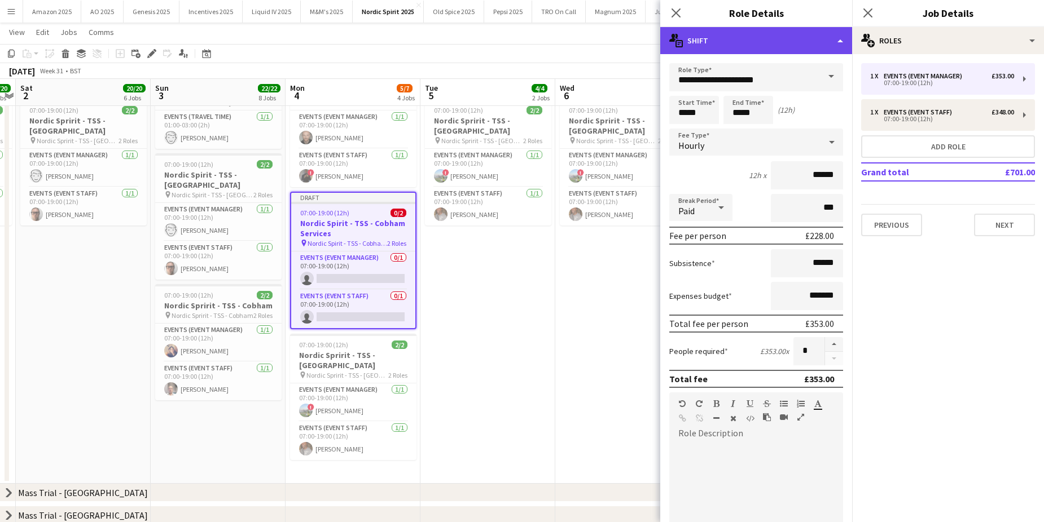
click at [832, 43] on div "multiple-actions-text Shift" at bounding box center [756, 40] width 192 height 27
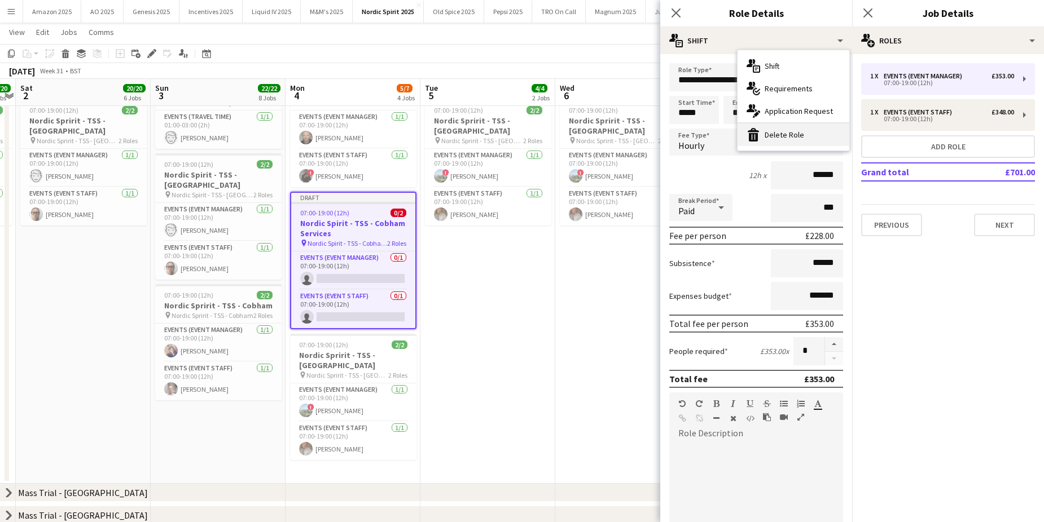
click at [808, 142] on div "bin-2 Delete Role" at bounding box center [793, 135] width 112 height 23
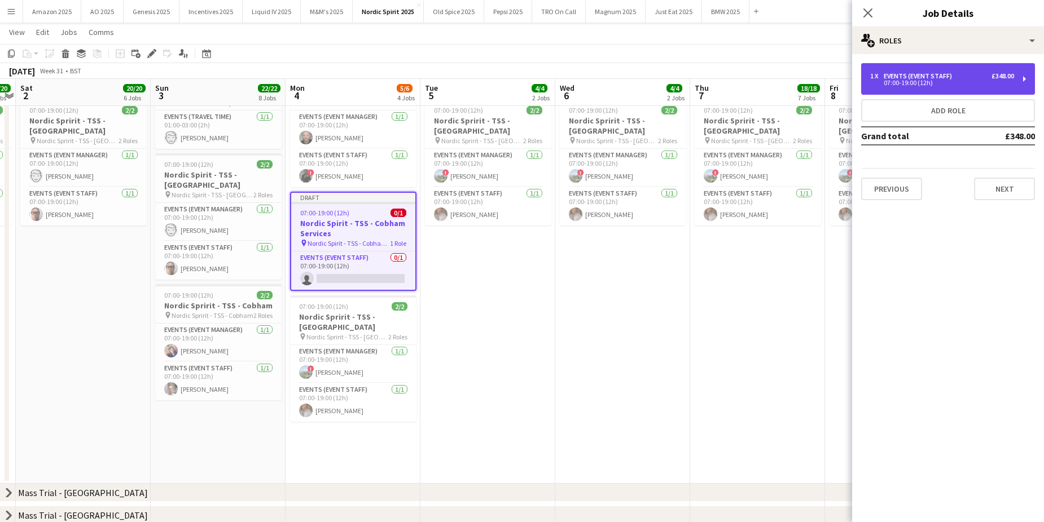
click at [891, 73] on div "Events (Event Staff)" at bounding box center [919, 76] width 73 height 8
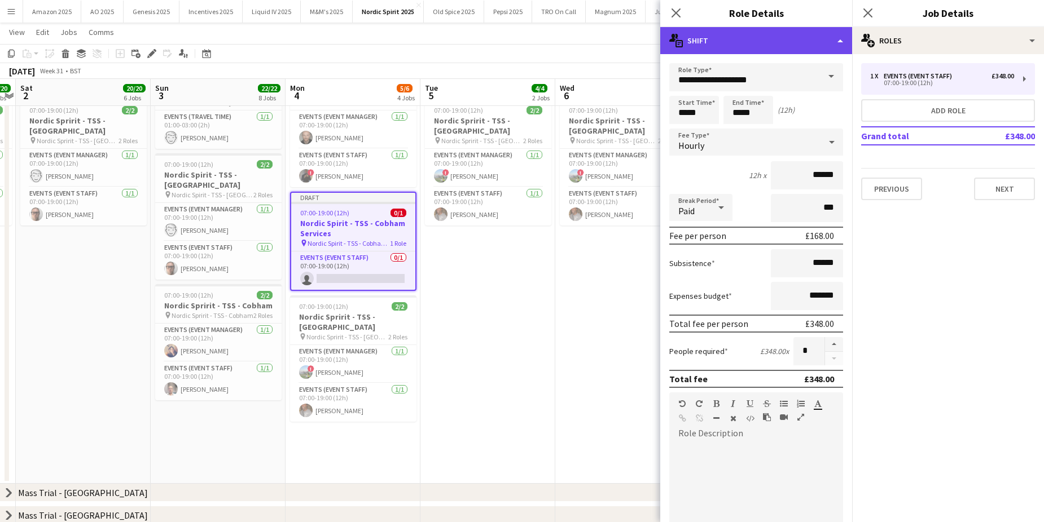
click at [829, 40] on div "multiple-actions-text Shift" at bounding box center [756, 40] width 192 height 27
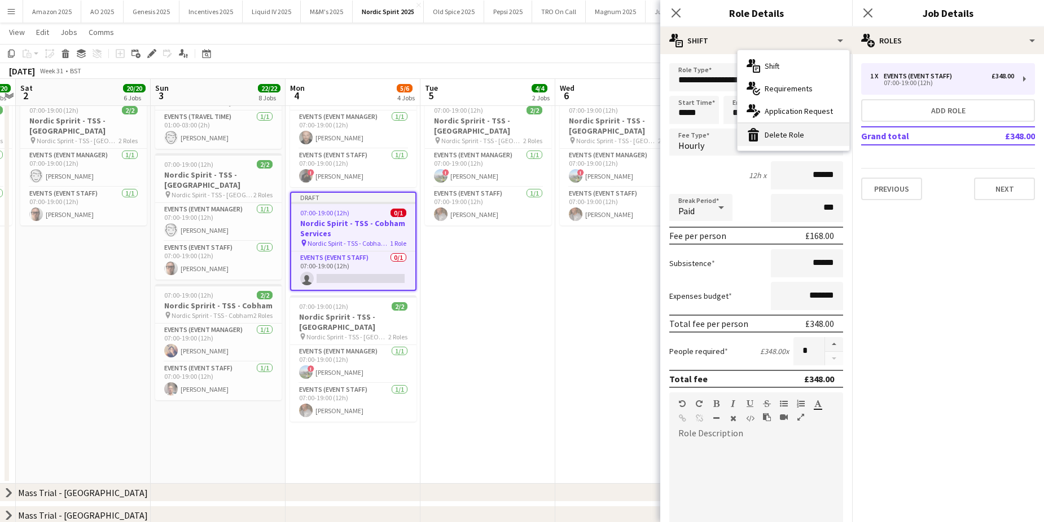
click at [777, 134] on div "bin-2 Delete Role" at bounding box center [793, 135] width 112 height 23
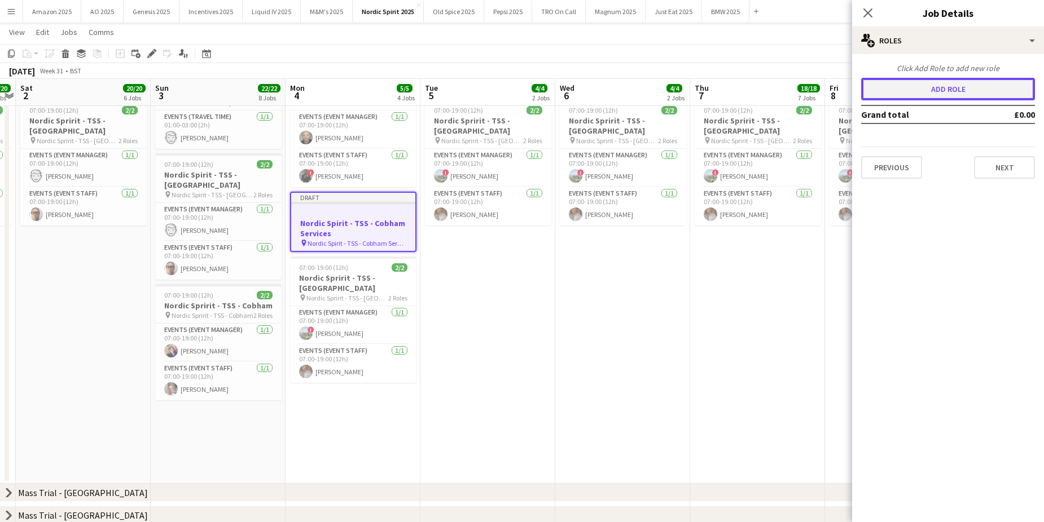
click at [926, 86] on button "Add role" at bounding box center [948, 89] width 174 height 23
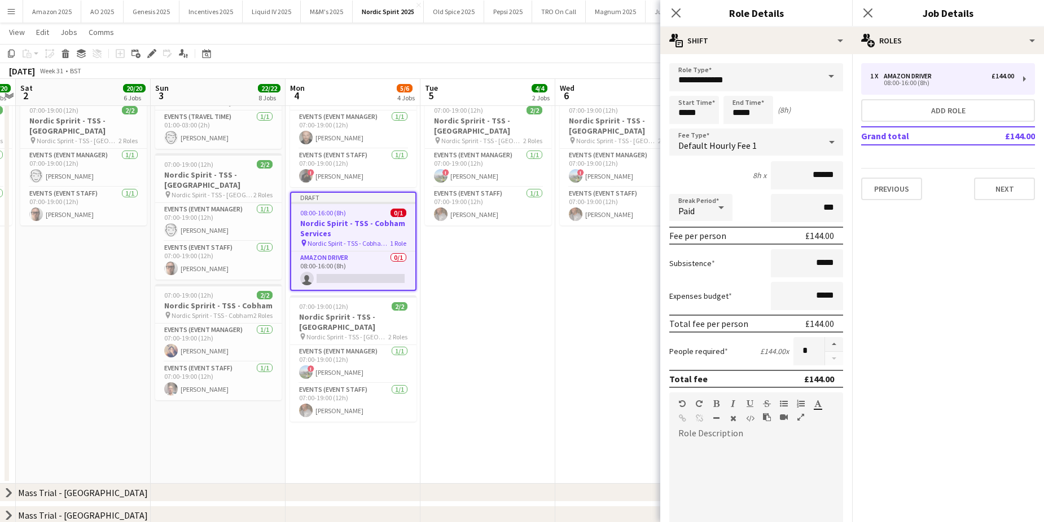
click at [820, 70] on span at bounding box center [831, 76] width 24 height 27
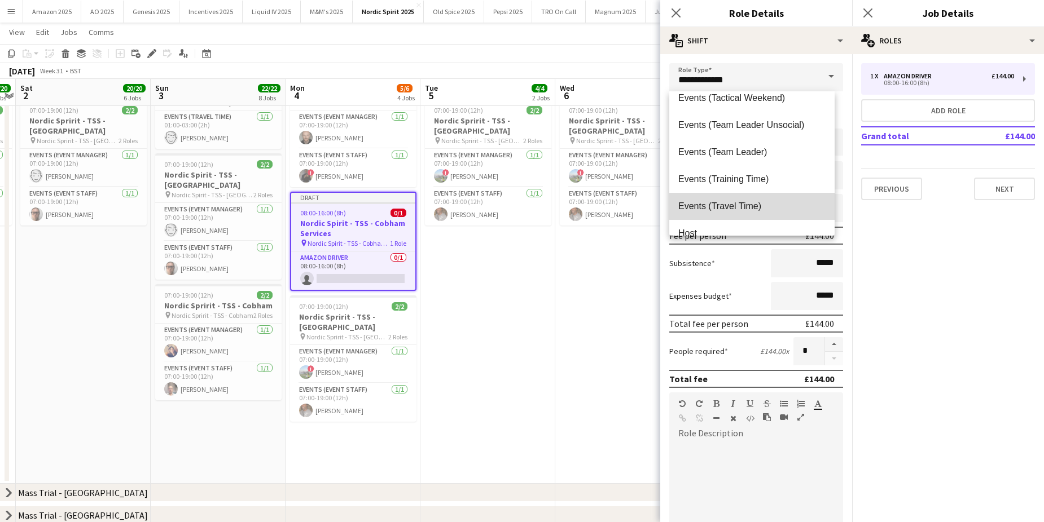
click at [758, 206] on span "Events (Travel Time)" at bounding box center [751, 206] width 147 height 11
type input "**********"
type input "******"
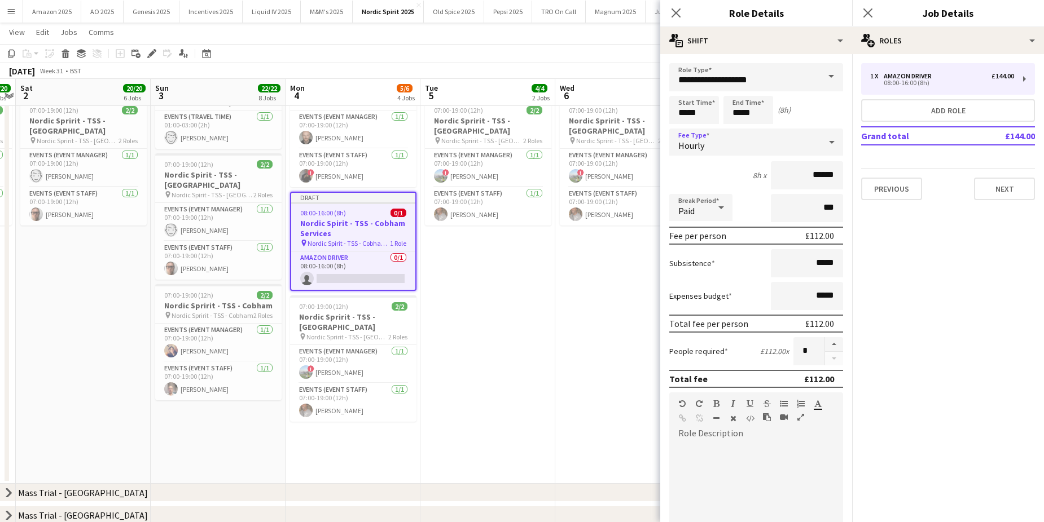
click at [719, 139] on div "Hourly" at bounding box center [744, 142] width 151 height 27
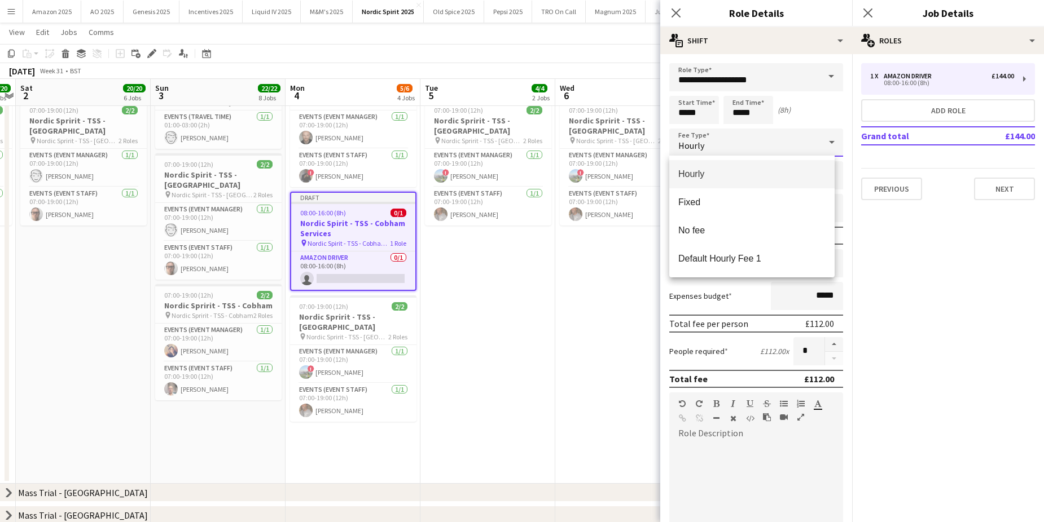
click at [696, 114] on div at bounding box center [522, 261] width 1044 height 522
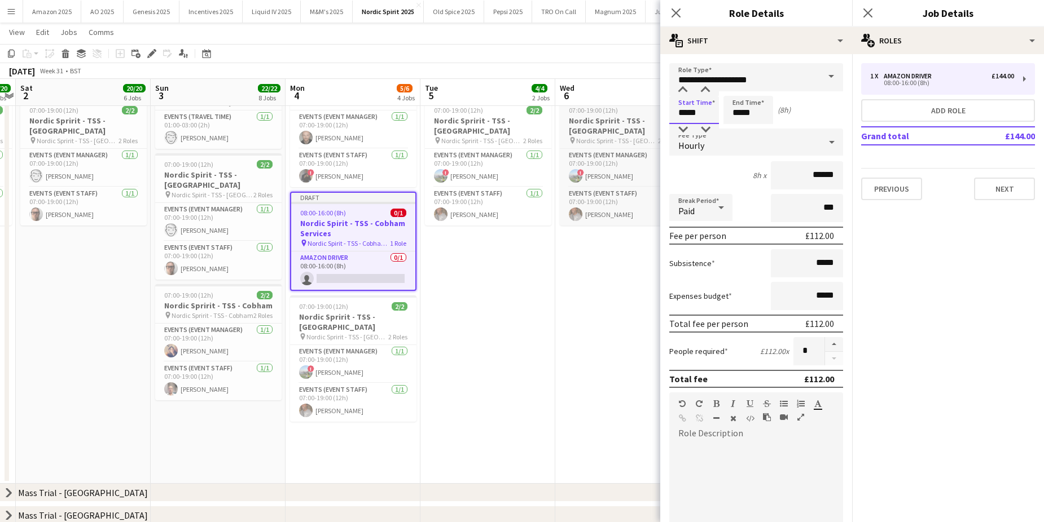
drag, startPoint x: 699, startPoint y: 112, endPoint x: 605, endPoint y: 108, distance: 94.3
click at [605, 108] on body "Menu Boards Boards Boards All jobs Status Workforce Workforce My Workforce Recr…" at bounding box center [522, 210] width 1044 height 984
type input "*****"
click at [999, 198] on button "Next" at bounding box center [1004, 189] width 61 height 23
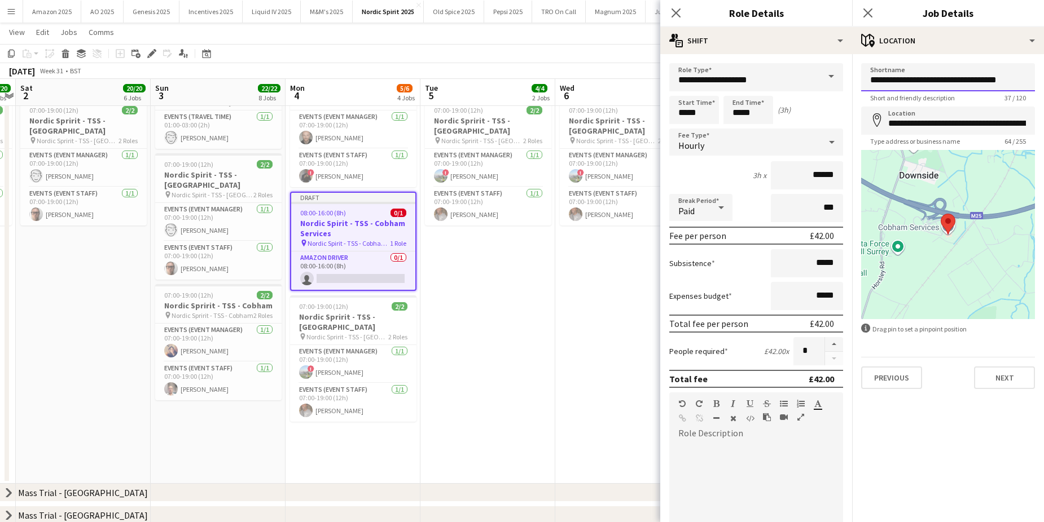
click at [1010, 81] on input "**********" at bounding box center [948, 77] width 174 height 28
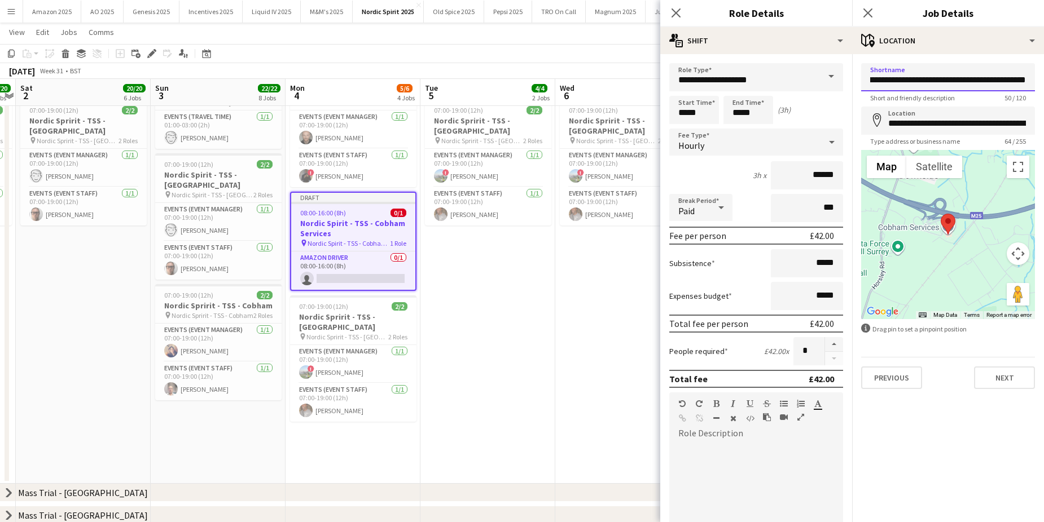
scroll to position [0, 30]
type input "**********"
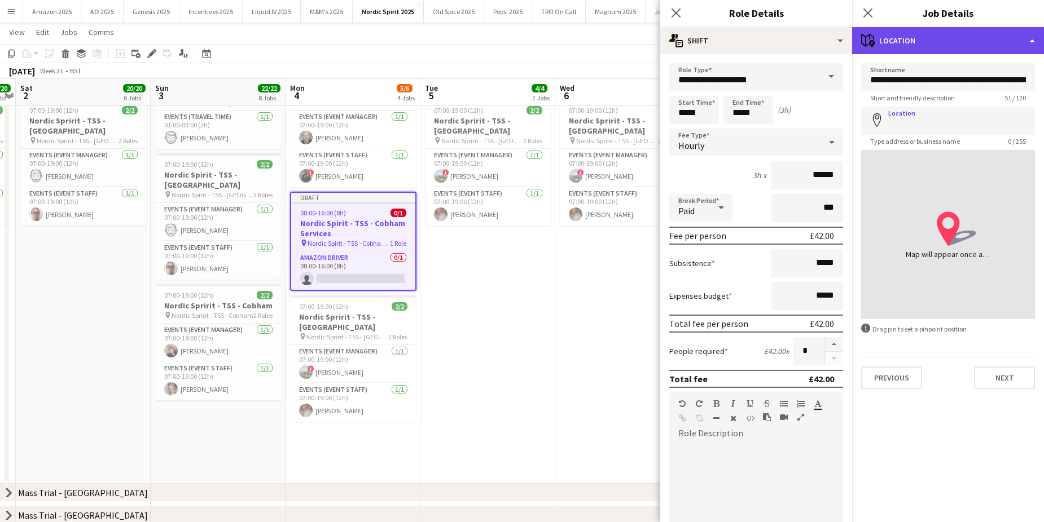
click at [1020, 39] on div "maps-pin-1 Location" at bounding box center [948, 40] width 192 height 27
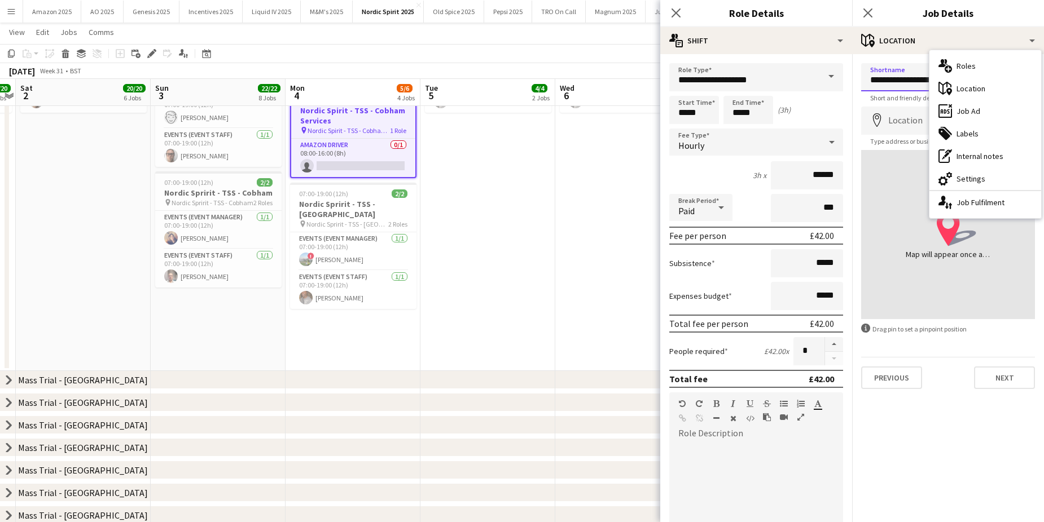
scroll to position [0, 30]
drag, startPoint x: 868, startPoint y: 79, endPoint x: 925, endPoint y: 72, distance: 58.0
click at [1044, 75] on html "Menu Boards Boards Boards All jobs Status Workforce Workforce My Workforce Recr…" at bounding box center [522, 97] width 1044 height 984
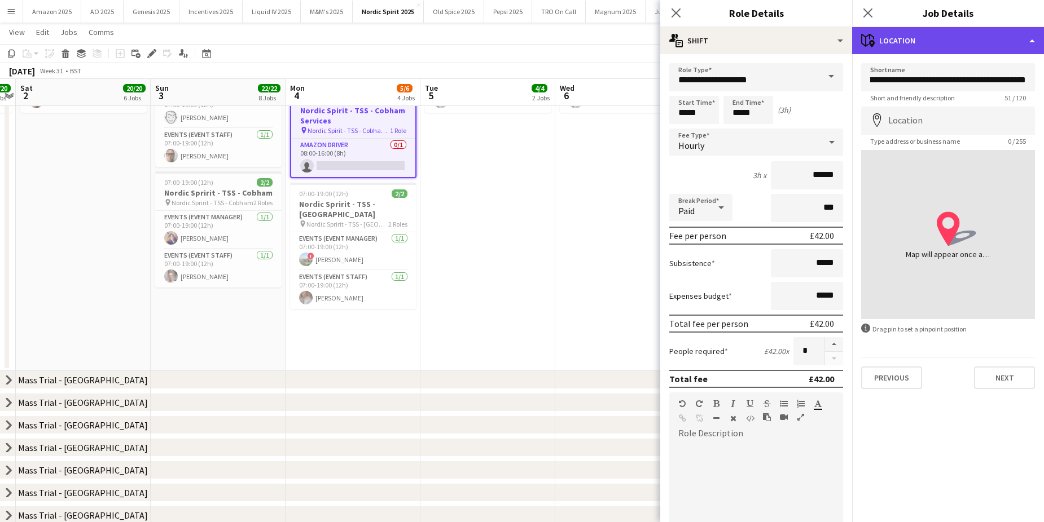
scroll to position [0, 0]
click at [1005, 41] on div "maps-pin-1 Location" at bounding box center [948, 40] width 192 height 27
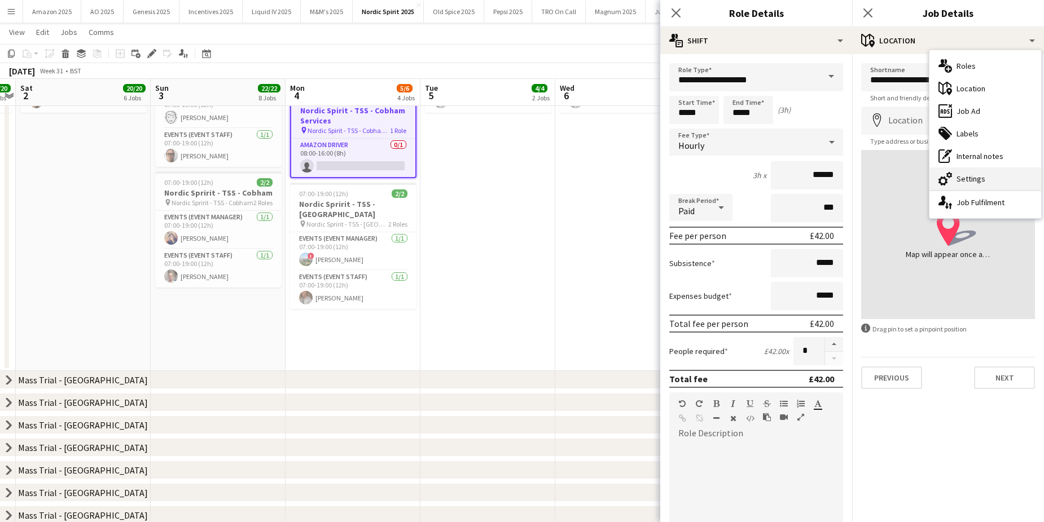
click at [992, 182] on div "cog-double-3 Settings" at bounding box center [985, 179] width 112 height 23
type input "*******"
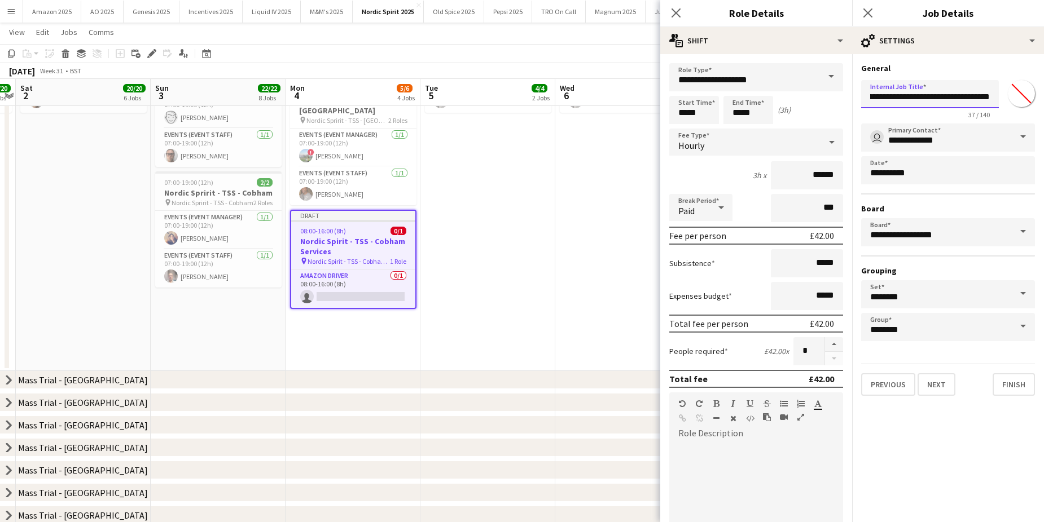
drag, startPoint x: 864, startPoint y: 95, endPoint x: 1008, endPoint y: 96, distance: 143.3
click at [1009, 96] on div "**********" at bounding box center [948, 97] width 174 height 43
paste input "**********"
type input "**********"
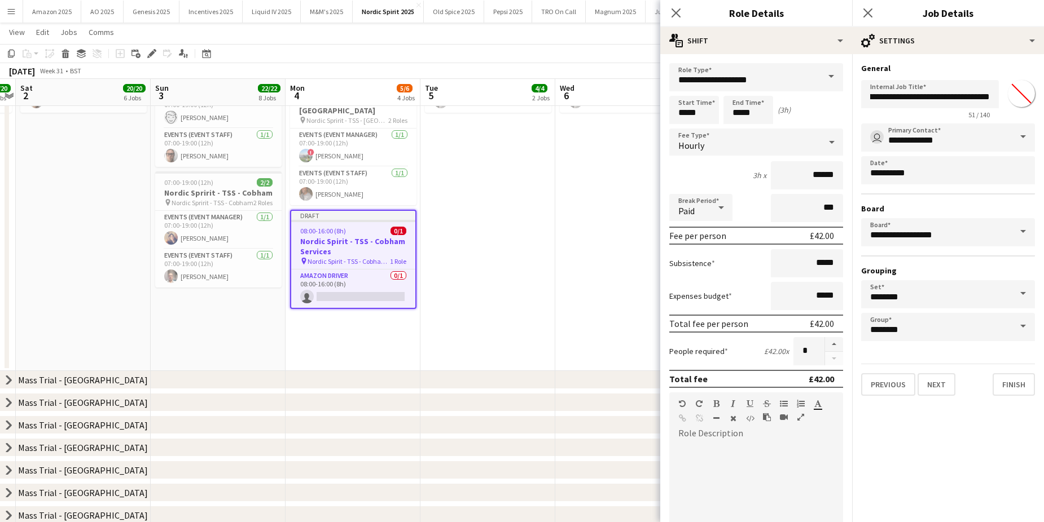
scroll to position [0, 0]
click at [503, 337] on app-date-cell "07:00-19:00 (12h) 2/2 Nordic Spirit - TSS - Cobham Services pin Nordic Spirit -…" at bounding box center [487, 111] width 135 height 520
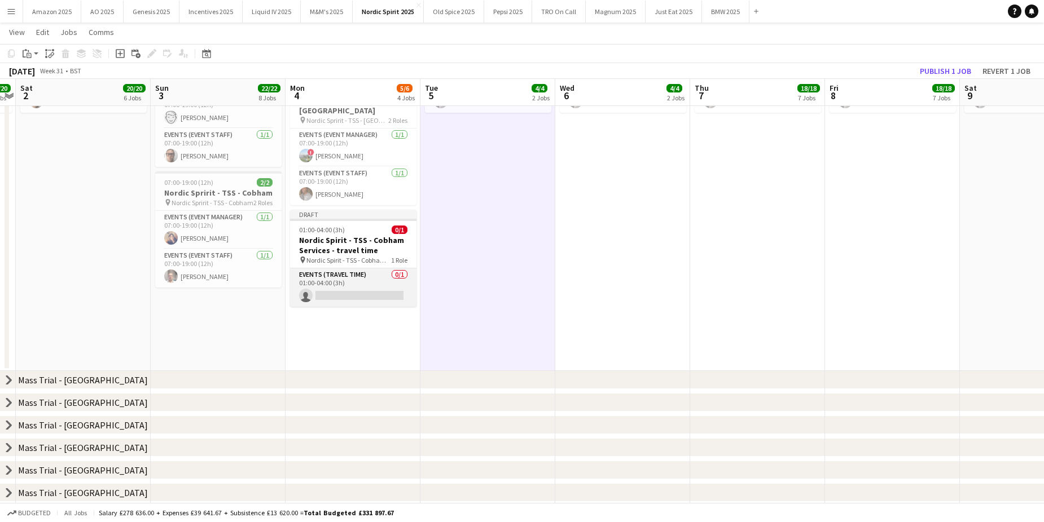
click at [384, 291] on app-card-role "Events (Travel Time) 0/1 01:00-04:00 (3h) single-neutral-actions" at bounding box center [353, 288] width 126 height 38
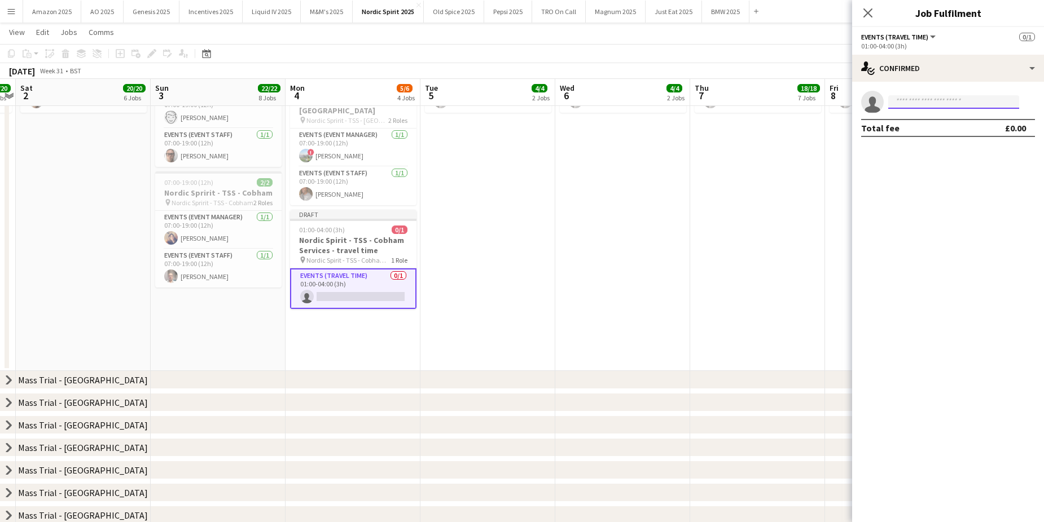
click at [919, 104] on input at bounding box center [953, 102] width 131 height 14
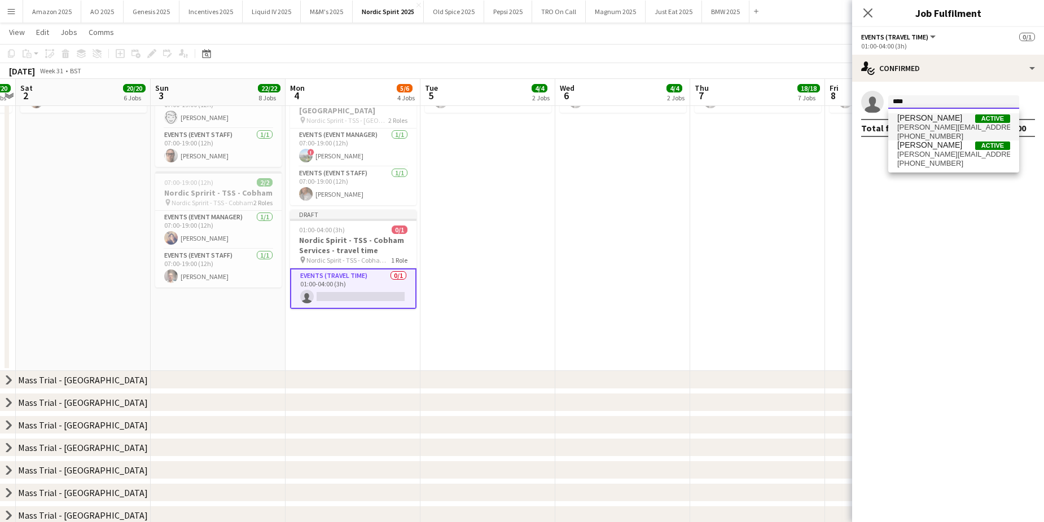
type input "****"
click at [927, 127] on span "gary_hanks@mac.com" at bounding box center [953, 127] width 113 height 9
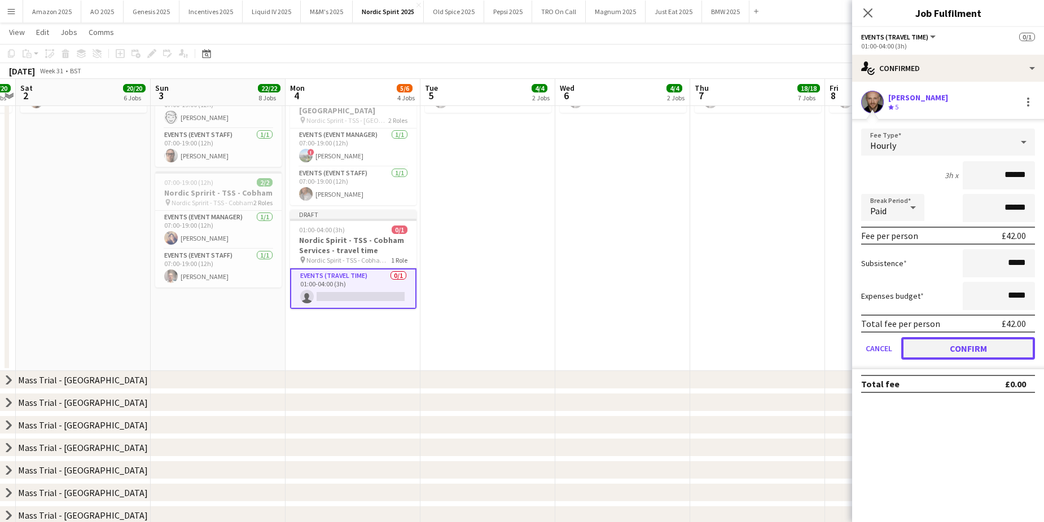
click at [979, 341] on button "Confirm" at bounding box center [968, 348] width 134 height 23
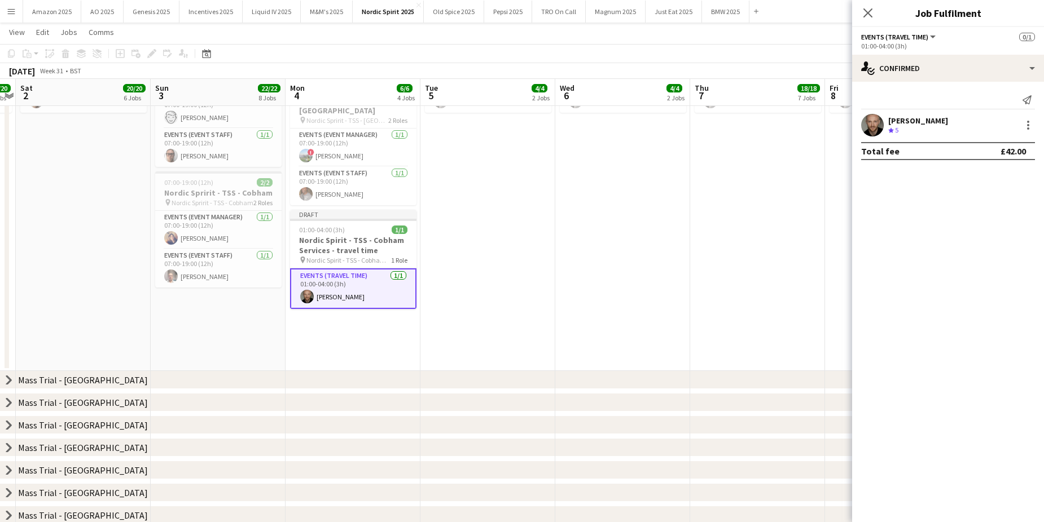
drag, startPoint x: 648, startPoint y: 333, endPoint x: 496, endPoint y: 287, distance: 158.7
click at [648, 333] on app-date-cell "07:00-19:00 (12h) 2/2 Nordic Spirit - TSS - Cobham Services pin Nordic Spirit -…" at bounding box center [622, 111] width 135 height 520
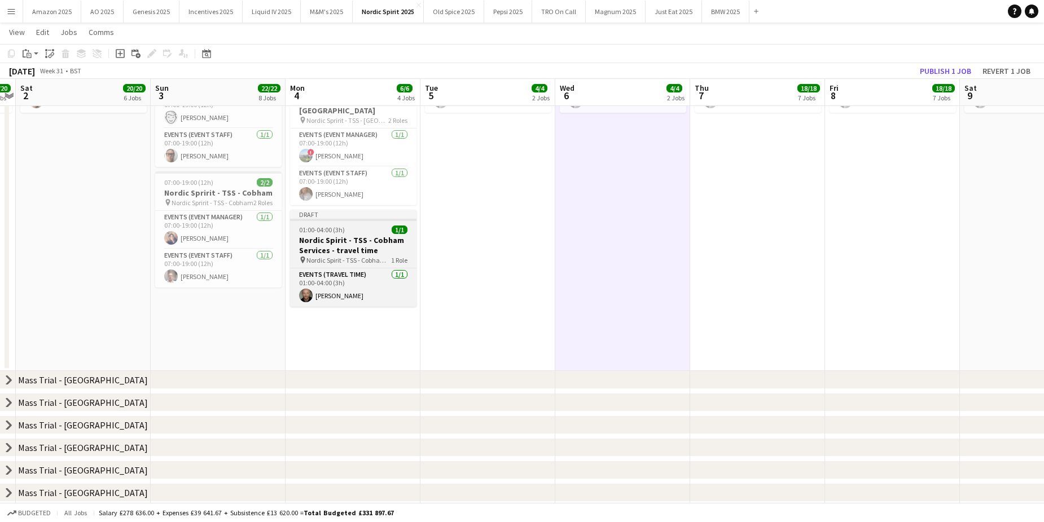
click at [344, 247] on h3 "Nordic Spirit - TSS - Cobham Services - travel time" at bounding box center [353, 245] width 126 height 20
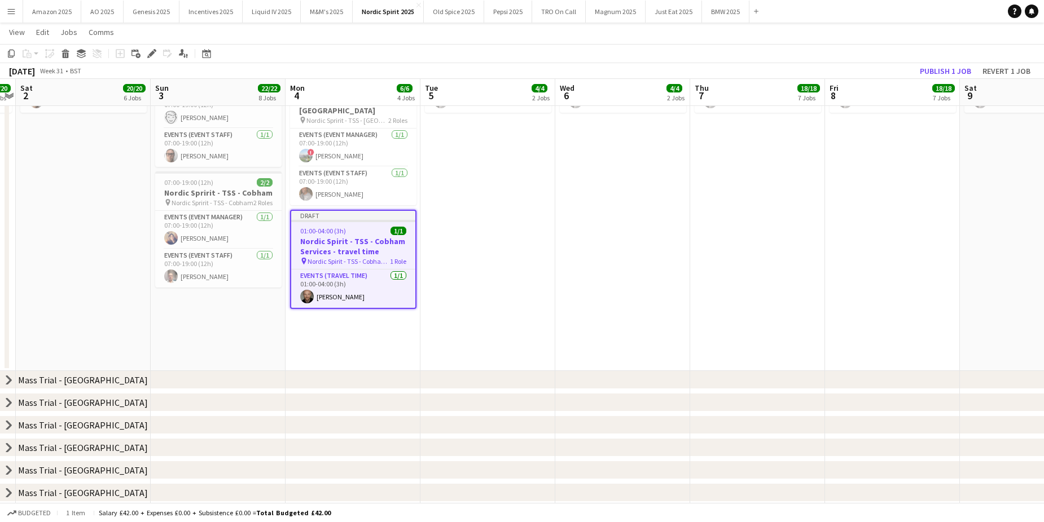
click at [852, 249] on app-date-cell "07:00-19:00 (12h) 2/2 Nordic Spirit - TSS - Cobham Services pin Nordic Spirit -…" at bounding box center [892, 111] width 135 height 520
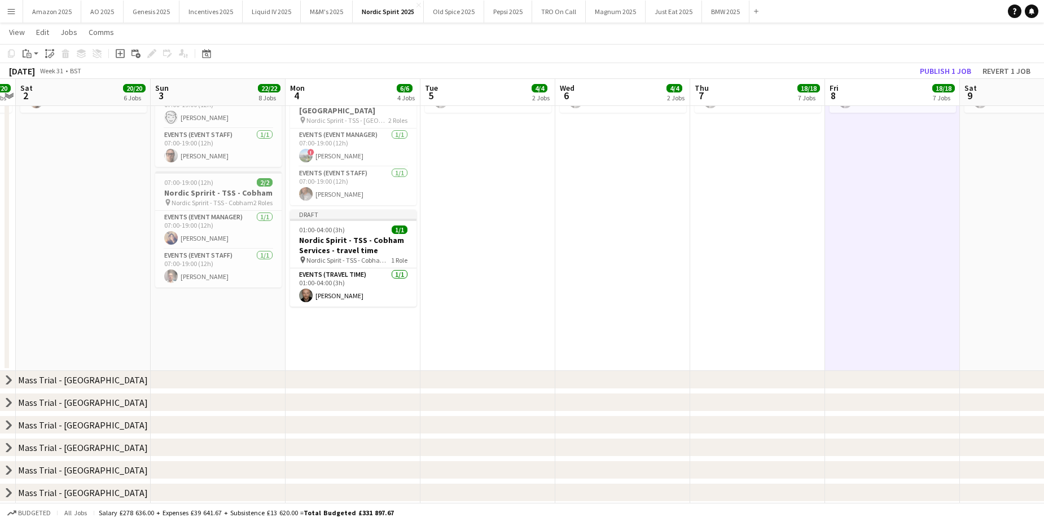
click at [896, 206] on app-date-cell "07:00-19:00 (12h) 2/2 Nordic Spirit - TSS - Cobham Services pin Nordic Spirit -…" at bounding box center [892, 111] width 135 height 520
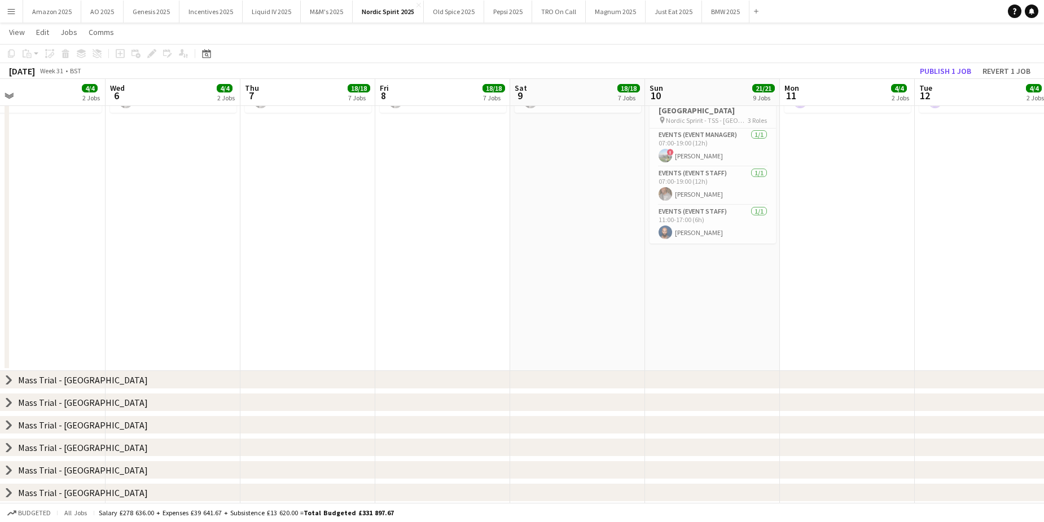
scroll to position [0, 368]
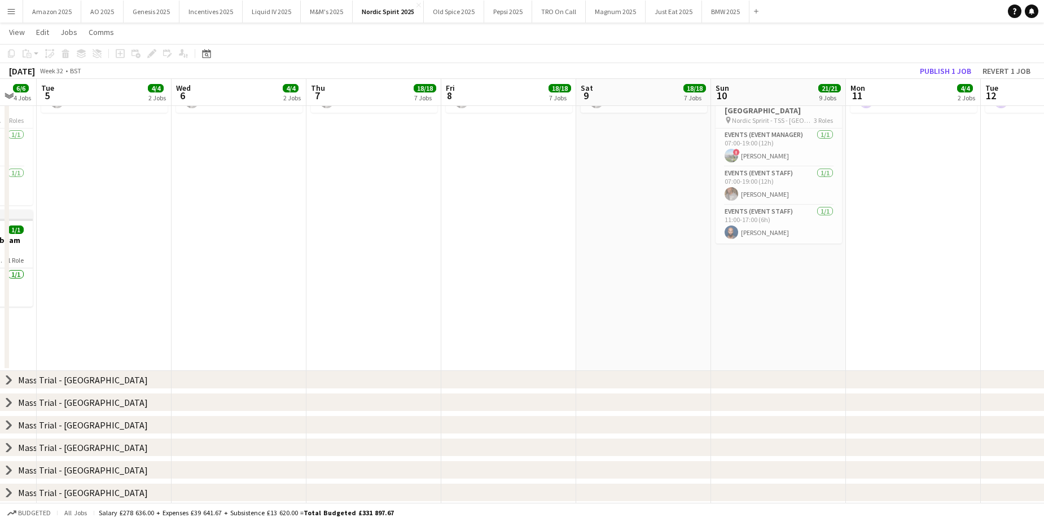
click at [784, 292] on app-date-cell "01:00-02:00 (1h) 1/1 Nordic Spririt - TSS - Cherwell Valley - travel time pin N…" at bounding box center [778, 111] width 135 height 520
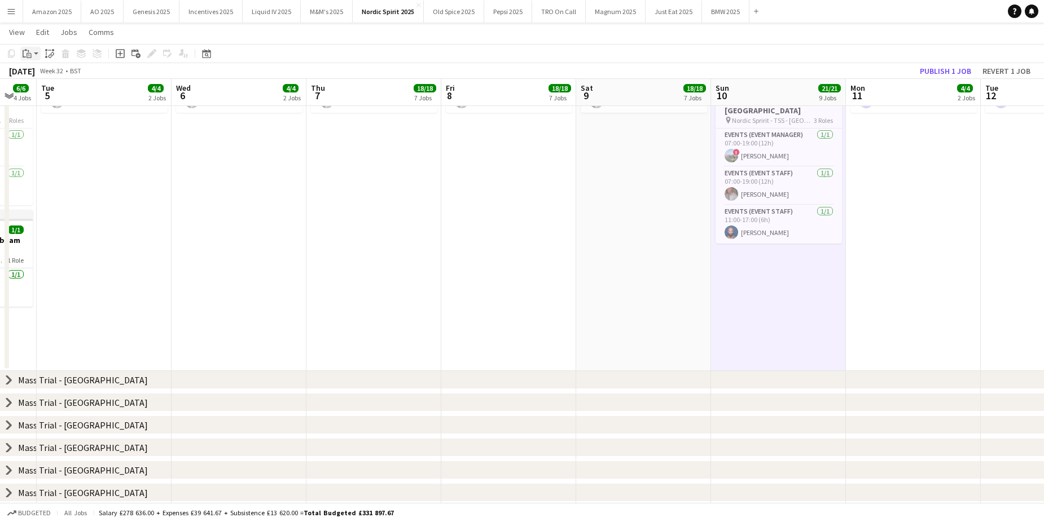
click at [32, 55] on div "Paste" at bounding box center [27, 54] width 14 height 14
click at [54, 96] on link "Paste with crew Ctrl+Shift+V" at bounding box center [83, 94] width 106 height 10
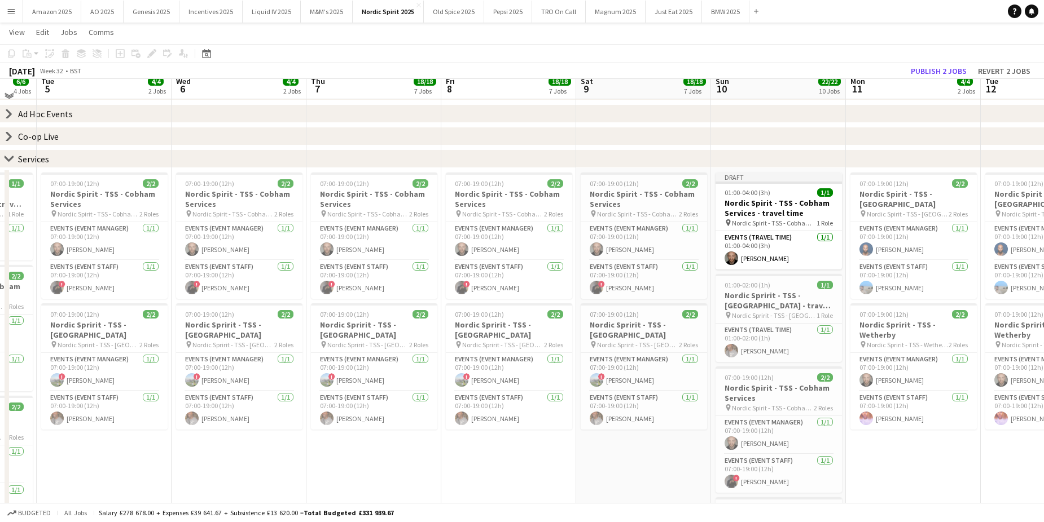
scroll to position [56, 0]
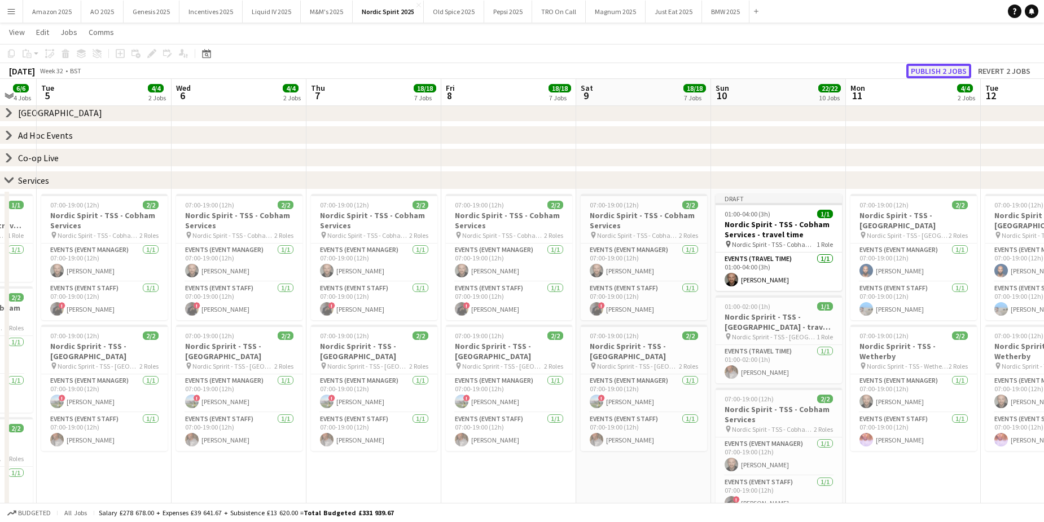
click at [930, 74] on button "Publish 2 jobs" at bounding box center [938, 71] width 65 height 15
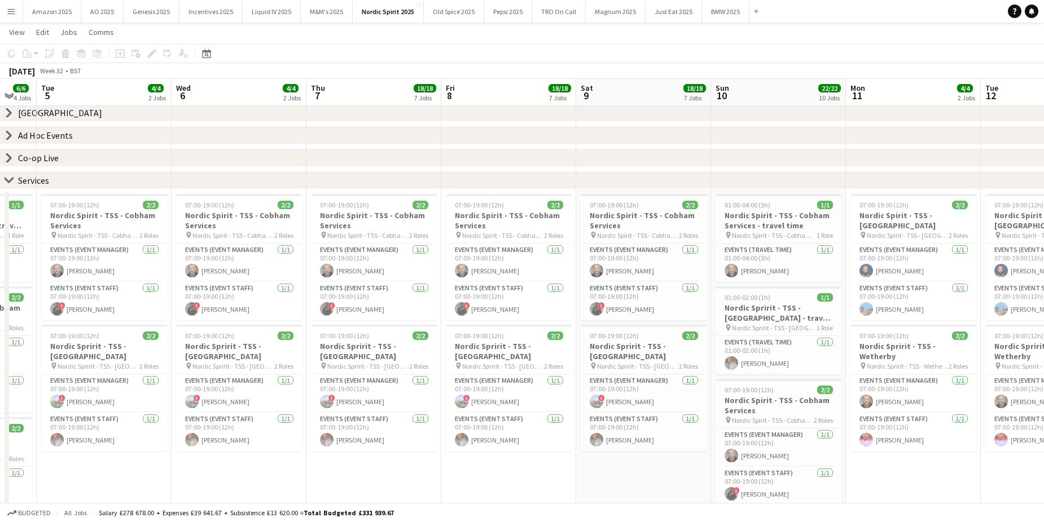
click at [18, 12] on button "Menu" at bounding box center [11, 11] width 23 height 23
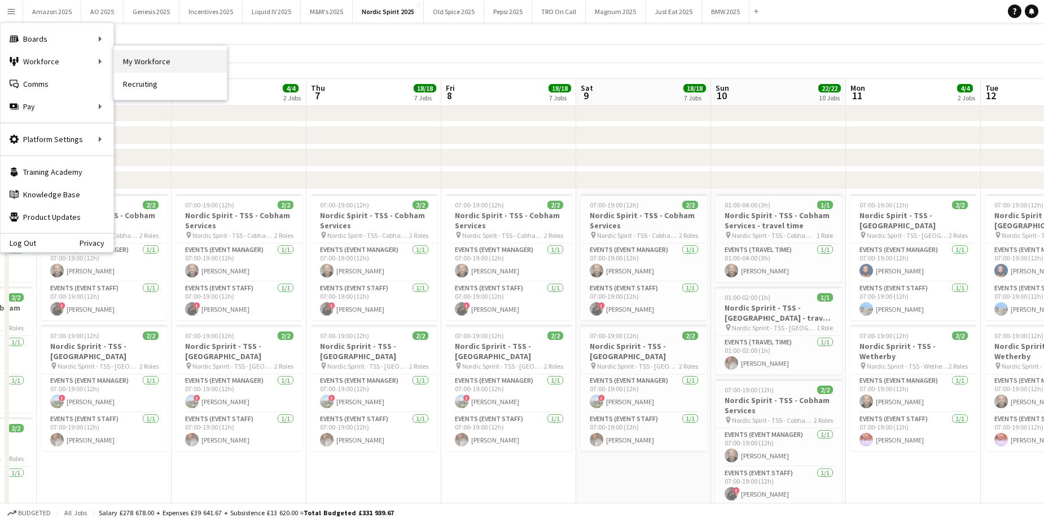
click at [125, 58] on link "My Workforce" at bounding box center [170, 61] width 113 height 23
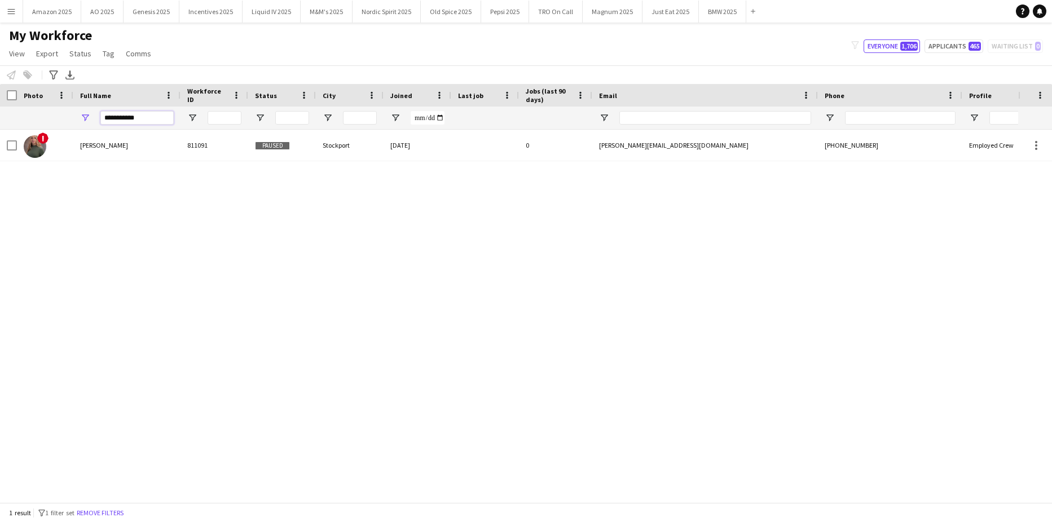
drag, startPoint x: 135, startPoint y: 117, endPoint x: -29, endPoint y: 108, distance: 163.8
click at [0, 108] on html "Menu Boards Boards Boards All jobs Status Workforce Workforce My Workforce Recr…" at bounding box center [526, 261] width 1052 height 522
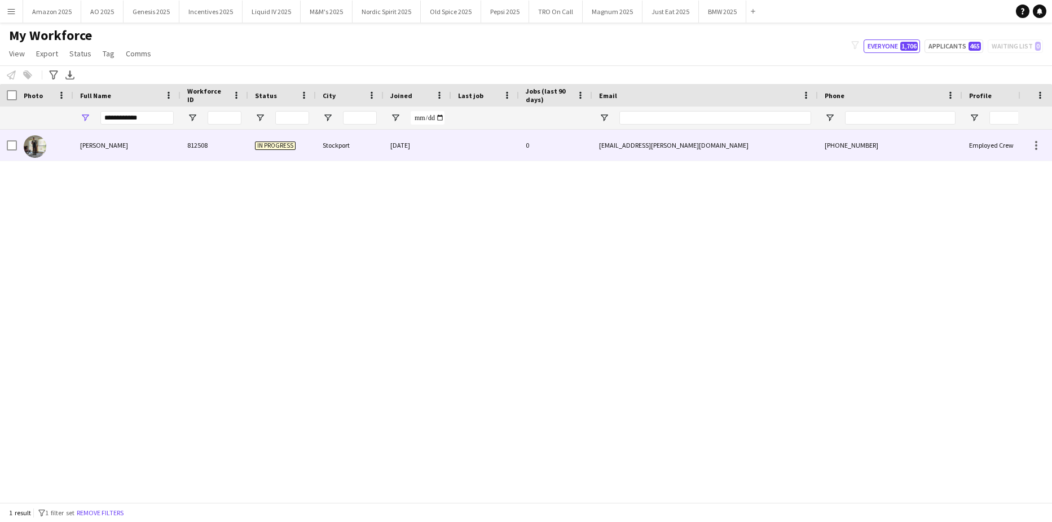
click at [87, 134] on div "Jack Demaine" at bounding box center [126, 145] width 107 height 31
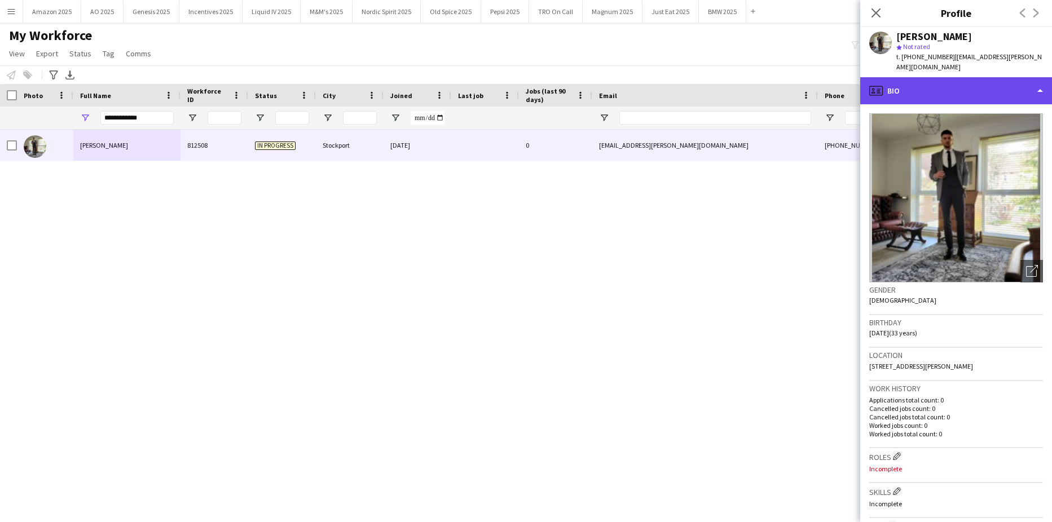
click at [988, 82] on div "profile Bio" at bounding box center [956, 90] width 192 height 27
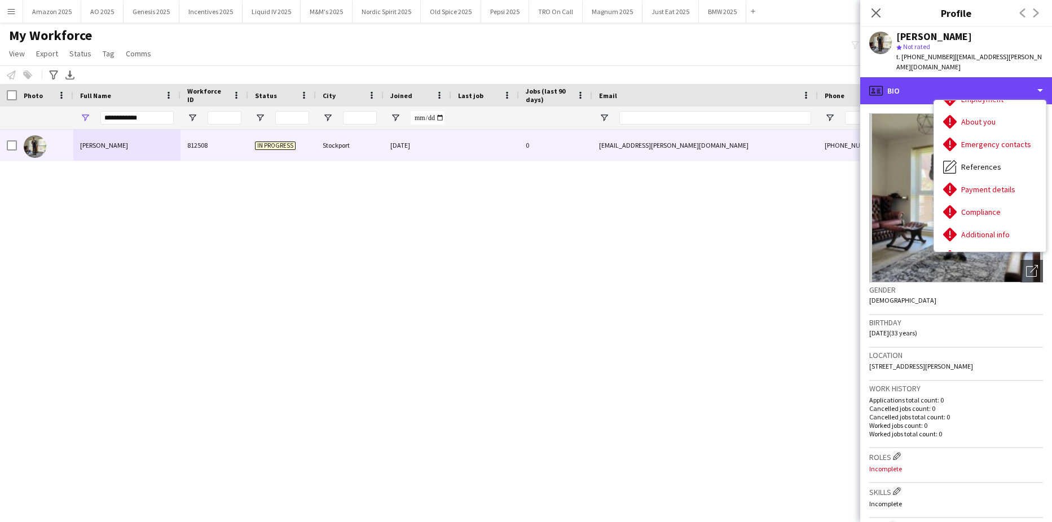
scroll to position [151, 0]
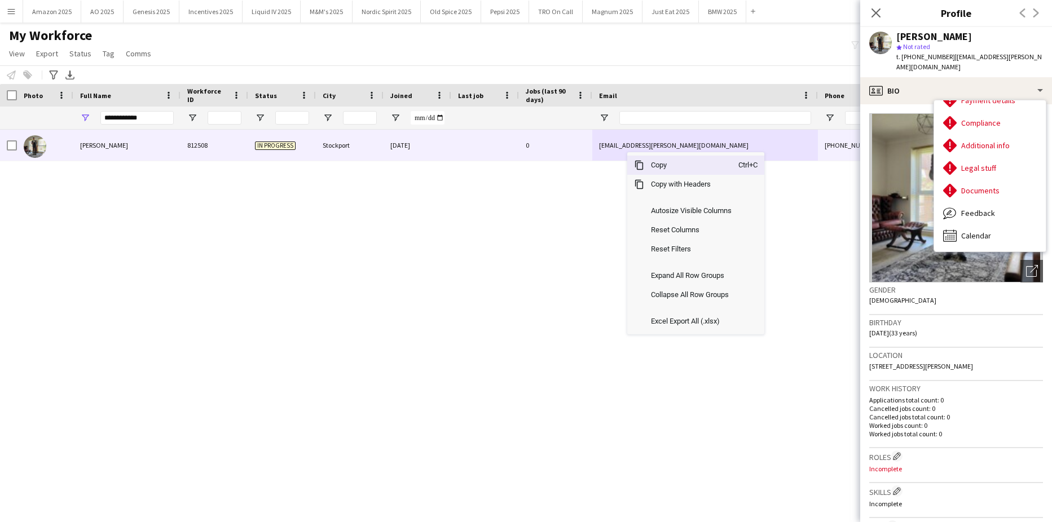
click at [656, 164] on span "Copy" at bounding box center [691, 165] width 94 height 19
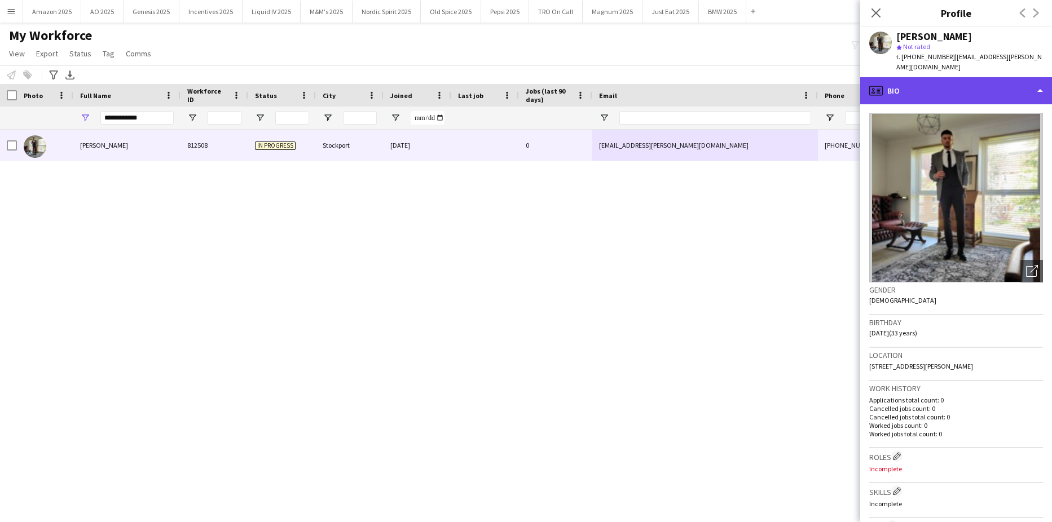
click at [1012, 81] on div "profile Bio" at bounding box center [956, 90] width 192 height 27
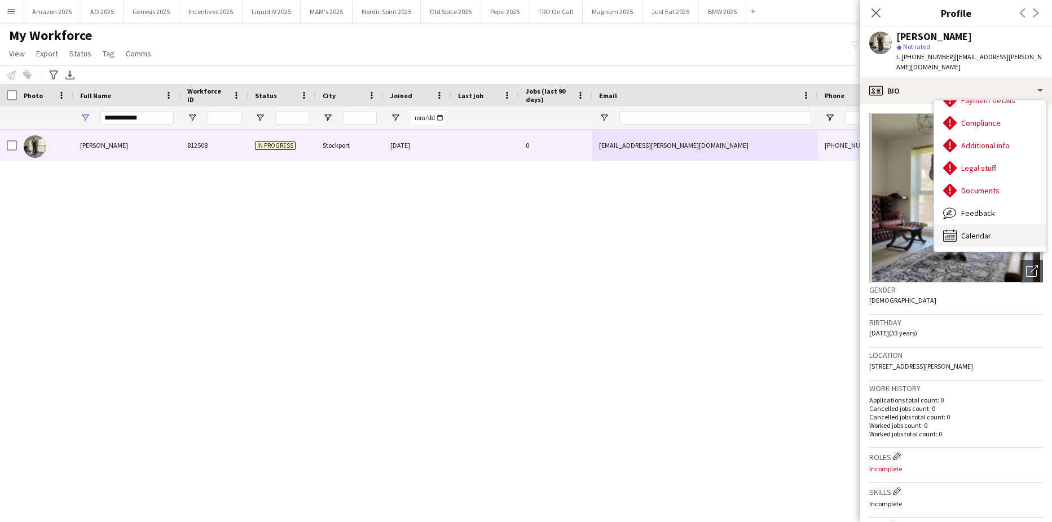
click at [1002, 225] on div "Calendar Calendar" at bounding box center [990, 236] width 112 height 23
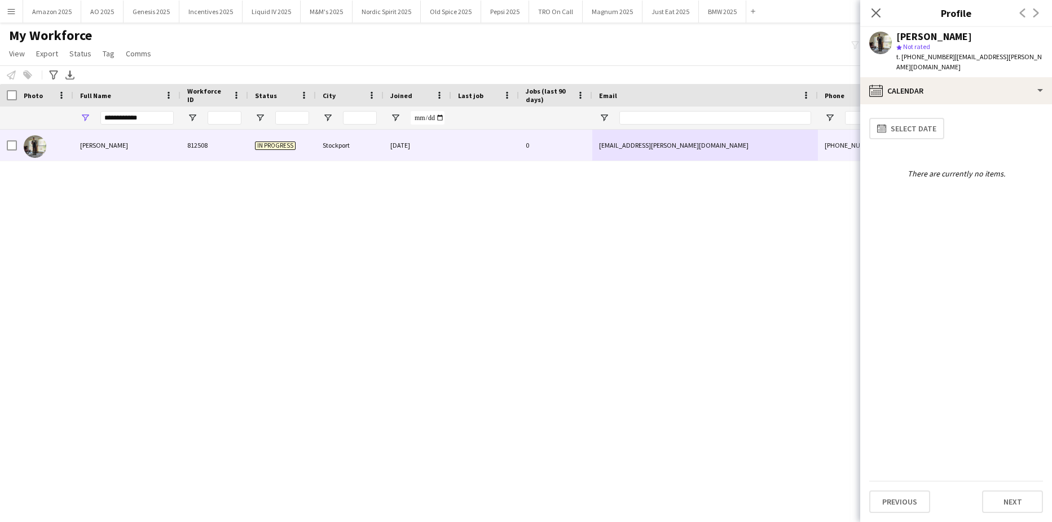
click at [866, 8] on div "Close pop-in" at bounding box center [876, 13] width 32 height 26
drag, startPoint x: 148, startPoint y: 118, endPoint x: -29, endPoint y: 124, distance: 177.2
click at [0, 124] on html "Menu Boards Boards Boards All jobs Status Workforce Workforce My Workforce Recr…" at bounding box center [526, 261] width 1052 height 522
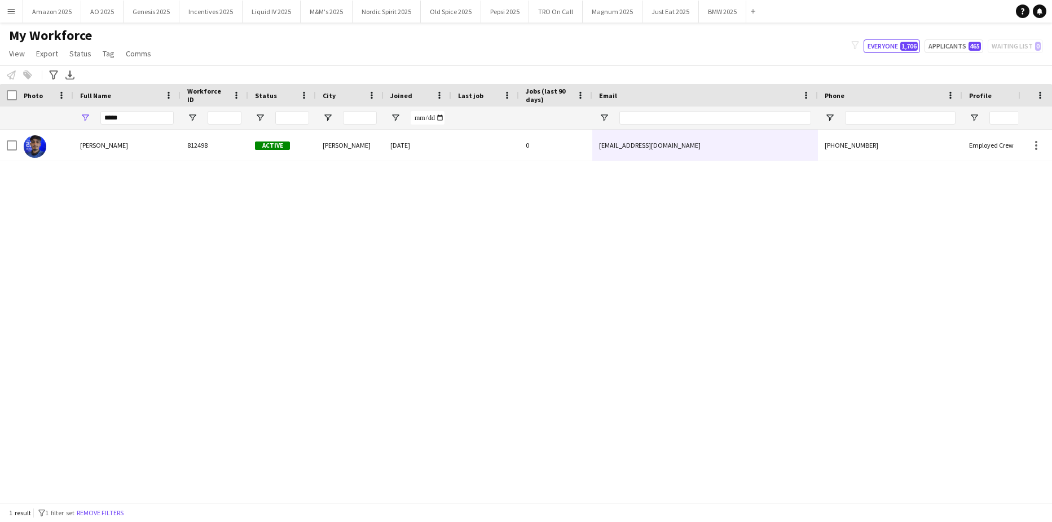
drag, startPoint x: 177, startPoint y: 327, endPoint x: 134, endPoint y: 203, distance: 131.1
click at [168, 314] on div "Jevon Kelly 812498 Active Shipley 05-08-2025 0 jevonkelly9@icloud.com +44771847…" at bounding box center [509, 312] width 1018 height 364
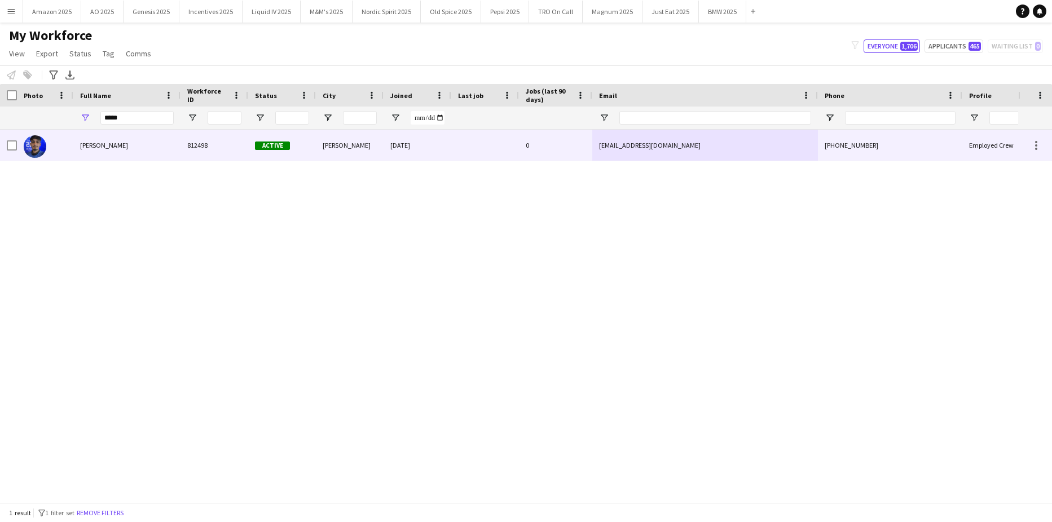
click at [87, 149] on span "Jevon Kelly" at bounding box center [104, 145] width 48 height 8
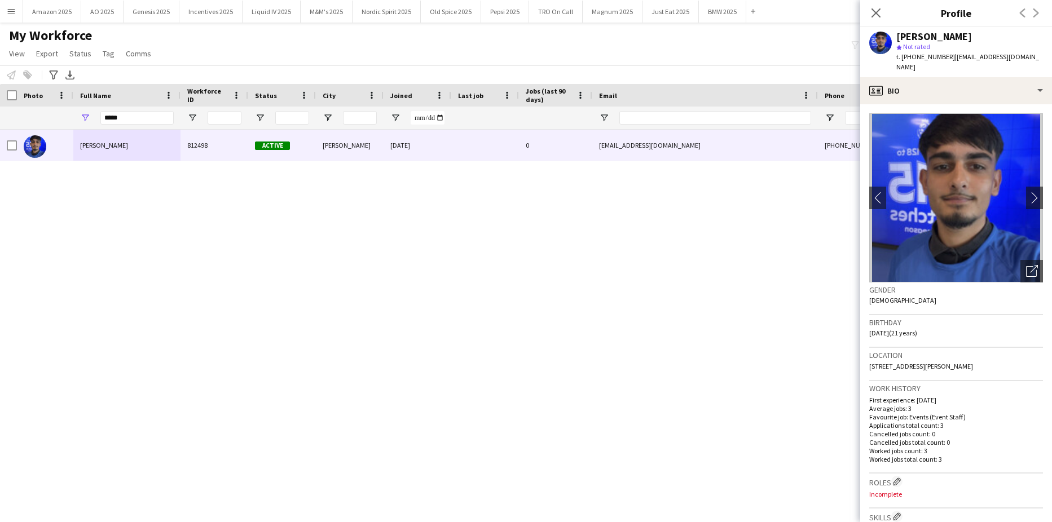
click at [1006, 66] on div "Jevon Kelly star Not rated t. +447718479221 | jevonkelly9@icloud.com" at bounding box center [956, 52] width 192 height 50
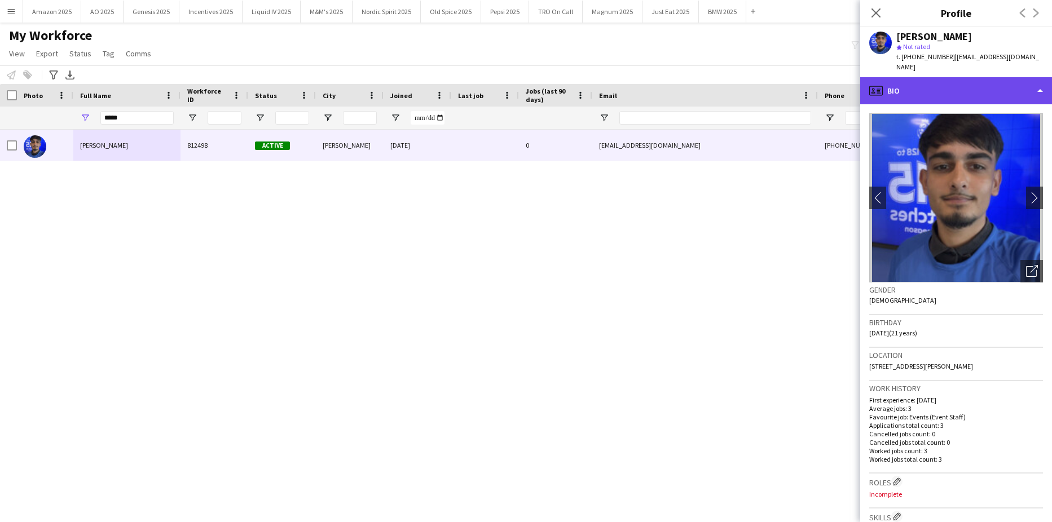
click at [1002, 80] on div "profile Bio" at bounding box center [956, 90] width 192 height 27
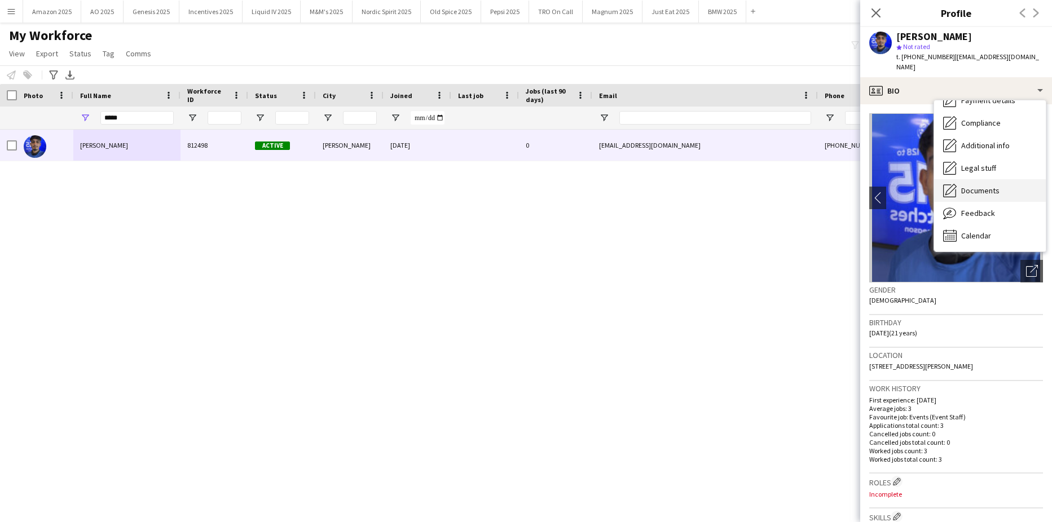
click at [984, 186] on span "Documents" at bounding box center [980, 191] width 38 height 10
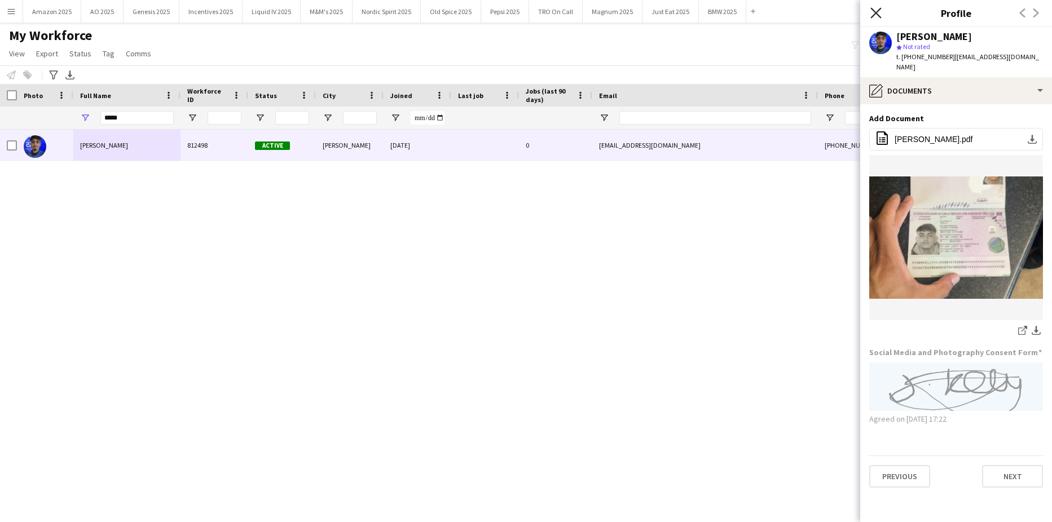
click at [874, 11] on icon at bounding box center [875, 12] width 11 height 11
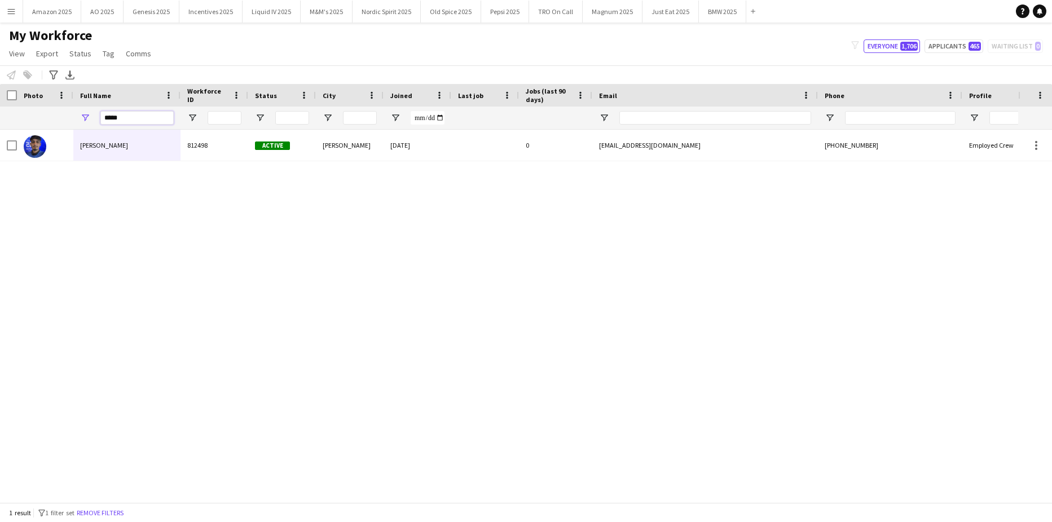
drag, startPoint x: 139, startPoint y: 122, endPoint x: -29, endPoint y: 218, distance: 193.1
click at [0, 218] on html "Menu Boards Boards Boards All jobs Status Workforce Workforce My Workforce Recr…" at bounding box center [526, 261] width 1052 height 522
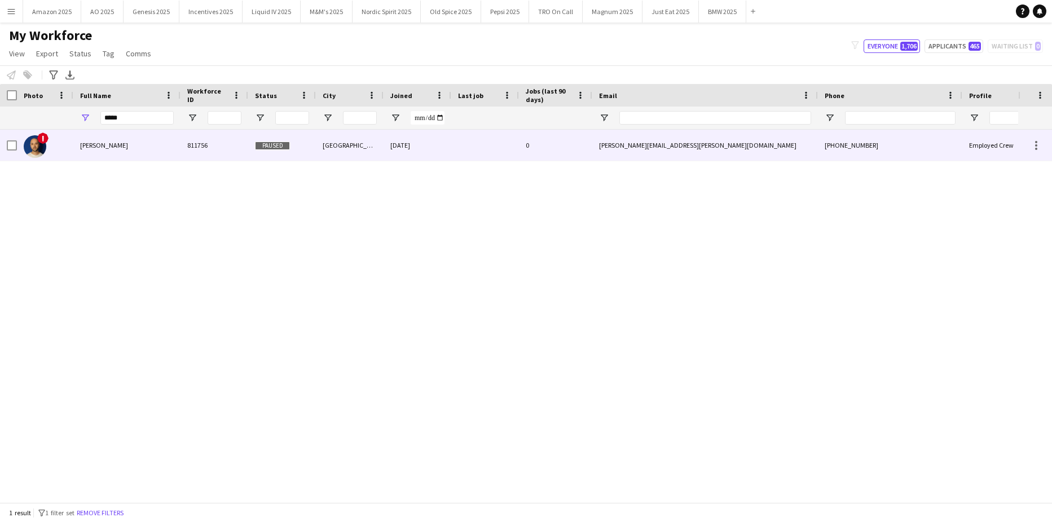
drag, startPoint x: 104, startPoint y: 140, endPoint x: 565, endPoint y: 130, distance: 461.0
click at [104, 141] on div "Shaan Mottram" at bounding box center [126, 145] width 107 height 31
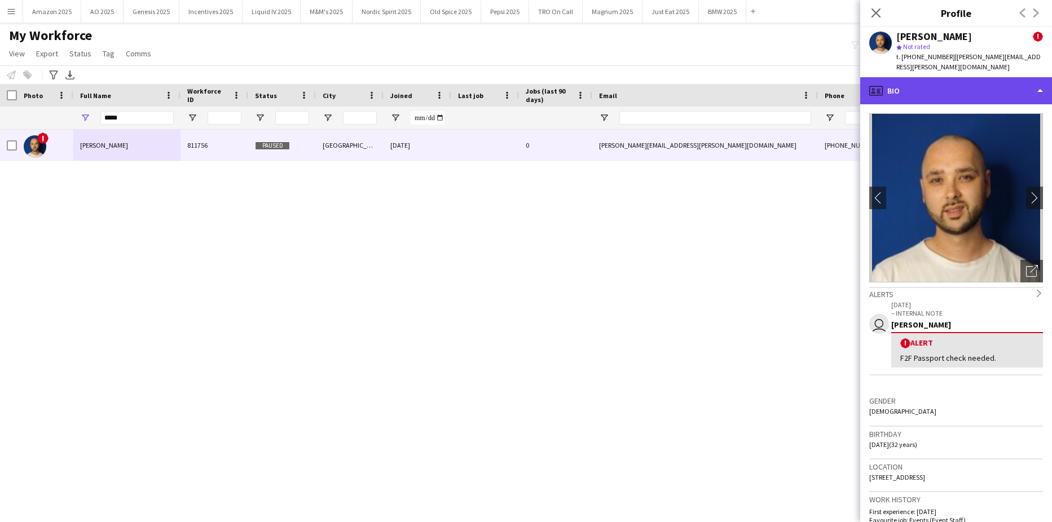
click at [988, 77] on div "profile Bio" at bounding box center [956, 90] width 192 height 27
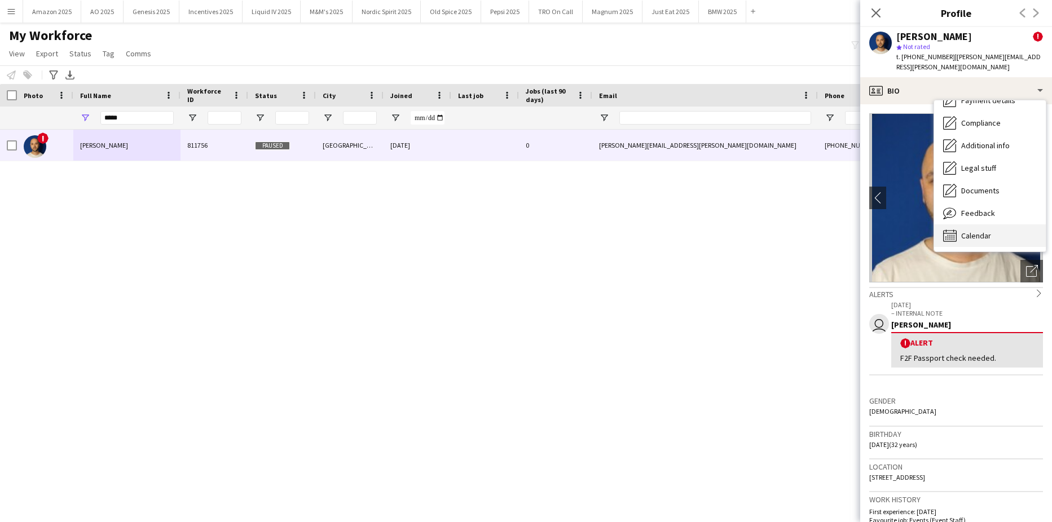
click at [990, 231] on span "Calendar" at bounding box center [976, 236] width 30 height 10
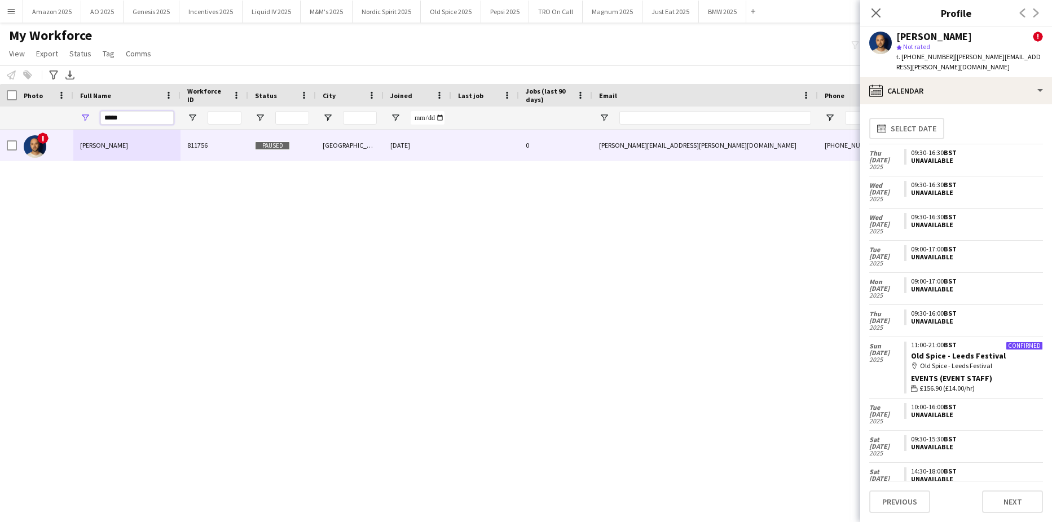
drag, startPoint x: 138, startPoint y: 117, endPoint x: -29, endPoint y: 129, distance: 166.8
click at [0, 129] on html "Menu Boards Boards Boards All jobs Status Workforce Workforce My Workforce Recr…" at bounding box center [526, 261] width 1052 height 522
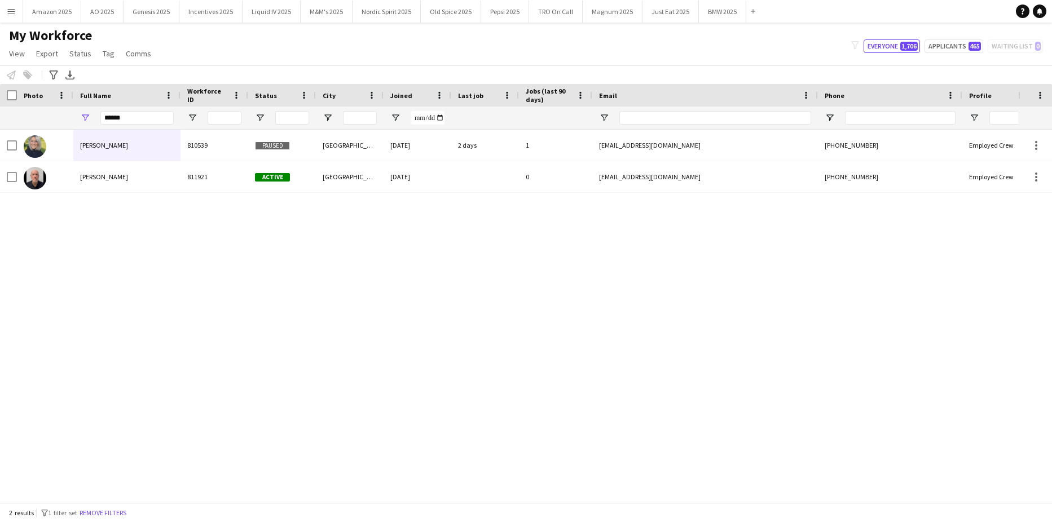
drag, startPoint x: 174, startPoint y: 304, endPoint x: 115, endPoint y: 170, distance: 146.5
click at [169, 300] on div "Charlotte Tilley 810539 Paused Leeds 15-06-2023 2 days 1 charlottetilley9987@gm…" at bounding box center [509, 312] width 1018 height 364
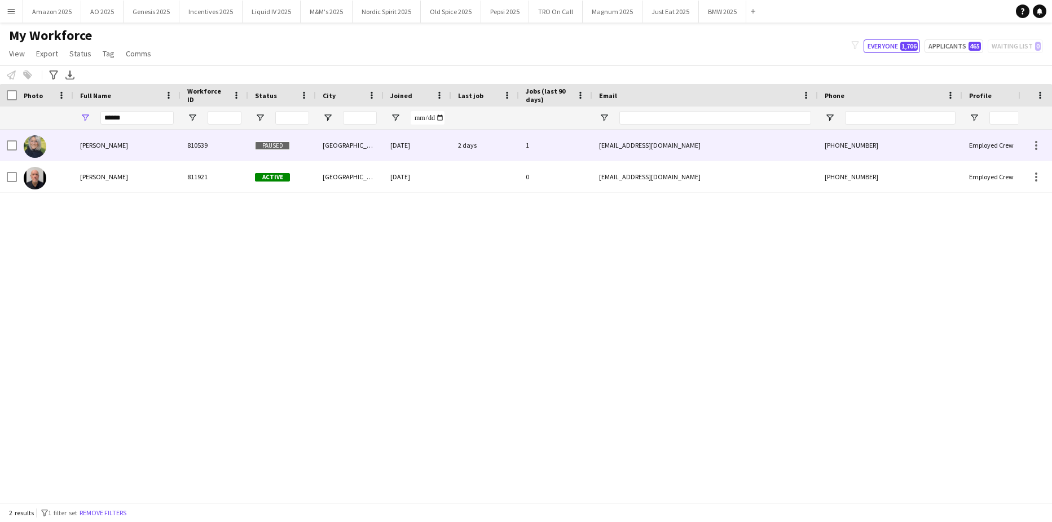
drag, startPoint x: 108, startPoint y: 136, endPoint x: 265, endPoint y: 132, distance: 156.9
click at [112, 137] on div "Charlotte Tilley" at bounding box center [126, 145] width 107 height 31
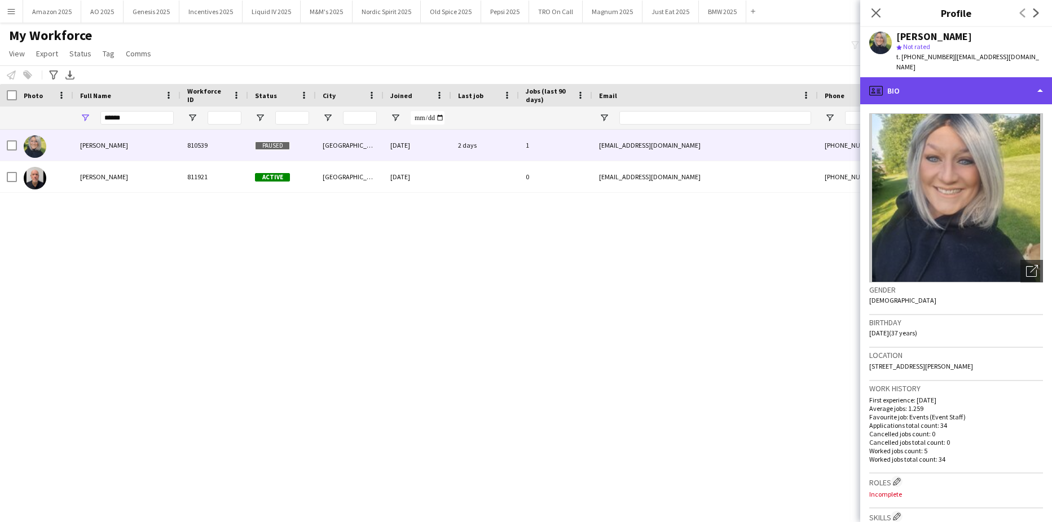
click at [982, 83] on div "profile Bio" at bounding box center [956, 90] width 192 height 27
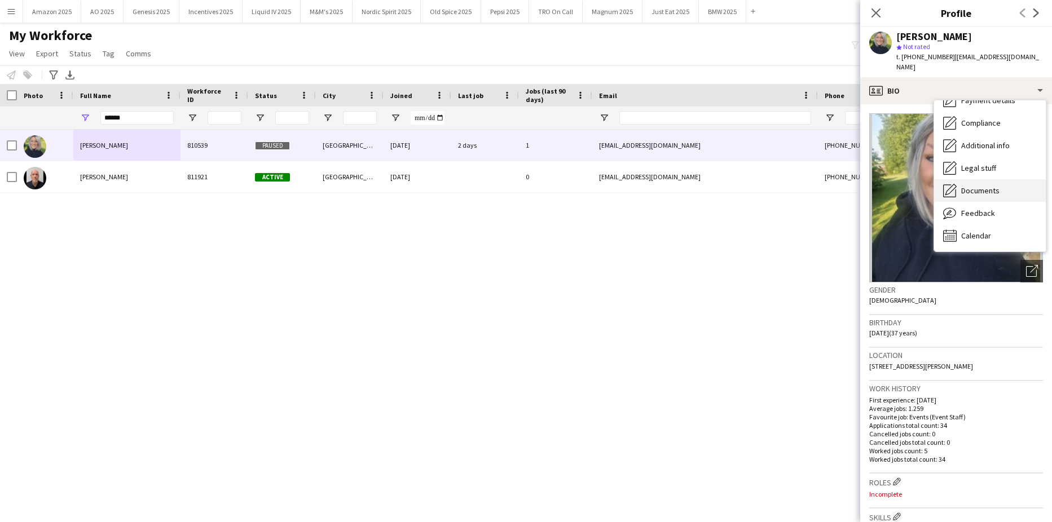
click at [990, 186] on span "Documents" at bounding box center [980, 191] width 38 height 10
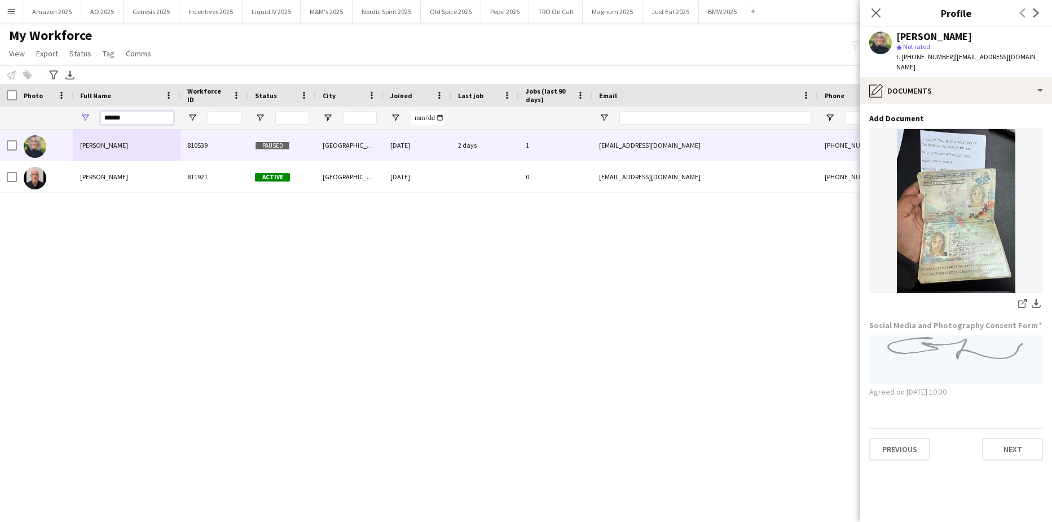
drag, startPoint x: 139, startPoint y: 112, endPoint x: -29, endPoint y: 112, distance: 167.6
click at [0, 112] on html "Menu Boards Boards Boards All jobs Status Workforce Workforce My Workforce Recr…" at bounding box center [526, 261] width 1052 height 522
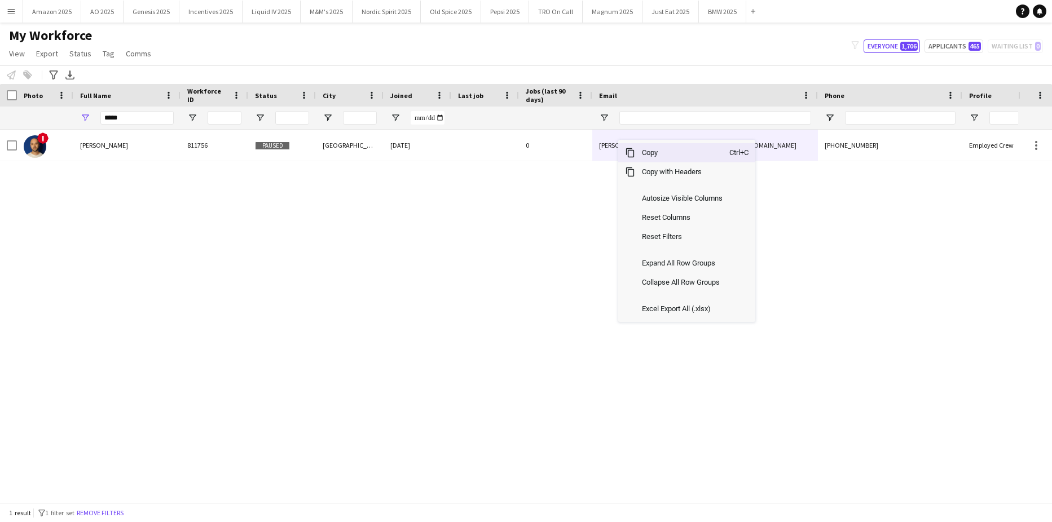
click at [649, 151] on span "Copy" at bounding box center [682, 152] width 94 height 19
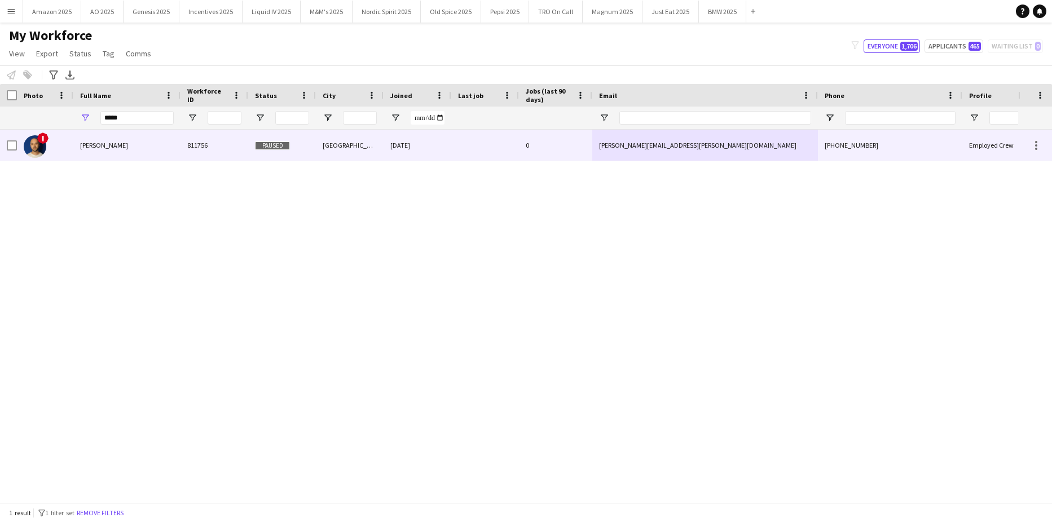
drag, startPoint x: 80, startPoint y: 140, endPoint x: 419, endPoint y: 178, distance: 341.2
click at [80, 140] on div "Shaan Mottram" at bounding box center [126, 145] width 107 height 31
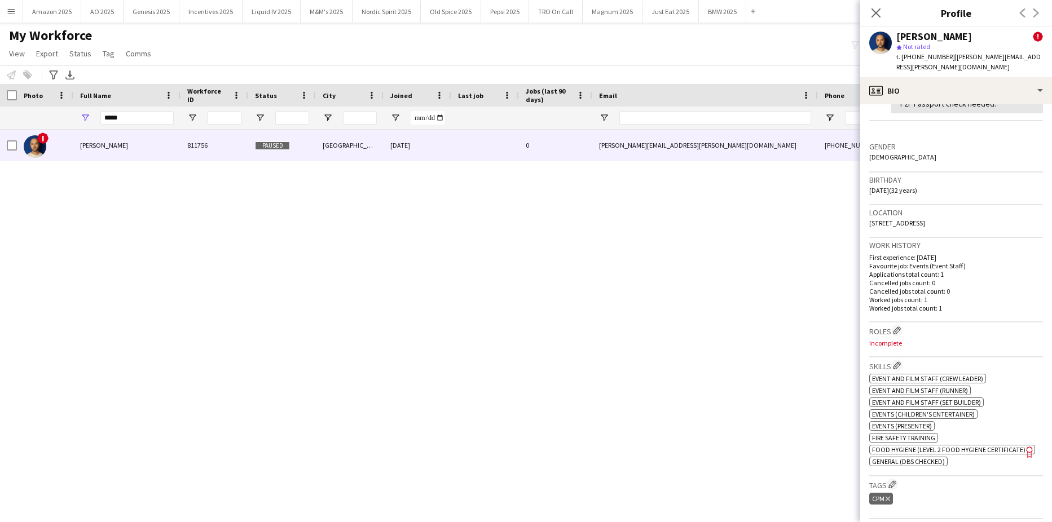
scroll to position [508, 0]
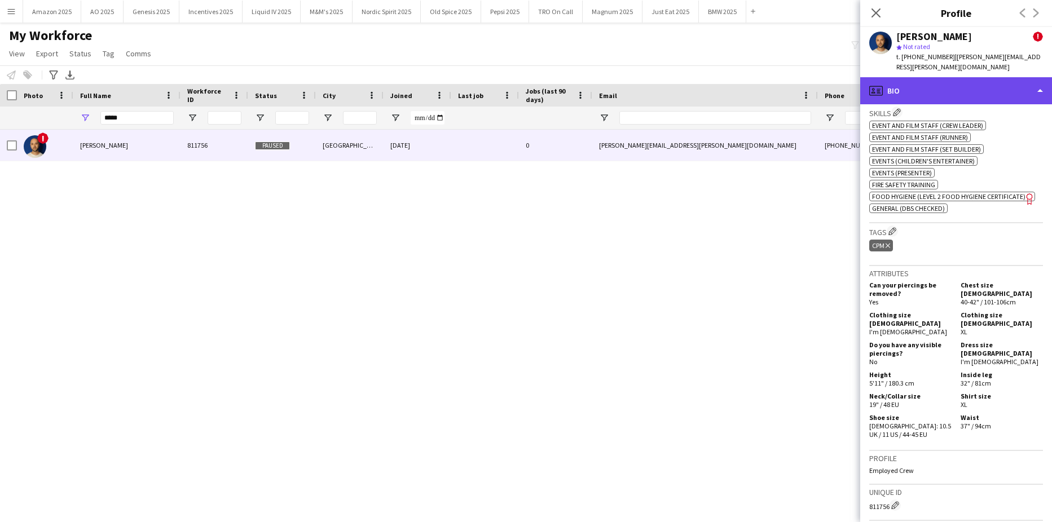
click at [1010, 77] on div "profile Bio" at bounding box center [956, 90] width 192 height 27
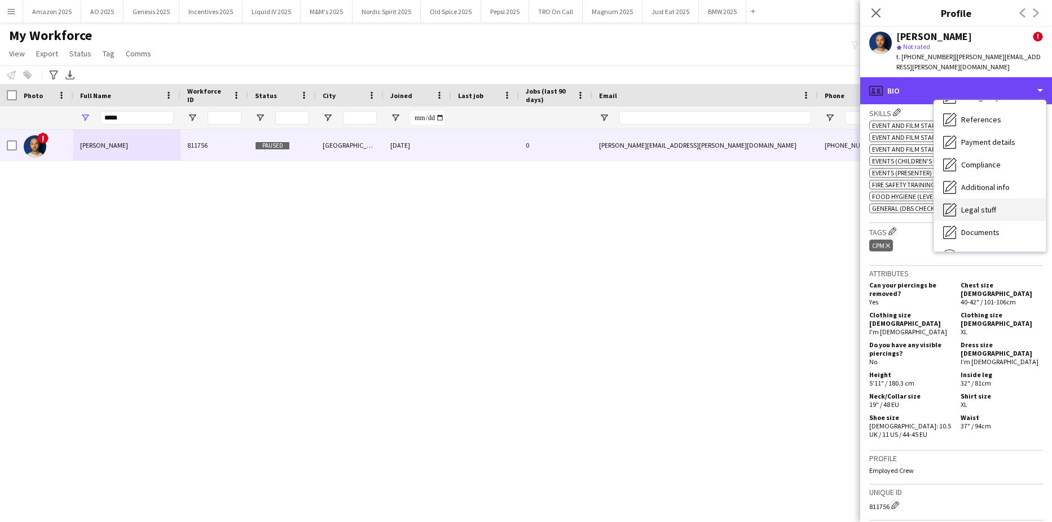
scroll to position [151, 0]
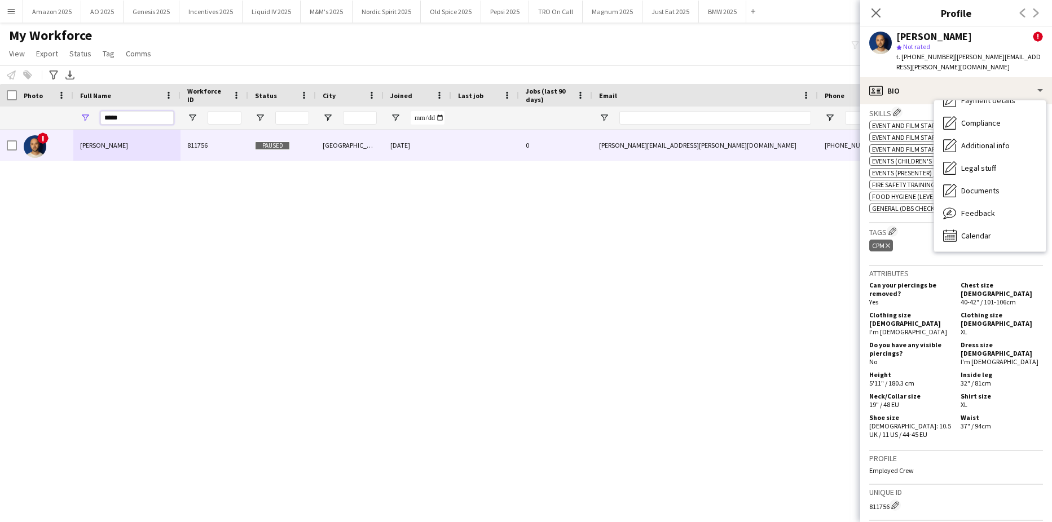
drag, startPoint x: 147, startPoint y: 118, endPoint x: -29, endPoint y: 168, distance: 182.7
click at [0, 168] on html "Menu Boards Boards Boards All jobs Status Workforce Workforce My Workforce Recr…" at bounding box center [526, 261] width 1052 height 522
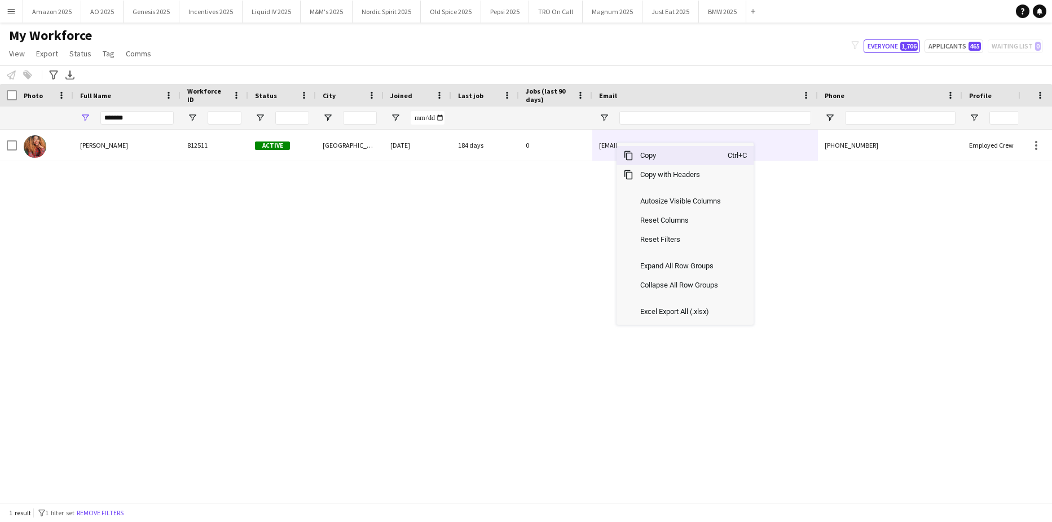
click at [656, 158] on span "Copy" at bounding box center [681, 155] width 94 height 19
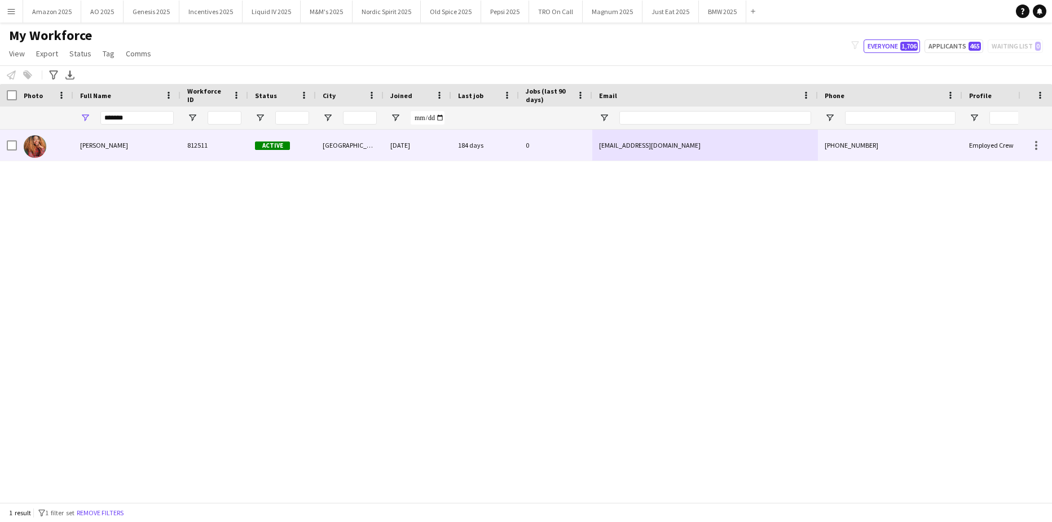
click at [91, 149] on span "Pauline Bonsu" at bounding box center [104, 145] width 48 height 8
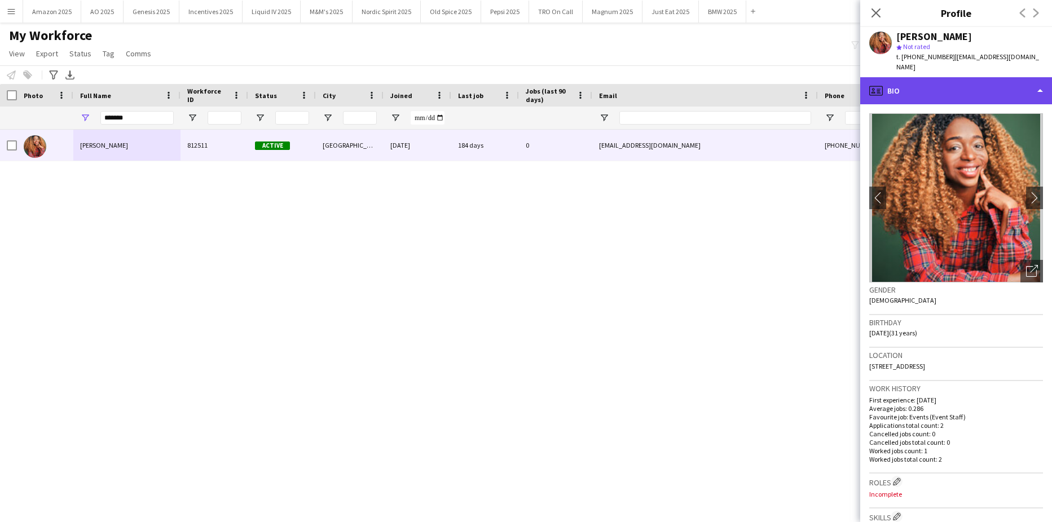
click at [1015, 89] on div "profile Bio" at bounding box center [956, 90] width 192 height 27
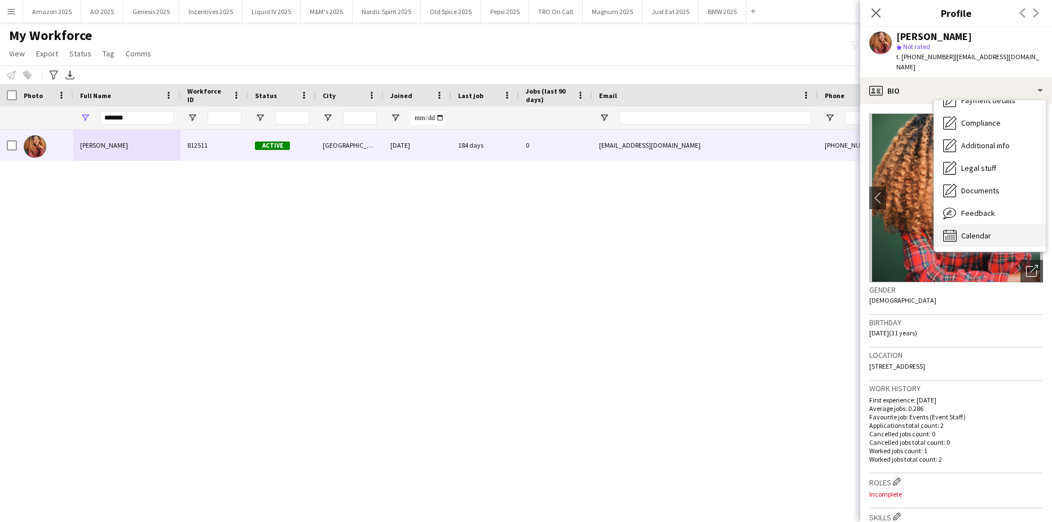
click at [975, 231] on span "Calendar" at bounding box center [976, 236] width 30 height 10
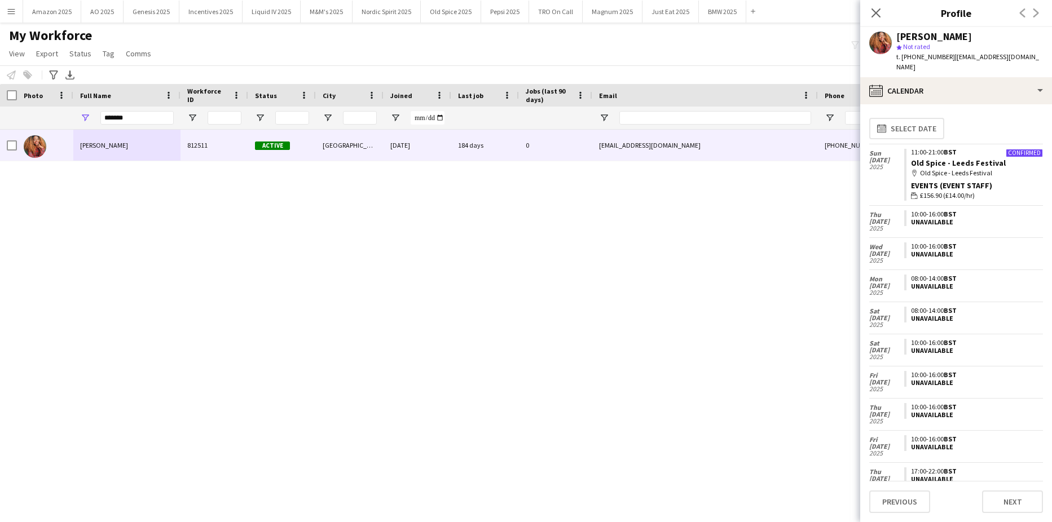
drag, startPoint x: 140, startPoint y: 109, endPoint x: 139, endPoint y: 118, distance: 9.7
click at [139, 116] on div "*******" at bounding box center [136, 118] width 73 height 23
drag, startPoint x: 138, startPoint y: 120, endPoint x: -29, endPoint y: 144, distance: 168.7
click at [0, 144] on html "Menu Boards Boards Boards All jobs Status Workforce Workforce My Workforce Recr…" at bounding box center [526, 261] width 1052 height 522
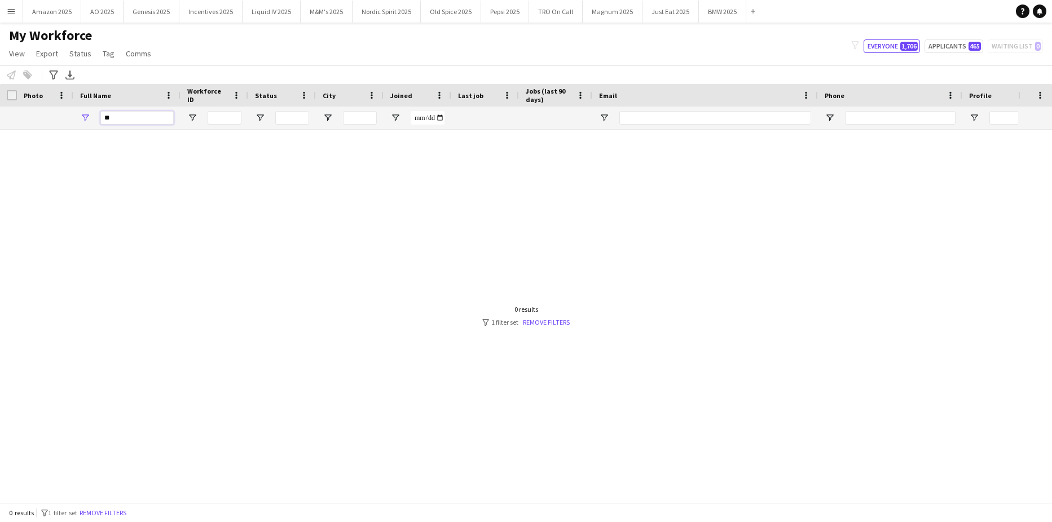
type input "*"
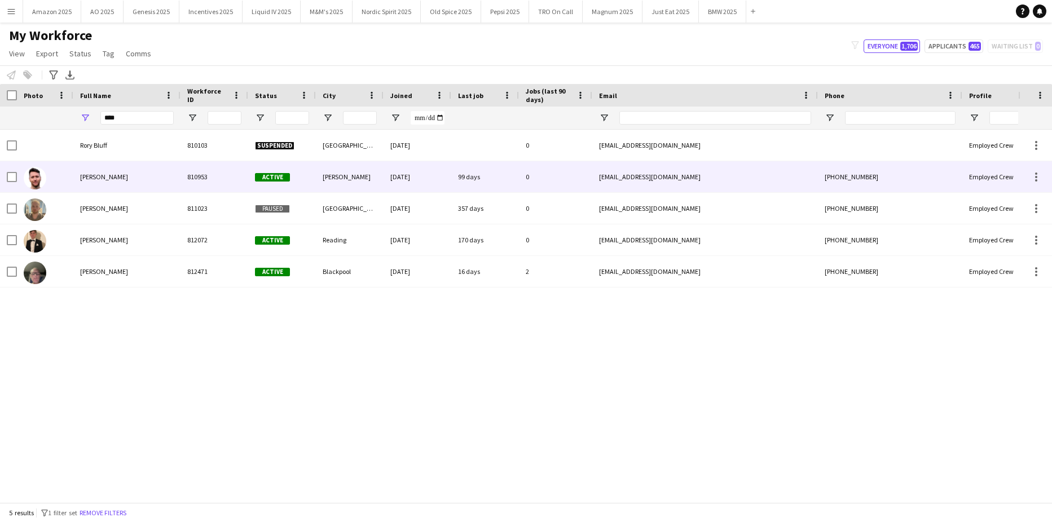
drag, startPoint x: 81, startPoint y: 165, endPoint x: 86, endPoint y: 175, distance: 11.1
click at [81, 165] on div "Rory Cocker" at bounding box center [126, 176] width 107 height 31
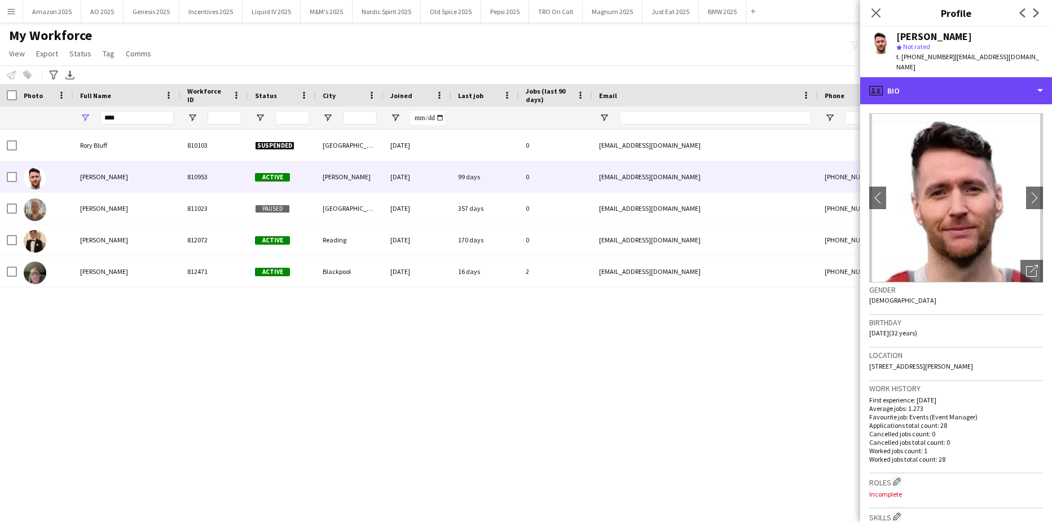
click at [996, 80] on div "profile Bio" at bounding box center [956, 90] width 192 height 27
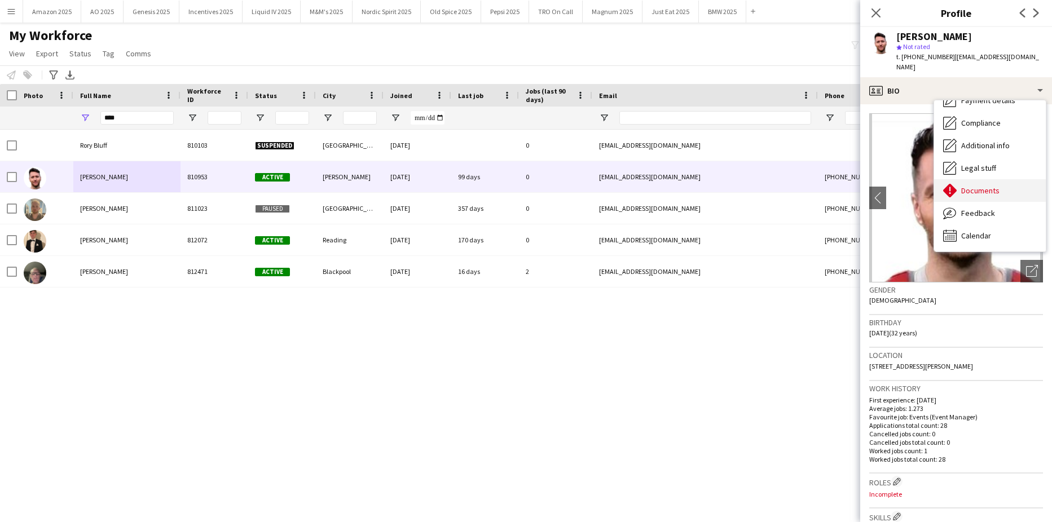
click at [980, 186] on span "Documents" at bounding box center [980, 191] width 38 height 10
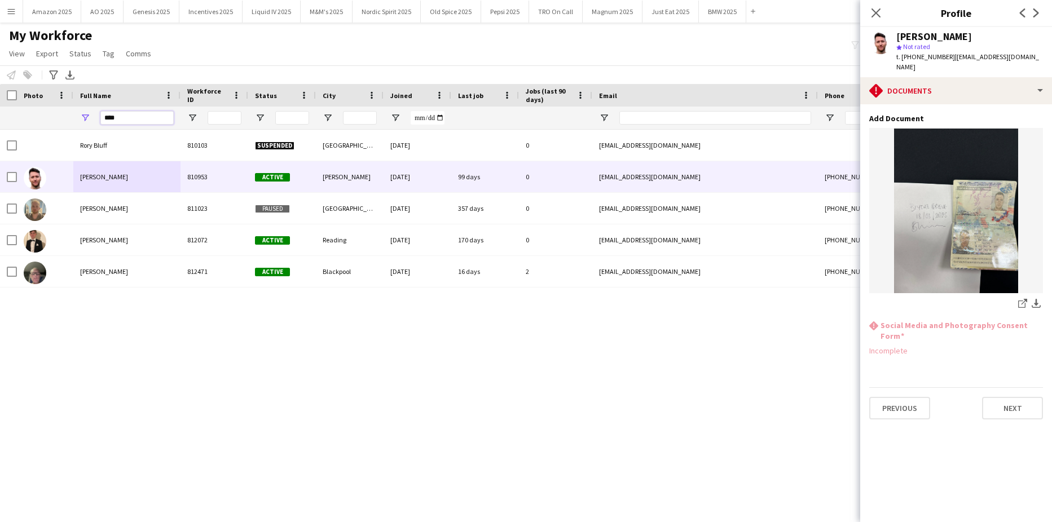
drag, startPoint x: 151, startPoint y: 121, endPoint x: -29, endPoint y: 151, distance: 181.9
click at [0, 151] on html "Menu Boards Boards Boards All jobs Status Workforce Workforce My Workforce Recr…" at bounding box center [526, 261] width 1052 height 522
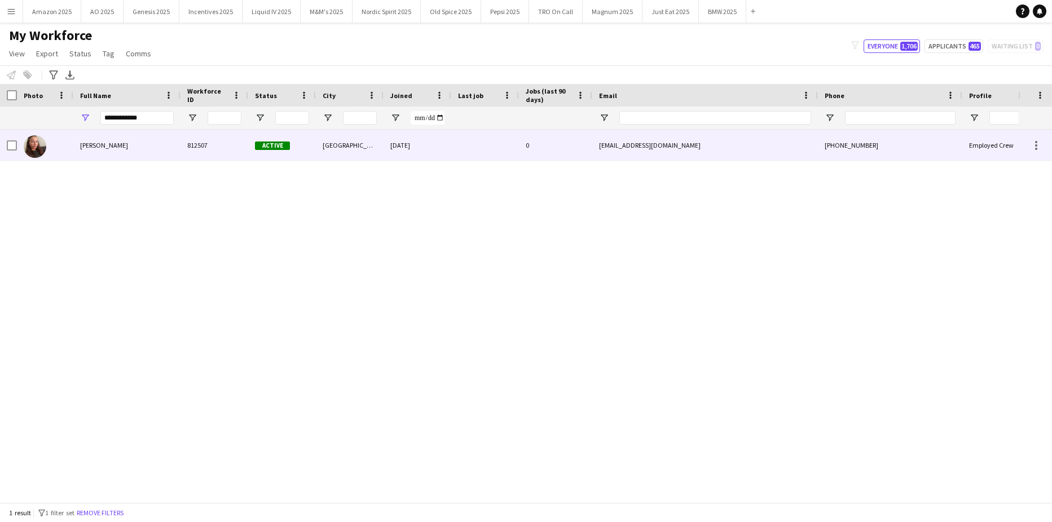
click at [87, 145] on span "Ellie Benson" at bounding box center [104, 145] width 48 height 8
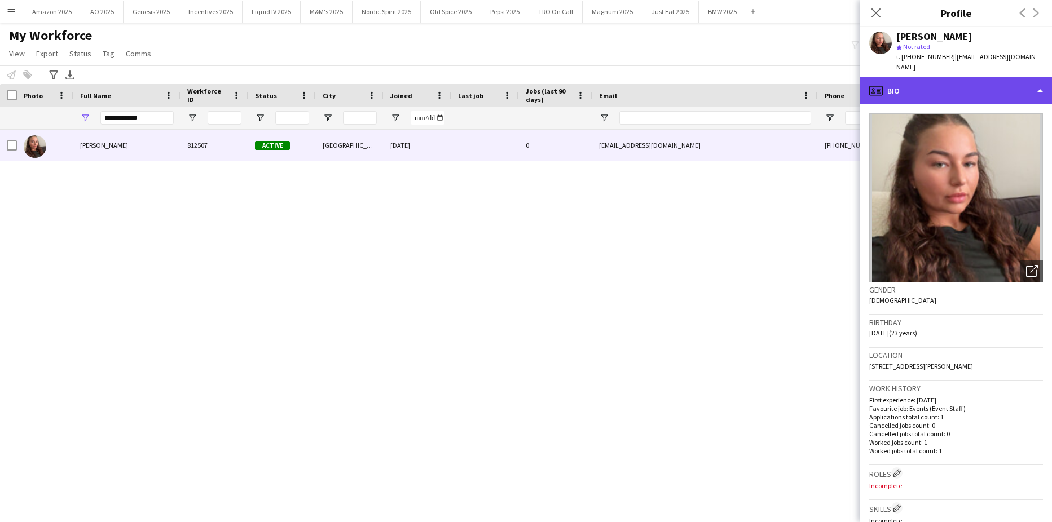
click at [1019, 86] on div "profile Bio" at bounding box center [956, 90] width 192 height 27
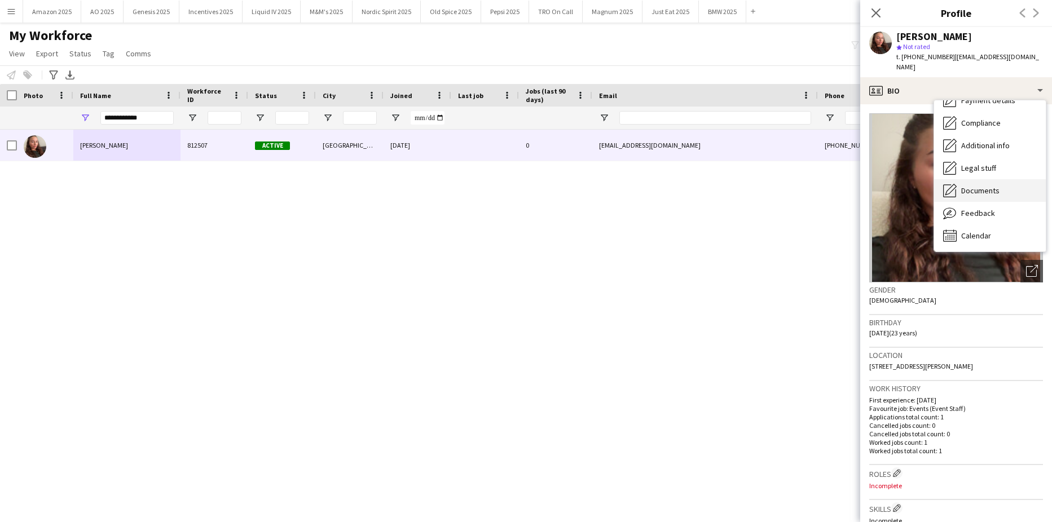
click at [994, 186] on span "Documents" at bounding box center [980, 191] width 38 height 10
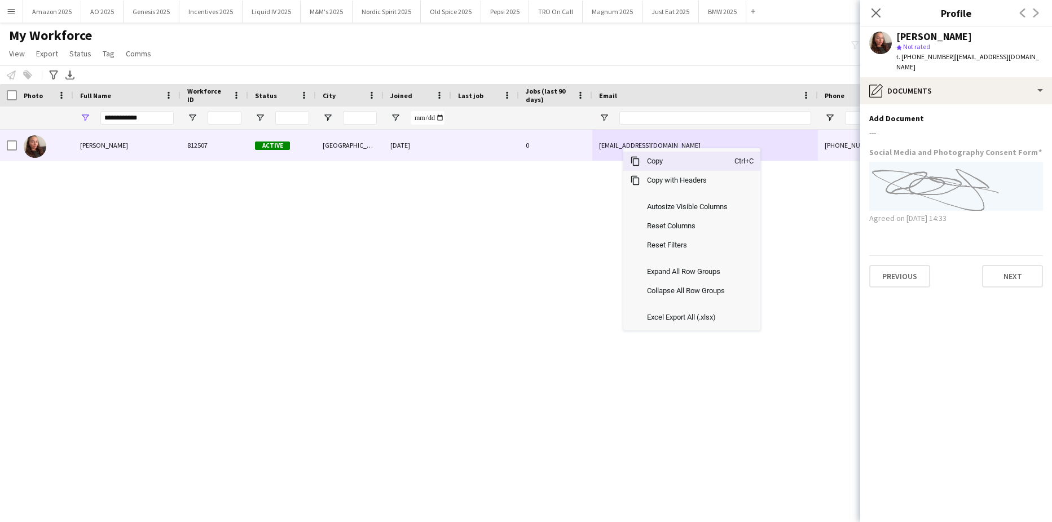
click at [636, 162] on span "Context Menu" at bounding box center [635, 161] width 10 height 10
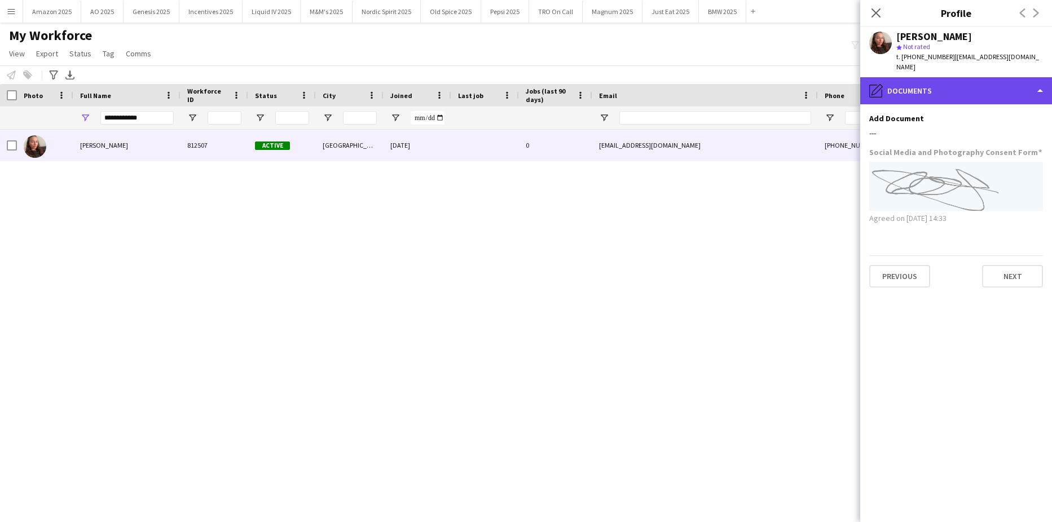
click at [967, 84] on div "pencil4 Documents" at bounding box center [956, 90] width 192 height 27
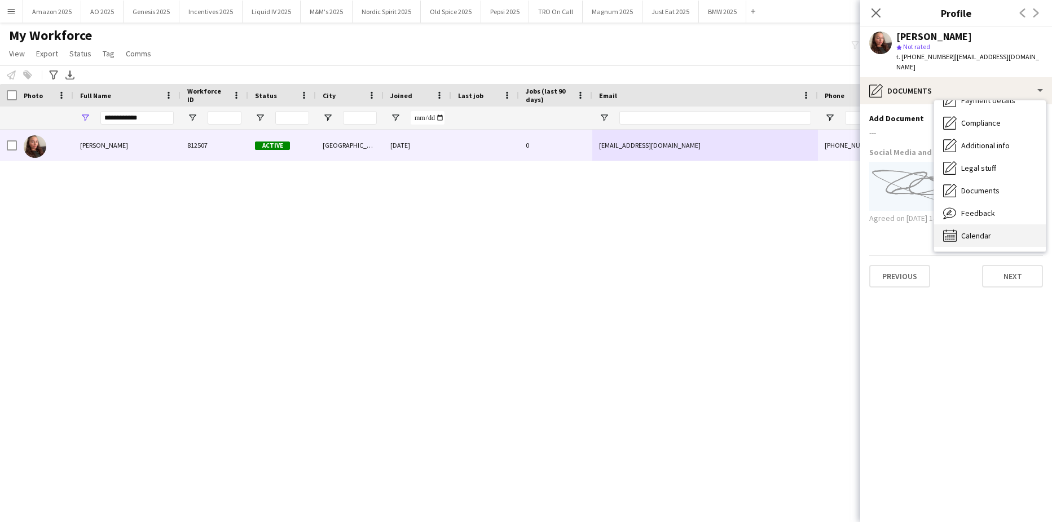
click at [971, 225] on div "Calendar Calendar" at bounding box center [990, 236] width 112 height 23
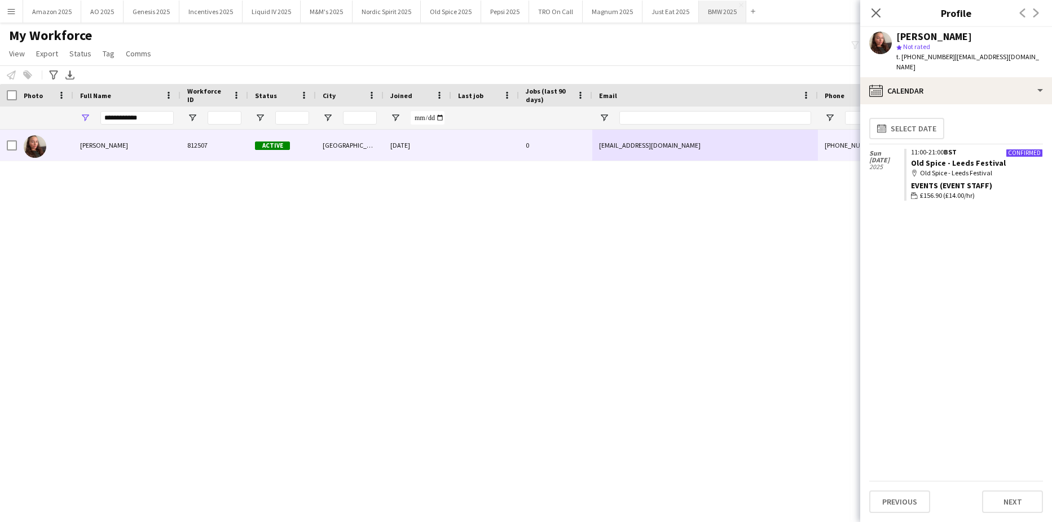
click at [874, 13] on icon "Close pop-in" at bounding box center [876, 12] width 9 height 9
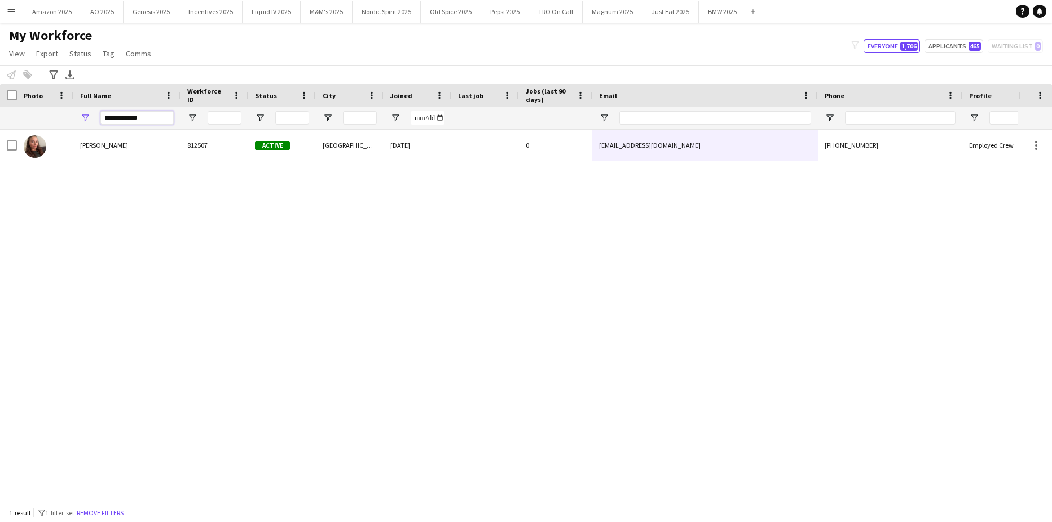
drag, startPoint x: 155, startPoint y: 116, endPoint x: -29, endPoint y: 145, distance: 185.6
click at [0, 145] on html "Menu Boards Boards Boards All jobs Status Workforce Workforce My Workforce Recr…" at bounding box center [526, 261] width 1052 height 522
type input "**********"
drag, startPoint x: 182, startPoint y: 373, endPoint x: 161, endPoint y: 296, distance: 80.2
click at [179, 365] on div "Dominic Russell 810233 Active Birmingham 25-08-2022 155 days 0 dominicgrussell@…" at bounding box center [509, 312] width 1018 height 364
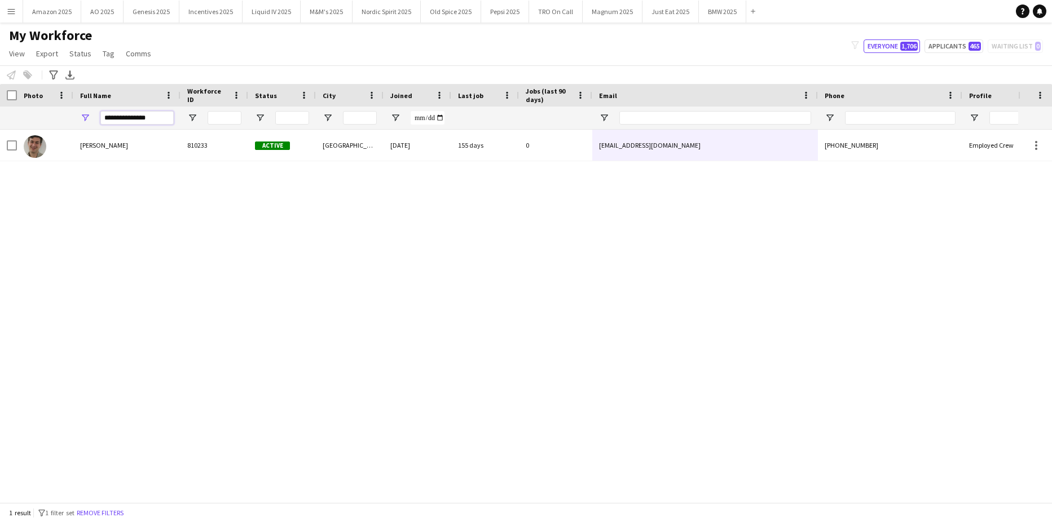
click at [102, 125] on div "**********" at bounding box center [136, 118] width 73 height 23
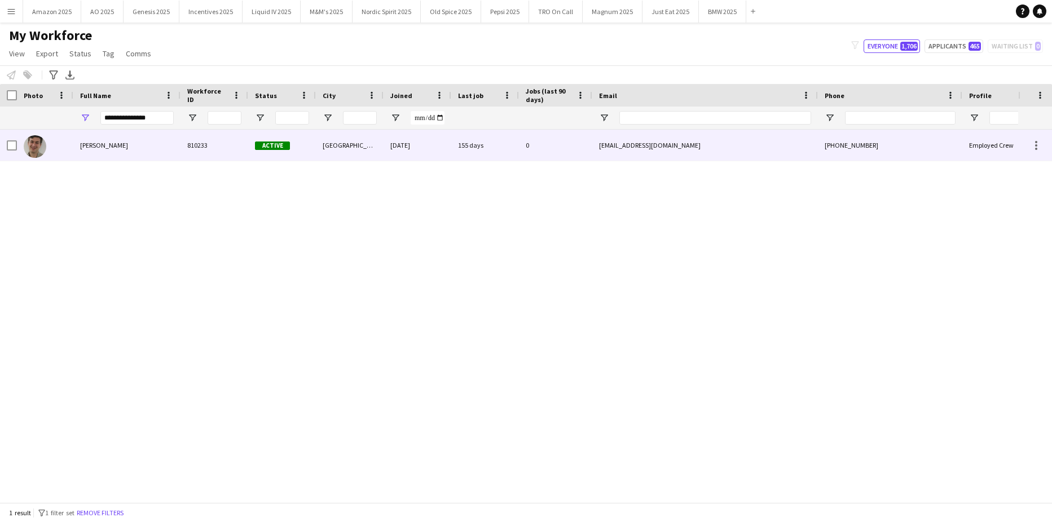
click at [77, 148] on div "Dominic Russell" at bounding box center [126, 145] width 107 height 31
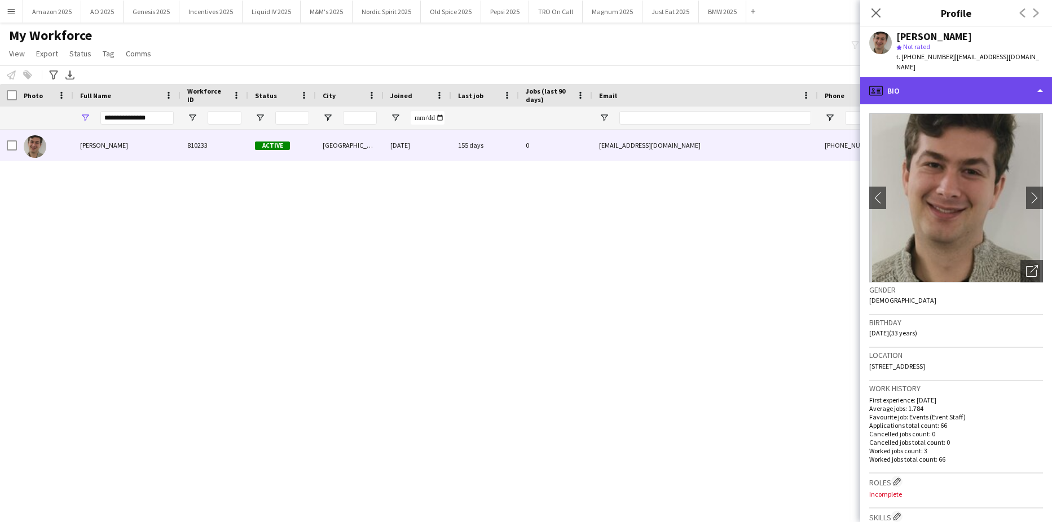
click at [1005, 81] on div "profile Bio" at bounding box center [956, 90] width 192 height 27
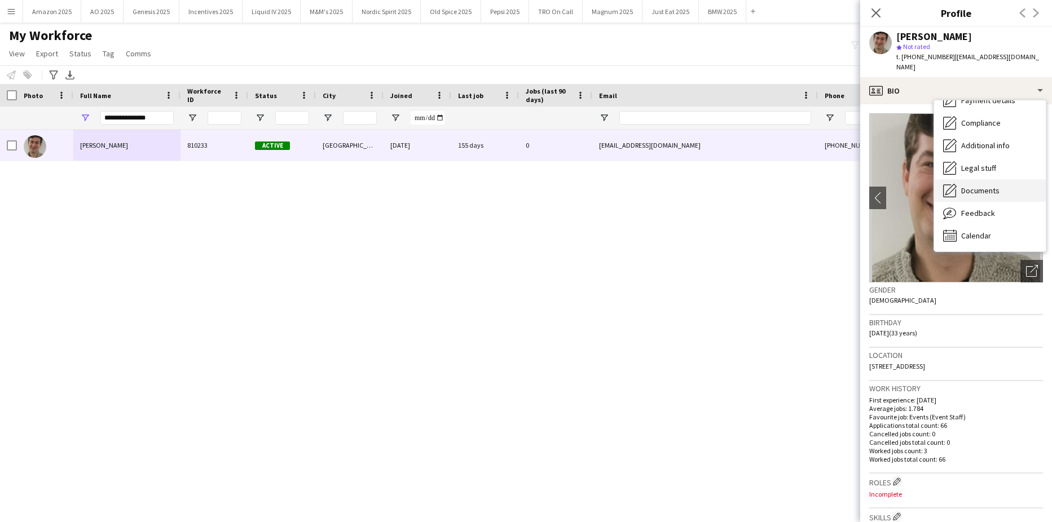
click at [987, 186] on span "Documents" at bounding box center [980, 191] width 38 height 10
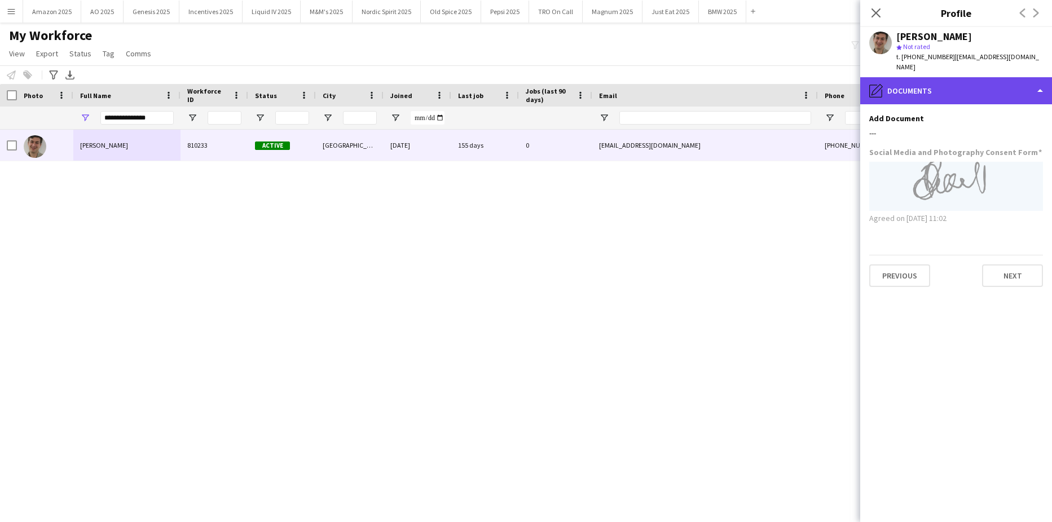
click at [1006, 77] on div "pencil4 Documents" at bounding box center [956, 90] width 192 height 27
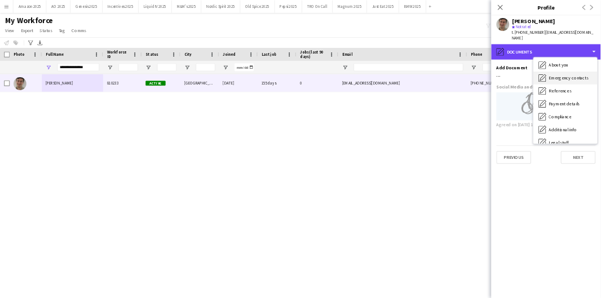
scroll to position [0, 0]
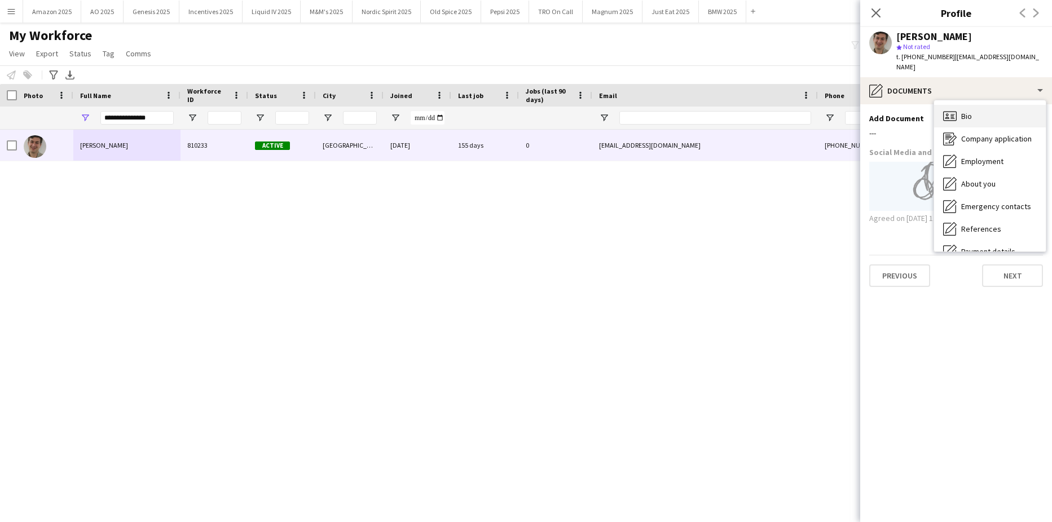
click at [969, 111] on span "Bio" at bounding box center [966, 116] width 11 height 10
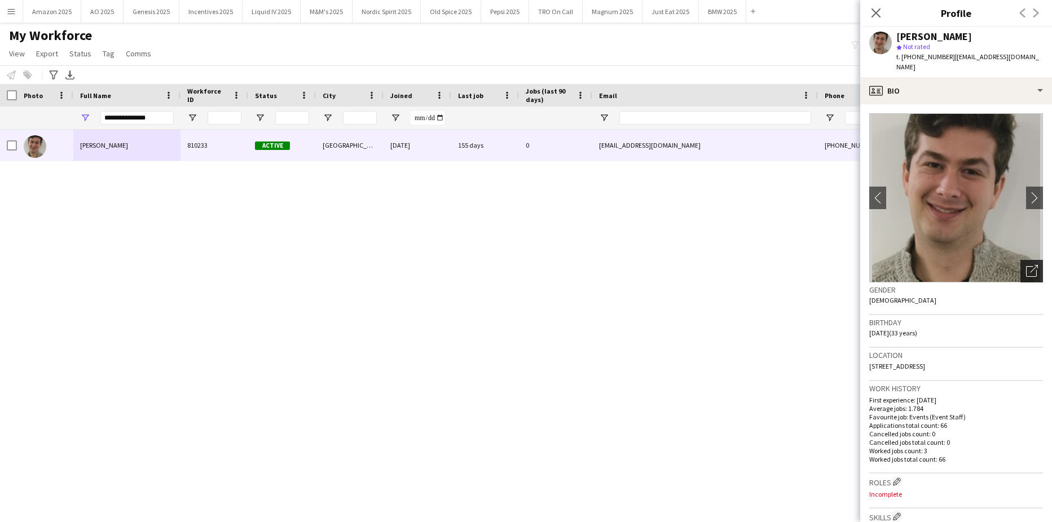
click at [1030, 263] on div "Open photos pop-in" at bounding box center [1032, 271] width 23 height 23
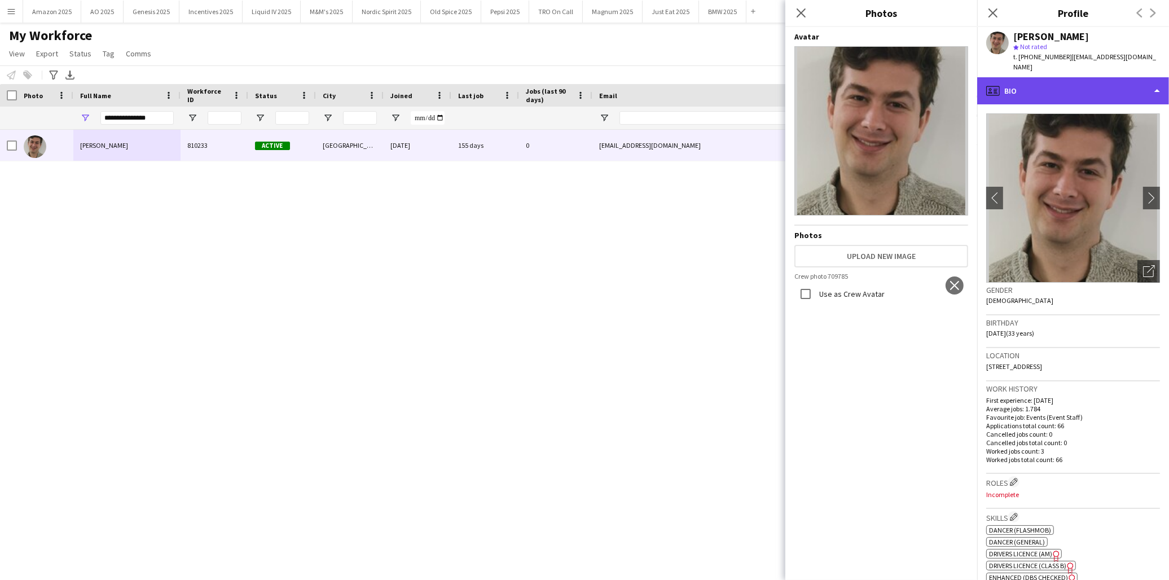
click at [1052, 81] on div "profile Bio" at bounding box center [1073, 90] width 192 height 27
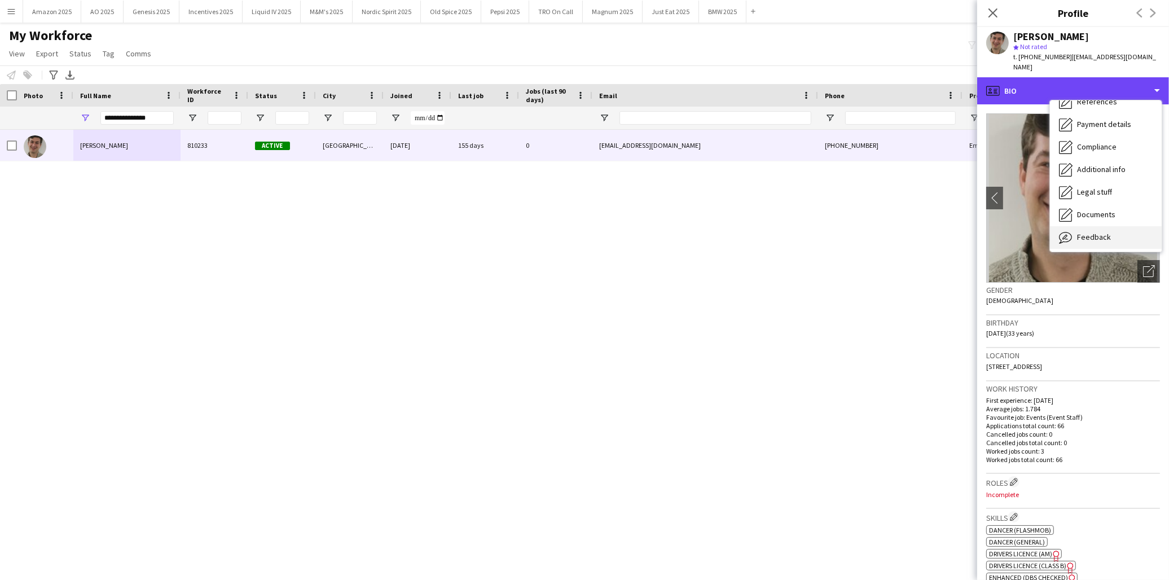
scroll to position [150, 0]
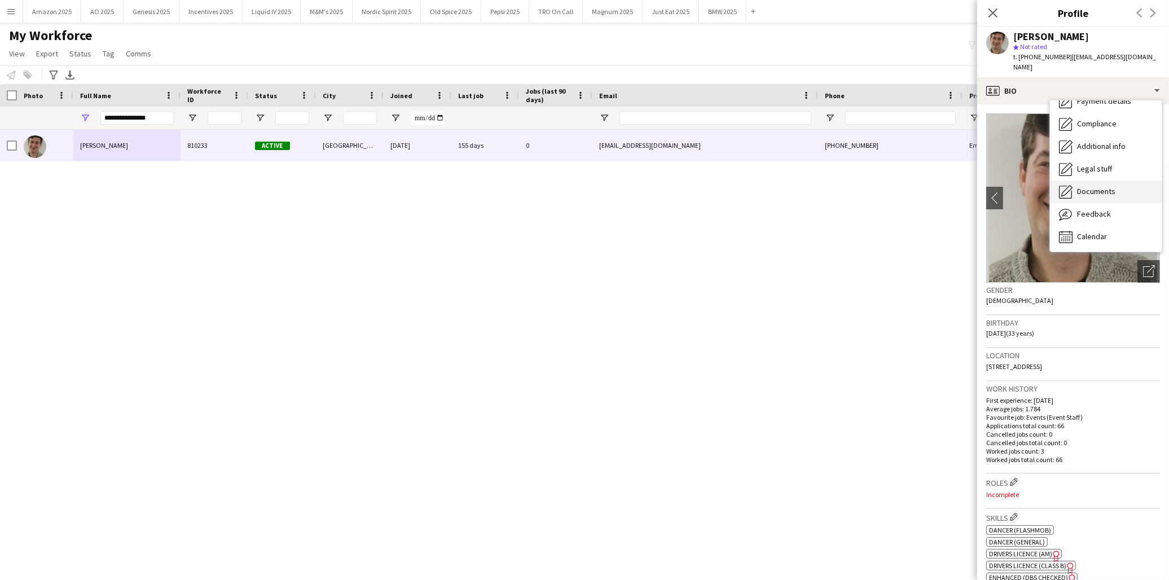
click at [1052, 187] on div "Documents Documents" at bounding box center [1106, 192] width 112 height 23
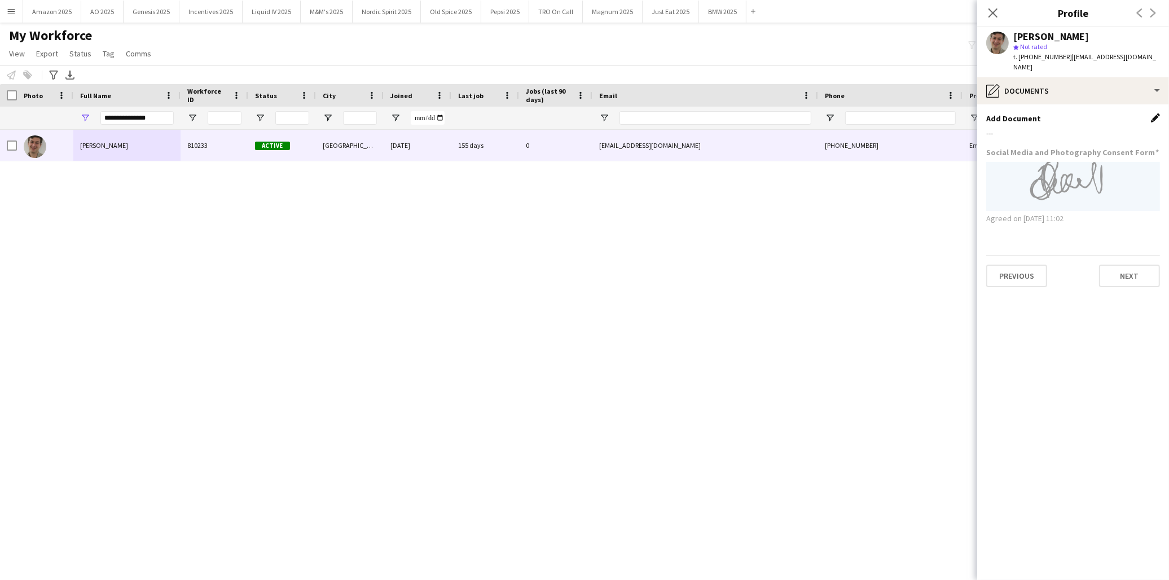
click at [1052, 113] on app-icon "Edit this field" at bounding box center [1155, 117] width 9 height 9
click at [1052, 128] on button "Upload new file" at bounding box center [1124, 137] width 71 height 18
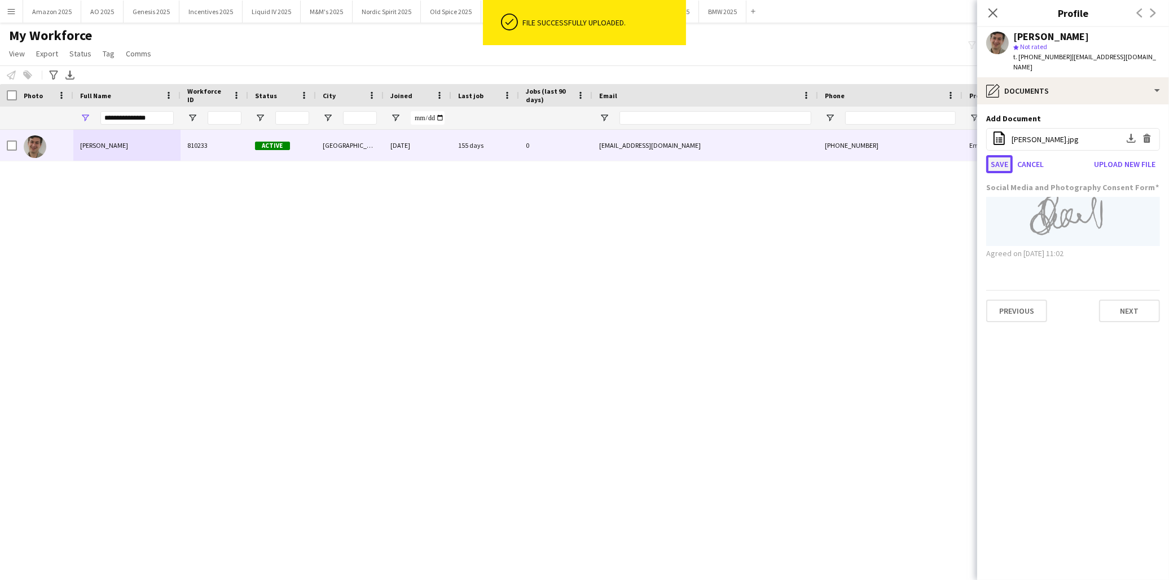
click at [1002, 155] on button "Save" at bounding box center [999, 164] width 27 height 18
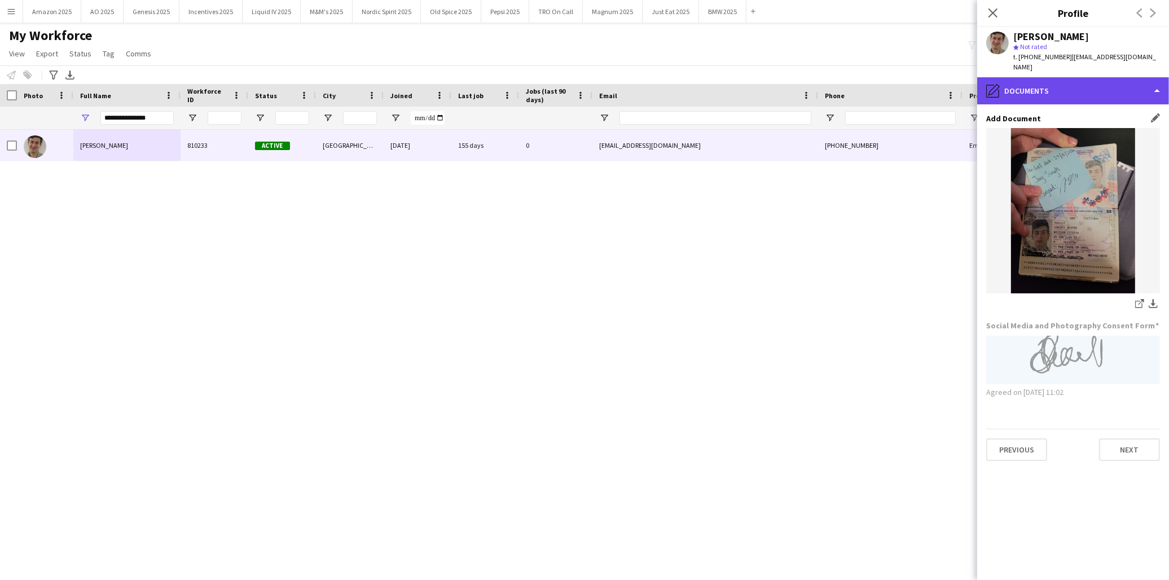
click at [1052, 87] on div "pencil4 Documents" at bounding box center [1073, 90] width 192 height 27
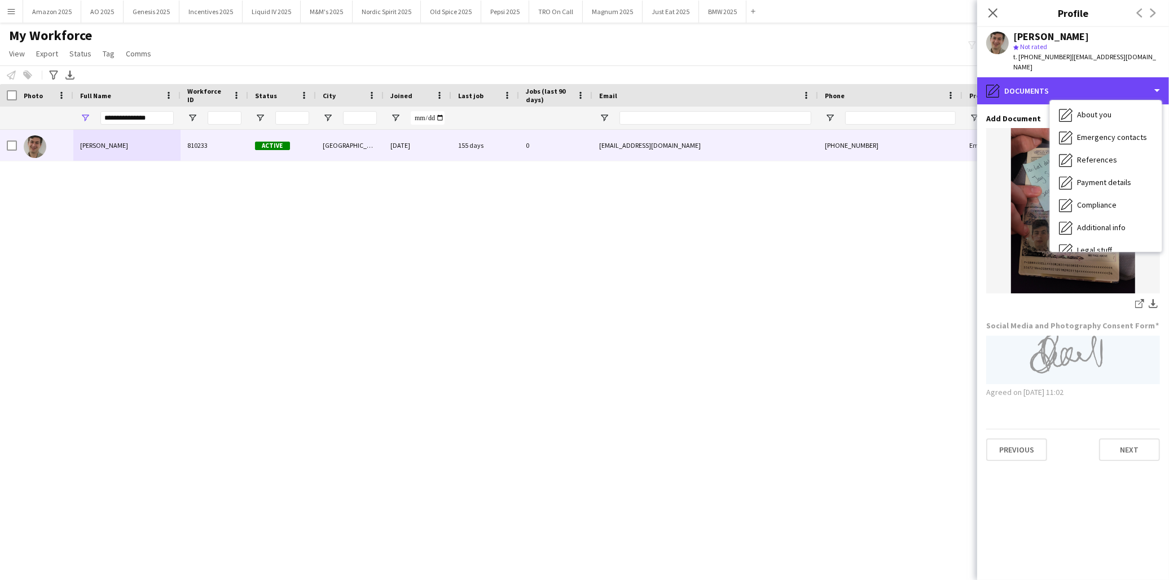
scroll to position [0, 0]
click at [1052, 105] on div "Bio Bio" at bounding box center [1106, 116] width 112 height 23
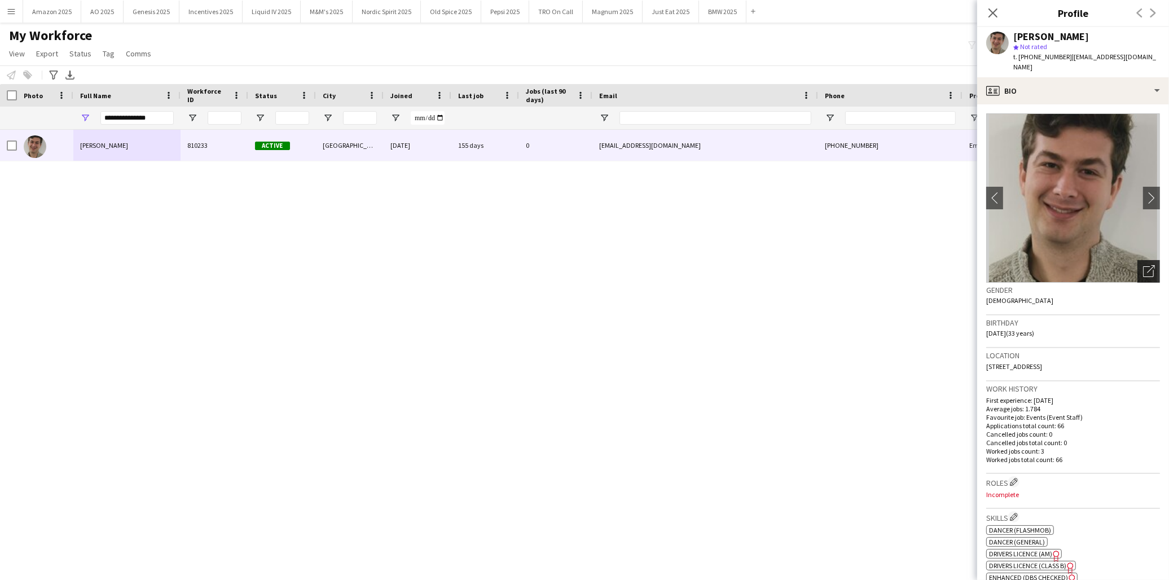
click at [1052, 266] on icon at bounding box center [1148, 271] width 11 height 11
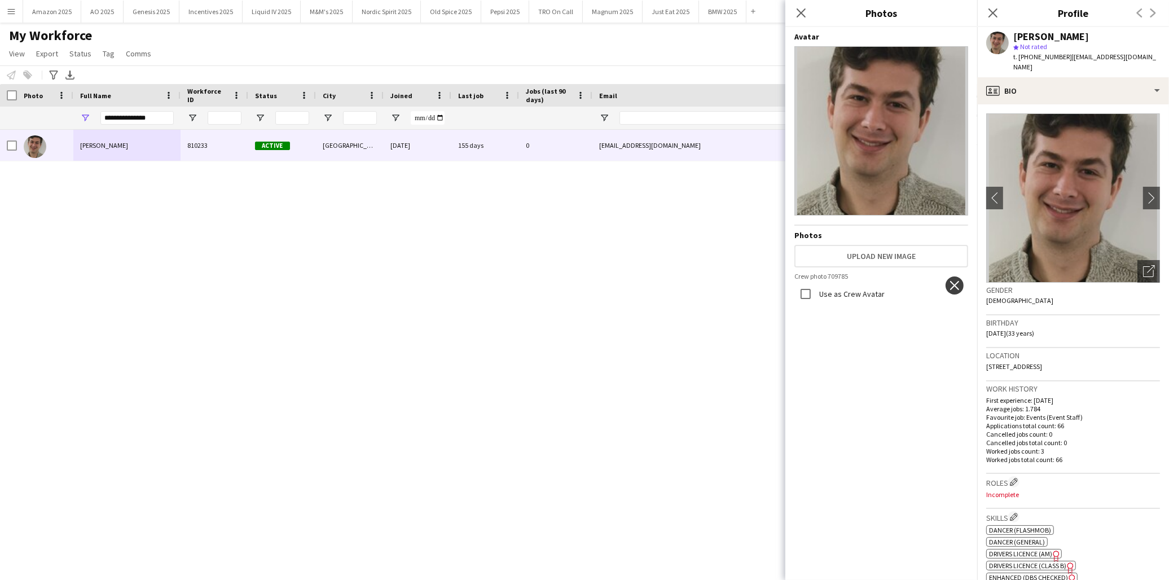
click at [956, 278] on button "close" at bounding box center [955, 285] width 18 height 18
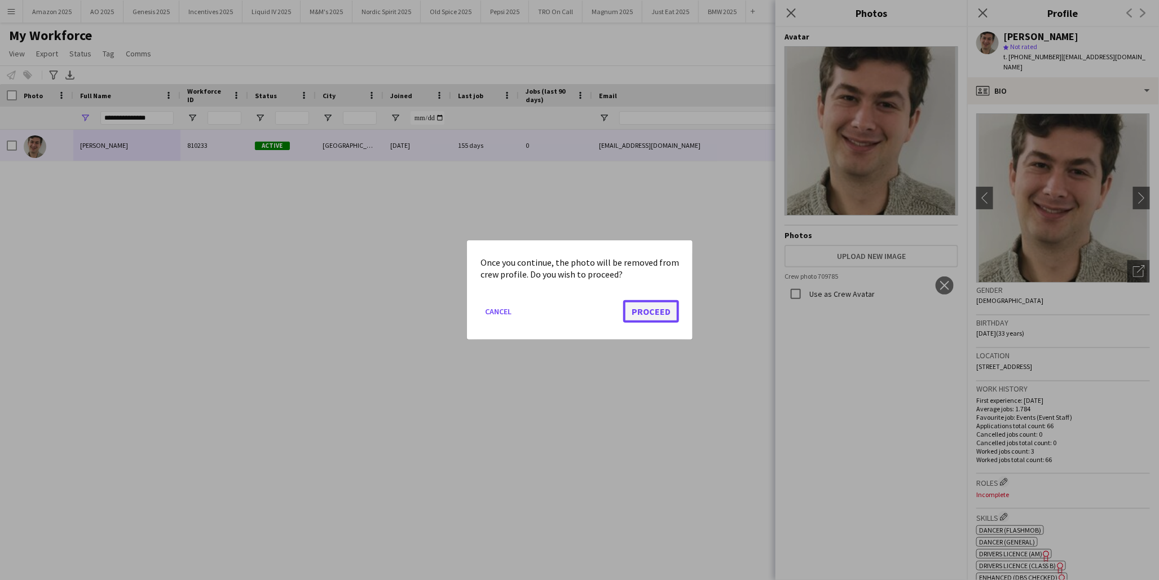
click at [662, 307] on button "Proceed" at bounding box center [651, 311] width 56 height 23
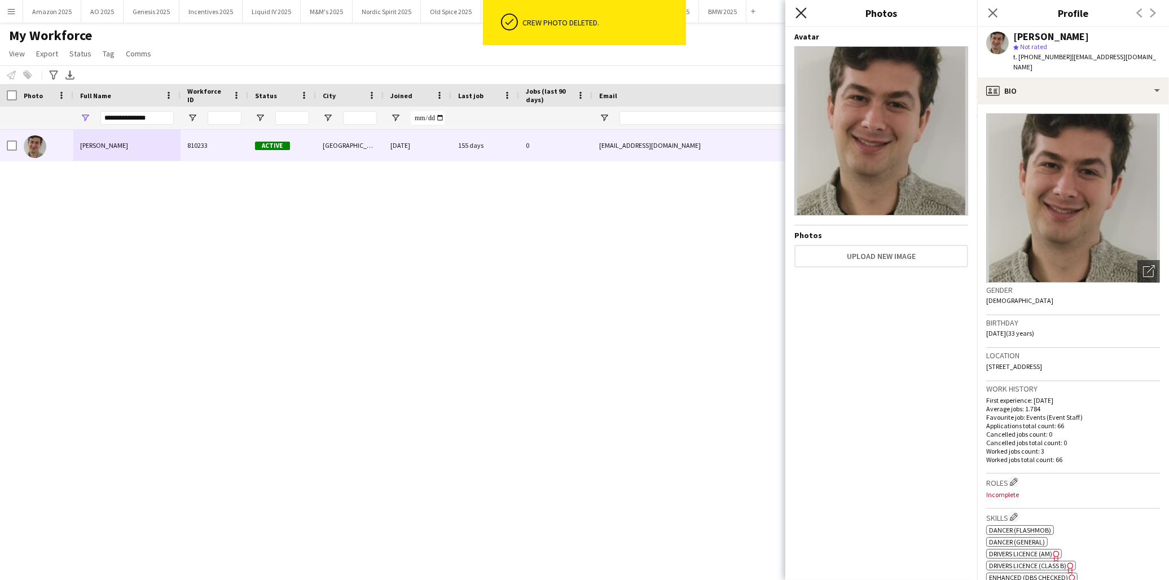
click at [799, 13] on icon "Close pop-in" at bounding box center [800, 12] width 11 height 11
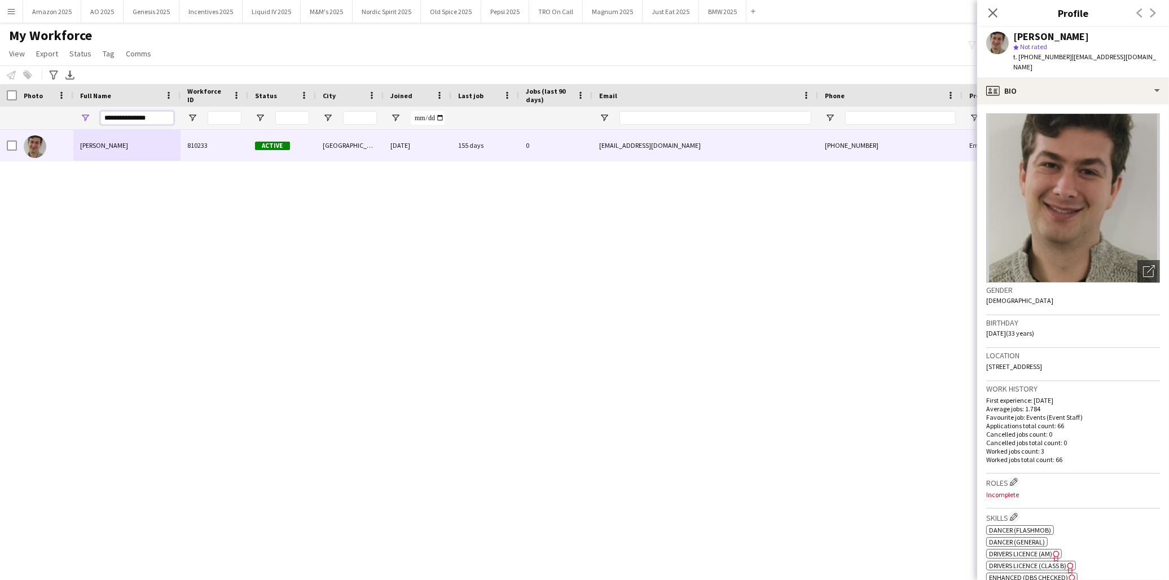
drag, startPoint x: 151, startPoint y: 118, endPoint x: -32, endPoint y: 155, distance: 186.3
click at [0, 155] on html "Menu Boards Boards Boards All jobs Status Workforce Workforce My Workforce Recr…" at bounding box center [584, 290] width 1169 height 580
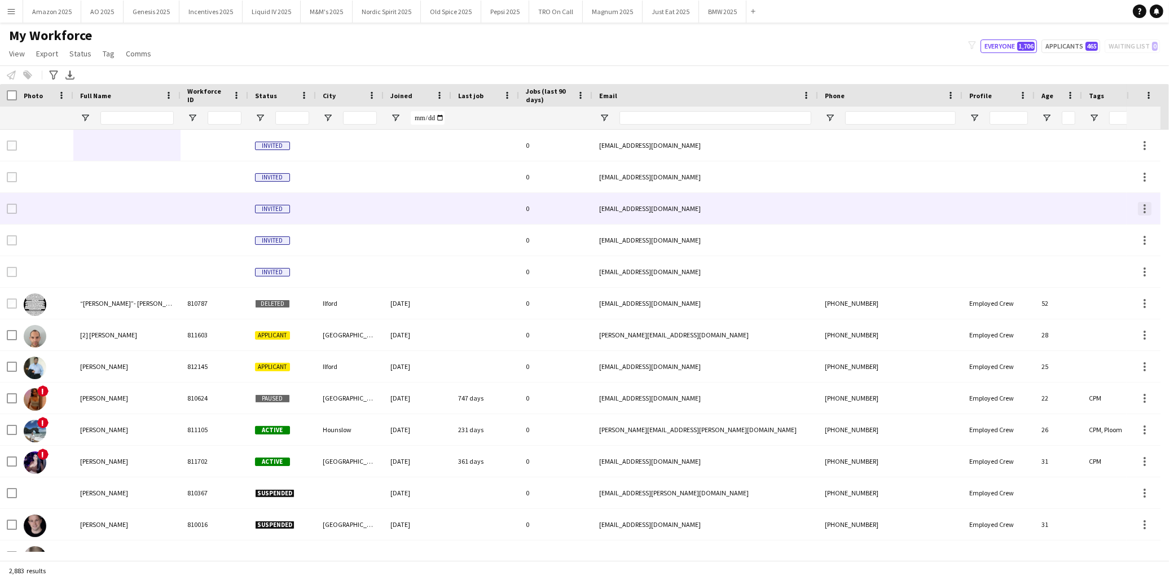
click at [1052, 204] on div at bounding box center [1145, 209] width 14 height 14
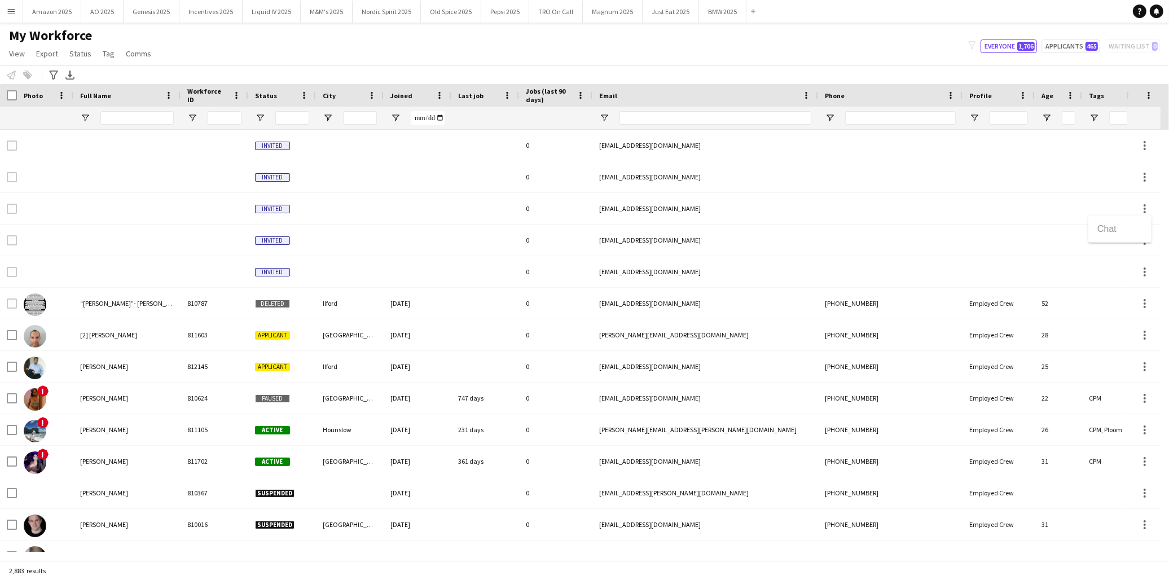
click at [574, 198] on div at bounding box center [584, 290] width 1169 height 580
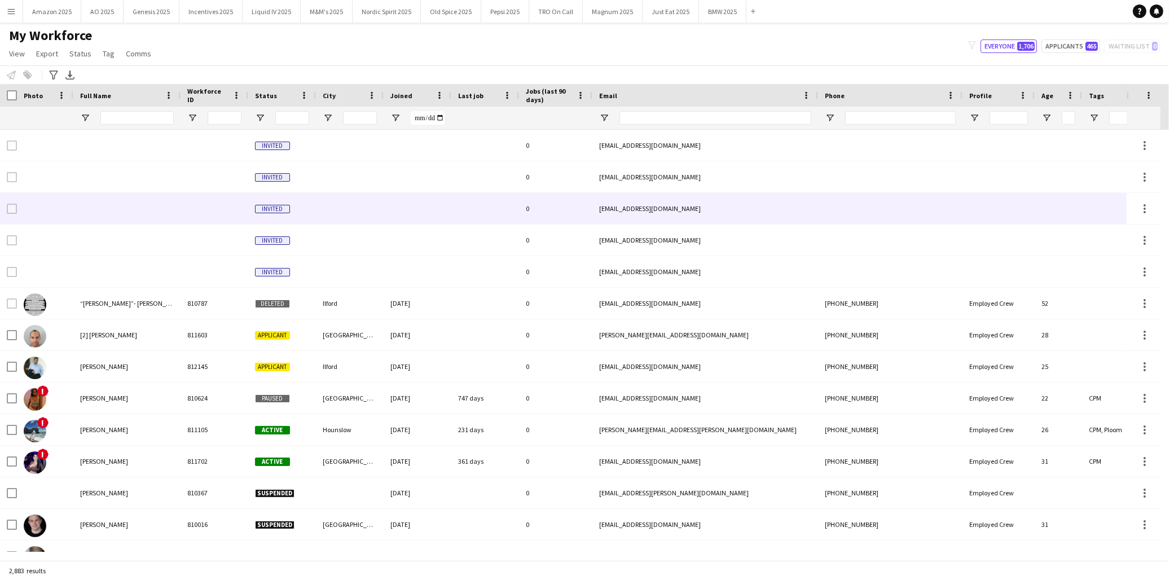
click at [606, 205] on div "fibreglassfun1@gmail.com" at bounding box center [705, 208] width 226 height 31
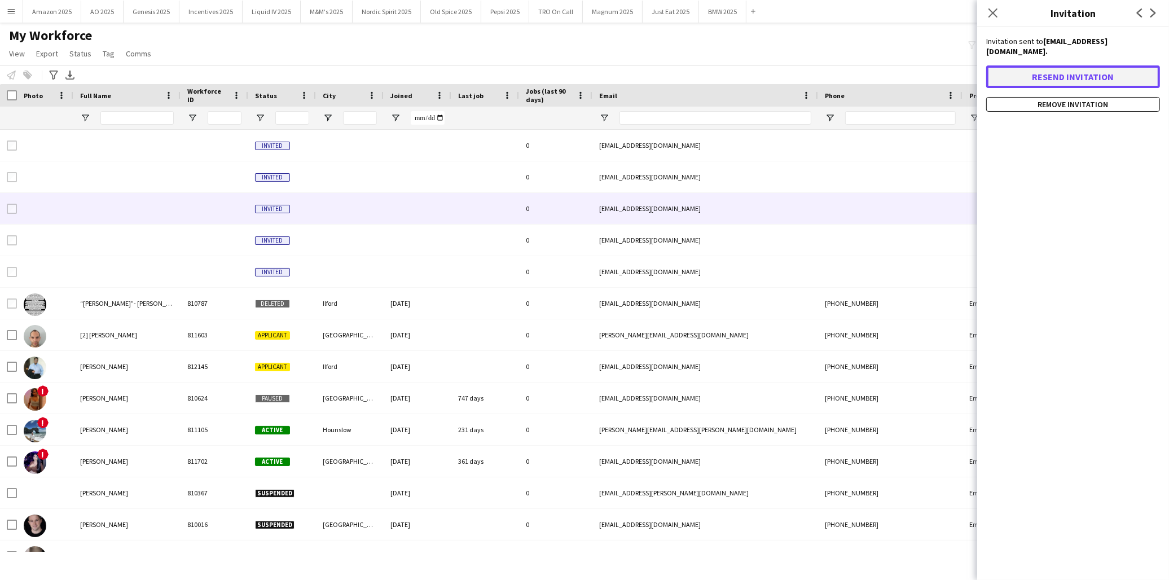
click at [1052, 65] on button "Resend invitation" at bounding box center [1073, 76] width 174 height 23
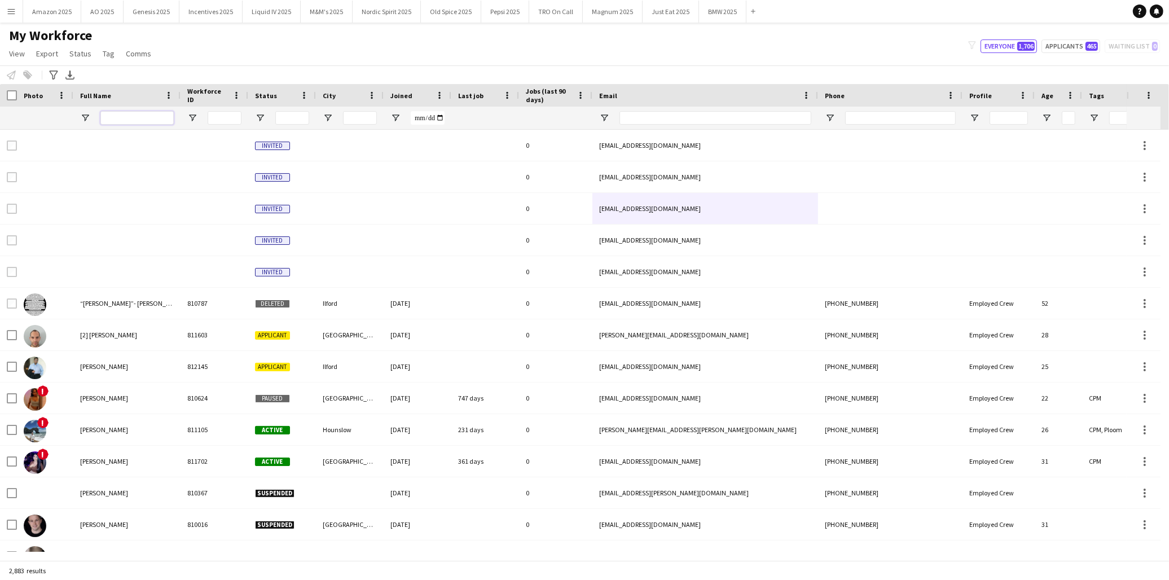
click at [142, 116] on input "Full Name Filter Input" at bounding box center [136, 118] width 73 height 14
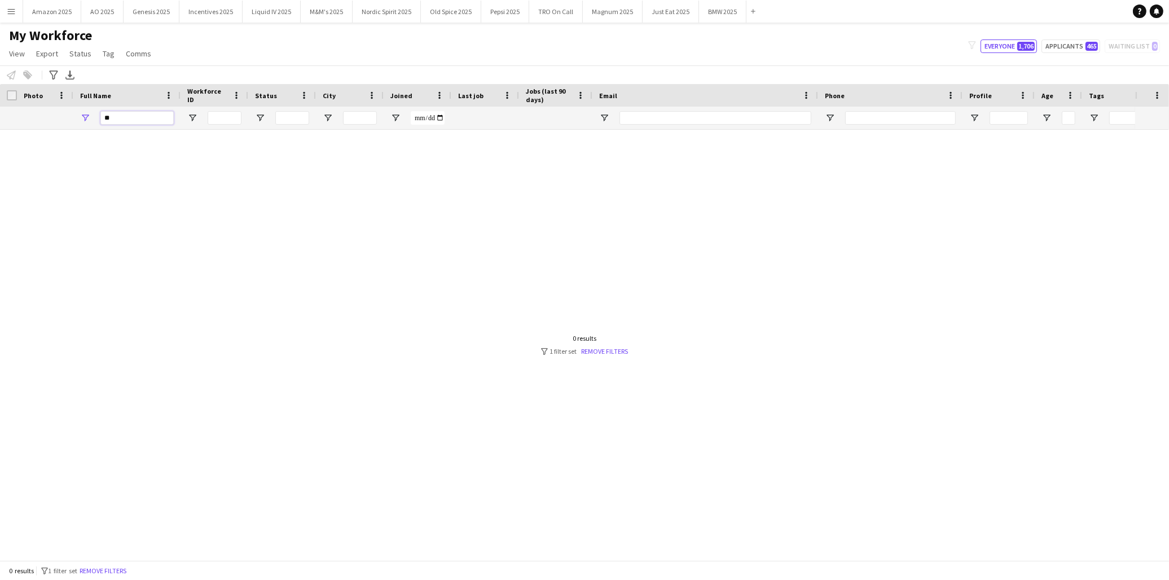
type input "*"
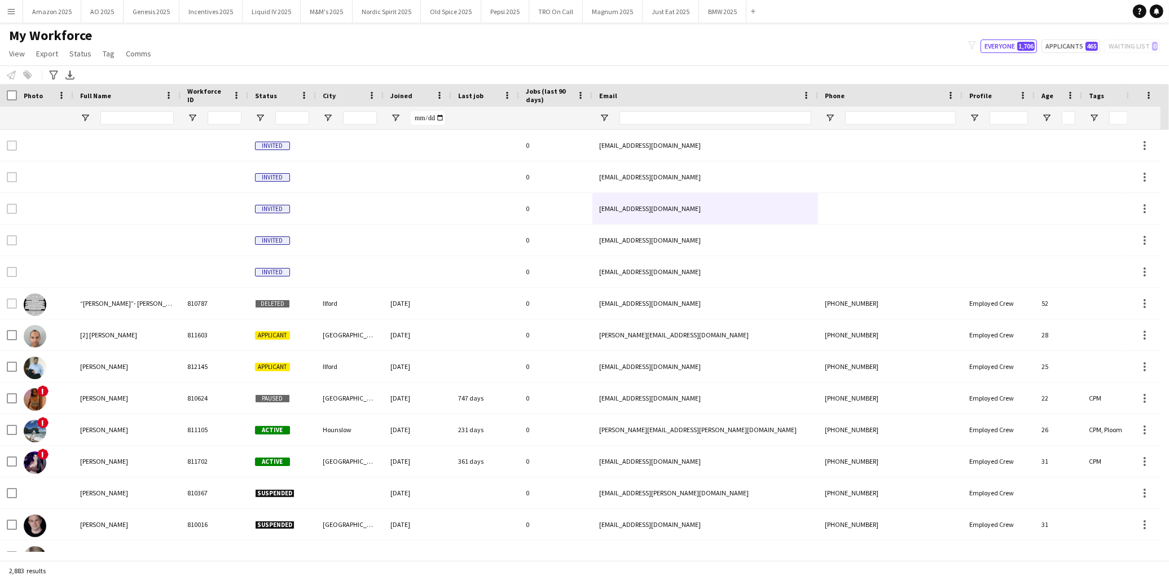
click at [9, 15] on app-icon "Menu" at bounding box center [11, 11] width 9 height 9
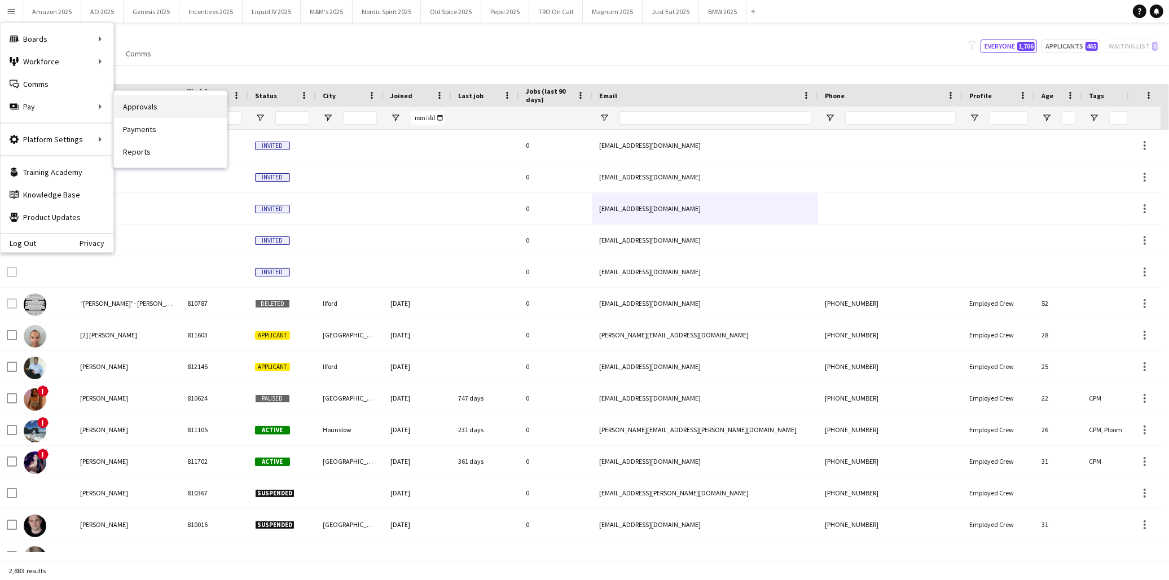
click at [165, 104] on link "Approvals" at bounding box center [170, 106] width 113 height 23
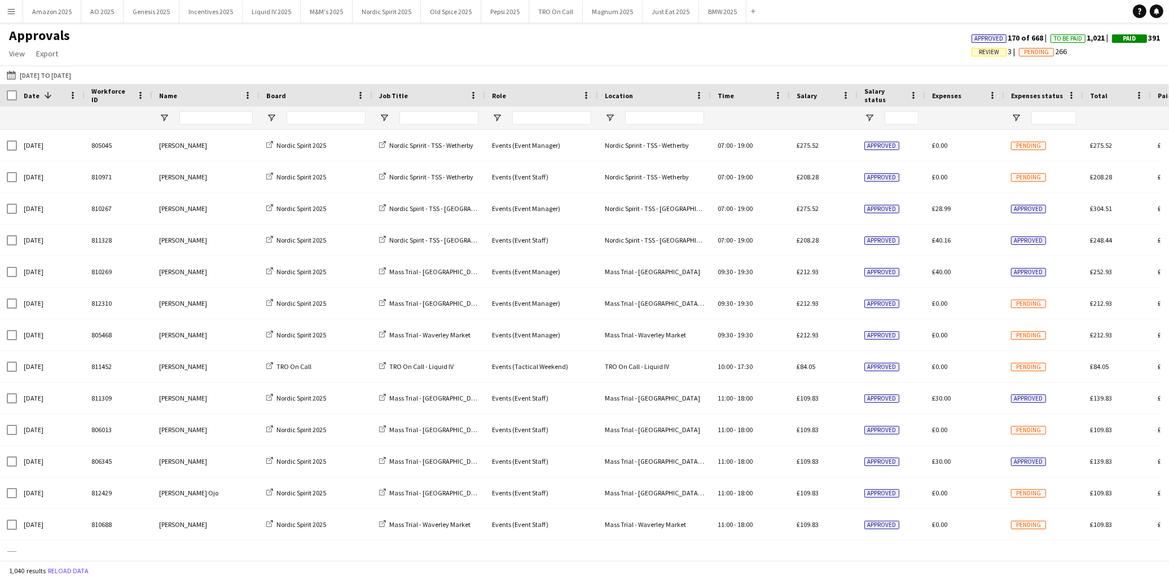
click at [979, 53] on span "Review" at bounding box center [989, 52] width 20 height 7
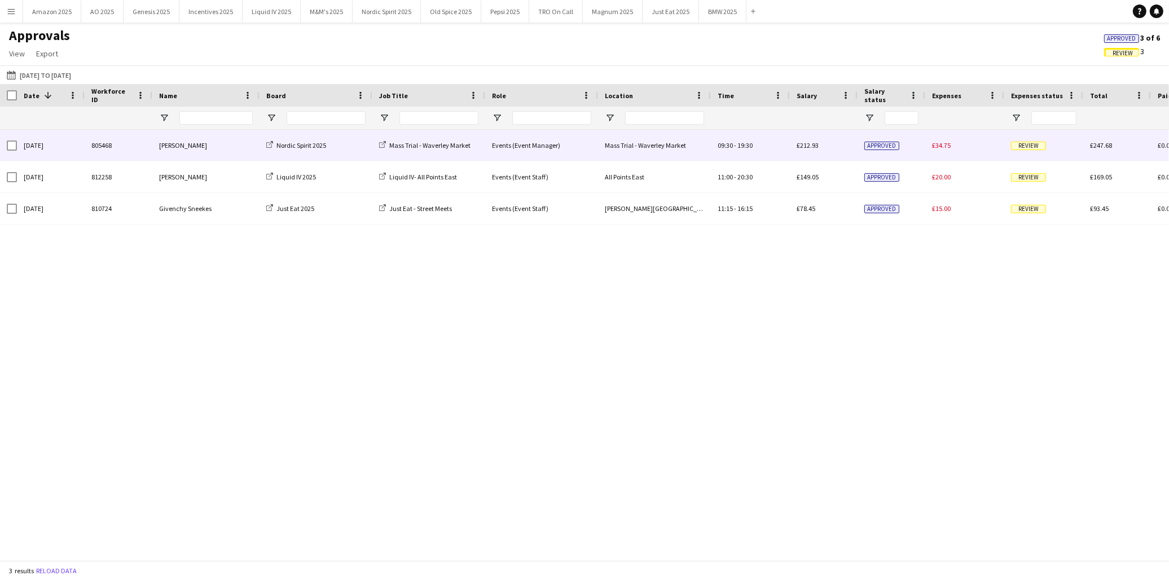
click at [1028, 148] on span "Review" at bounding box center [1028, 146] width 35 height 8
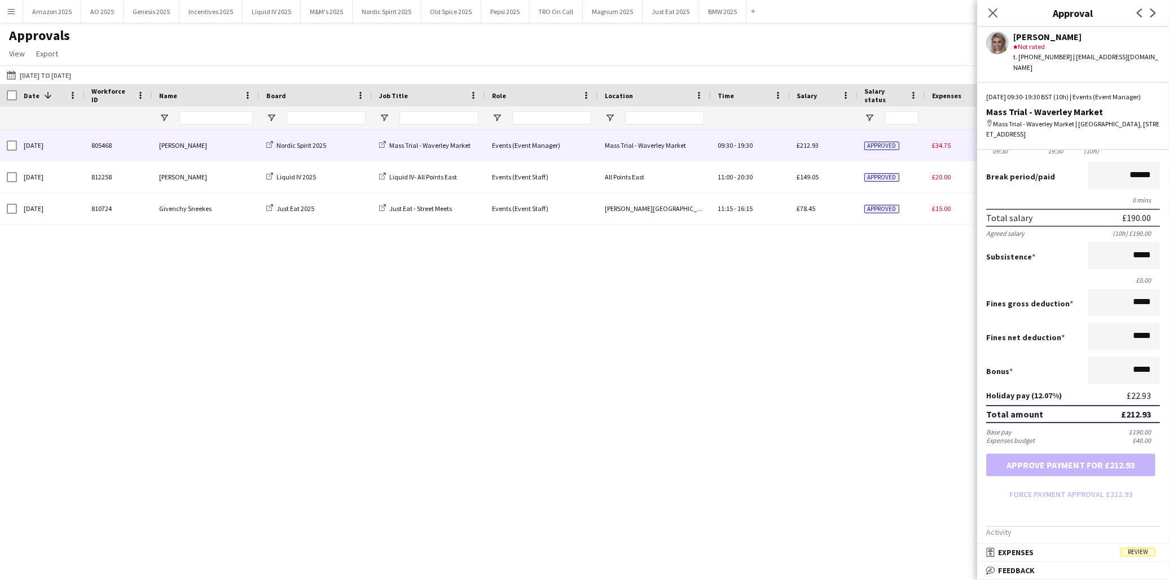
scroll to position [189, 0]
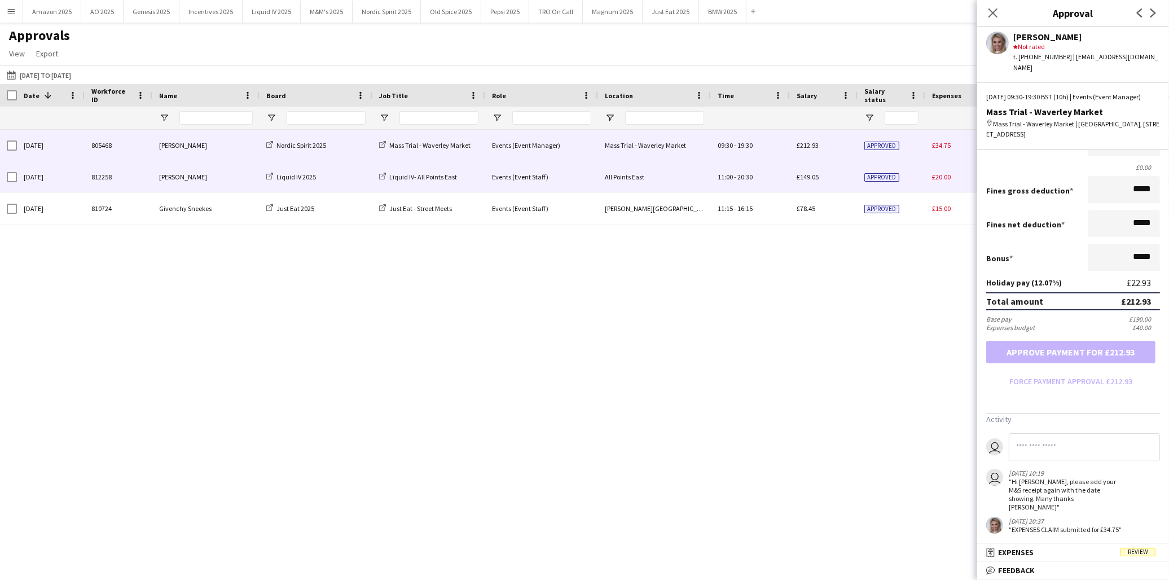
click at [930, 177] on div "£20.00" at bounding box center [964, 176] width 79 height 31
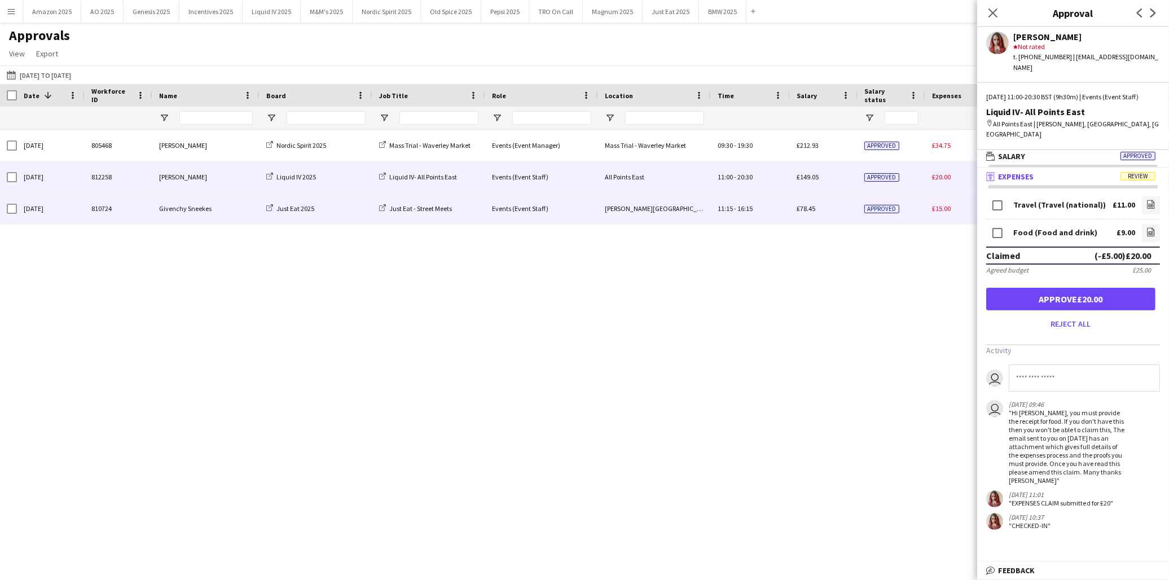
click at [920, 207] on div "Approved" at bounding box center [892, 208] width 68 height 31
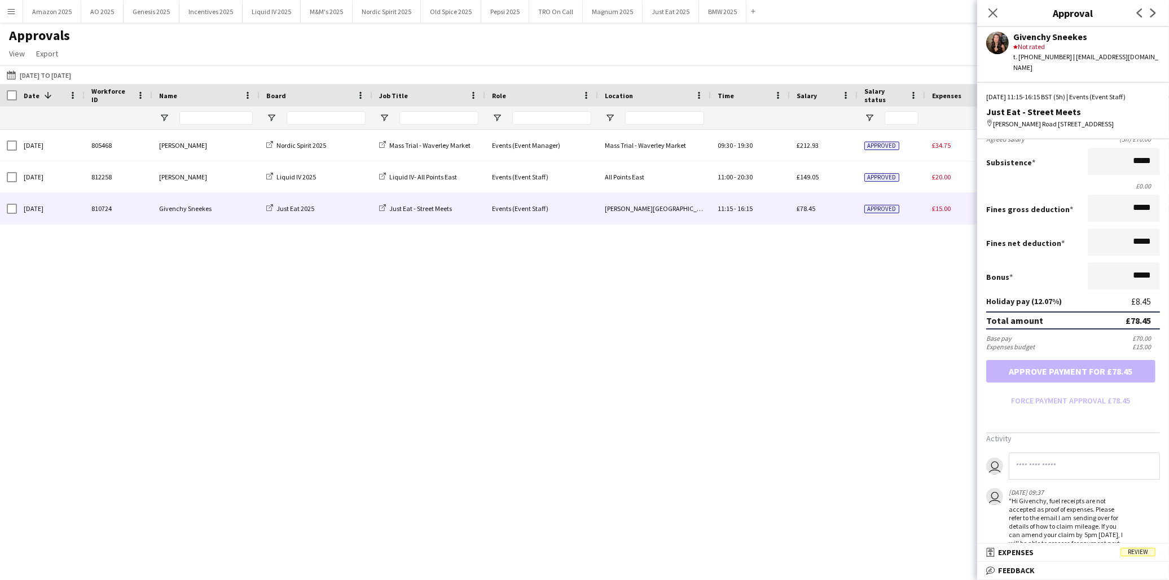
scroll to position [235, 0]
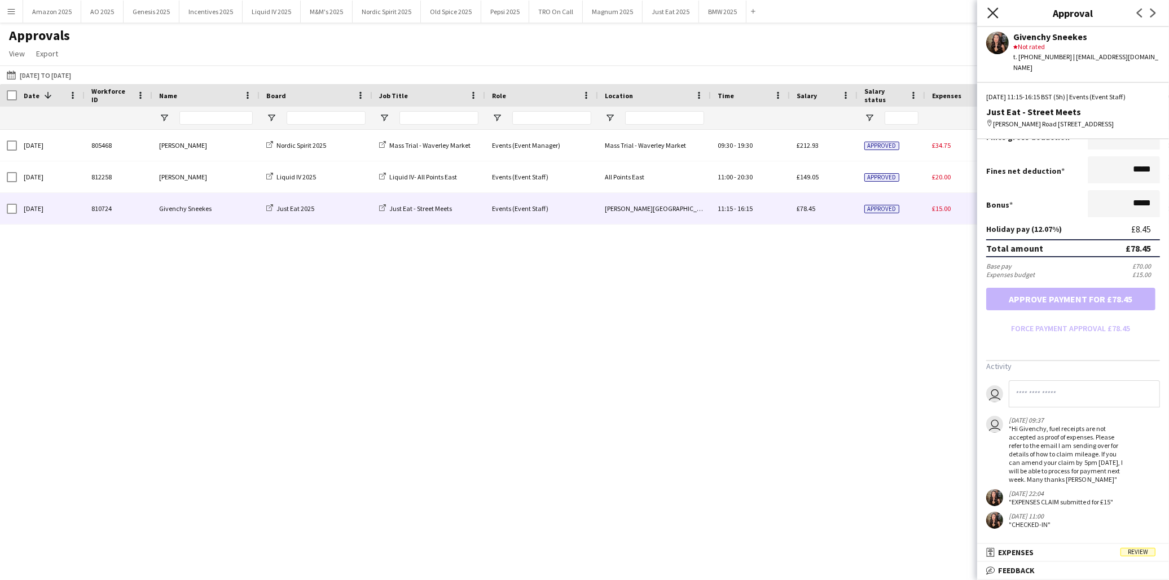
click at [992, 16] on icon "Close pop-in" at bounding box center [992, 12] width 11 height 11
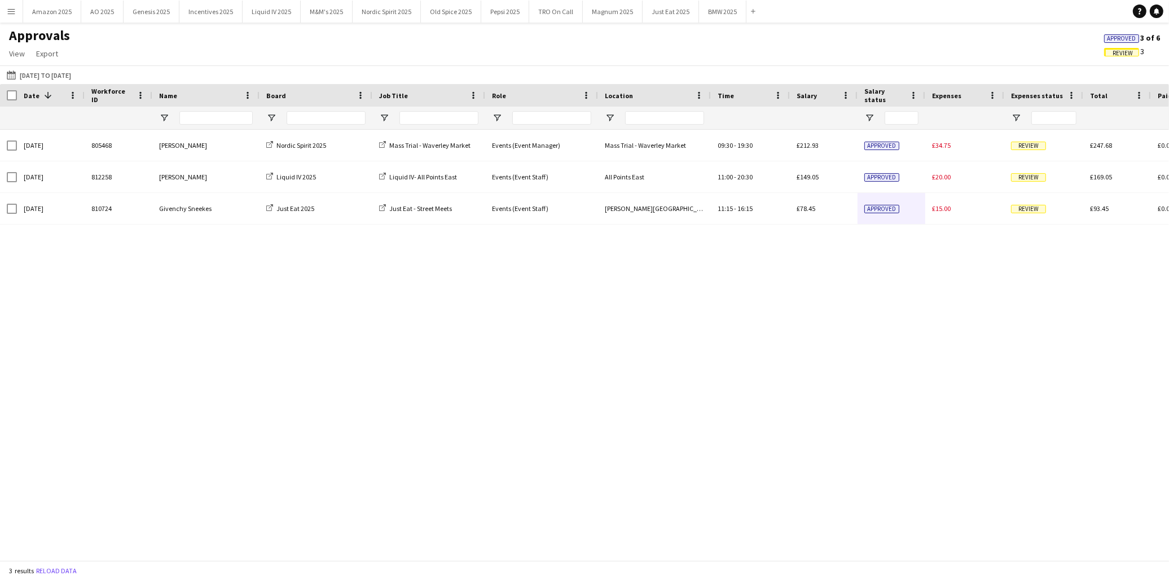
click at [1052, 37] on span "Approved" at bounding box center [1121, 38] width 29 height 7
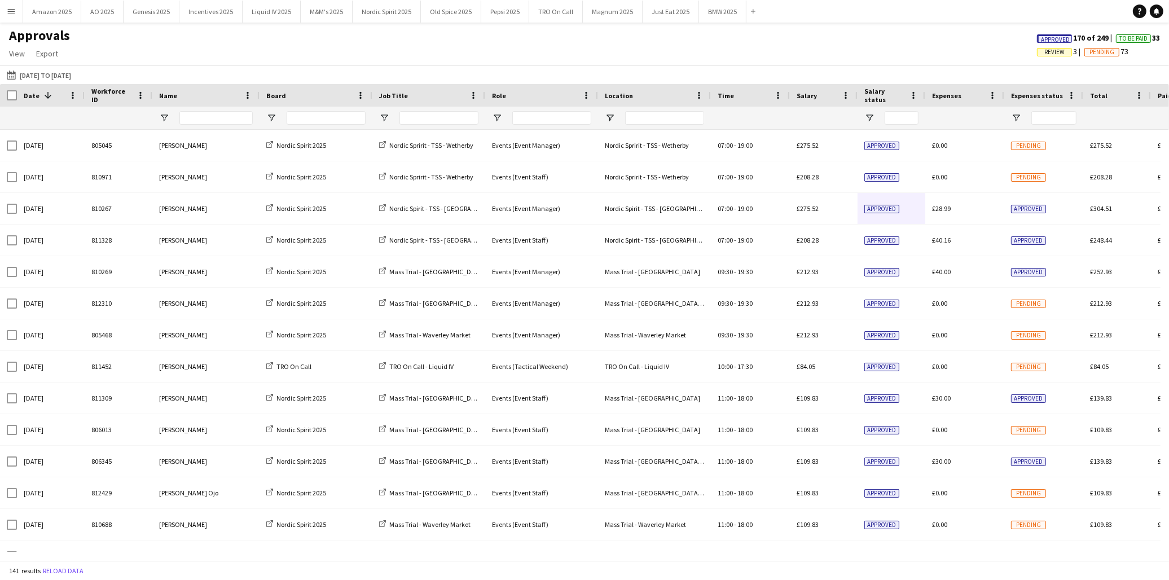
click at [1052, 39] on span "Approved" at bounding box center [1055, 39] width 29 height 7
click at [6, 8] on button "Menu" at bounding box center [11, 11] width 23 height 23
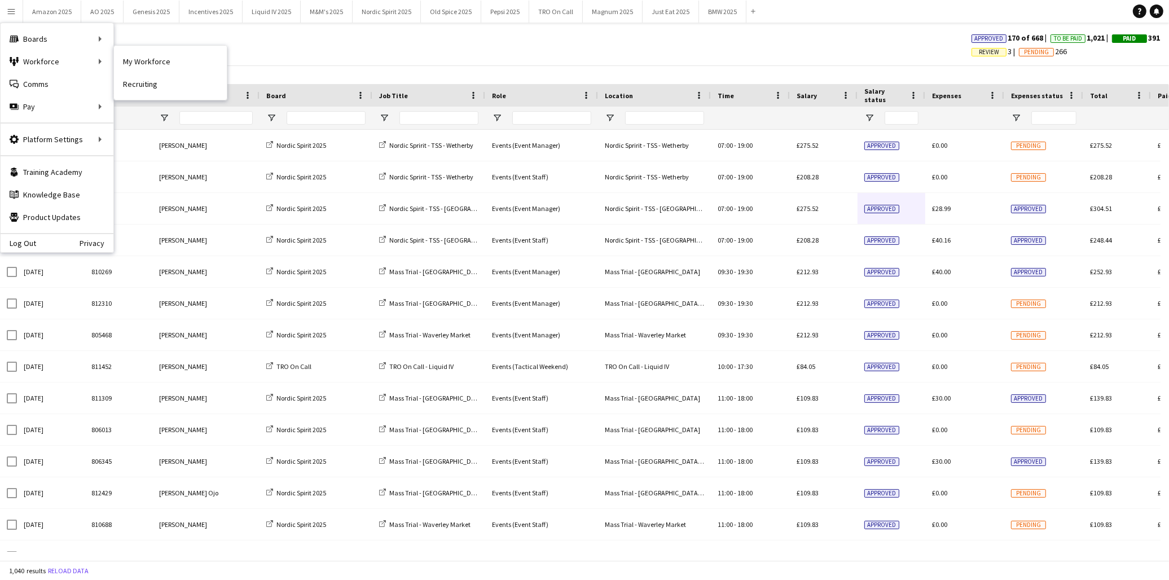
drag, startPoint x: 142, startPoint y: 60, endPoint x: 458, endPoint y: 262, distance: 375.0
click at [142, 60] on link "My Workforce" at bounding box center [170, 61] width 113 height 23
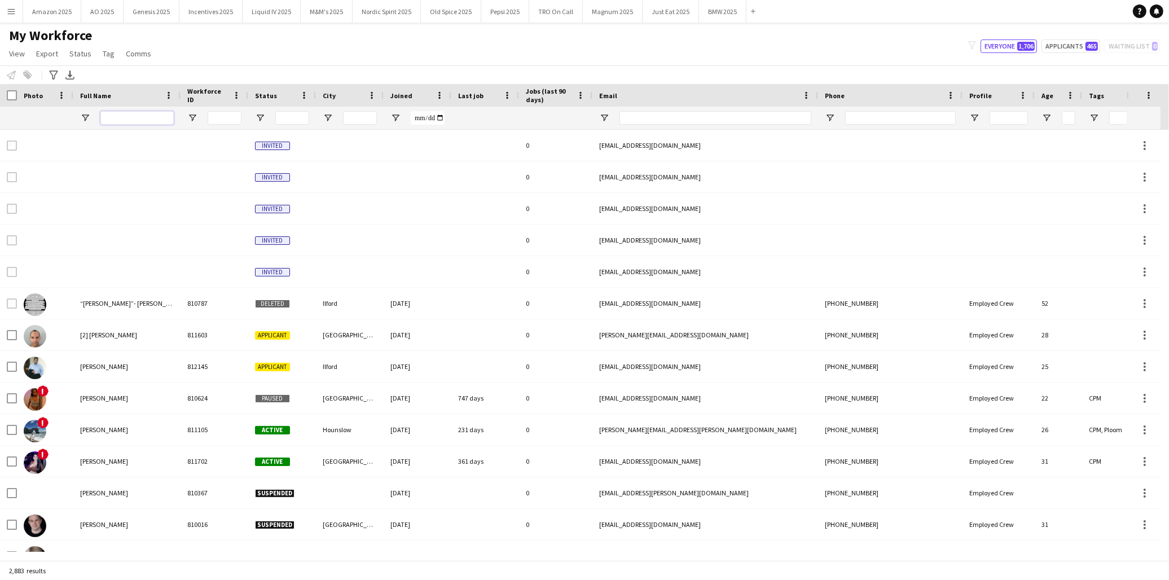
click at [148, 116] on input "Full Name Filter Input" at bounding box center [136, 118] width 73 height 14
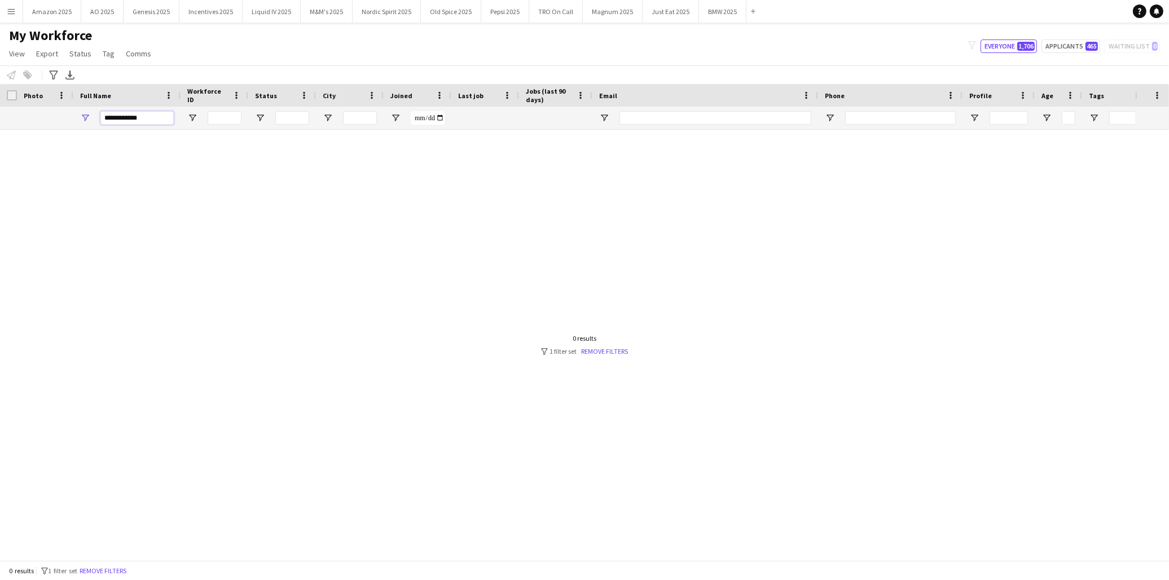
type input "**********"
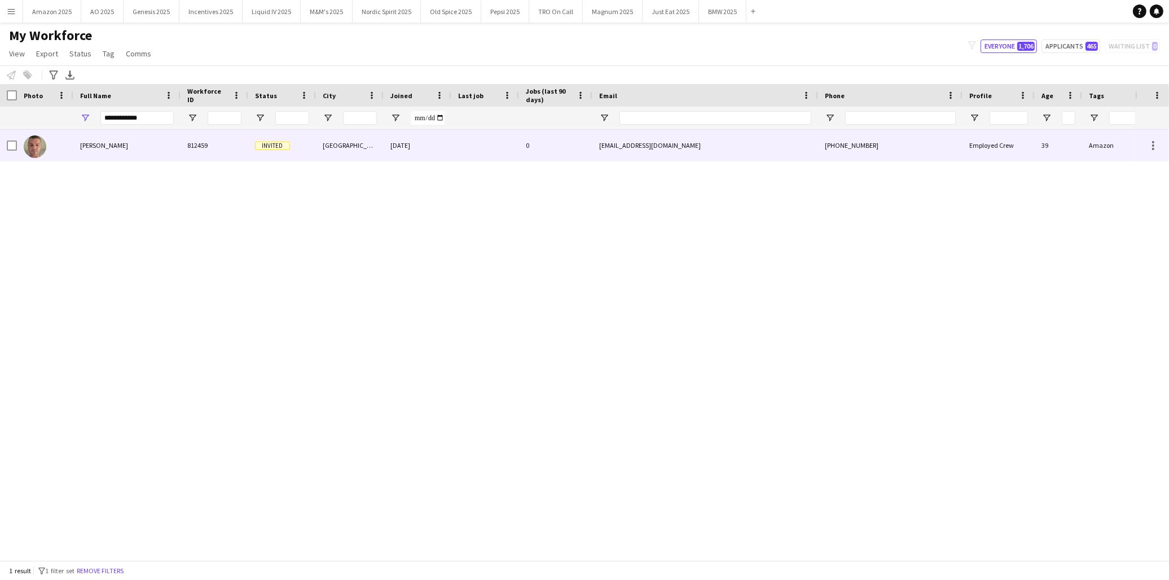
click at [117, 148] on div "Oliver James" at bounding box center [126, 145] width 107 height 31
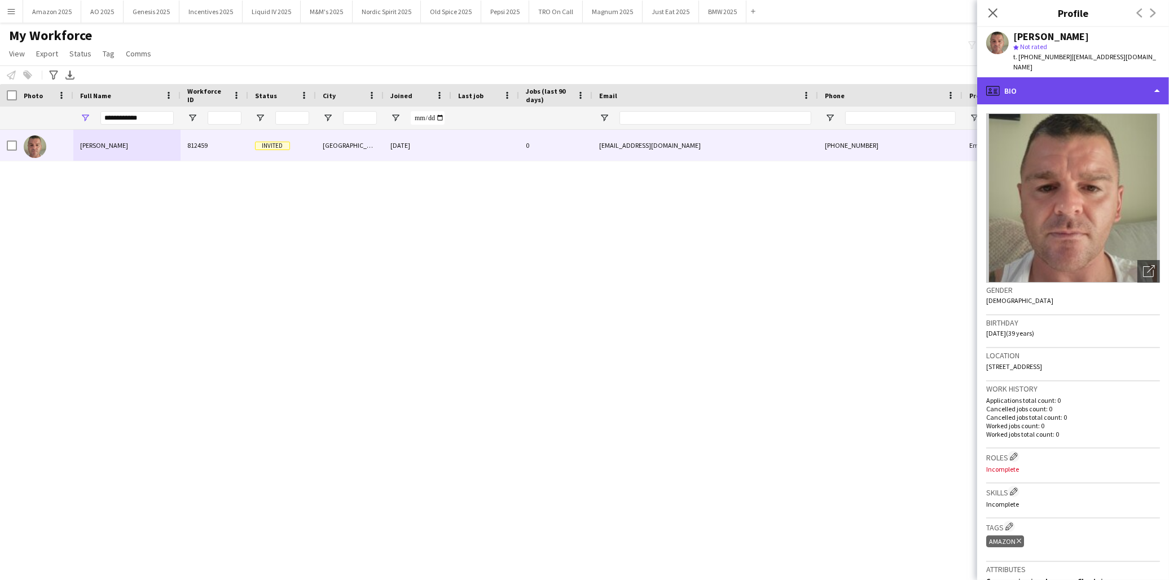
click at [1052, 85] on div "profile Bio" at bounding box center [1073, 90] width 192 height 27
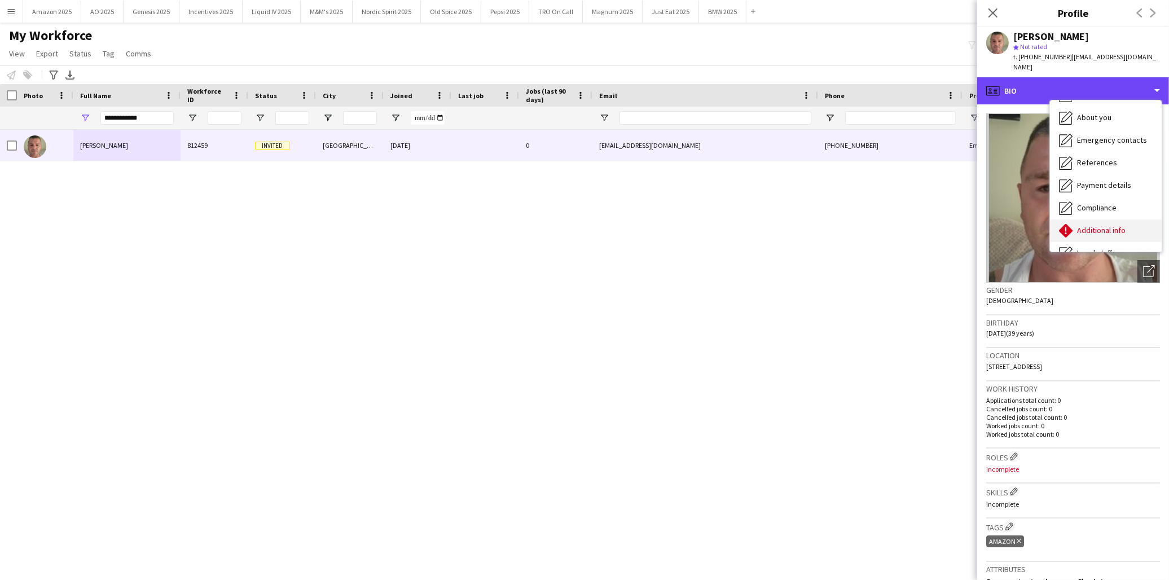
scroll to position [150, 0]
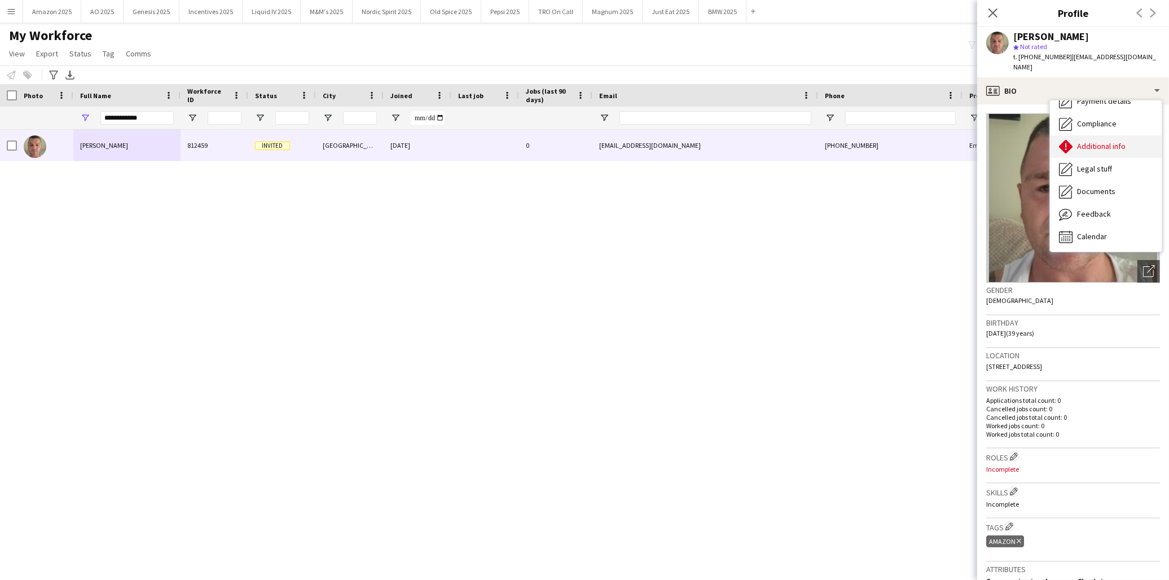
click at [1052, 141] on span "Additional info" at bounding box center [1101, 146] width 49 height 10
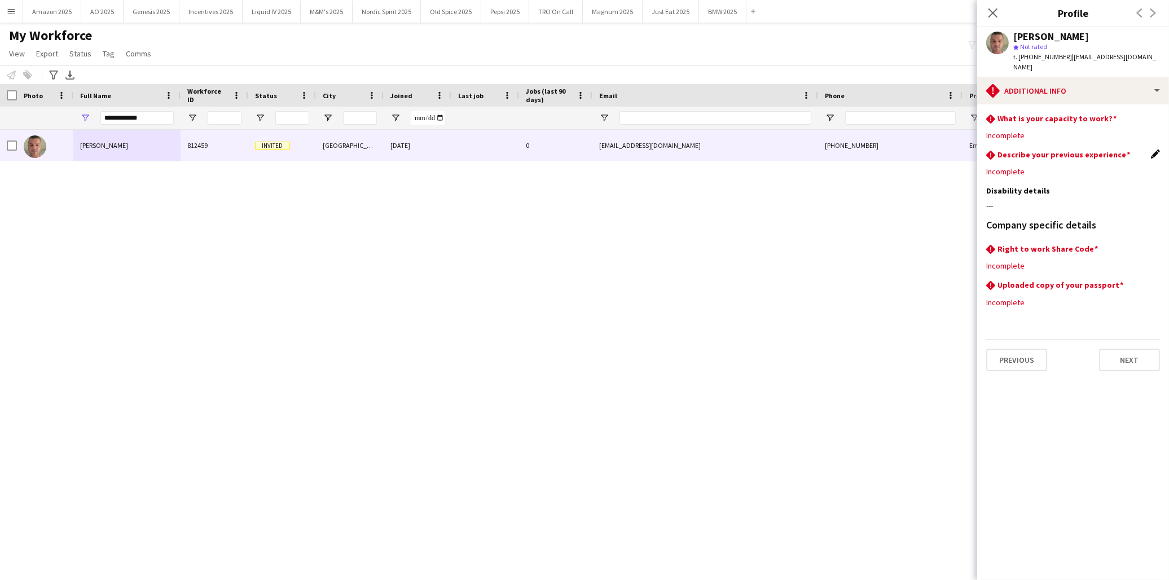
click at [1052, 150] on app-icon "Edit this field" at bounding box center [1155, 154] width 9 height 9
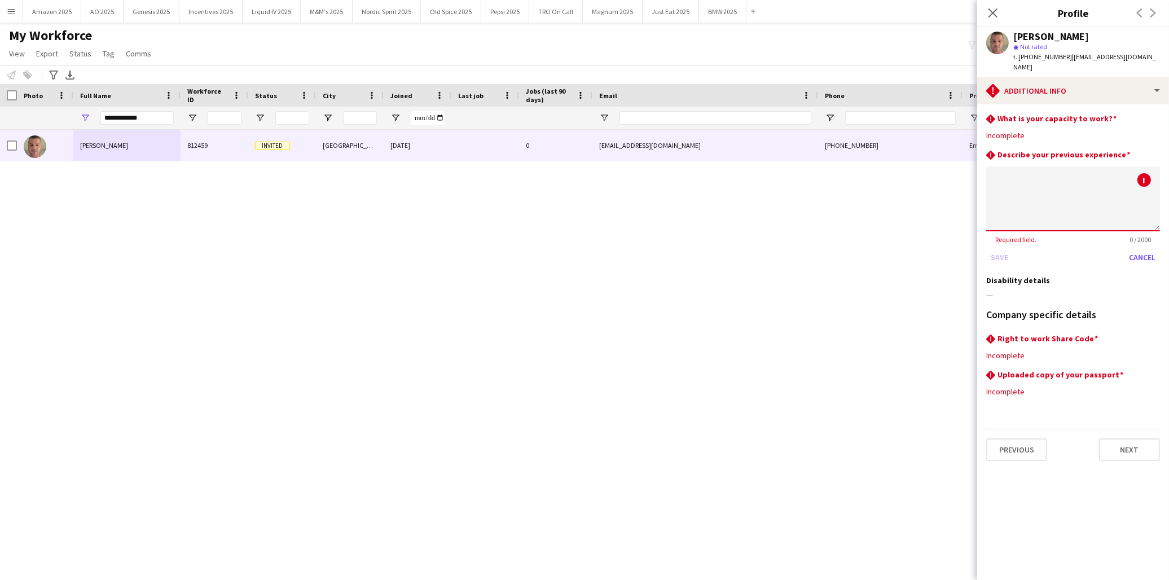
click at [1052, 186] on textarea at bounding box center [1073, 198] width 174 height 65
click at [1052, 235] on span "0 / 2000" at bounding box center [1139, 239] width 39 height 8
click at [1052, 248] on button "Cancel" at bounding box center [1142, 257] width 36 height 18
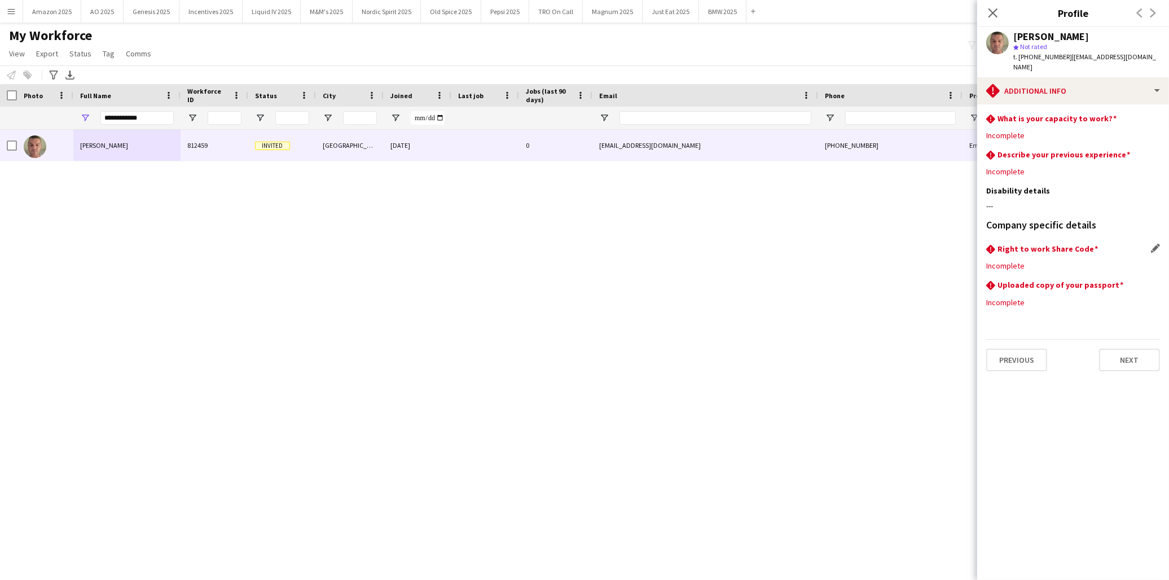
click at [1052, 244] on div "rhombus-alert Right to work Share Code Edit this field" at bounding box center [1073, 250] width 174 height 12
click at [1052, 228] on div "Company specific details" at bounding box center [1073, 232] width 174 height 24
click at [1052, 244] on app-icon "Edit this field" at bounding box center [1155, 248] width 9 height 9
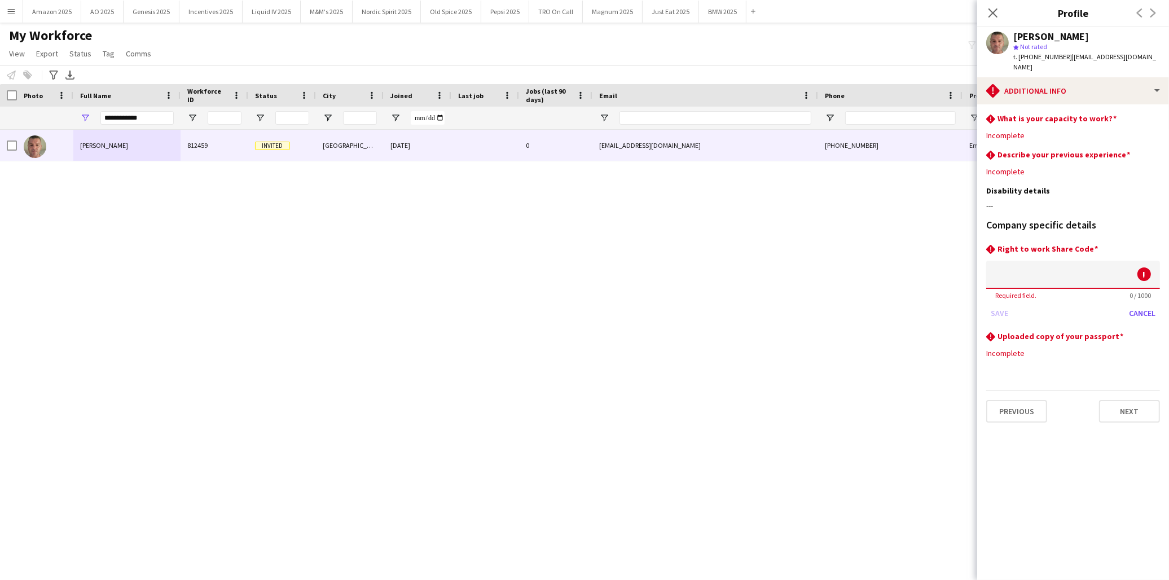
click at [1052, 270] on input at bounding box center [1073, 275] width 174 height 28
type input "***"
drag, startPoint x: 1013, startPoint y: 294, endPoint x: 1008, endPoint y: 301, distance: 7.7
click at [1011, 304] on div "Save Cancel" at bounding box center [1073, 313] width 174 height 18
click at [1008, 304] on button "Save" at bounding box center [999, 313] width 27 height 18
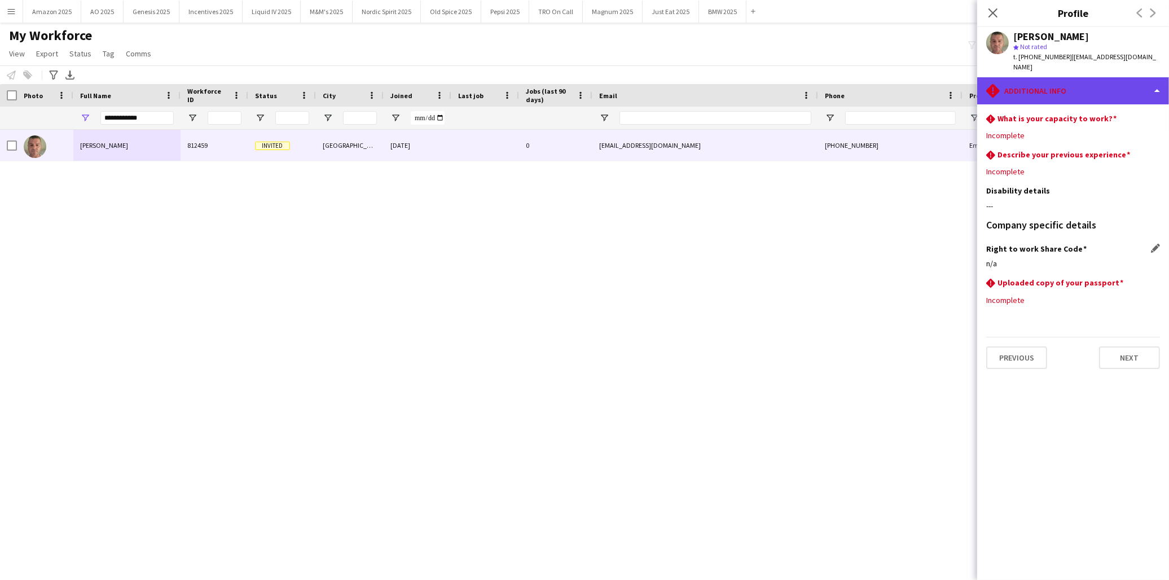
click at [1052, 77] on div "rhombus-alert Additional info" at bounding box center [1073, 90] width 192 height 27
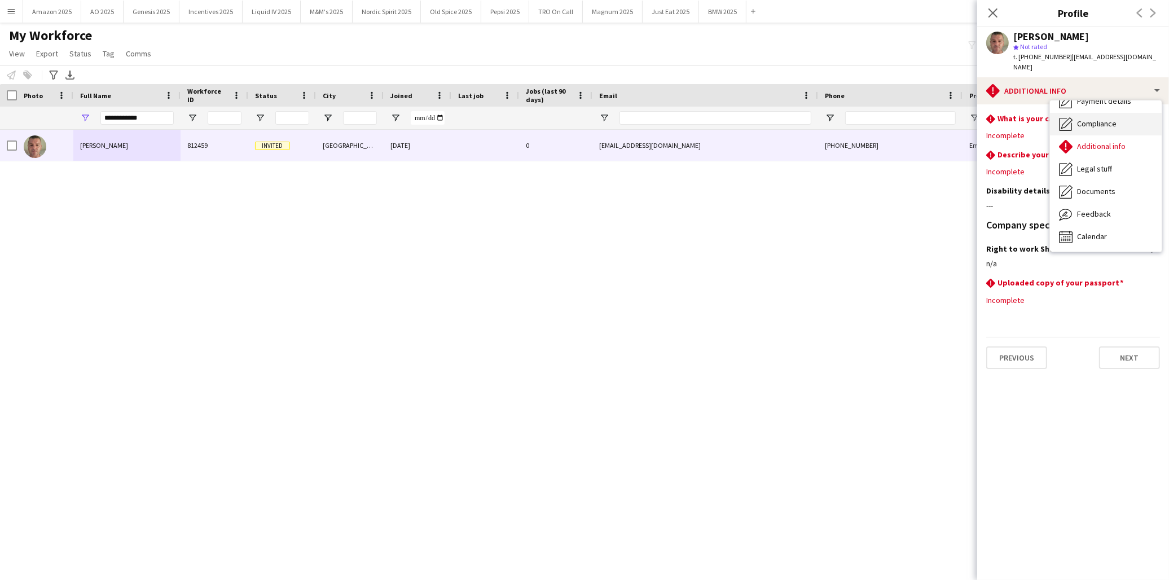
click at [1052, 118] on span "Compliance" at bounding box center [1096, 123] width 39 height 10
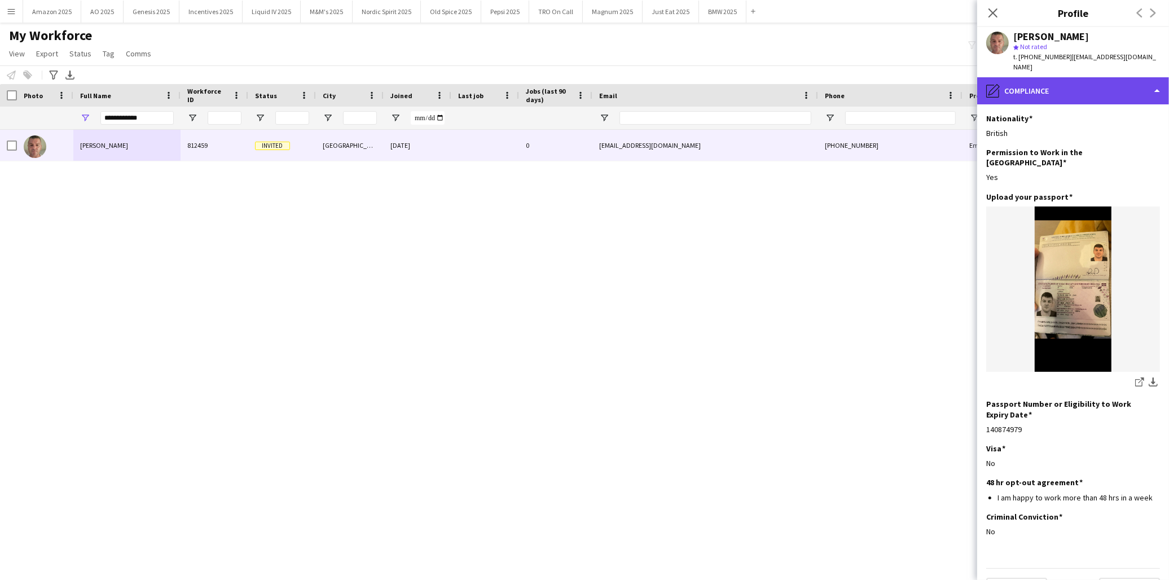
click at [1052, 77] on div "pencil4 Compliance" at bounding box center [1073, 90] width 192 height 27
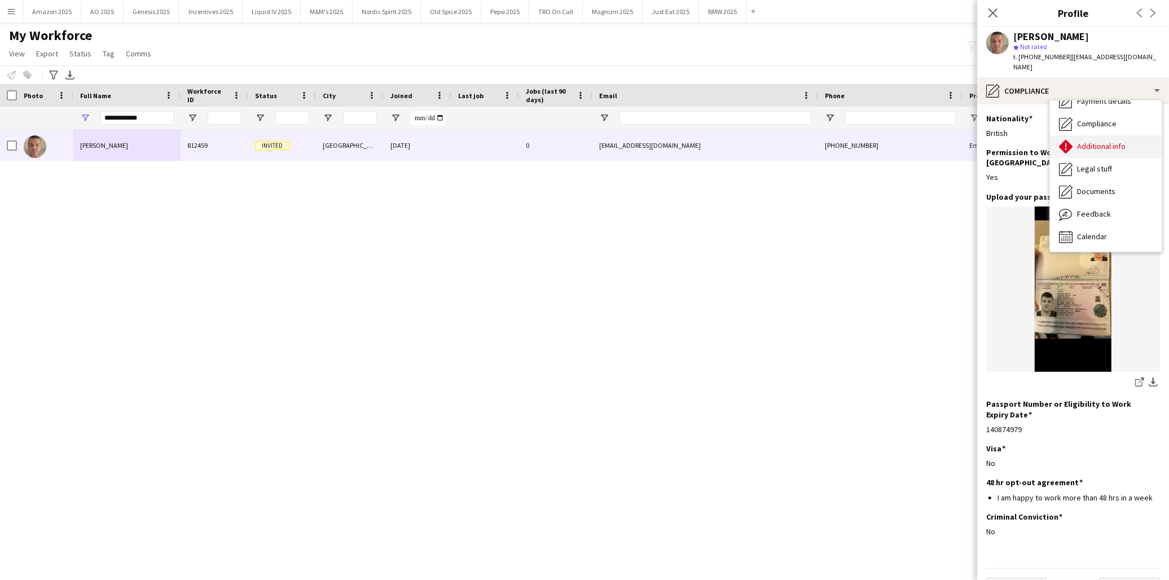
click at [1052, 141] on span "Additional info" at bounding box center [1101, 146] width 49 height 10
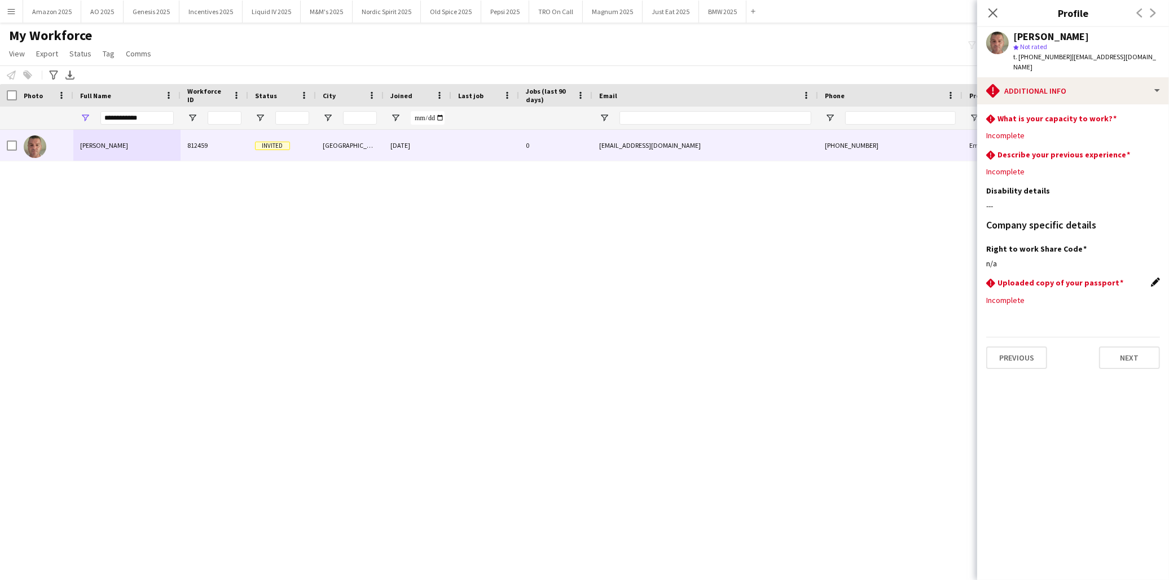
click at [1052, 278] on app-icon "Edit this field" at bounding box center [1155, 282] width 9 height 9
click at [1052, 300] on input at bounding box center [1073, 309] width 174 height 28
type input "***"
click at [1000, 338] on button "Save" at bounding box center [999, 347] width 27 height 18
click at [1052, 278] on app-icon "Edit this field" at bounding box center [1155, 282] width 9 height 9
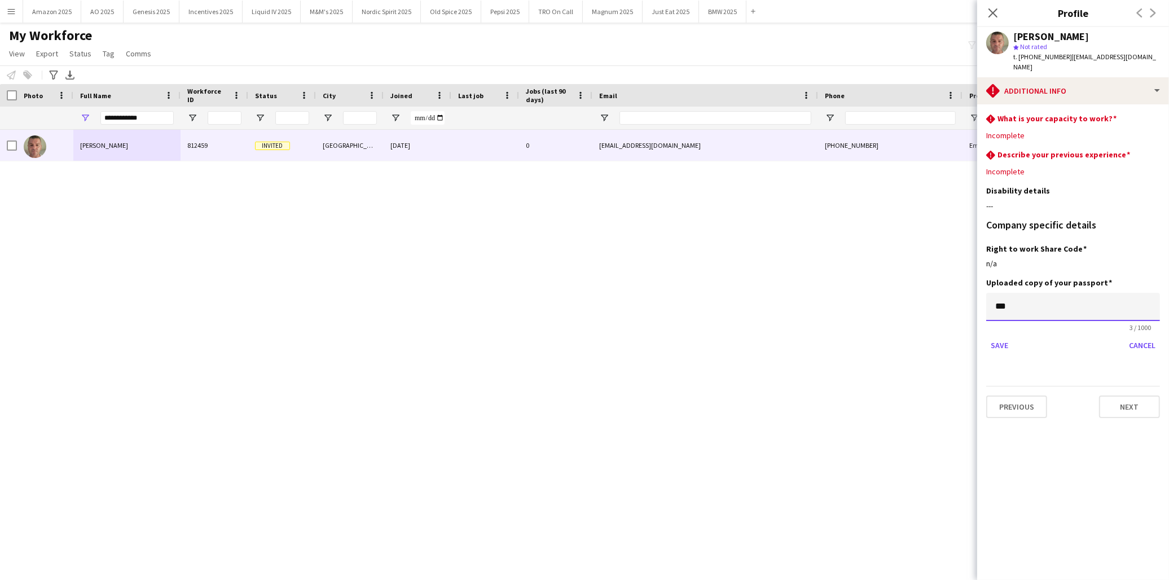
drag, startPoint x: 1037, startPoint y: 297, endPoint x: 737, endPoint y: 299, distance: 300.1
click at [738, 297] on body "Menu Boards Boards Boards All jobs Status Workforce Workforce My Workforce Recr…" at bounding box center [584, 290] width 1169 height 580
type input "***"
click at [1001, 324] on form "*** 3 / 1000 Save Cancel" at bounding box center [1073, 323] width 174 height 61
click at [997, 336] on button "Save" at bounding box center [999, 345] width 27 height 18
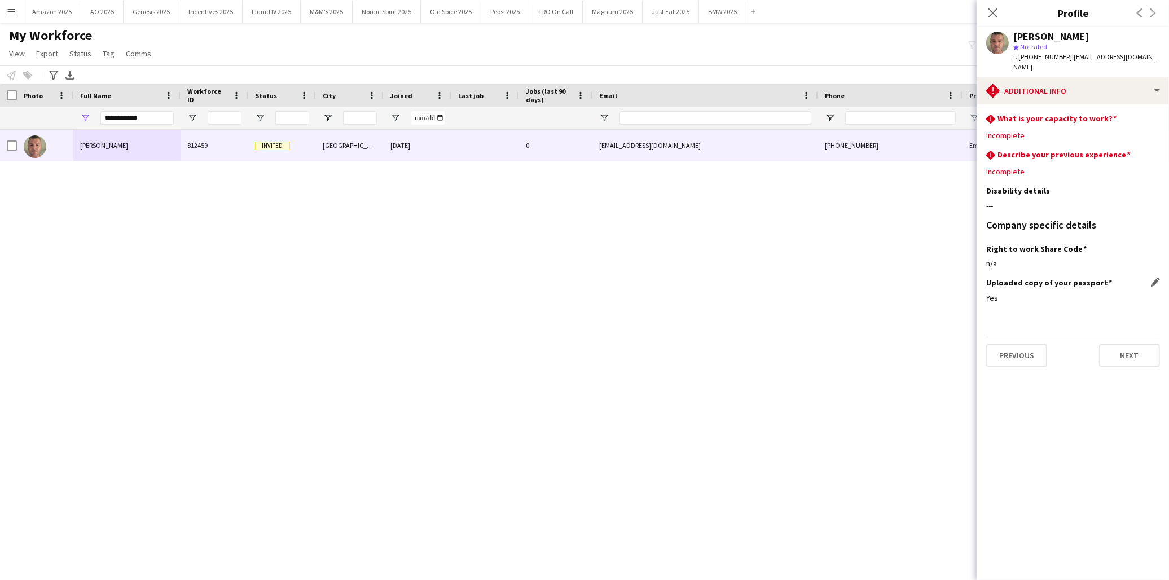
click at [899, 320] on div "Oliver James 812459 Invited Exeter 14-07-2025 0 ocjames2703@gmail.com +44745436…" at bounding box center [567, 341] width 1135 height 422
click at [995, 14] on icon "Close pop-in" at bounding box center [992, 12] width 11 height 11
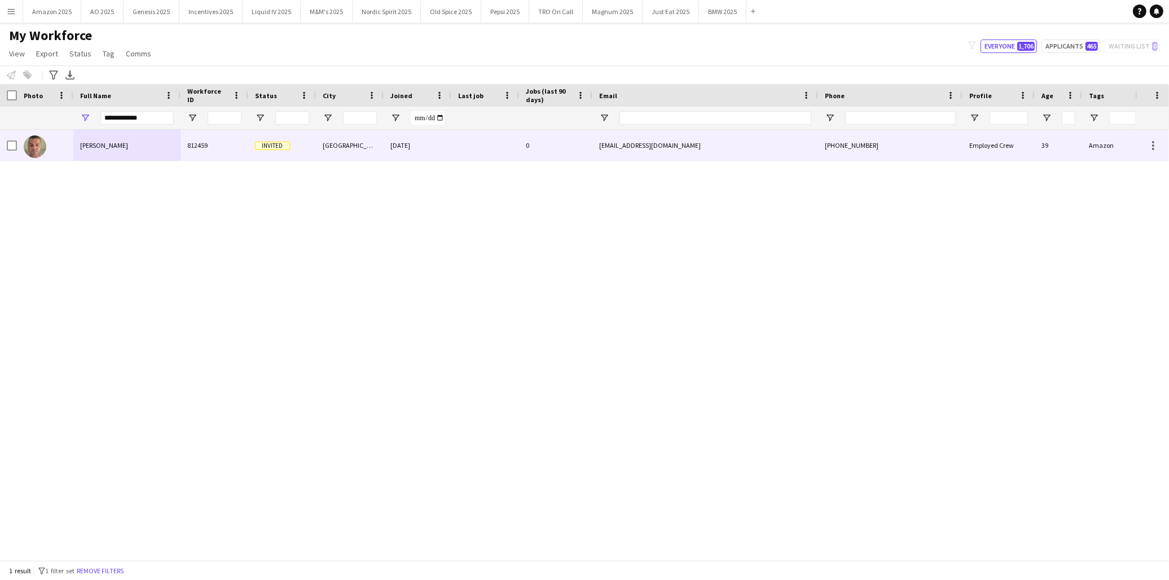
click at [102, 142] on span "Oliver James" at bounding box center [104, 145] width 48 height 8
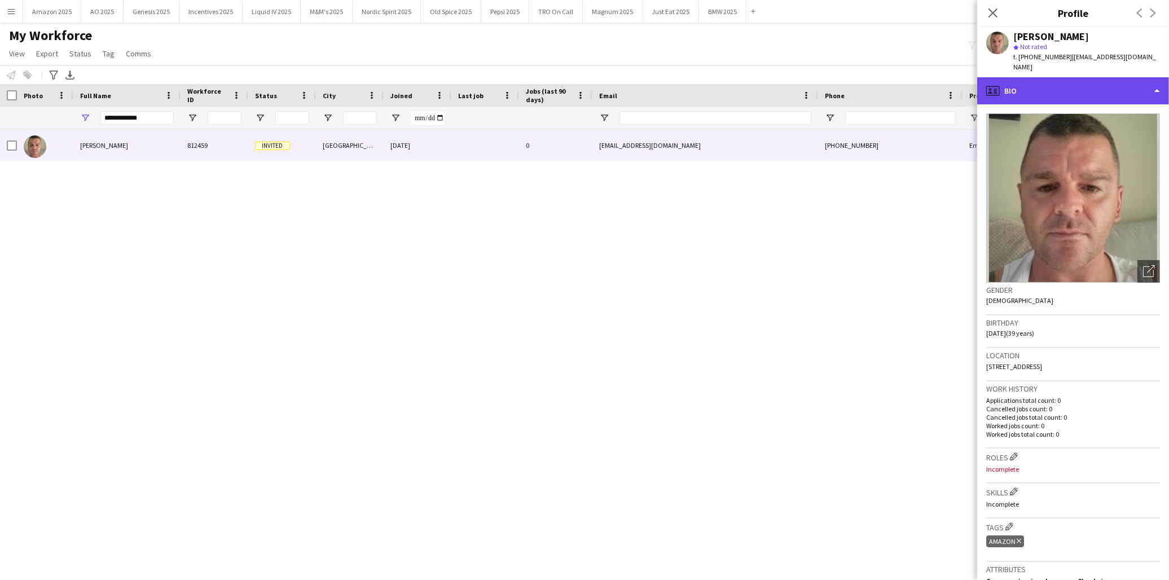
click at [1052, 80] on div "profile Bio" at bounding box center [1073, 90] width 192 height 27
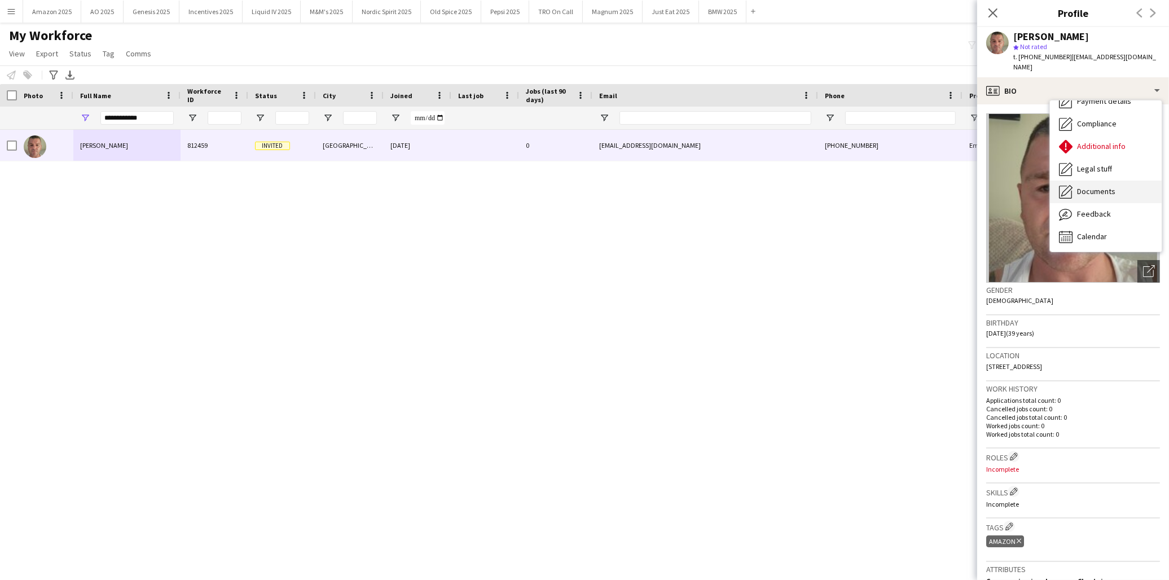
click at [1052, 186] on span "Documents" at bounding box center [1096, 191] width 38 height 10
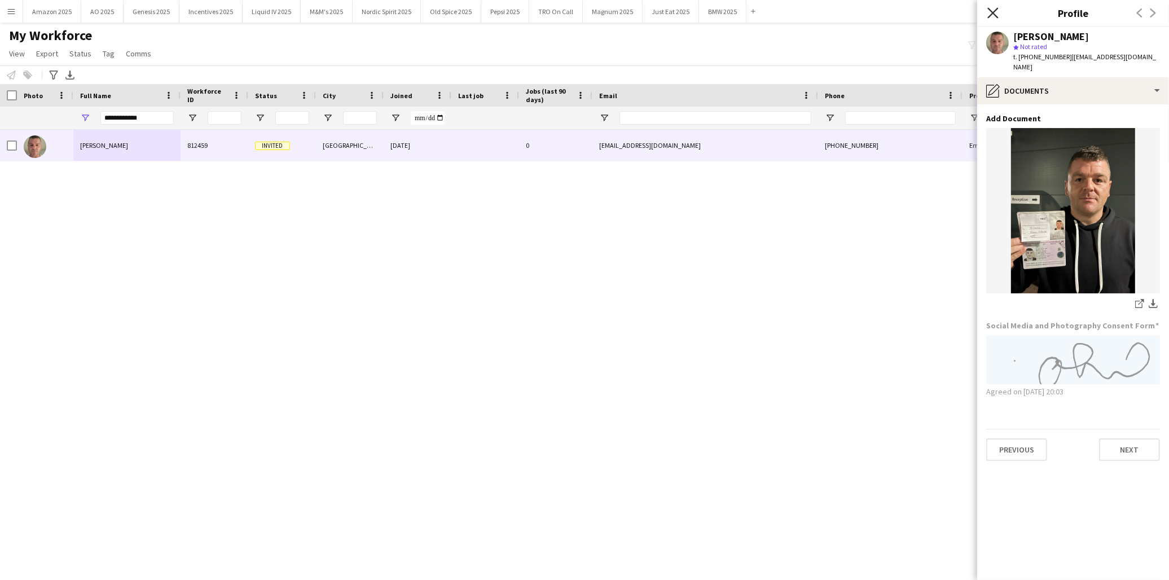
click at [990, 12] on icon "Close pop-in" at bounding box center [992, 12] width 11 height 11
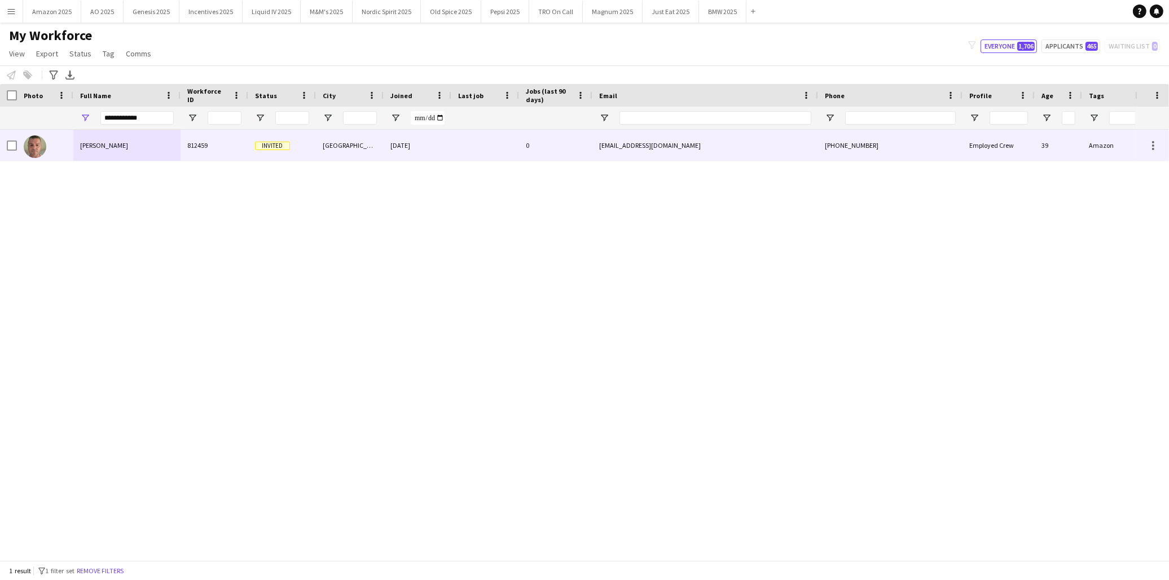
click at [122, 142] on div "Oliver James" at bounding box center [126, 145] width 107 height 31
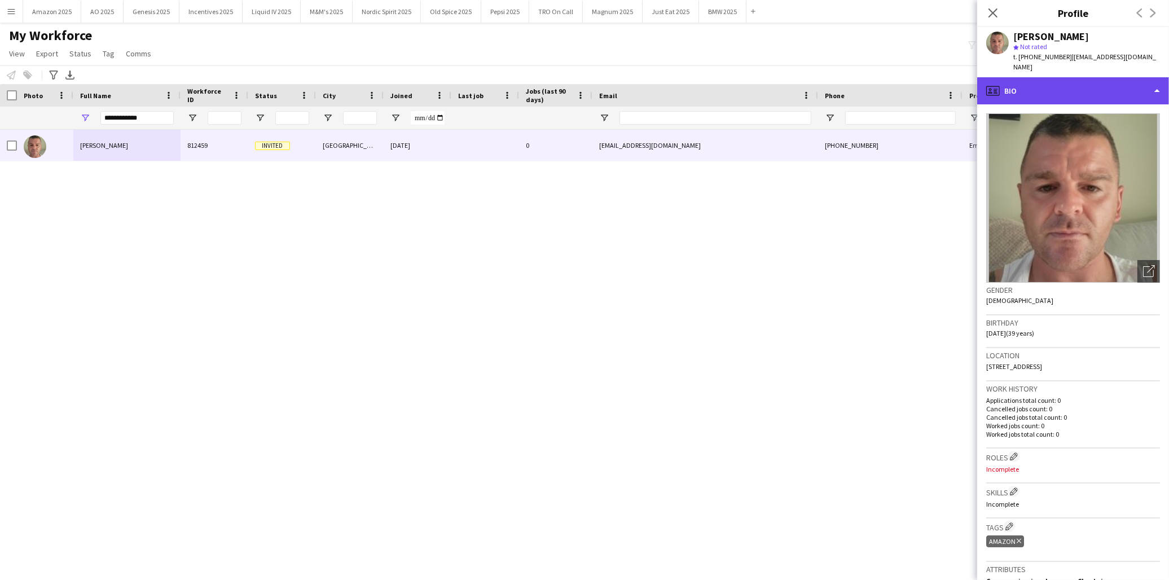
click at [1052, 80] on div "profile Bio" at bounding box center [1073, 90] width 192 height 27
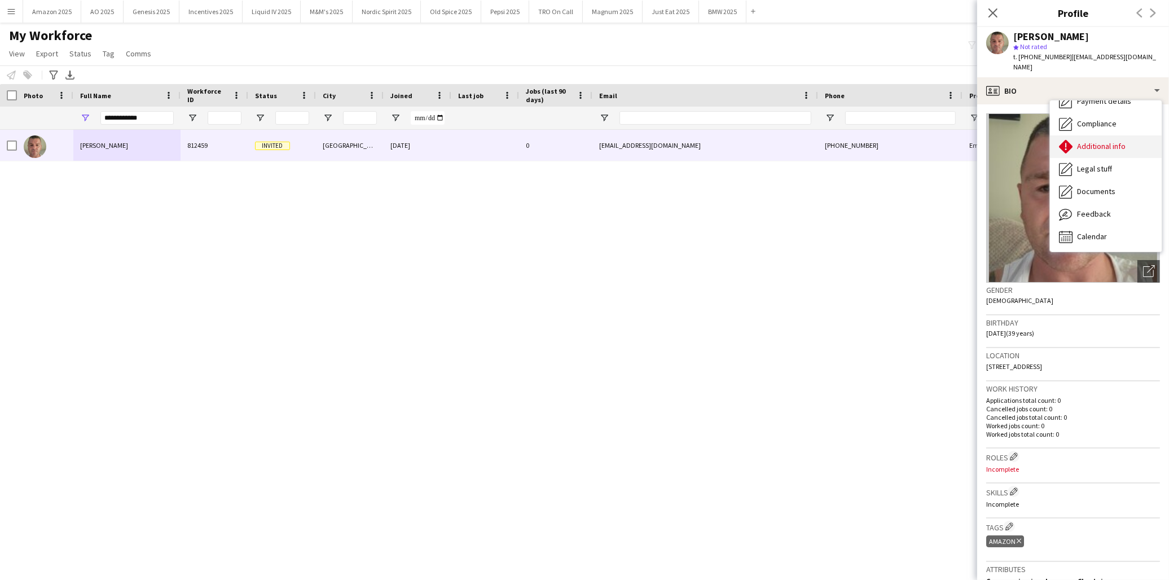
click at [1052, 141] on span "Additional info" at bounding box center [1101, 146] width 49 height 10
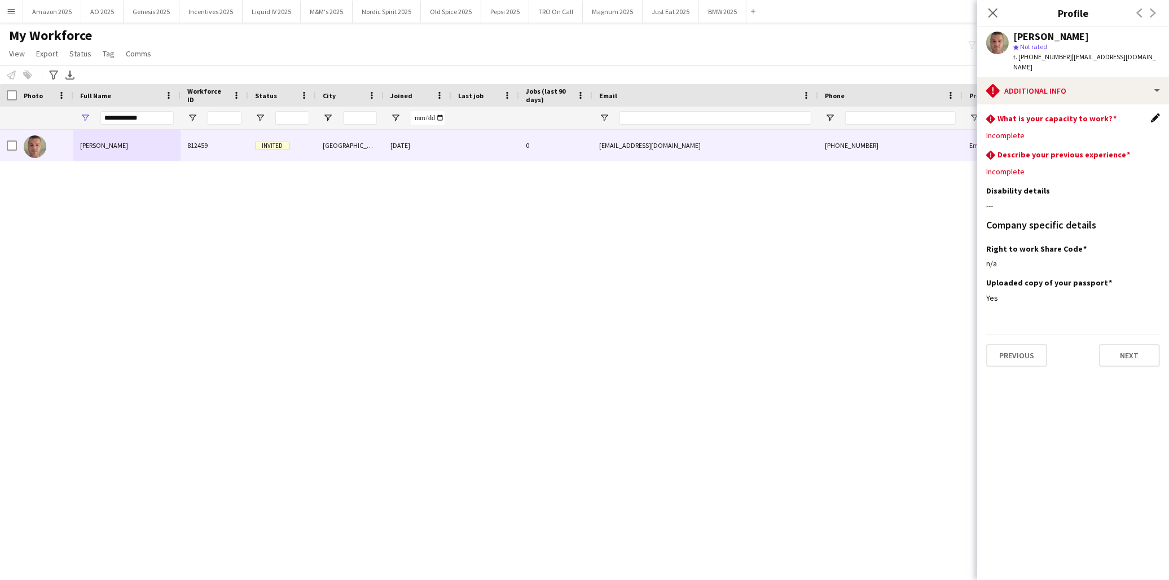
click at [1052, 113] on app-icon "Edit this field" at bounding box center [1155, 117] width 9 height 9
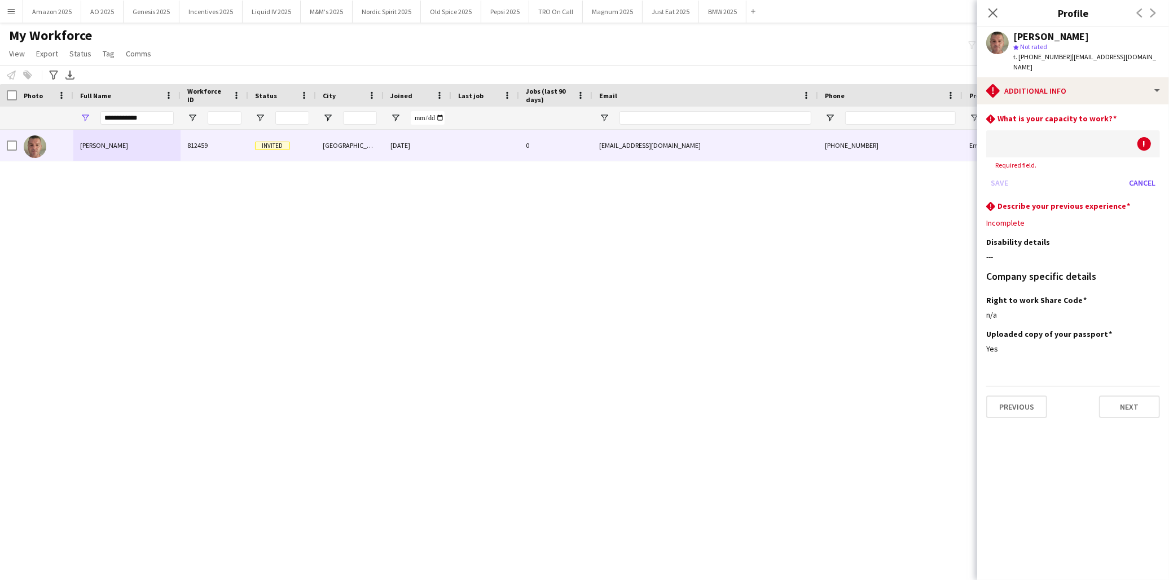
click at [1052, 134] on div at bounding box center [1061, 143] width 151 height 27
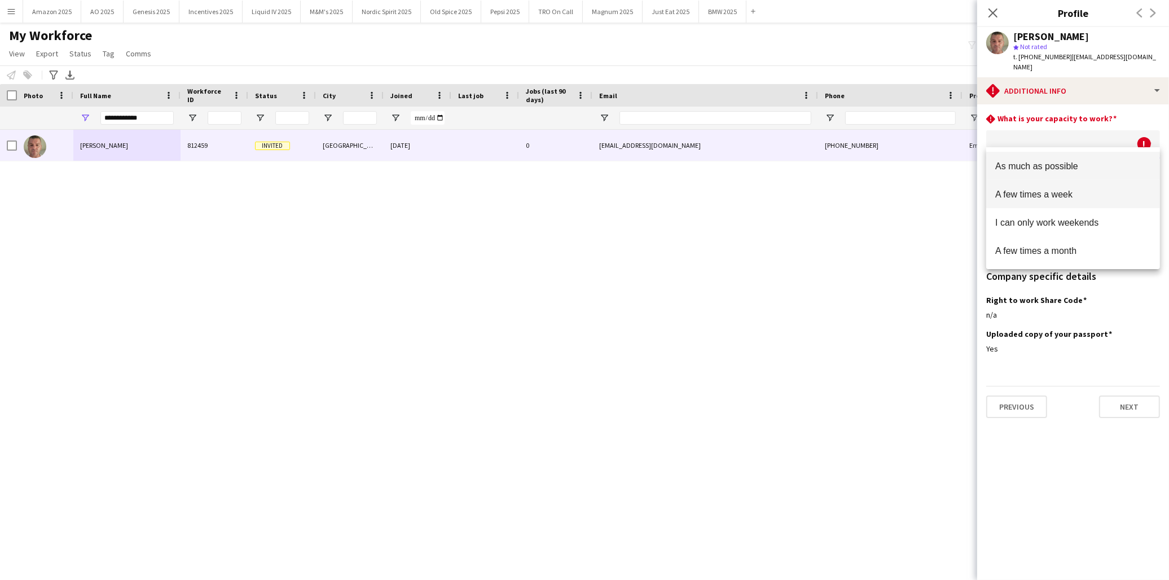
click at [1052, 194] on span "A few times a week" at bounding box center [1073, 194] width 156 height 11
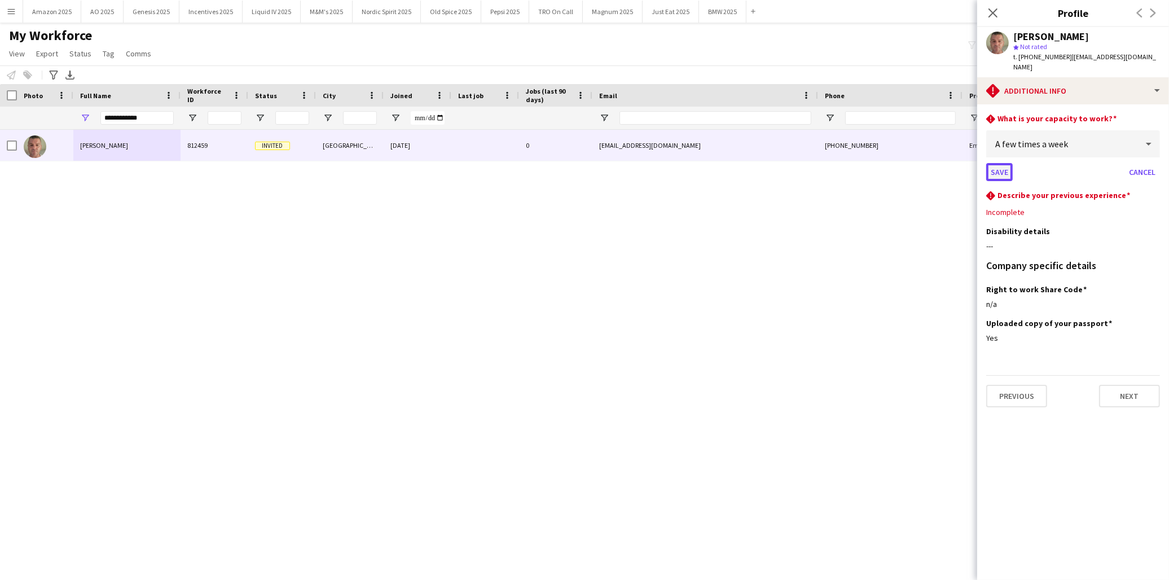
click at [996, 163] on button "Save" at bounding box center [999, 172] width 27 height 18
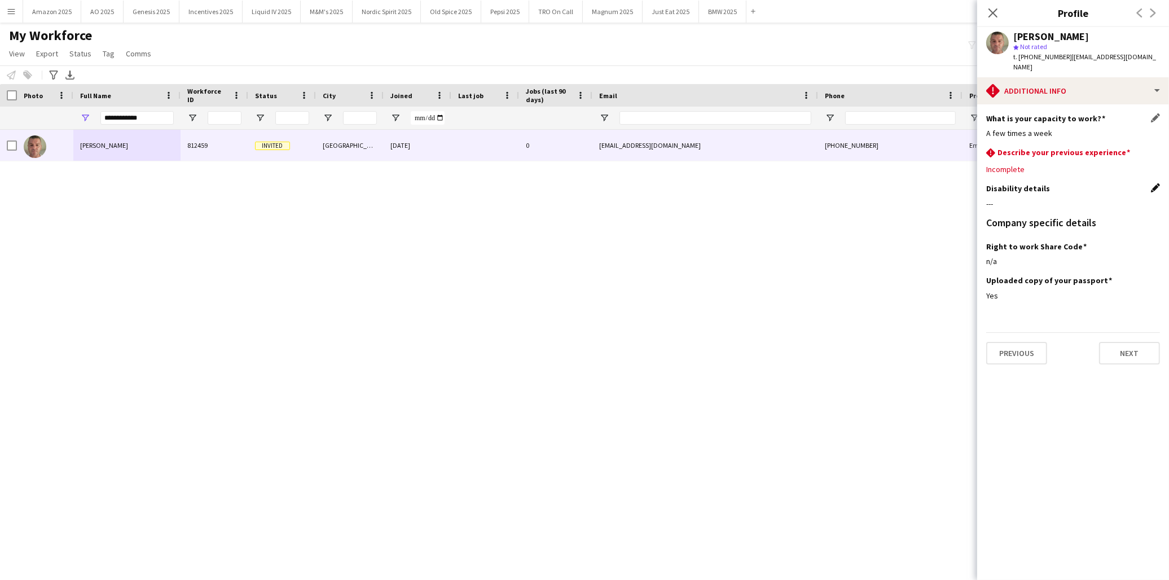
click at [1052, 183] on app-icon "Edit this field" at bounding box center [1155, 187] width 9 height 9
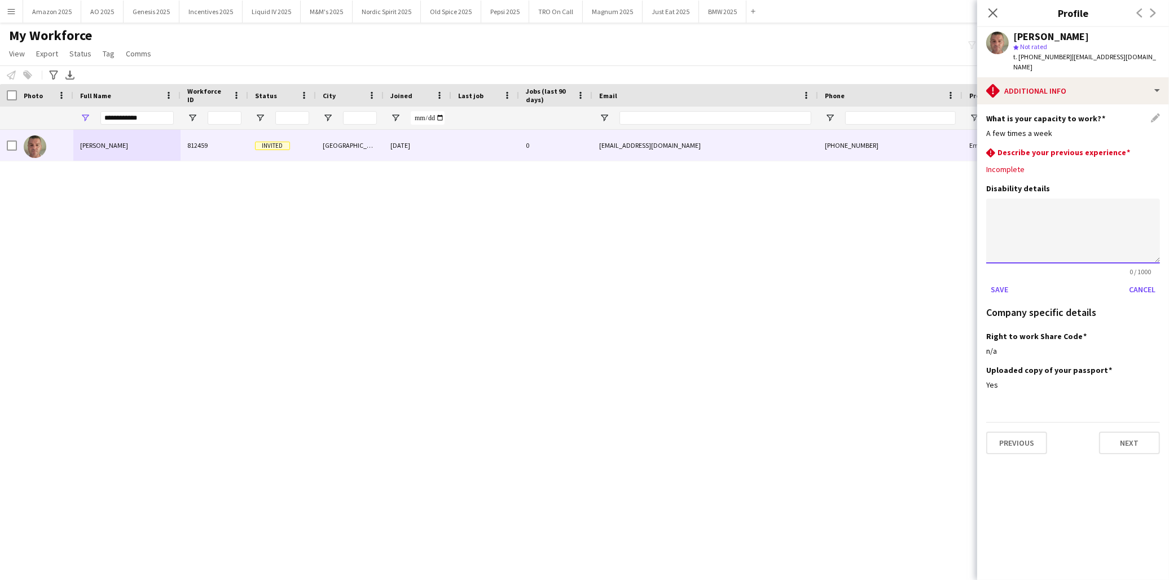
click at [1052, 199] on textarea at bounding box center [1073, 231] width 174 height 65
type textarea "*"
click at [1005, 280] on button "Save" at bounding box center [999, 289] width 27 height 18
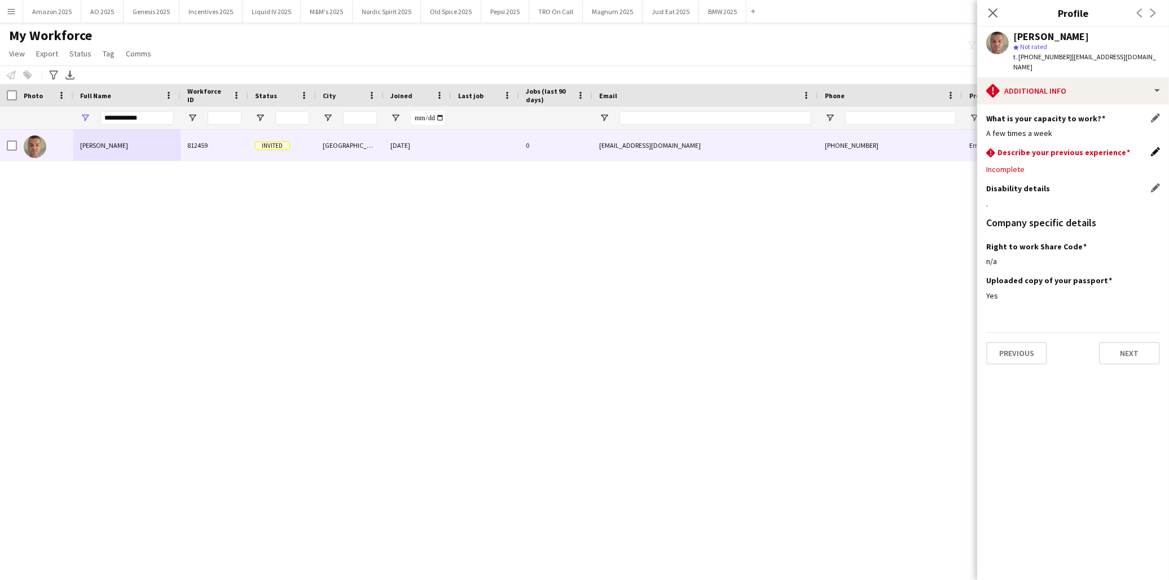
click at [1052, 147] on app-icon "Edit this field" at bounding box center [1155, 151] width 9 height 9
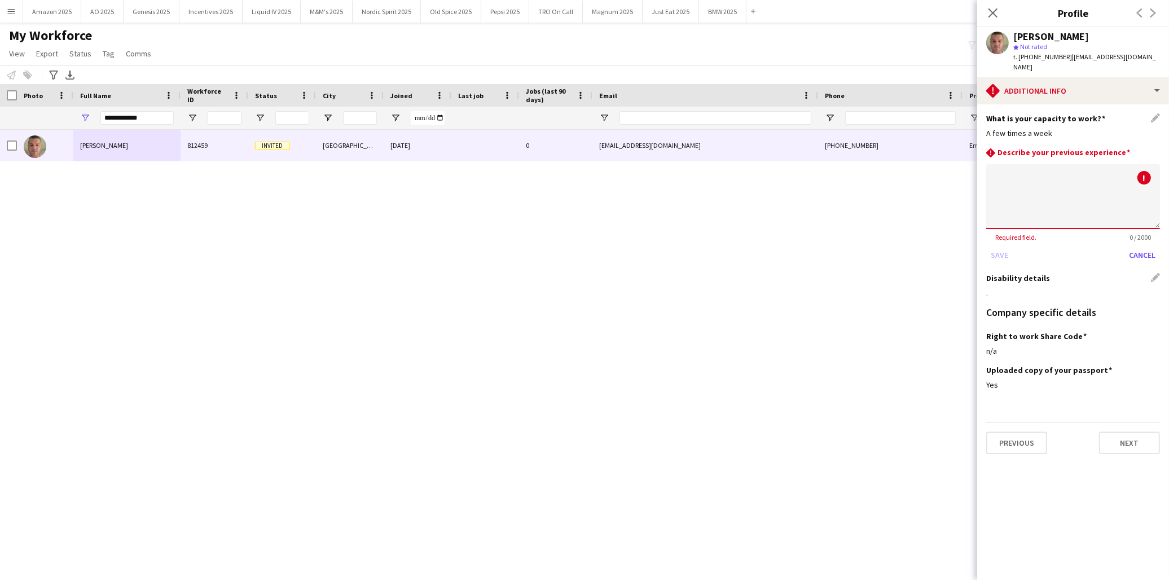
click at [1052, 176] on textarea at bounding box center [1073, 196] width 174 height 65
type textarea "*"
click at [989, 246] on button "Save" at bounding box center [999, 255] width 27 height 18
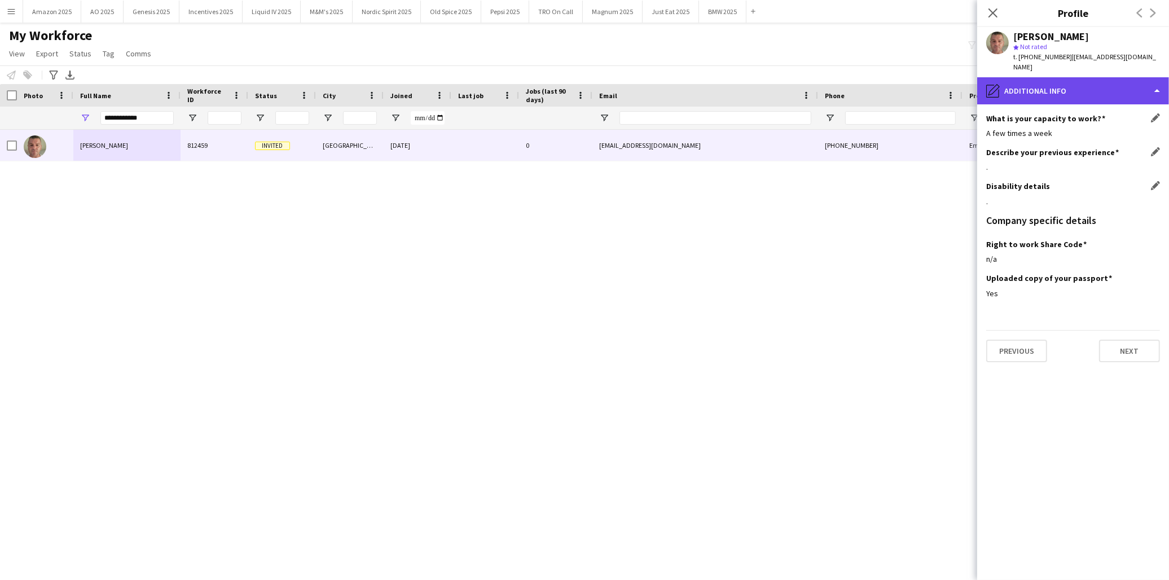
click at [1052, 85] on div "pencil4 Additional info" at bounding box center [1073, 90] width 192 height 27
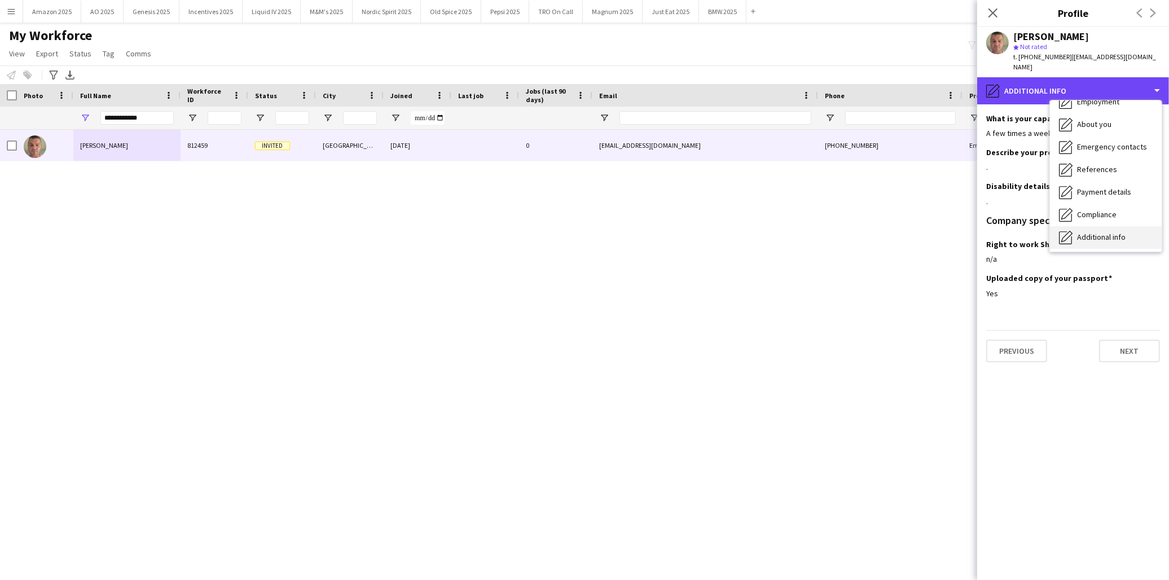
scroll to position [0, 0]
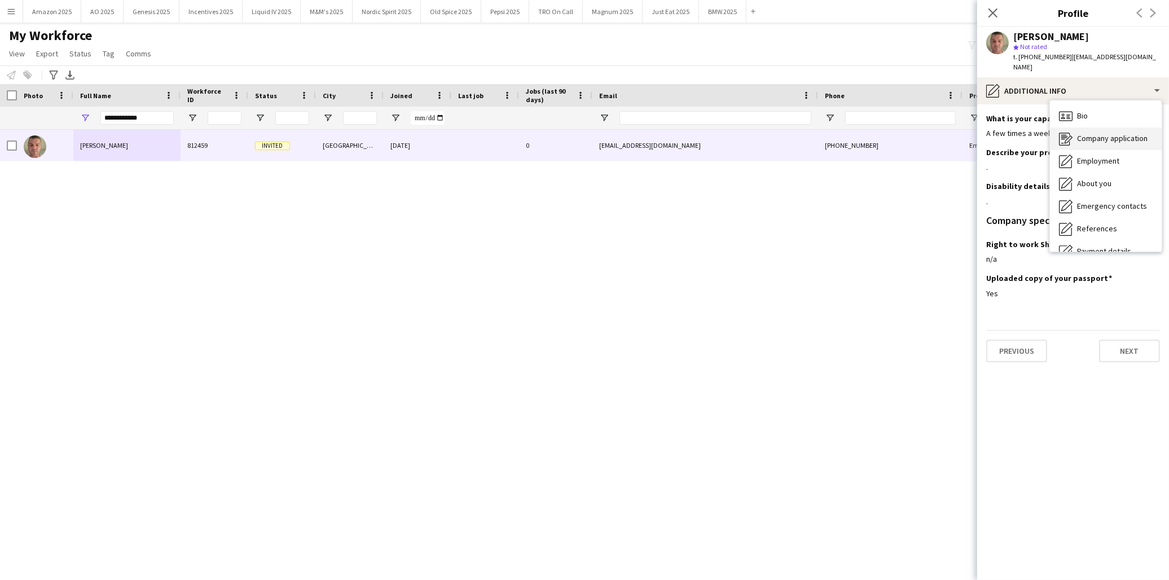
click at [1052, 127] on div "Company application Company application" at bounding box center [1106, 138] width 112 height 23
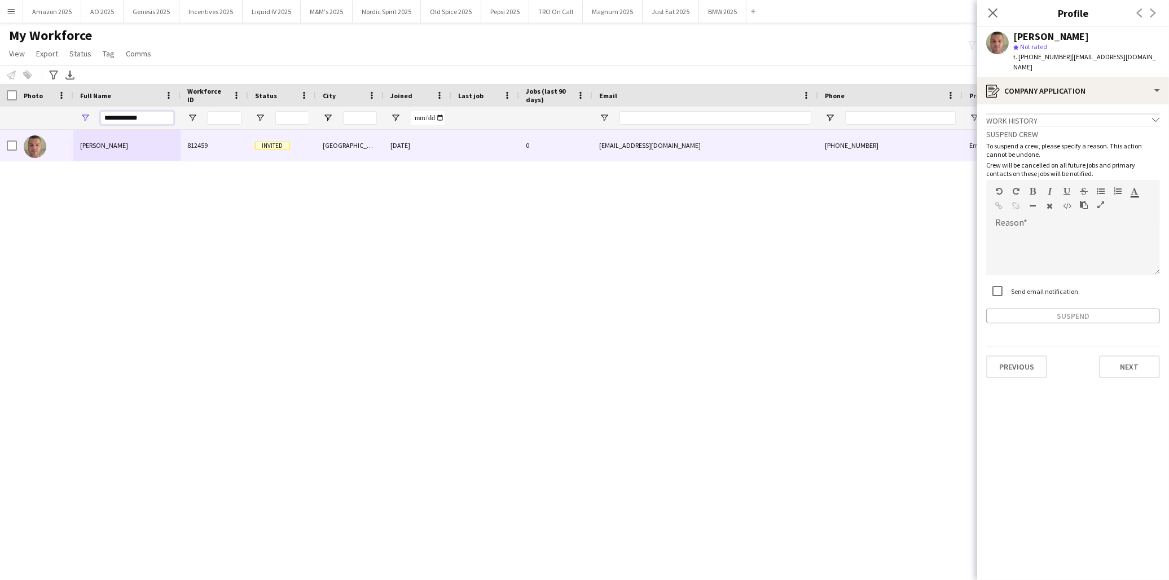
drag, startPoint x: 143, startPoint y: 114, endPoint x: -32, endPoint y: 92, distance: 176.8
click at [0, 92] on html "Menu Boards Boards Boards All jobs Status Workforce Workforce My Workforce Recr…" at bounding box center [584, 290] width 1169 height 580
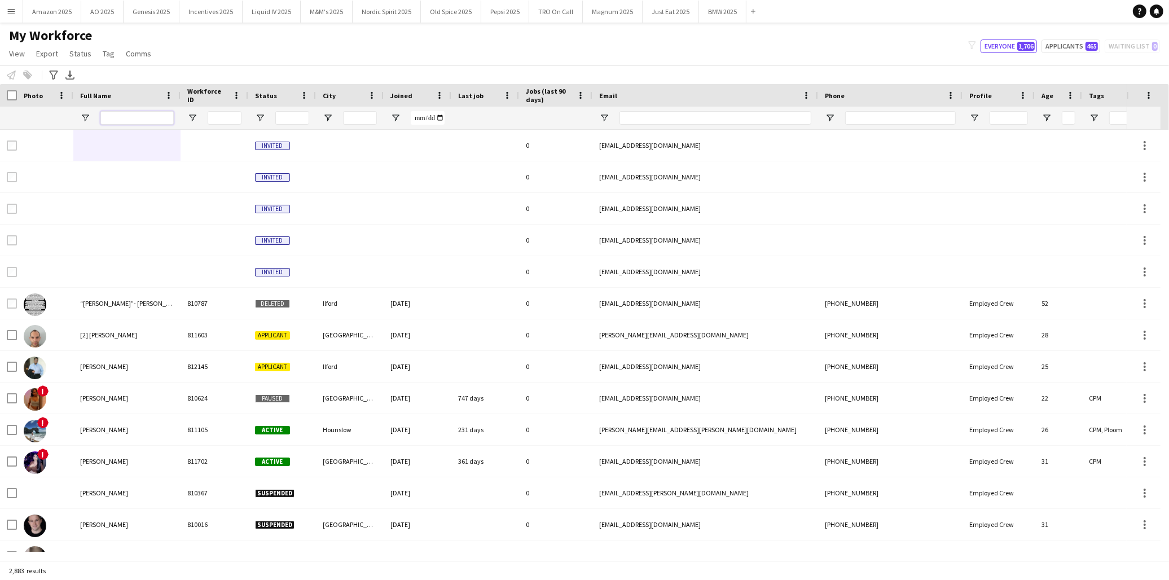
click at [125, 122] on input "Full Name Filter Input" at bounding box center [136, 118] width 73 height 14
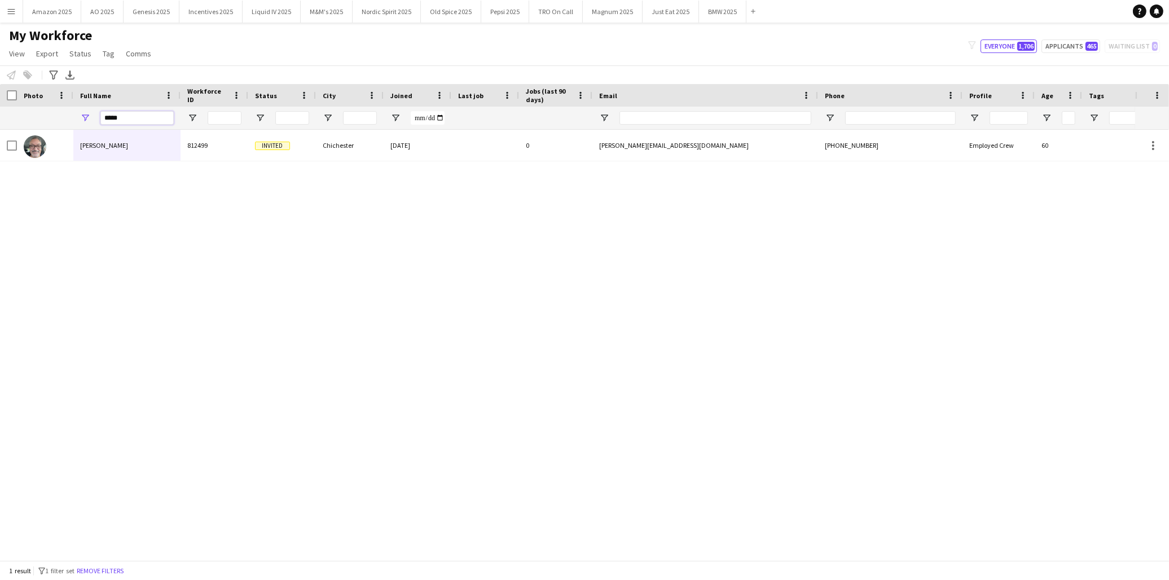
type input "*****"
click at [243, 446] on div "Mike Caven 812499 Invited Chichester 08-08-2025 0 mike@cavenconsulting.co.uk +4…" at bounding box center [567, 341] width 1135 height 422
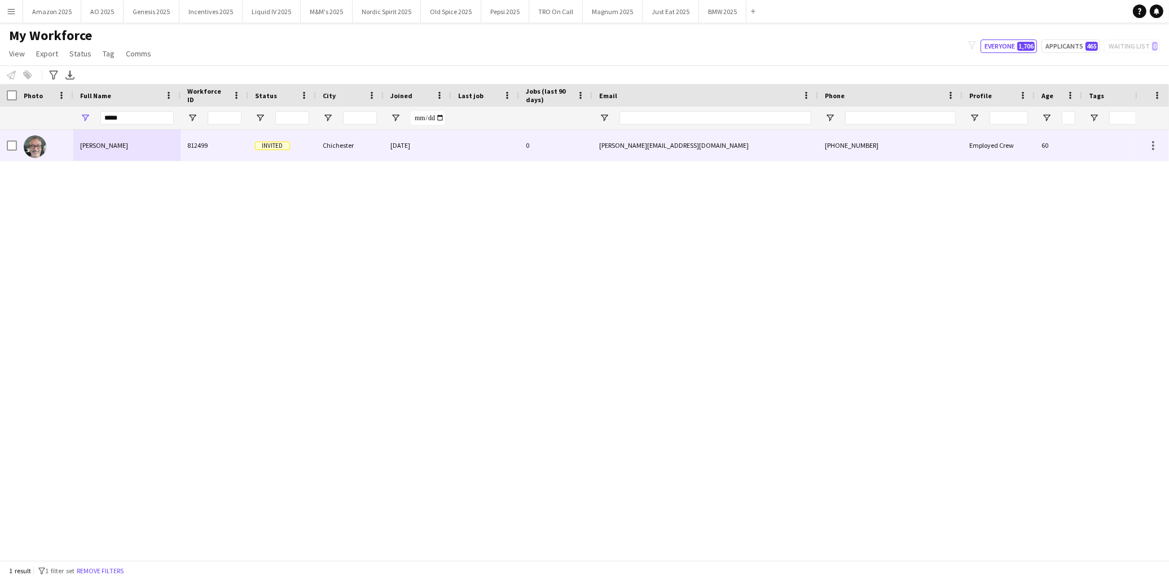
click at [113, 142] on div "Mike Caven" at bounding box center [126, 145] width 107 height 31
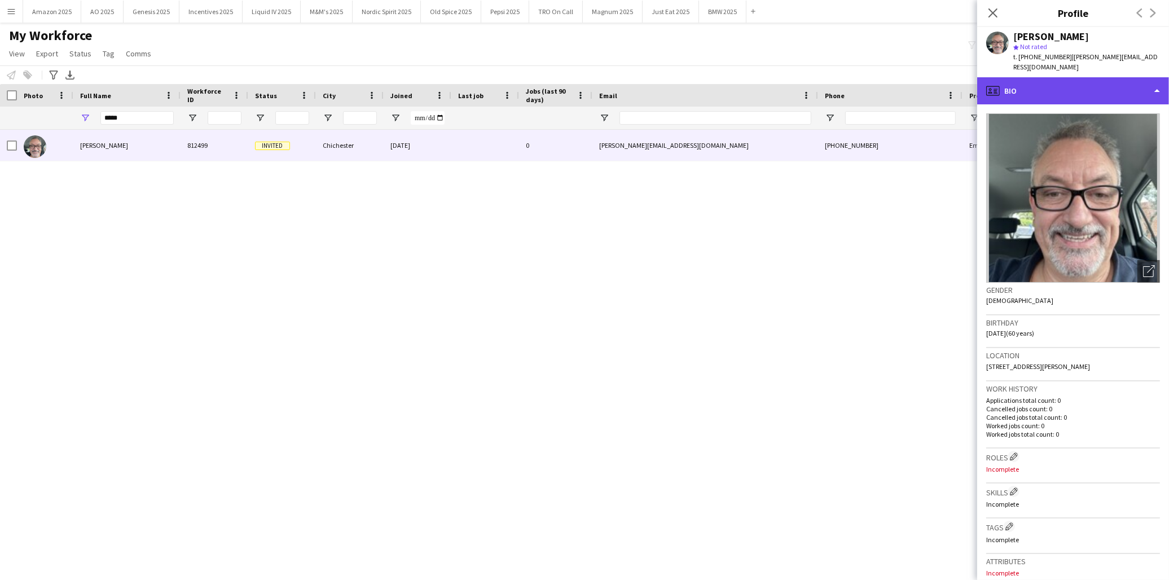
click at [1052, 77] on div "profile Bio" at bounding box center [1073, 90] width 192 height 27
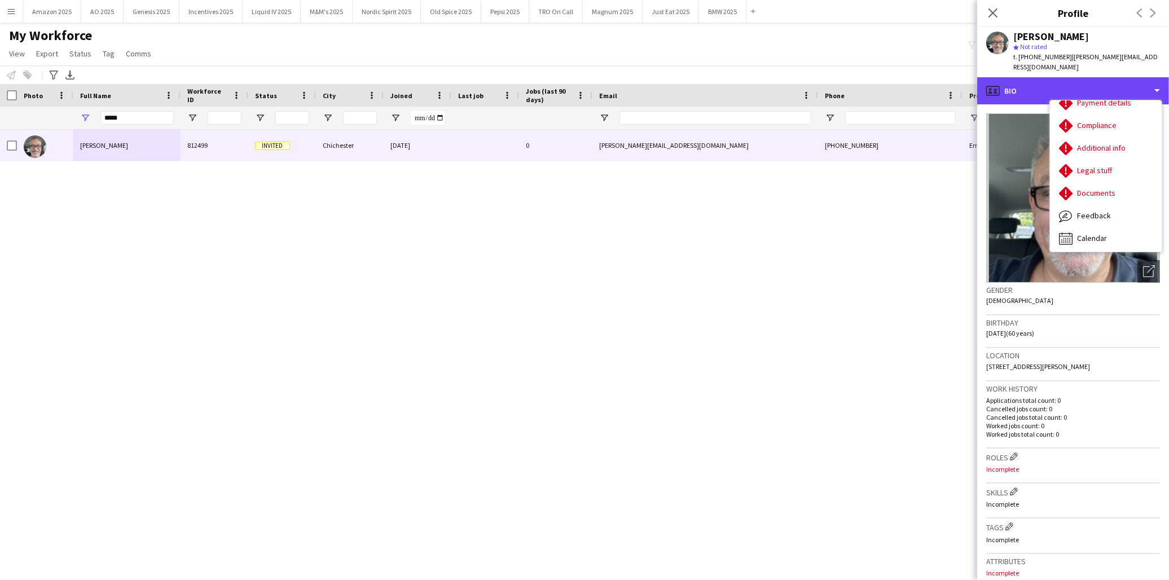
scroll to position [150, 0]
click at [987, 7] on app-icon "Close pop-in" at bounding box center [993, 13] width 16 height 16
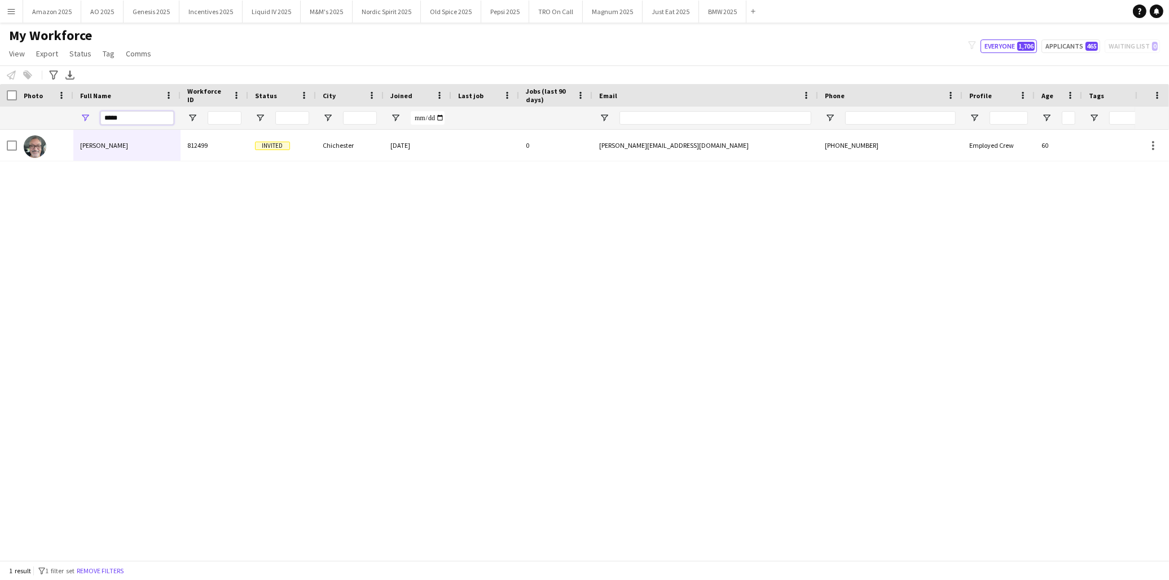
drag, startPoint x: 146, startPoint y: 118, endPoint x: -32, endPoint y: 125, distance: 177.8
click at [0, 125] on html "Menu Boards Boards Boards All jobs Status Workforce Workforce My Workforce Recr…" at bounding box center [584, 290] width 1169 height 580
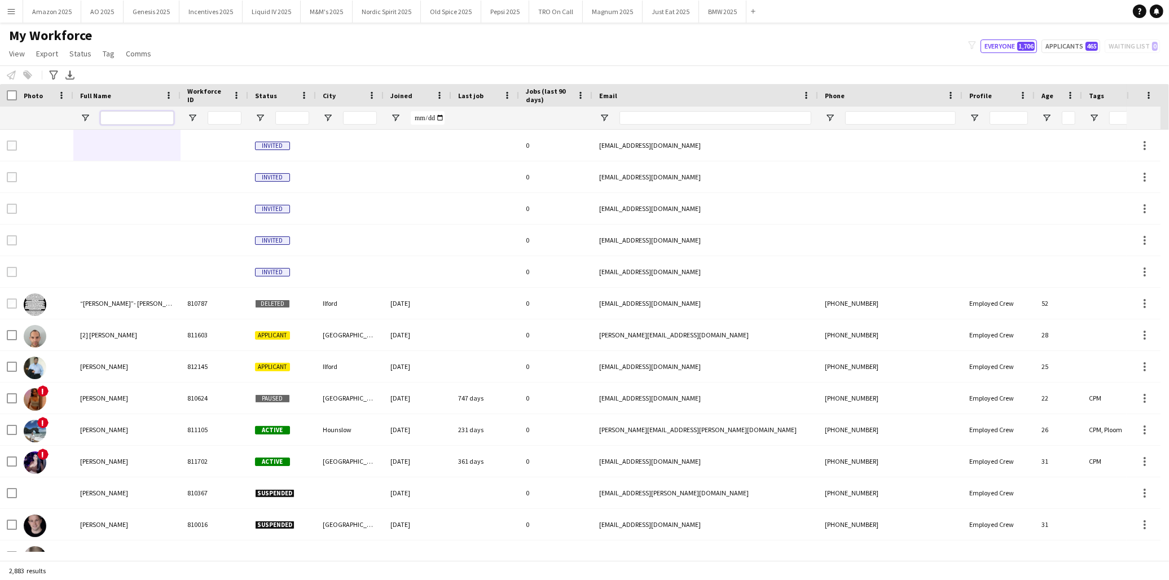
click at [105, 116] on input "Full Name Filter Input" at bounding box center [136, 118] width 73 height 14
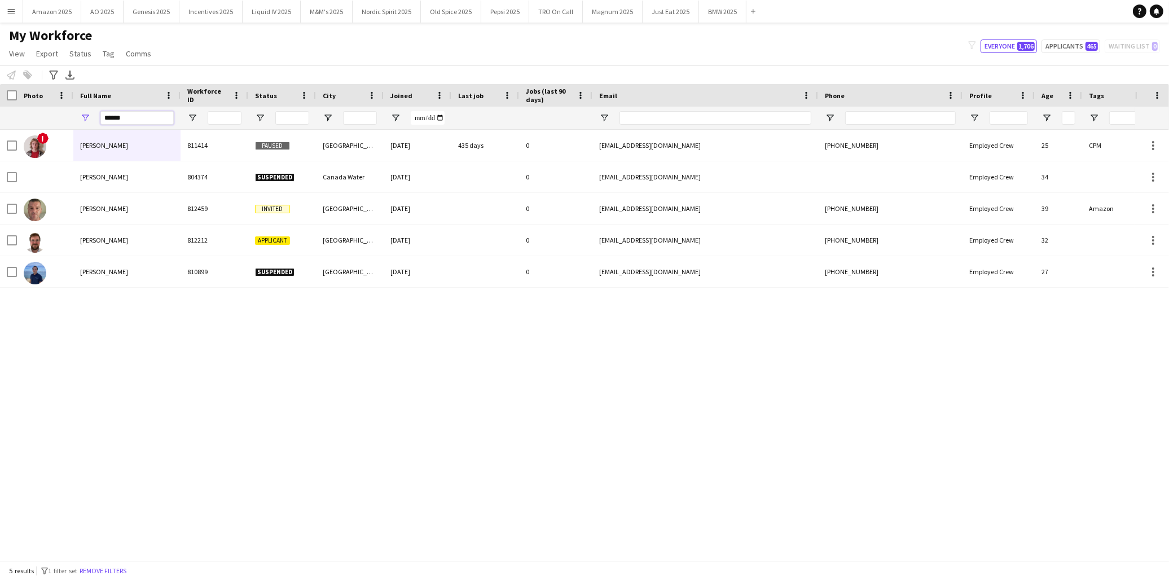
type input "******"
